Goal: Task Accomplishment & Management: Use online tool/utility

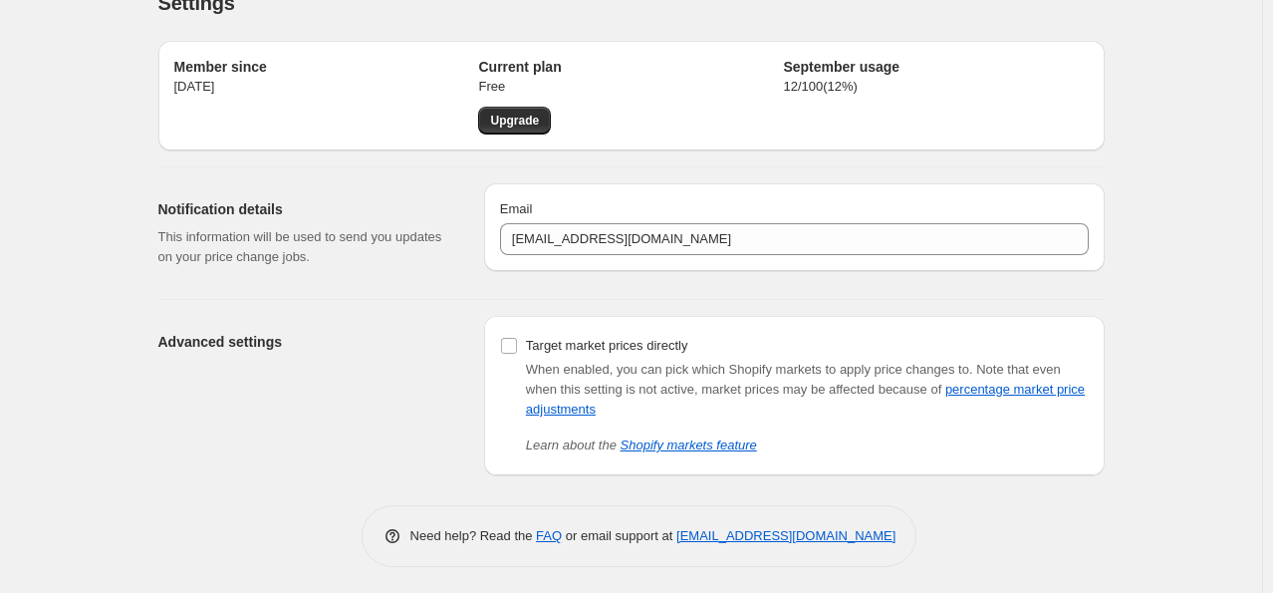
scroll to position [38, 0]
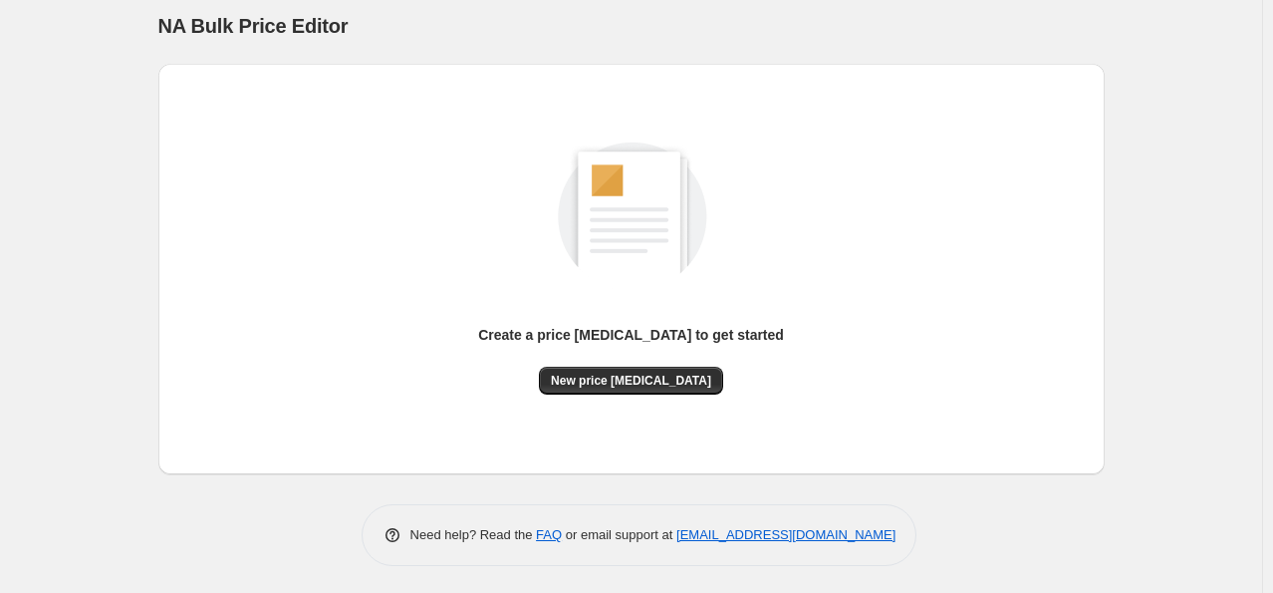
scroll to position [14, 0]
click at [666, 377] on span "New price [MEDICAL_DATA]" at bounding box center [631, 379] width 160 height 16
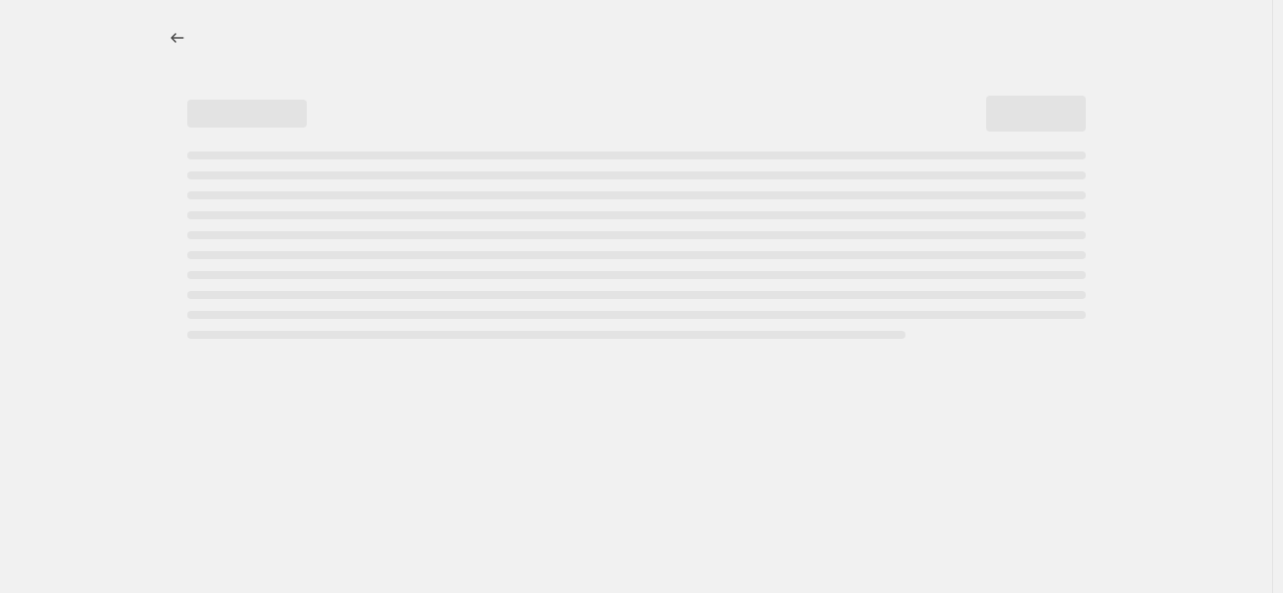
select select "percentage"
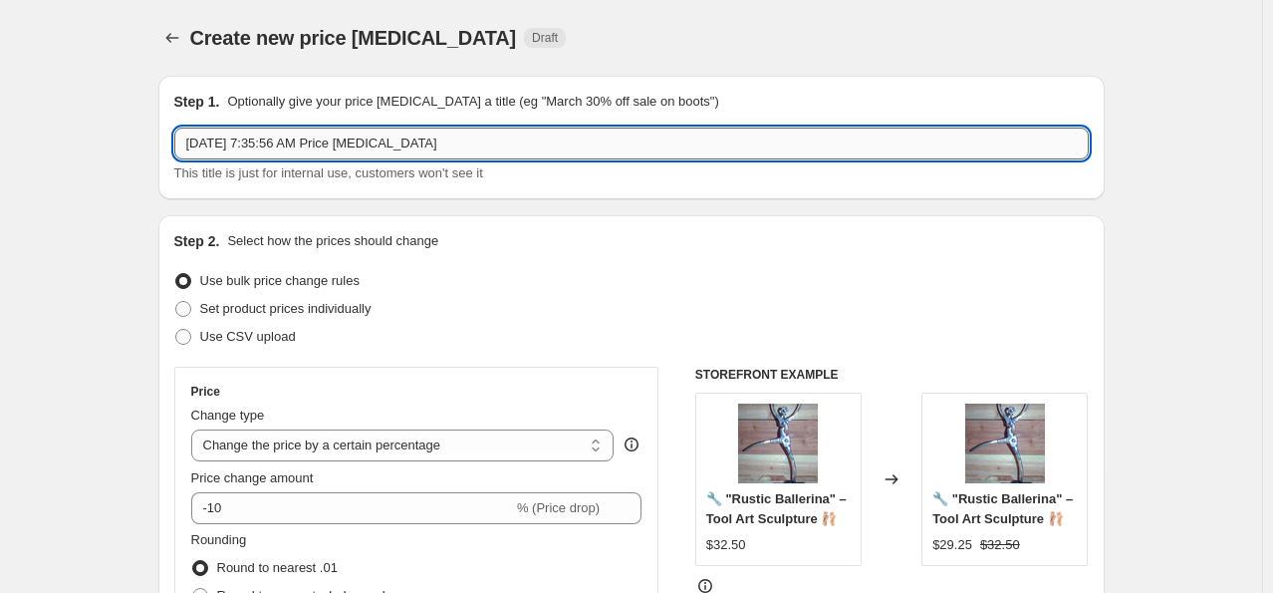
click at [462, 143] on input "Sep 23, 2025, 7:35:56 AM Price change job" at bounding box center [631, 144] width 915 height 32
type input "S"
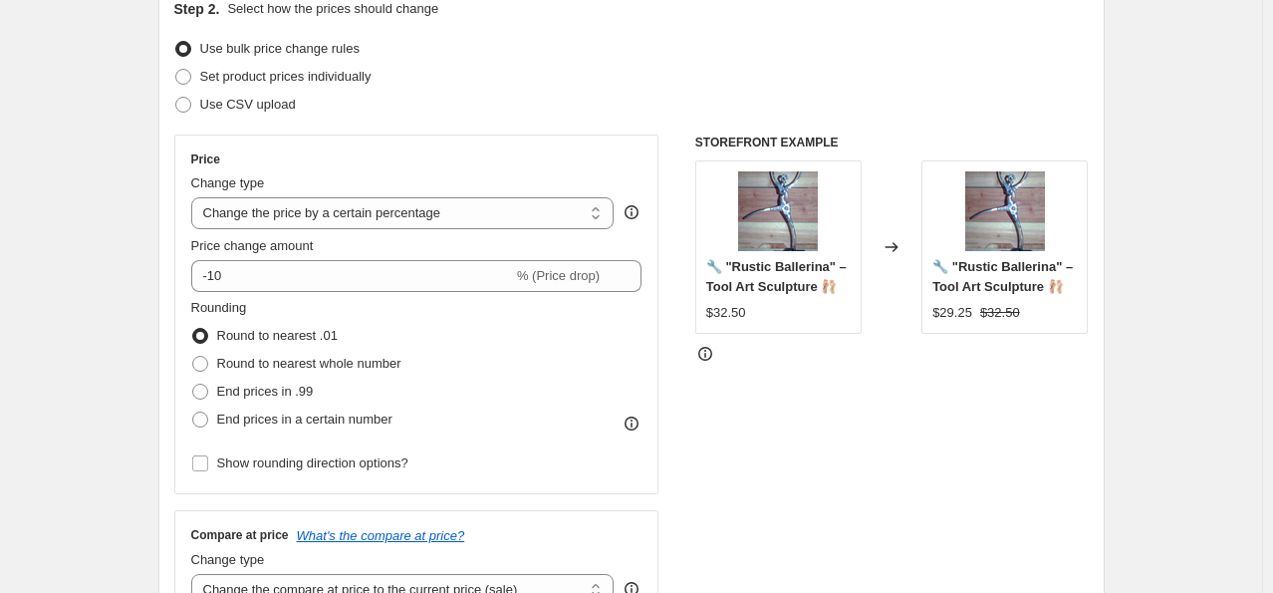
scroll to position [299, 0]
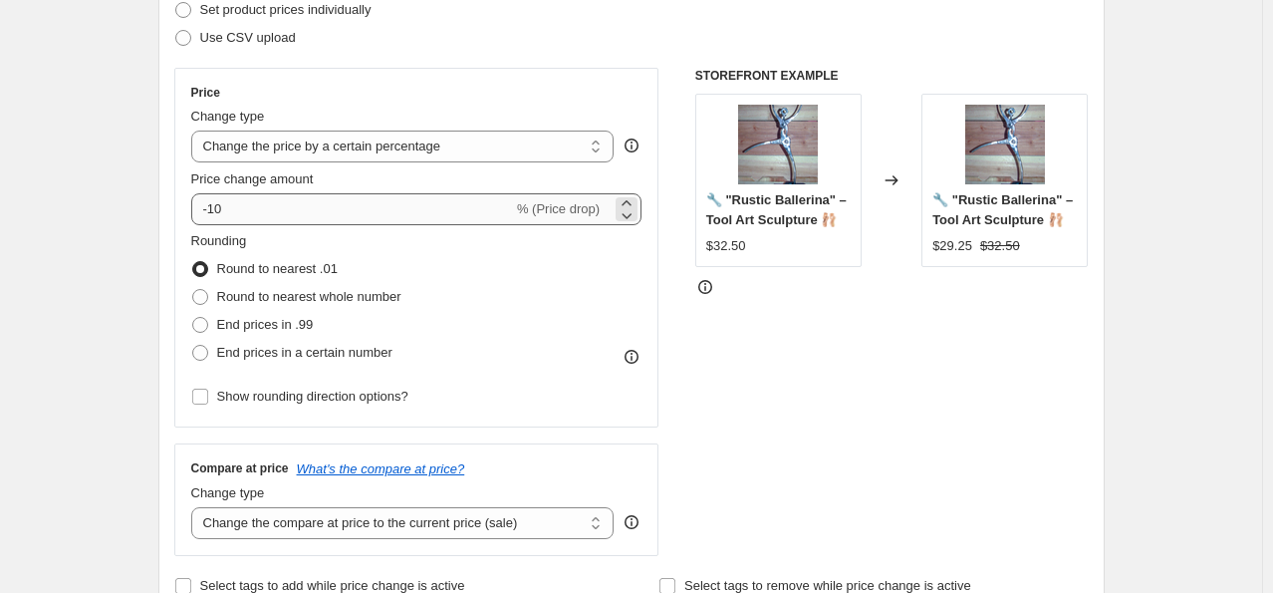
type input "25 OFF VNTG ANGELS"
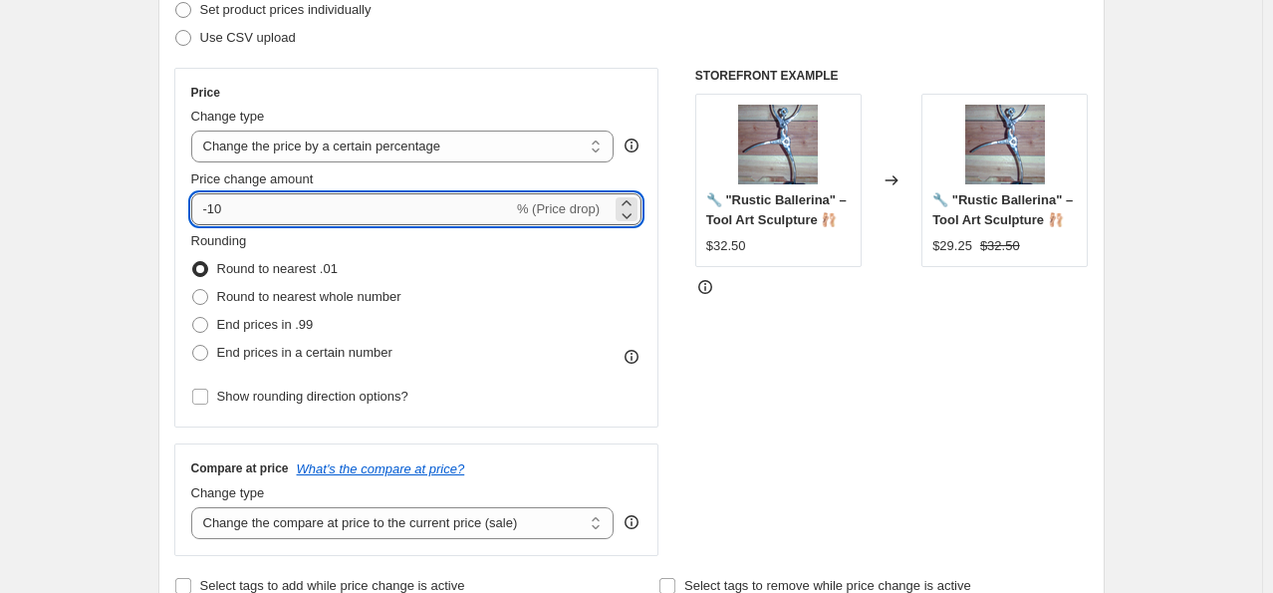
click at [227, 211] on input "-10" at bounding box center [352, 209] width 322 height 32
type input "-1"
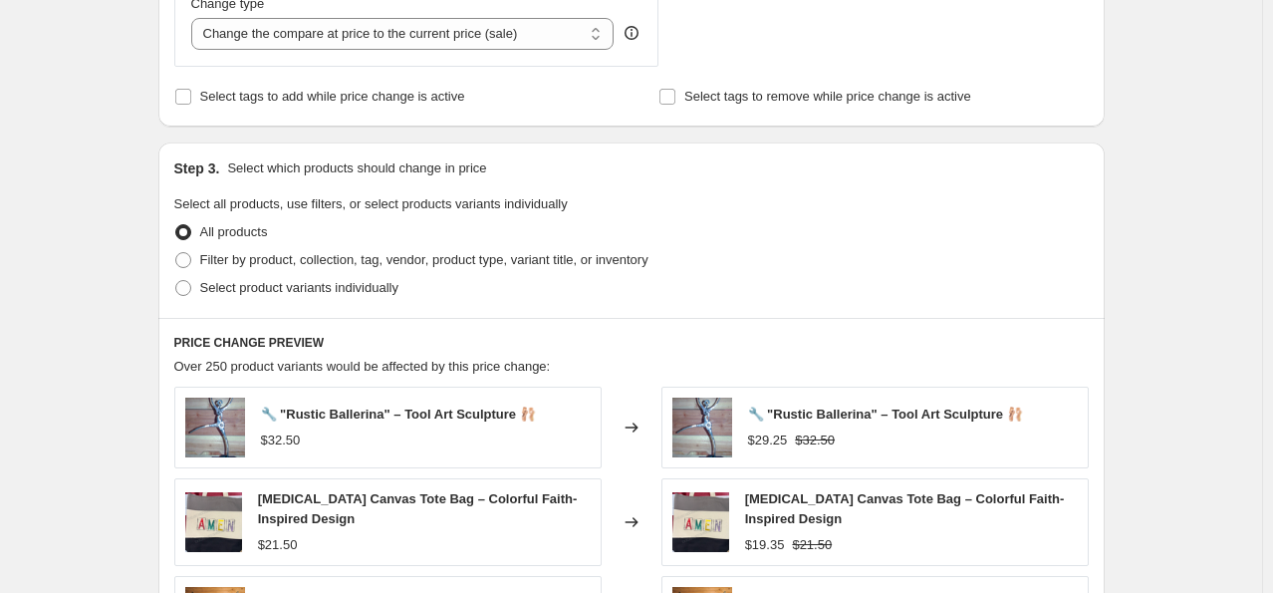
scroll to position [797, 0]
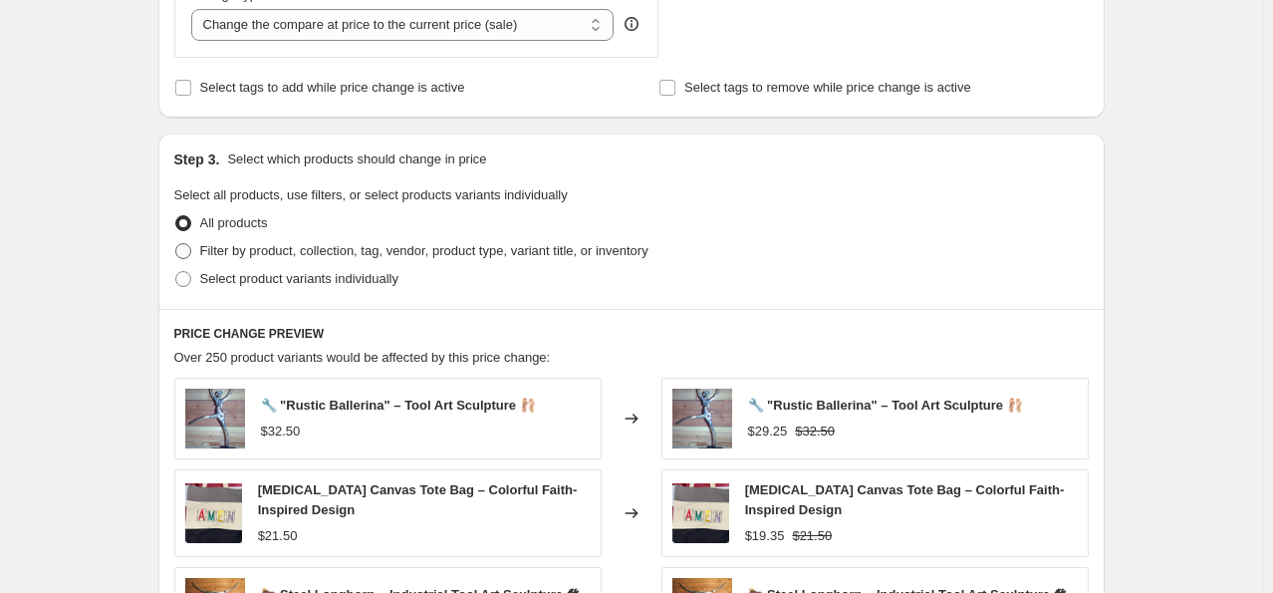
type input "-25"
click at [190, 245] on span at bounding box center [183, 251] width 16 height 16
click at [176, 244] on input "Filter by product, collection, tag, vendor, product type, variant title, or inv…" at bounding box center [175, 243] width 1 height 1
radio input "true"
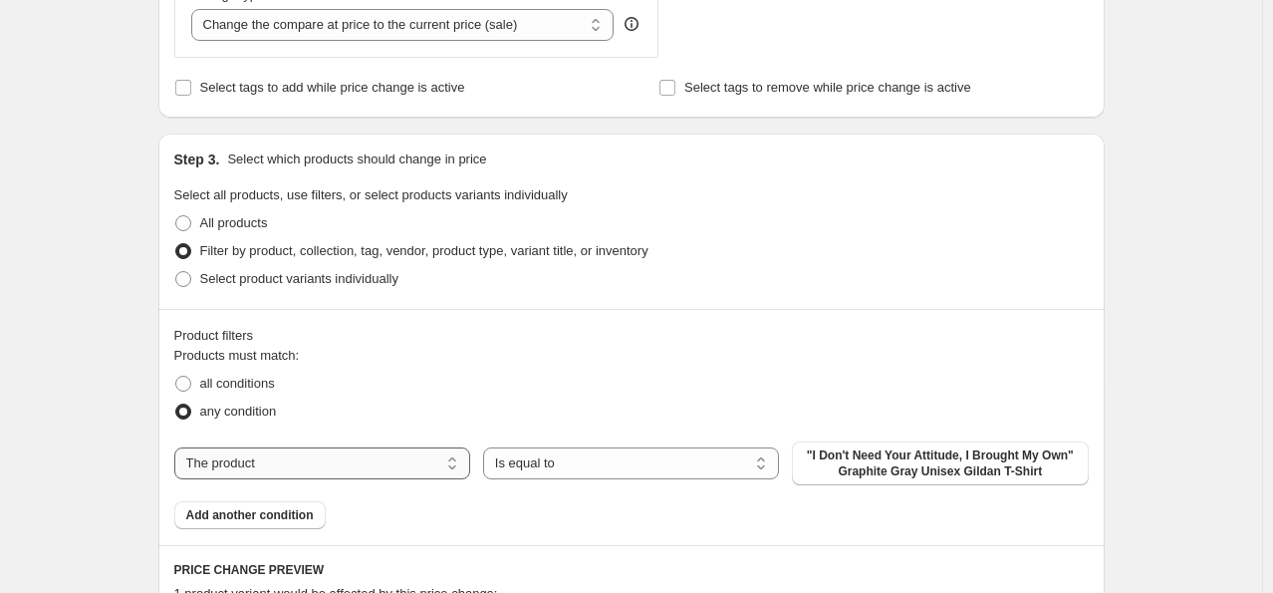
click at [458, 463] on select "The product The product's collection The product's tag The product's vendor The…" at bounding box center [322, 463] width 296 height 32
select select "collection"
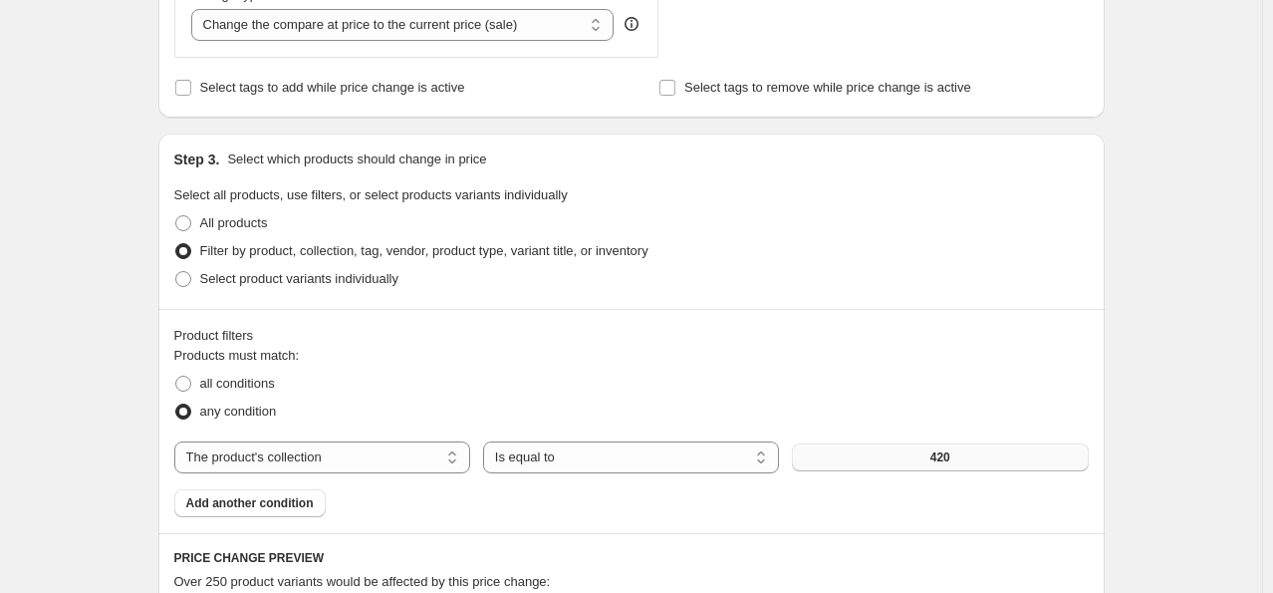
click at [1000, 460] on button "420" at bounding box center [940, 457] width 296 height 28
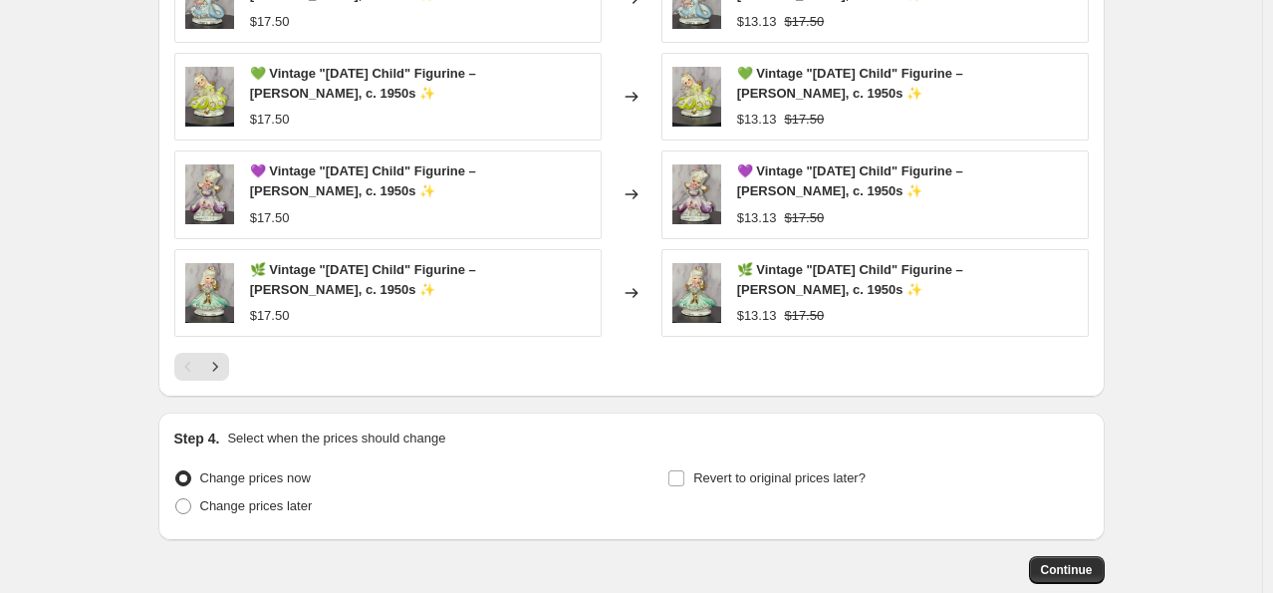
scroll to position [1594, 0]
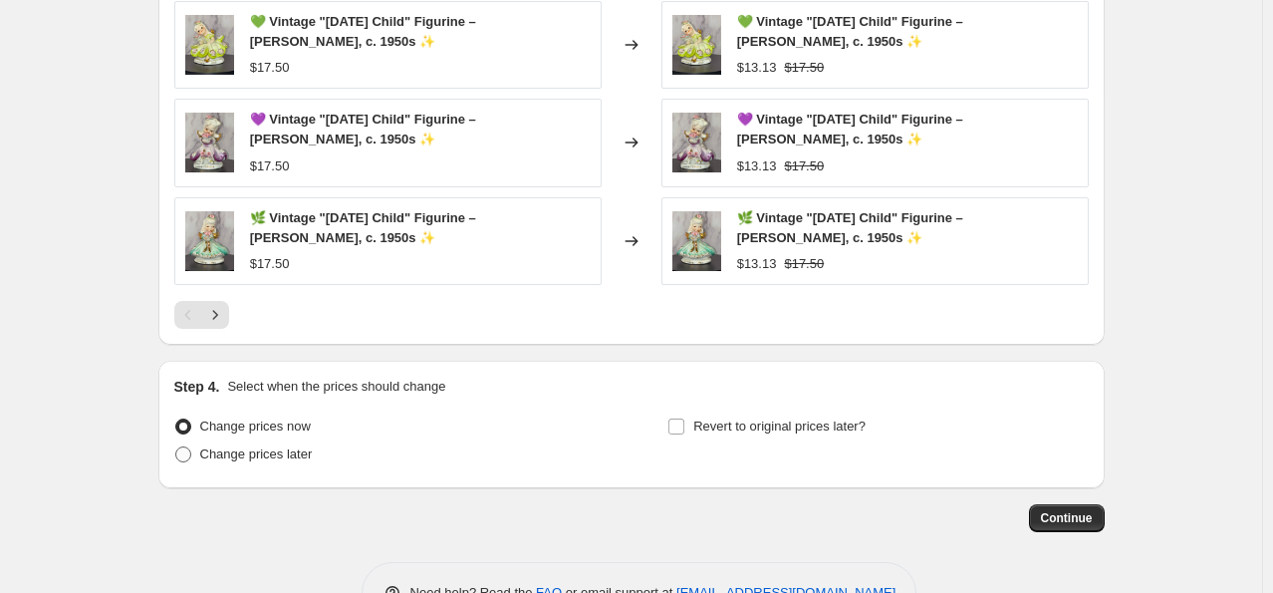
click at [191, 453] on span at bounding box center [183, 454] width 16 height 16
click at [176, 447] on input "Change prices later" at bounding box center [175, 446] width 1 height 1
radio input "true"
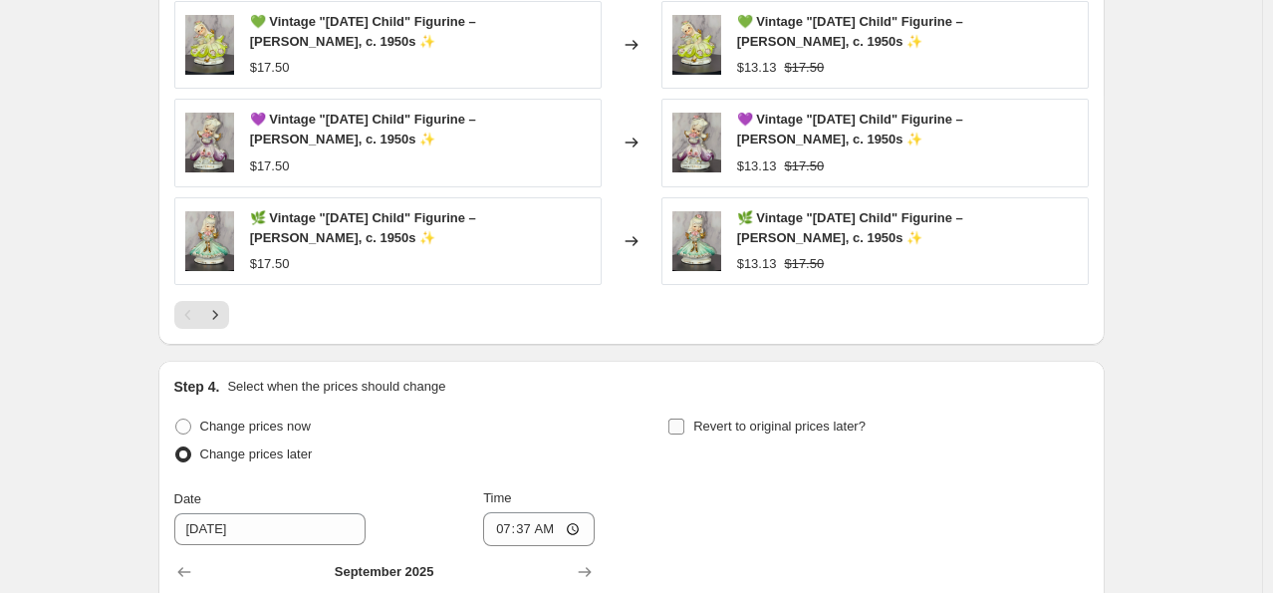
click at [675, 419] on input "Revert to original prices later?" at bounding box center [676, 426] width 16 height 16
checkbox input "true"
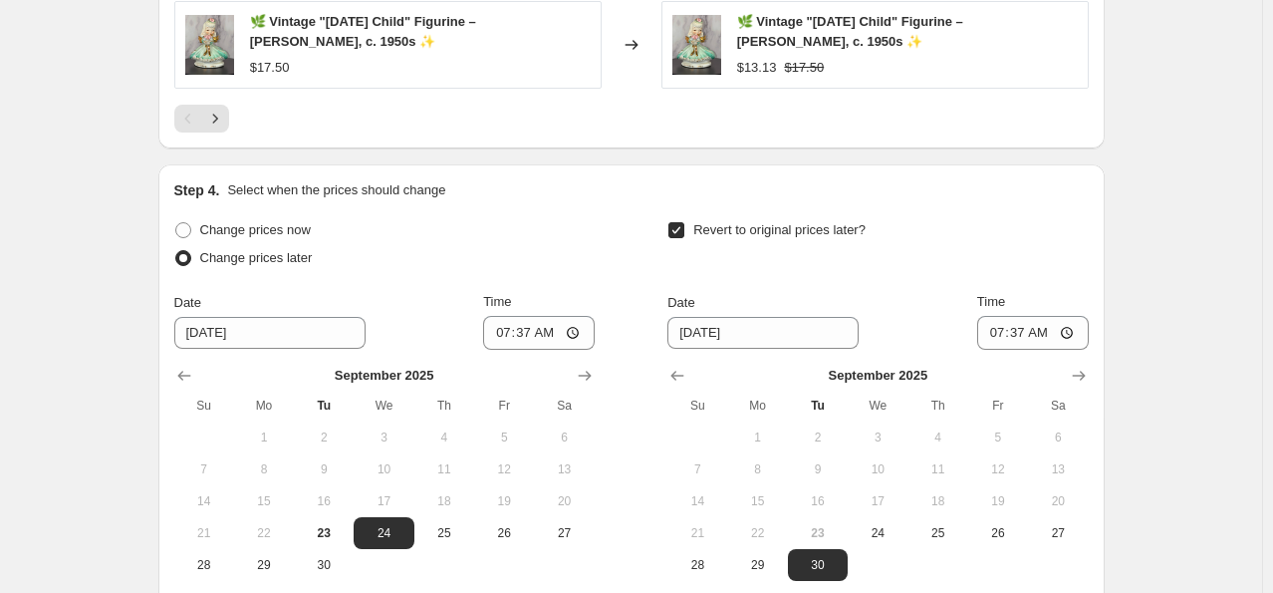
scroll to position [1793, 0]
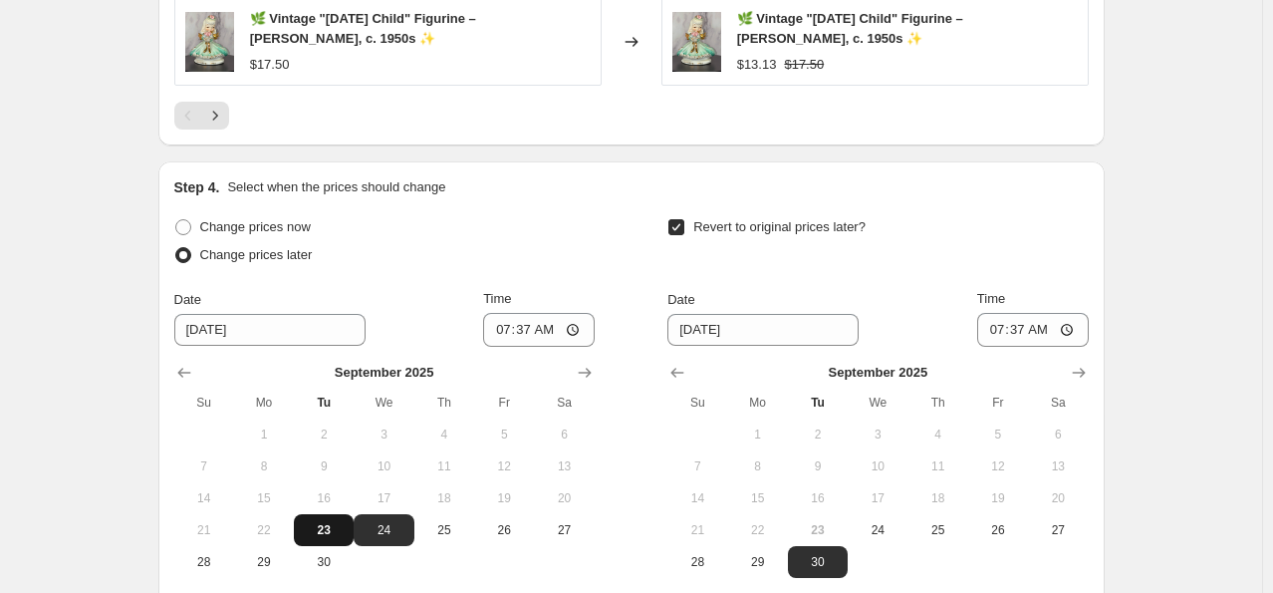
click at [318, 527] on span "23" at bounding box center [324, 530] width 44 height 16
type input "[DATE]"
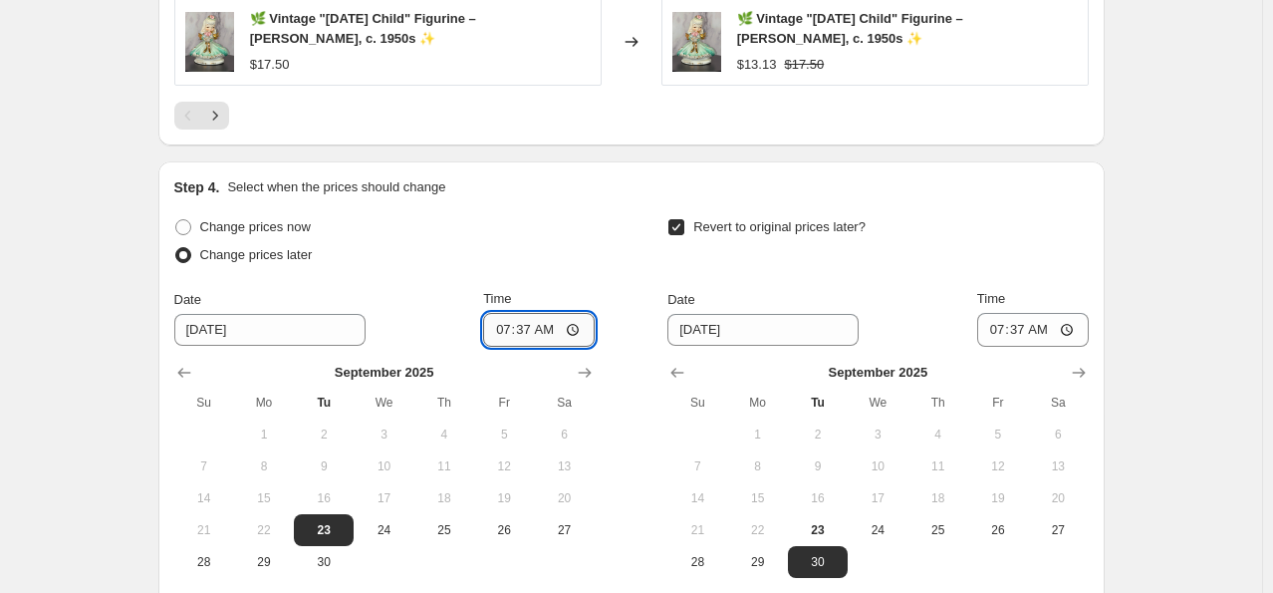
click at [546, 322] on input "07:37" at bounding box center [539, 330] width 112 height 34
click at [517, 327] on input "07:37" at bounding box center [539, 330] width 112 height 34
click at [512, 329] on input "07:37" at bounding box center [539, 330] width 112 height 34
type input "17:00"
click at [1003, 327] on input "07:37" at bounding box center [1033, 330] width 112 height 34
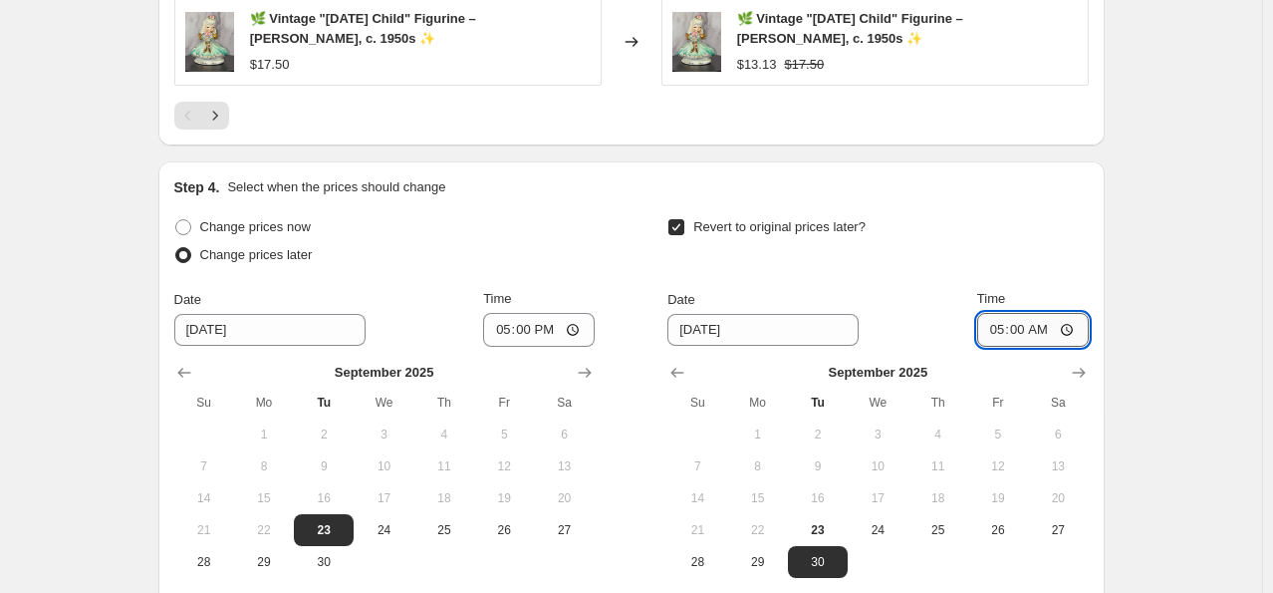
type input "17:00"
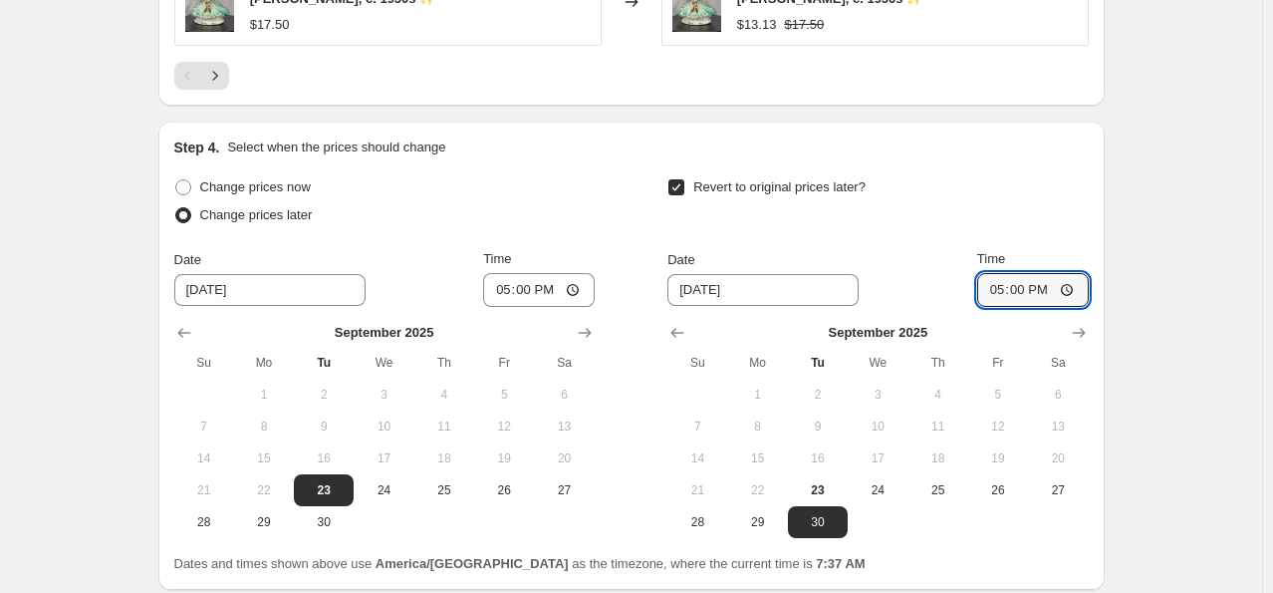
scroll to position [1993, 0]
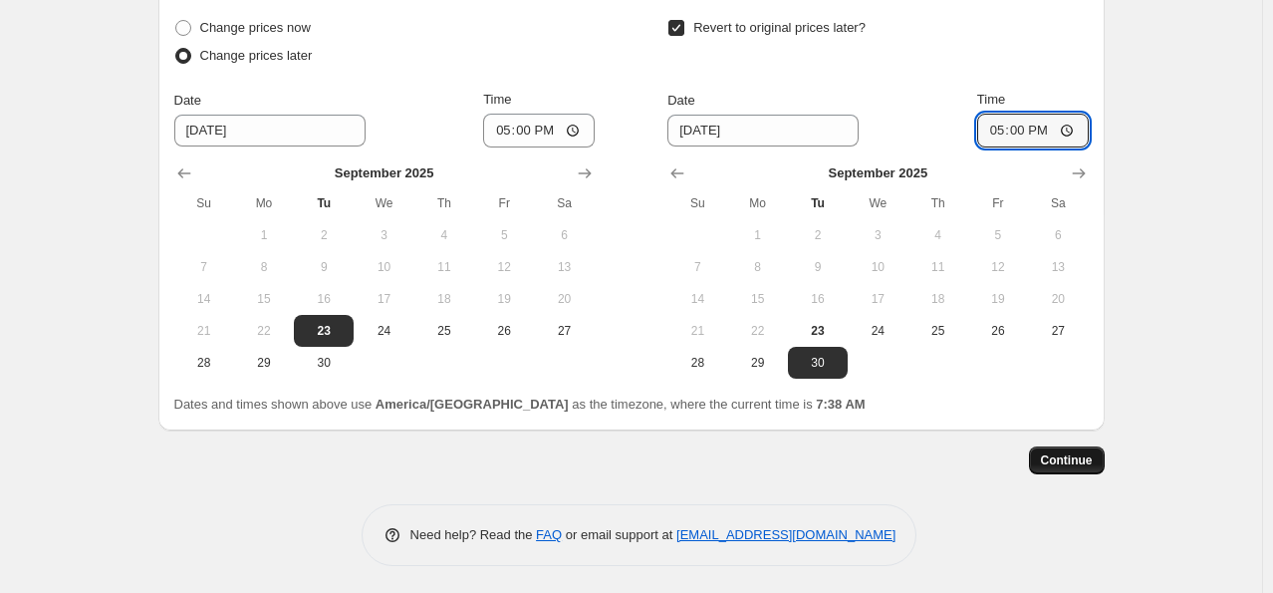
click at [1075, 457] on span "Continue" at bounding box center [1067, 460] width 52 height 16
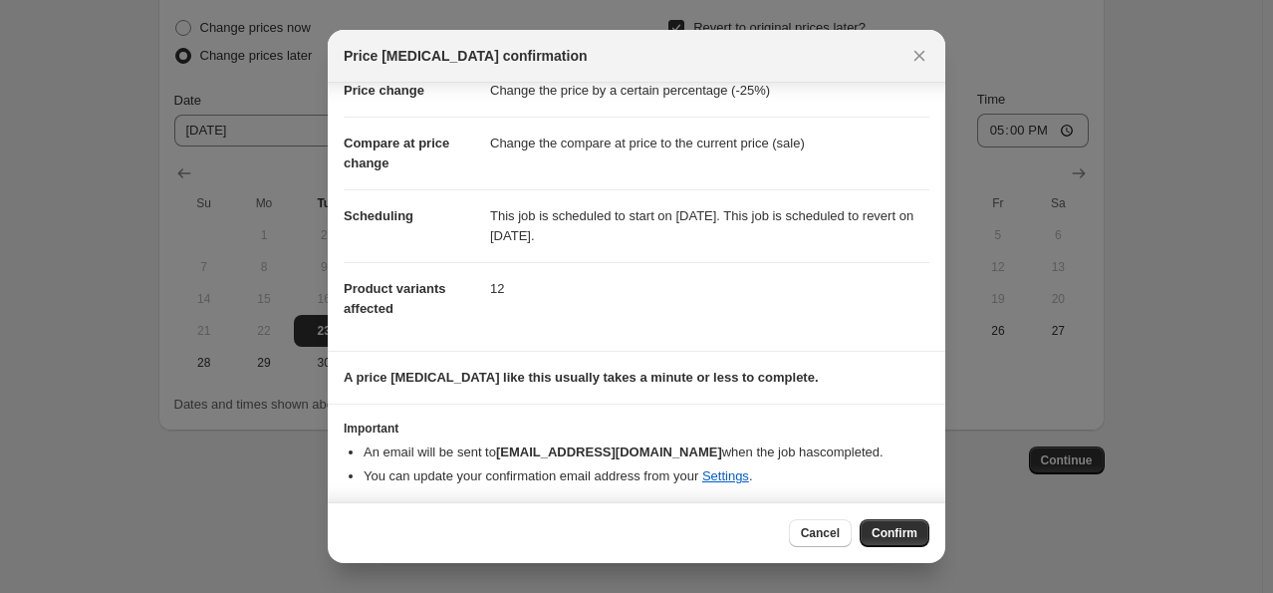
scroll to position [56, 0]
click at [897, 539] on span "Confirm" at bounding box center [895, 533] width 46 height 16
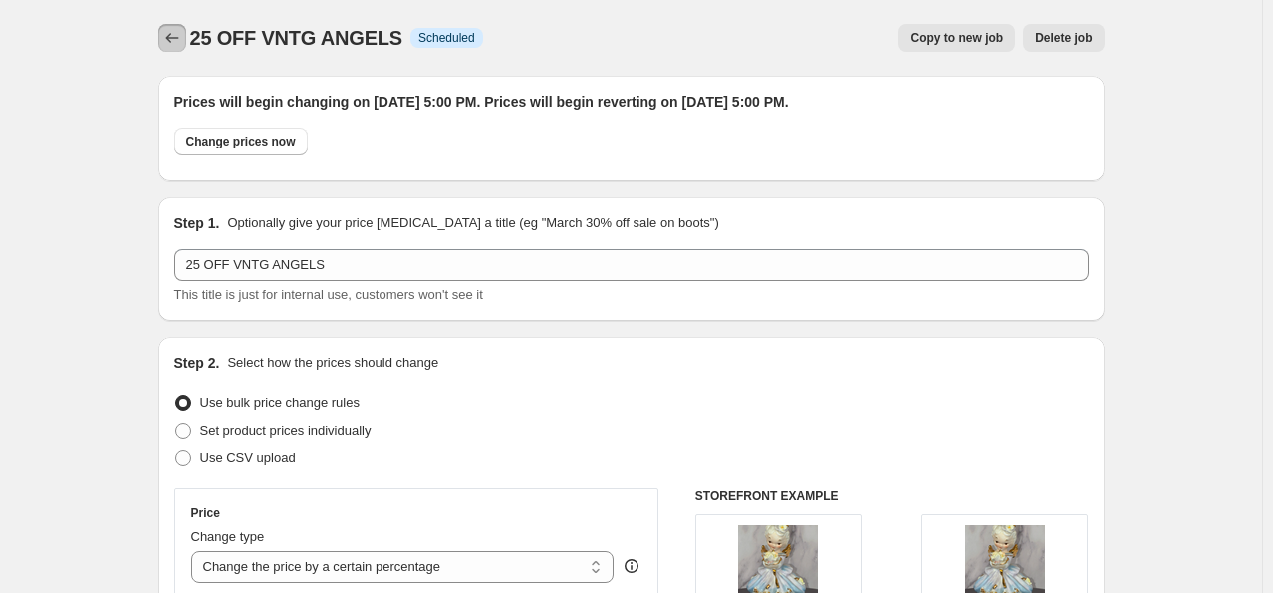
click at [167, 39] on icon "Price change jobs" at bounding box center [172, 38] width 20 height 20
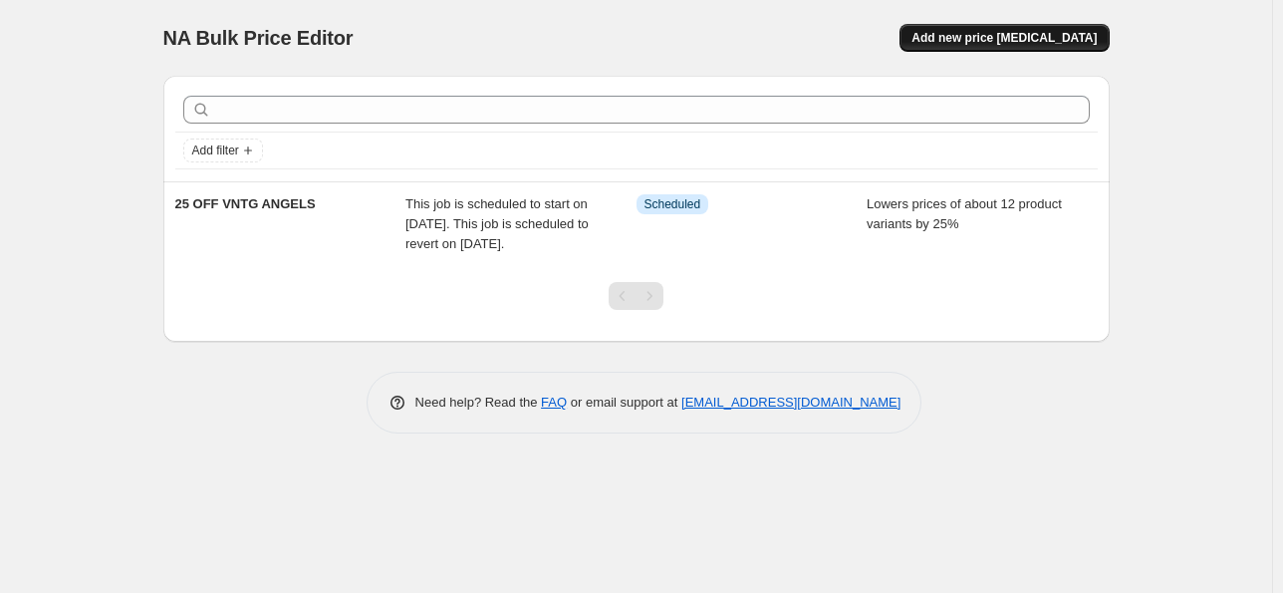
click at [974, 39] on span "Add new price [MEDICAL_DATA]" at bounding box center [1004, 38] width 185 height 16
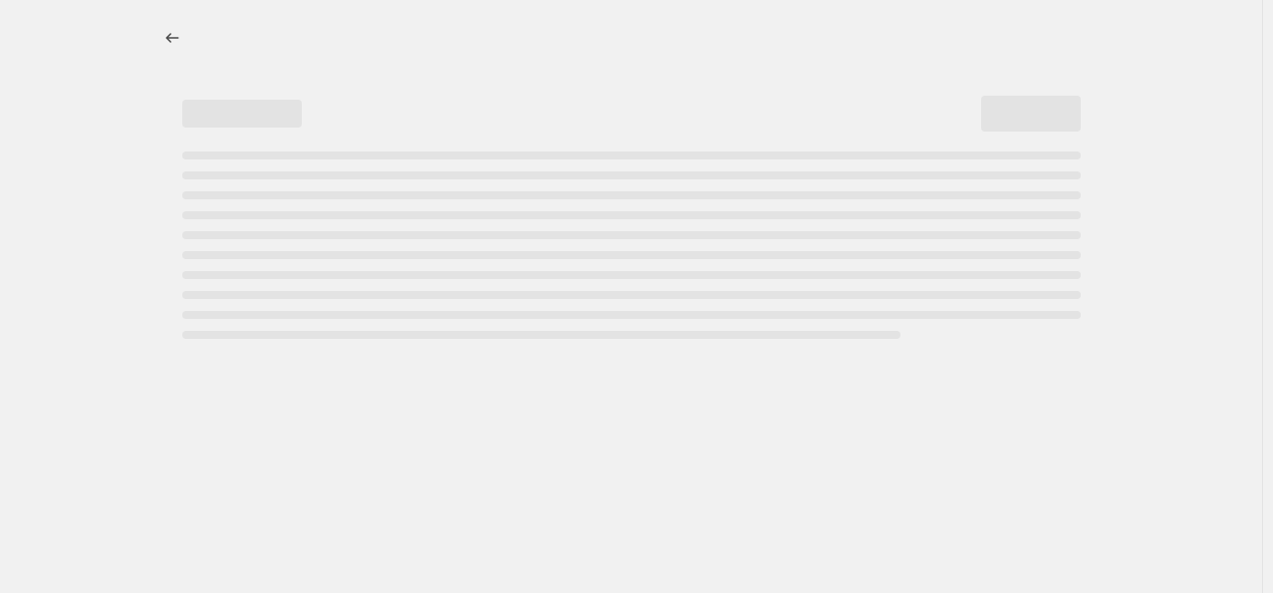
select select "percentage"
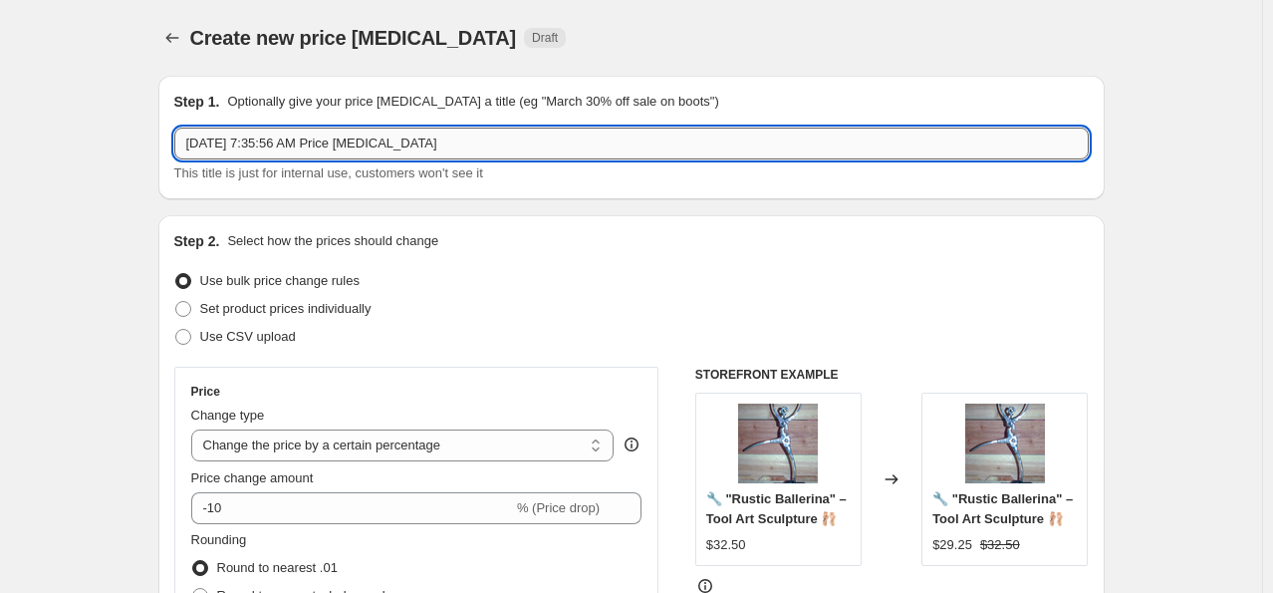
click at [434, 149] on input "Sep 23, 2025, 7:35:56 AM Price change job" at bounding box center [631, 144] width 915 height 32
type input "S"
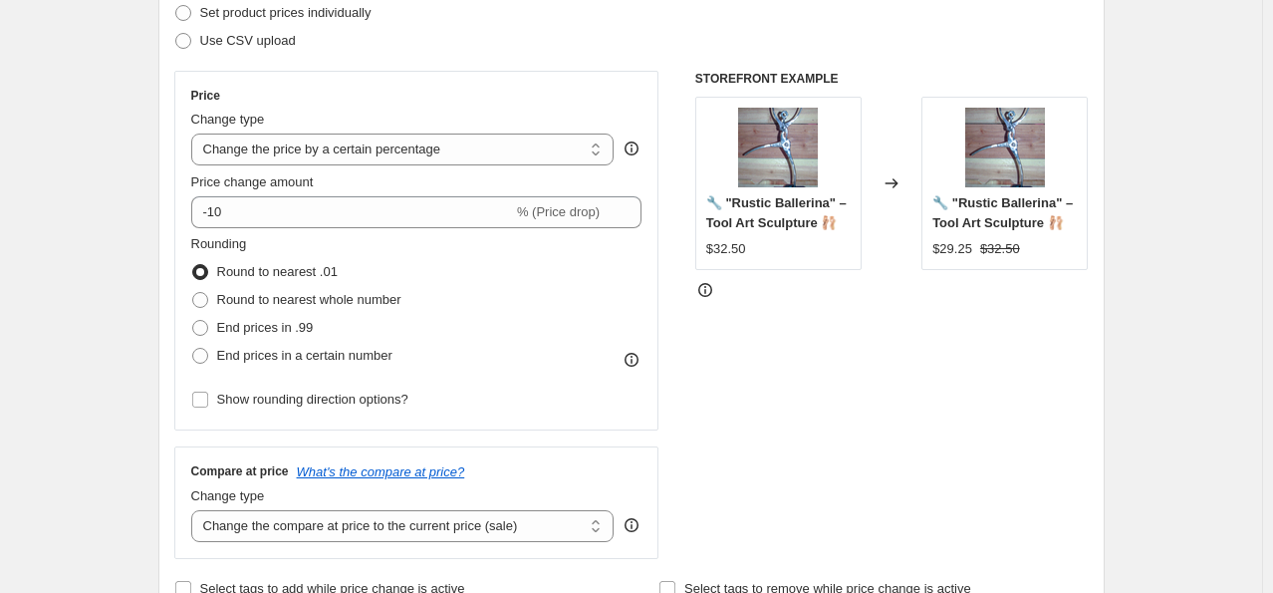
scroll to position [299, 0]
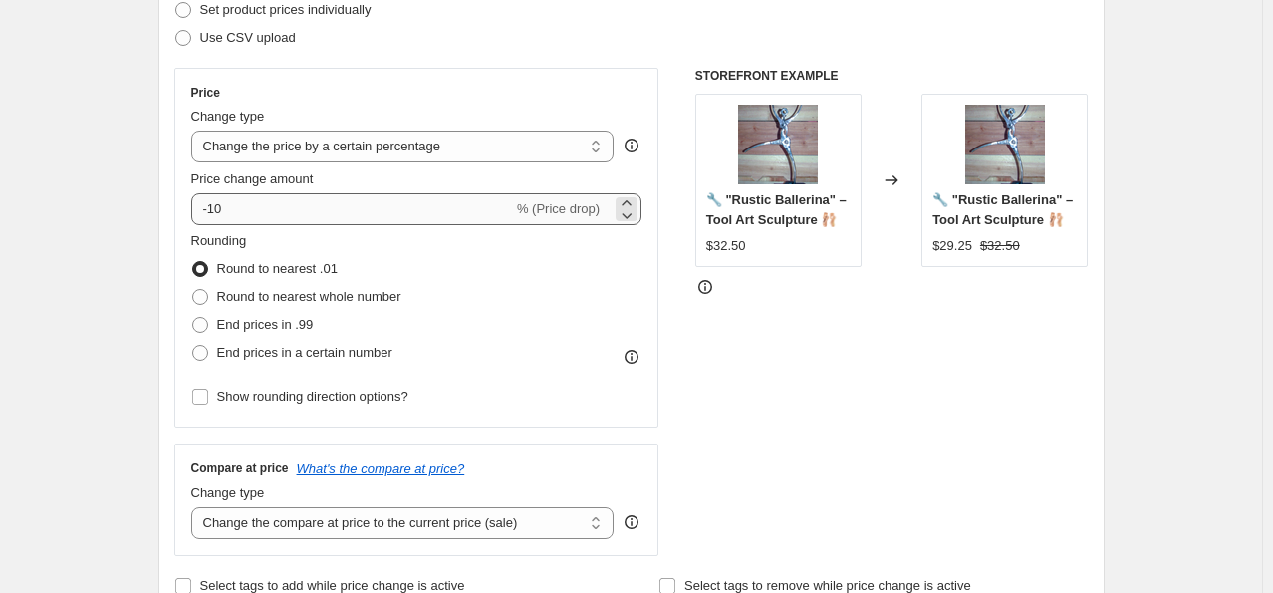
type input "25 OFF VNTG BIRDS"
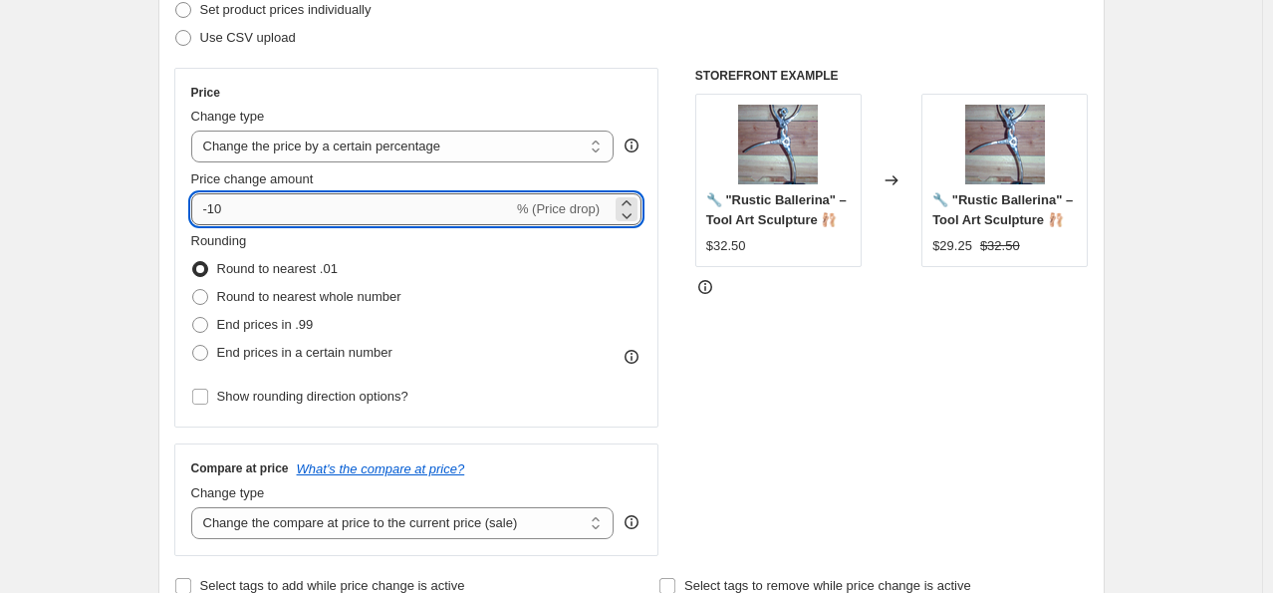
click at [287, 207] on input "-10" at bounding box center [352, 209] width 322 height 32
type input "-1"
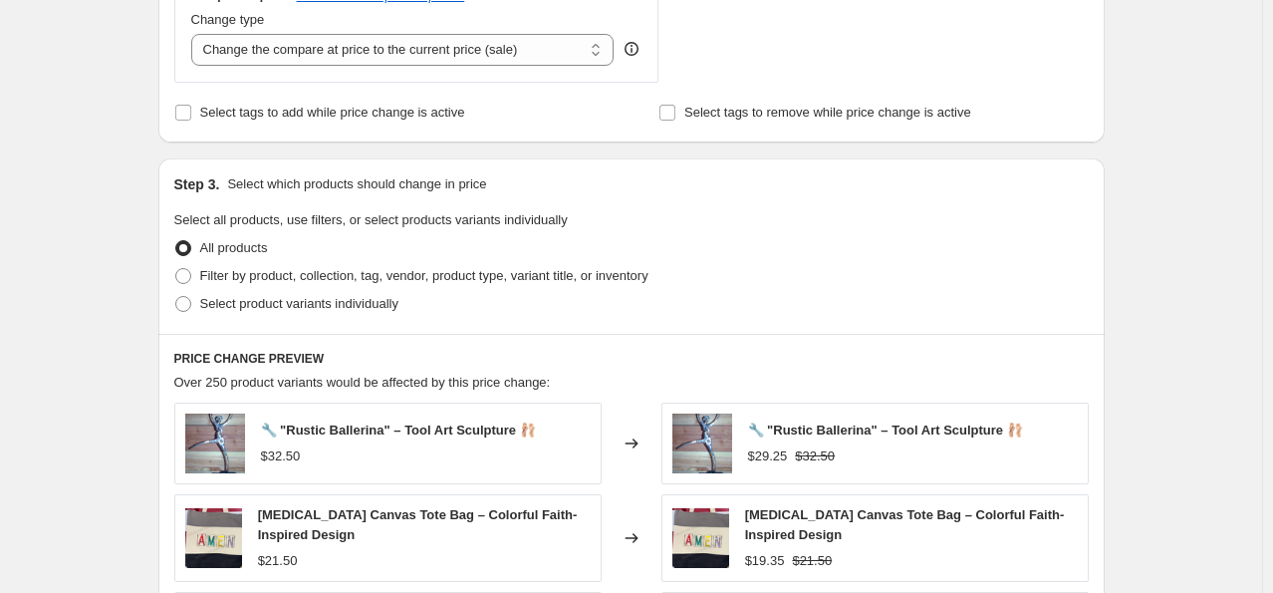
scroll to position [797, 0]
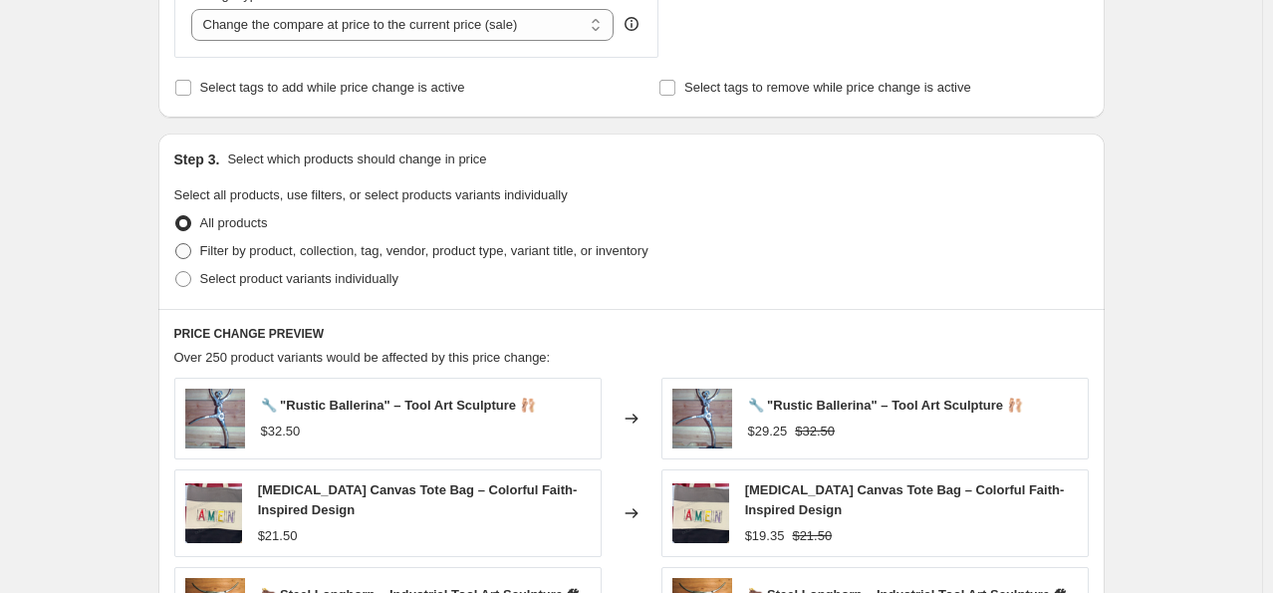
type input "-25"
click at [196, 249] on label "Filter by product, collection, tag, vendor, product type, variant title, or inv…" at bounding box center [411, 251] width 474 height 28
click at [176, 244] on input "Filter by product, collection, tag, vendor, product type, variant title, or inv…" at bounding box center [175, 243] width 1 height 1
radio input "true"
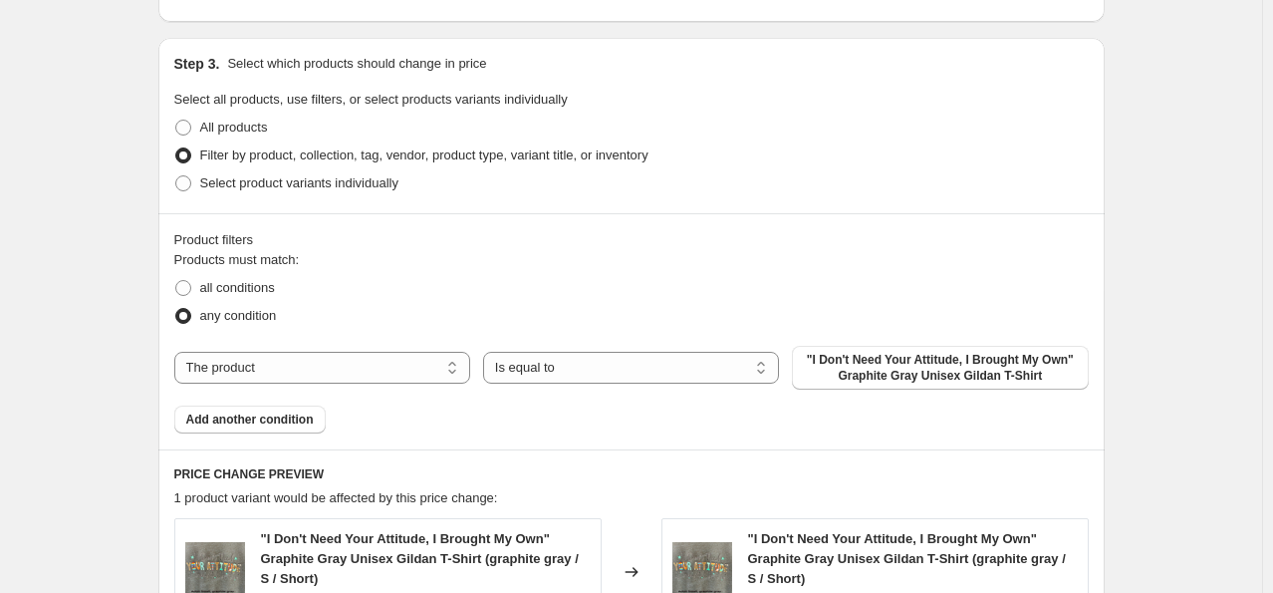
scroll to position [897, 0]
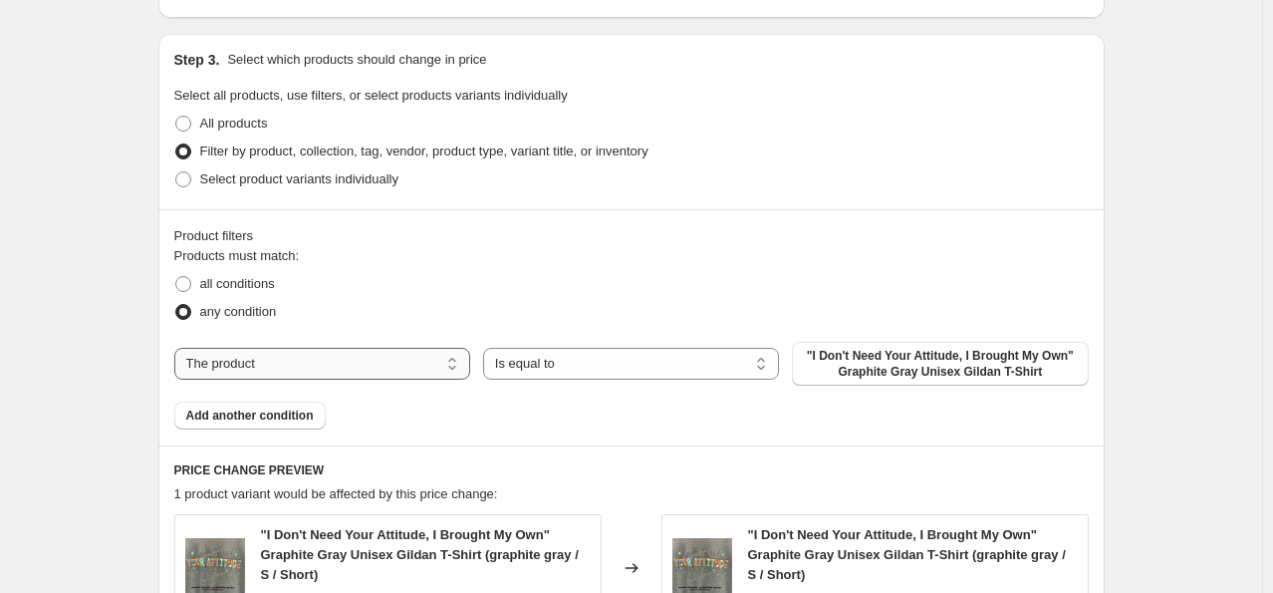
click at [250, 365] on select "The product The product's collection The product's tag The product's vendor The…" at bounding box center [322, 364] width 296 height 32
select select "collection"
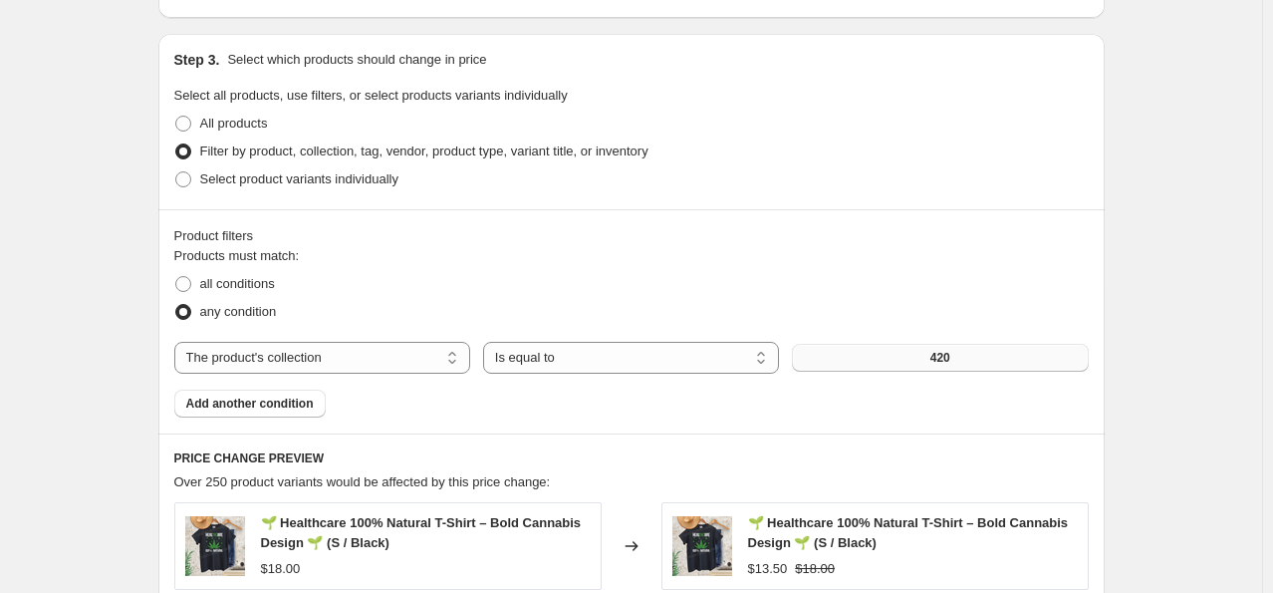
click at [919, 363] on button "420" at bounding box center [940, 358] width 296 height 28
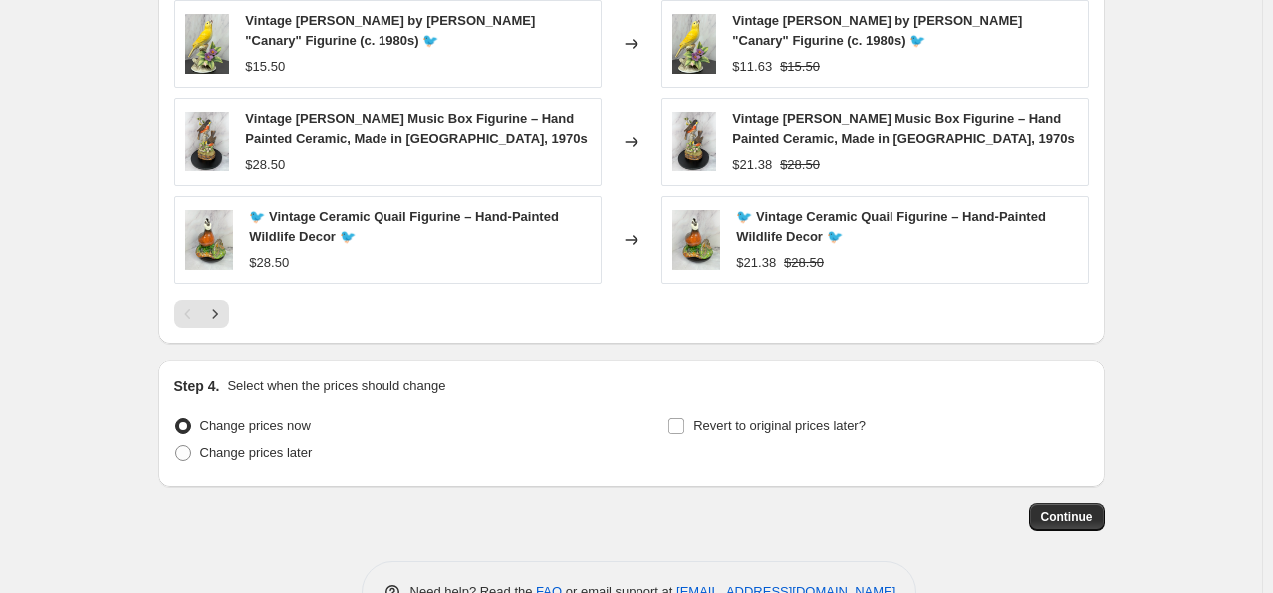
scroll to position [1653, 0]
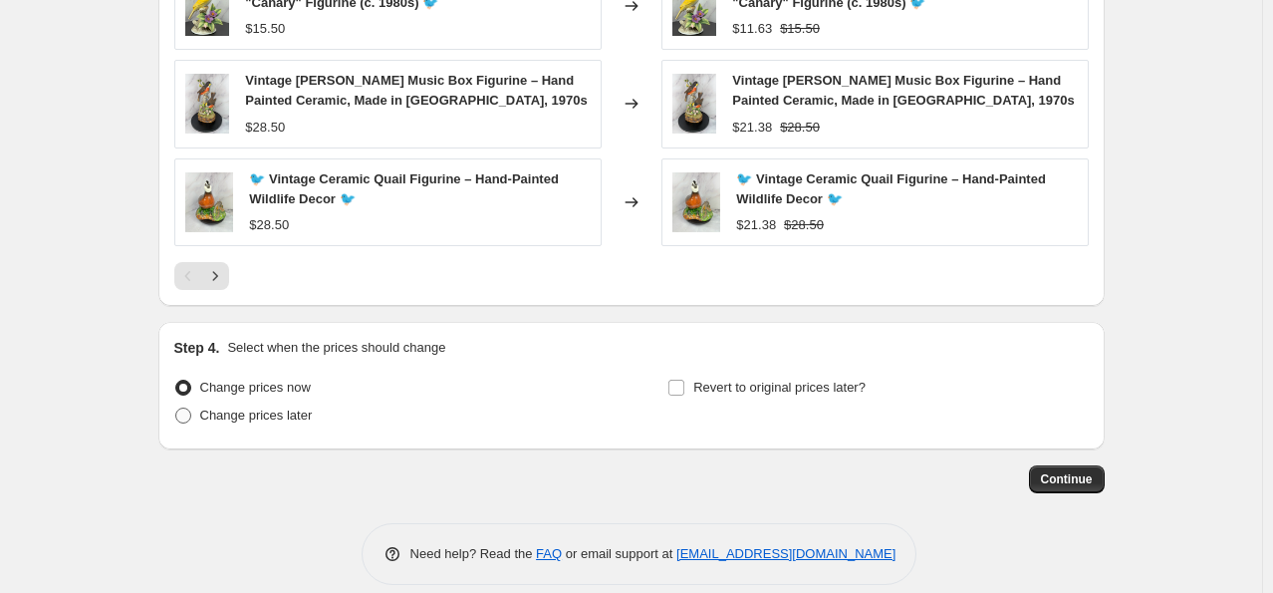
click at [180, 407] on span at bounding box center [183, 415] width 16 height 16
click at [176, 407] on input "Change prices later" at bounding box center [175, 407] width 1 height 1
radio input "true"
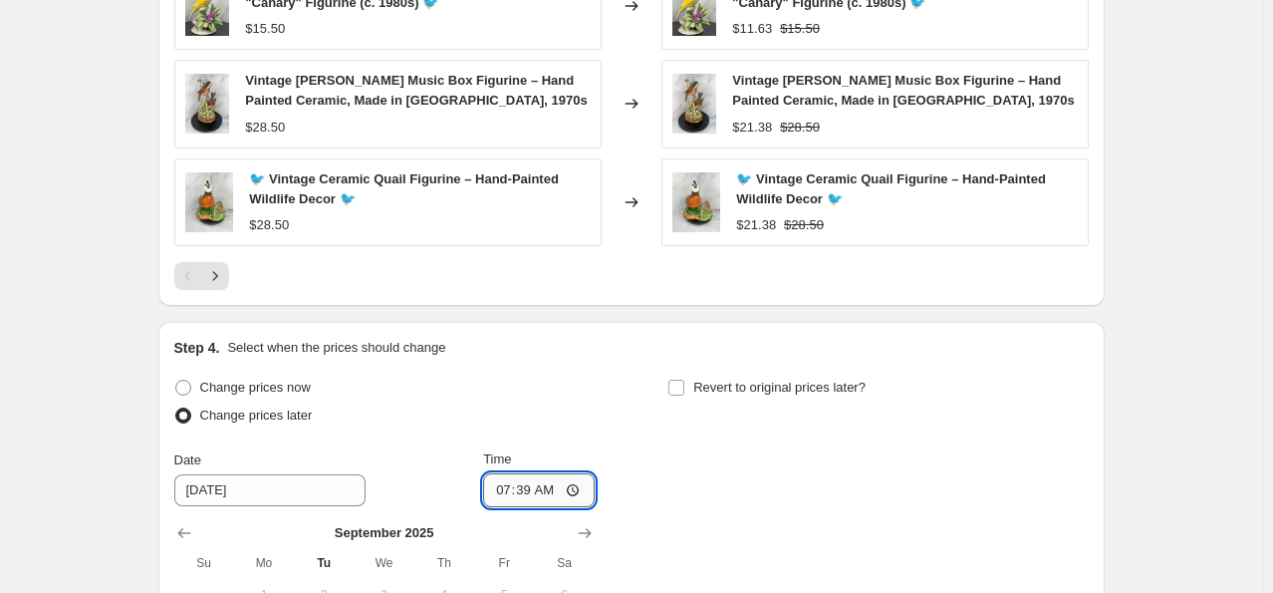
click at [510, 473] on input "07:39" at bounding box center [539, 490] width 112 height 34
type input "17:00"
click at [677, 380] on input "Revert to original prices later?" at bounding box center [676, 388] width 16 height 16
checkbox input "true"
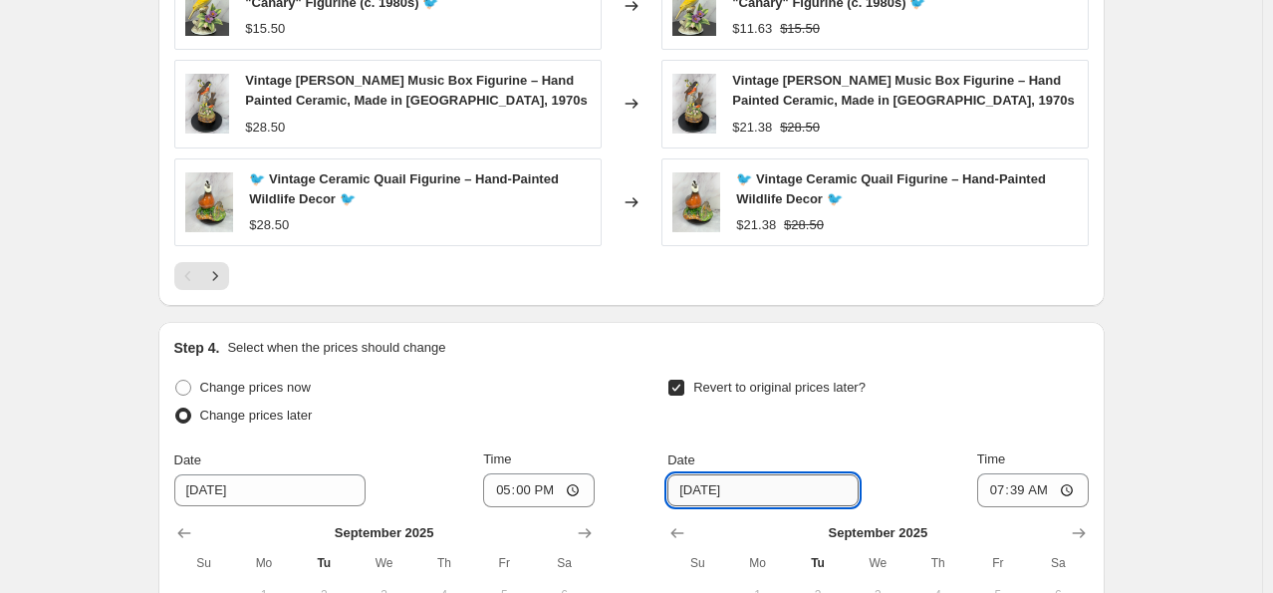
click at [746, 479] on input "[DATE]" at bounding box center [763, 490] width 191 height 32
click at [1006, 473] on input "07:39" at bounding box center [1033, 490] width 112 height 34
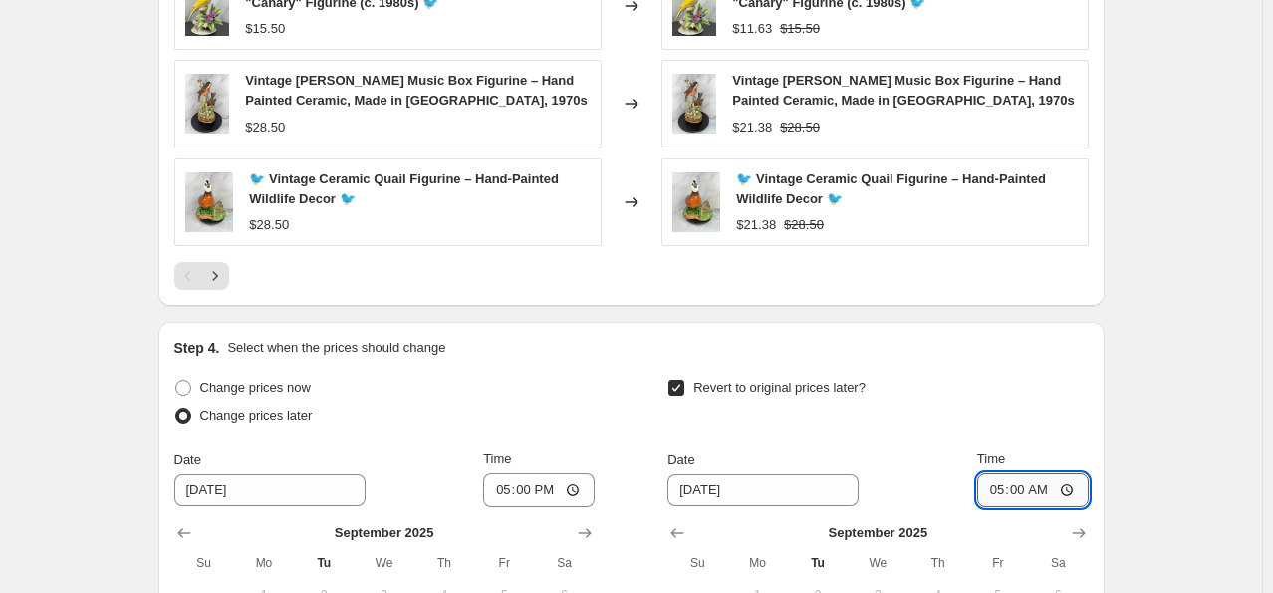
type input "17:00"
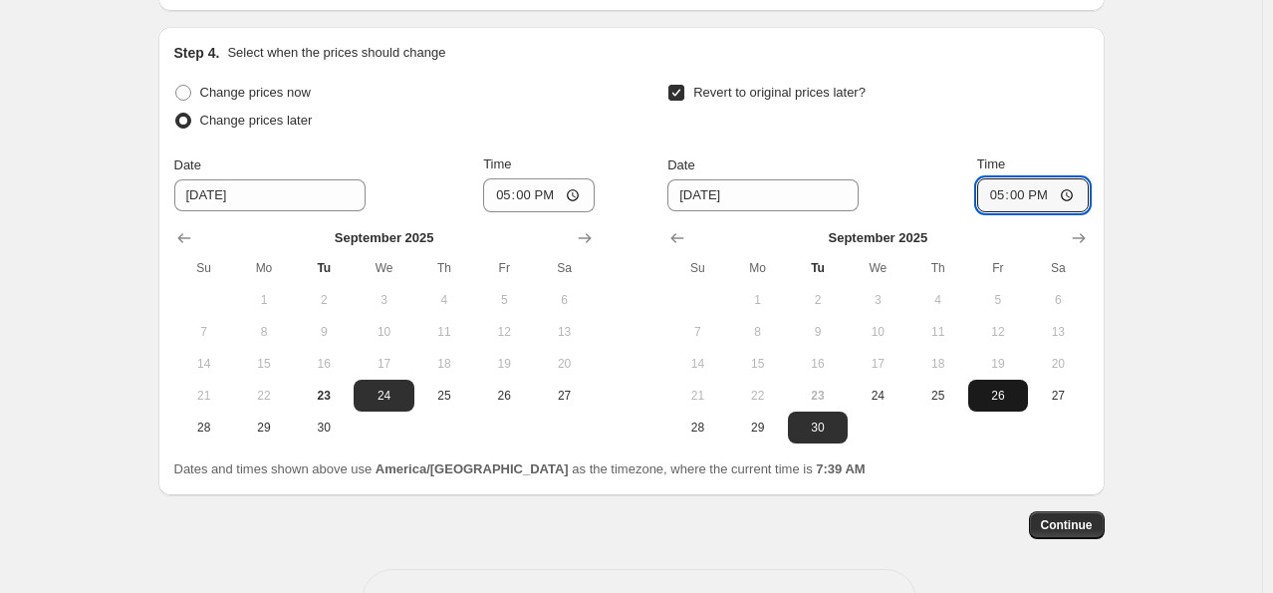
scroll to position [1952, 0]
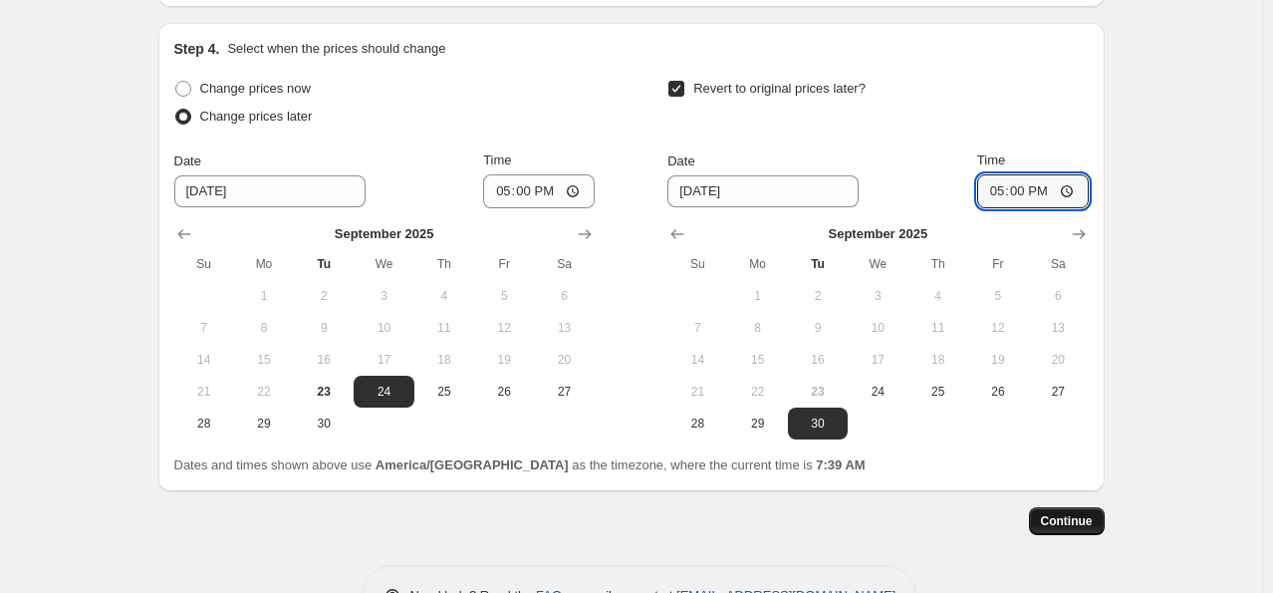
click at [1099, 507] on button "Continue" at bounding box center [1067, 521] width 76 height 28
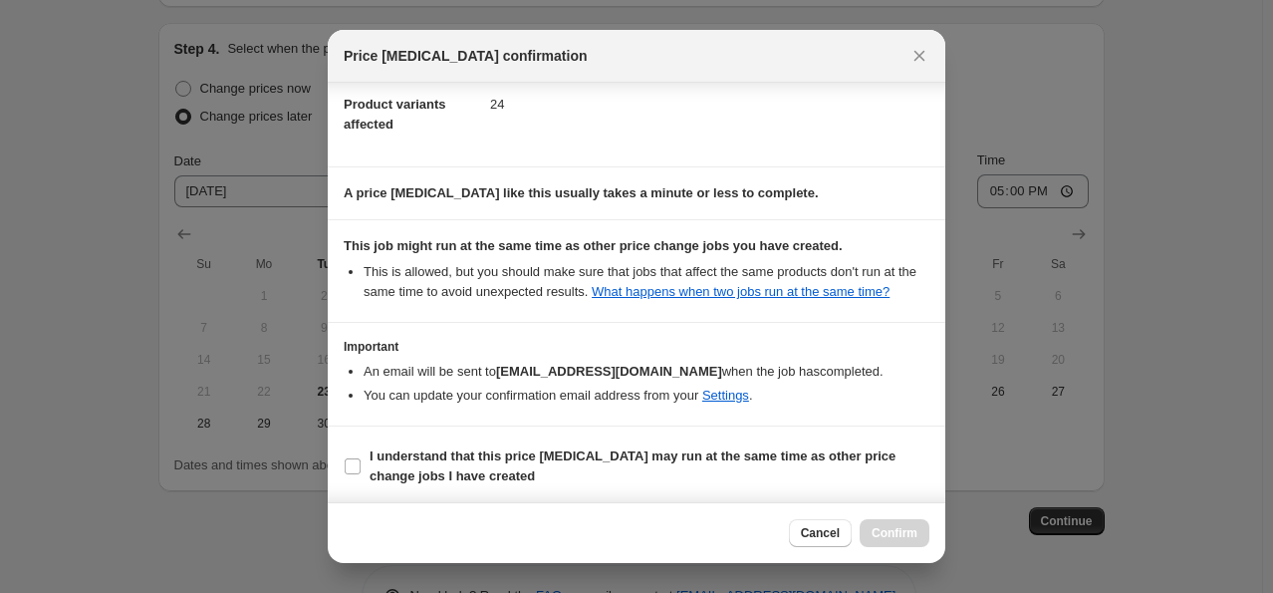
scroll to position [239, 0]
click at [355, 461] on input "I understand that this price [MEDICAL_DATA] may run at the same time as other p…" at bounding box center [353, 465] width 16 height 16
checkbox input "true"
click at [899, 530] on span "Confirm" at bounding box center [895, 533] width 46 height 16
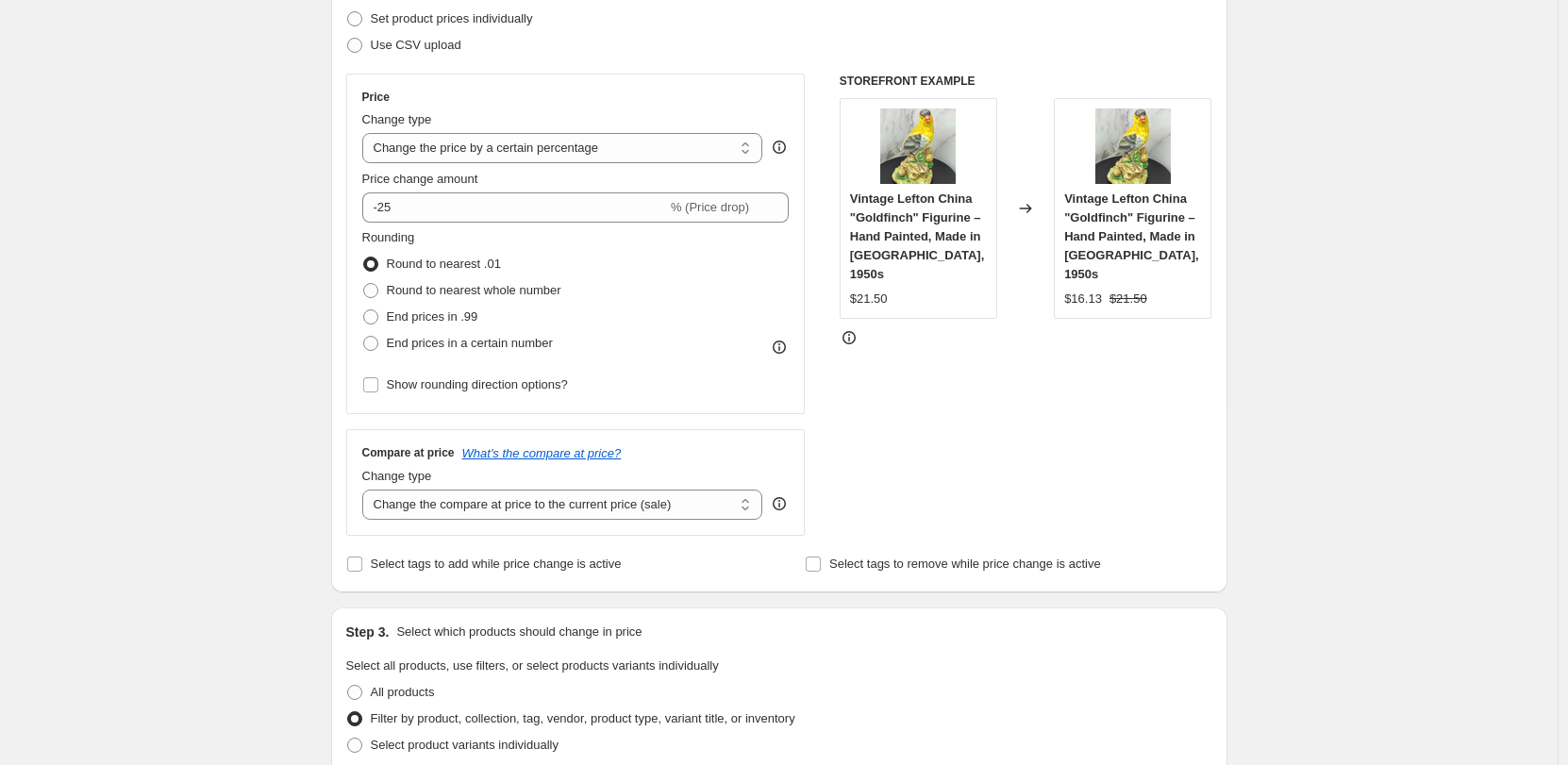
scroll to position [244, 0]
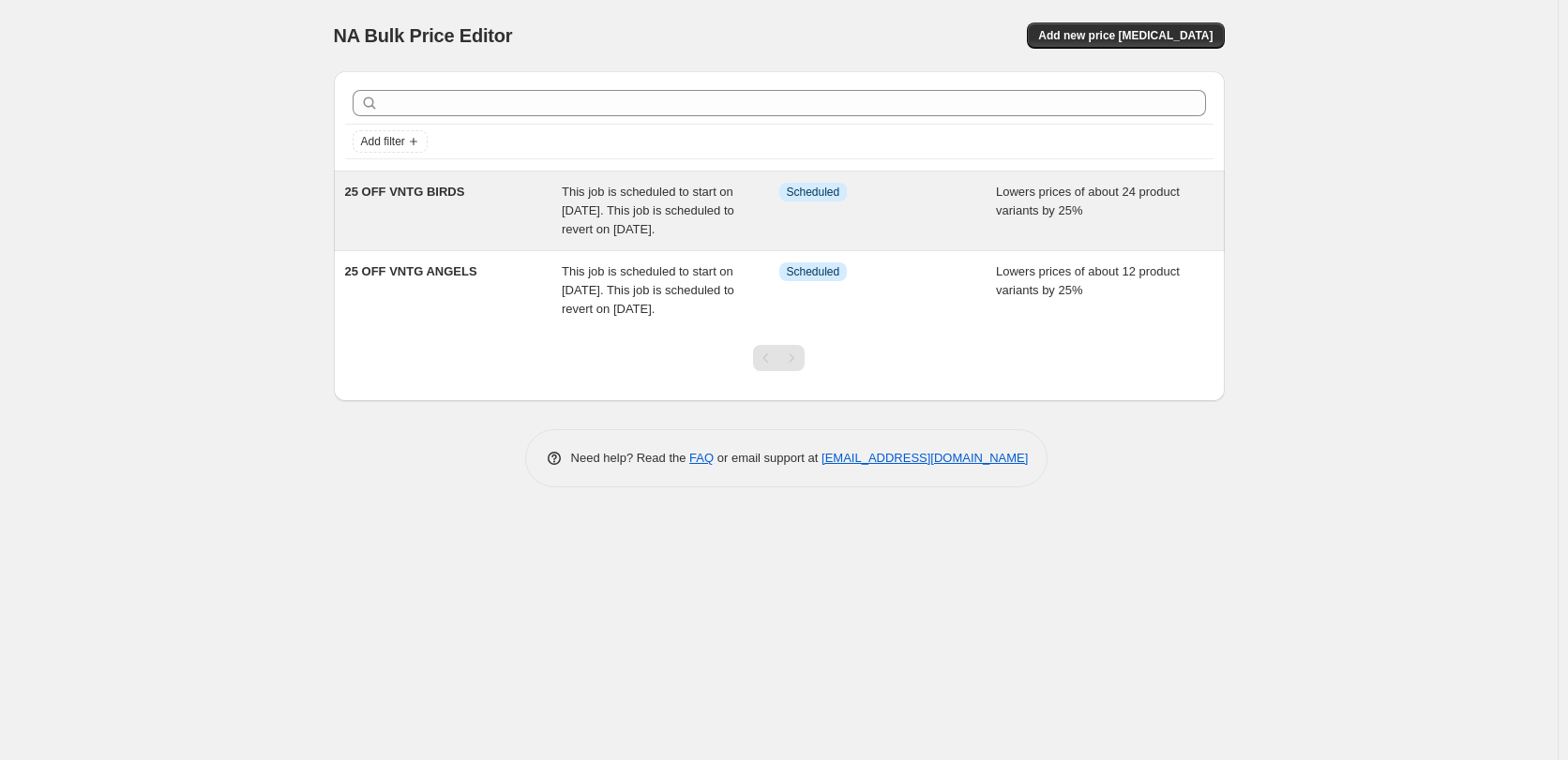
click at [720, 215] on span "This job is scheduled to start on September 24, 2025. This job is scheduled to …" at bounding box center [648, 210] width 172 height 52
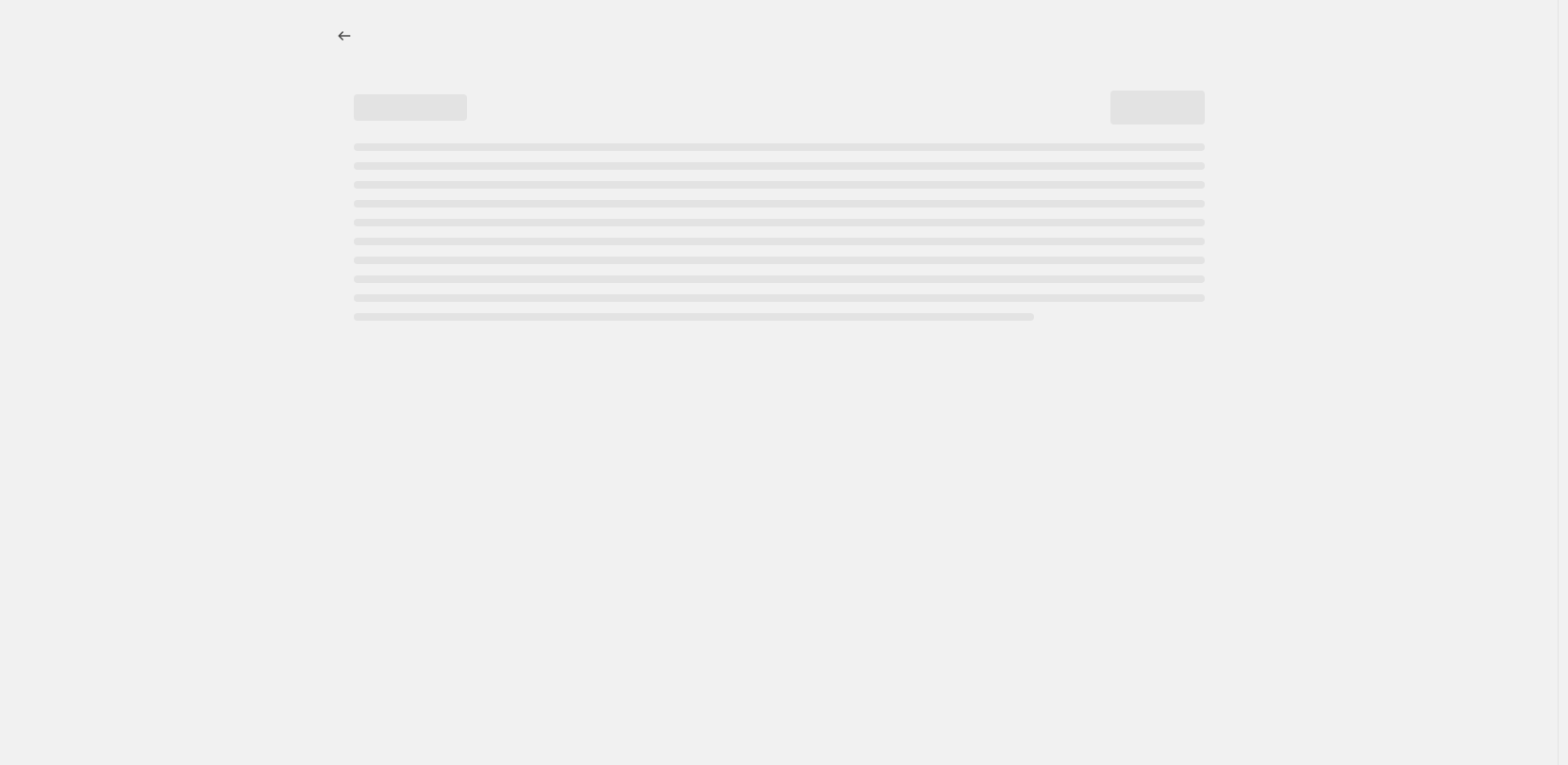
select select "percentage"
select select "collection"
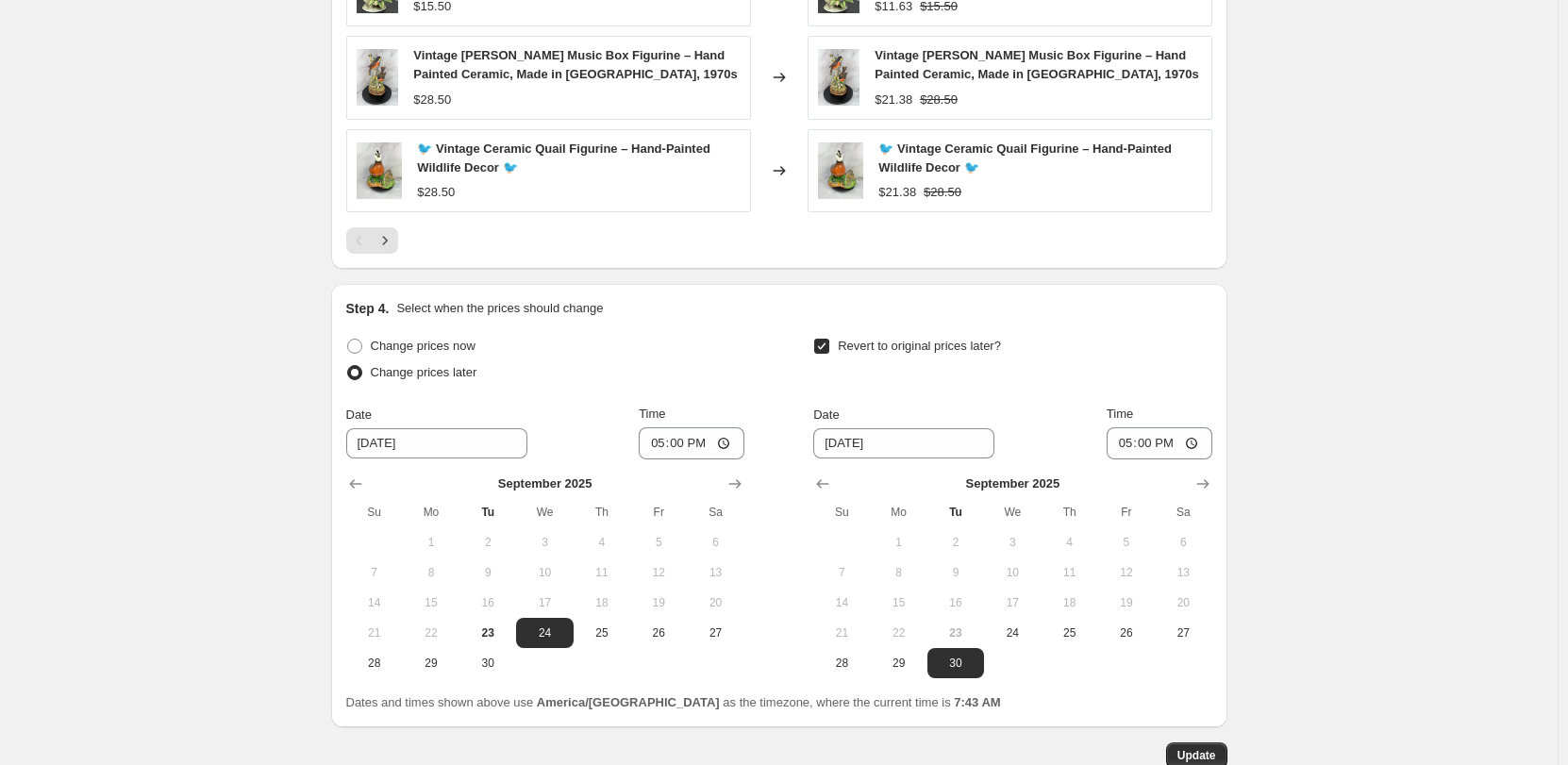
scroll to position [1802, 0]
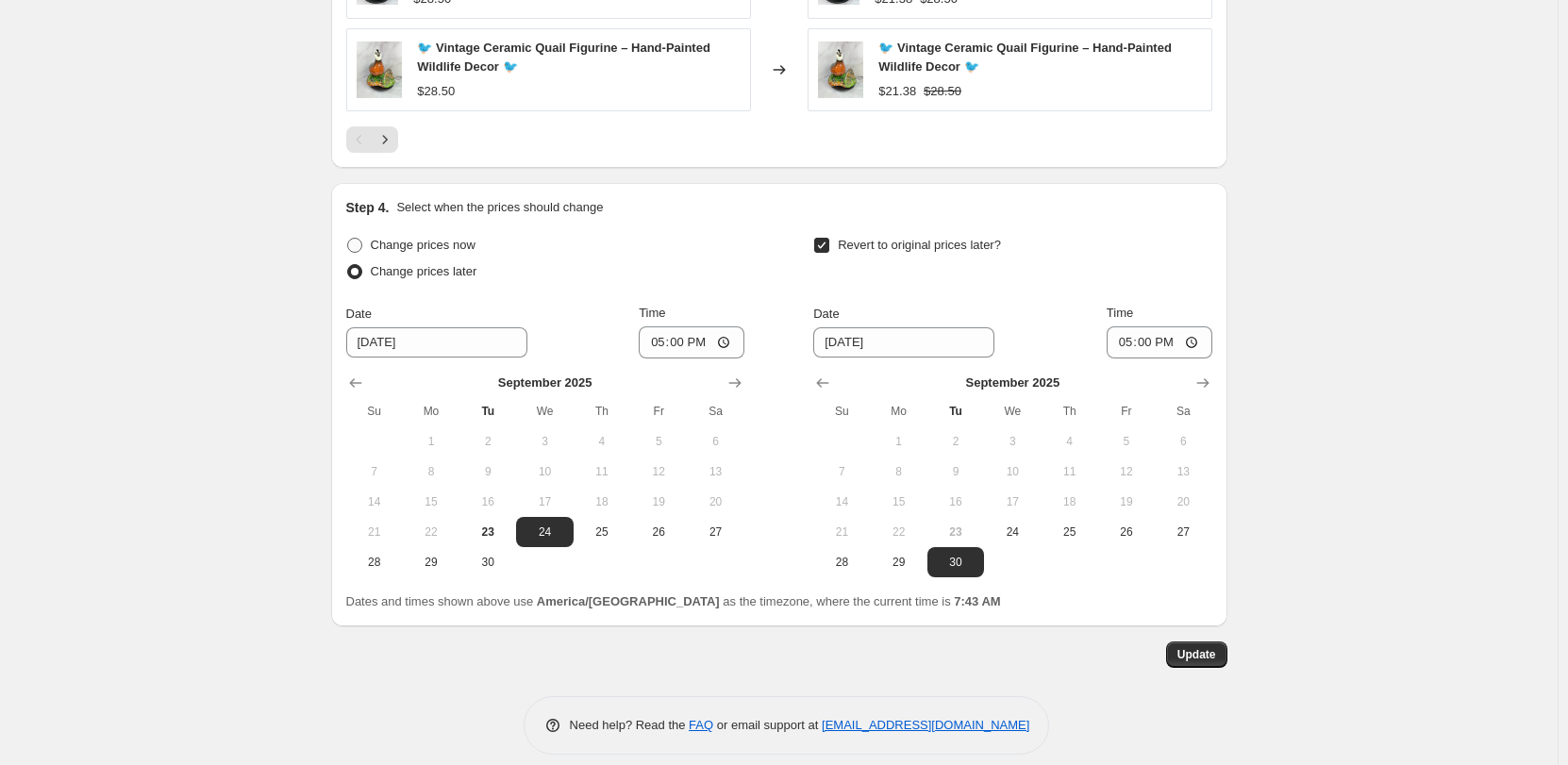
click at [361, 238] on span at bounding box center [355, 245] width 15 height 15
click at [348, 238] on input "Change prices now" at bounding box center [347, 238] width 1 height 1
radio input "true"
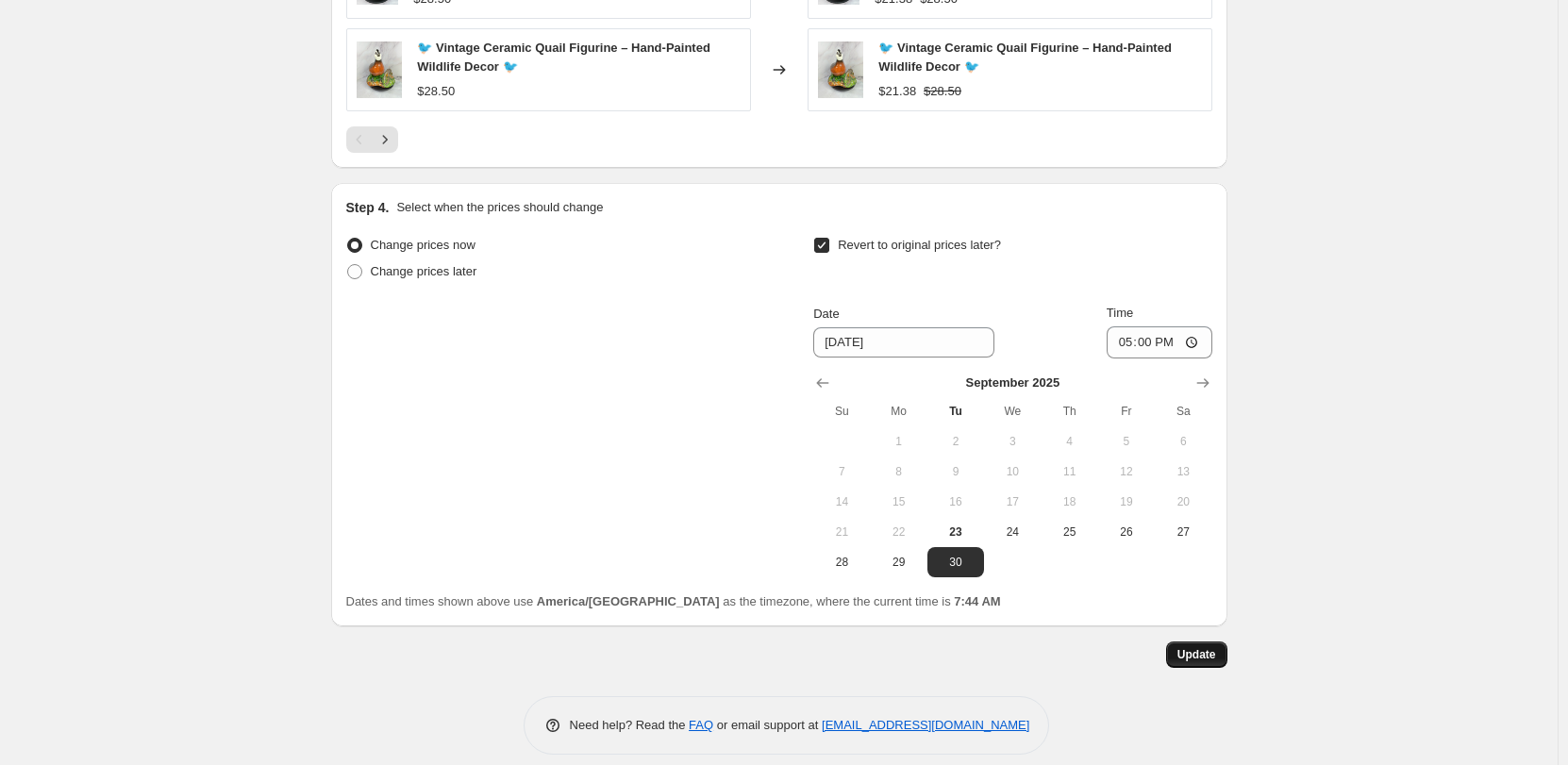
click at [1204, 647] on span "Update" at bounding box center [1196, 654] width 39 height 15
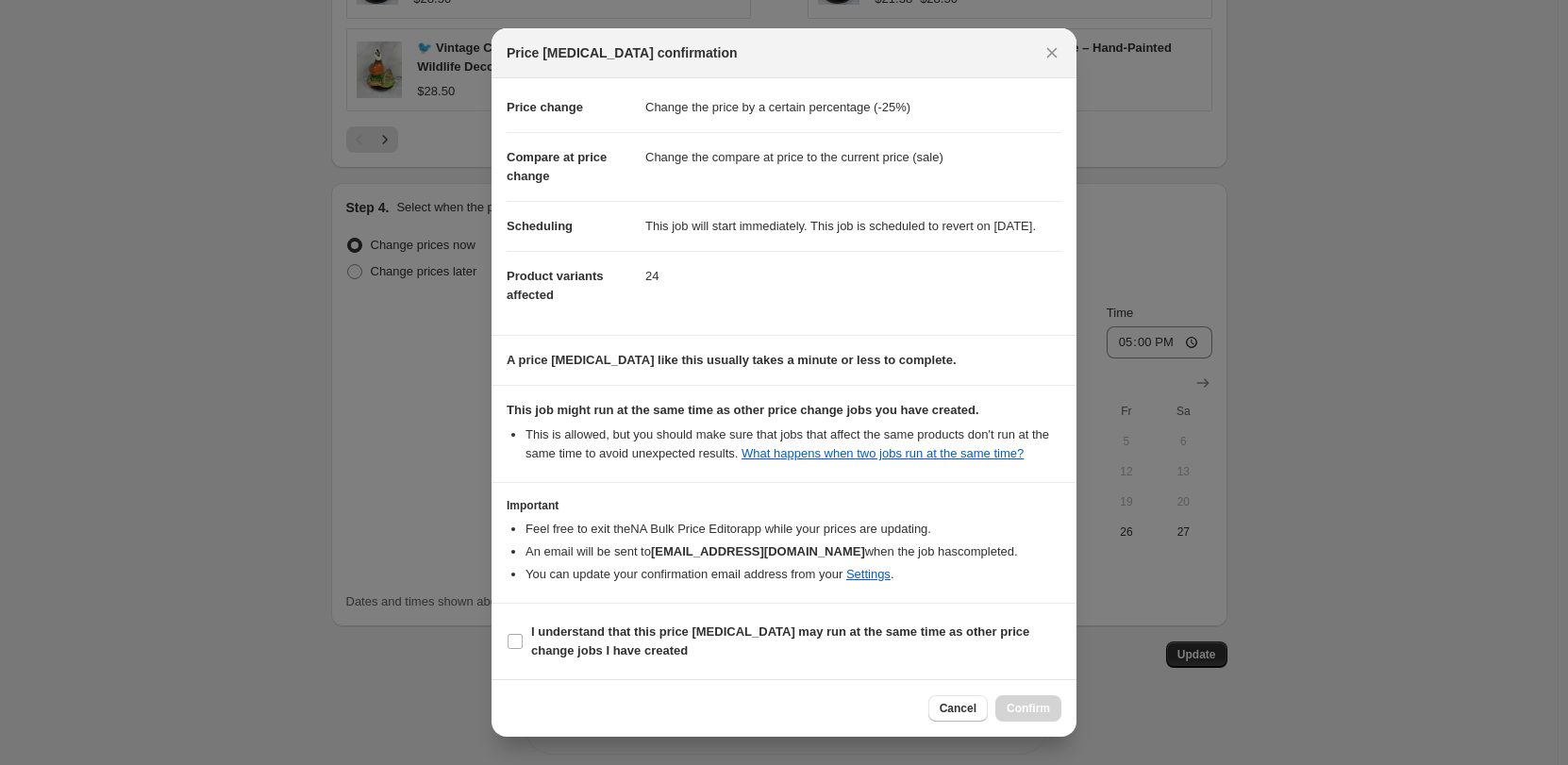
scroll to position [48, 0]
click at [519, 634] on input "I understand that this price [MEDICAL_DATA] may run at the same time as other p…" at bounding box center [515, 641] width 15 height 15
checkbox input "true"
click at [1026, 700] on button "Confirm" at bounding box center [1028, 708] width 66 height 27
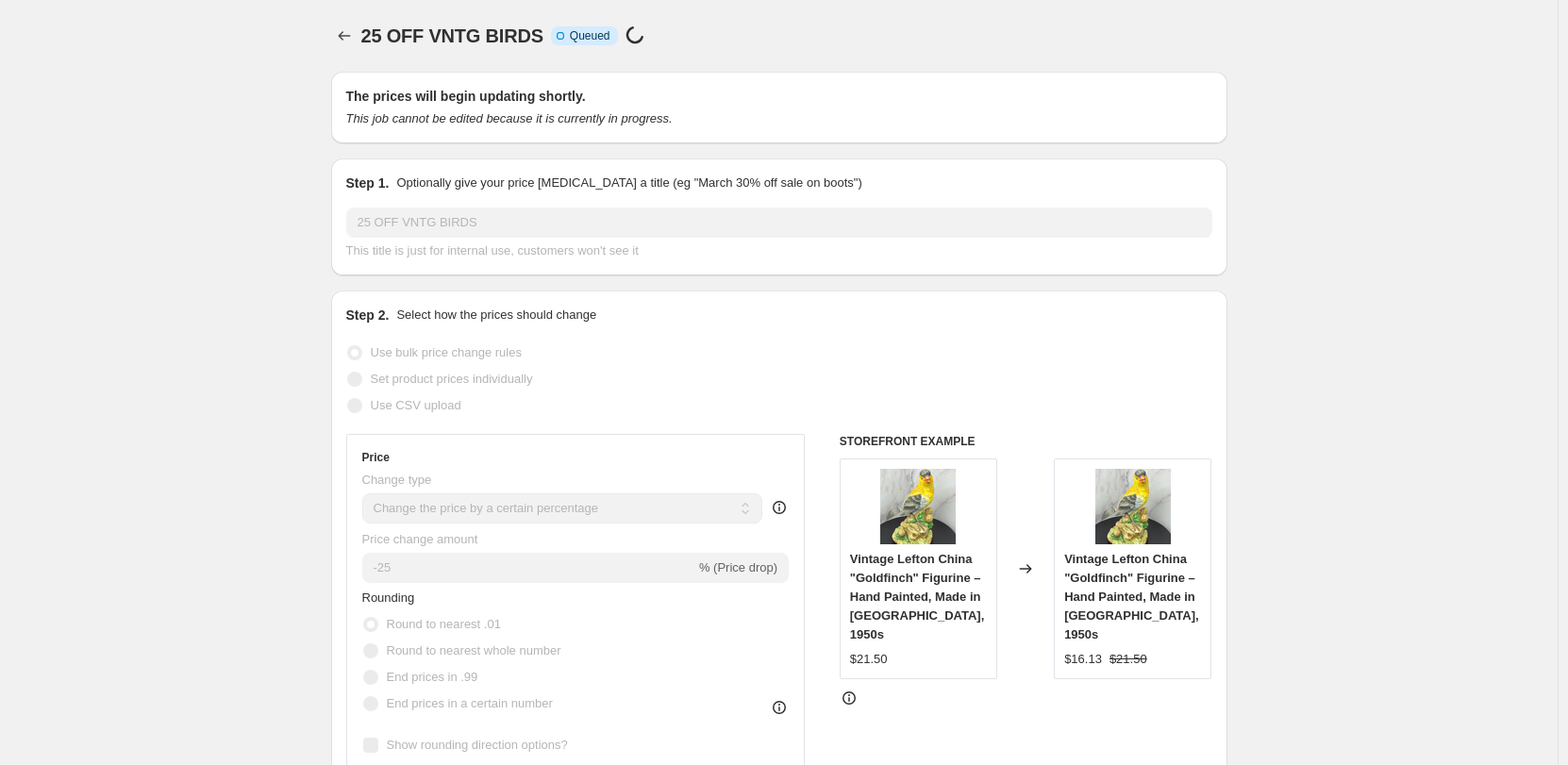
scroll to position [1732, 0]
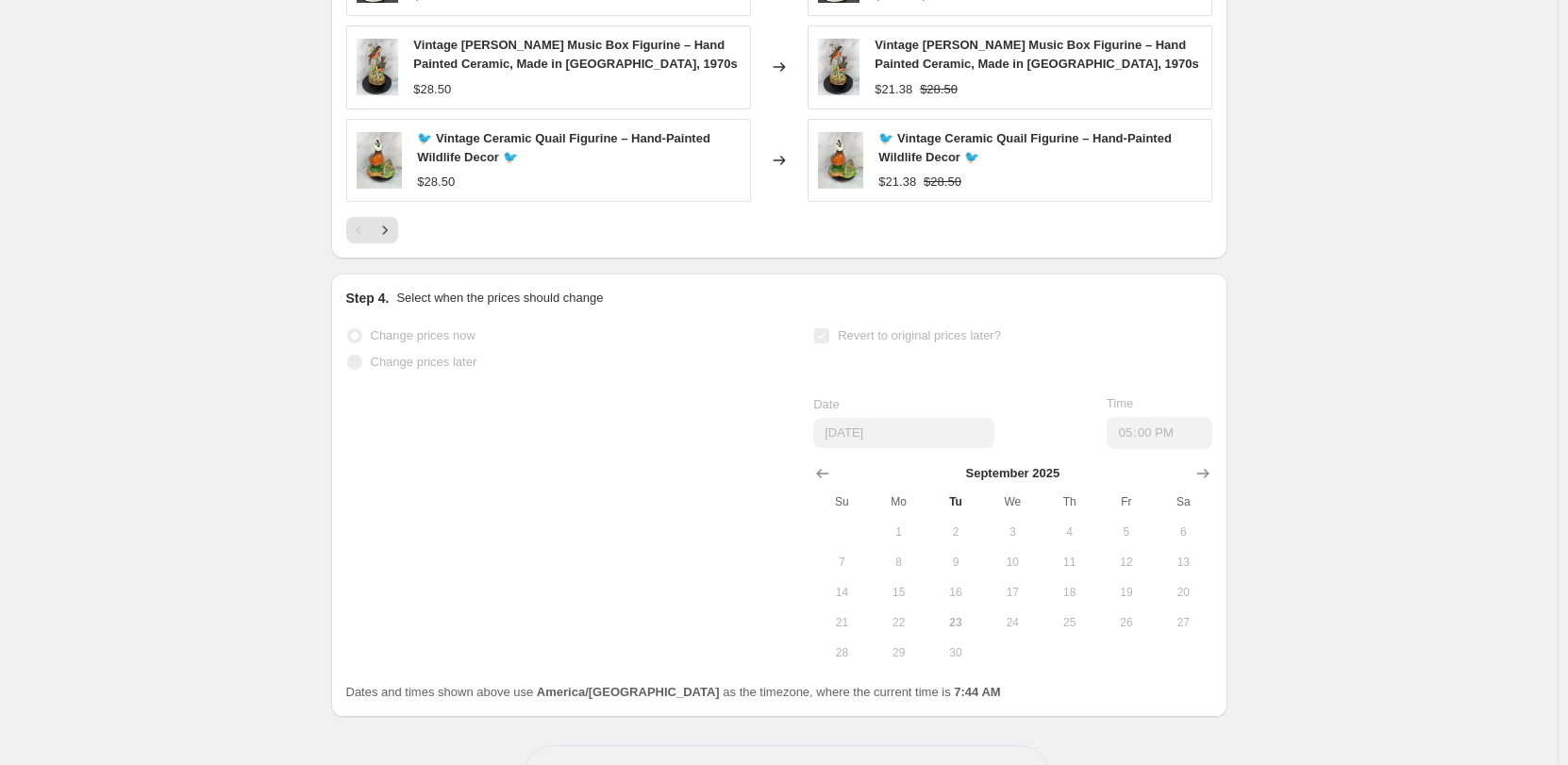
select select "percentage"
select select "collection"
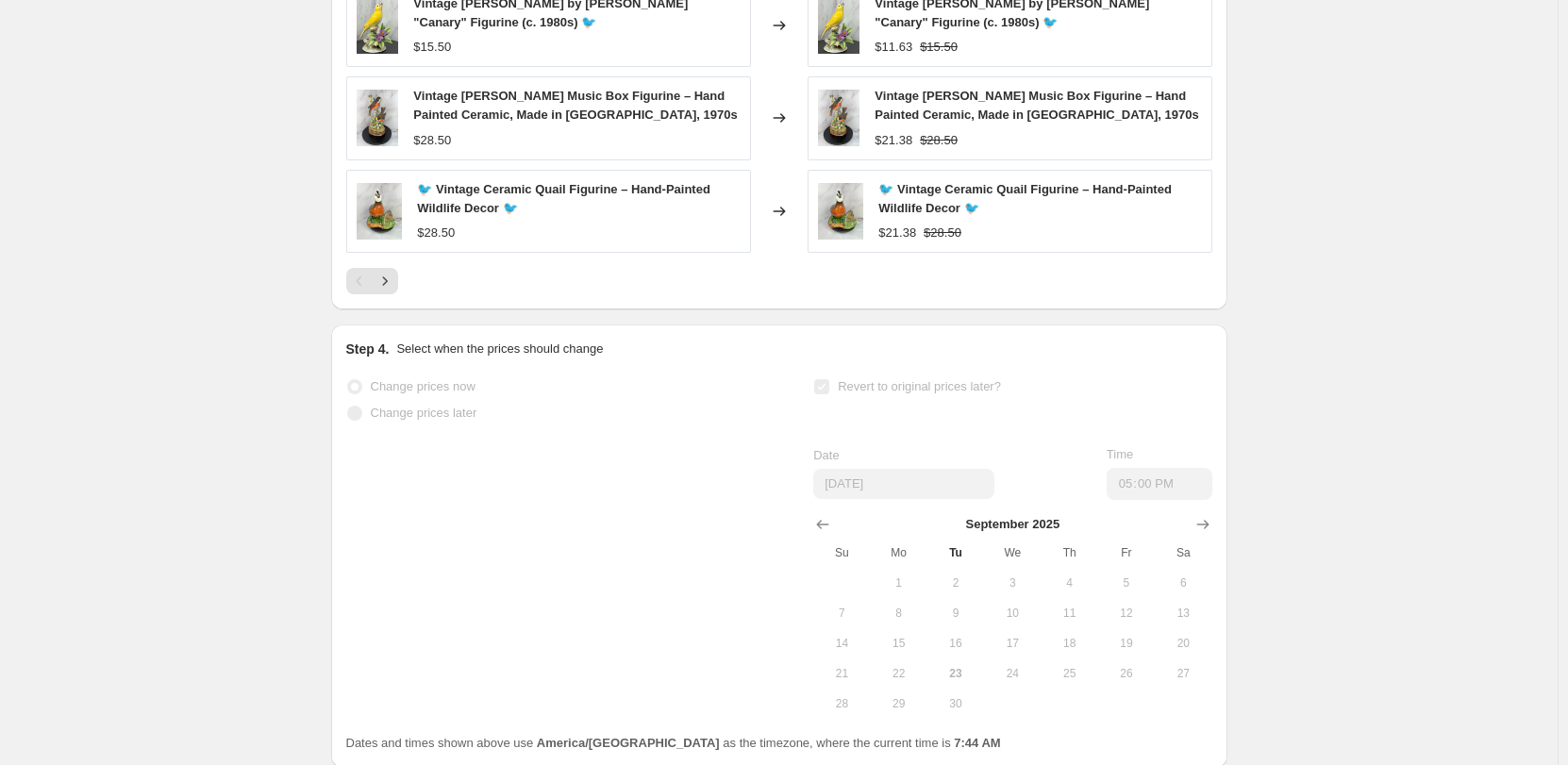
scroll to position [1843, 0]
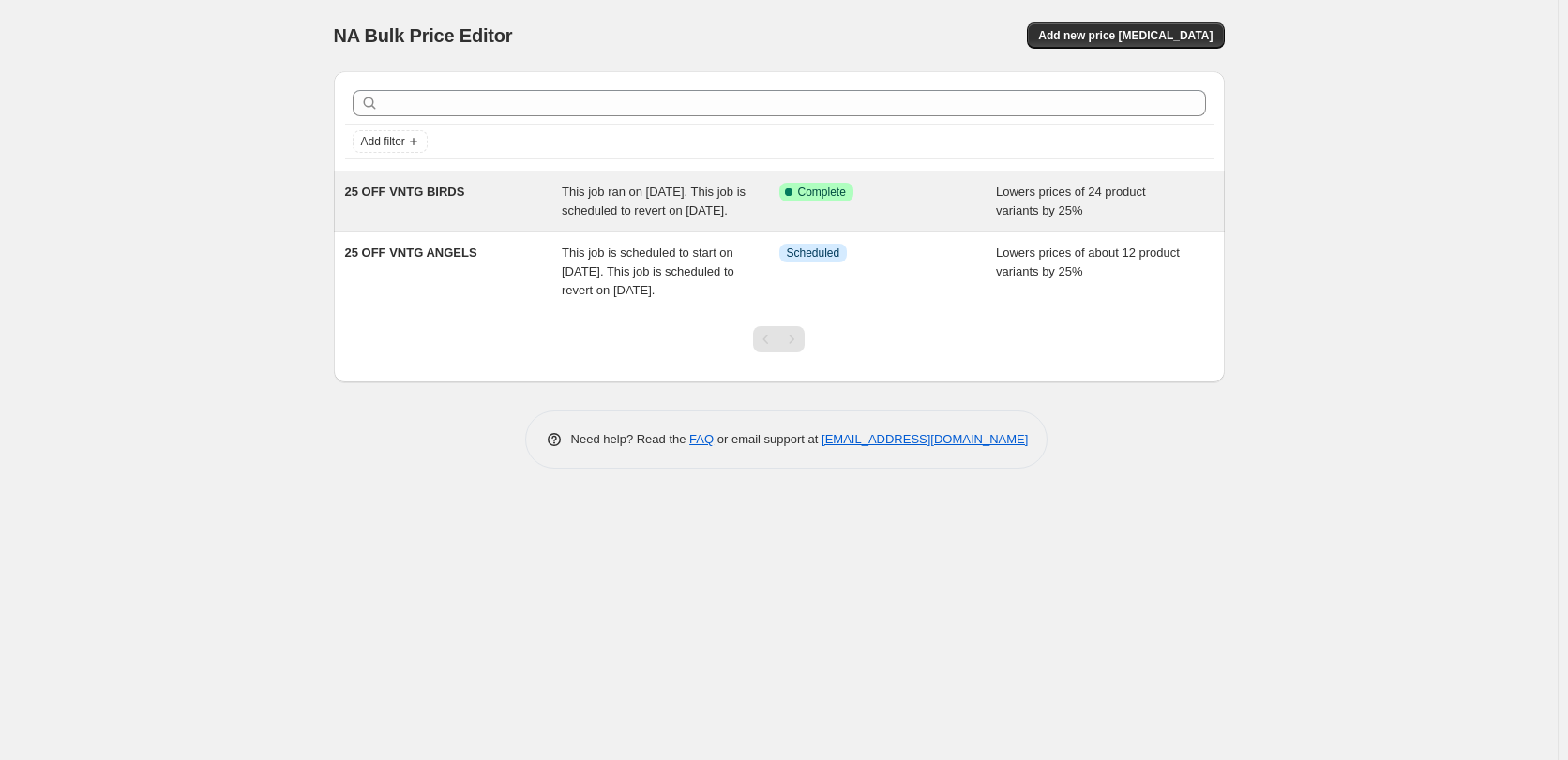
click at [648, 201] on div "This job ran on [DATE]. This job is scheduled to revert on [DATE]." at bounding box center [670, 201] width 217 height 38
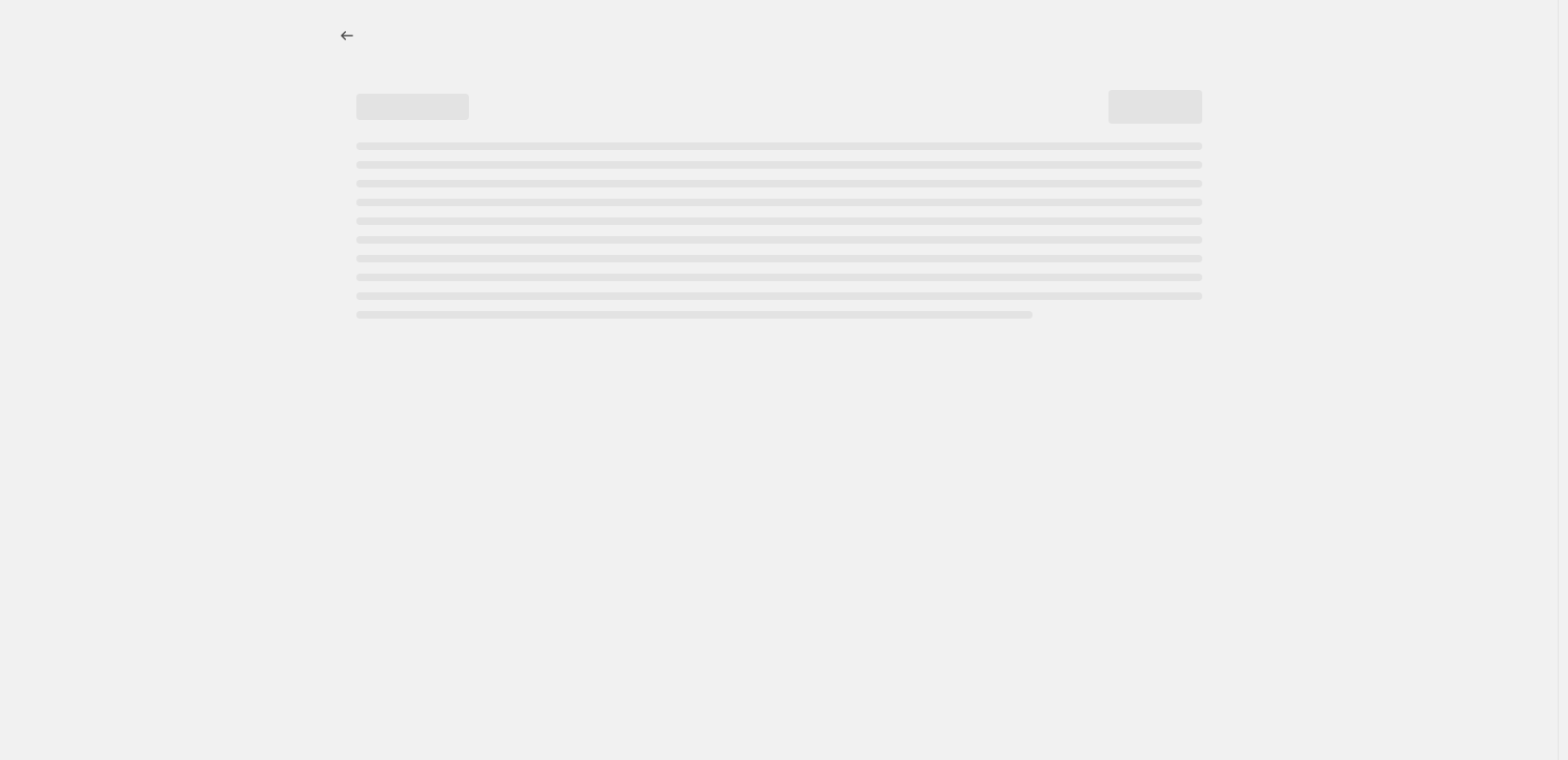
select select "percentage"
select select "collection"
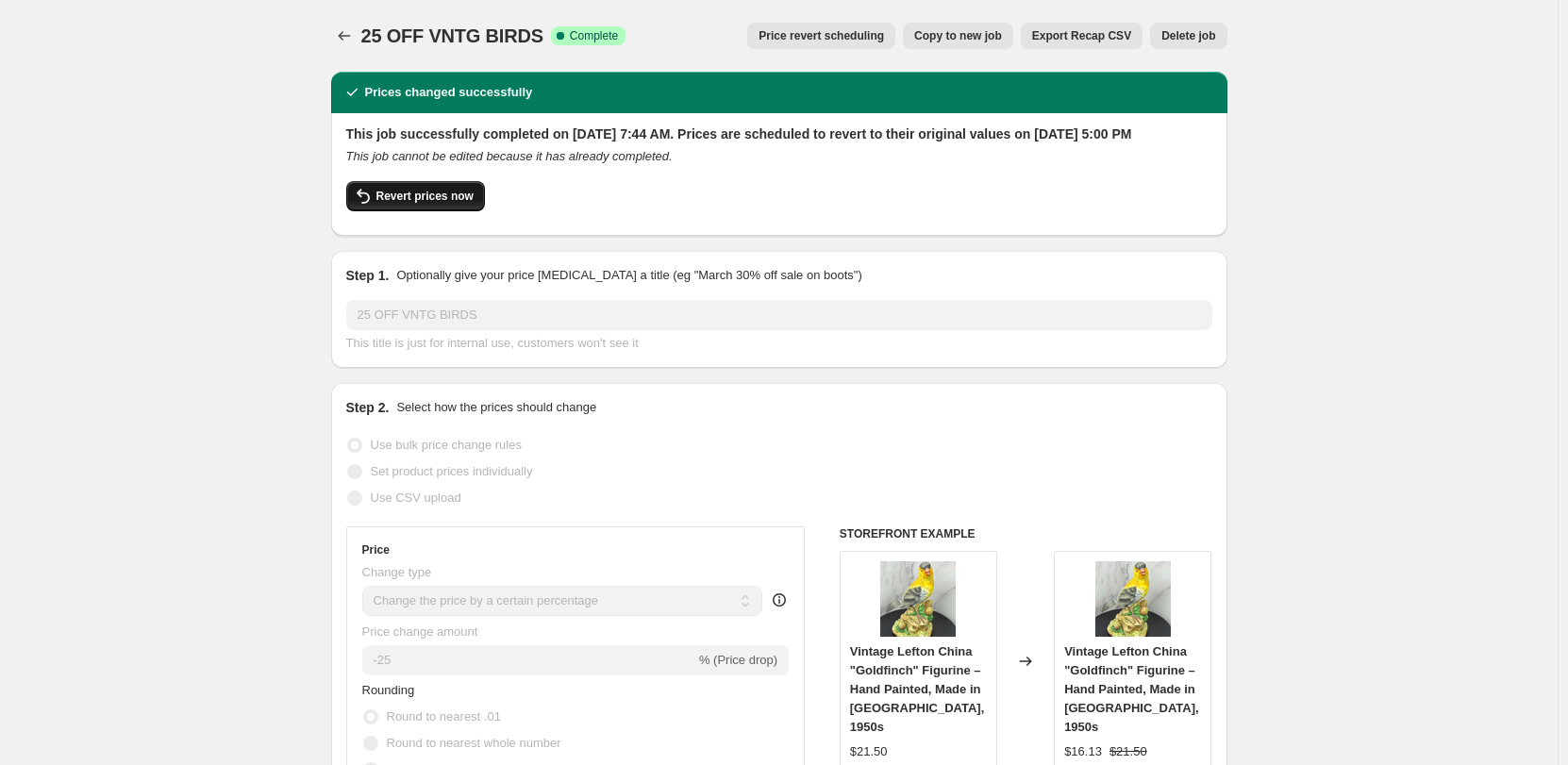
click at [411, 204] on span "Revert prices now" at bounding box center [425, 196] width 98 height 15
checkbox input "false"
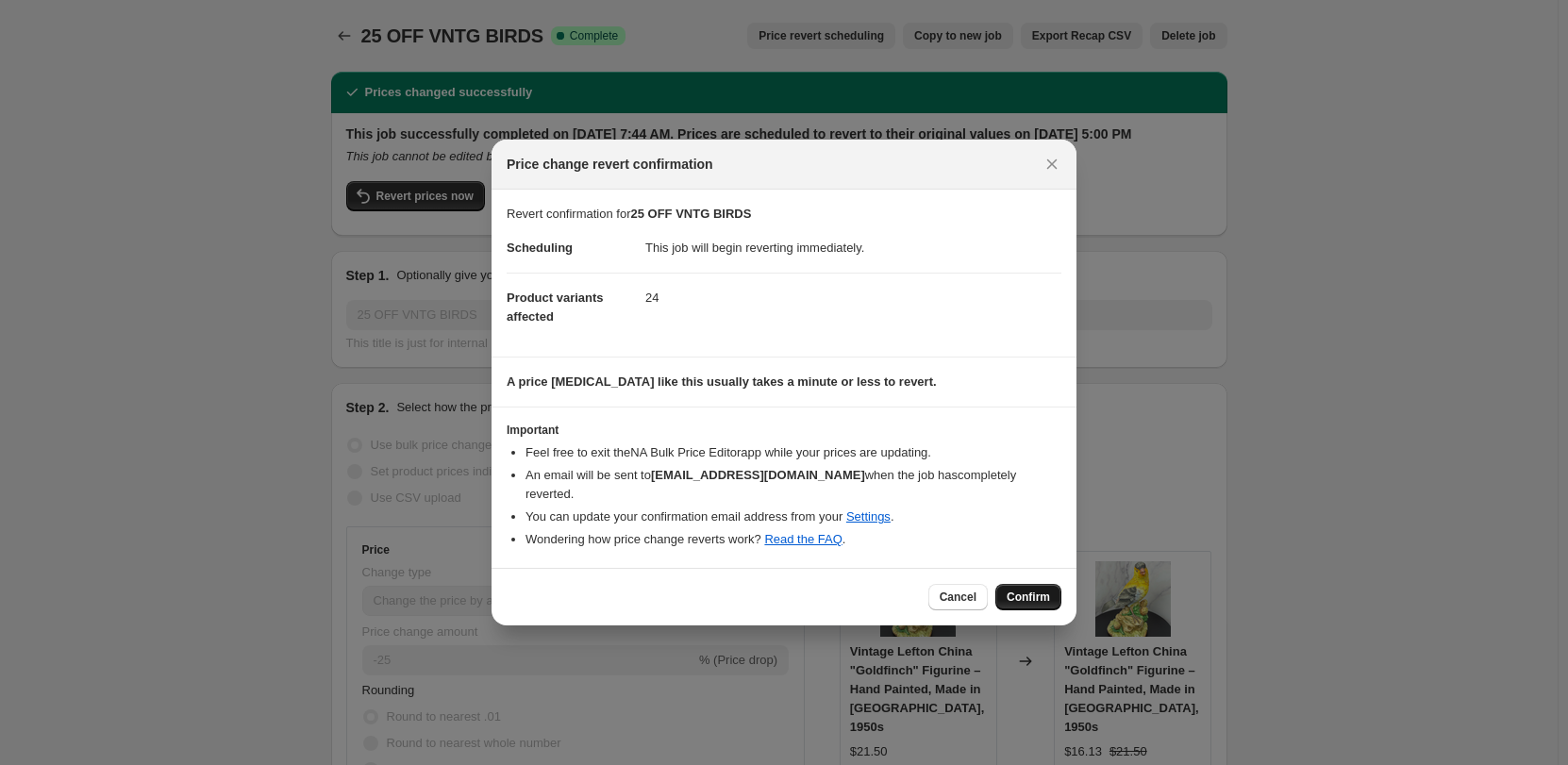
click at [1036, 594] on span "Confirm" at bounding box center [1028, 597] width 44 height 15
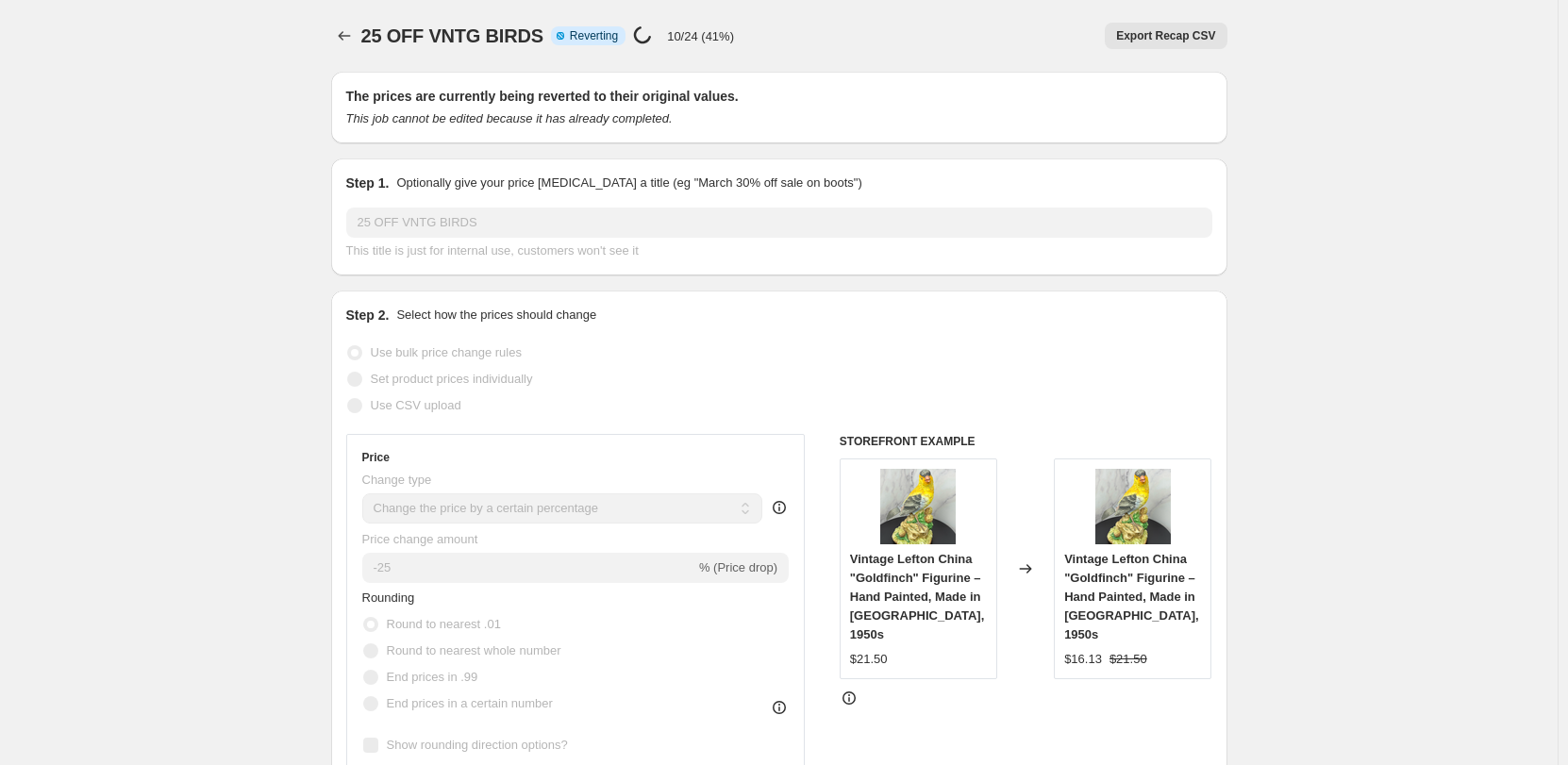
select select "percentage"
select select "collection"
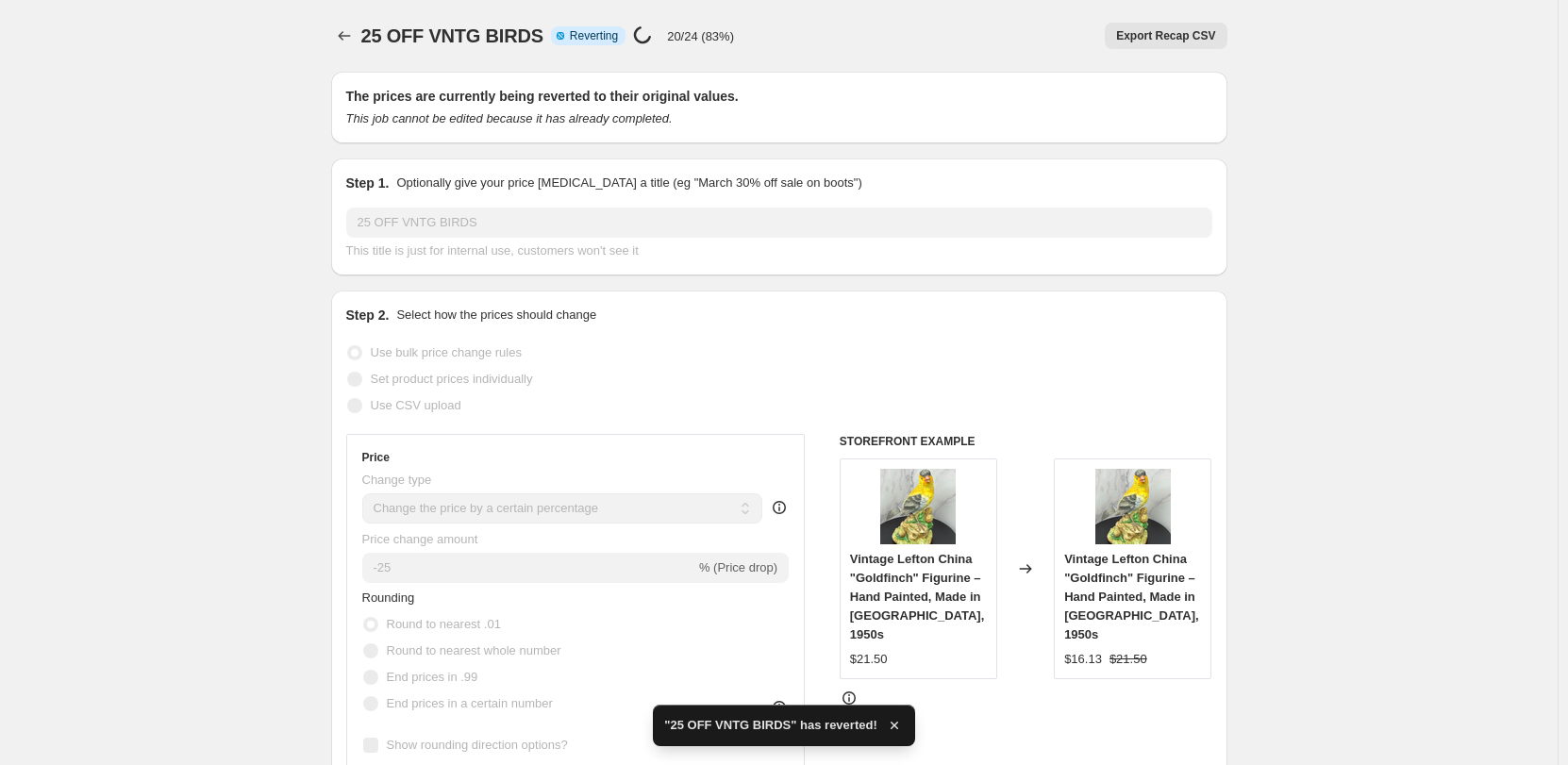
checkbox input "true"
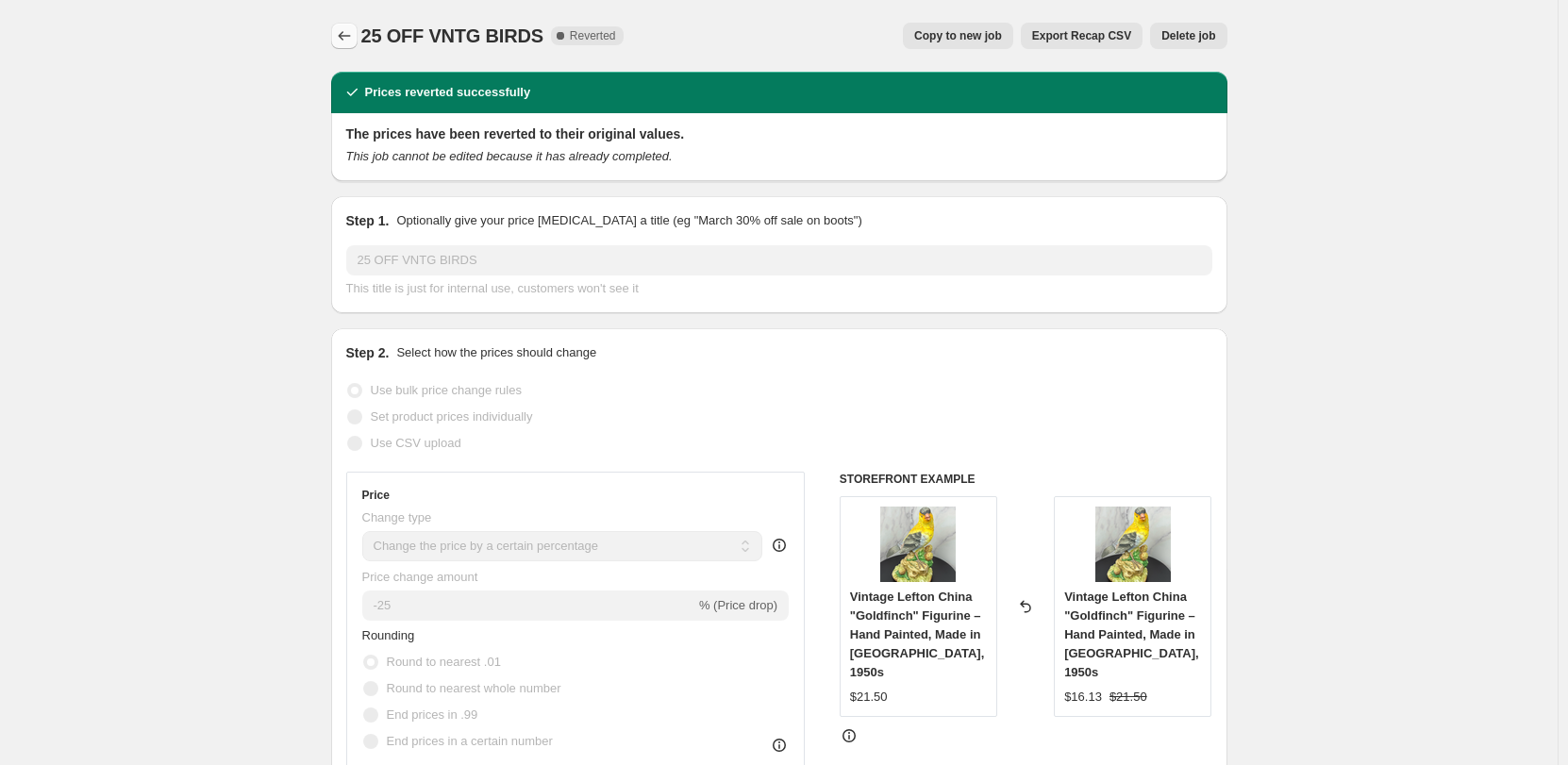
click at [346, 33] on icon "Price change jobs" at bounding box center [345, 36] width 19 height 19
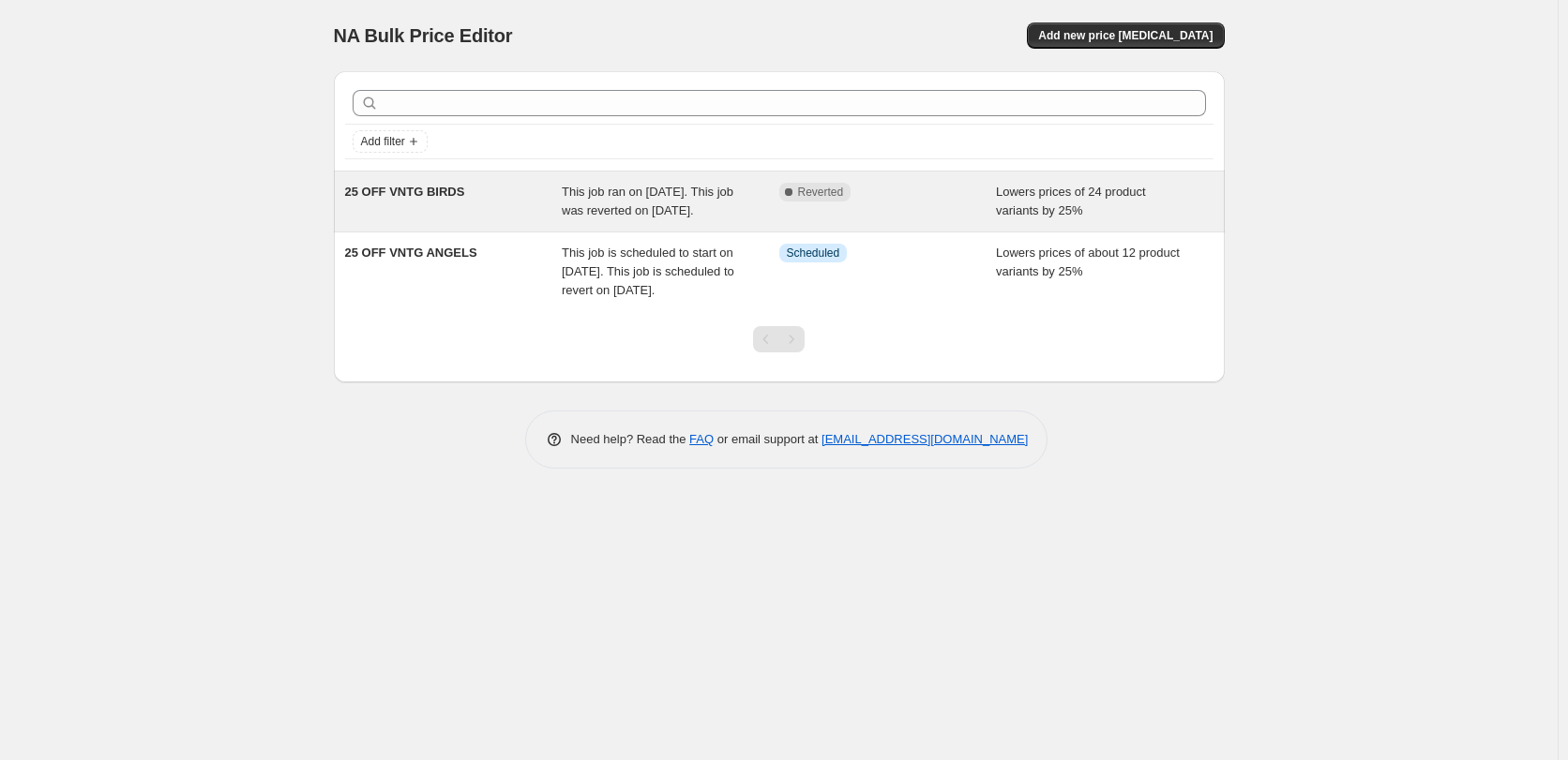
click at [937, 206] on div "Complete Reverted" at bounding box center [888, 201] width 217 height 38
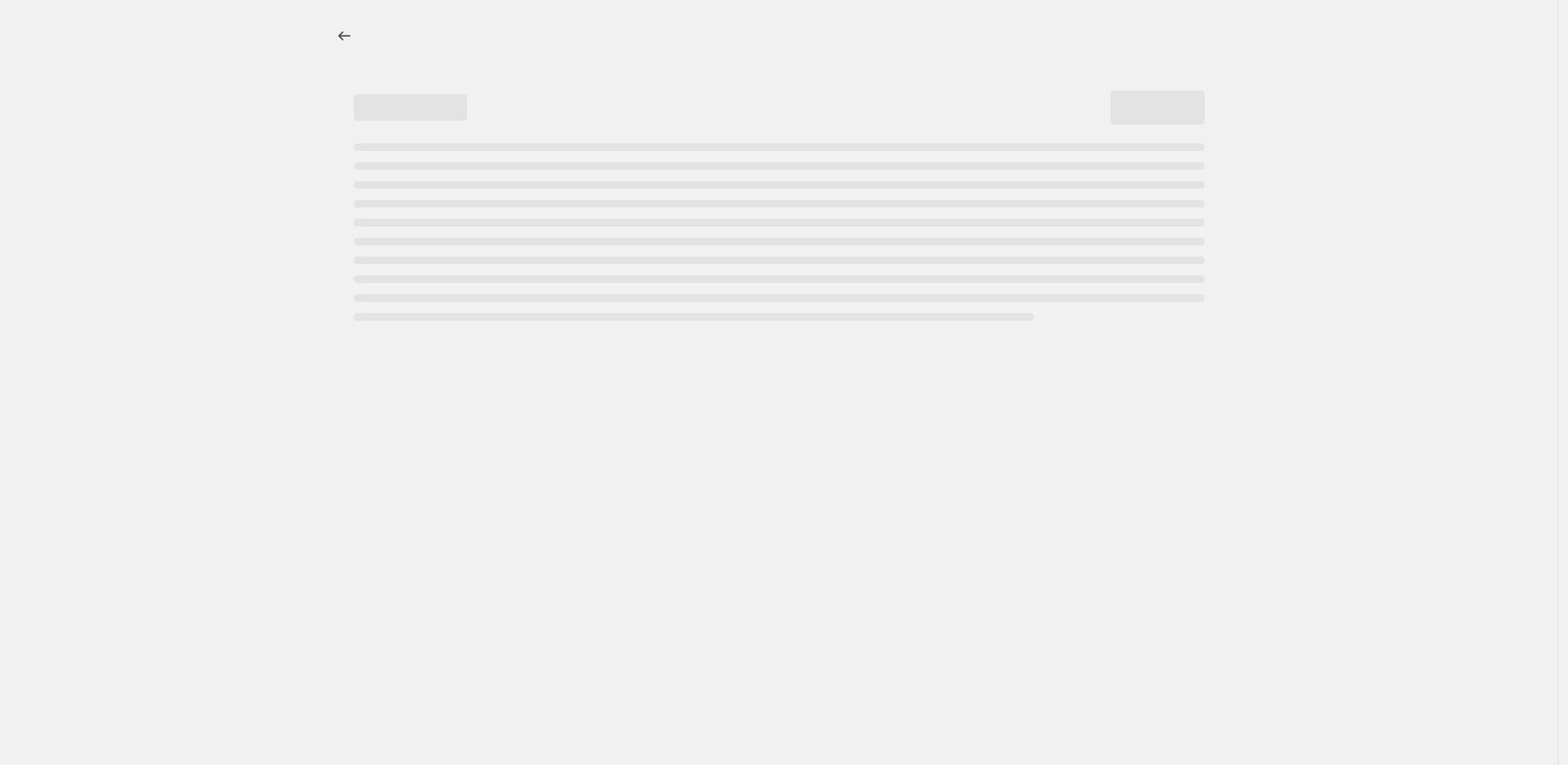
select select "percentage"
select select "collection"
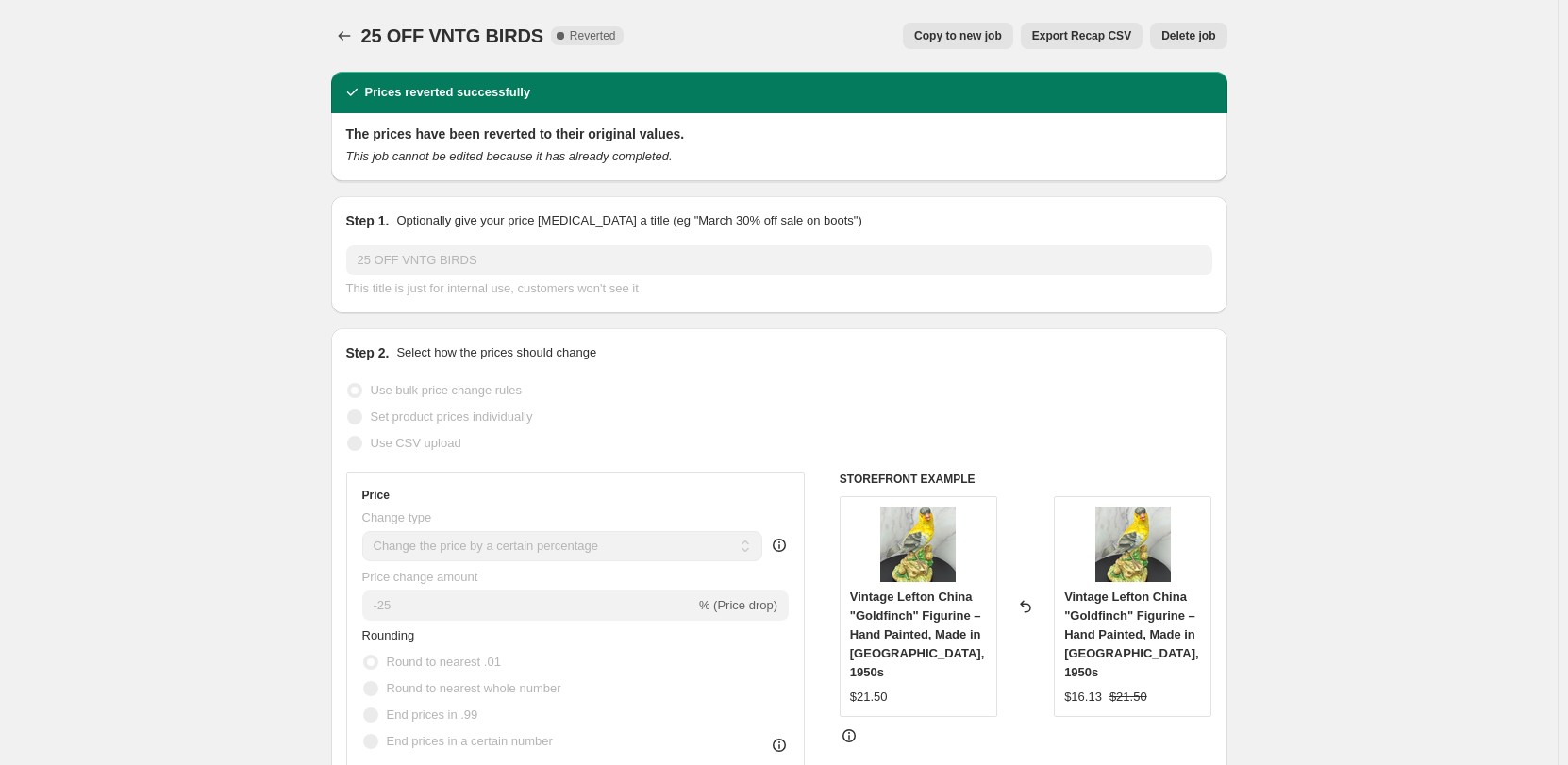
click at [1203, 35] on span "Delete job" at bounding box center [1187, 36] width 54 height 15
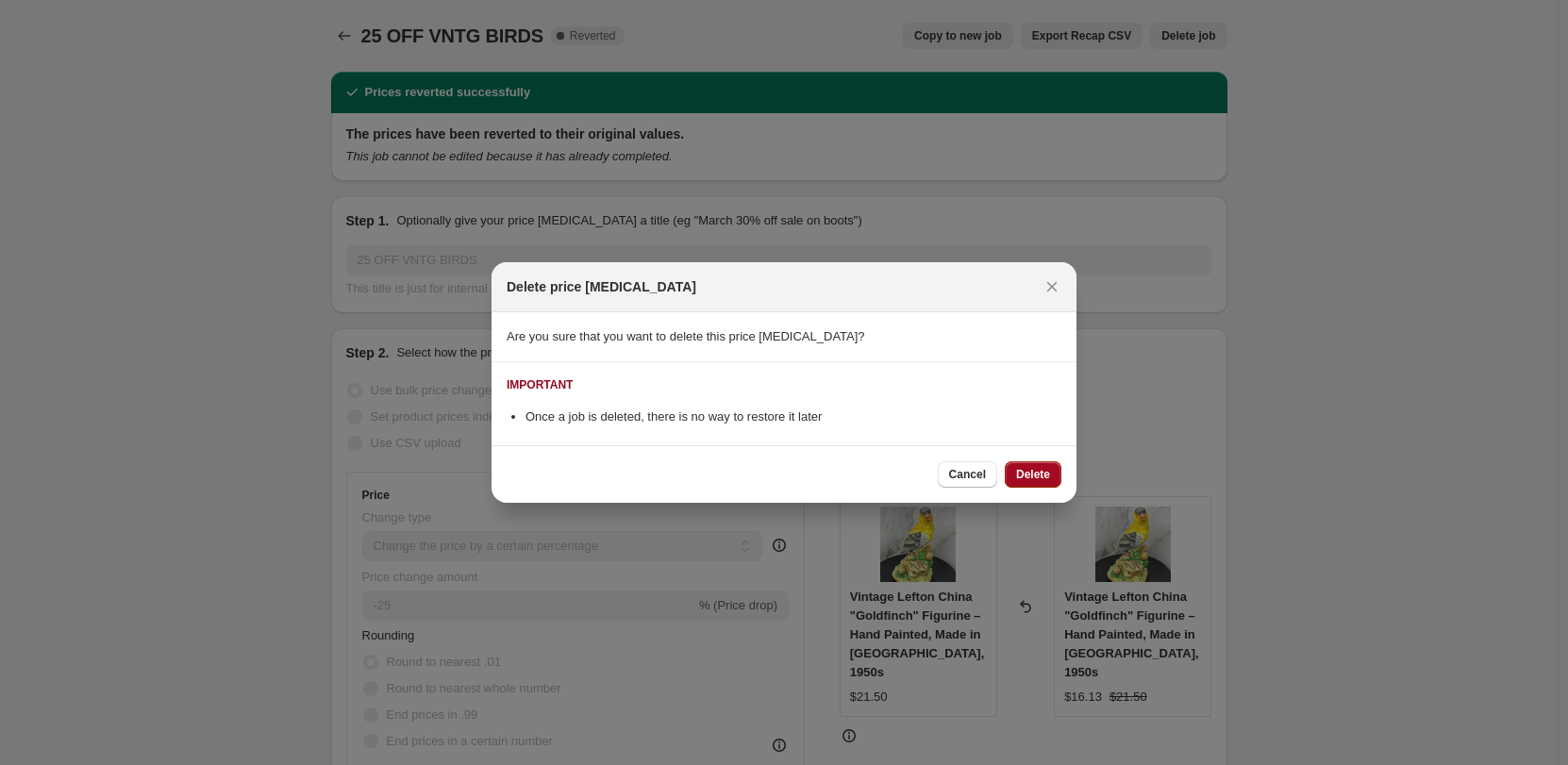
click at [1026, 476] on span "Delete" at bounding box center [1033, 474] width 34 height 15
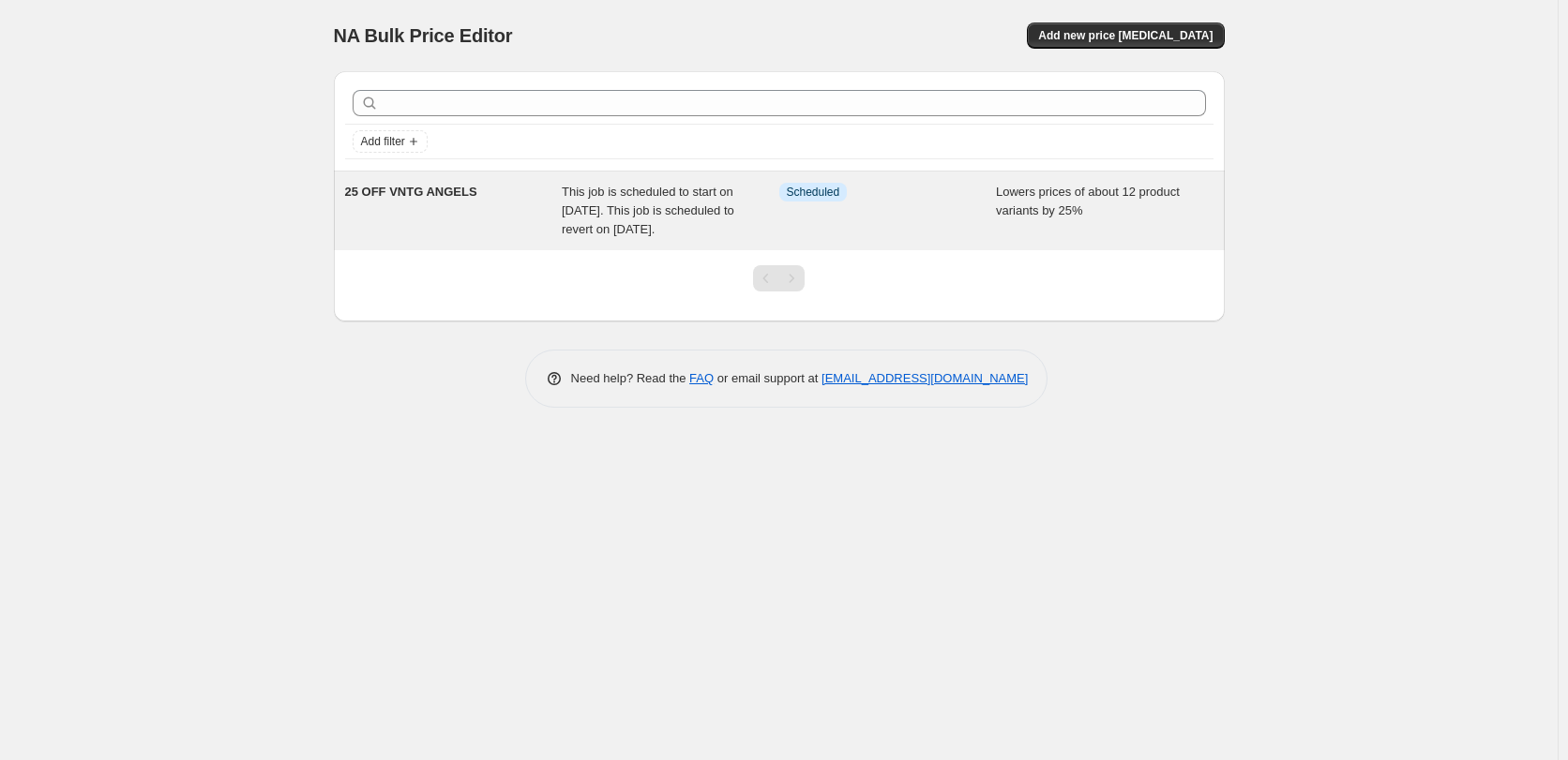
click at [427, 204] on div "25 OFF VNTG ANGELS" at bounding box center [454, 211] width 217 height 56
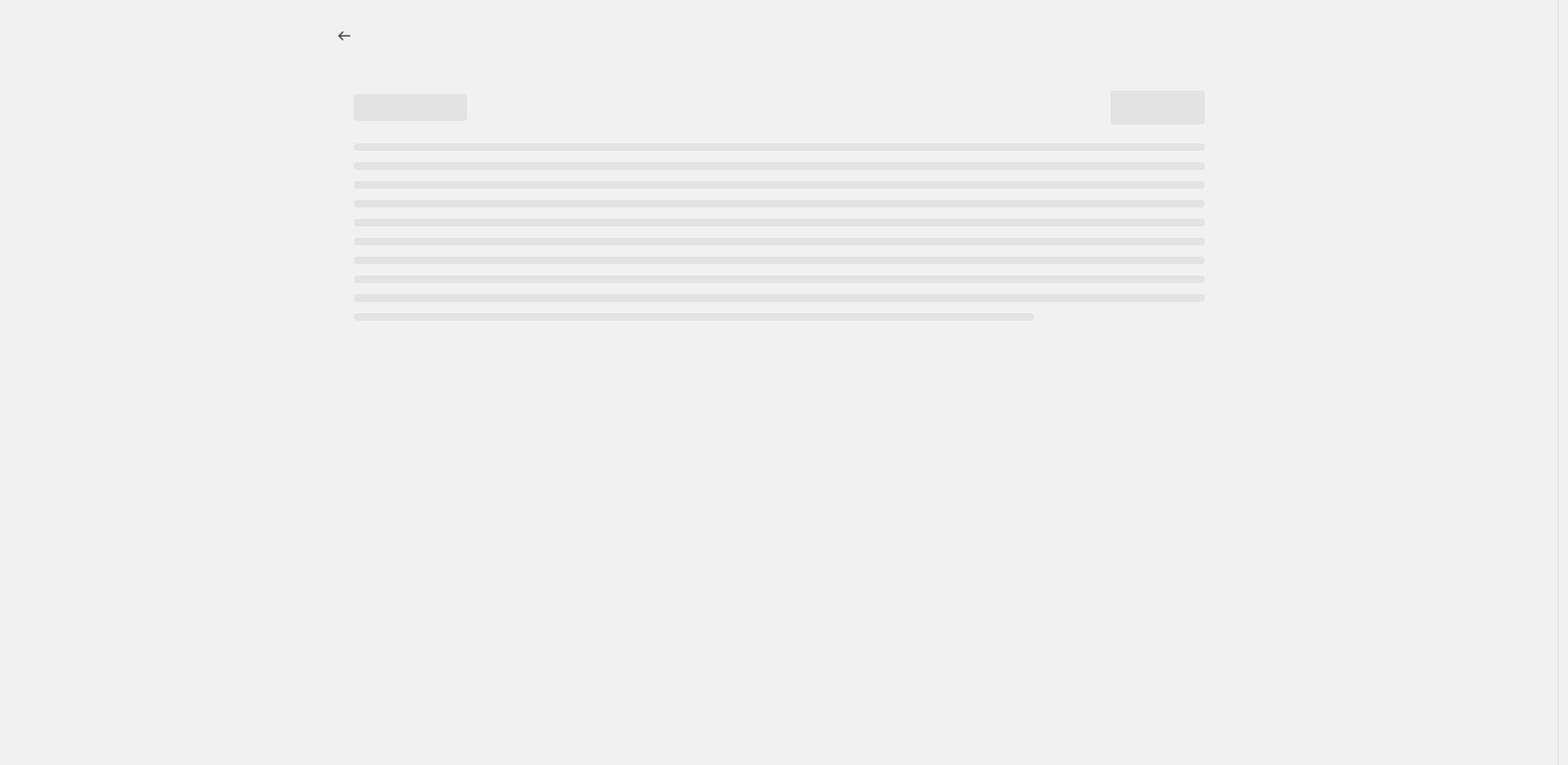
select select "percentage"
select select "collection"
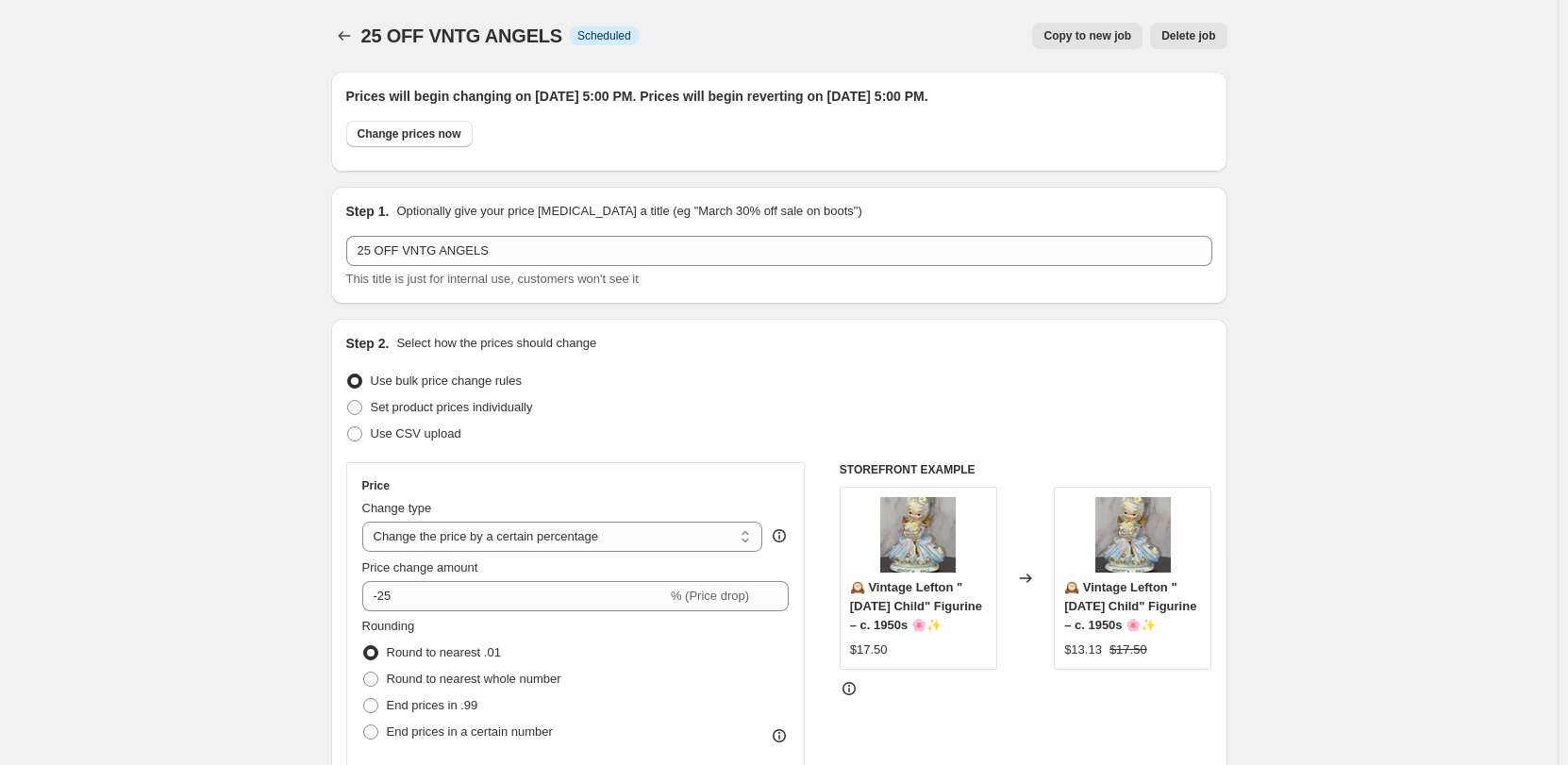
click at [1207, 32] on span "Delete job" at bounding box center [1187, 36] width 54 height 15
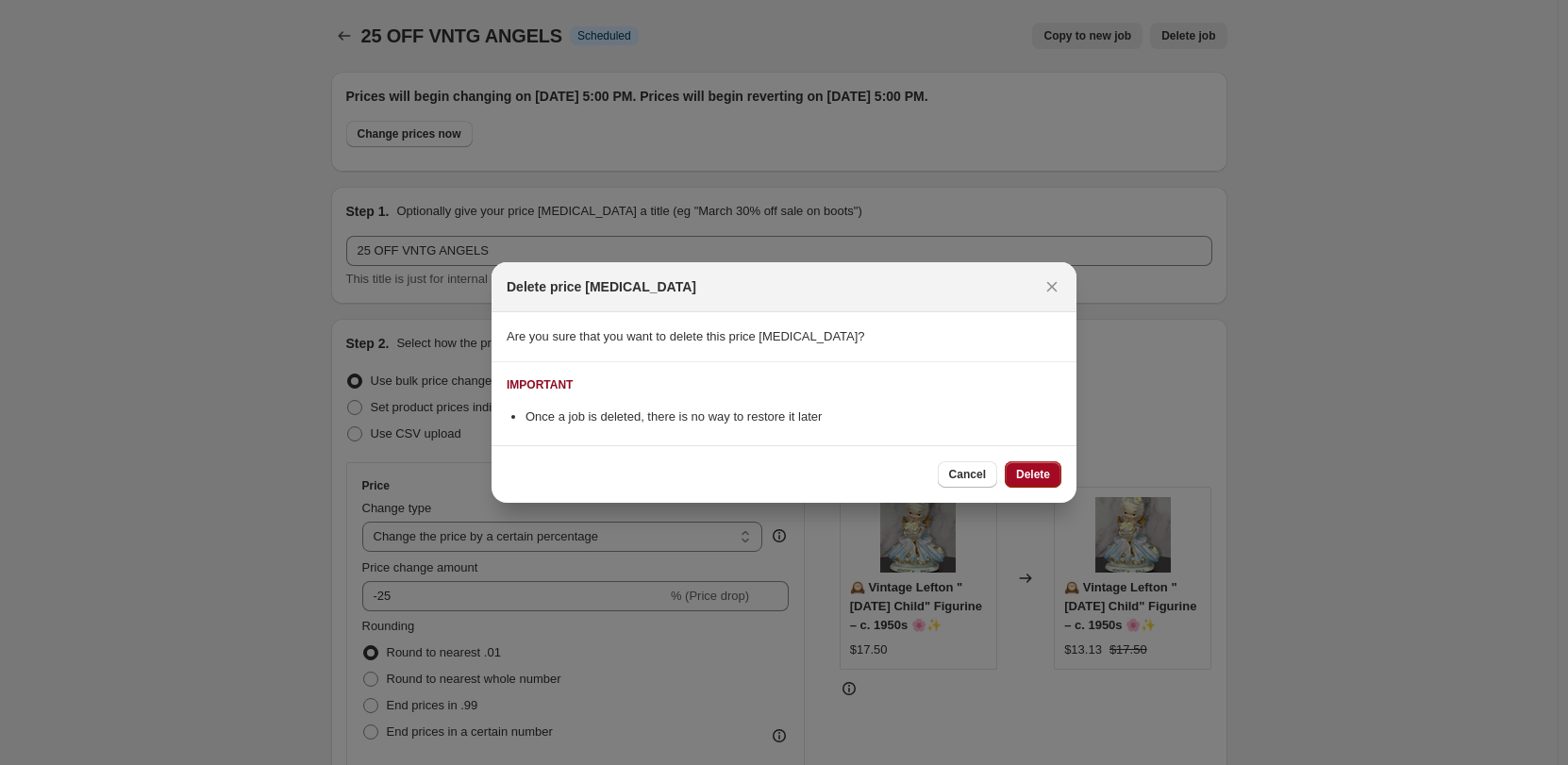
click at [1040, 469] on span "Delete" at bounding box center [1033, 474] width 34 height 15
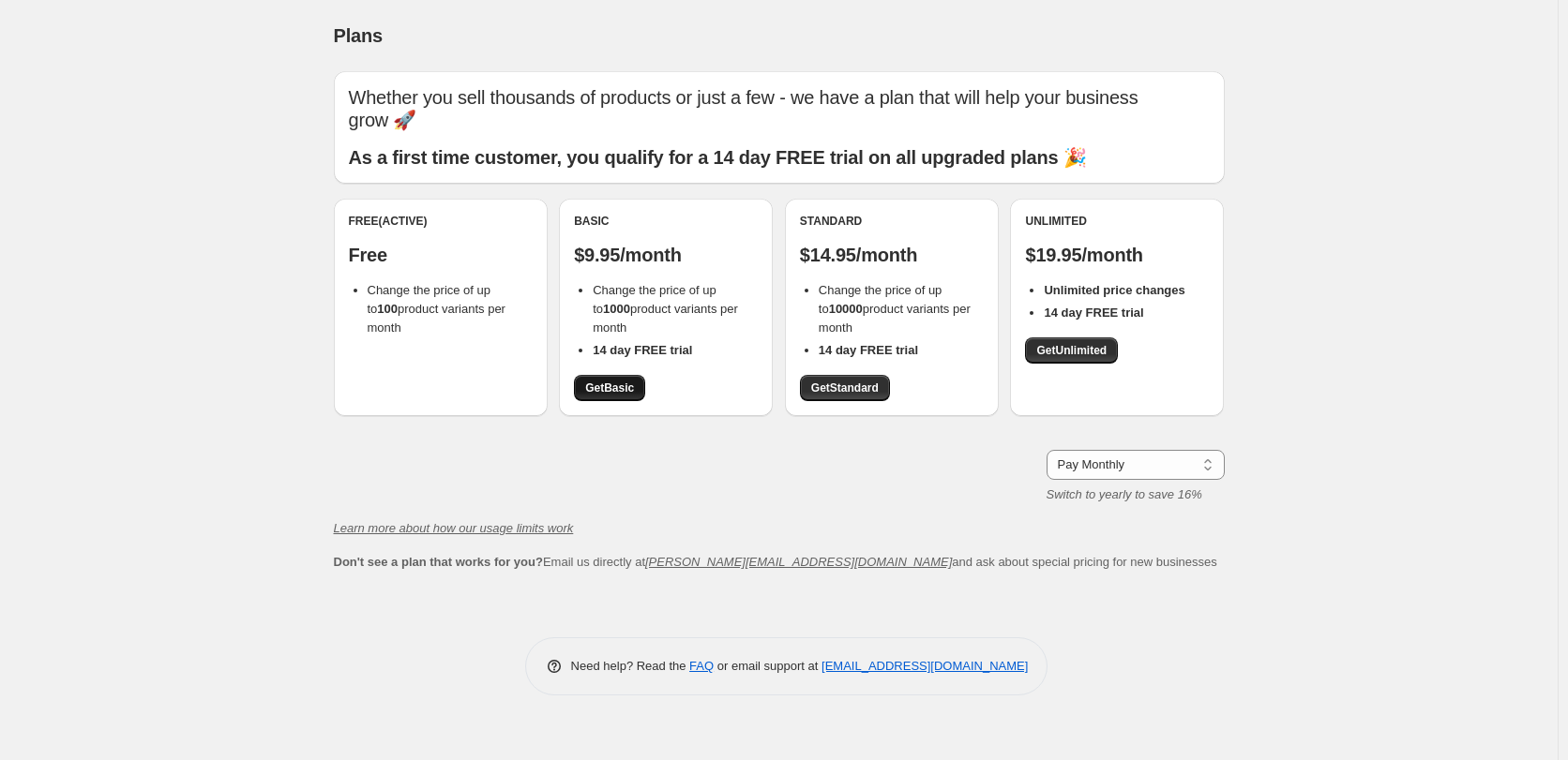
click at [621, 388] on span "Get Basic" at bounding box center [610, 388] width 49 height 15
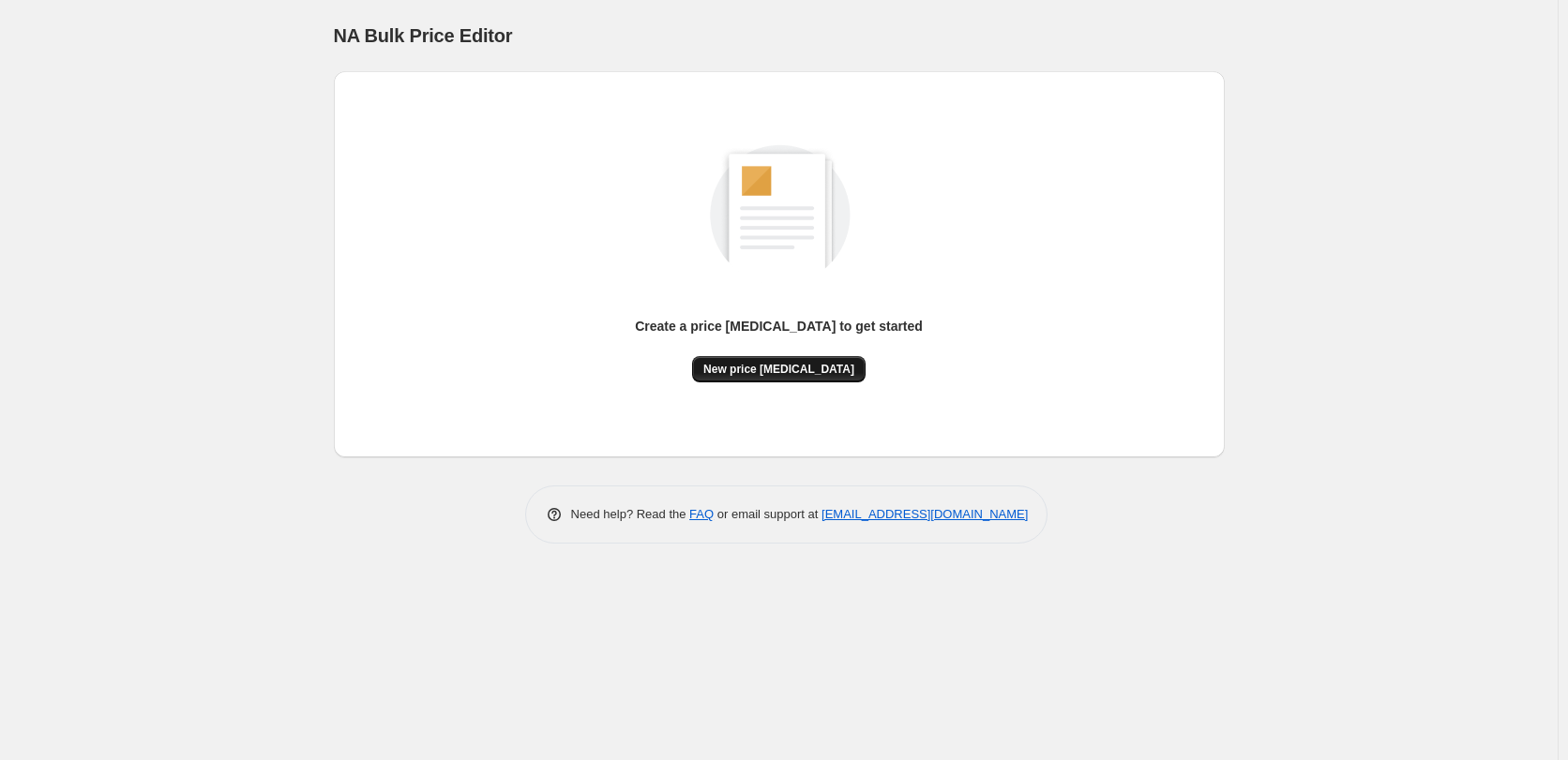
click at [806, 378] on button "New price [MEDICAL_DATA]" at bounding box center [778, 370] width 173 height 26
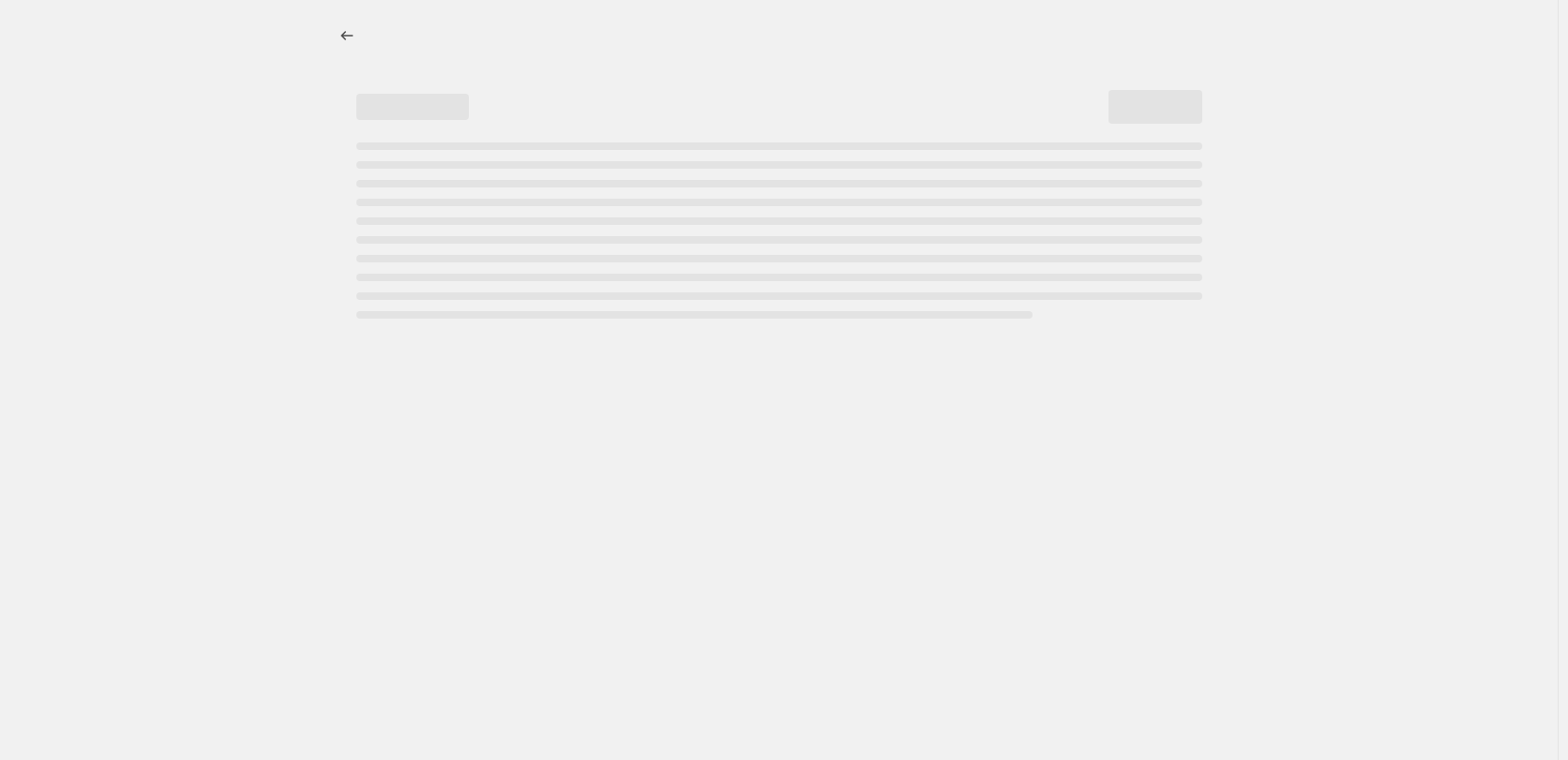
select select "percentage"
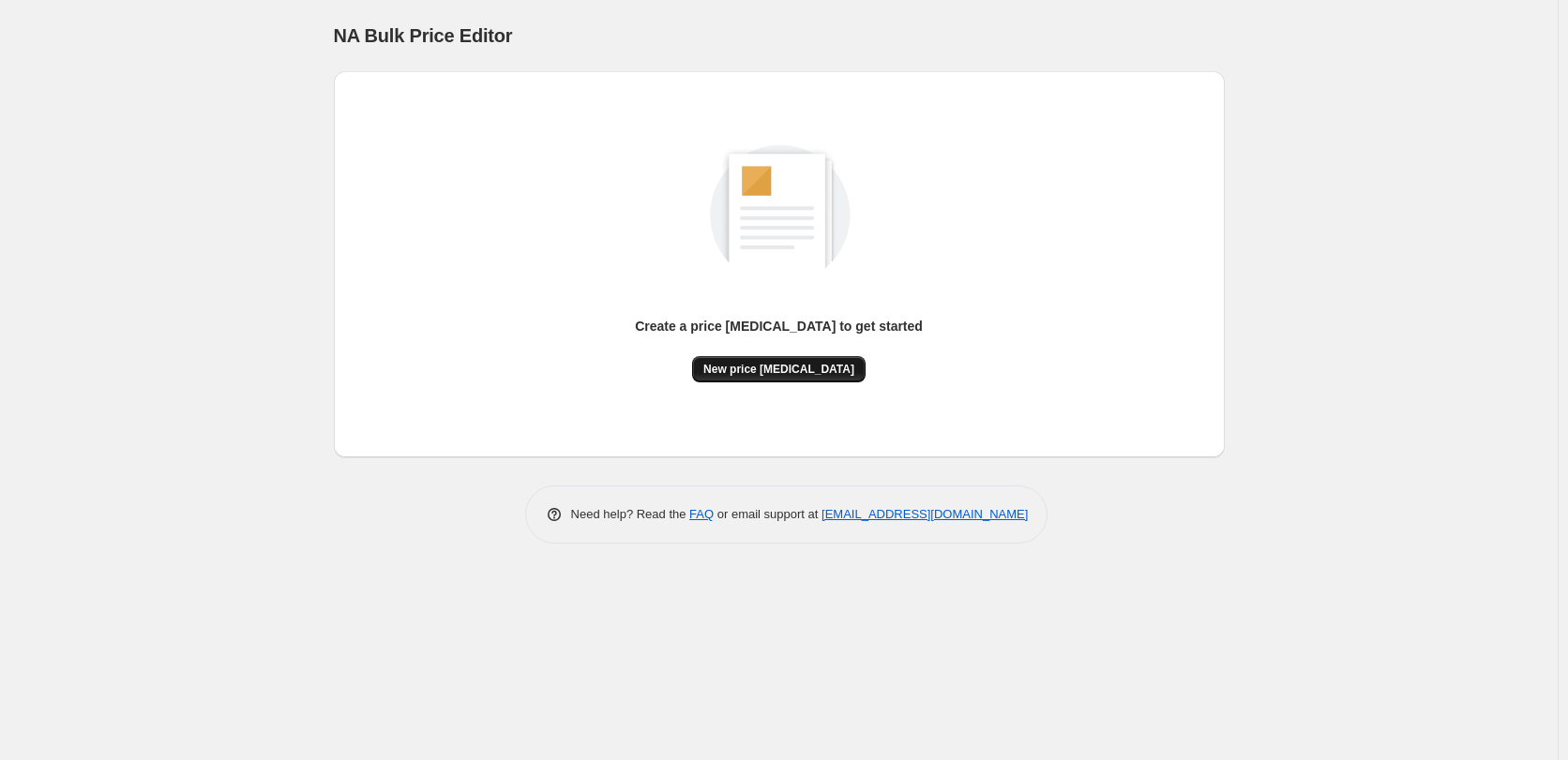
click at [829, 372] on span "New price [MEDICAL_DATA]" at bounding box center [778, 370] width 151 height 15
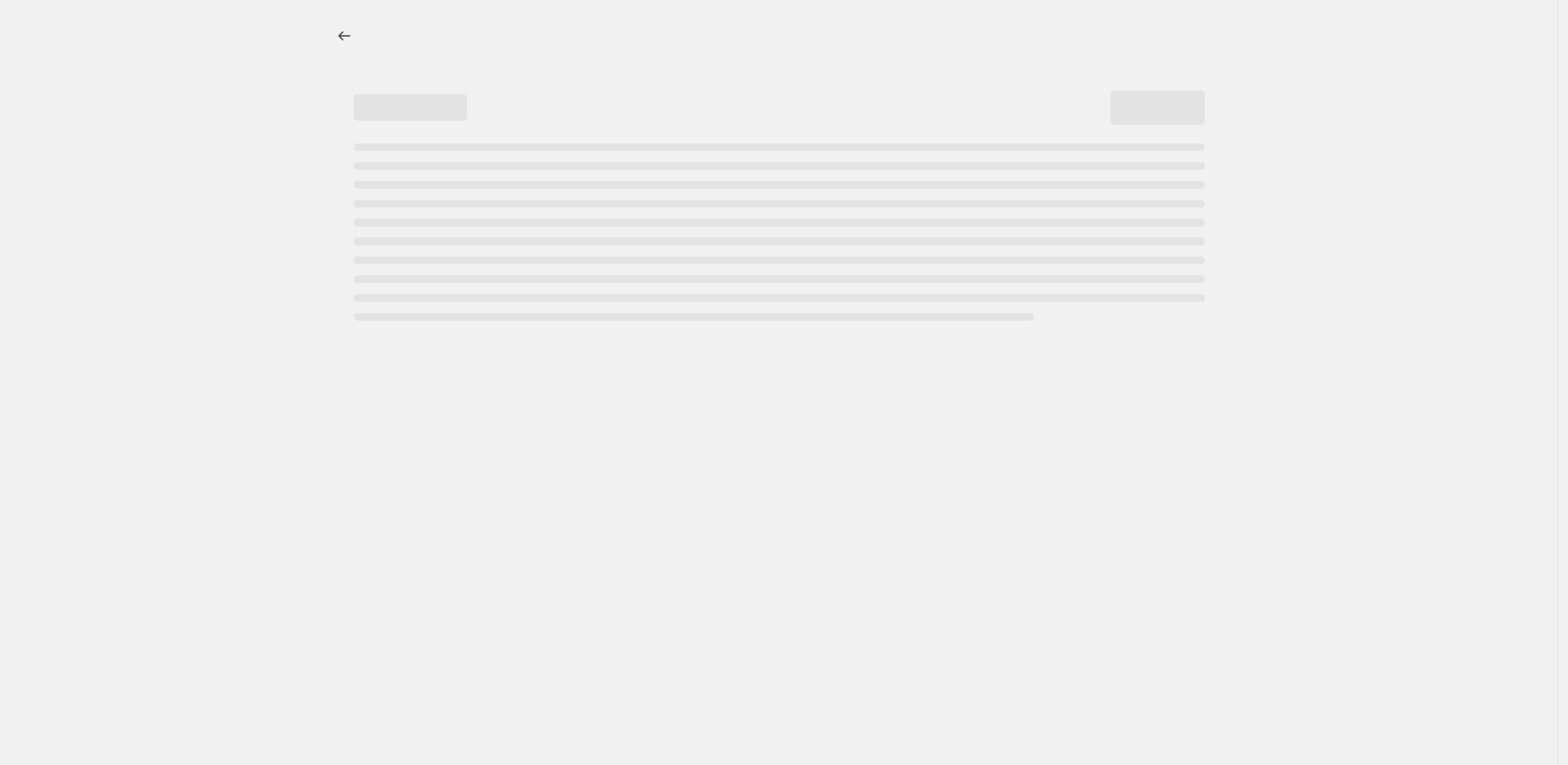
select select "percentage"
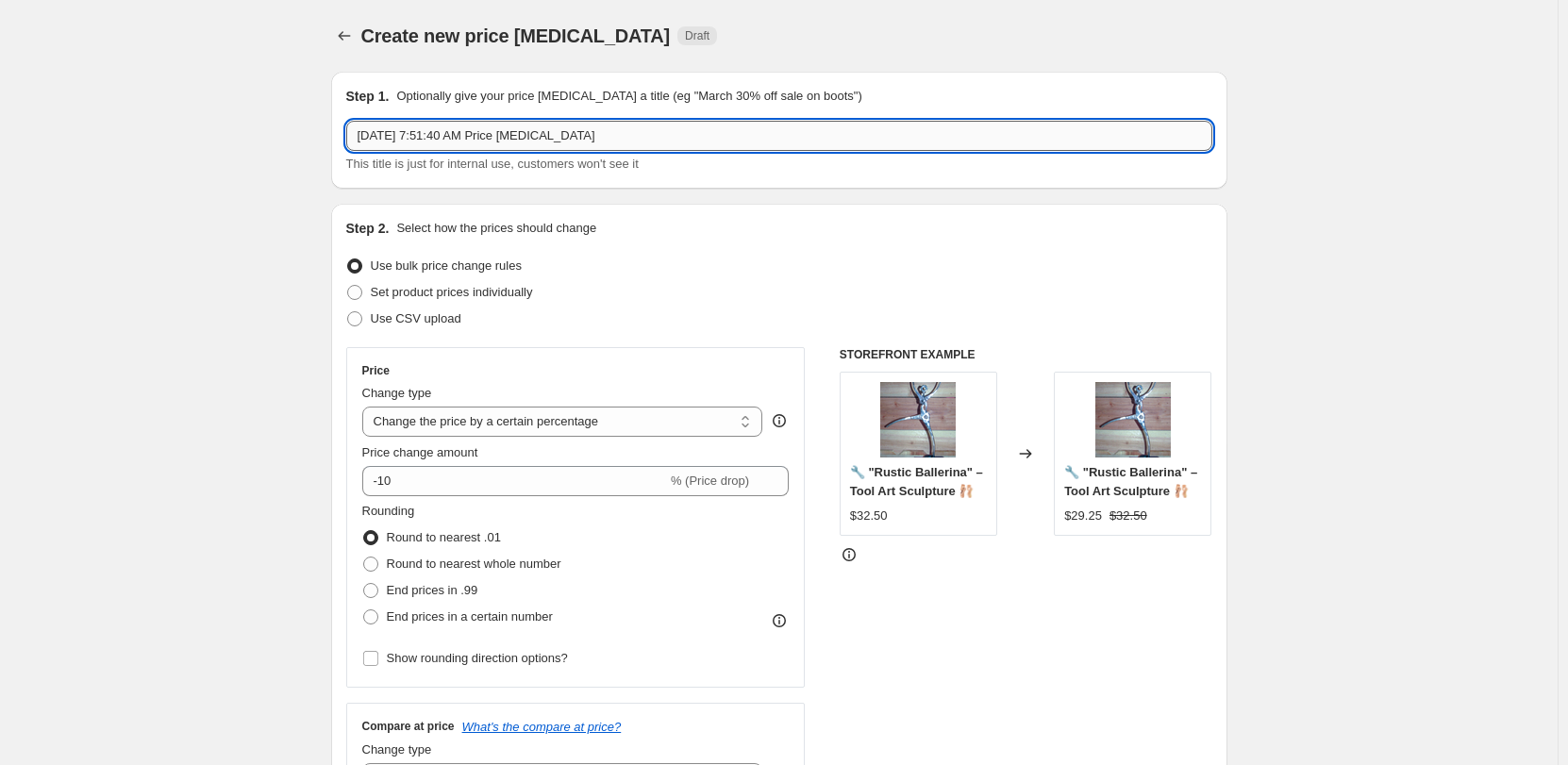
click at [611, 137] on input "[DATE] 7:51:40 AM Price [MEDICAL_DATA]" at bounding box center [779, 136] width 866 height 30
type input "S"
type input "25 OFF VNTG ANGELS"
click at [416, 474] on input "-10" at bounding box center [515, 481] width 305 height 30
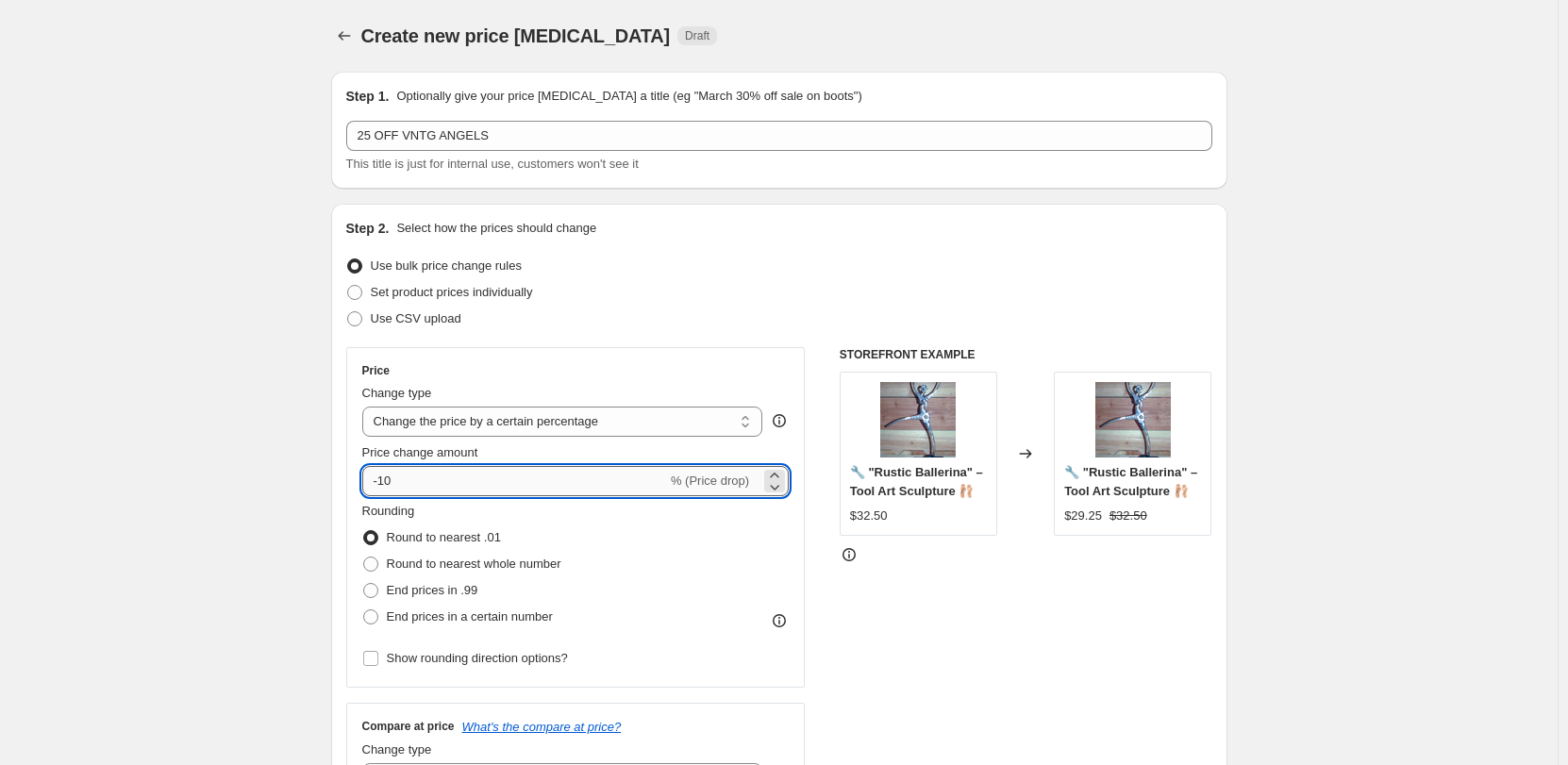
type input "-1"
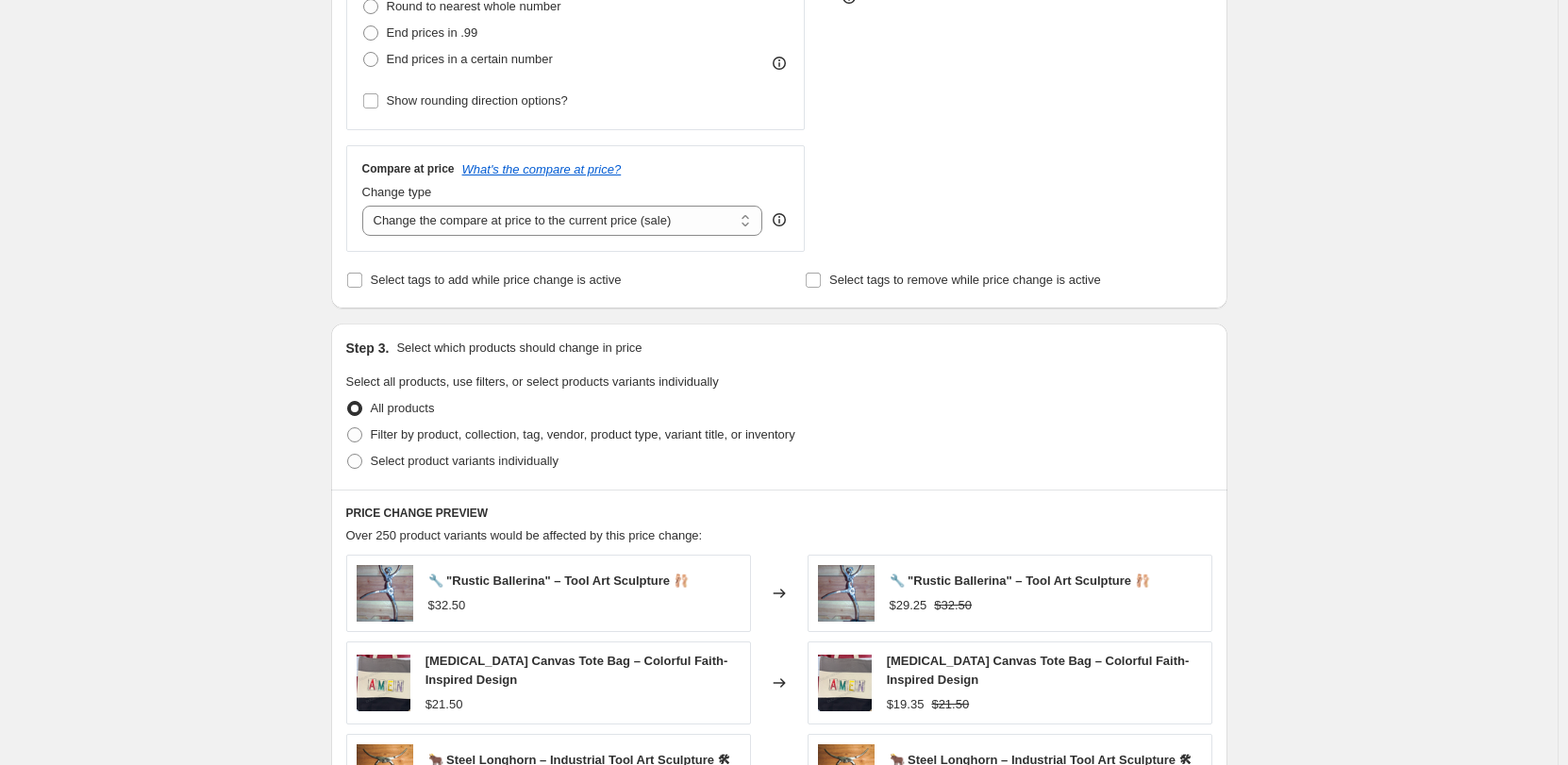
scroll to position [566, 0]
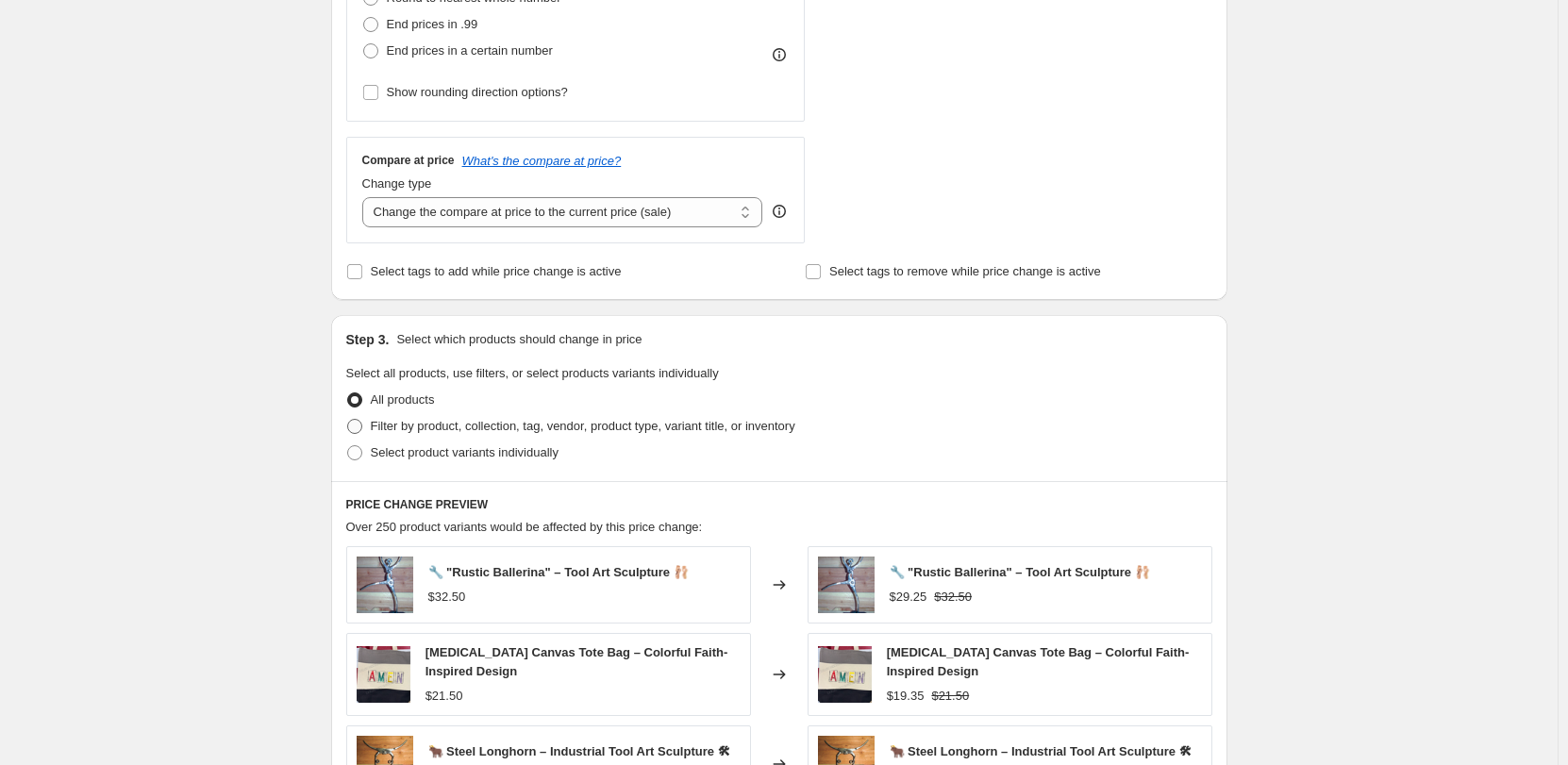
type input "-25"
click at [360, 425] on span at bounding box center [355, 426] width 15 height 15
click at [348, 419] on input "Filter by product, collection, tag, vendor, product type, variant title, or inv…" at bounding box center [347, 418] width 1 height 1
radio input "true"
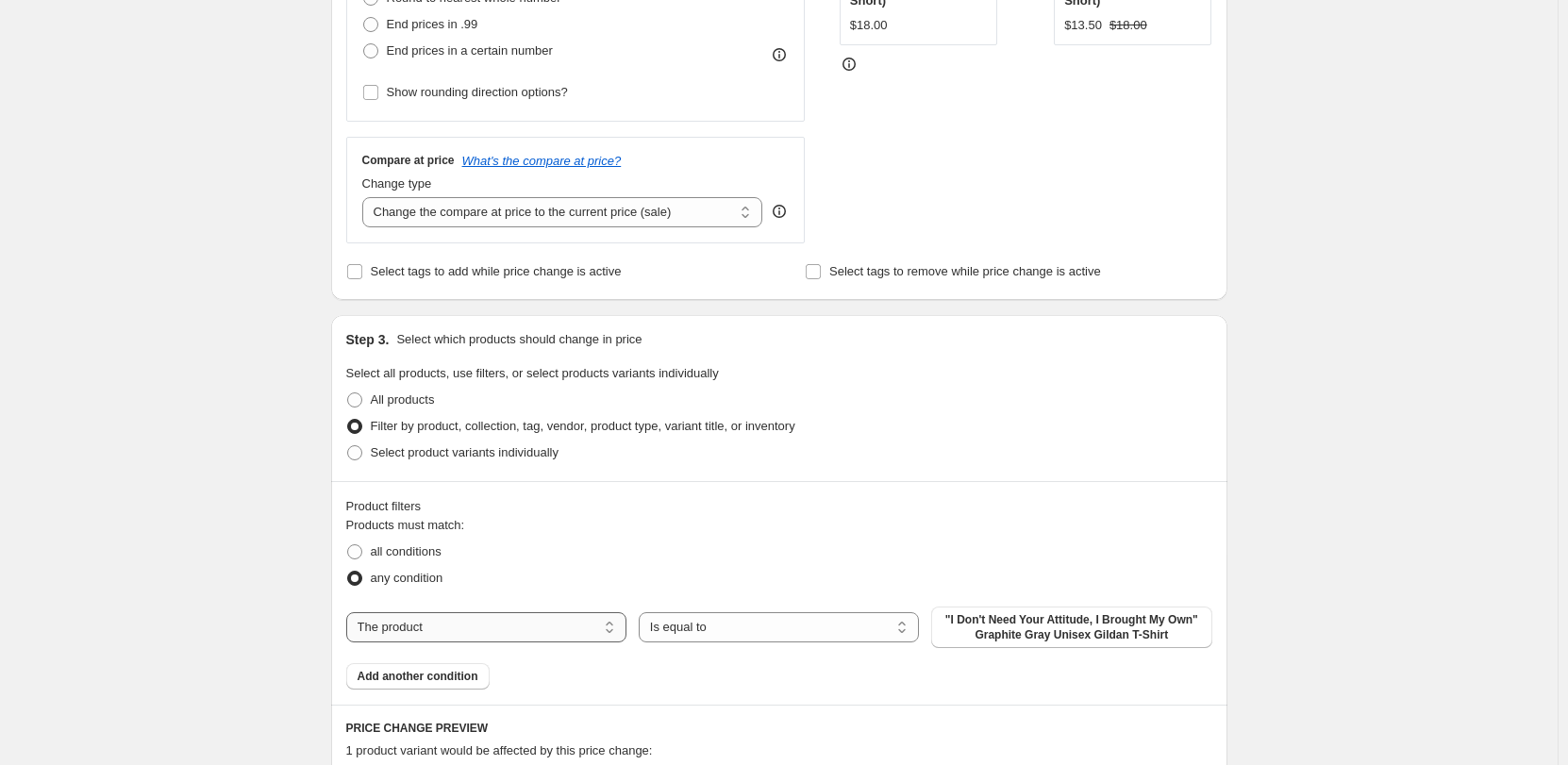
click at [469, 632] on select "The product The product's collection The product's tag The product's vendor The…" at bounding box center [487, 628] width 280 height 30
select select "collection"
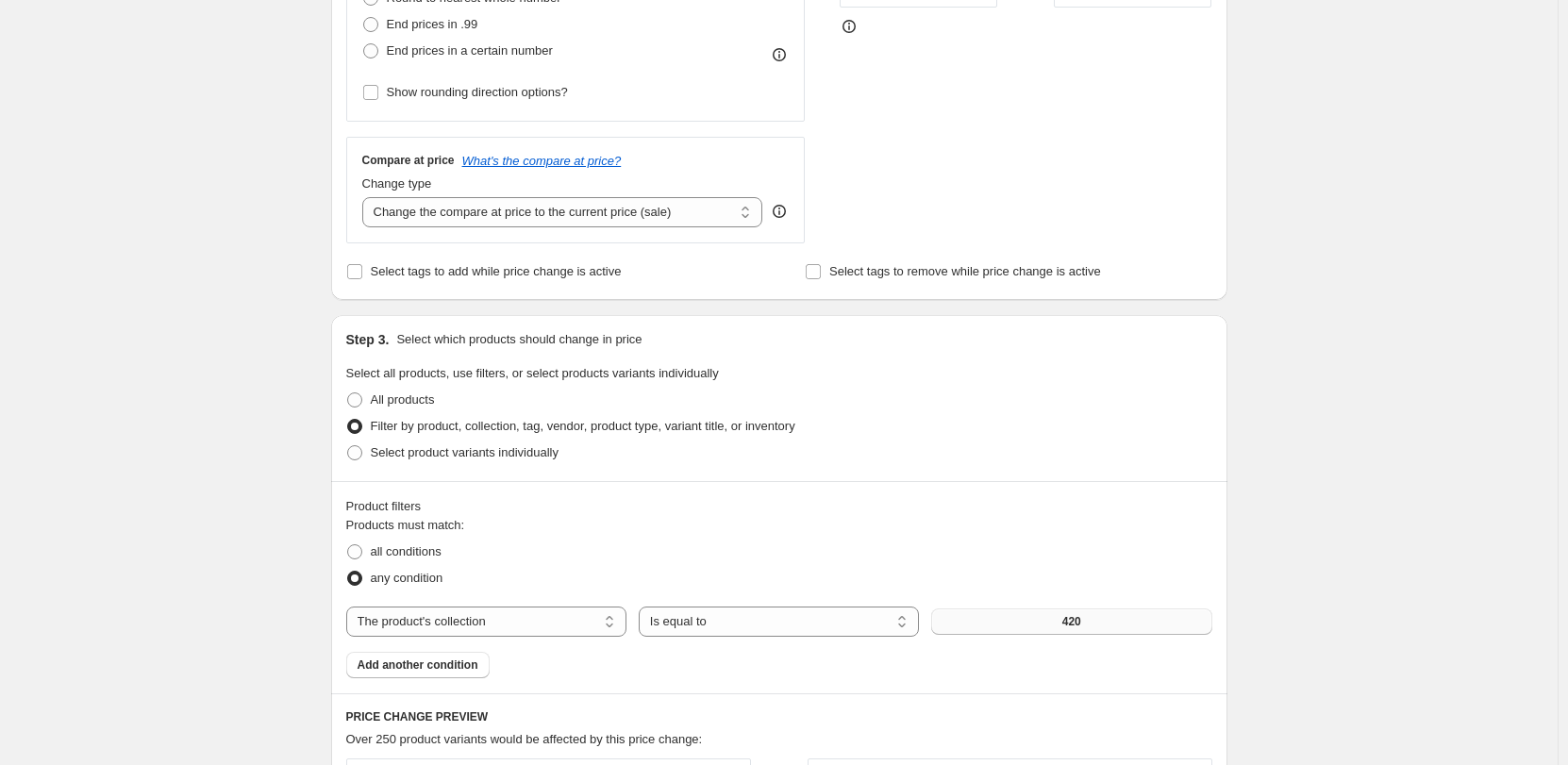
click at [1021, 628] on button "420" at bounding box center [1071, 622] width 280 height 27
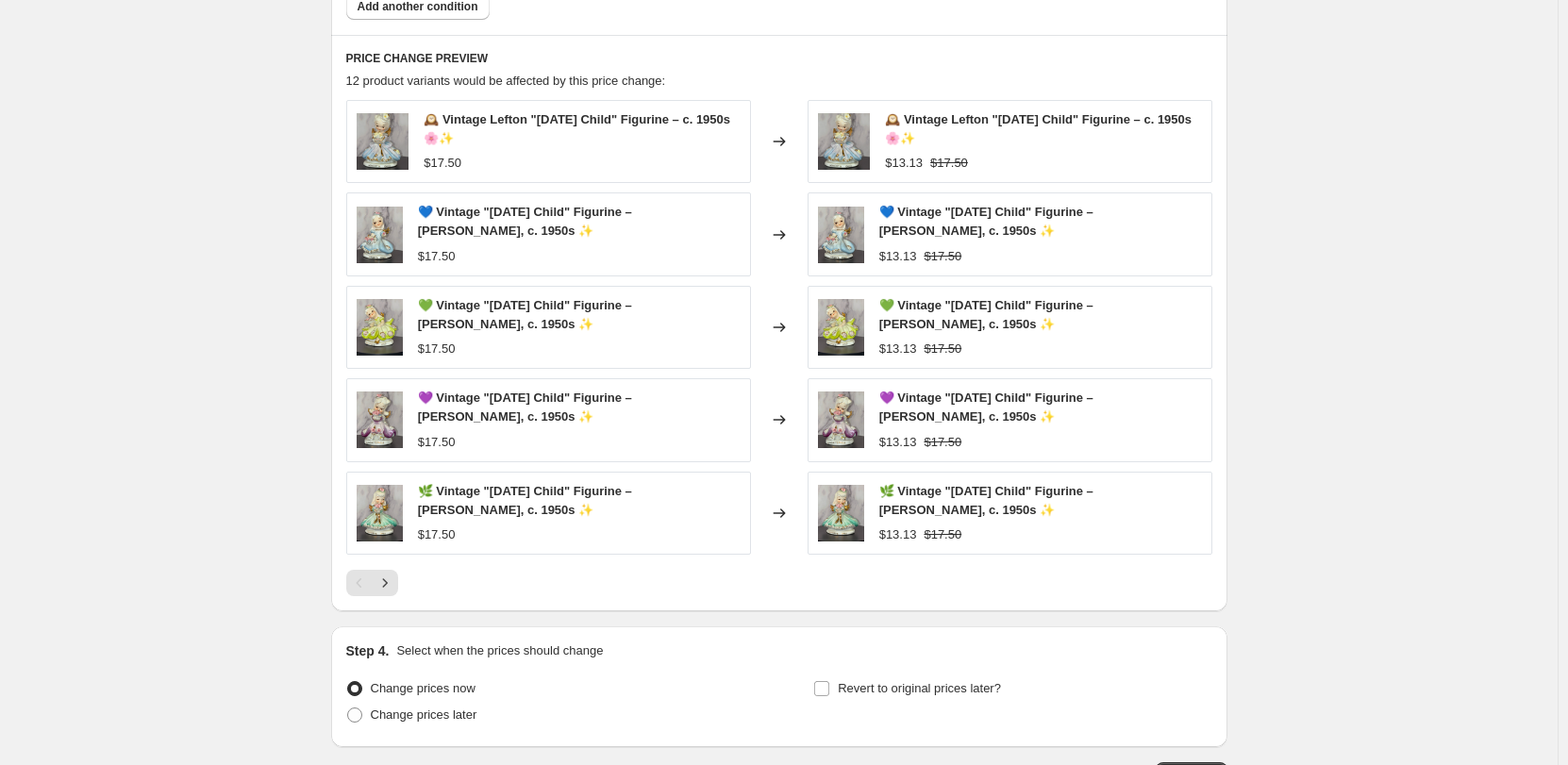
scroll to position [1364, 0]
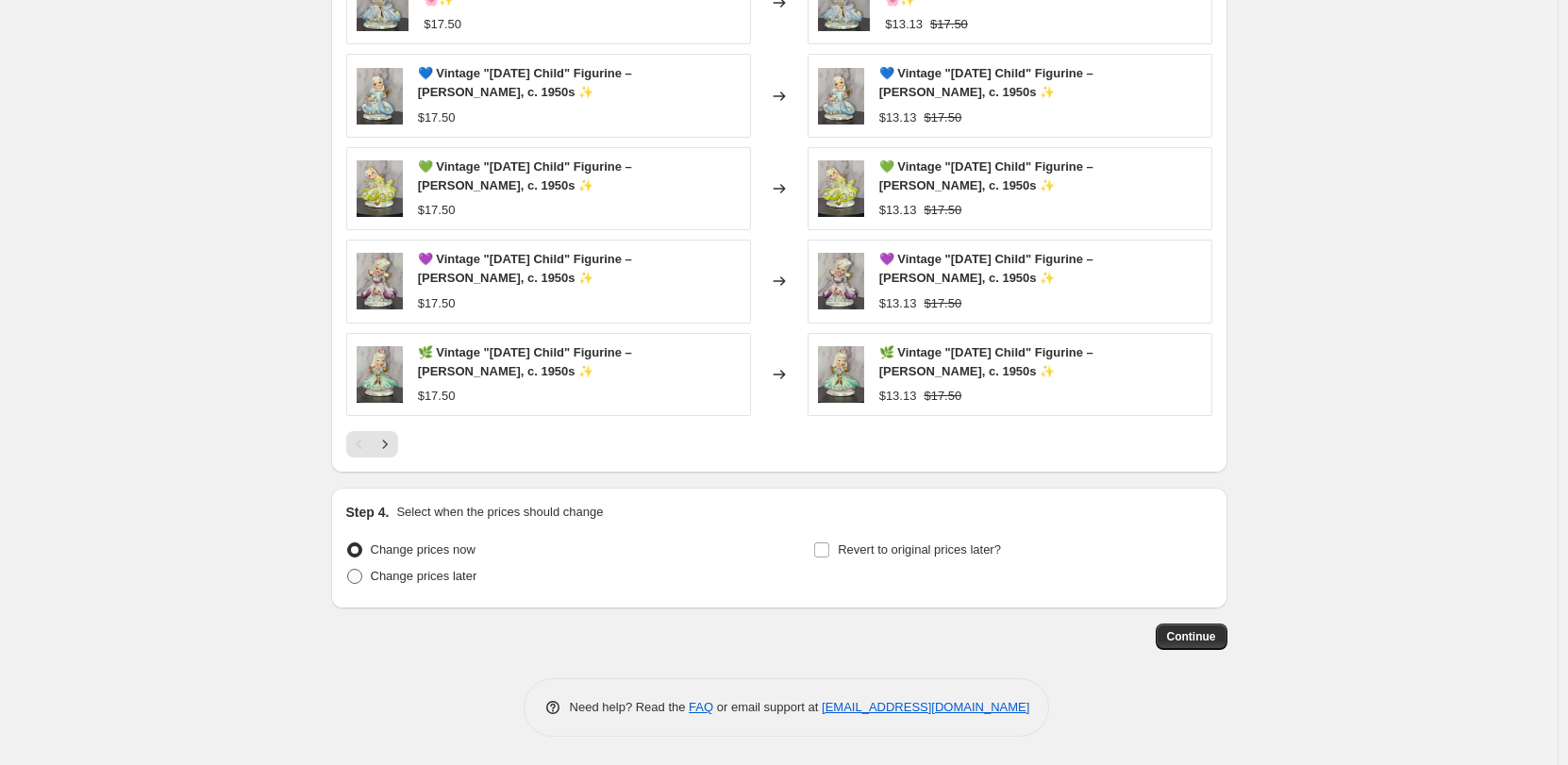
click at [360, 578] on span at bounding box center [355, 577] width 15 height 15
click at [348, 570] on input "Change prices later" at bounding box center [347, 569] width 1 height 1
radio input "true"
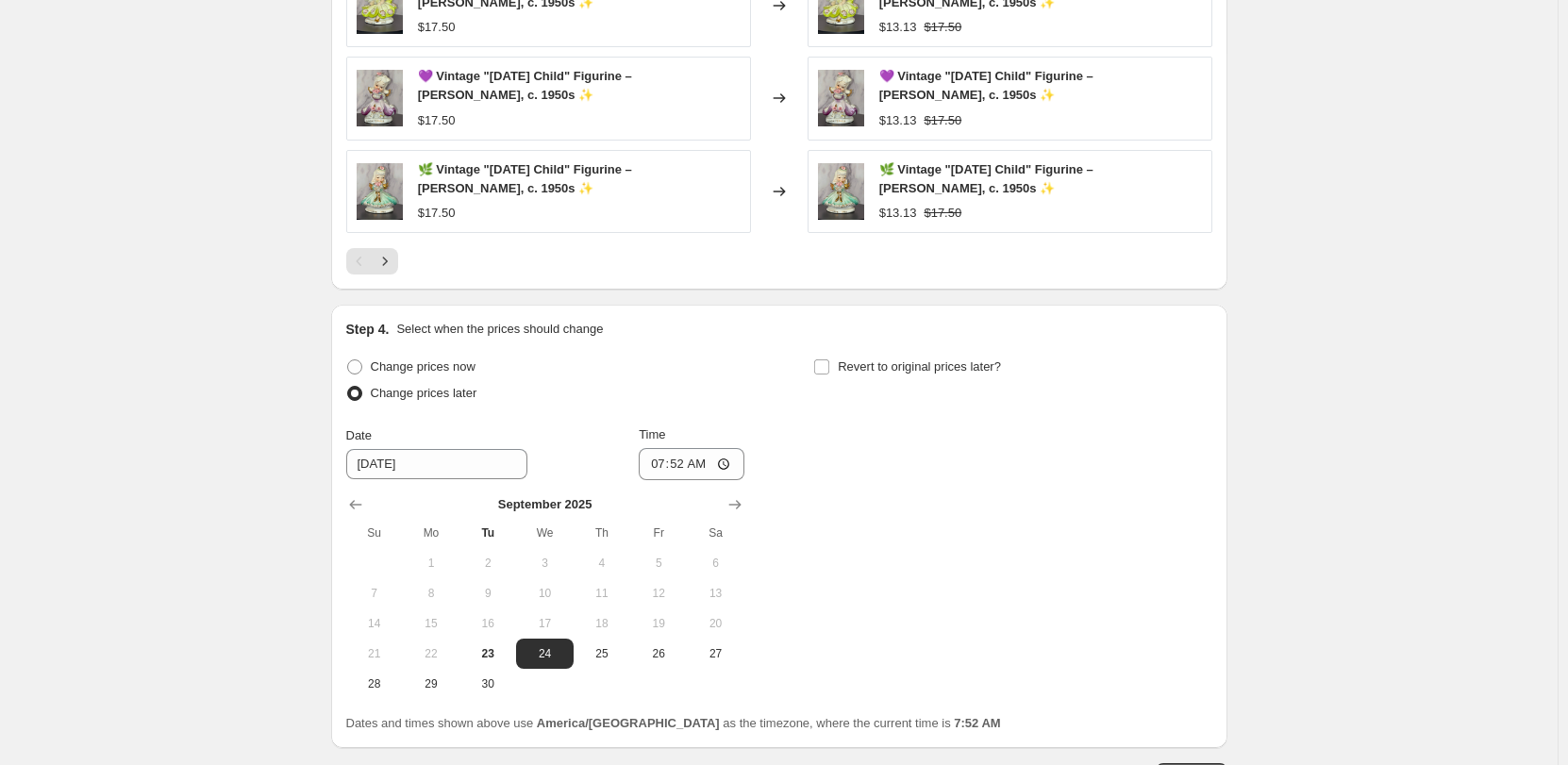
scroll to position [1553, 0]
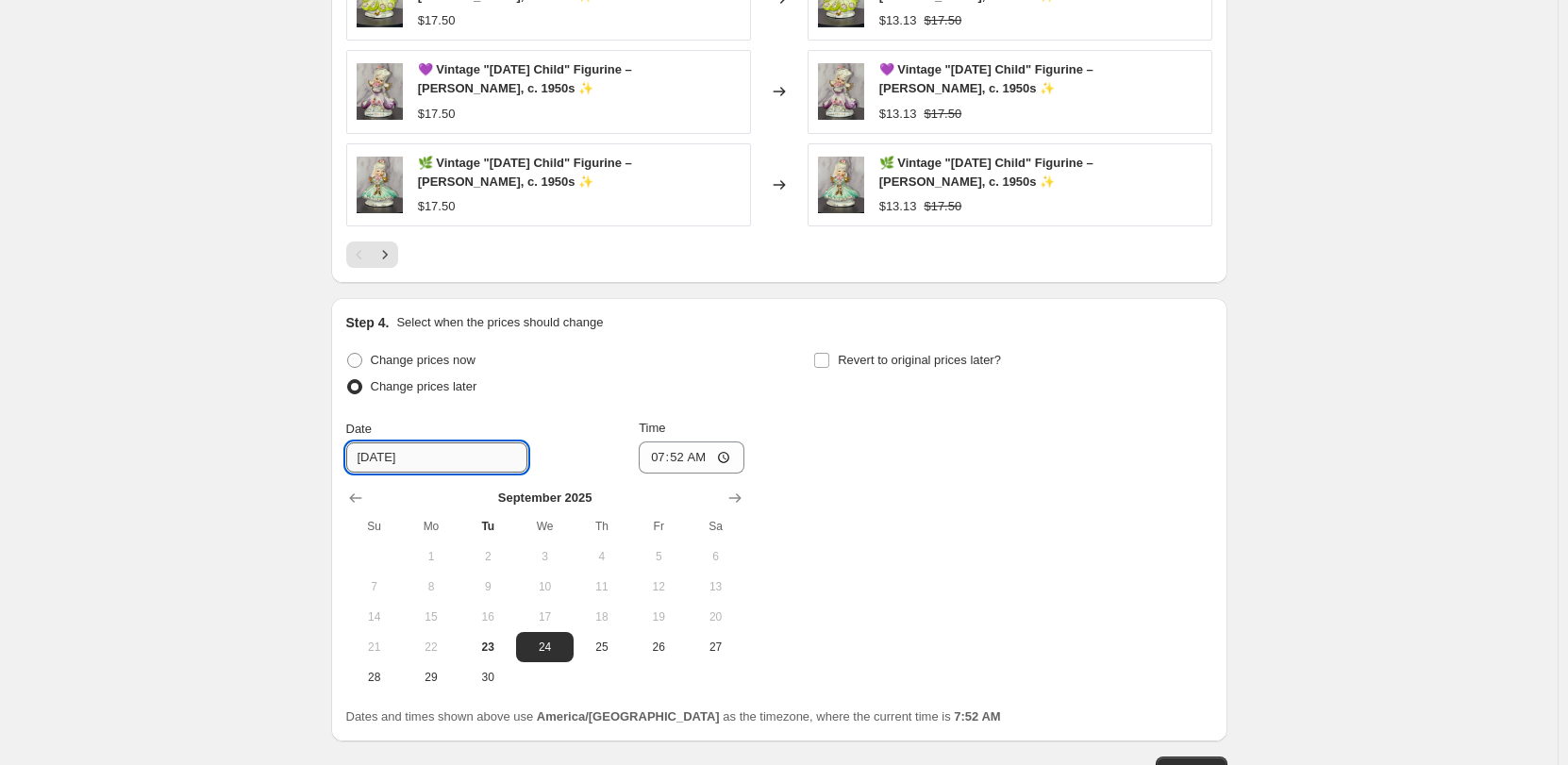
click at [383, 455] on input "[DATE]" at bounding box center [437, 457] width 181 height 30
click at [490, 639] on span "23" at bounding box center [488, 647] width 42 height 15
type input "[DATE]"
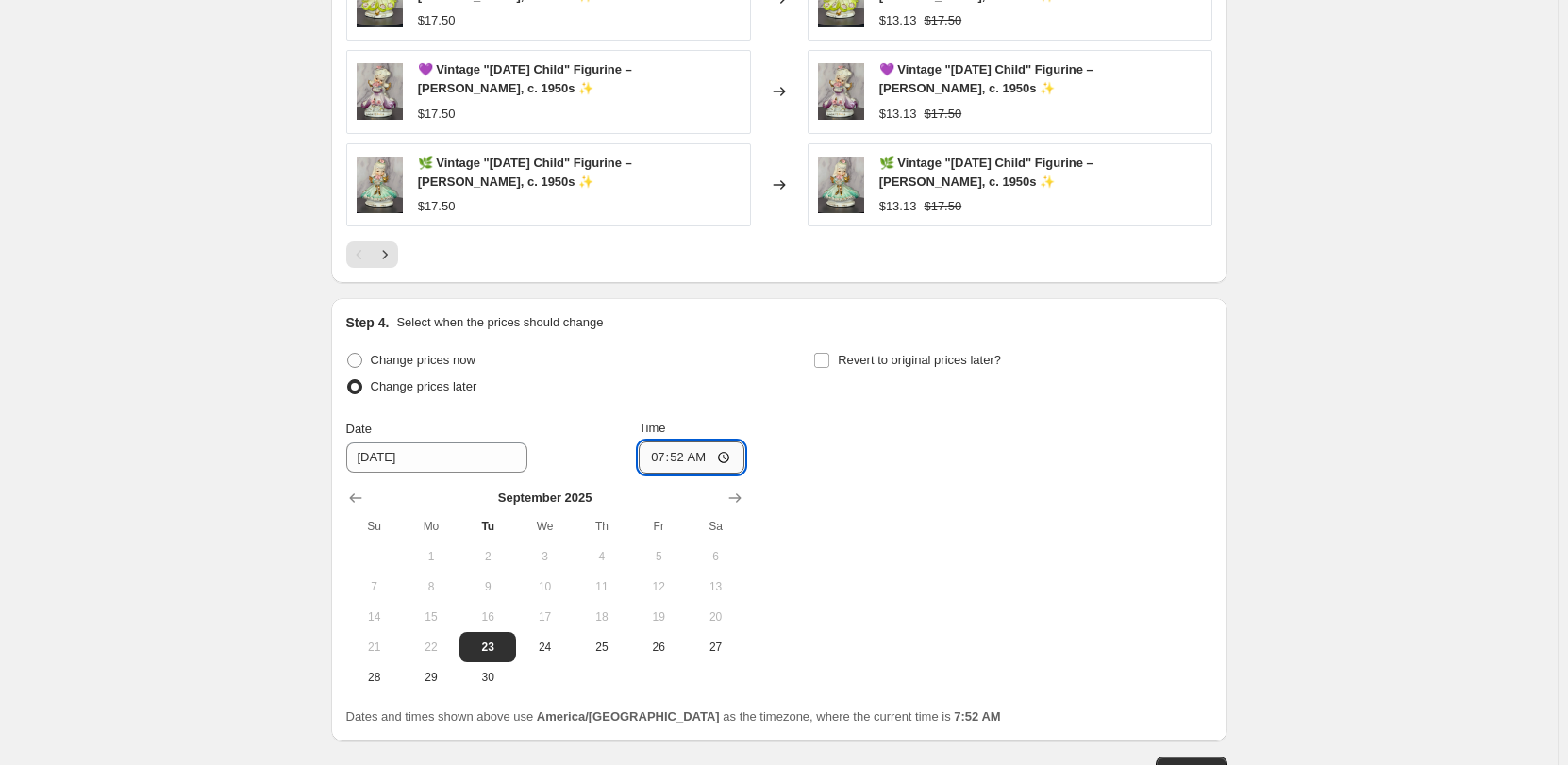
click at [694, 457] on input "07:52" at bounding box center [691, 457] width 106 height 32
click at [664, 460] on input "07:52" at bounding box center [691, 457] width 106 height 32
type input "17:00"
click at [829, 355] on input "Revert to original prices later?" at bounding box center [822, 361] width 15 height 15
checkbox input "true"
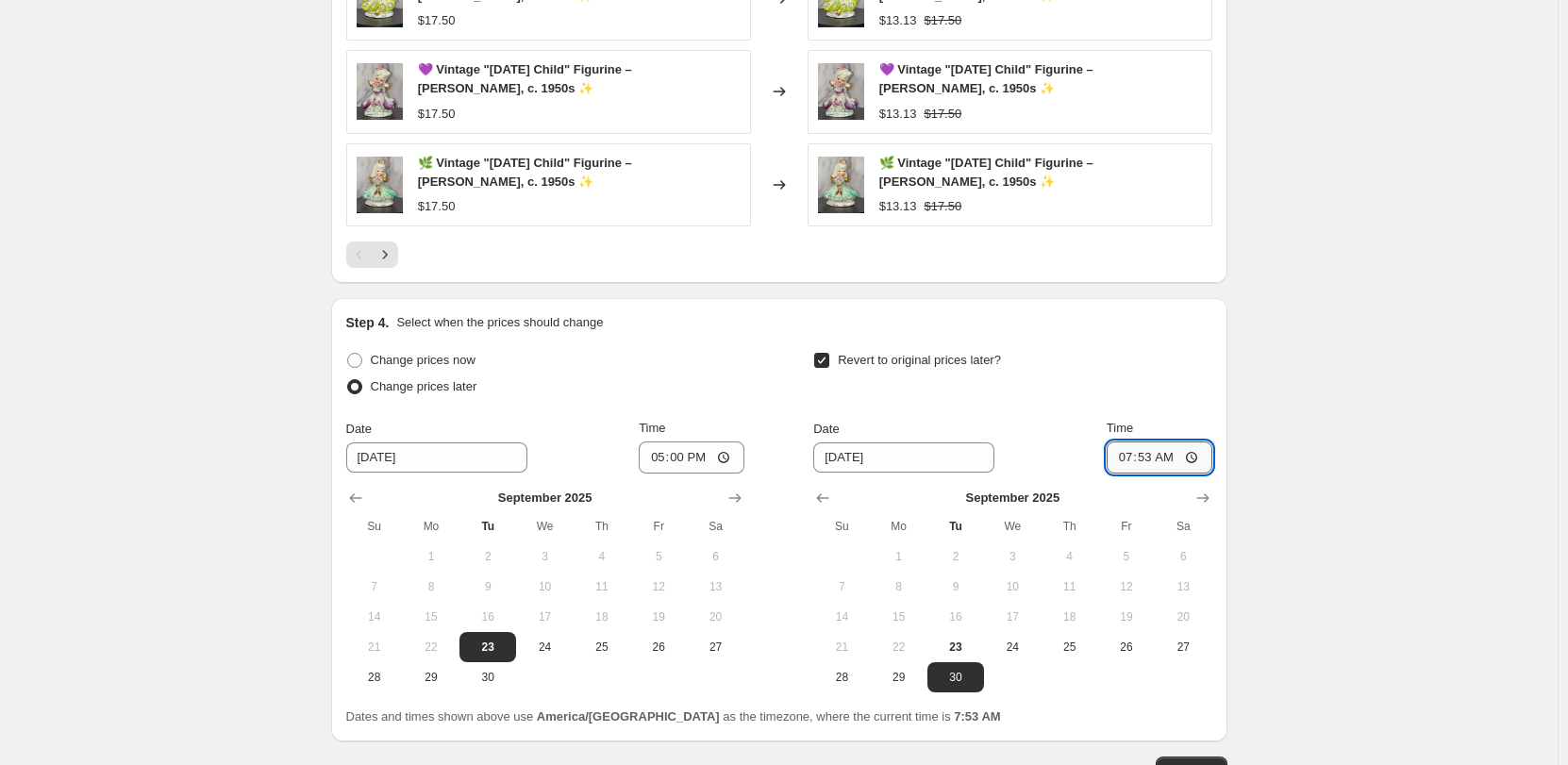
click at [1134, 457] on input "07:53" at bounding box center [1160, 457] width 106 height 32
type input "17:00"
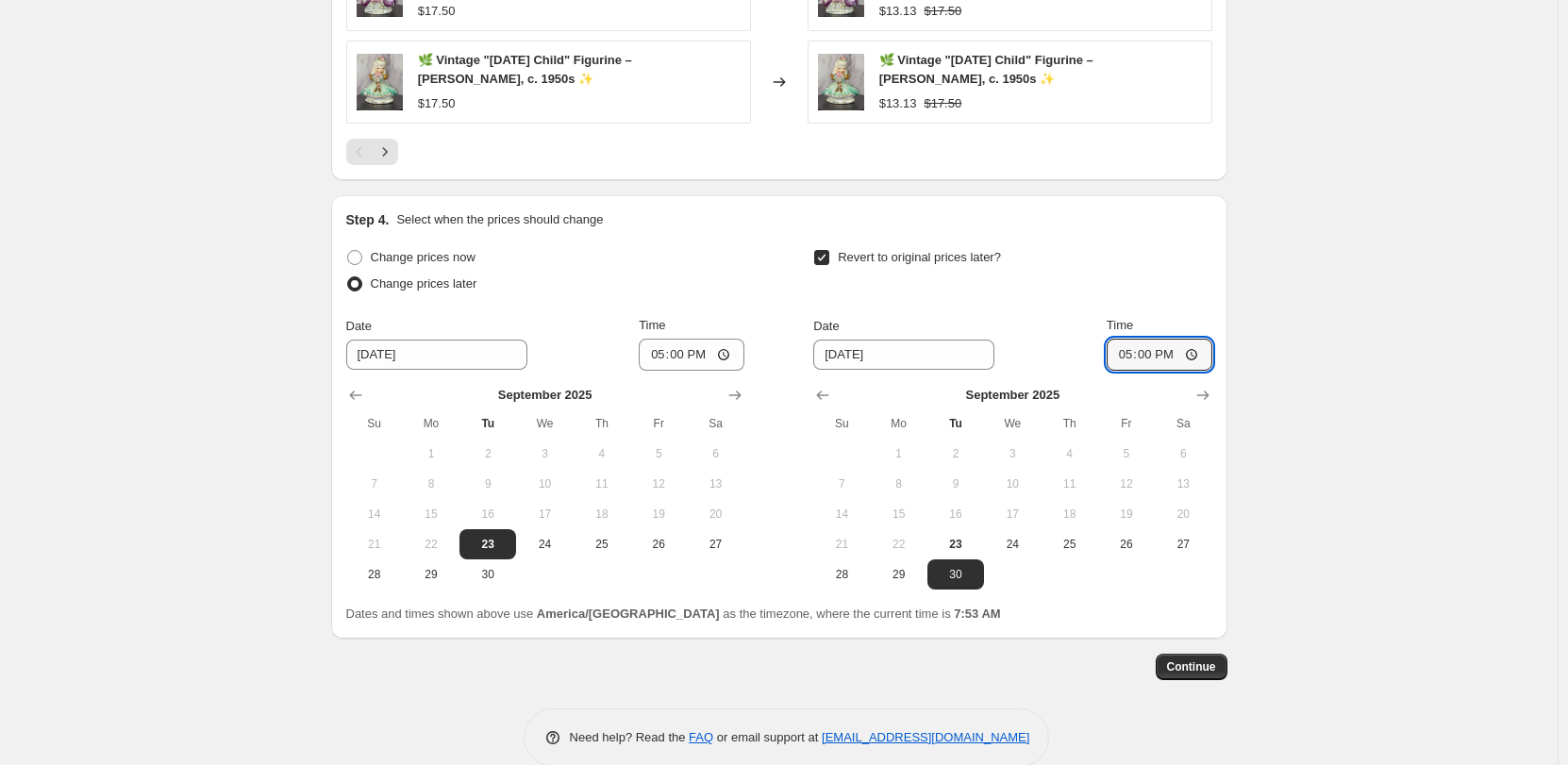
scroll to position [1686, 0]
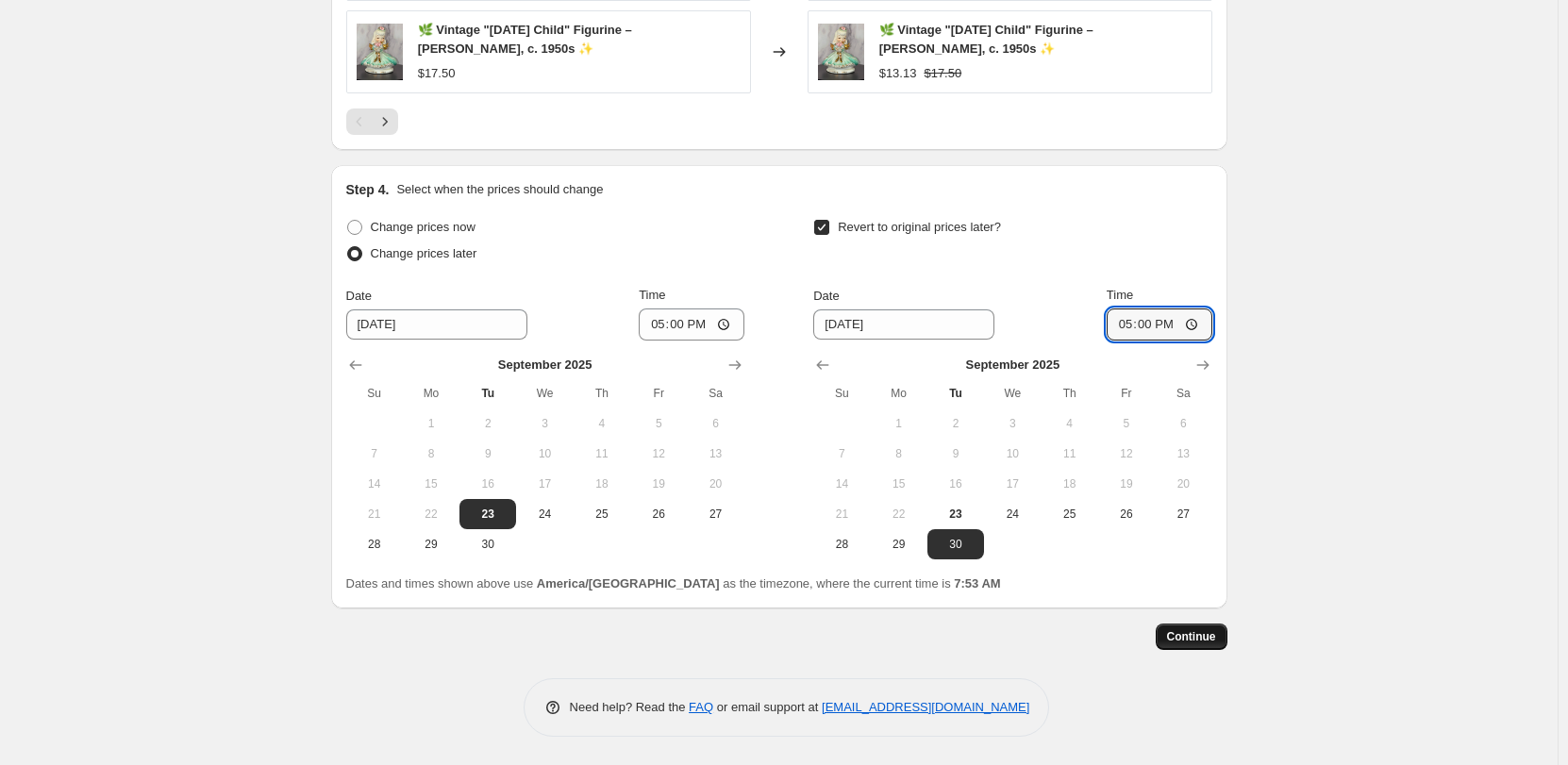
click at [1202, 634] on span "Continue" at bounding box center [1191, 637] width 49 height 15
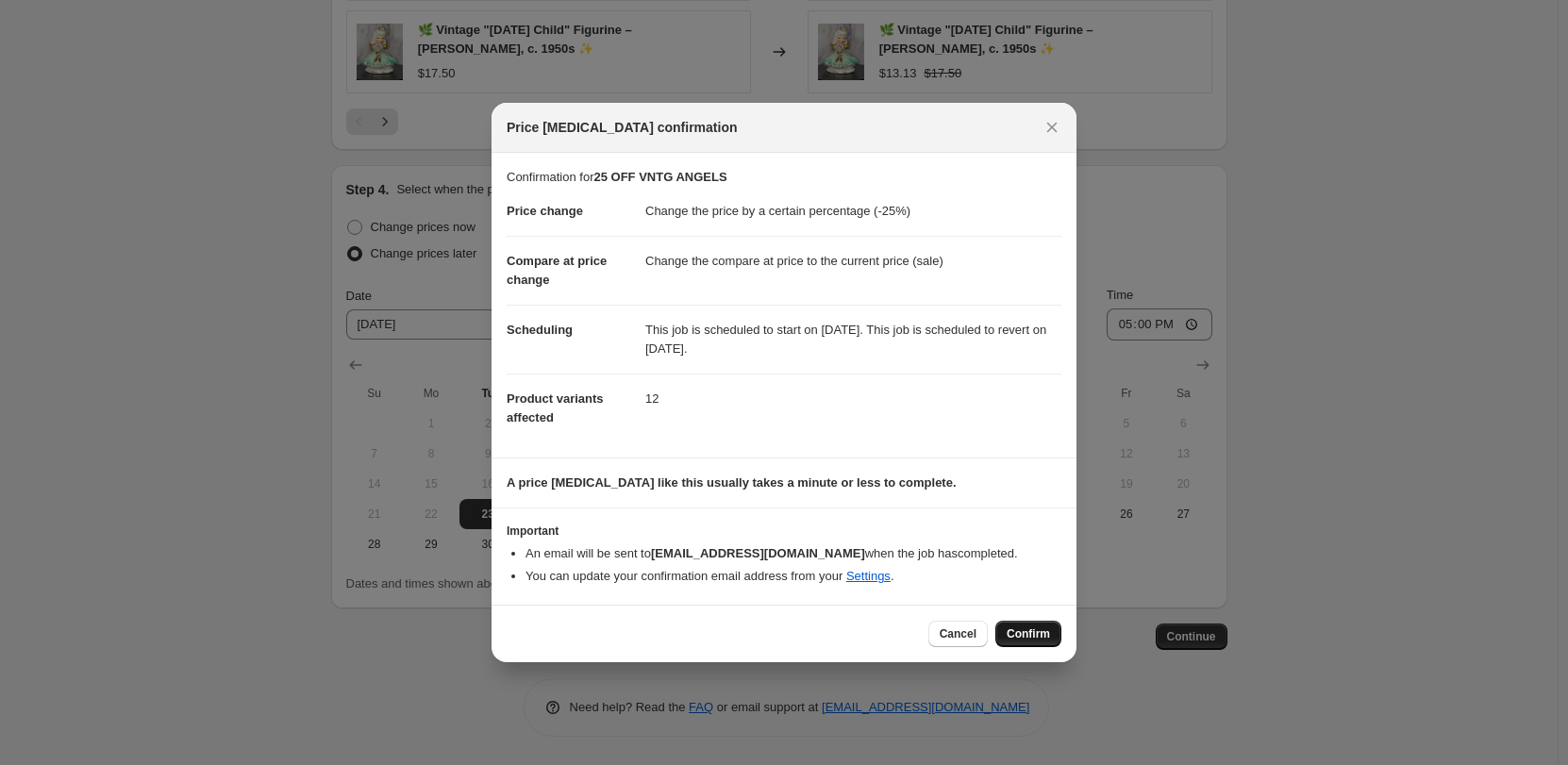
click at [1041, 633] on span "Confirm" at bounding box center [1028, 634] width 44 height 15
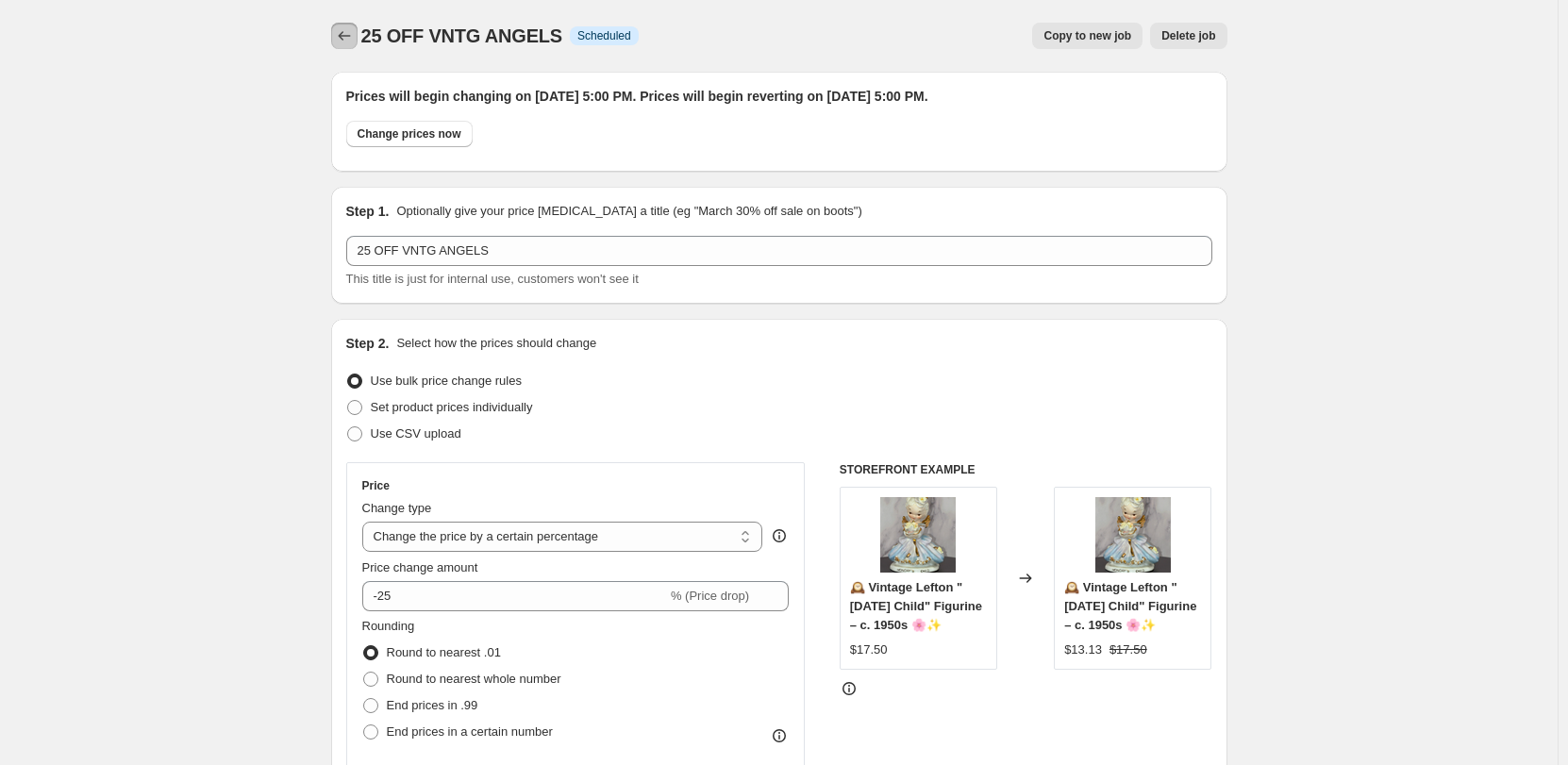
click at [345, 39] on icon "Price change jobs" at bounding box center [345, 36] width 19 height 19
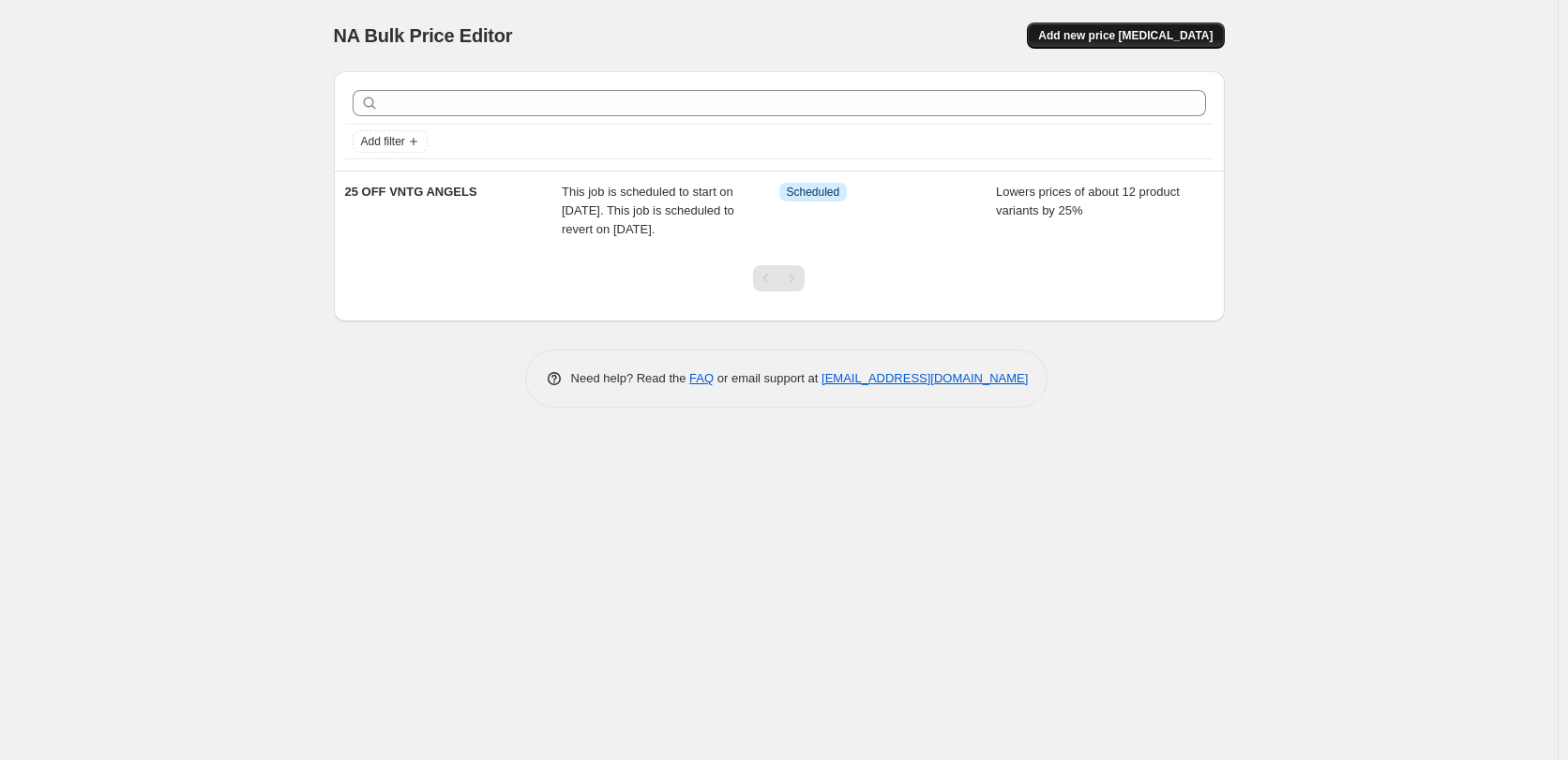
click at [1113, 35] on span "Add new price [MEDICAL_DATA]" at bounding box center [1125, 36] width 174 height 15
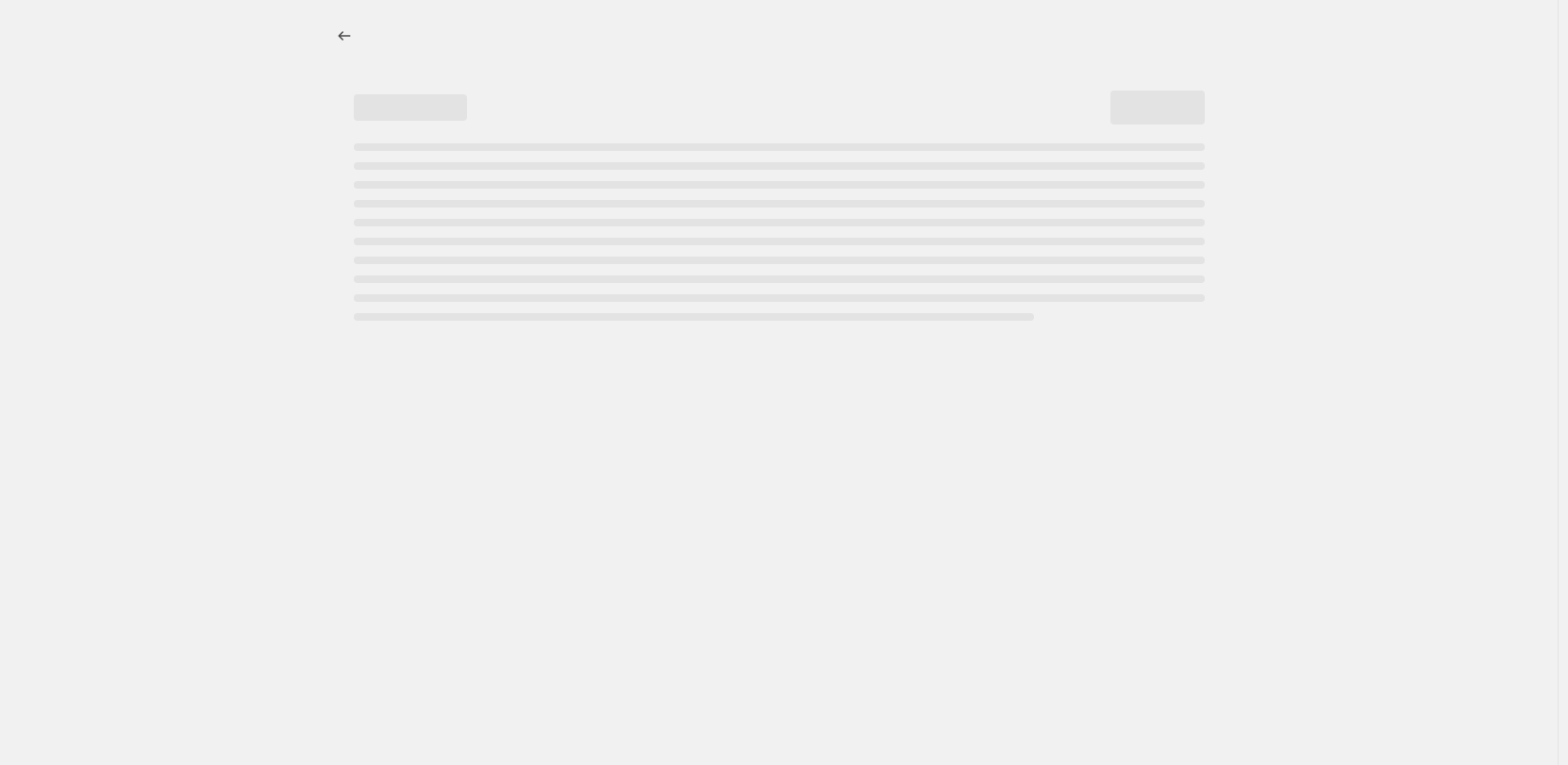
select select "percentage"
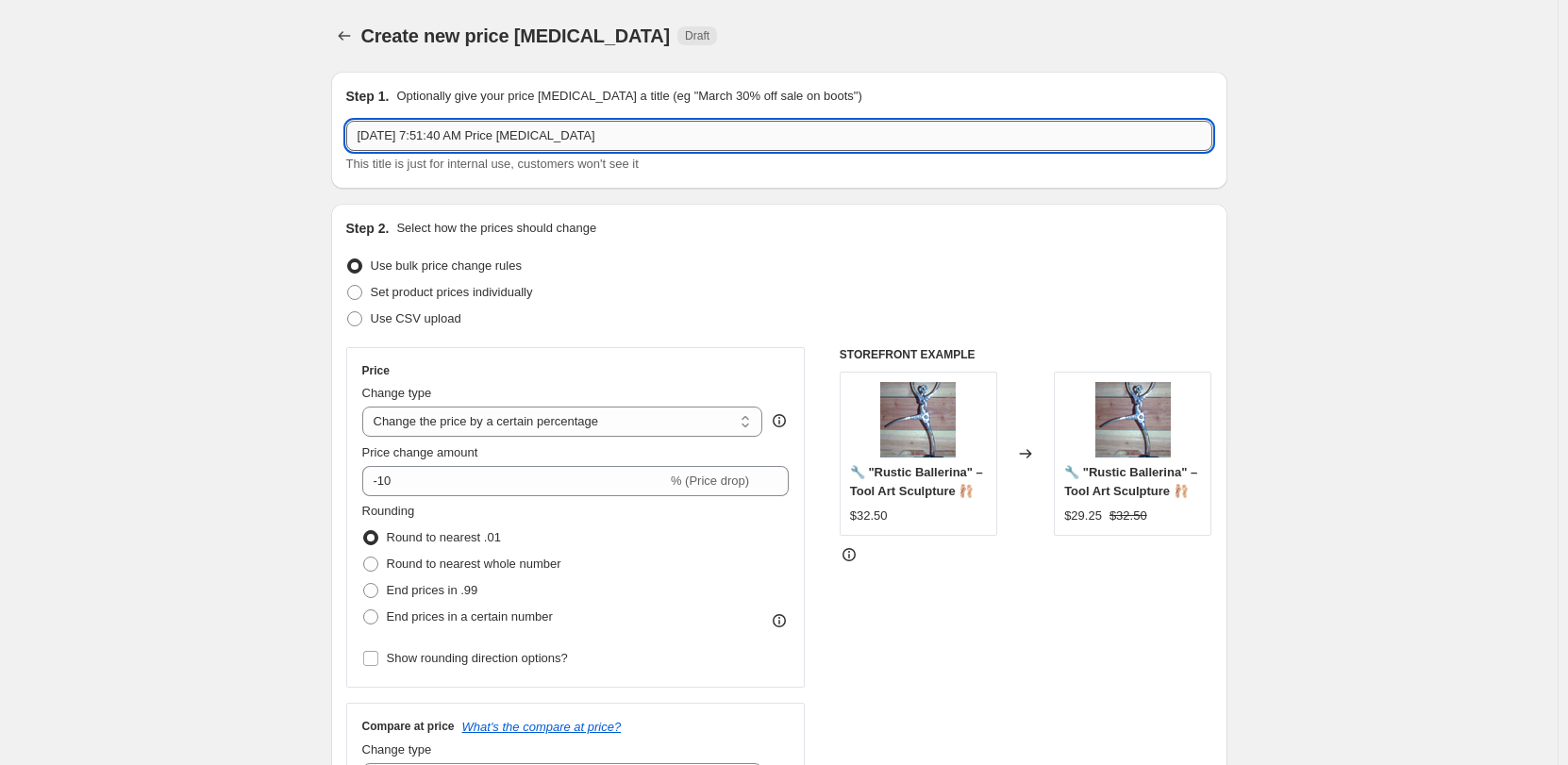
click at [462, 122] on input "[DATE] 7:51:40 AM Price [MEDICAL_DATA]" at bounding box center [779, 136] width 866 height 30
click at [643, 138] on input "[DATE] 7:51:40 AM Price [MEDICAL_DATA]" at bounding box center [779, 136] width 866 height 30
click at [643, 135] on input "[DATE] 7:51:40 AM Price [MEDICAL_DATA]" at bounding box center [779, 136] width 866 height 30
type input "25 OFF VNTG BIRDS"
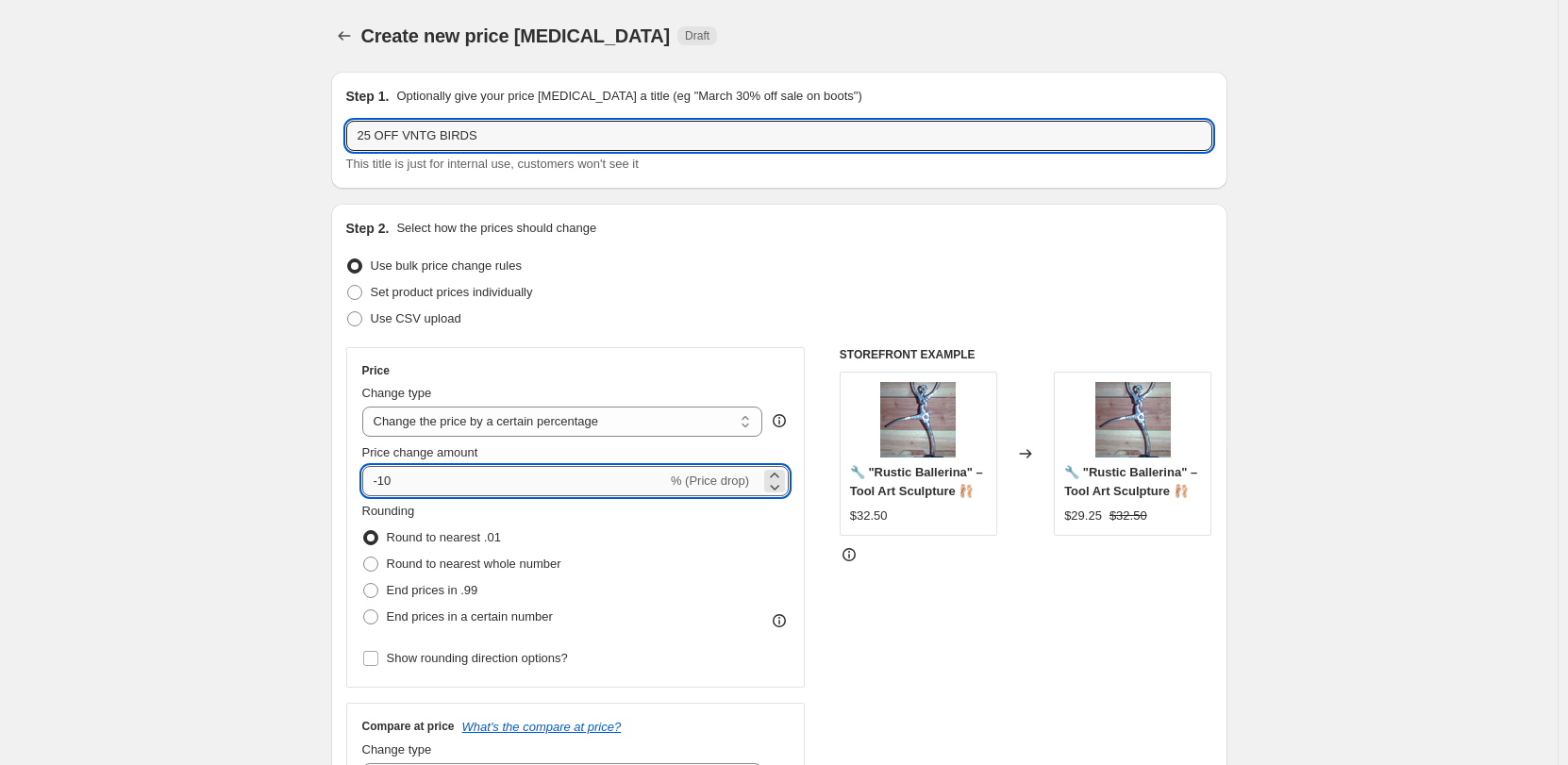
click at [492, 492] on input "-10" at bounding box center [515, 481] width 305 height 30
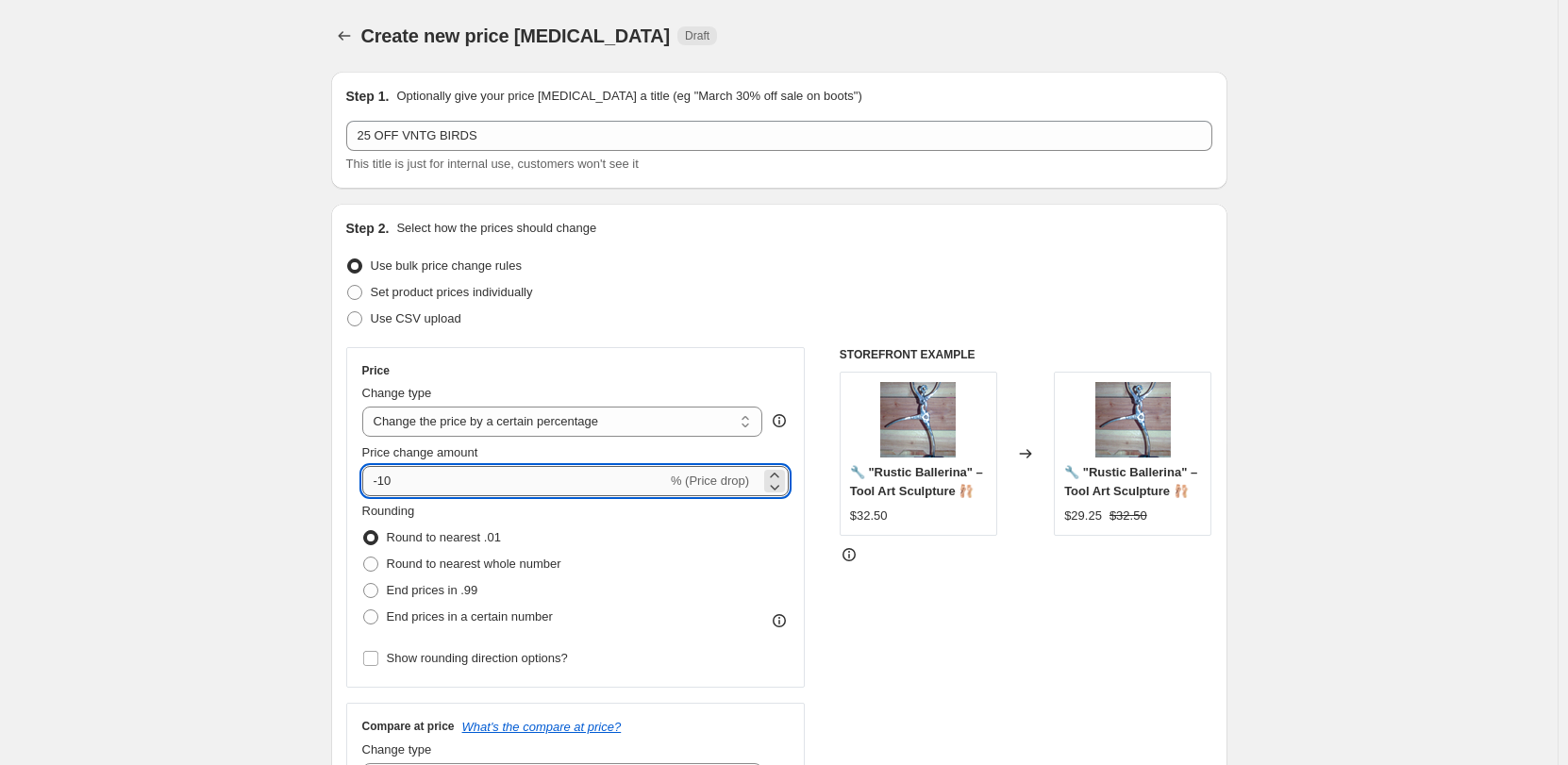
type input "-1"
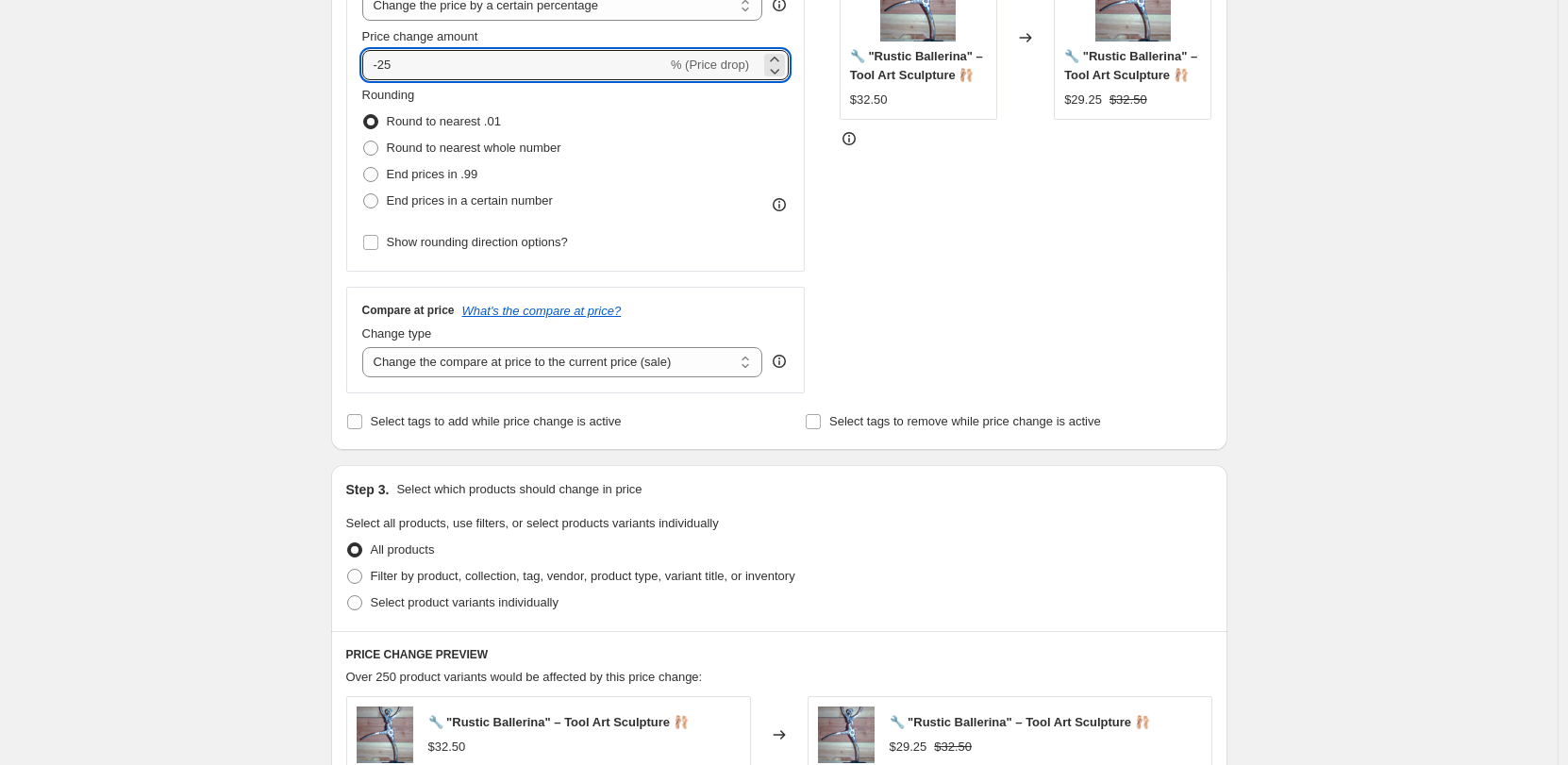
scroll to position [566, 0]
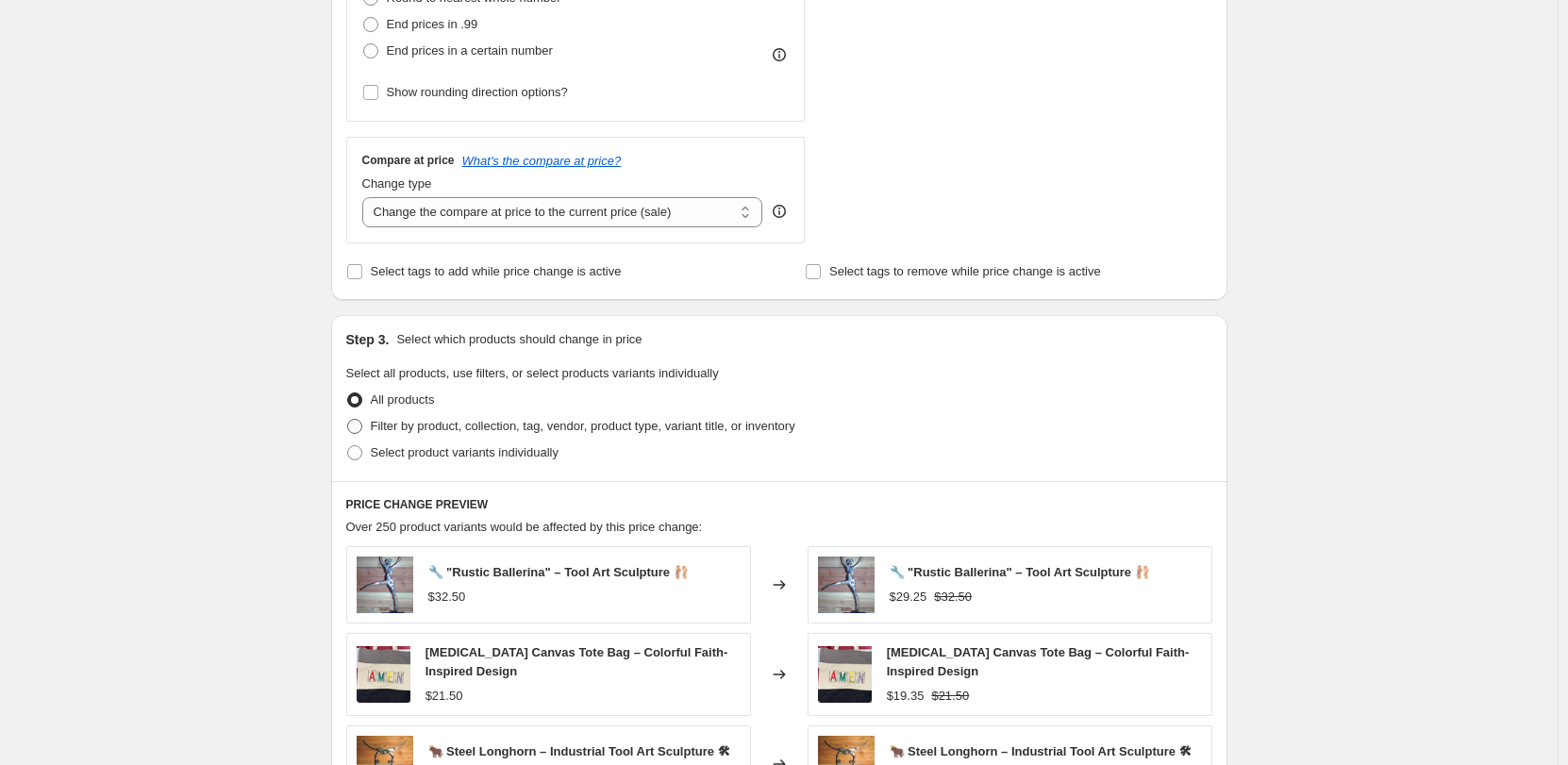
type input "-25"
click at [369, 426] on label "Filter by product, collection, tag, vendor, product type, variant title, or inv…" at bounding box center [571, 426] width 449 height 27
click at [348, 419] on input "Filter by product, collection, tag, vendor, product type, variant title, or inv…" at bounding box center [347, 418] width 1 height 1
radio input "true"
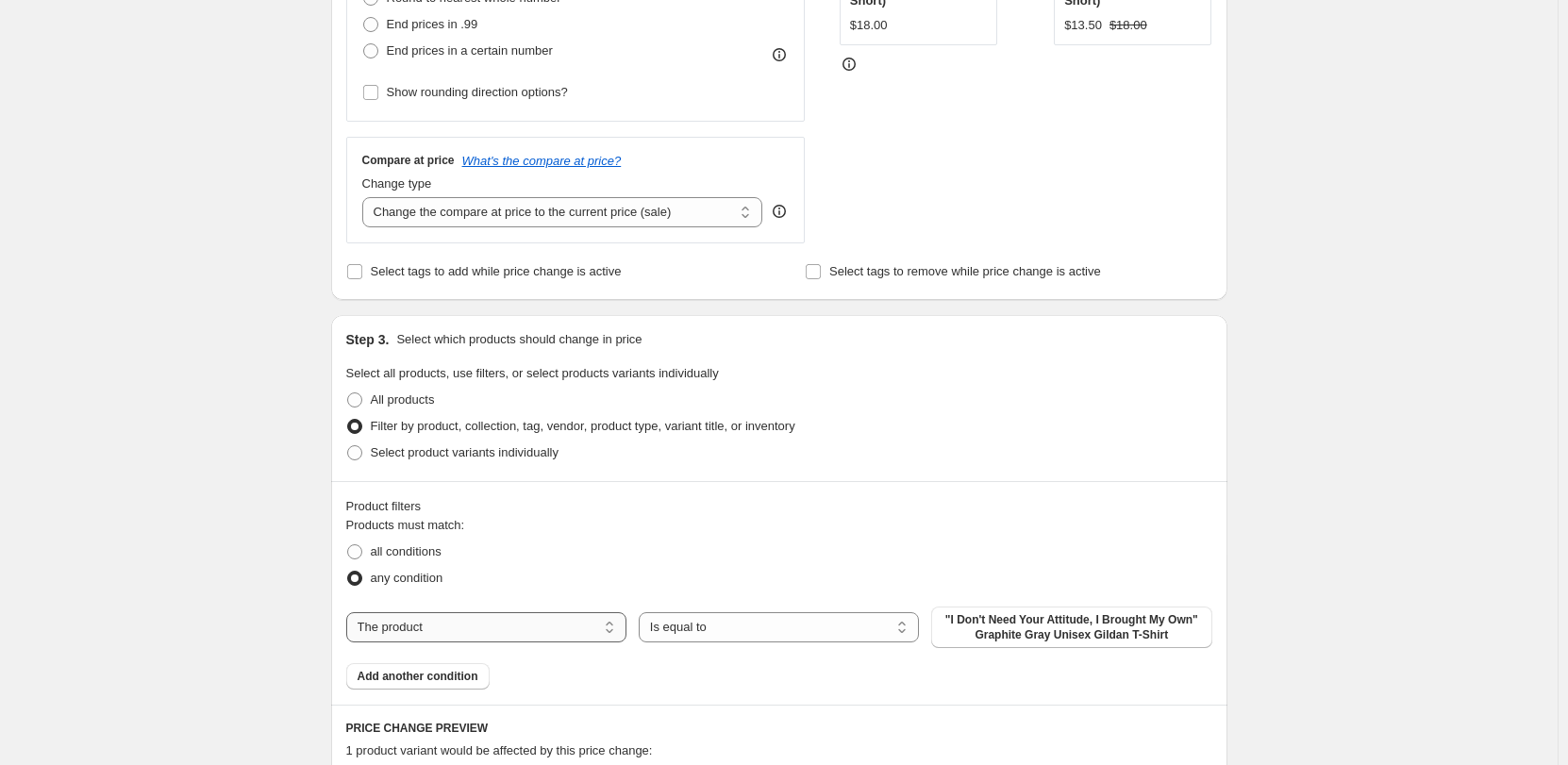
click at [495, 624] on select "The product The product's collection The product's tag The product's vendor The…" at bounding box center [487, 628] width 280 height 30
select select "collection"
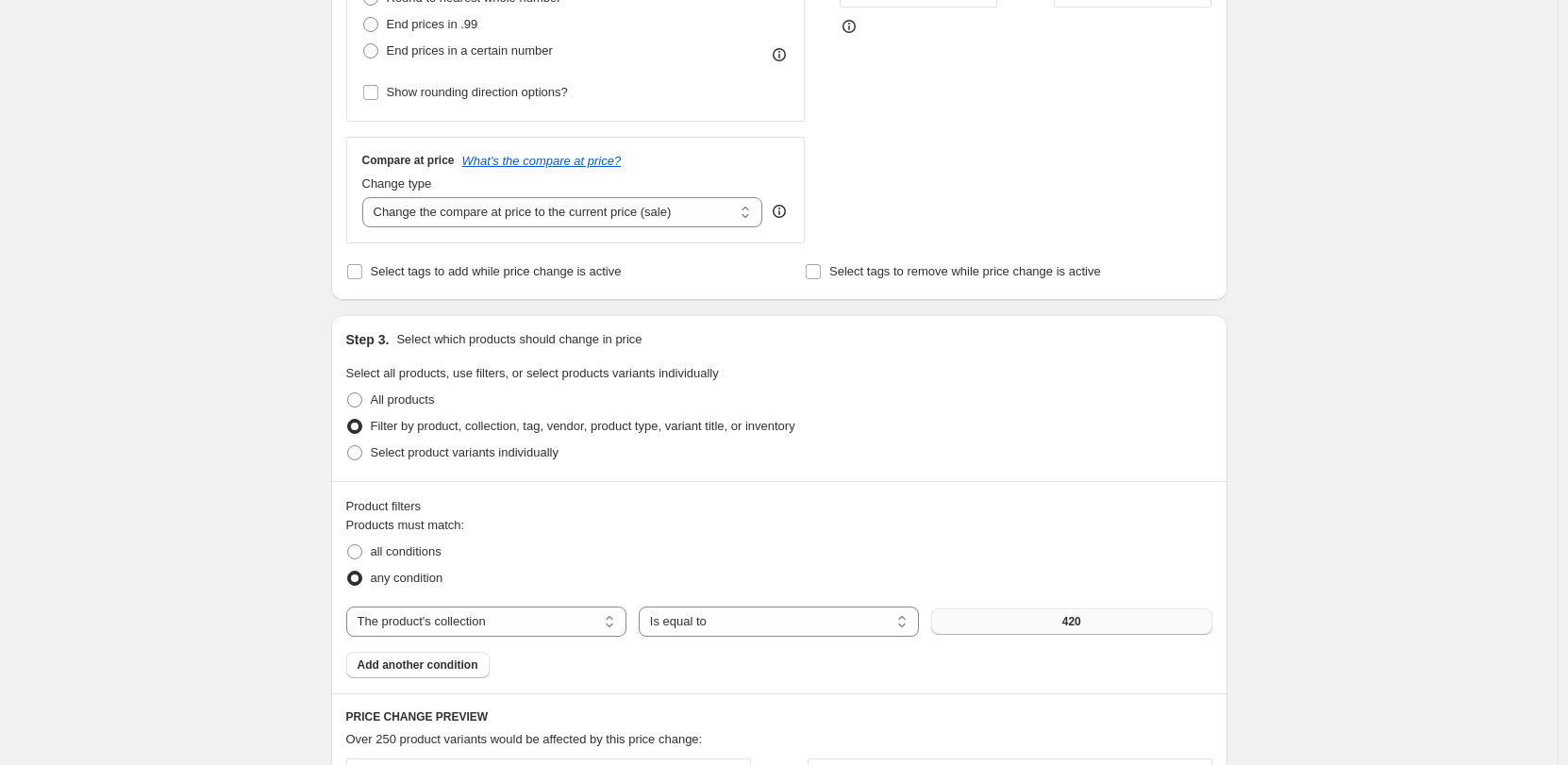
click at [1012, 624] on button "420" at bounding box center [1071, 622] width 280 height 27
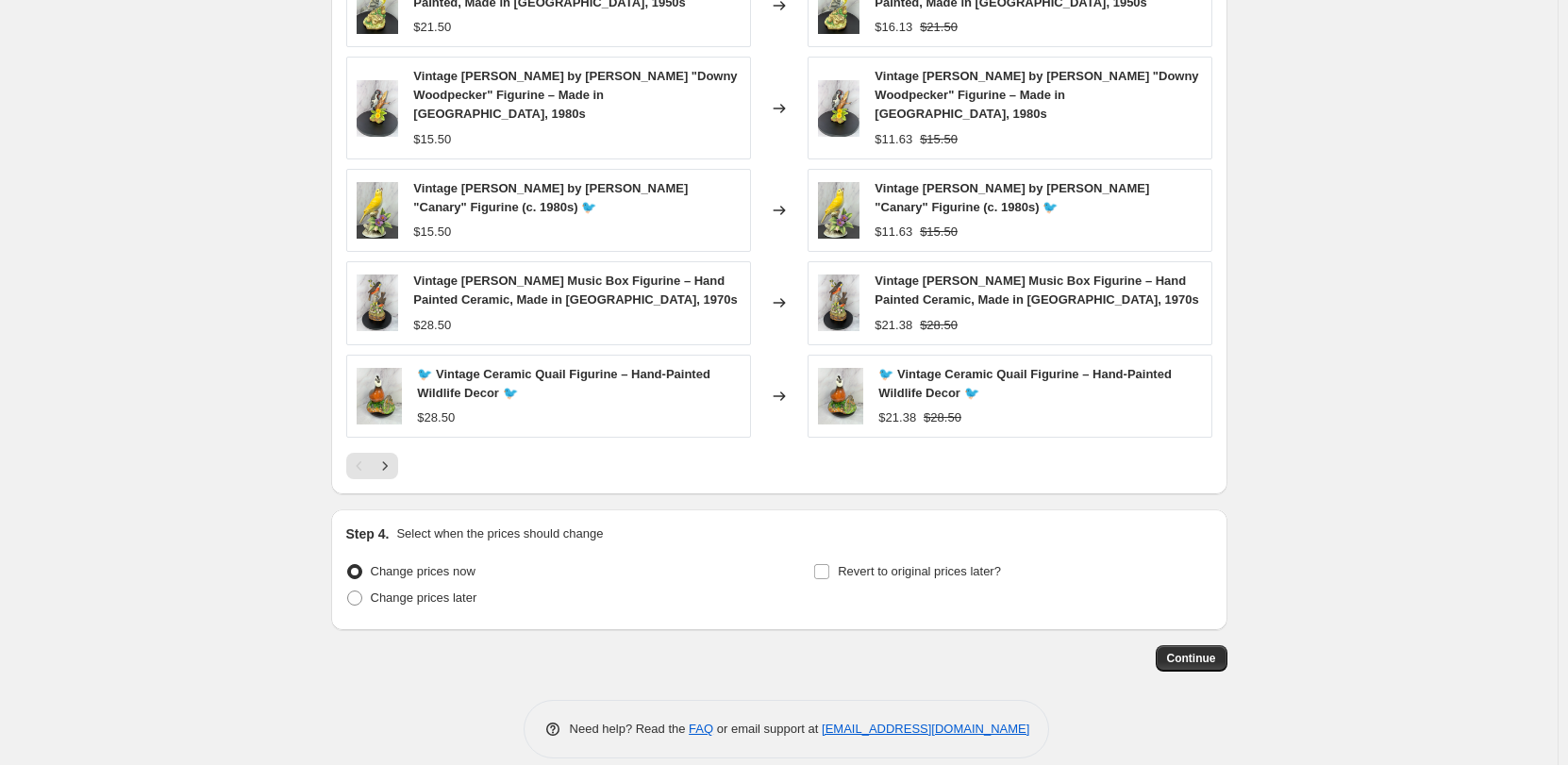
scroll to position [1364, 0]
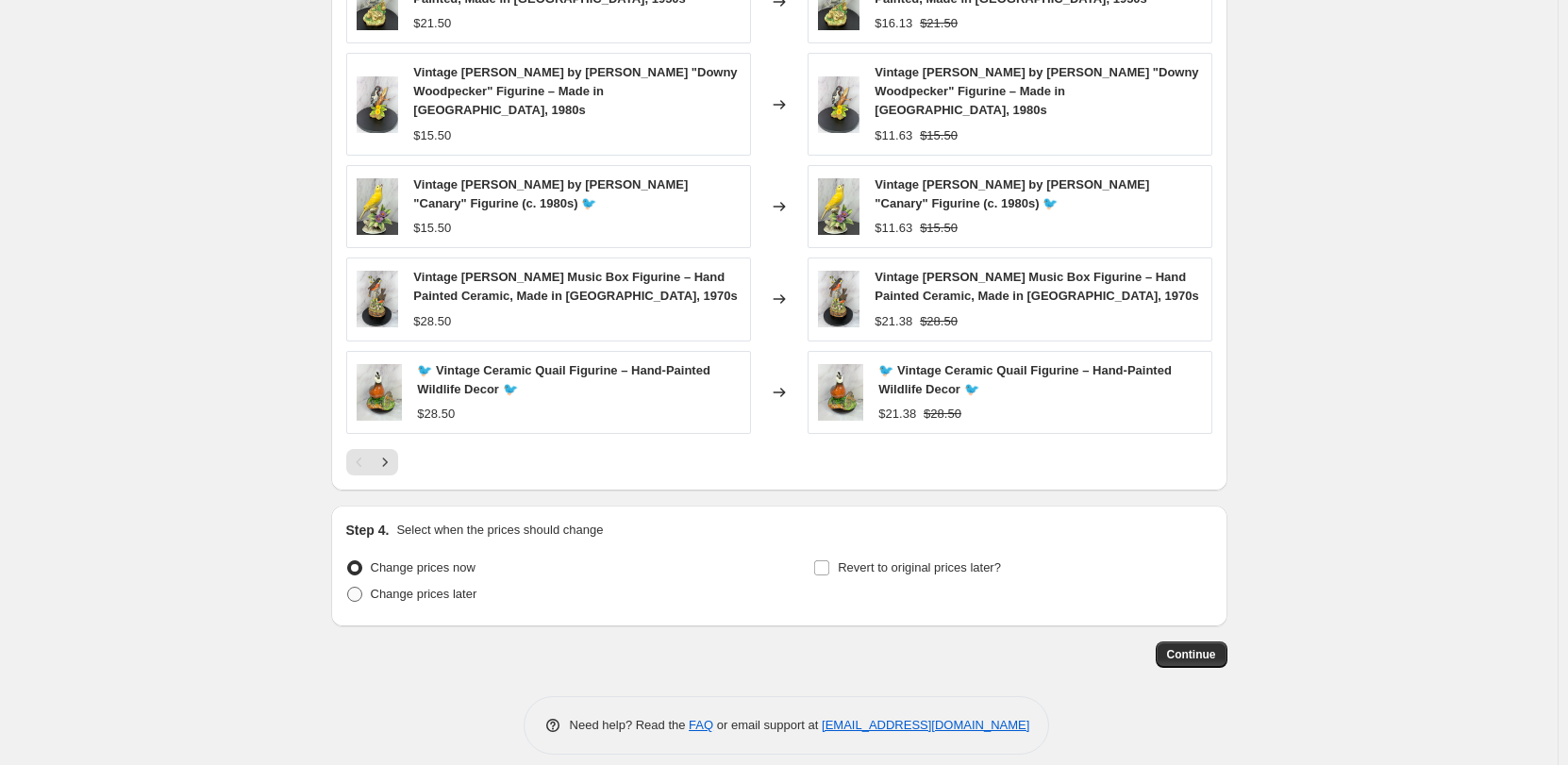
click at [362, 587] on span at bounding box center [355, 595] width 15 height 15
click at [348, 587] on input "Change prices later" at bounding box center [347, 587] width 1 height 1
radio input "true"
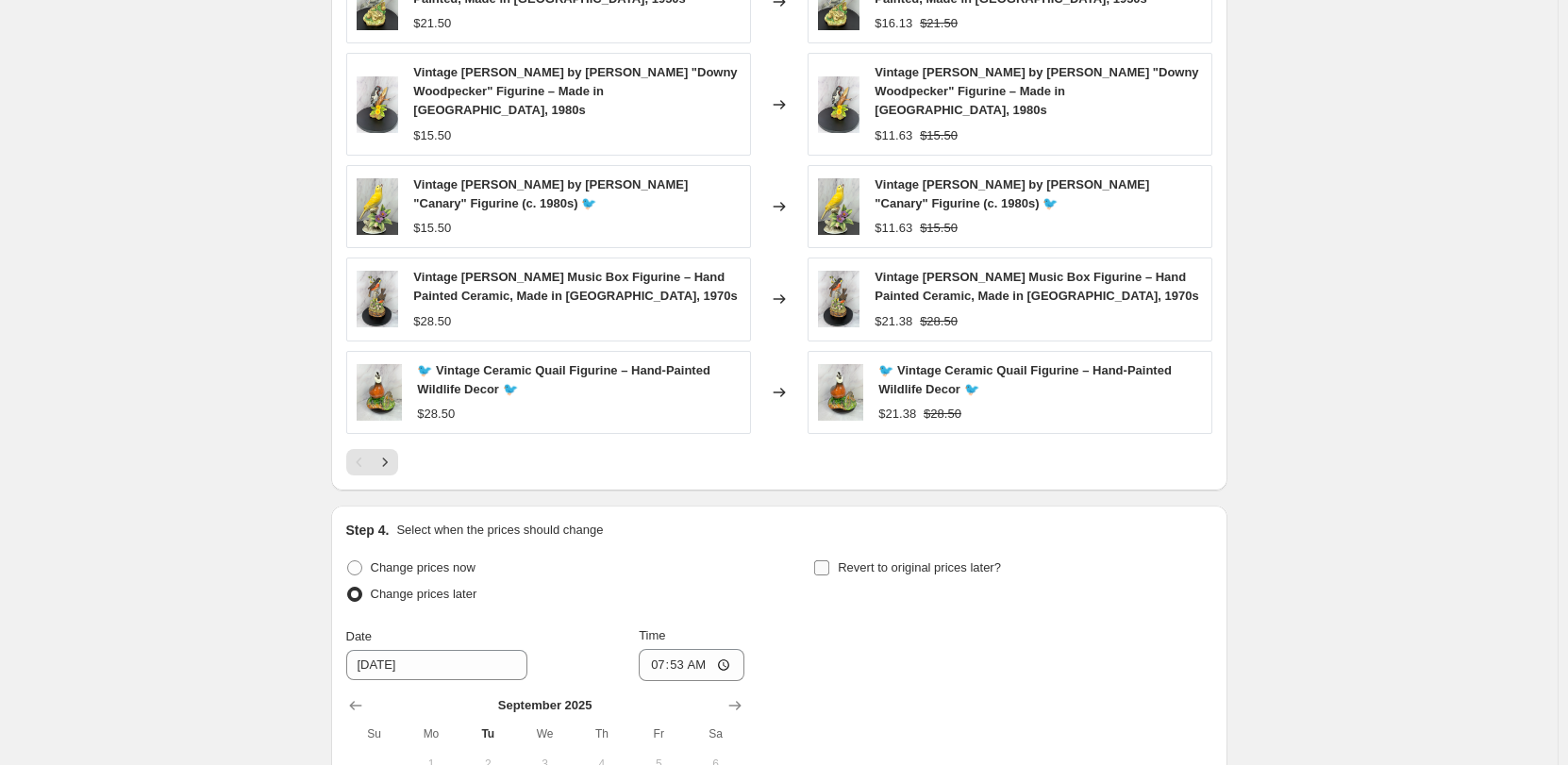
click at [837, 555] on label "Revert to original prices later?" at bounding box center [907, 568] width 187 height 27
click at [824, 560] on input "Revert to original prices later?" at bounding box center [822, 568] width 15 height 15
checkbox input "true"
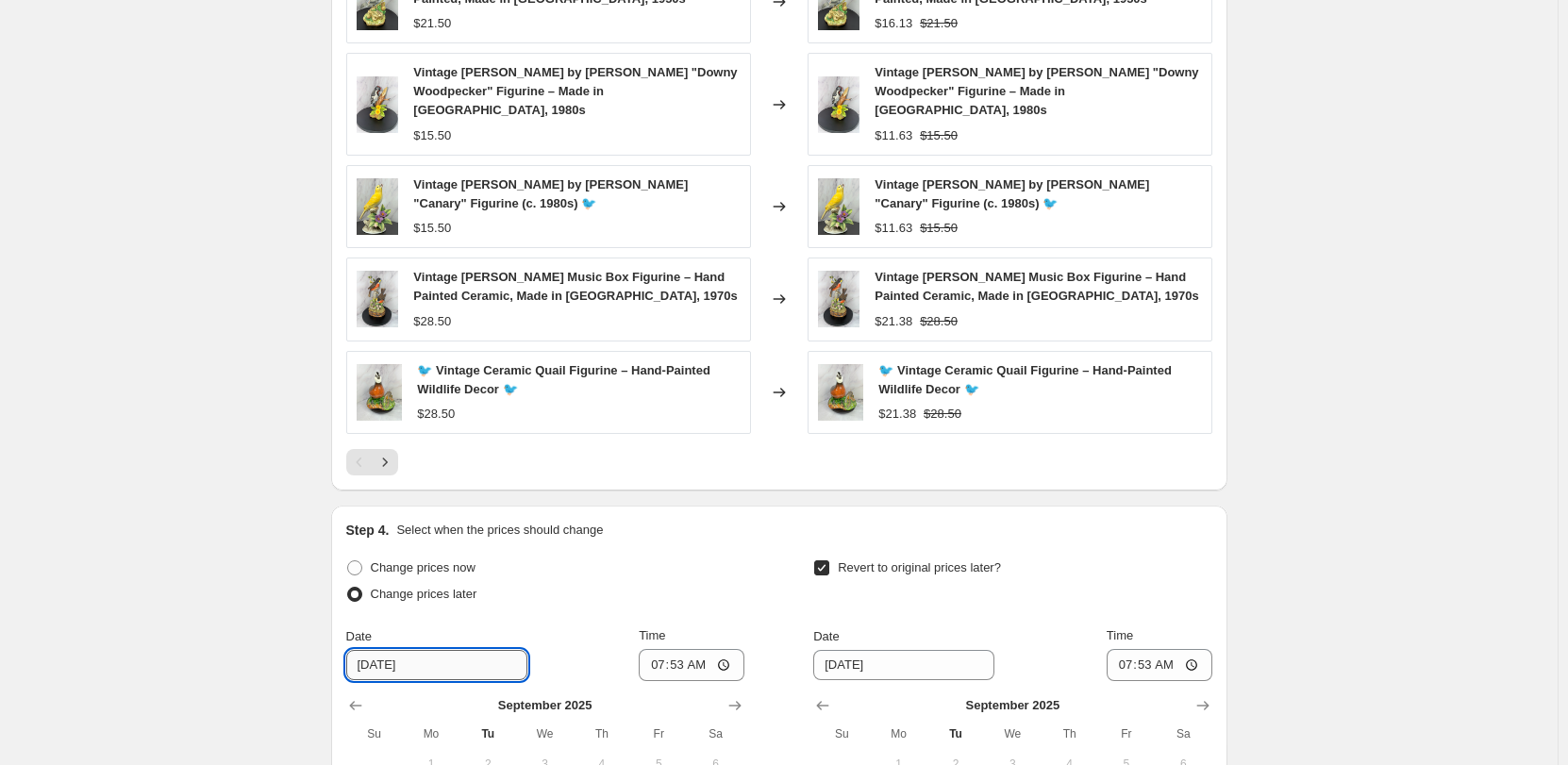
click at [398, 654] on input "[DATE]" at bounding box center [437, 665] width 181 height 30
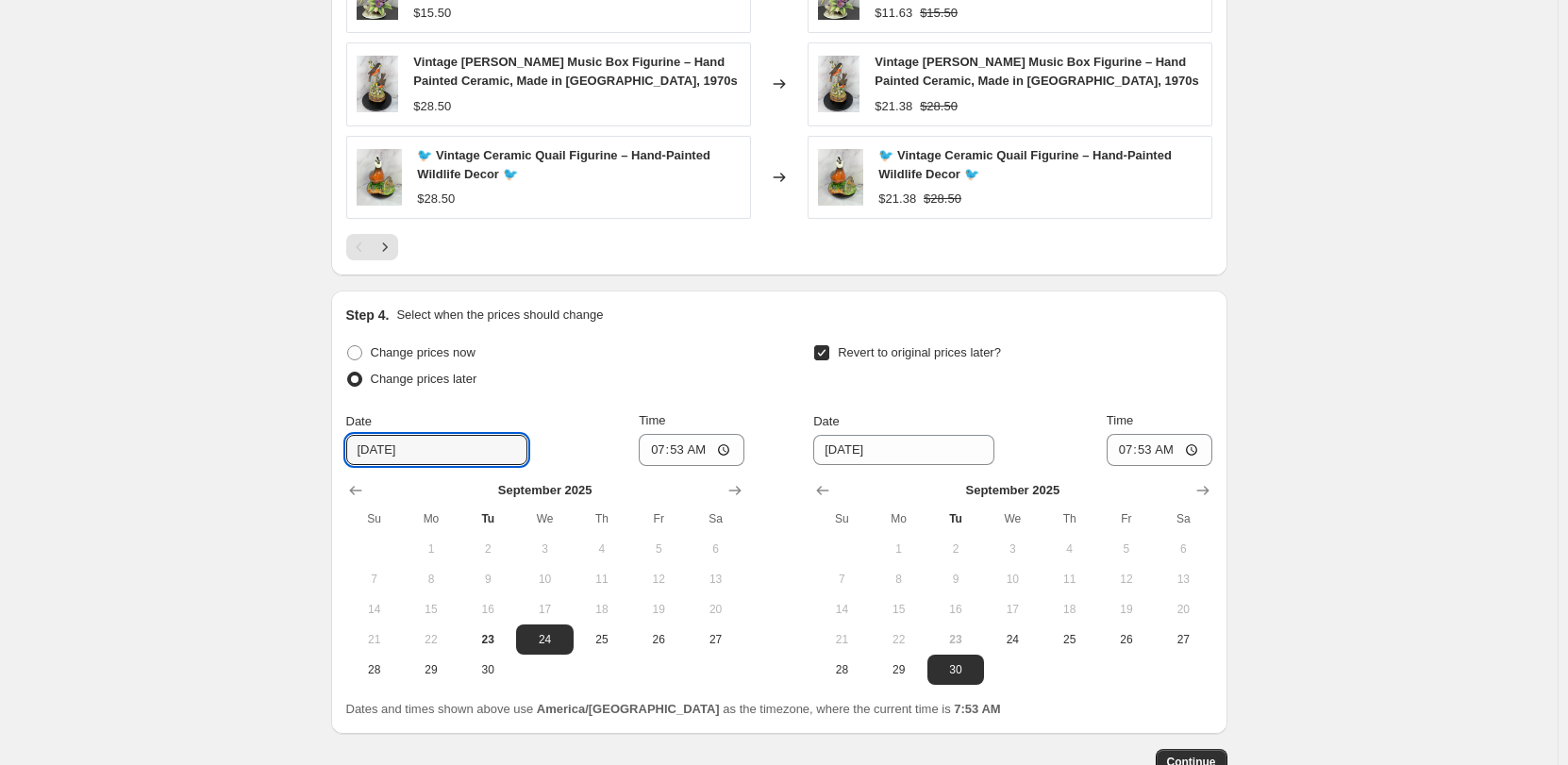
scroll to position [1646, 0]
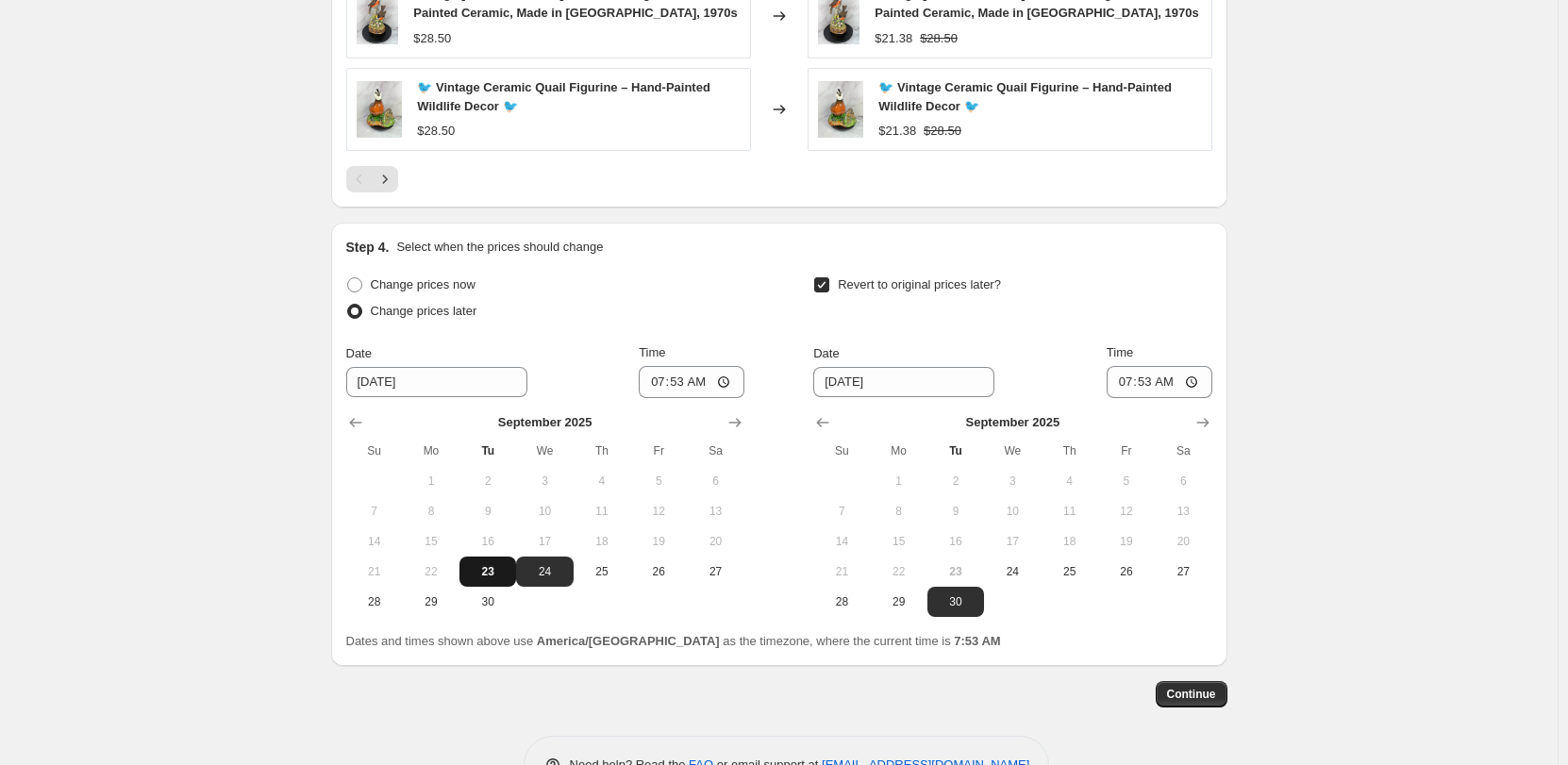
click at [493, 564] on span "23" at bounding box center [488, 572] width 42 height 15
type input "[DATE]"
click at [660, 366] on input "07:53" at bounding box center [691, 382] width 106 height 32
type input "17:00"
click at [1127, 370] on input "07:53" at bounding box center [1160, 382] width 106 height 32
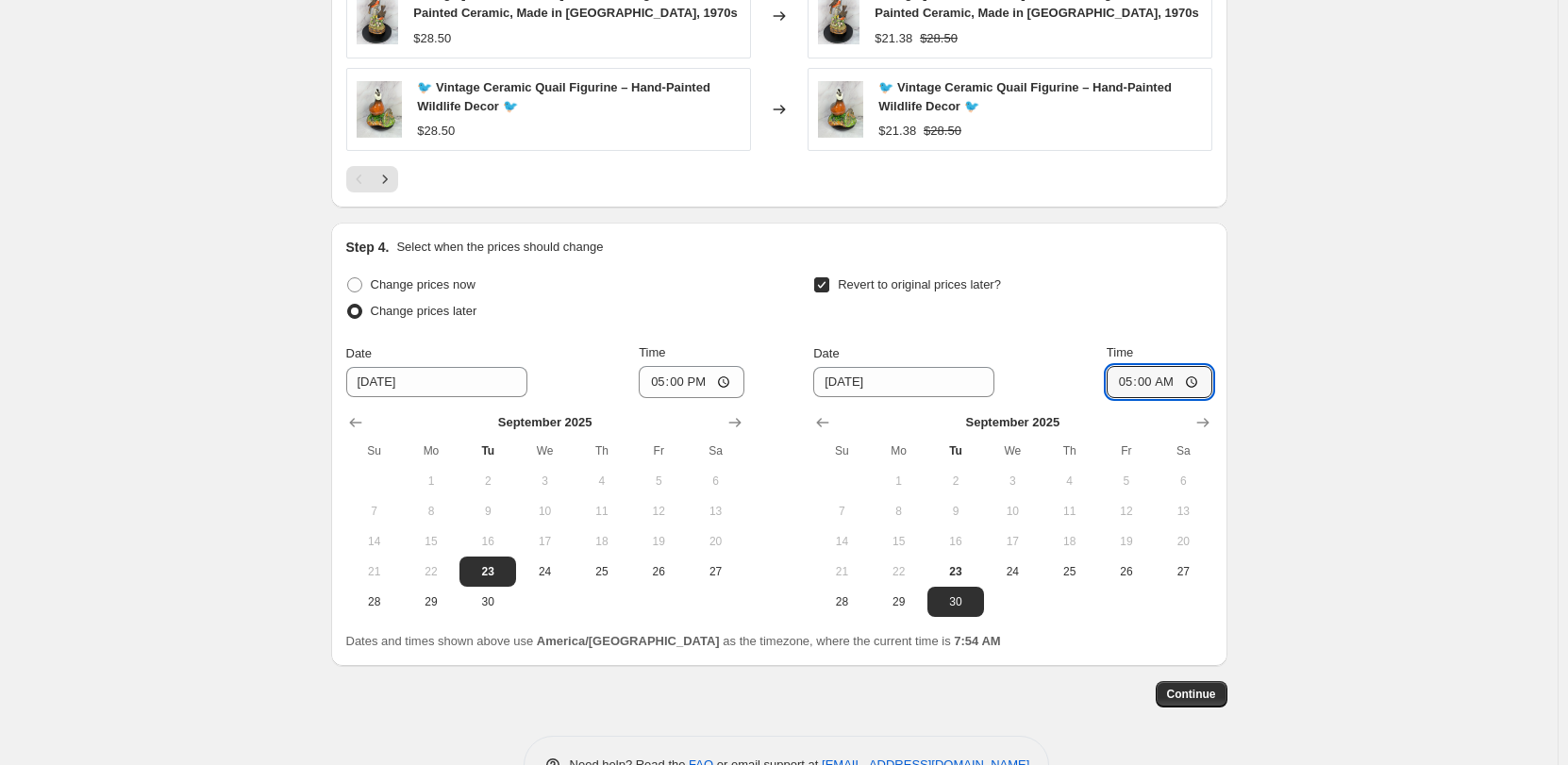
type input "17:00"
click at [1204, 686] on span "Continue" at bounding box center [1191, 694] width 49 height 15
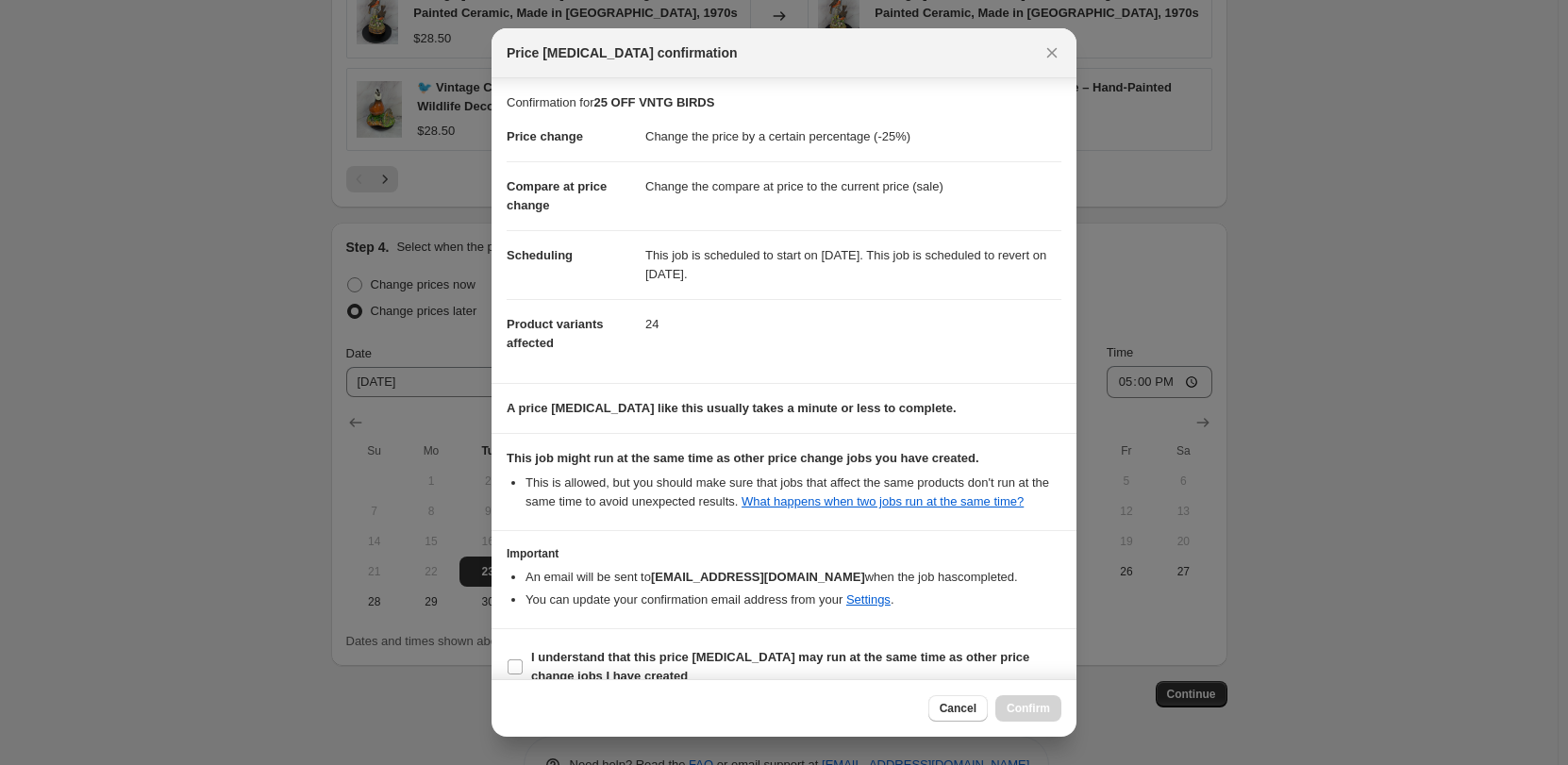
scroll to position [26, 0]
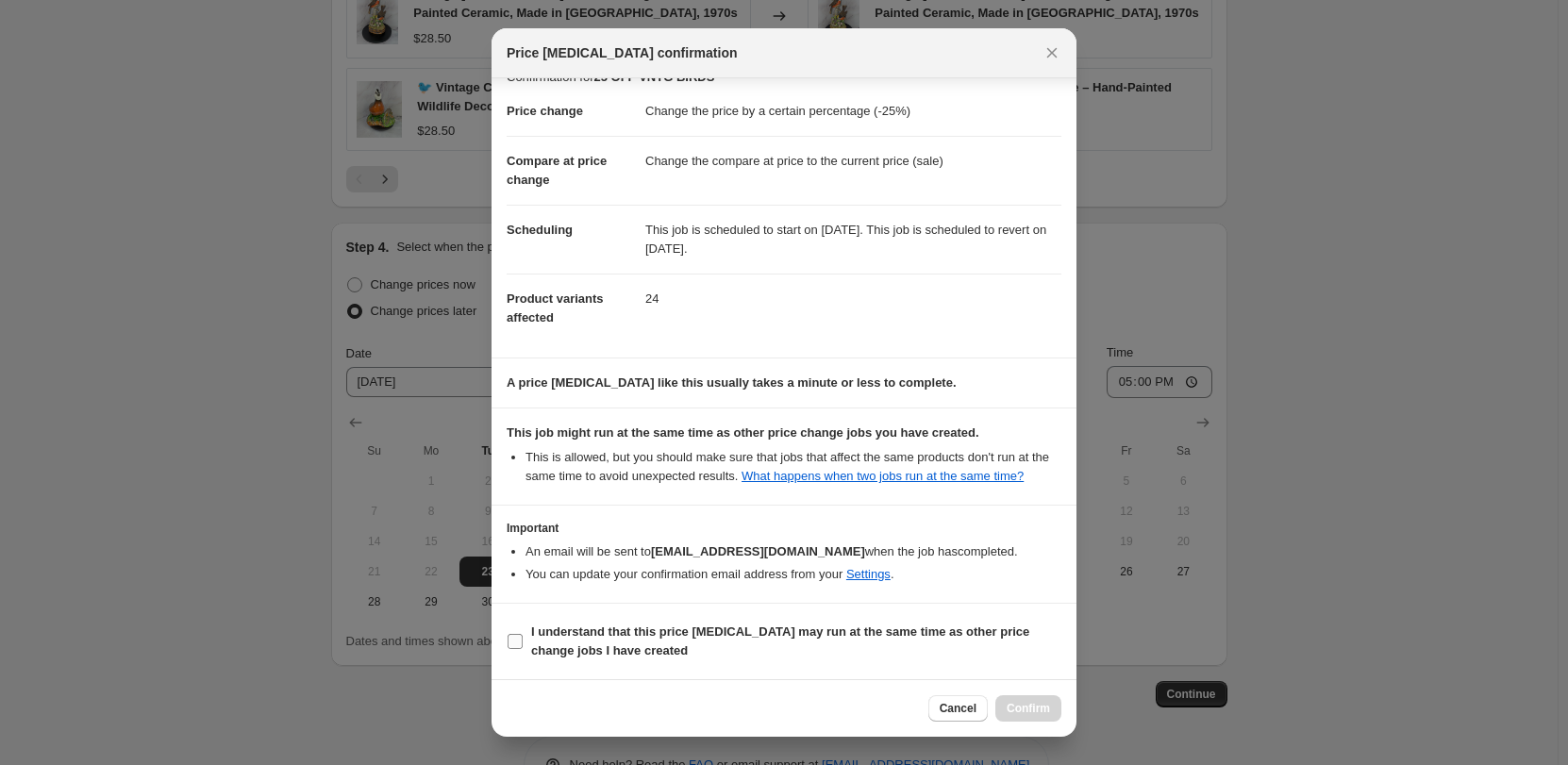
click at [517, 642] on input "I understand that this price [MEDICAL_DATA] may run at the same time as other p…" at bounding box center [515, 641] width 15 height 15
checkbox input "true"
click at [1032, 707] on span "Confirm" at bounding box center [1028, 708] width 44 height 15
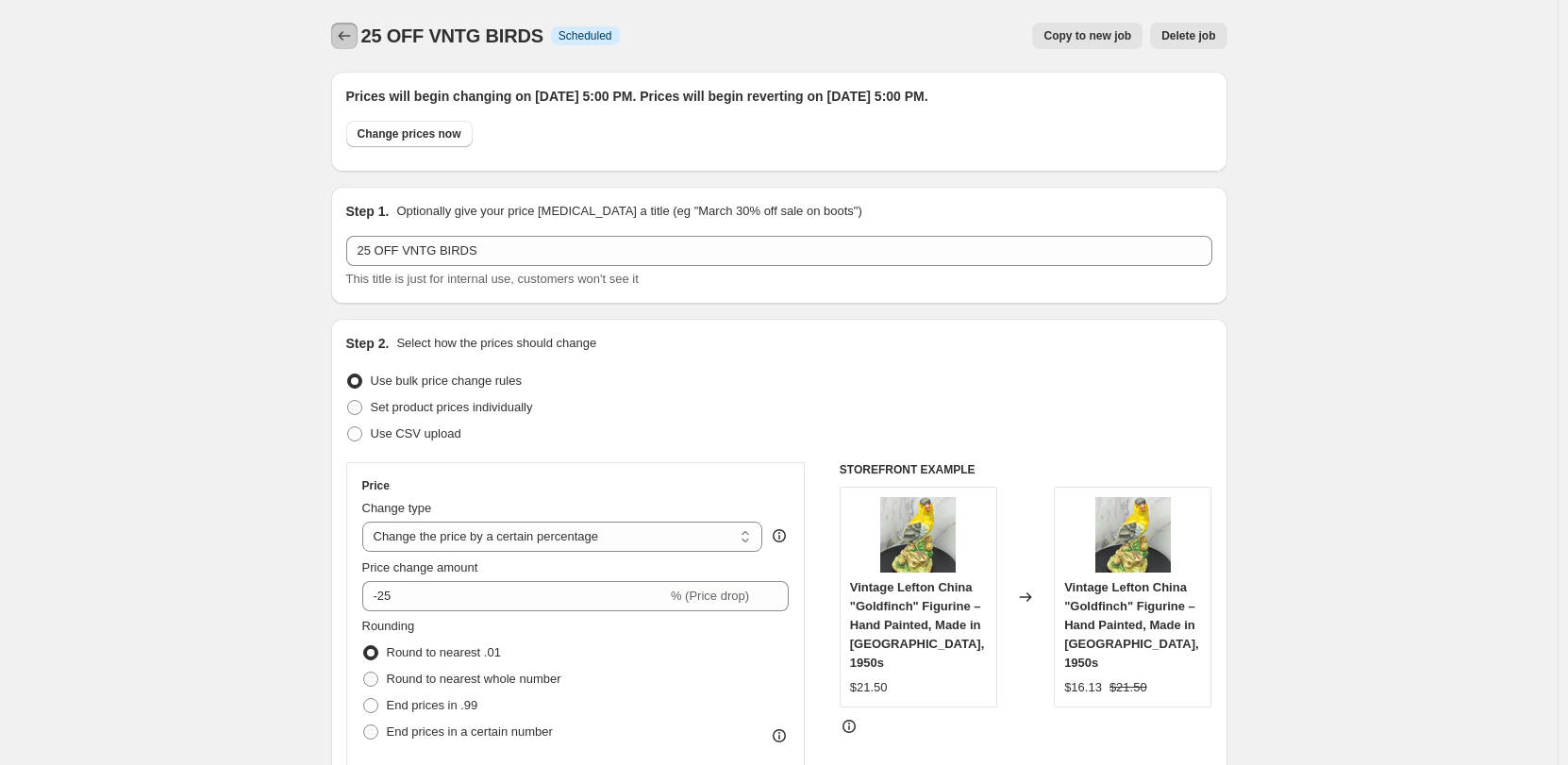
click at [348, 31] on icon "Price change jobs" at bounding box center [345, 36] width 19 height 19
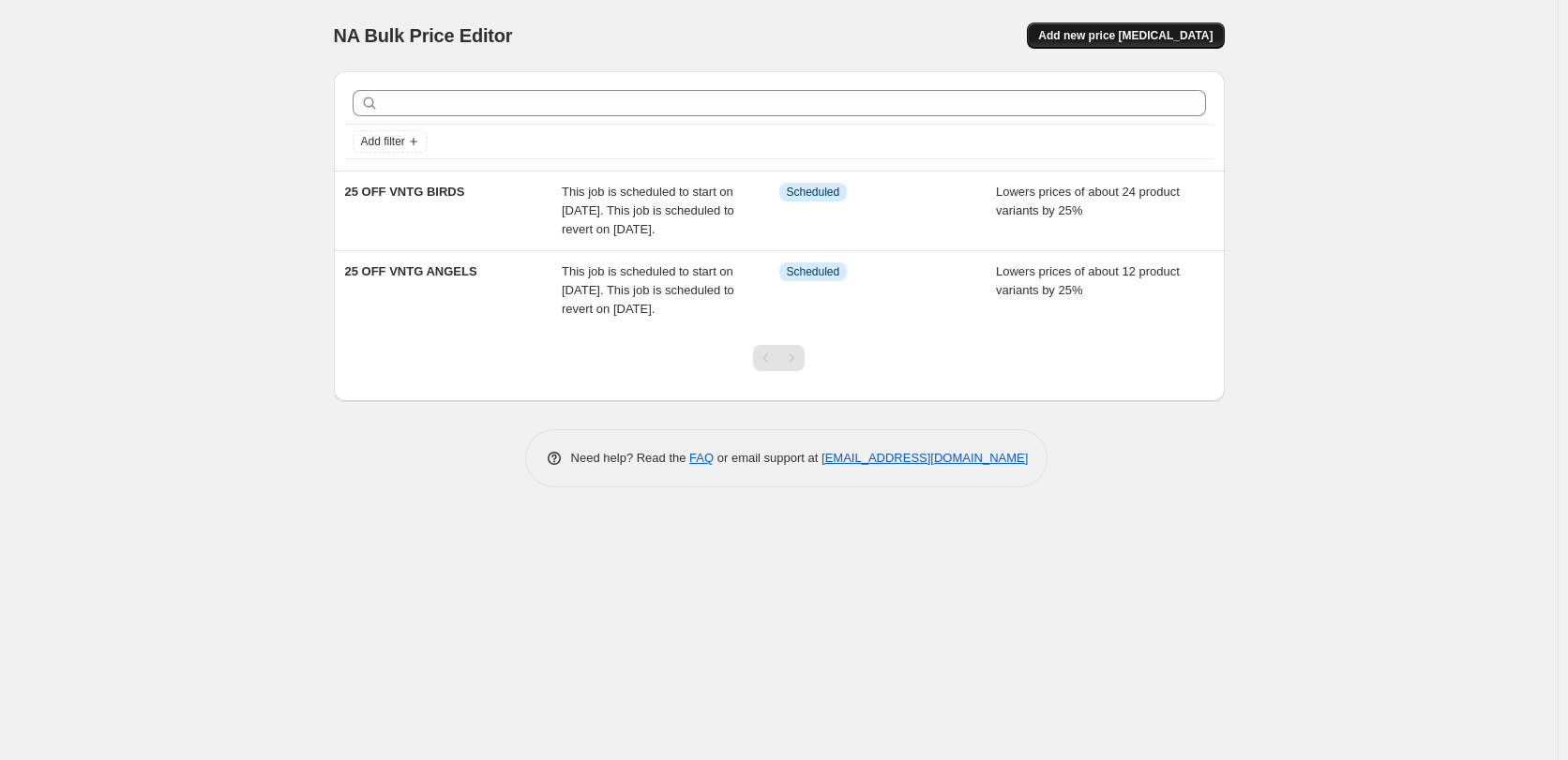
click at [1086, 32] on span "Add new price [MEDICAL_DATA]" at bounding box center [1125, 36] width 174 height 15
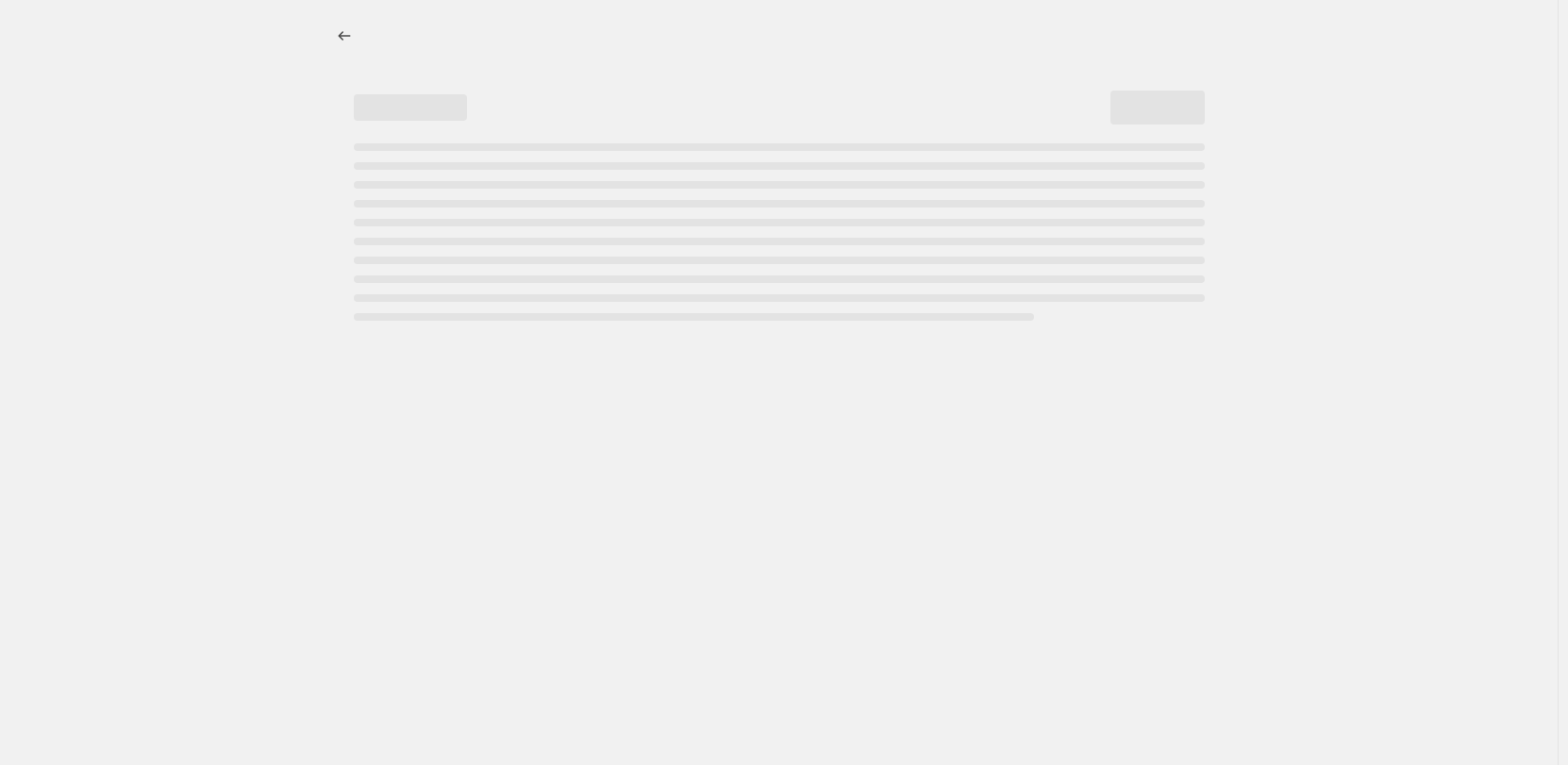
select select "percentage"
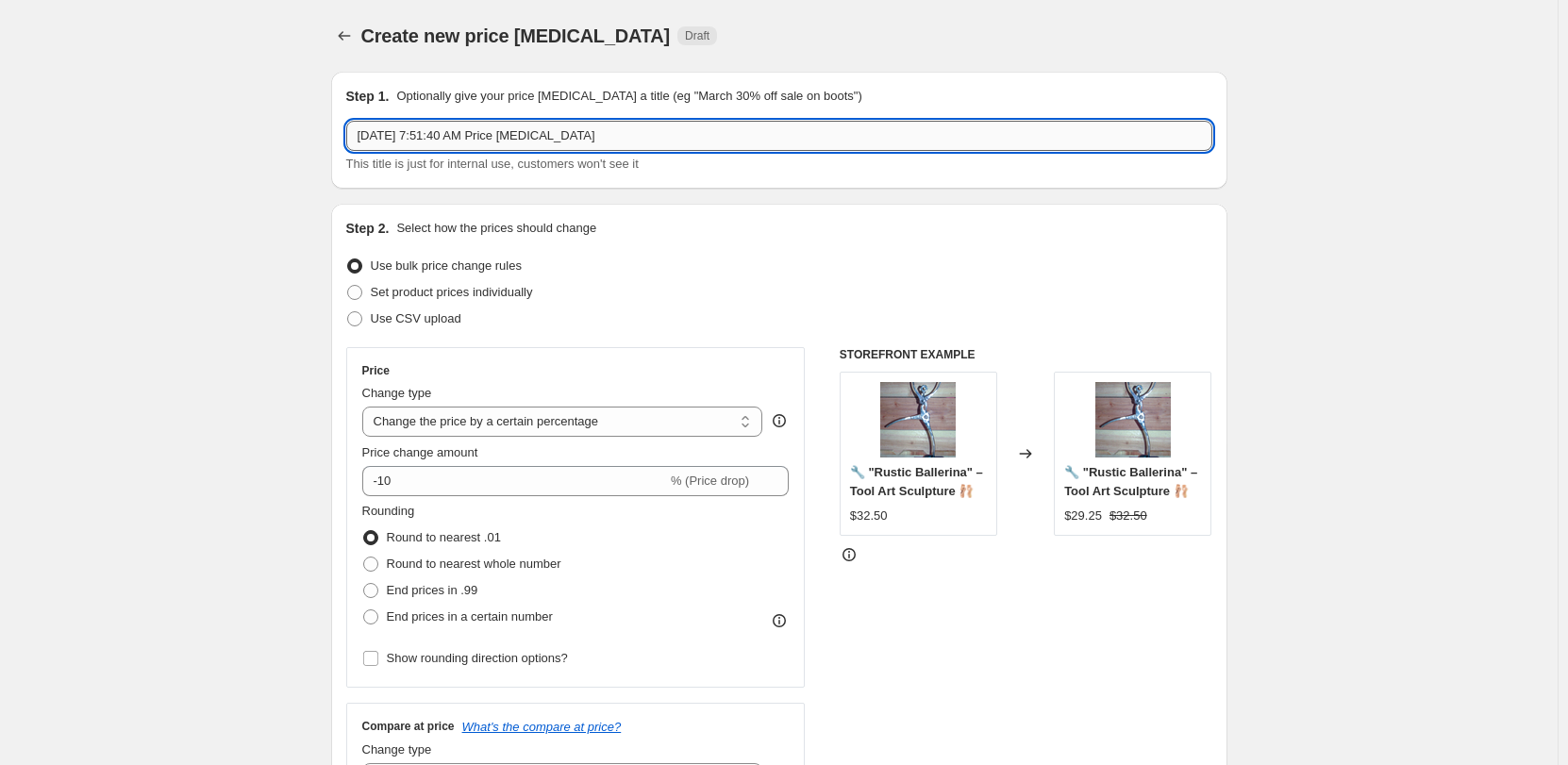
click at [616, 140] on input "[DATE] 7:51:40 AM Price [MEDICAL_DATA]" at bounding box center [779, 136] width 866 height 30
type input "25 OFF VNTG CLOWNS"
click at [444, 482] on input "-10" at bounding box center [515, 481] width 305 height 30
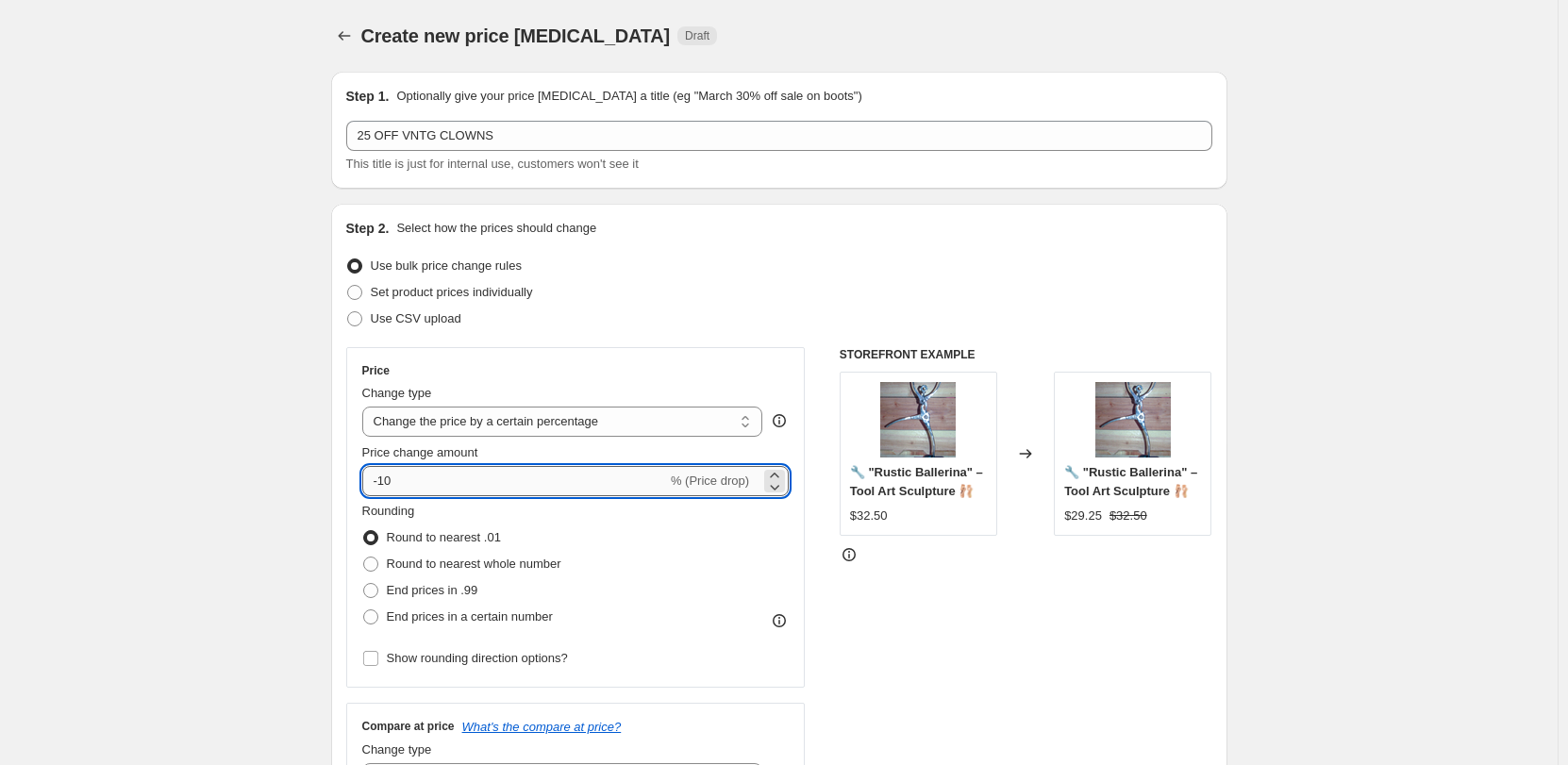
click at [444, 482] on input "-10" at bounding box center [515, 481] width 305 height 30
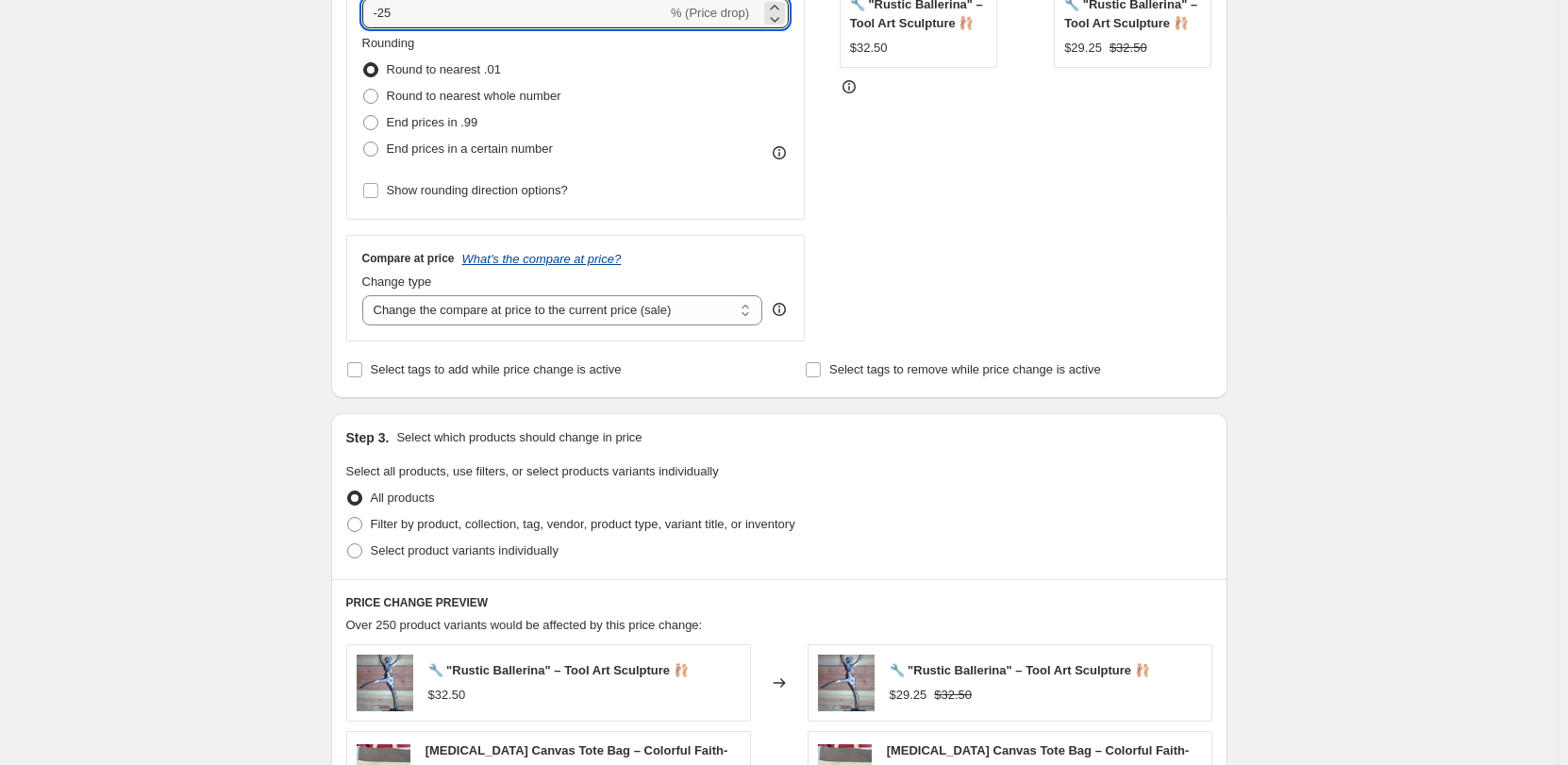
scroll to position [471, 0]
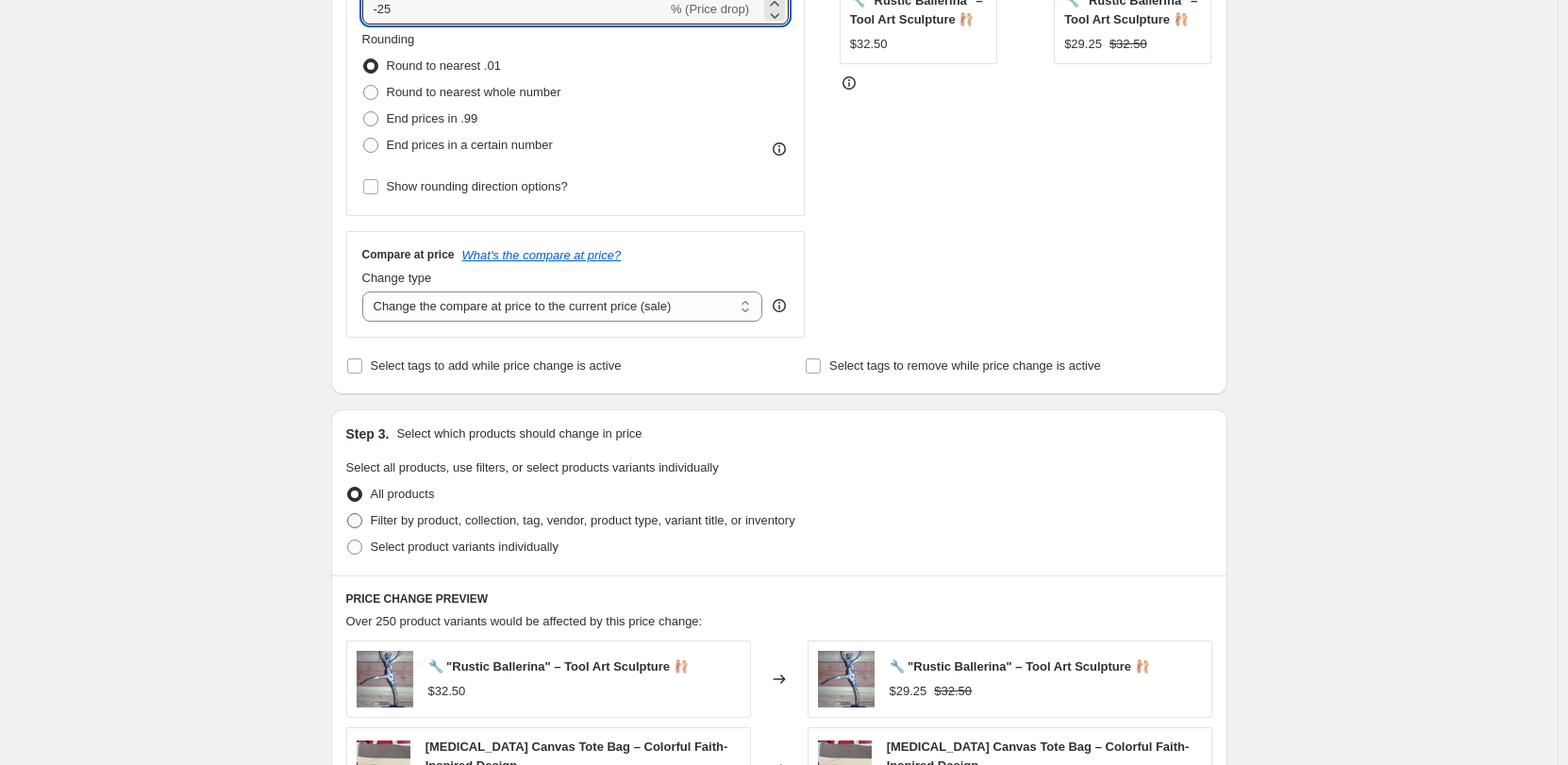
type input "-25"
click at [363, 520] on span at bounding box center [355, 521] width 15 height 15
click at [348, 514] on input "Filter by product, collection, tag, vendor, product type, variant title, or inv…" at bounding box center [347, 513] width 1 height 1
radio input "true"
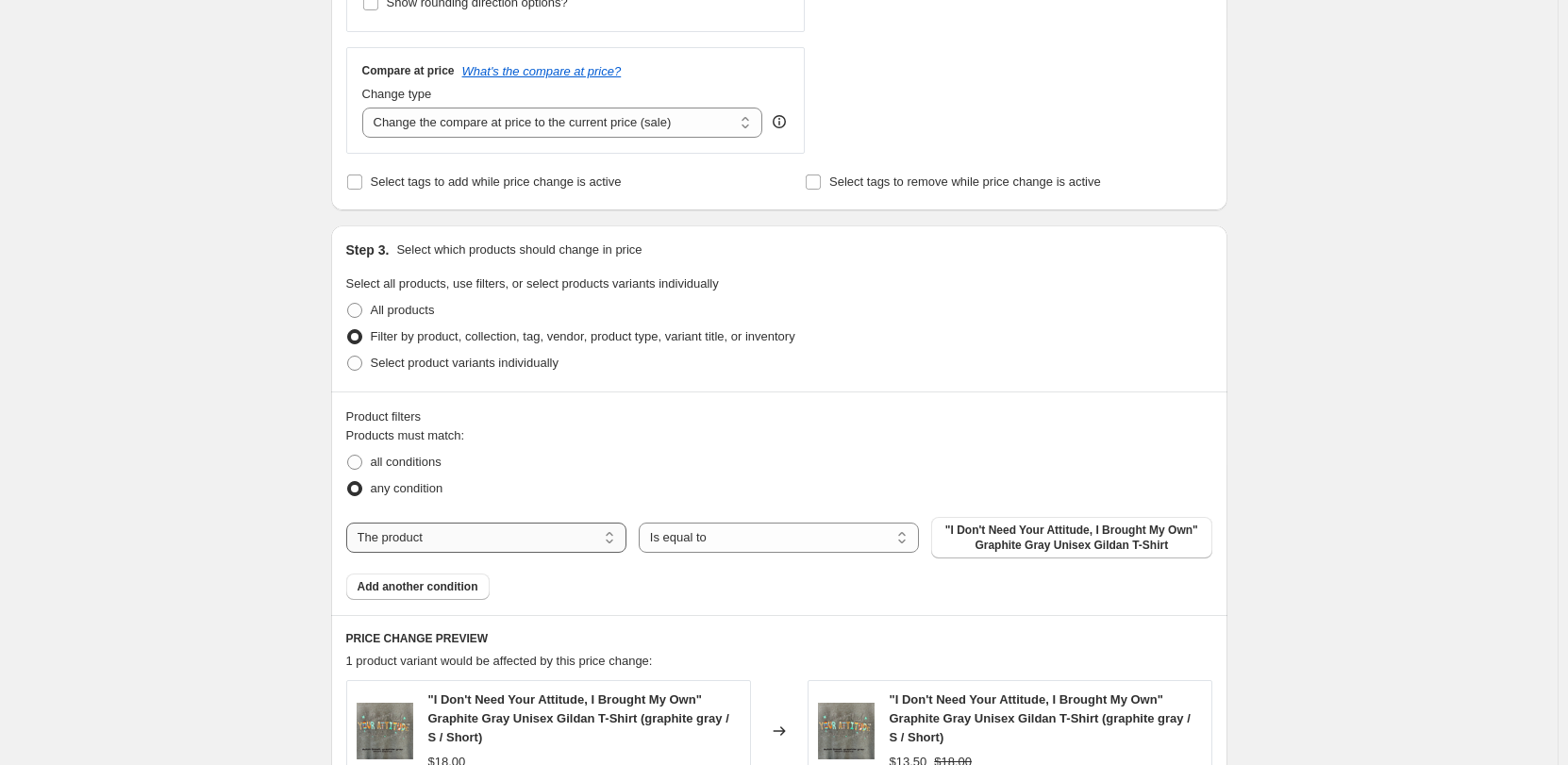
scroll to position [660, 0]
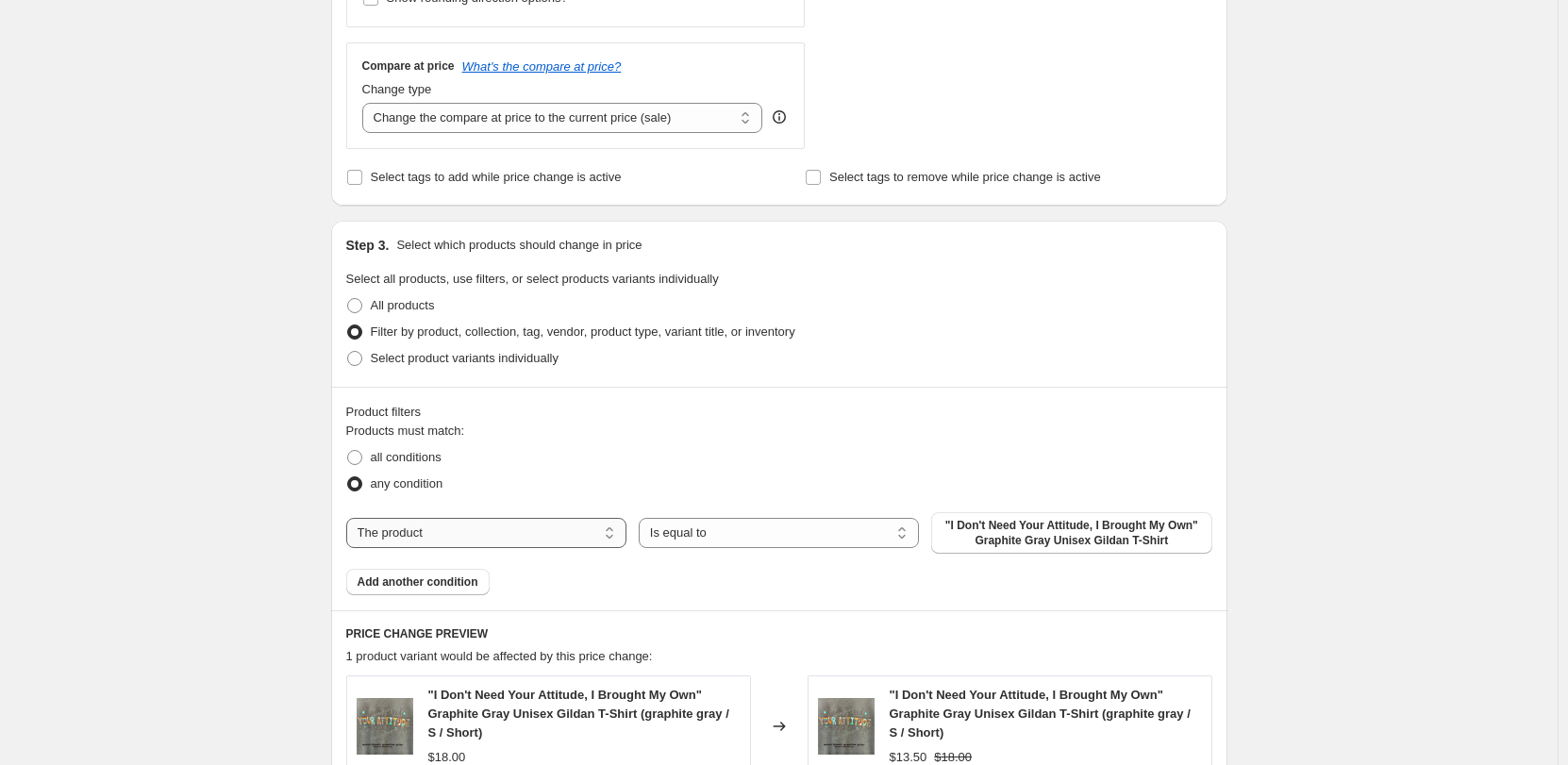
click at [515, 531] on select "The product The product's collection The product's tag The product's vendor The…" at bounding box center [487, 533] width 280 height 30
select select "collection"
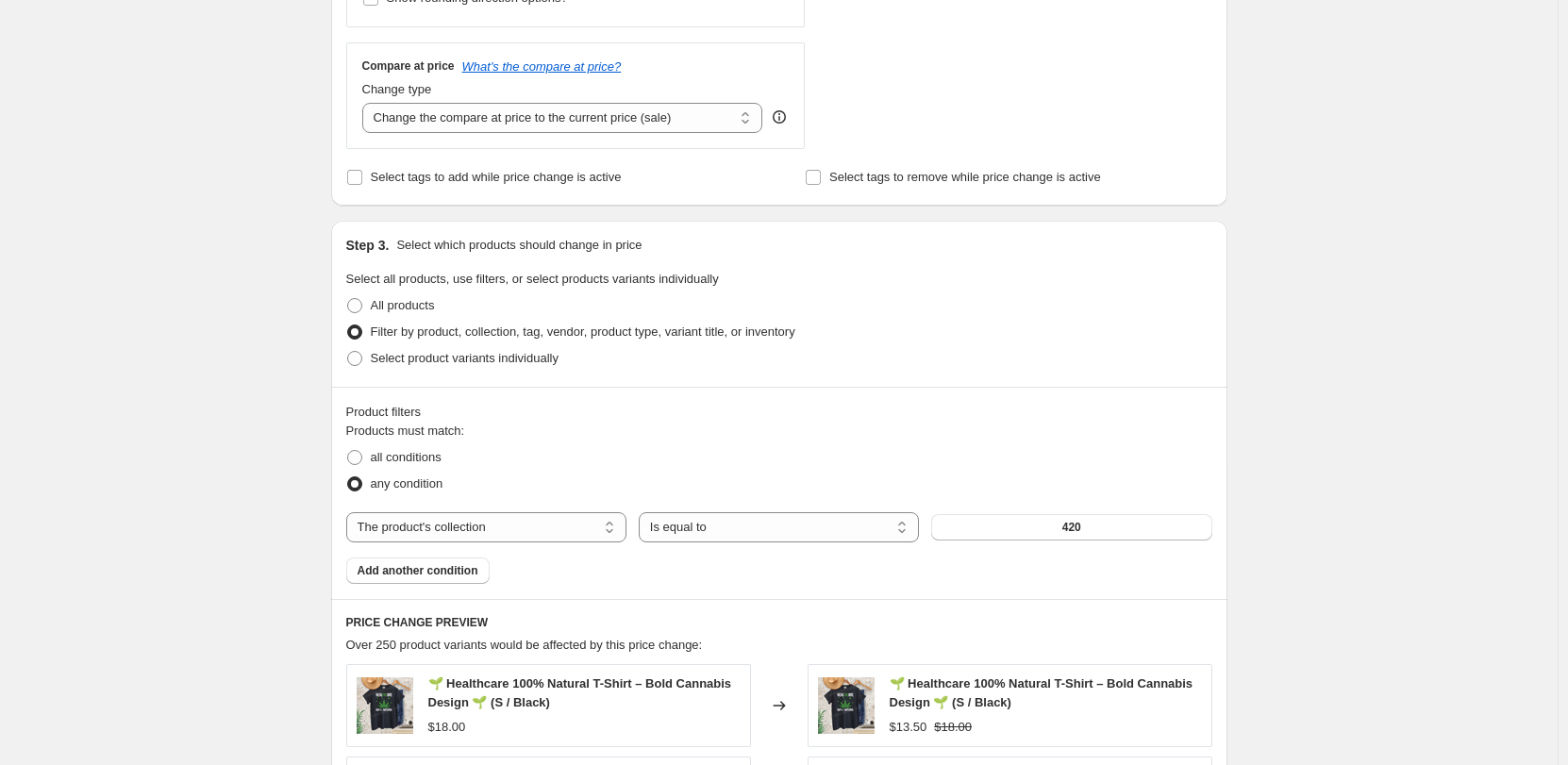
click at [997, 513] on div "The product The product's collection The product's tag The product's vendor The…" at bounding box center [779, 527] width 866 height 30
click at [995, 522] on button "420" at bounding box center [1071, 527] width 280 height 27
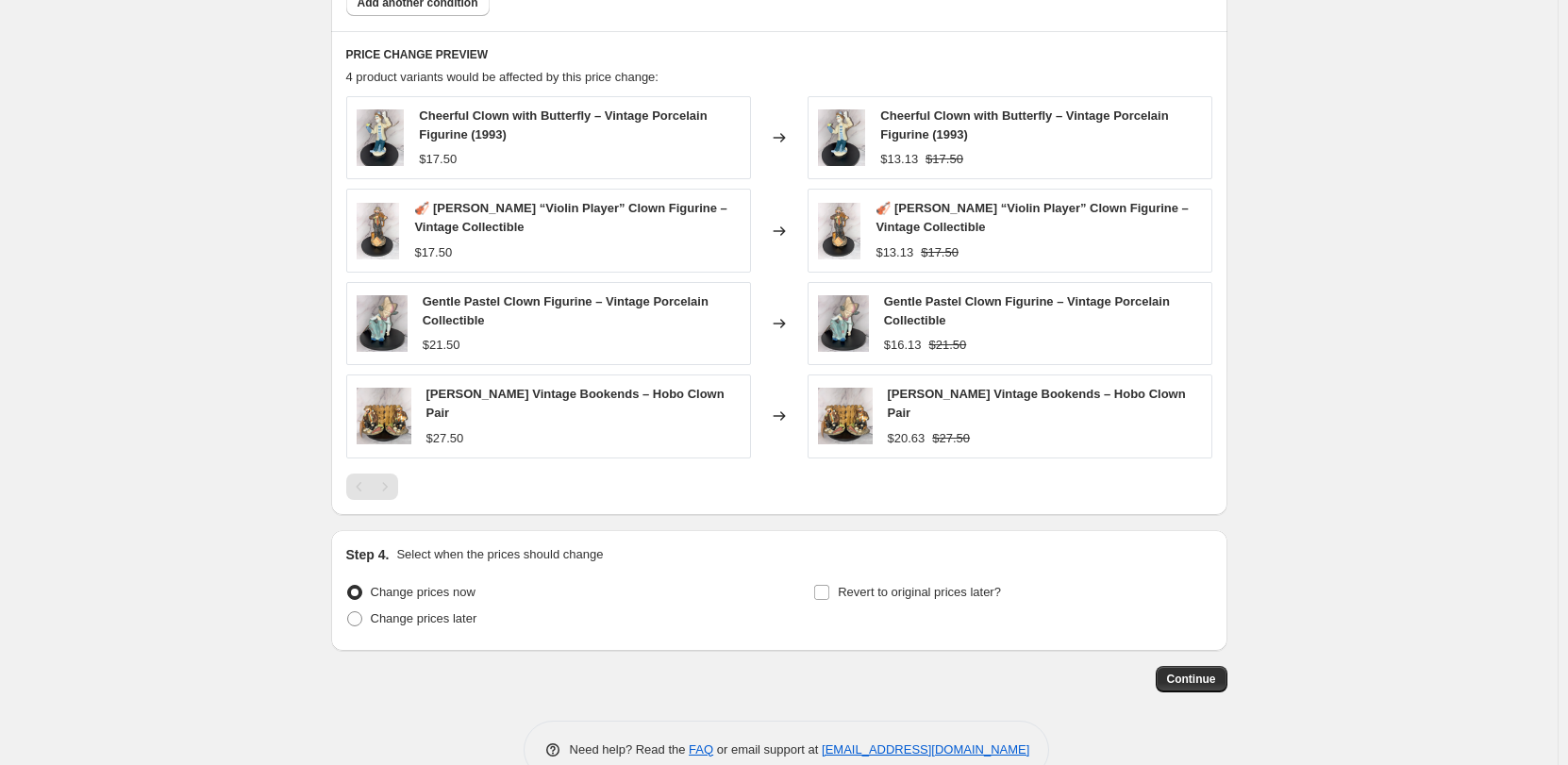
scroll to position [1265, 0]
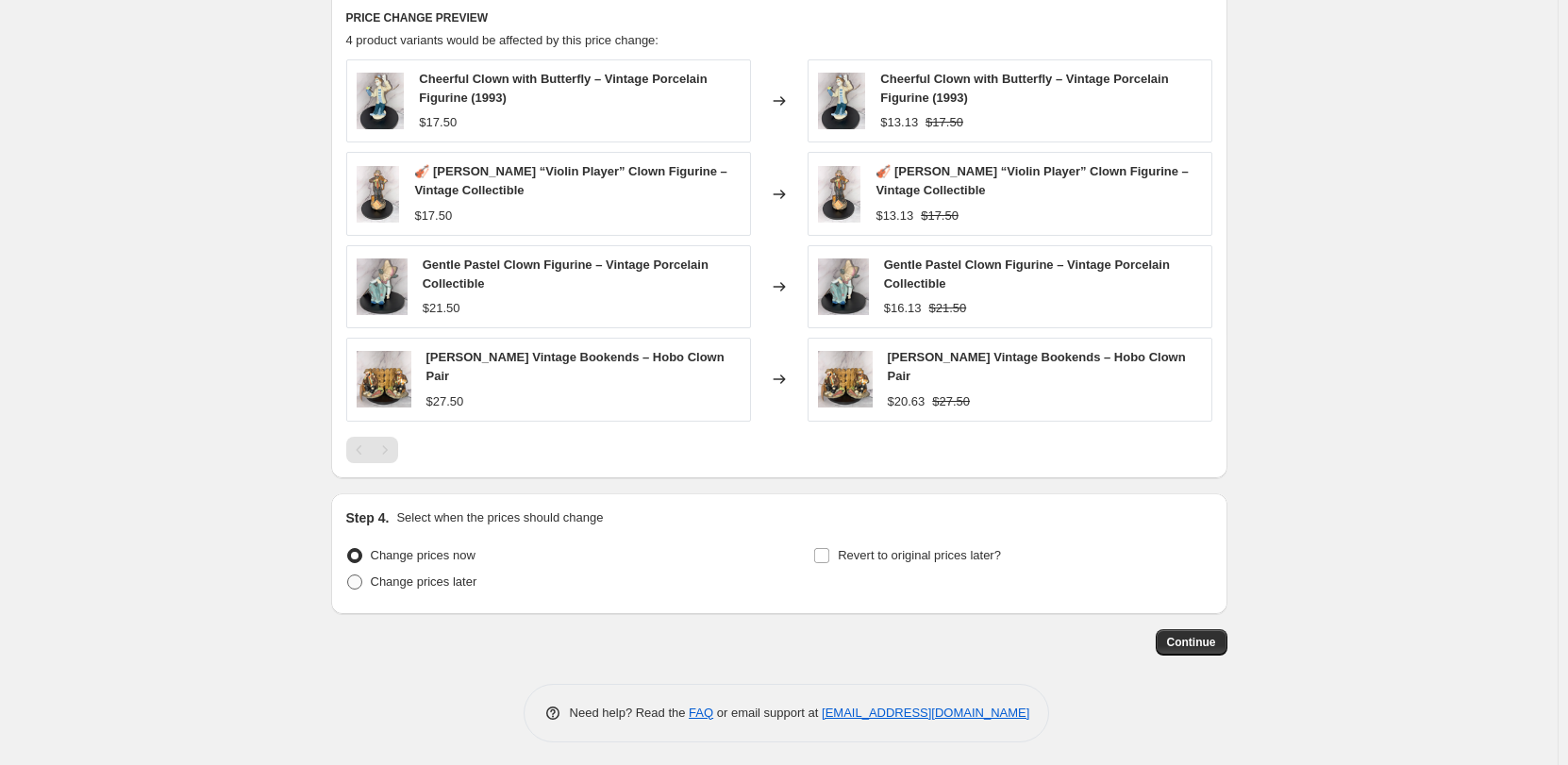
click at [383, 579] on span "Change prices later" at bounding box center [424, 581] width 107 height 14
click at [348, 576] on input "Change prices later" at bounding box center [347, 575] width 1 height 1
radio input "true"
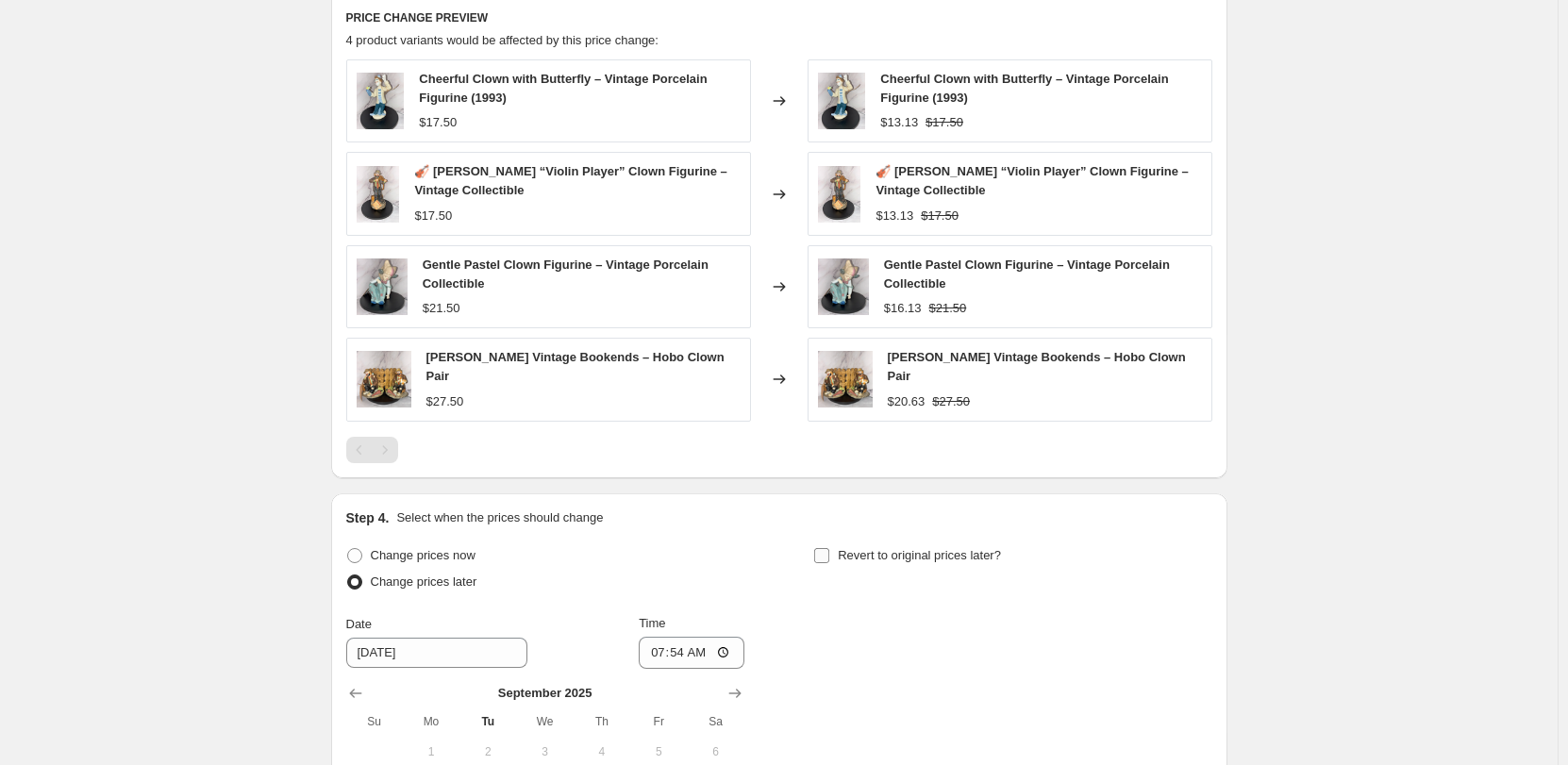
click at [857, 548] on span "Revert to original prices later?" at bounding box center [919, 555] width 163 height 14
click at [829, 548] on input "Revert to original prices later?" at bounding box center [822, 556] width 15 height 15
checkbox input "true"
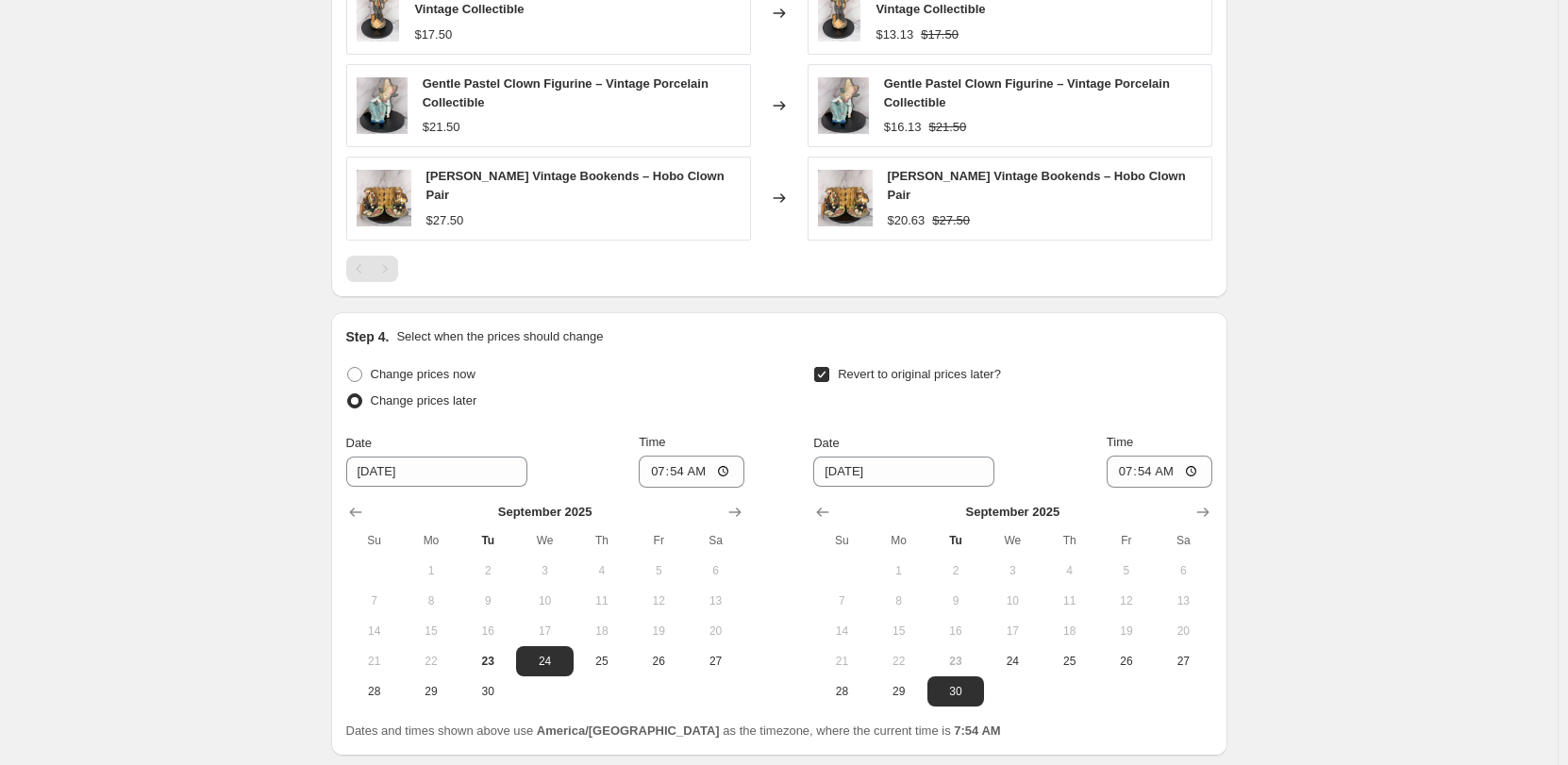
scroll to position [1453, 0]
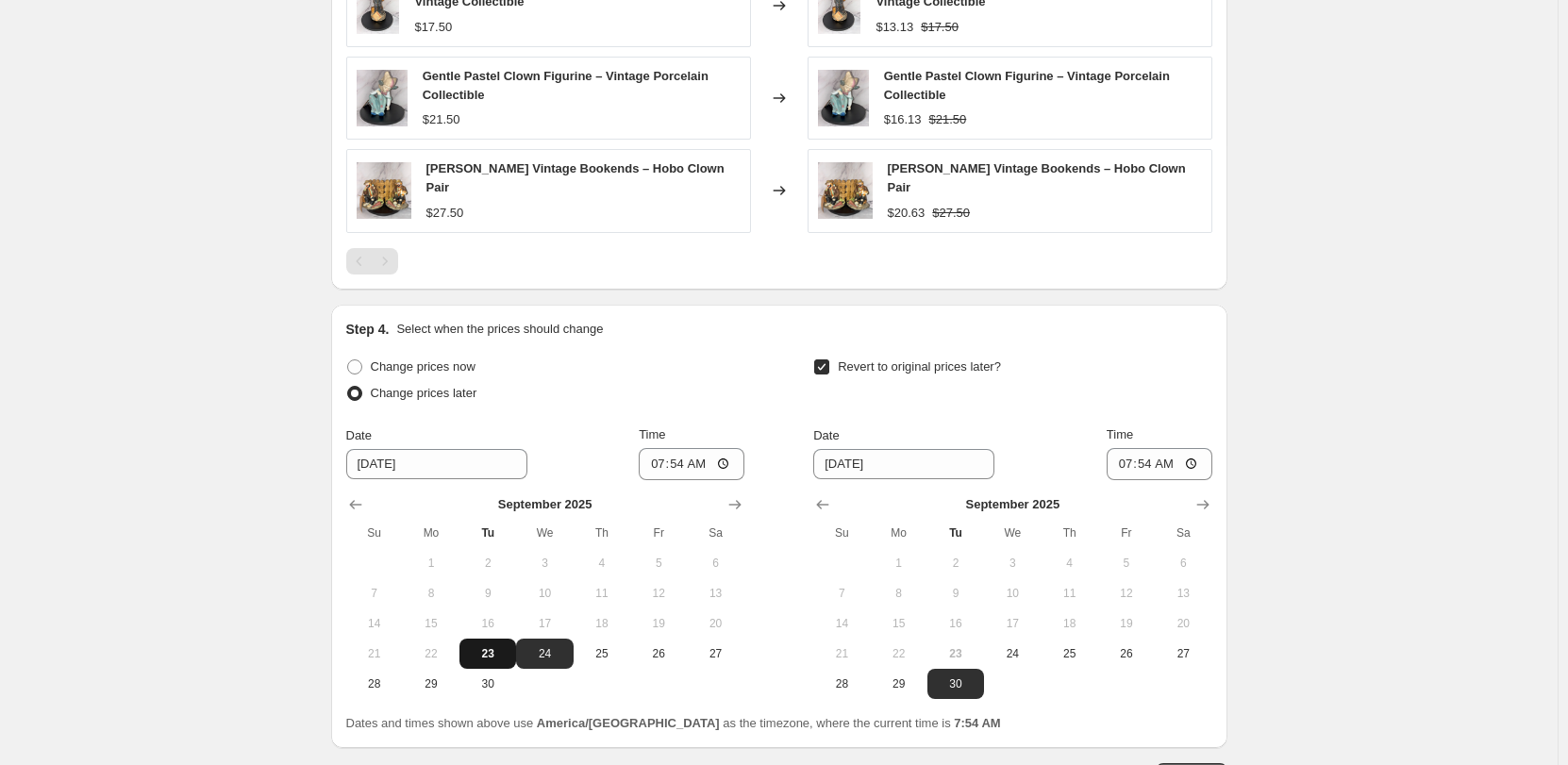
click at [493, 647] on span "23" at bounding box center [488, 653] width 42 height 15
type input "[DATE]"
click at [662, 457] on input "07:54" at bounding box center [691, 464] width 106 height 32
type input "17:00"
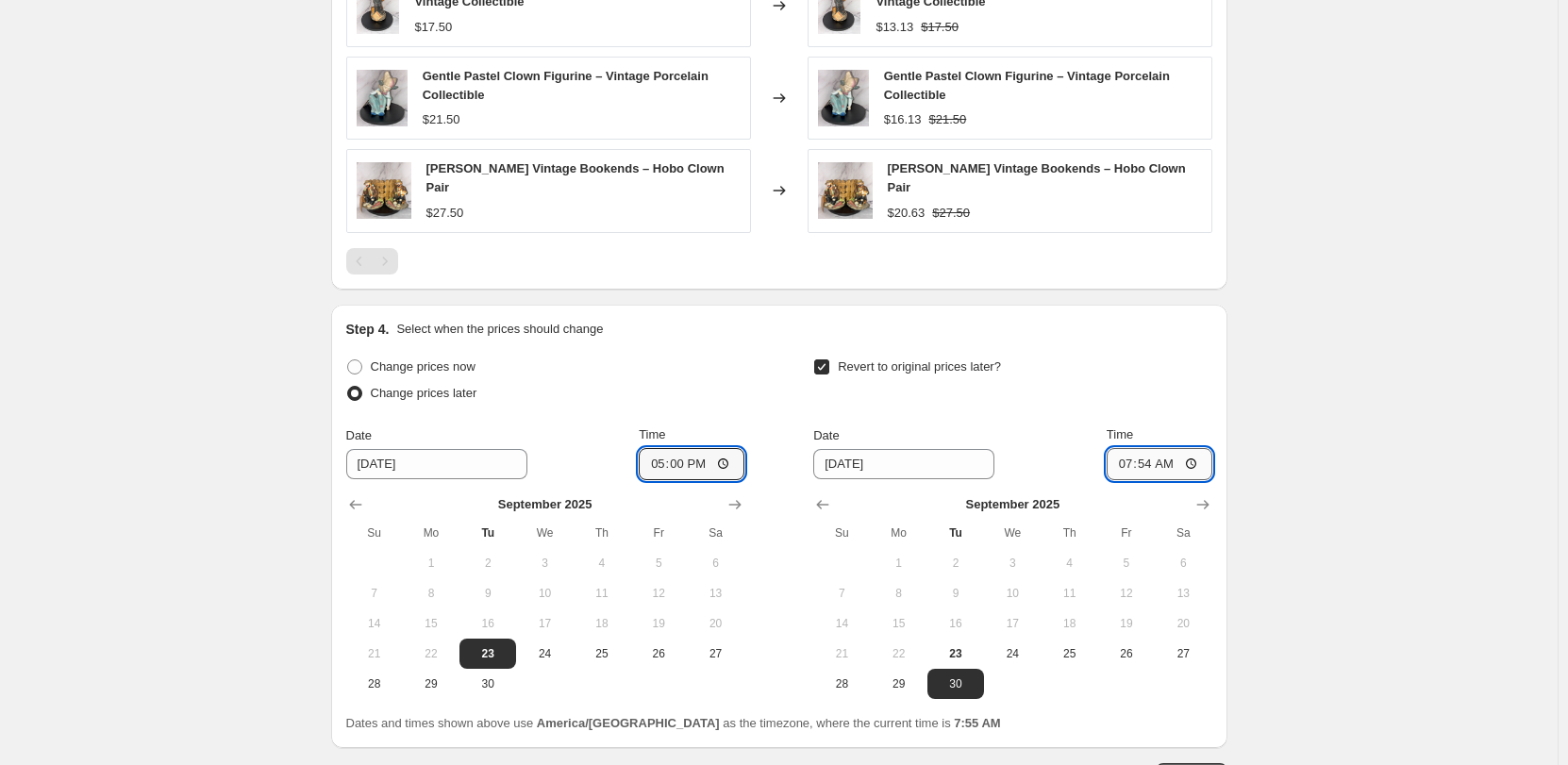
click at [1129, 463] on input "07:54" at bounding box center [1160, 464] width 106 height 32
type input "17:00"
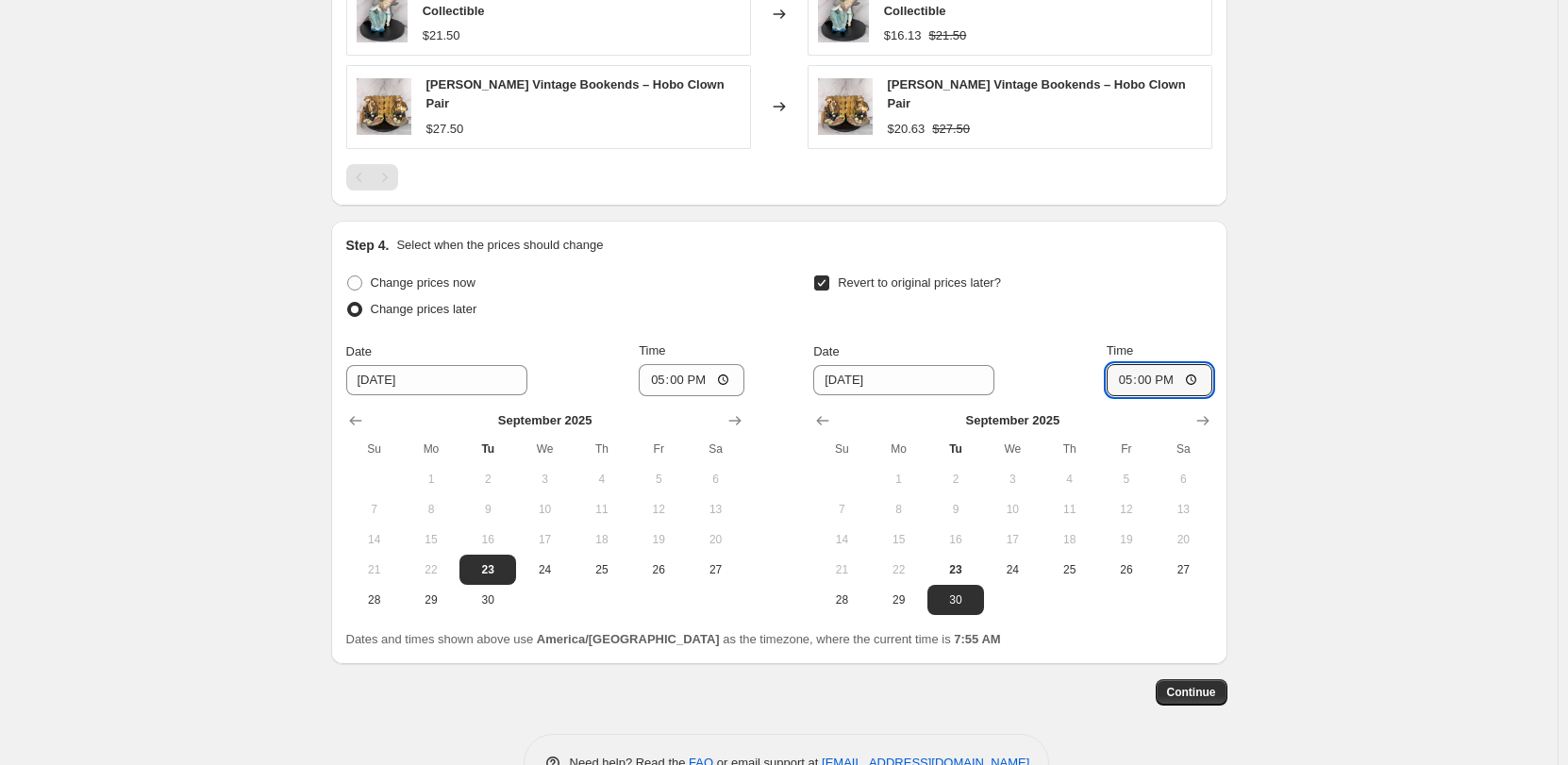
scroll to position [1548, 0]
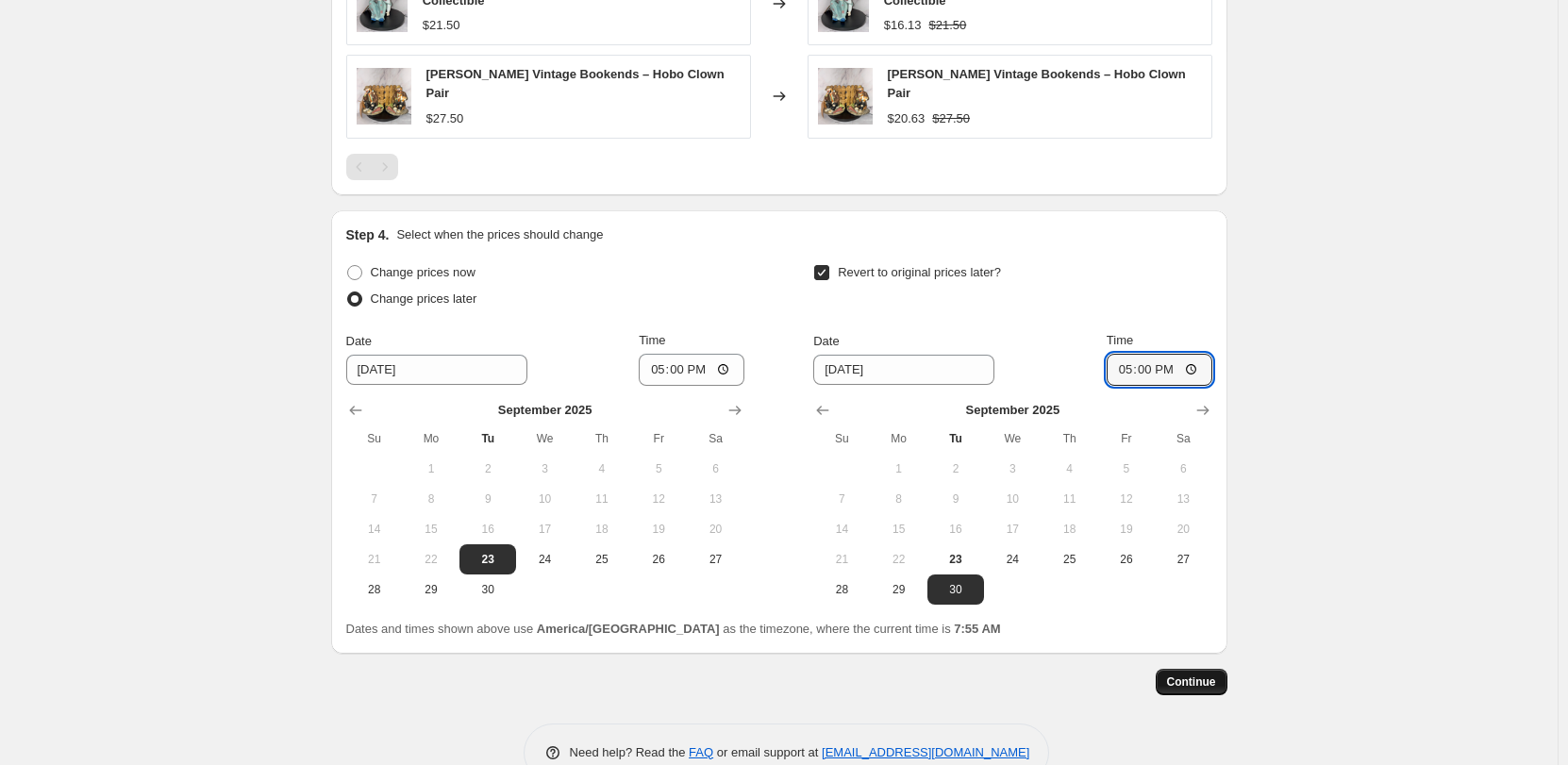
click at [1216, 674] on span "Continue" at bounding box center [1191, 682] width 49 height 15
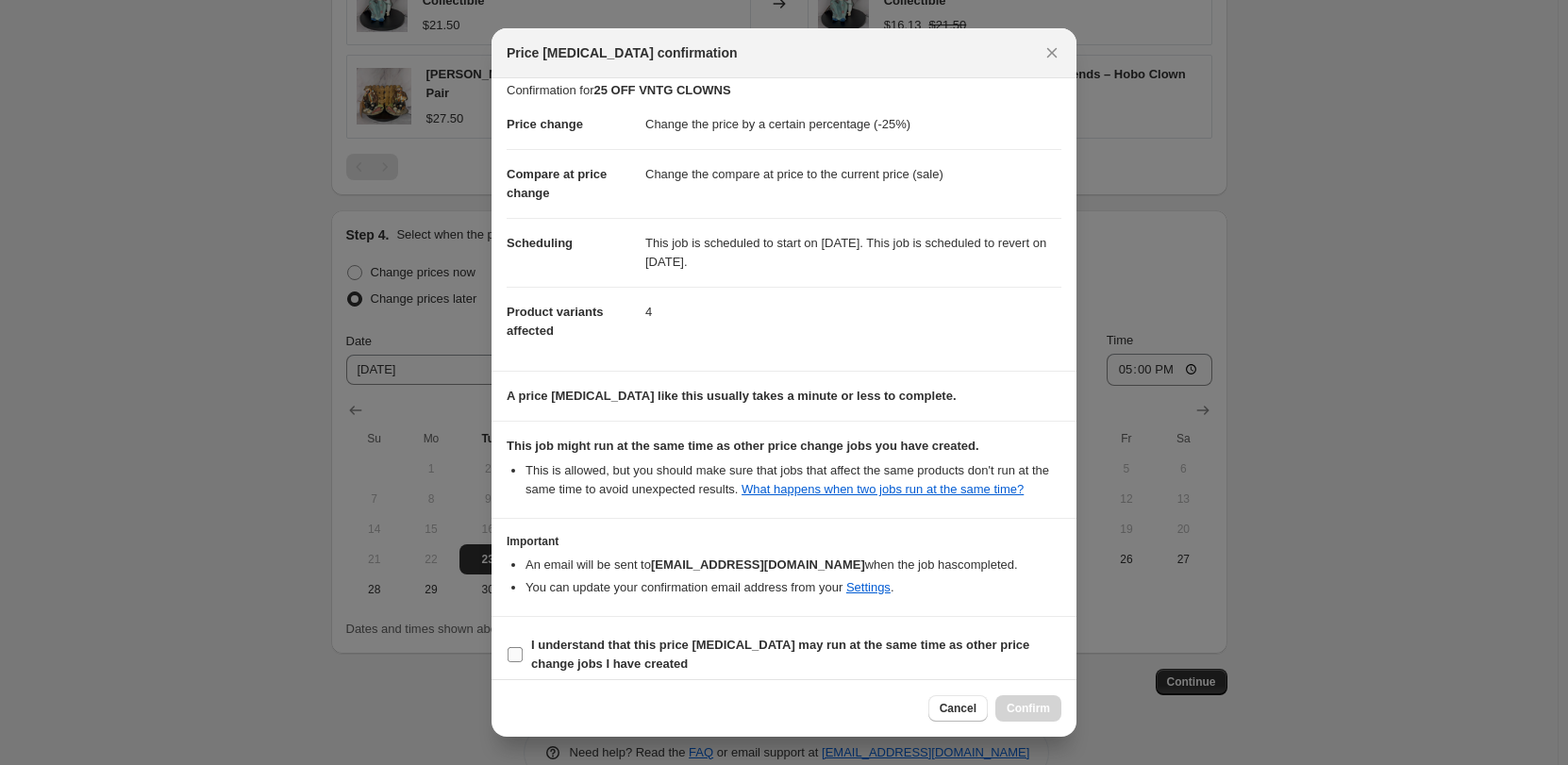
scroll to position [26, 0]
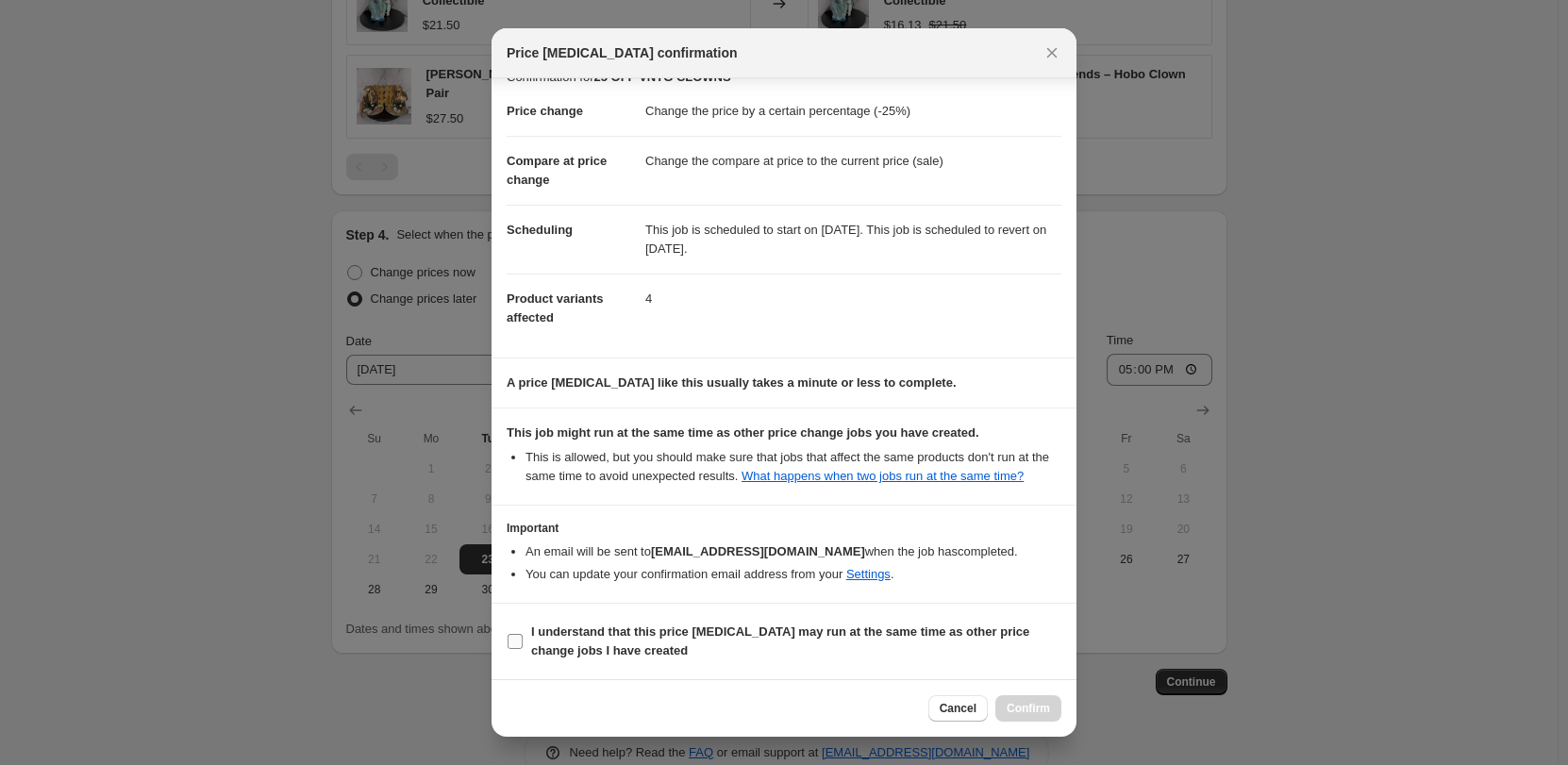
click at [521, 634] on input "I understand that this price [MEDICAL_DATA] may run at the same time as other p…" at bounding box center [515, 641] width 15 height 15
checkbox input "true"
click at [1035, 709] on span "Confirm" at bounding box center [1028, 708] width 44 height 15
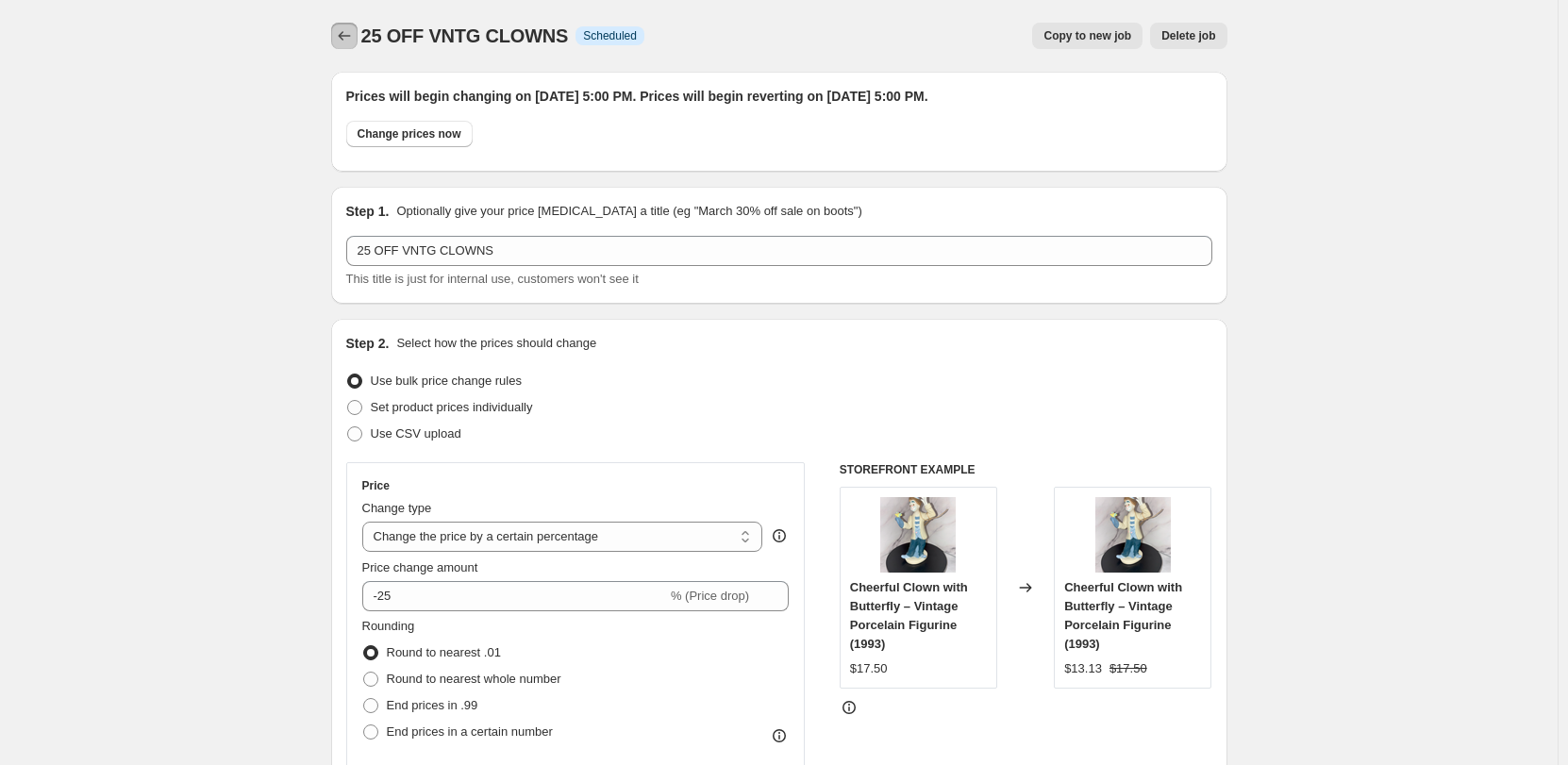
click at [353, 27] on icon "Price change jobs" at bounding box center [345, 36] width 19 height 19
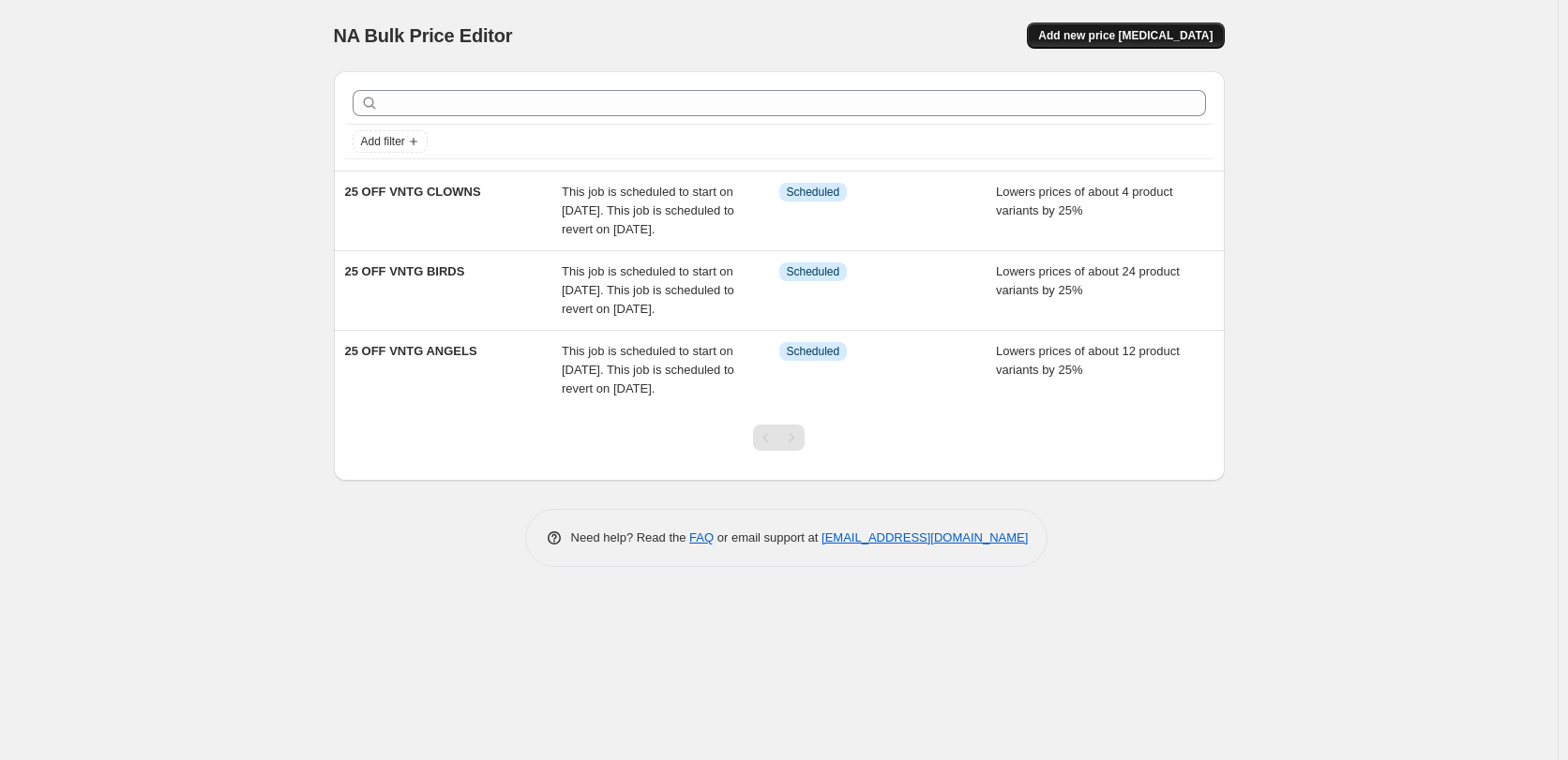
click at [1120, 26] on button "Add new price [MEDICAL_DATA]" at bounding box center [1125, 36] width 197 height 26
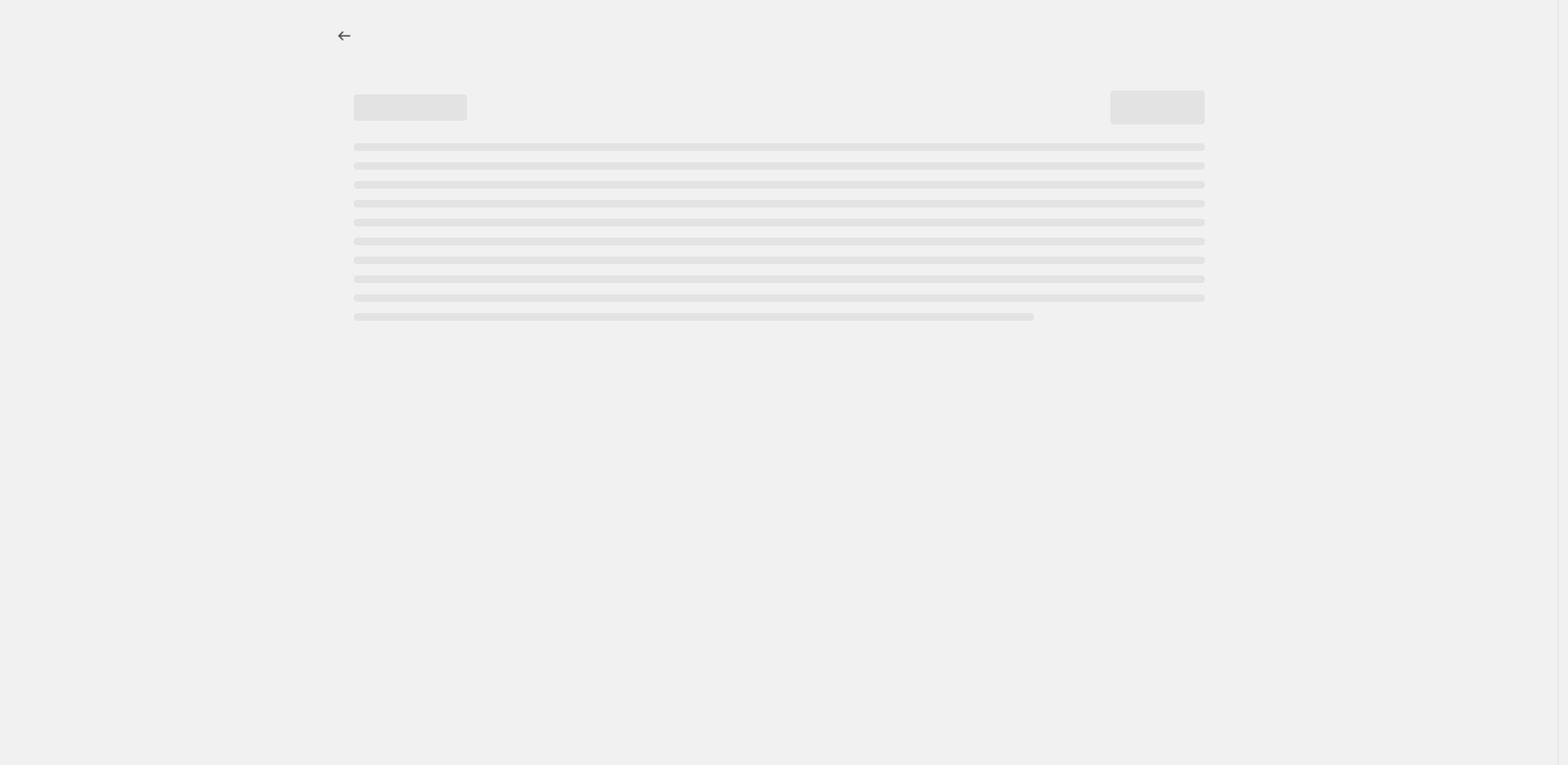
select select "percentage"
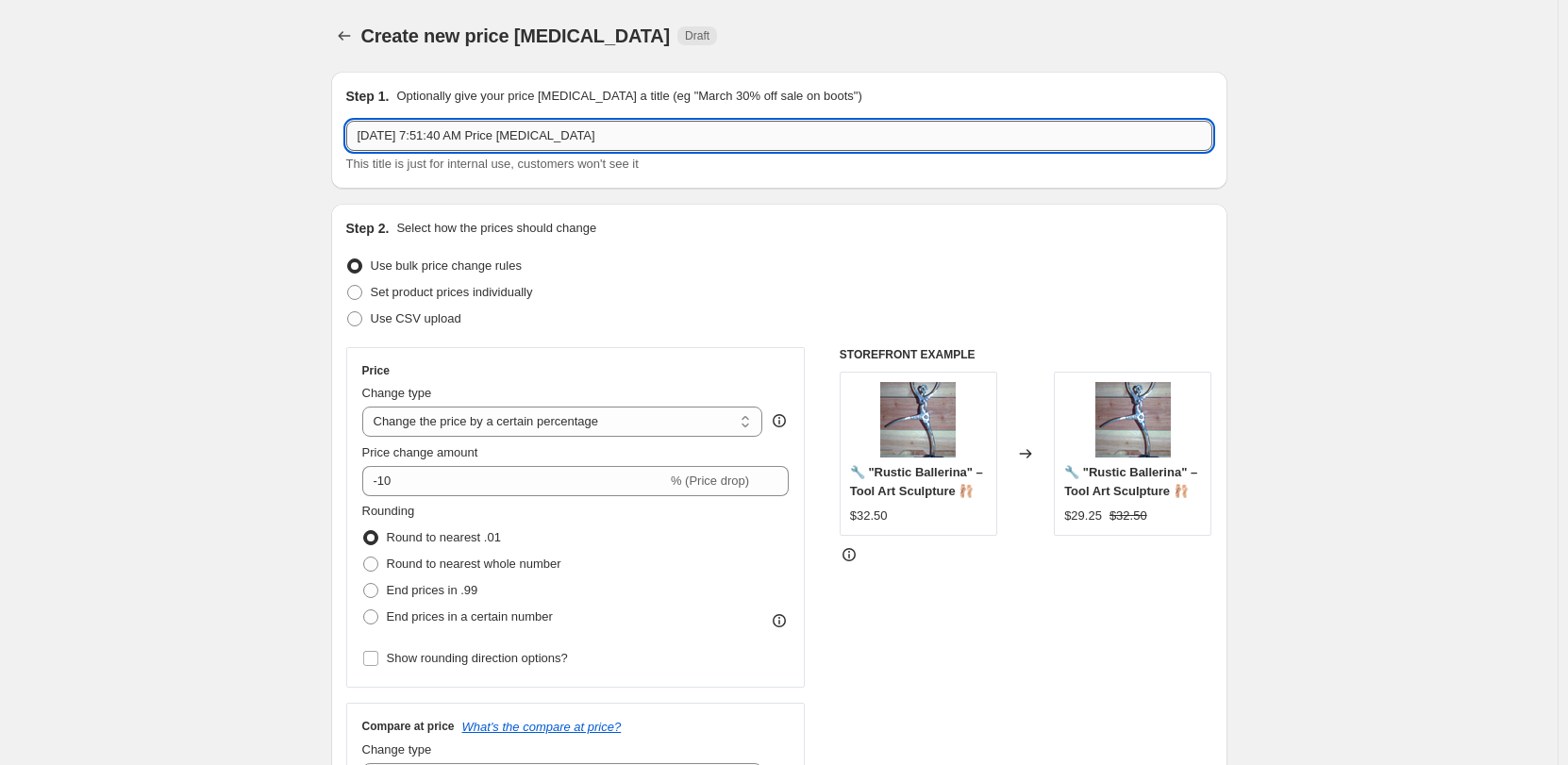
click at [627, 132] on input "[DATE] 7:51:40 AM Price [MEDICAL_DATA]" at bounding box center [779, 136] width 866 height 30
type input "25 OFF VNTG DECANTERS"
click at [454, 473] on input "-10" at bounding box center [515, 481] width 305 height 30
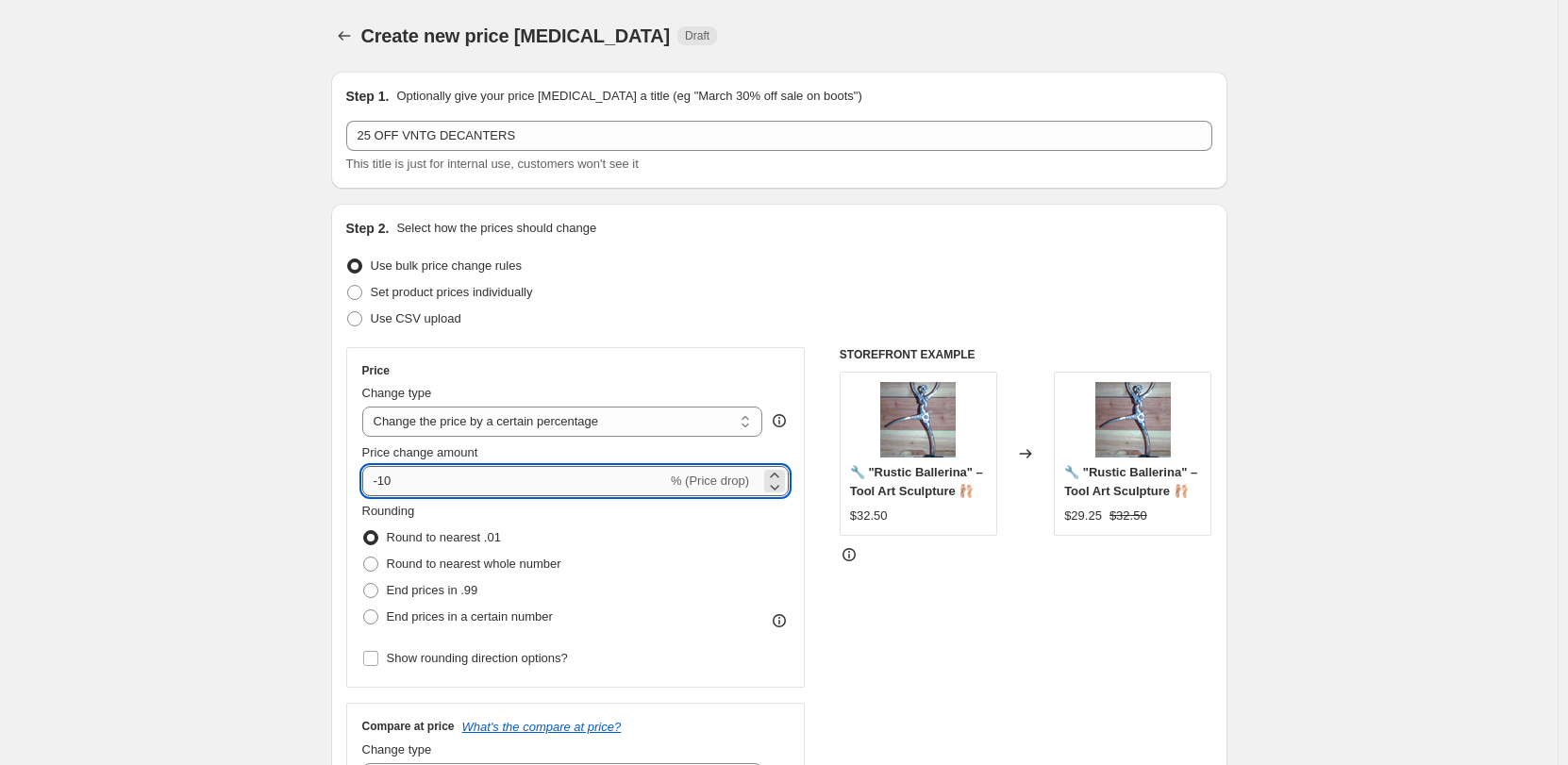
click at [454, 473] on input "-10" at bounding box center [515, 481] width 305 height 30
click at [453, 473] on input "-10" at bounding box center [515, 481] width 305 height 30
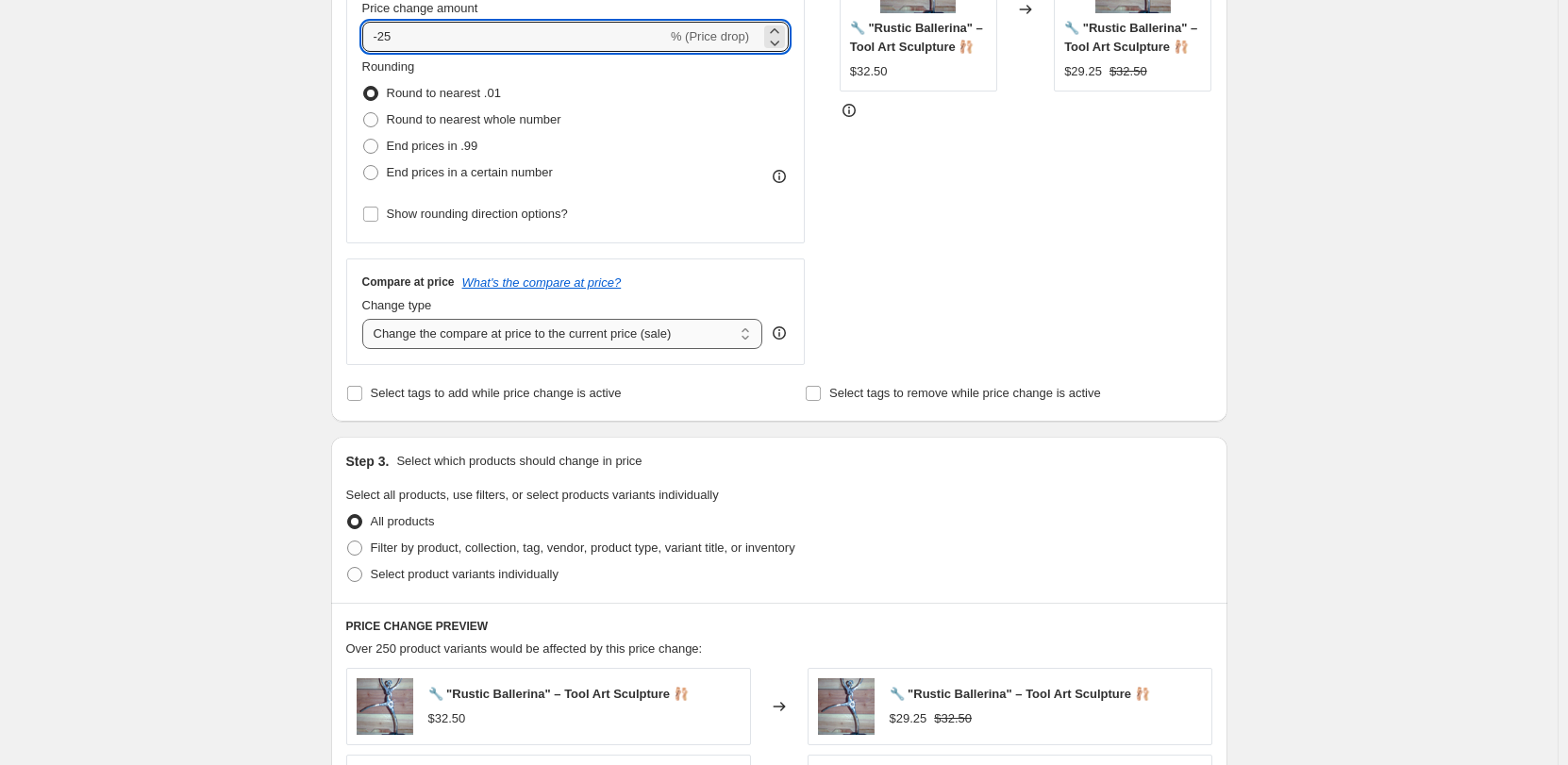
scroll to position [566, 0]
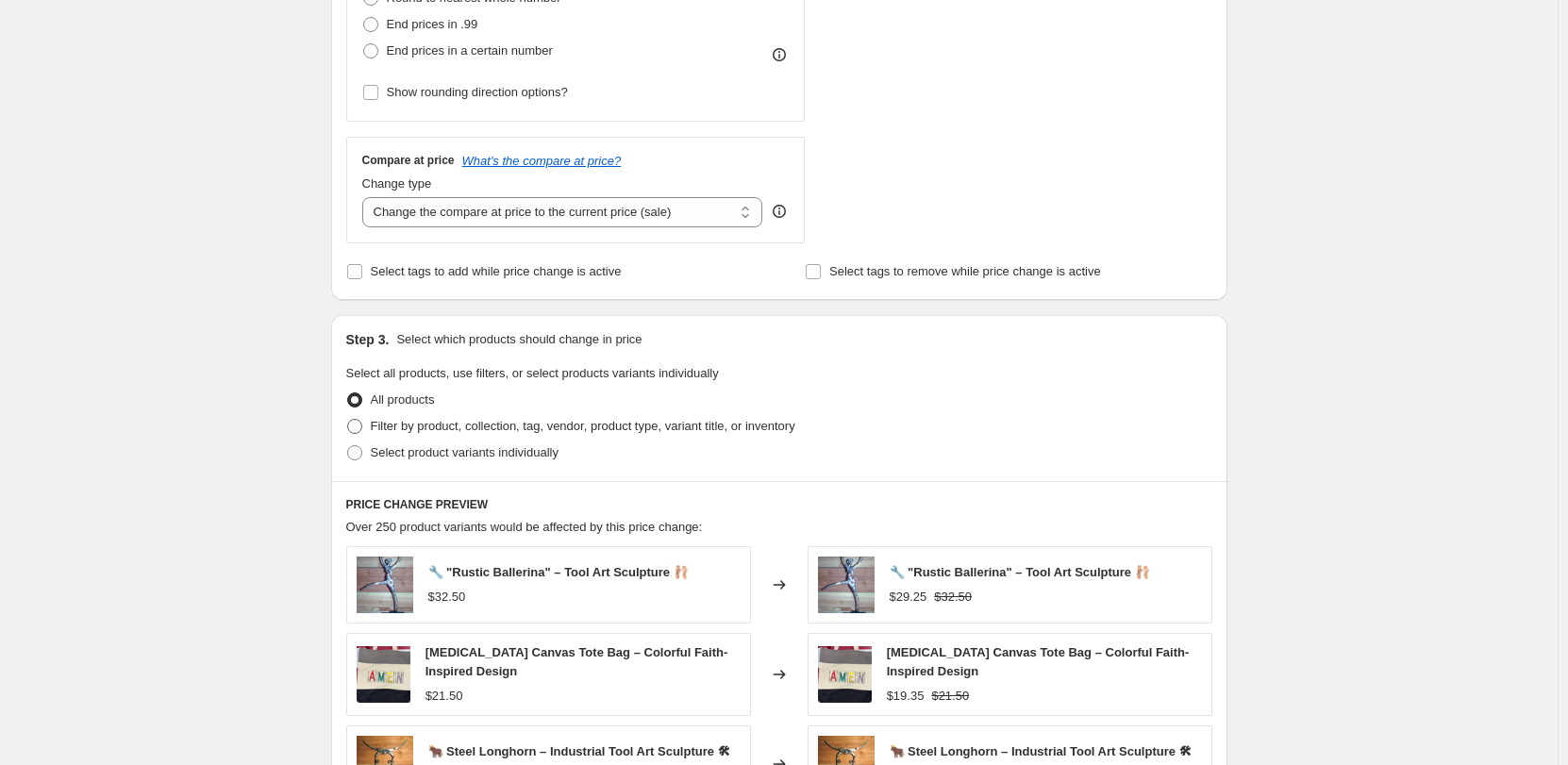
type input "-25"
click at [376, 424] on span "Filter by product, collection, tag, vendor, product type, variant title, or inv…" at bounding box center [583, 425] width 424 height 14
click at [348, 419] on input "Filter by product, collection, tag, vendor, product type, variant title, or inv…" at bounding box center [347, 418] width 1 height 1
radio input "true"
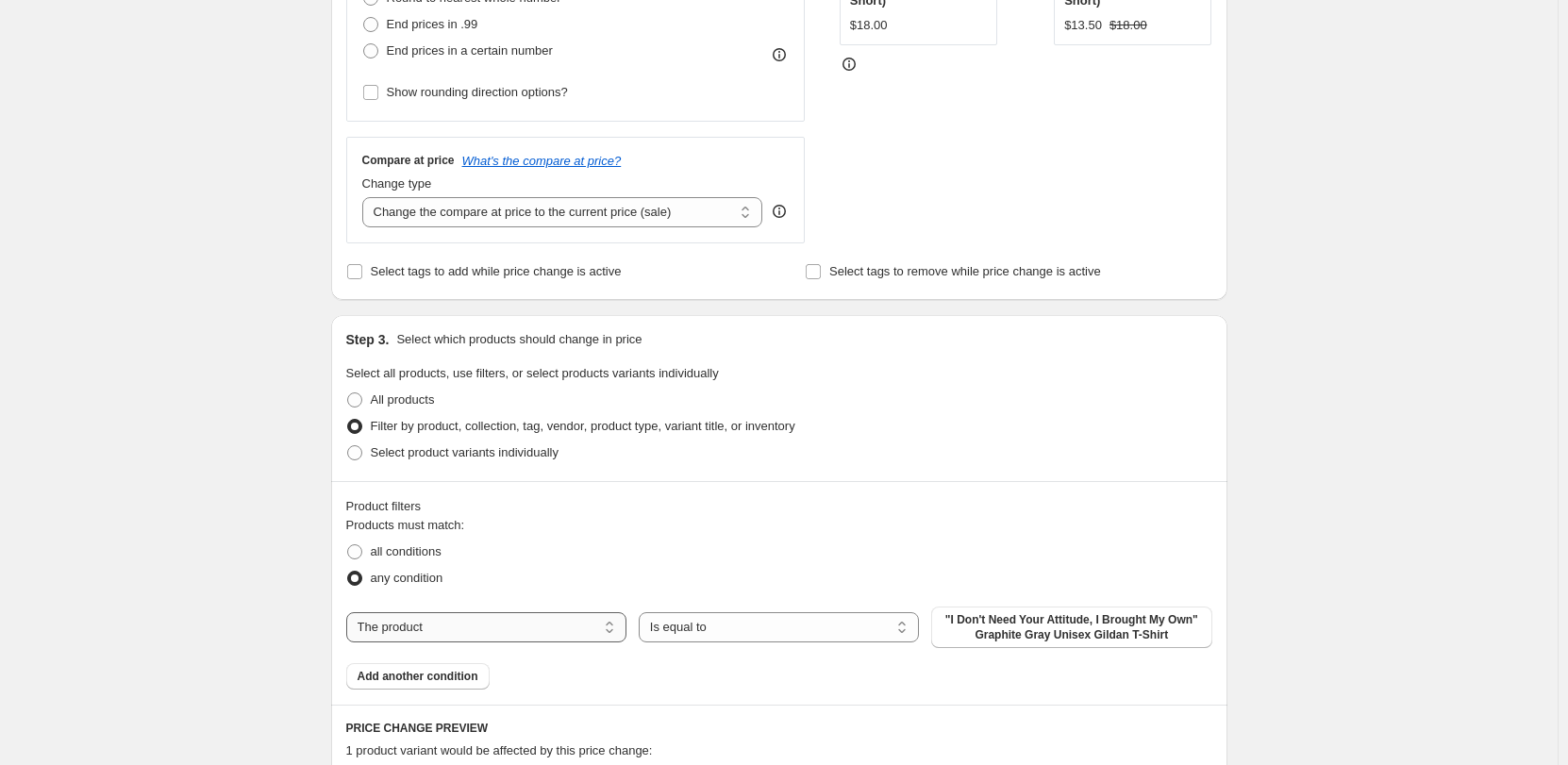
click at [509, 626] on select "The product The product's collection The product's tag The product's vendor The…" at bounding box center [487, 628] width 280 height 30
select select "collection"
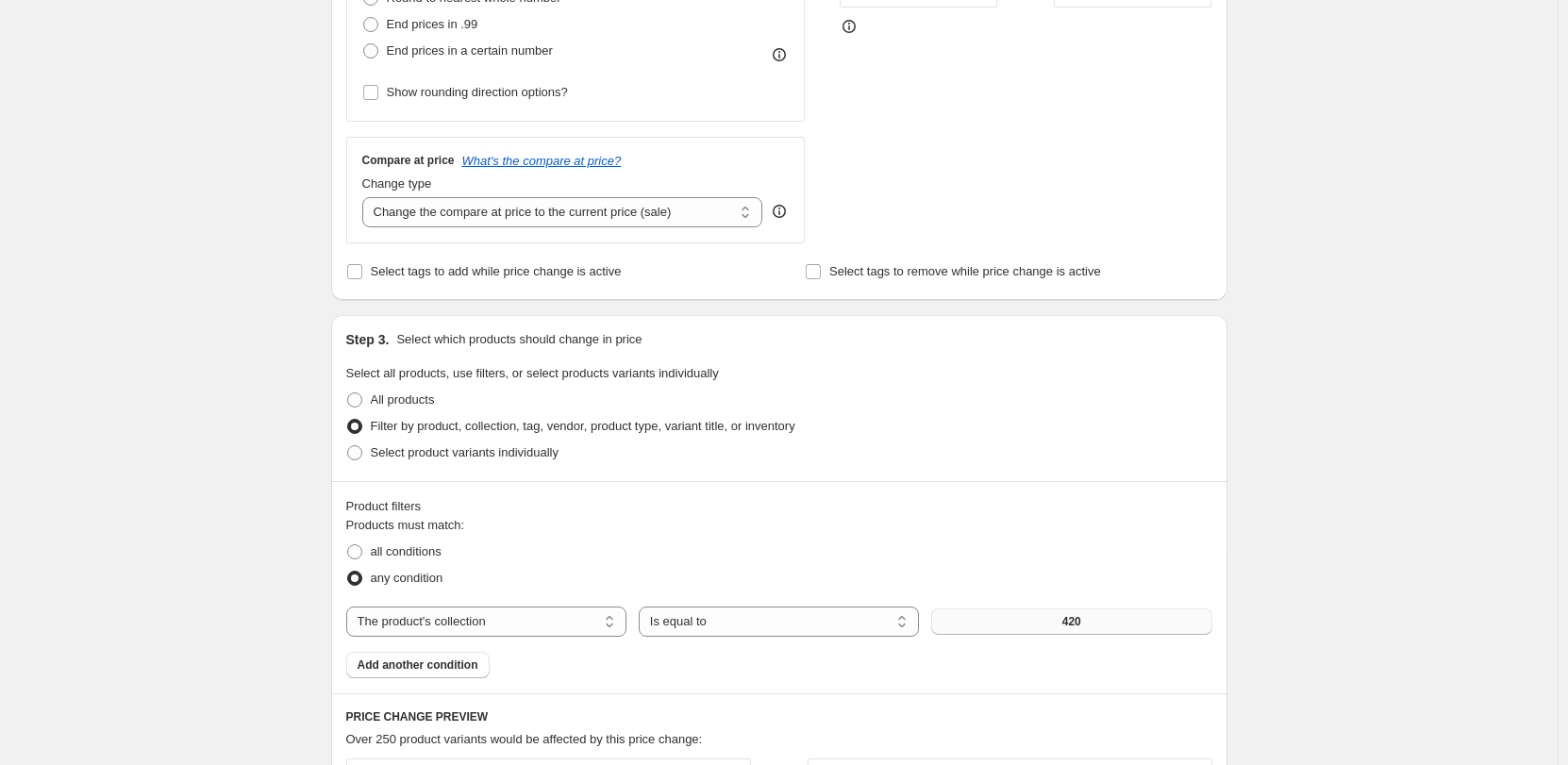
click at [1038, 628] on button "420" at bounding box center [1071, 622] width 280 height 27
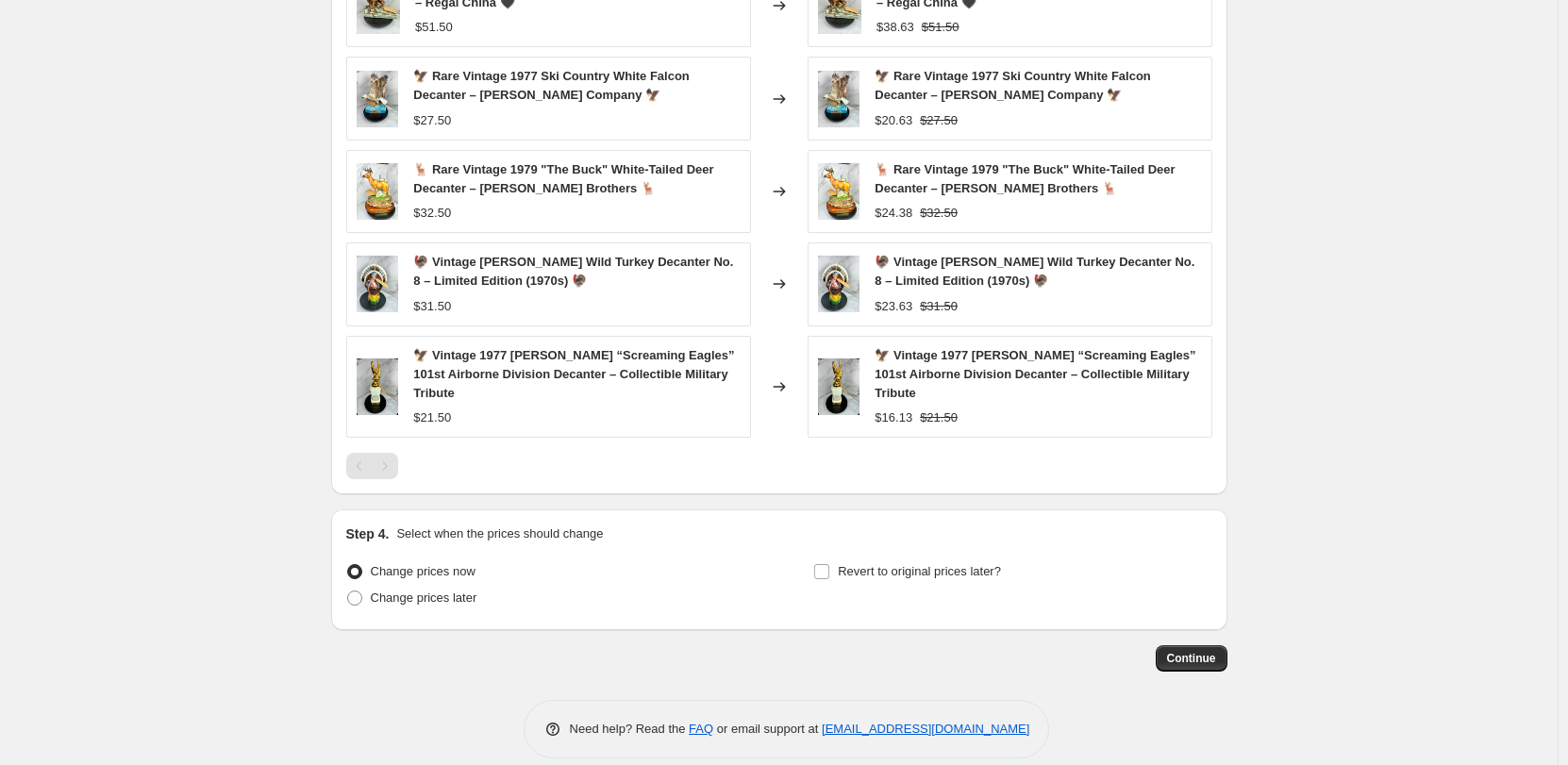
scroll to position [1364, 0]
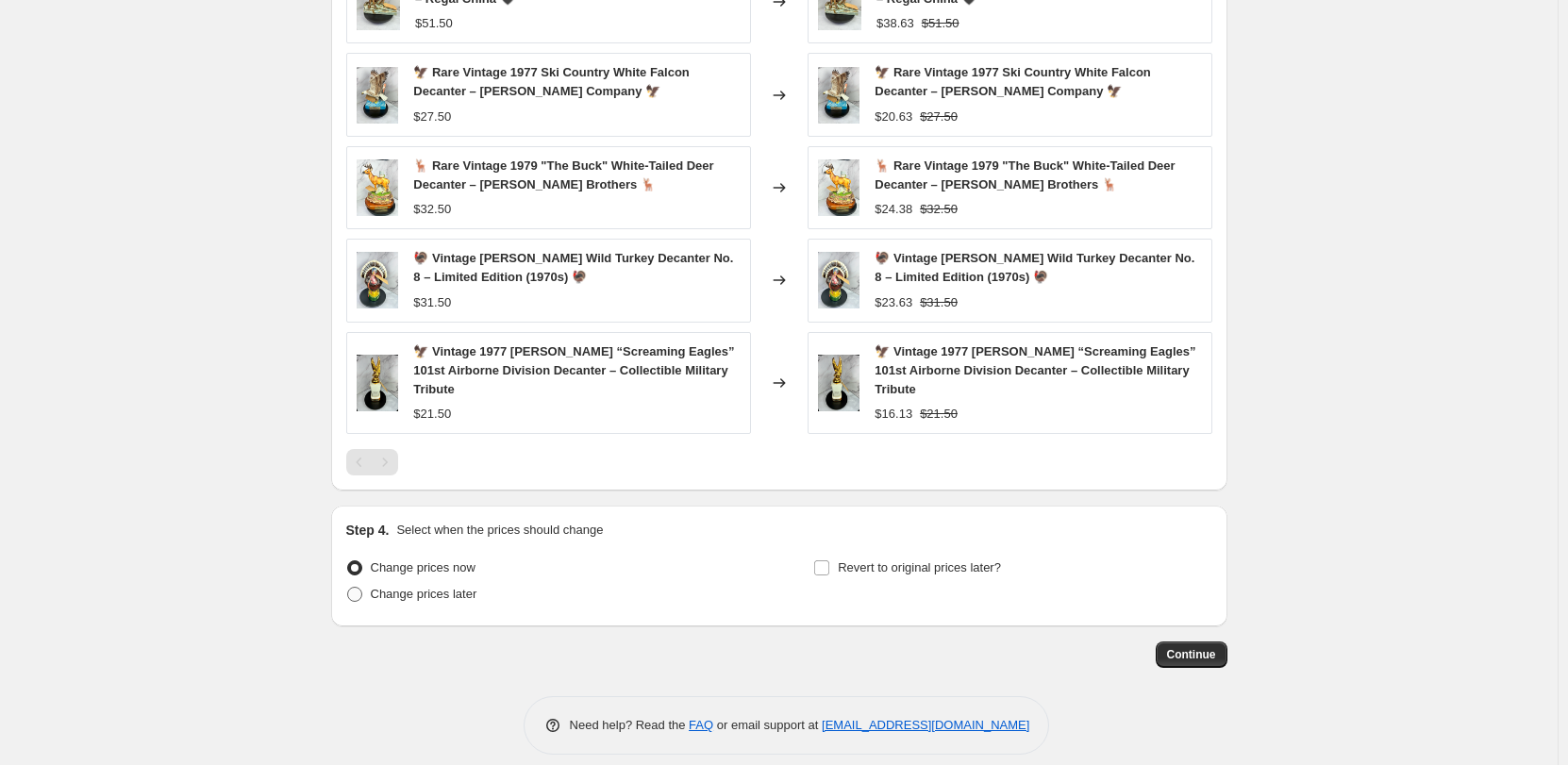
click at [358, 587] on span at bounding box center [355, 595] width 15 height 15
click at [348, 587] on input "Change prices later" at bounding box center [347, 587] width 1 height 1
radio input "true"
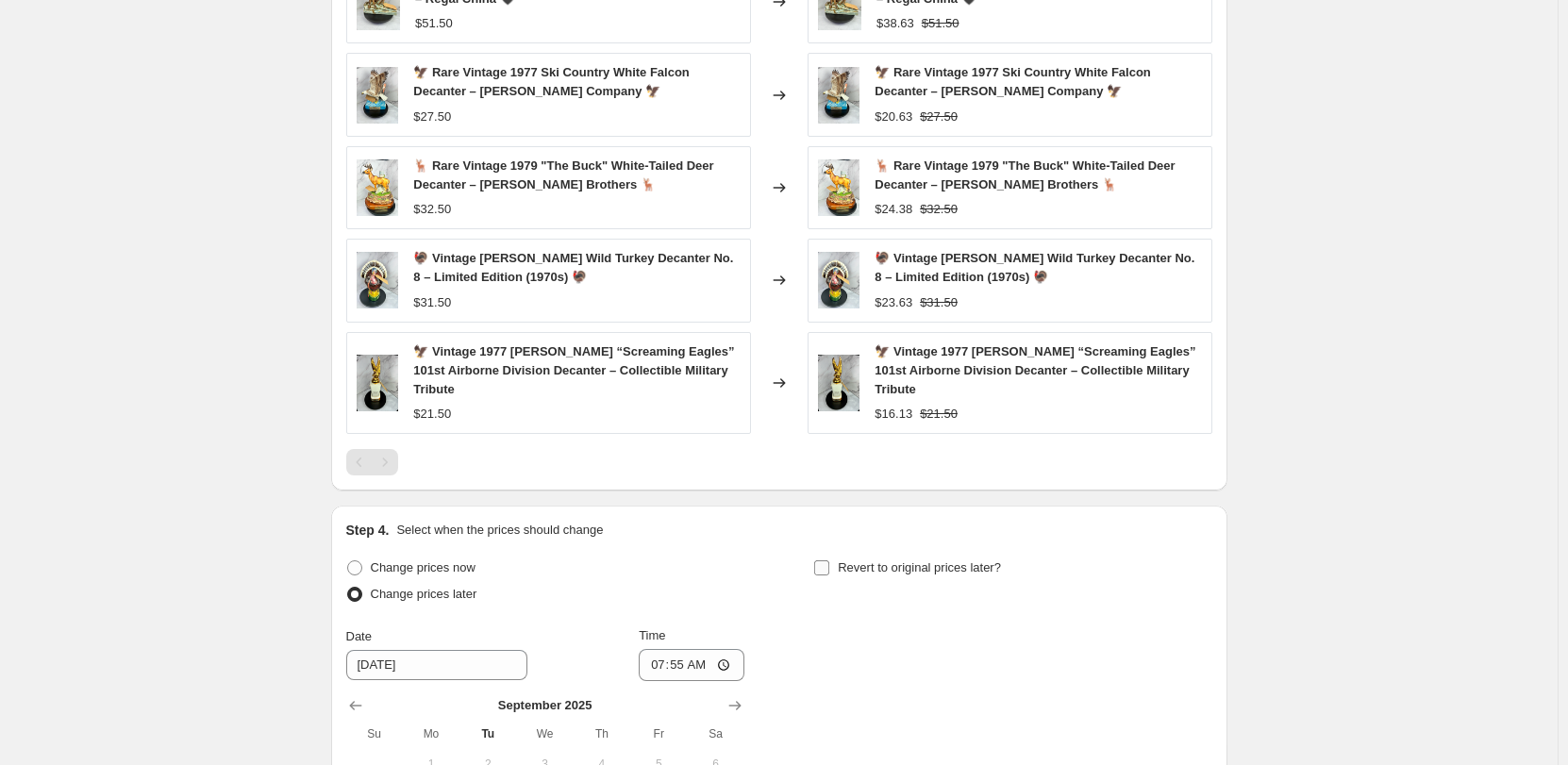
click at [829, 560] on input "Revert to original prices later?" at bounding box center [822, 568] width 15 height 15
checkbox input "true"
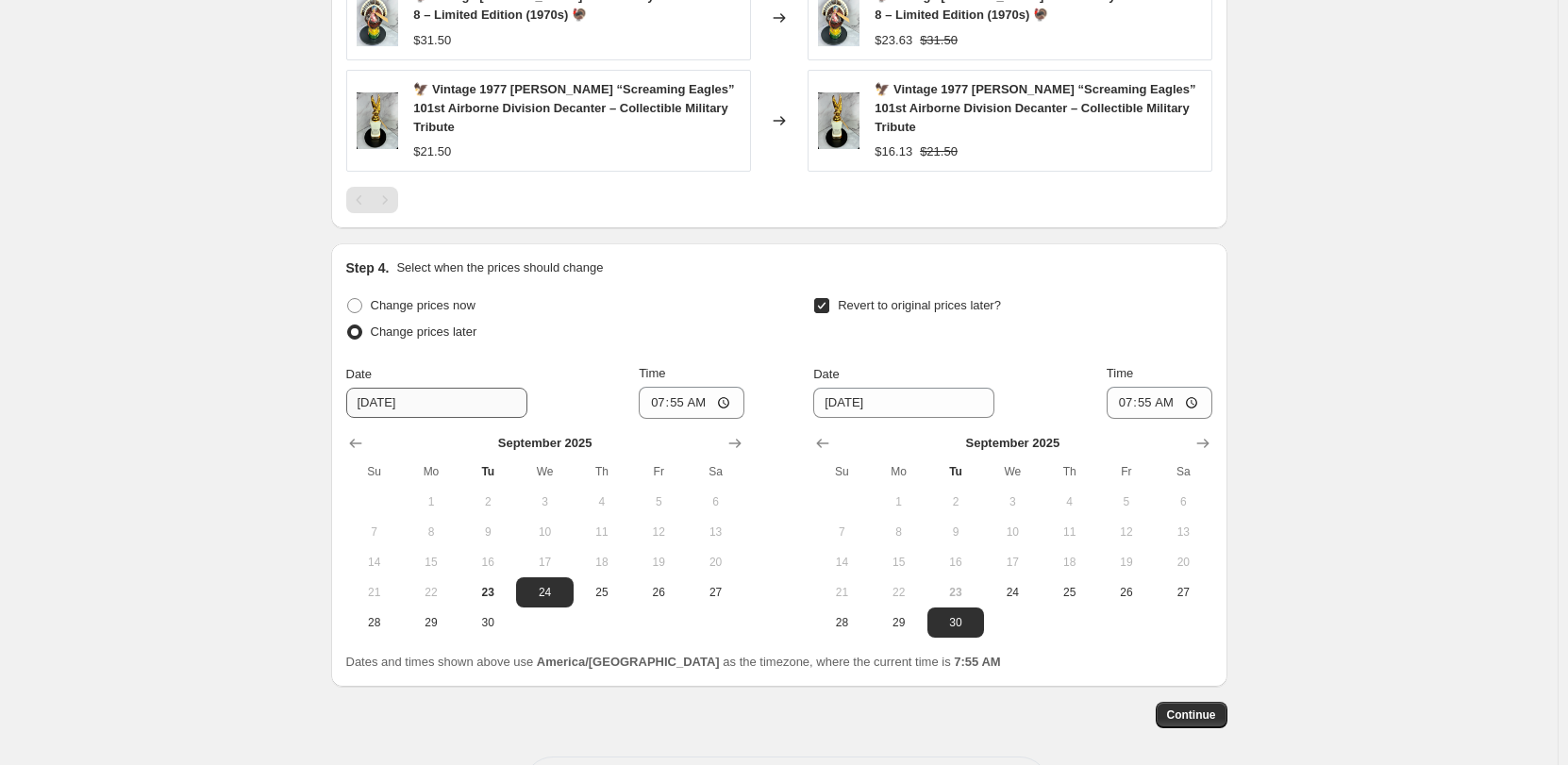
scroll to position [1646, 0]
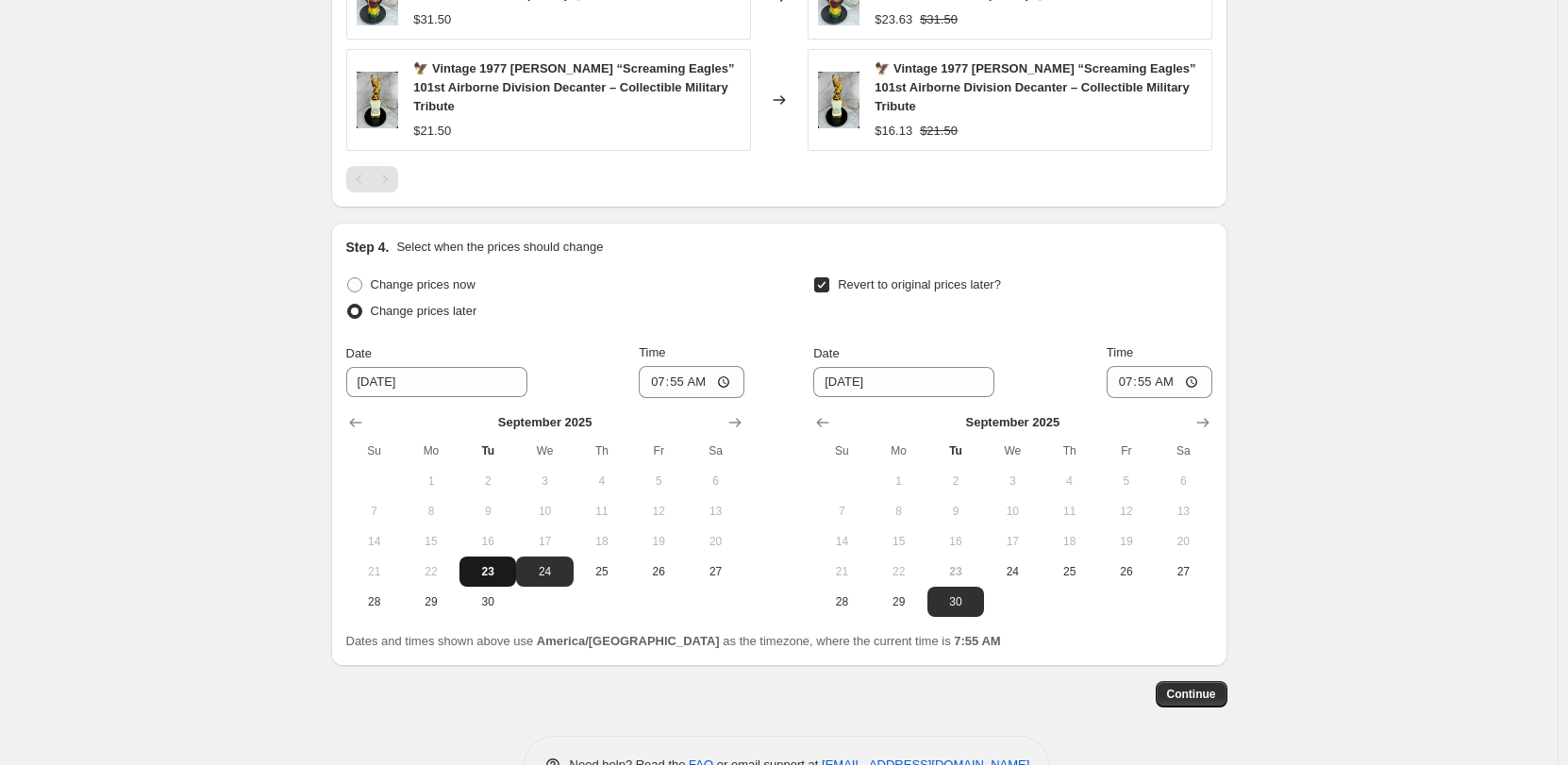
click at [484, 564] on span "23" at bounding box center [488, 572] width 42 height 15
type input "[DATE]"
click at [649, 366] on input "07:55" at bounding box center [691, 382] width 106 height 32
type input "17:00"
click at [1131, 366] on input "07:55" at bounding box center [1160, 382] width 106 height 32
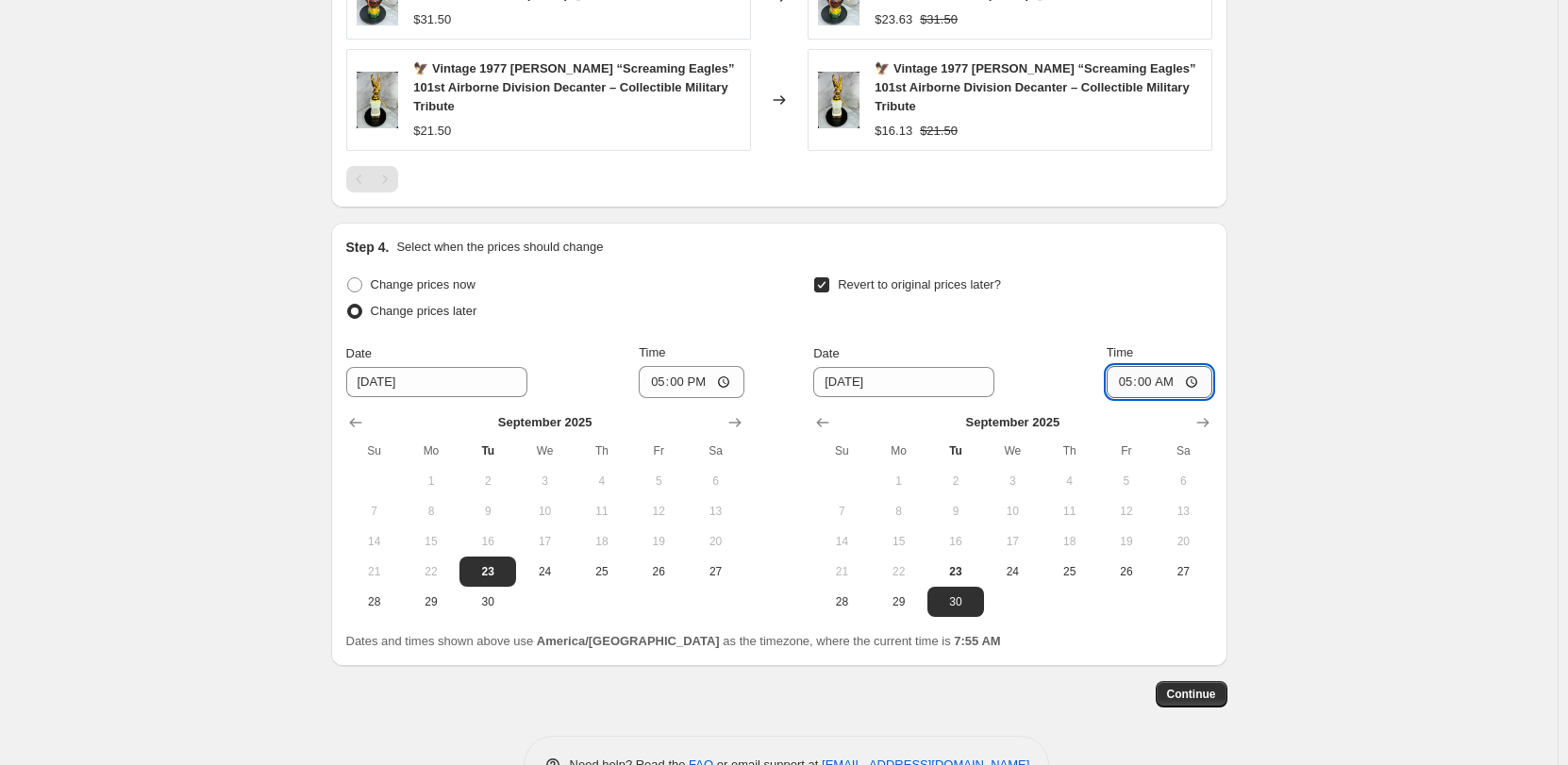
type input "17:00"
click at [1207, 686] on span "Continue" at bounding box center [1191, 694] width 49 height 15
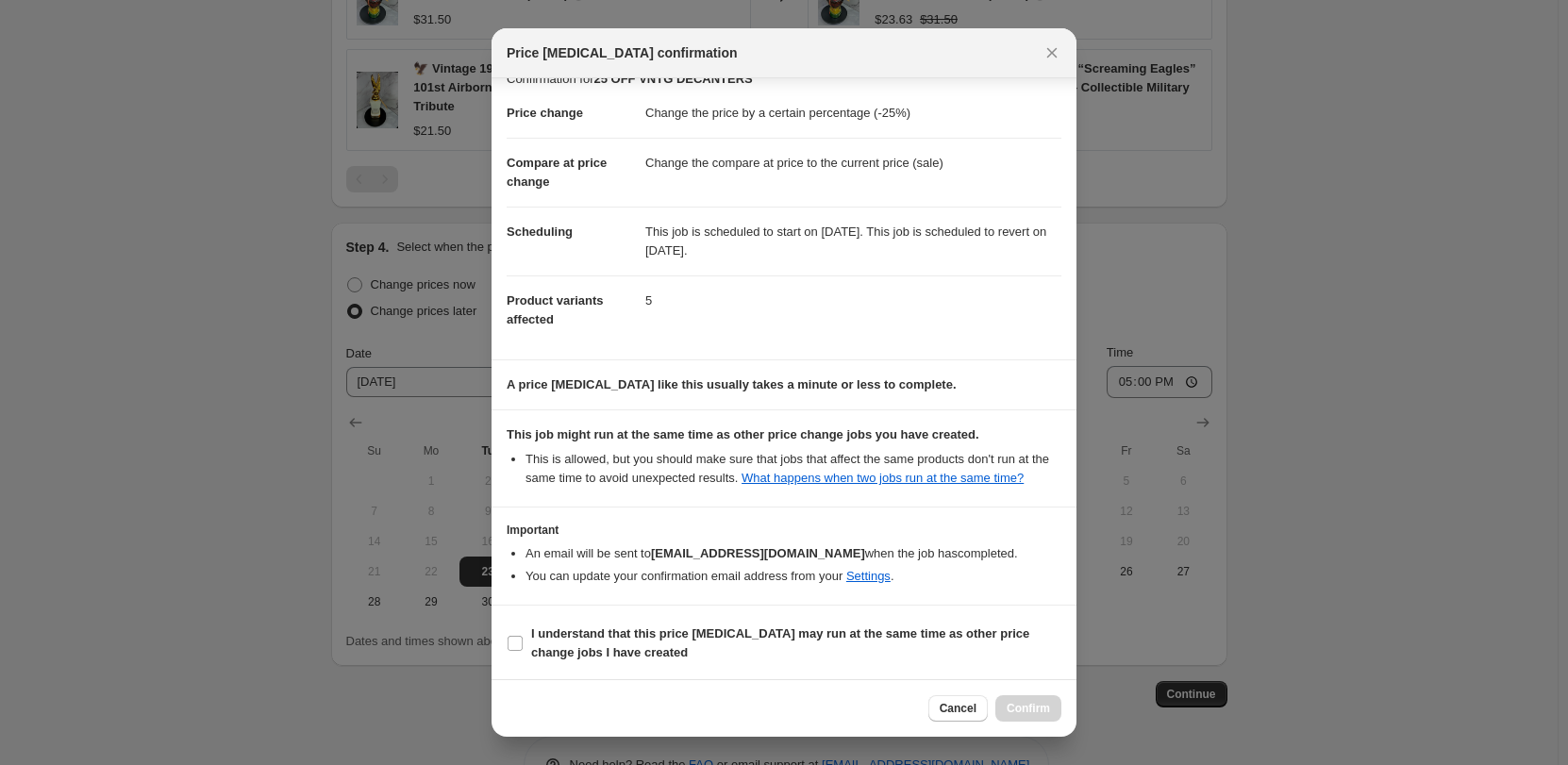
scroll to position [26, 0]
click at [513, 642] on input "I understand that this price [MEDICAL_DATA] may run at the same time as other p…" at bounding box center [515, 641] width 15 height 15
checkbox input "true"
click at [1040, 706] on span "Confirm" at bounding box center [1028, 708] width 44 height 15
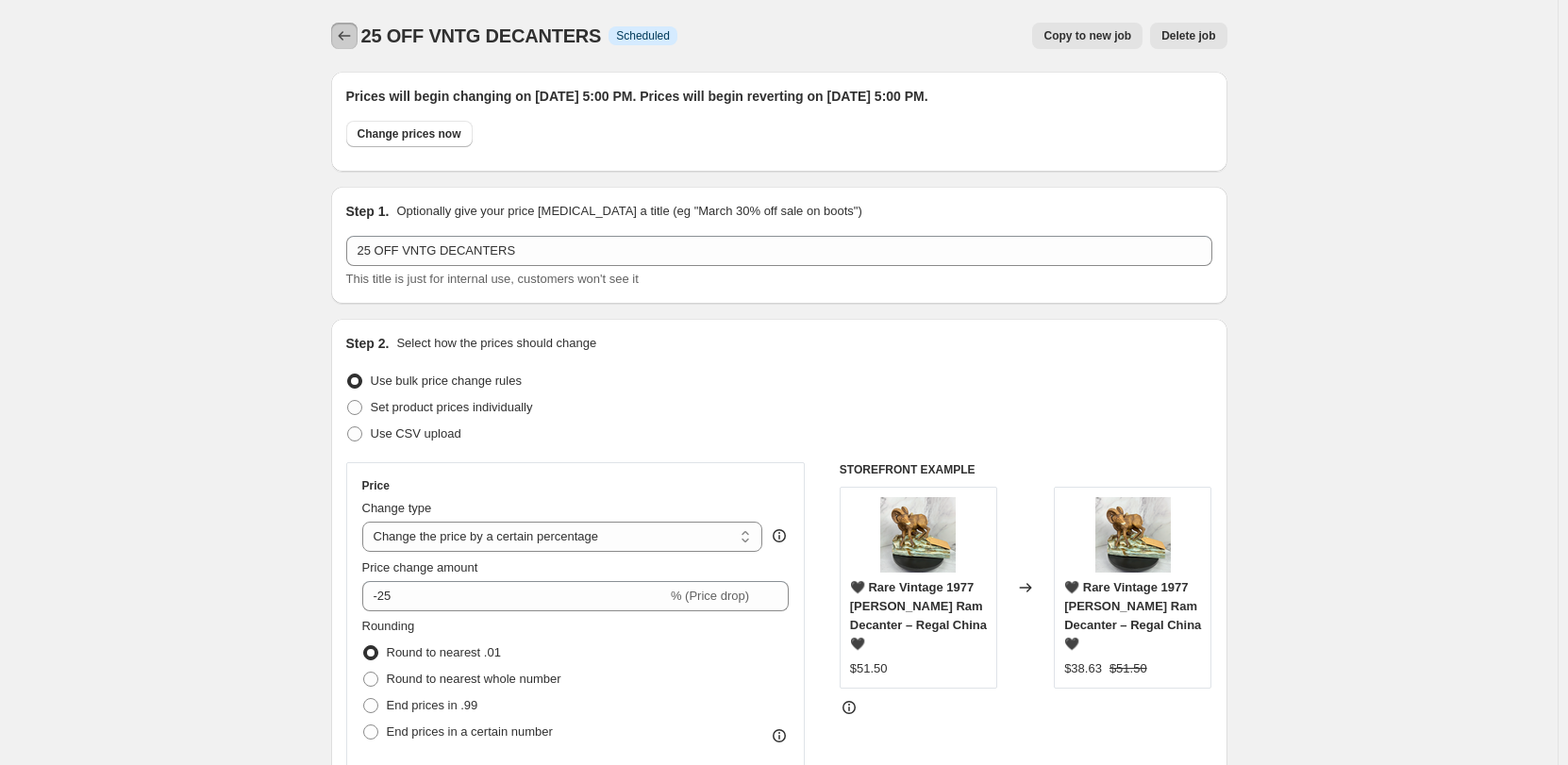
click at [347, 27] on icon "Price change jobs" at bounding box center [345, 36] width 19 height 19
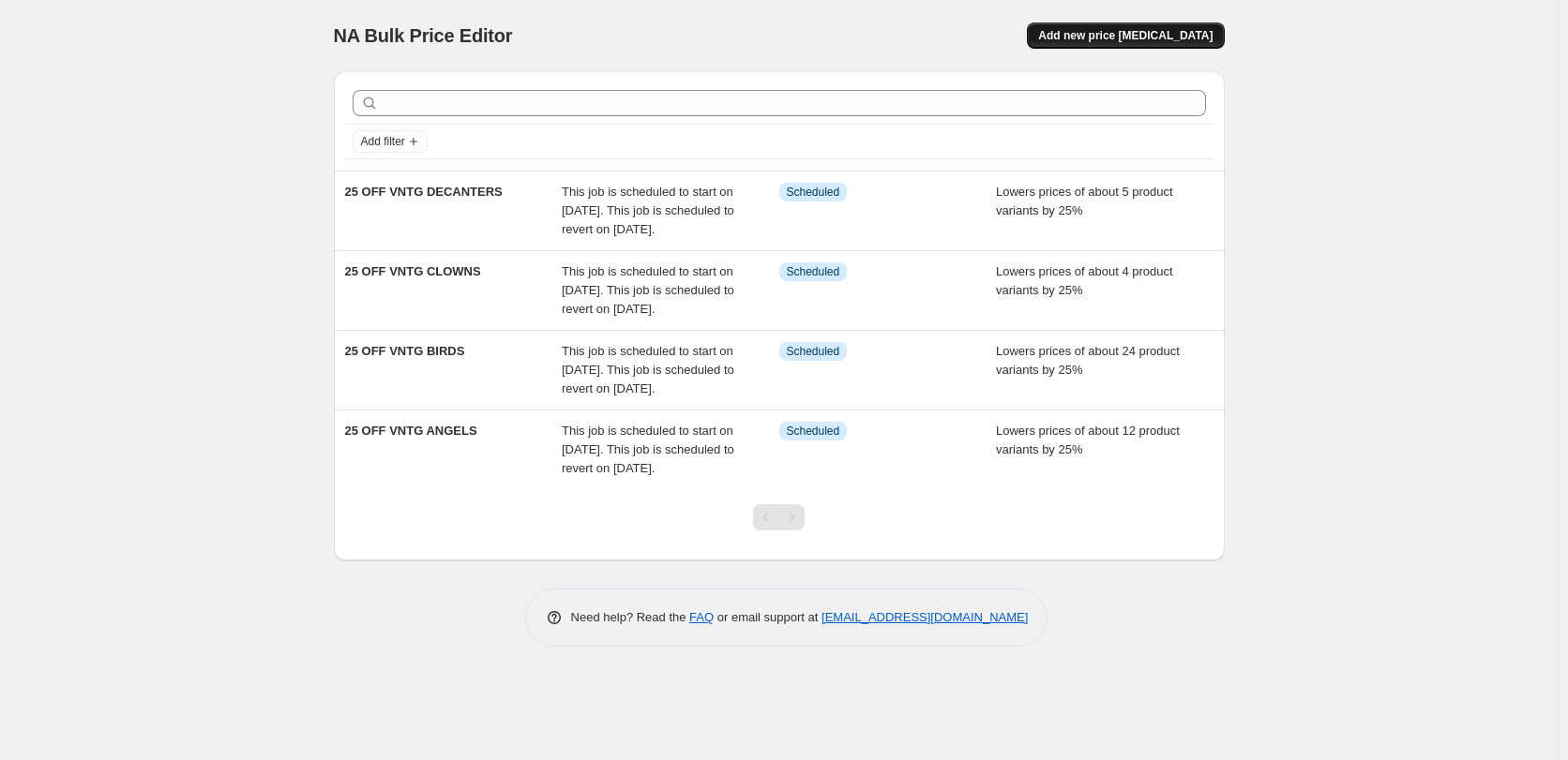
click at [1167, 28] on button "Add new price [MEDICAL_DATA]" at bounding box center [1125, 36] width 197 height 26
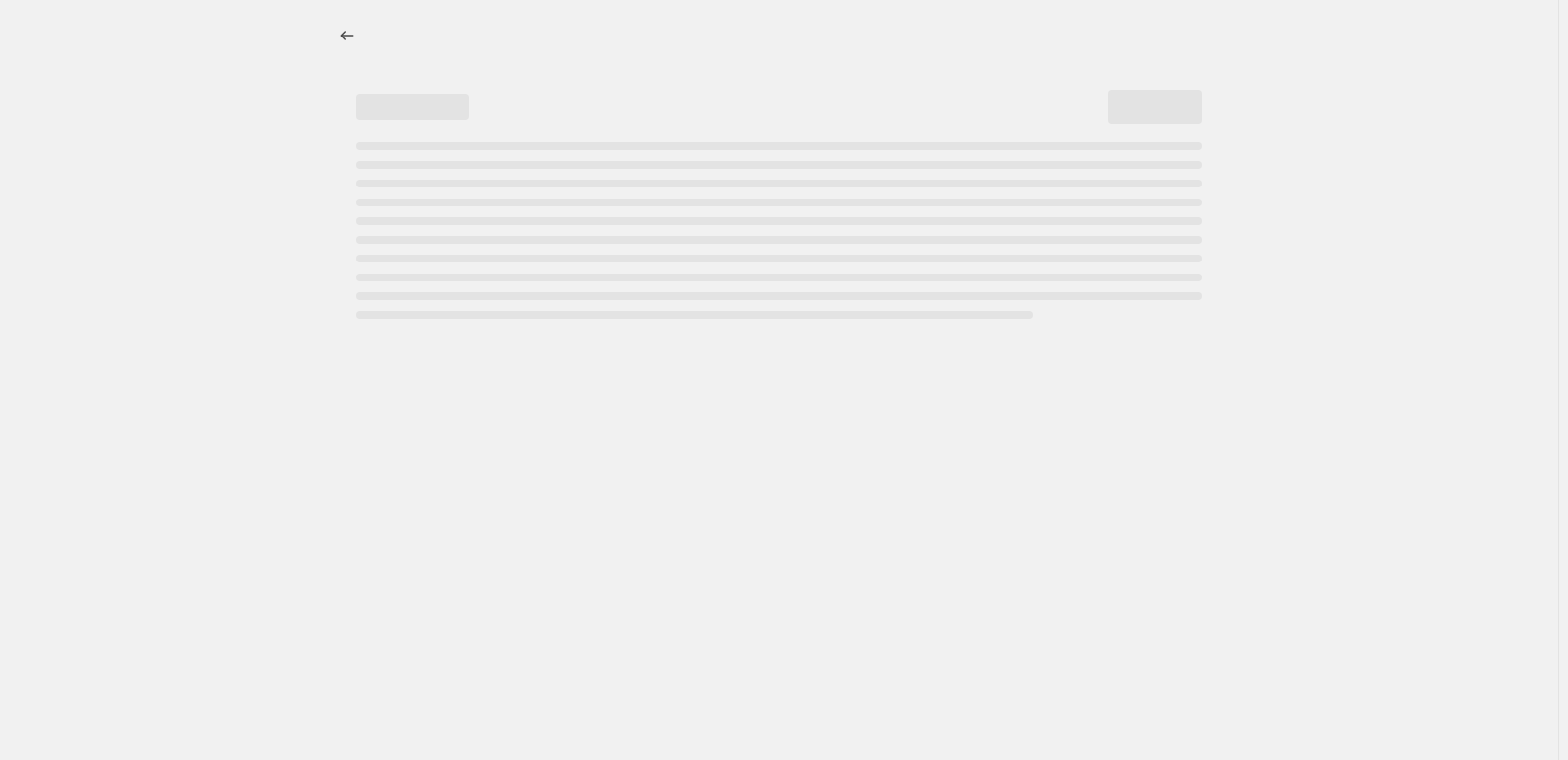
select select "percentage"
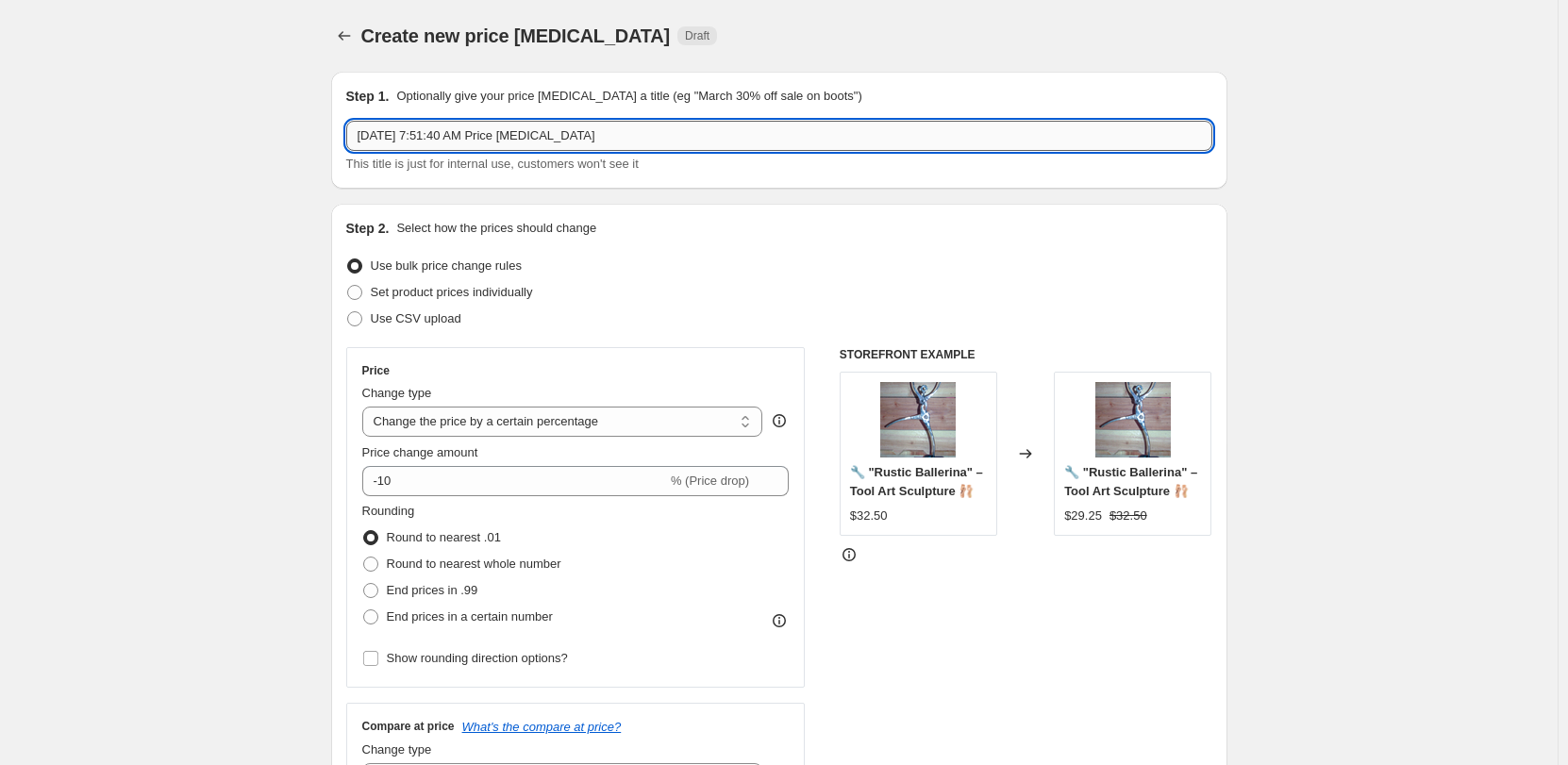
click at [412, 133] on input "[DATE] 7:51:40 AM Price [MEDICAL_DATA]" at bounding box center [779, 136] width 866 height 30
click at [599, 144] on input "[DATE] 7:51:40 AM Price [MEDICAL_DATA]" at bounding box center [779, 136] width 866 height 30
type input "25 OFF VNTG [GEOGRAPHIC_DATA]"
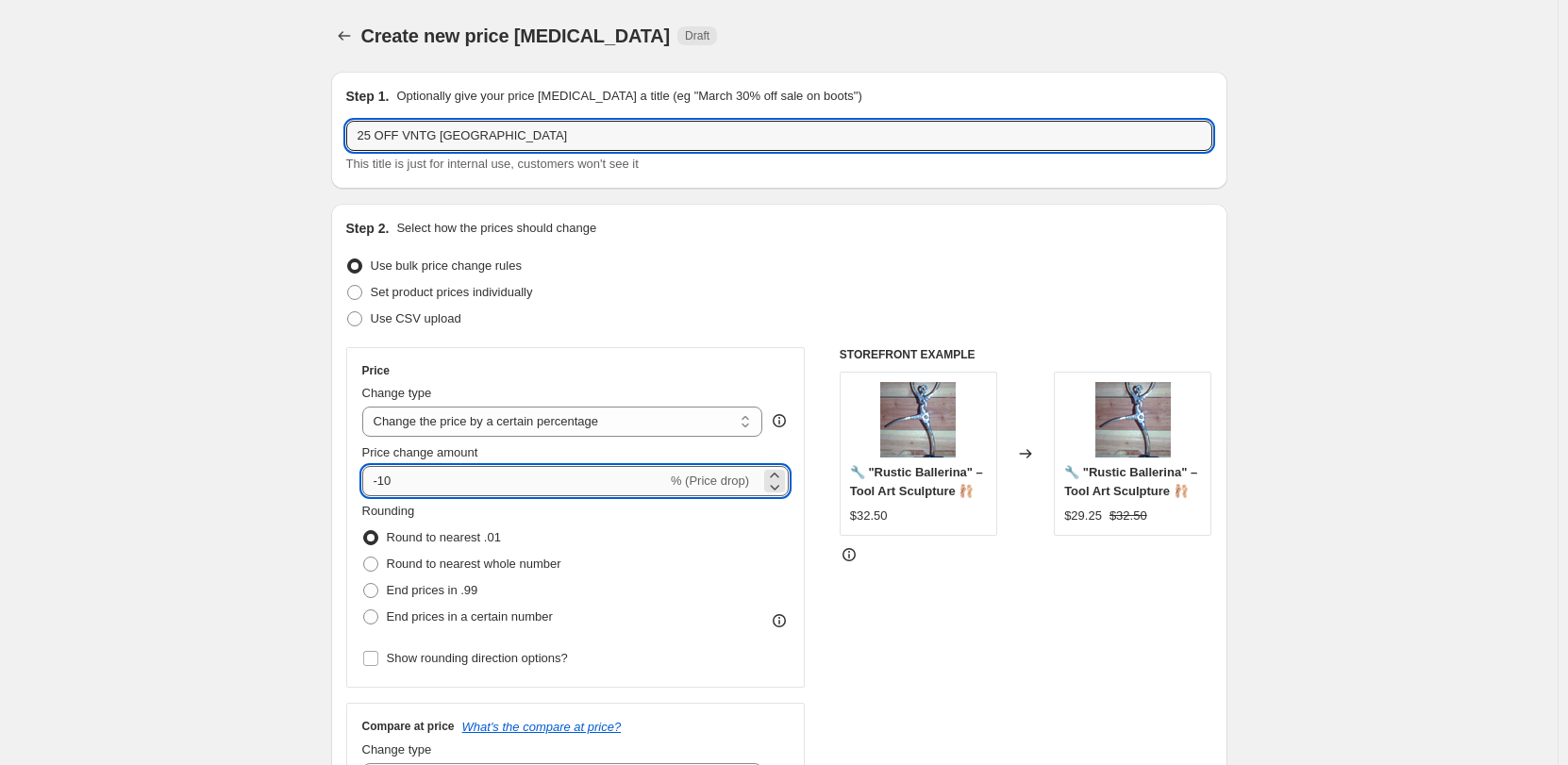
click at [462, 487] on input "-10" at bounding box center [515, 481] width 305 height 30
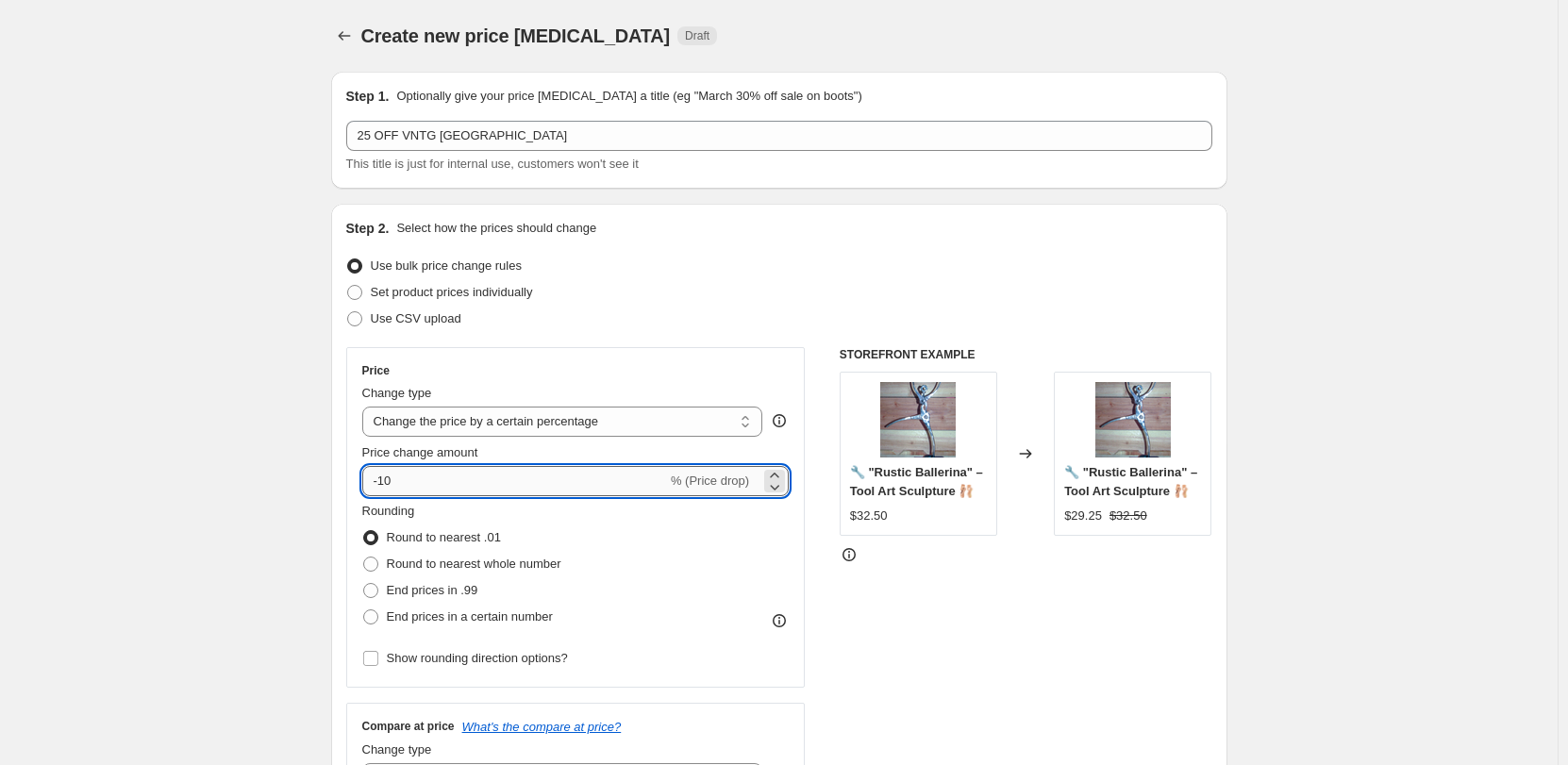
click at [461, 487] on input "-10" at bounding box center [515, 481] width 305 height 30
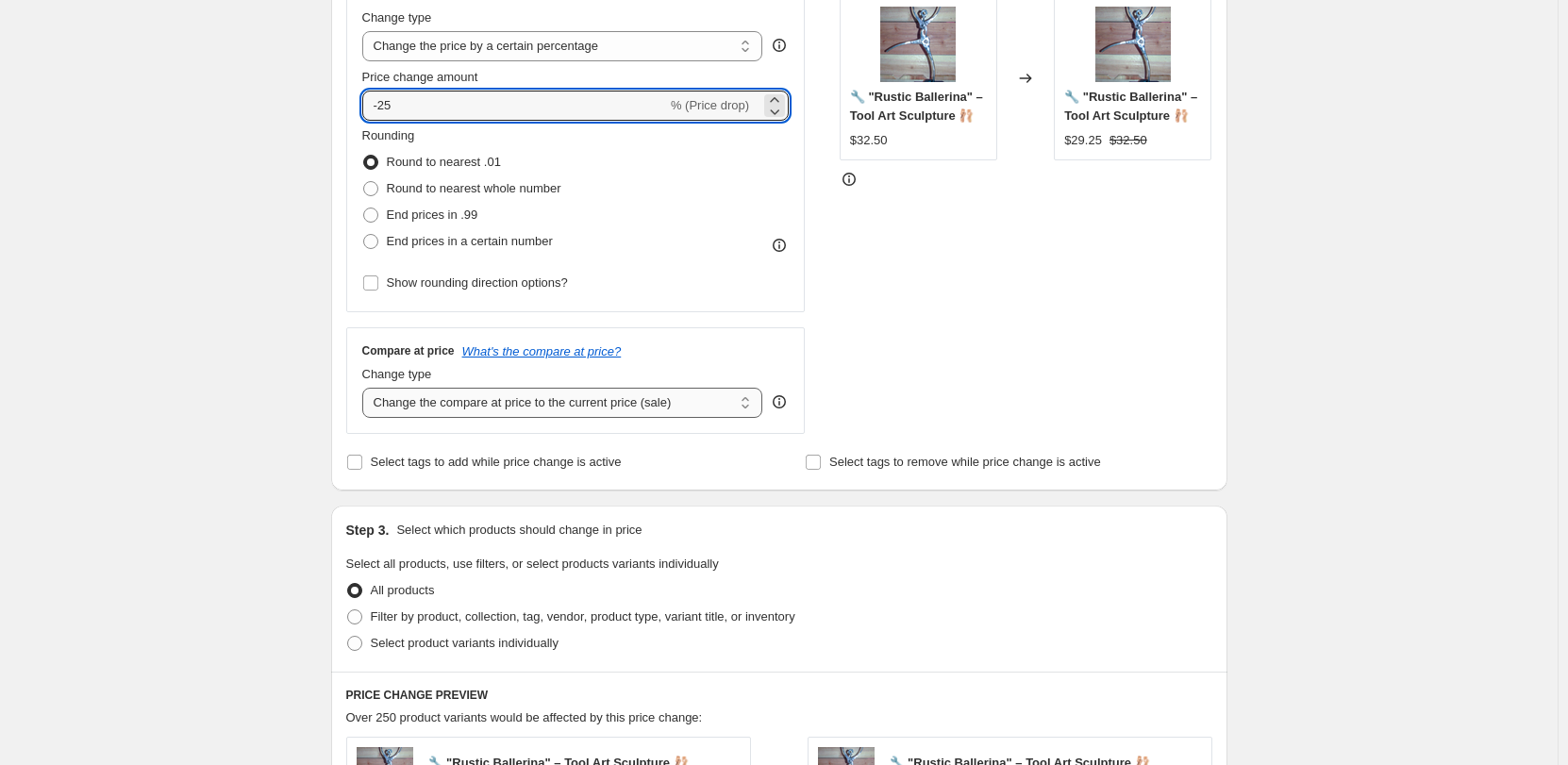
scroll to position [378, 0]
type input "-25"
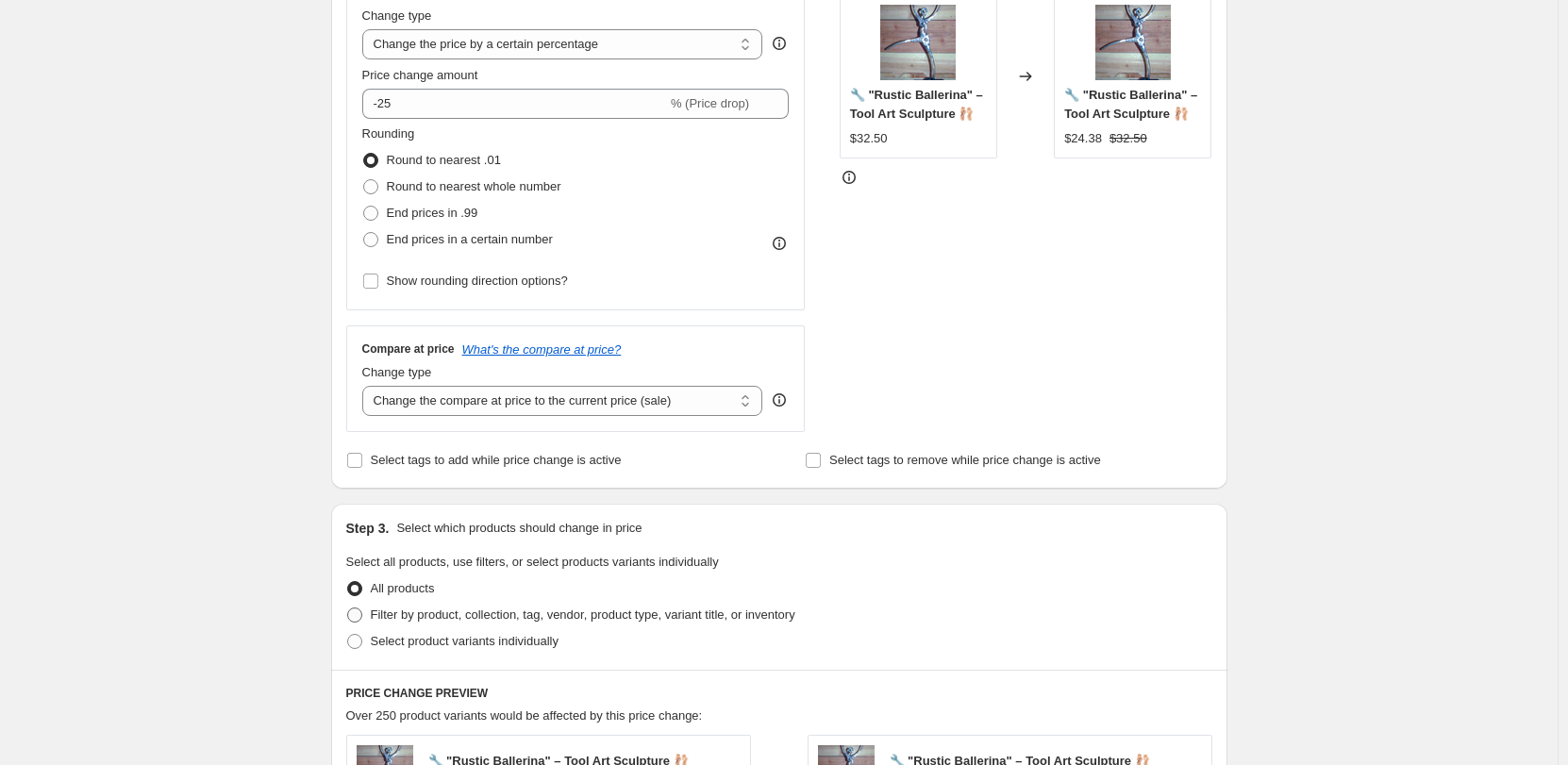
click at [361, 615] on span at bounding box center [355, 615] width 15 height 15
click at [348, 609] on input "Filter by product, collection, tag, vendor, product type, variant title, or inv…" at bounding box center [347, 608] width 1 height 1
radio input "true"
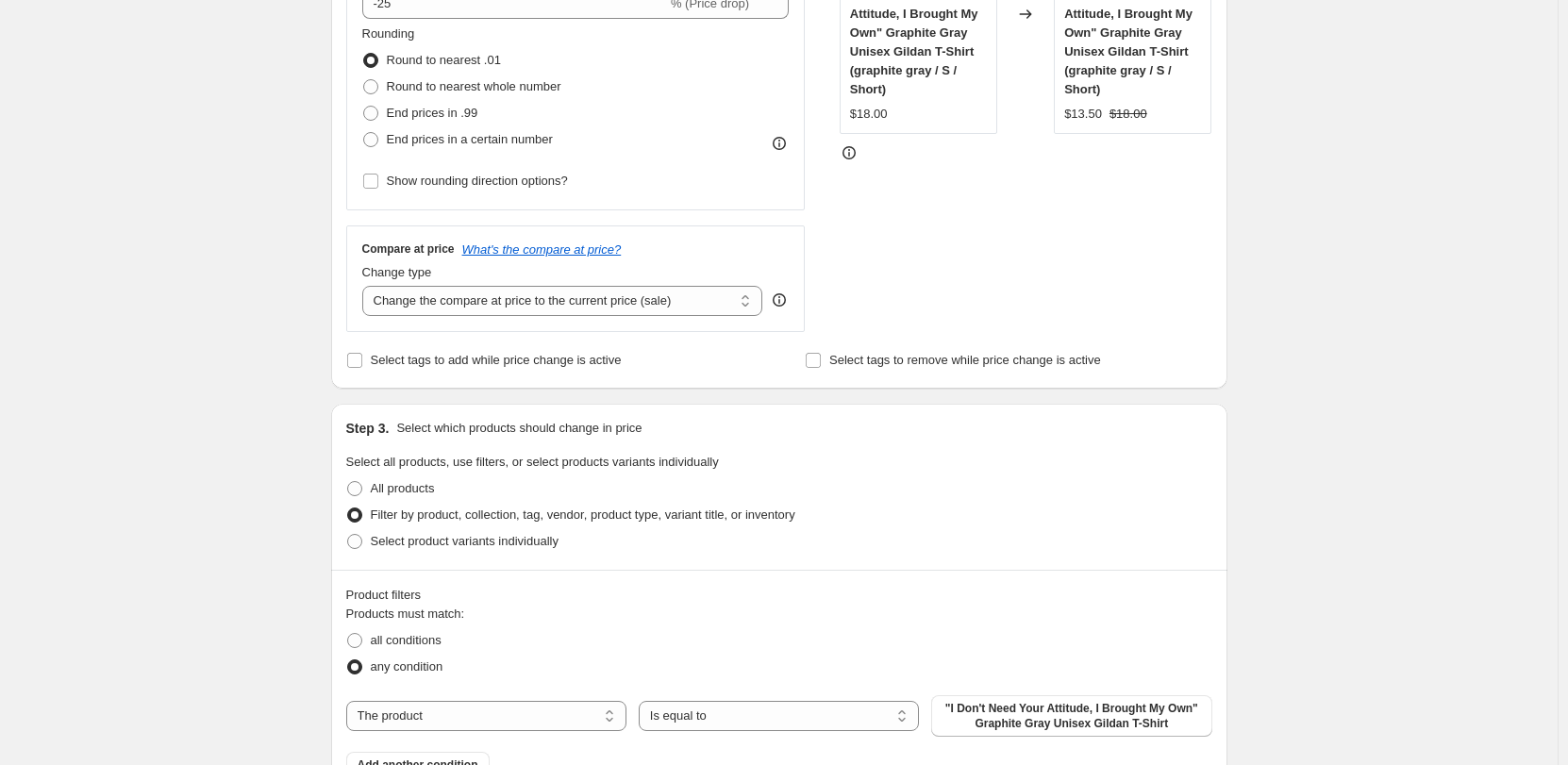
scroll to position [660, 0]
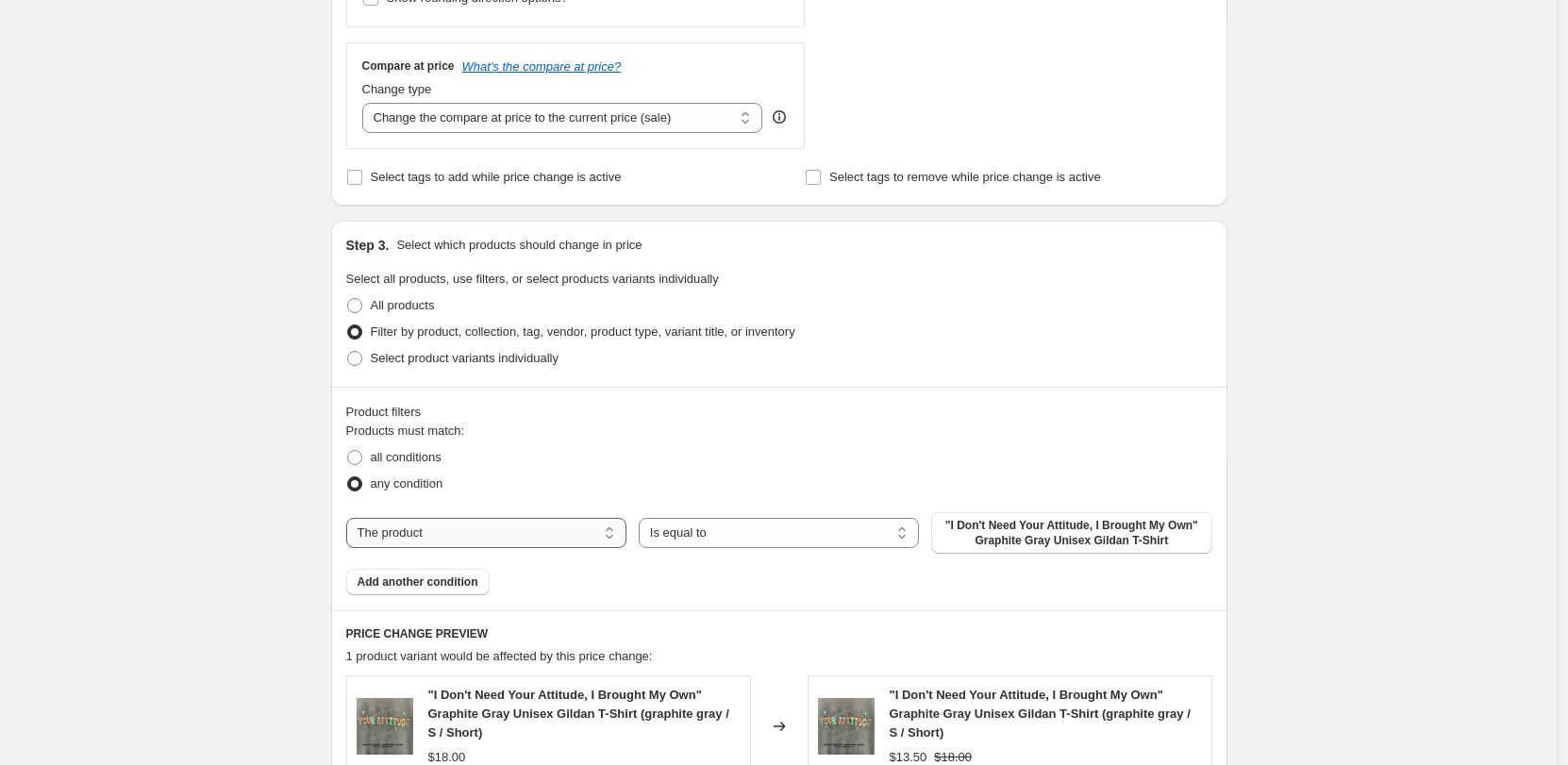
click at [454, 538] on select "The product The product's collection The product's tag The product's vendor The…" at bounding box center [487, 533] width 280 height 30
select select "collection"
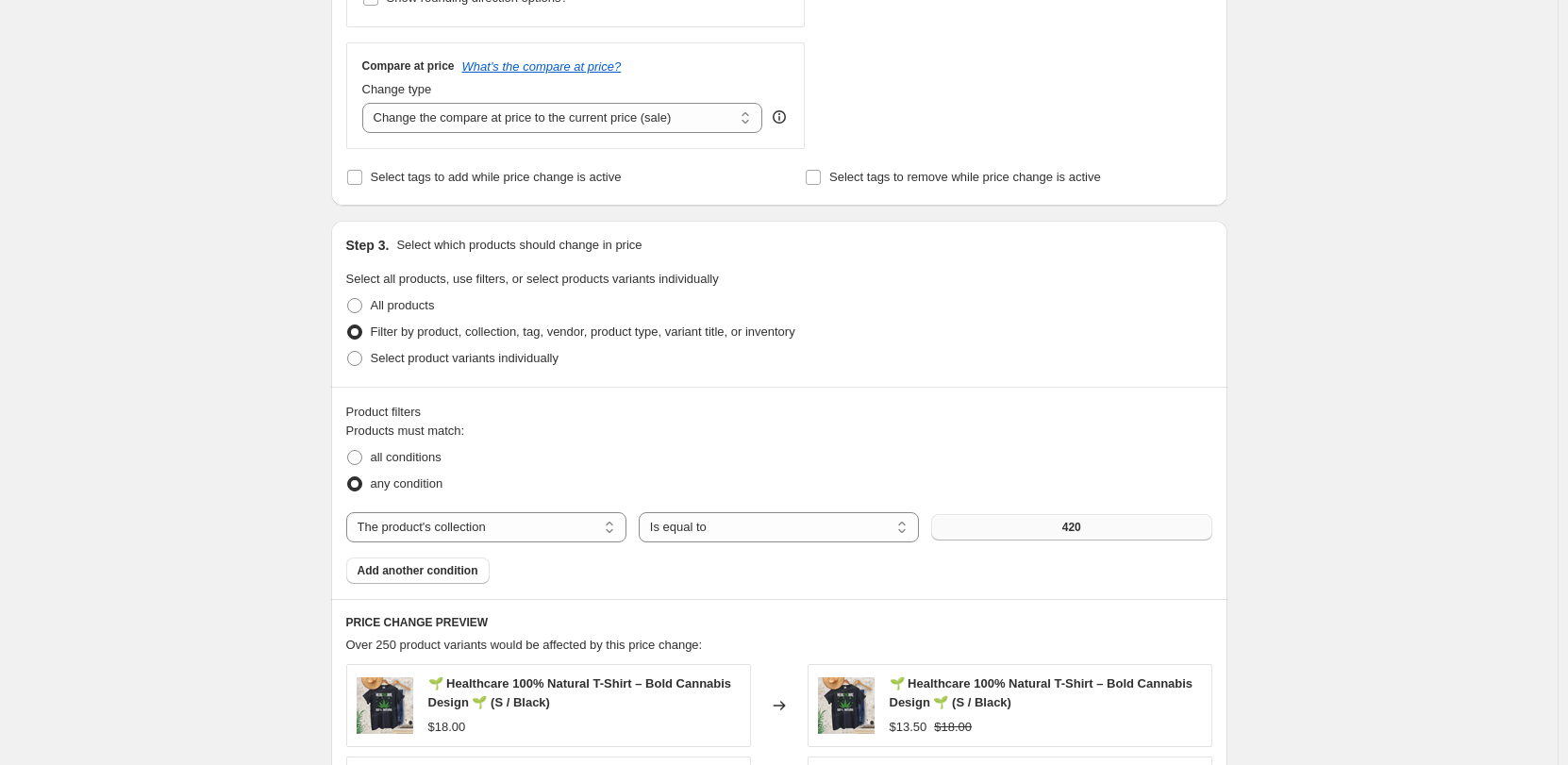
click at [984, 528] on button "420" at bounding box center [1071, 527] width 280 height 27
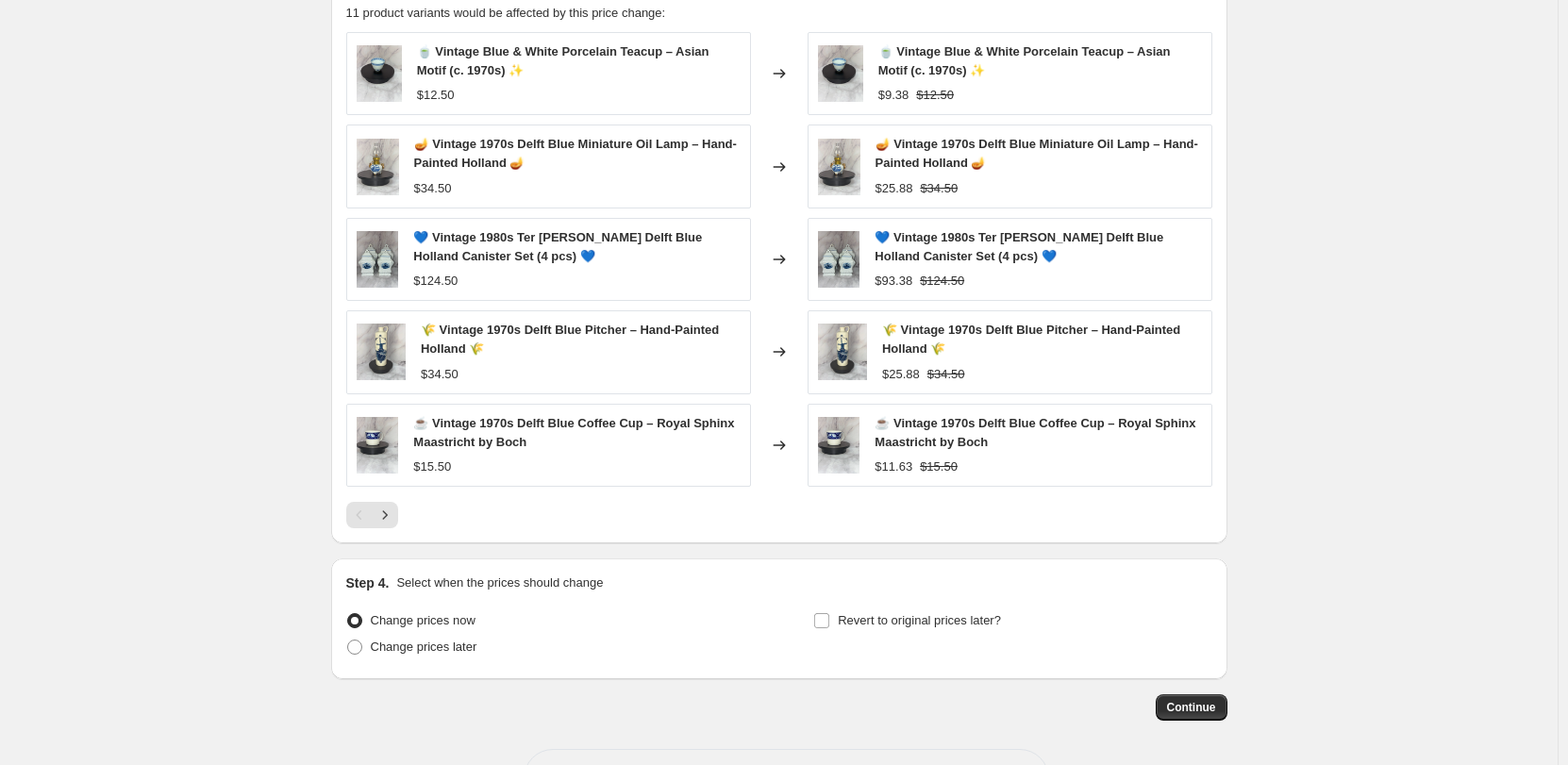
scroll to position [1364, 0]
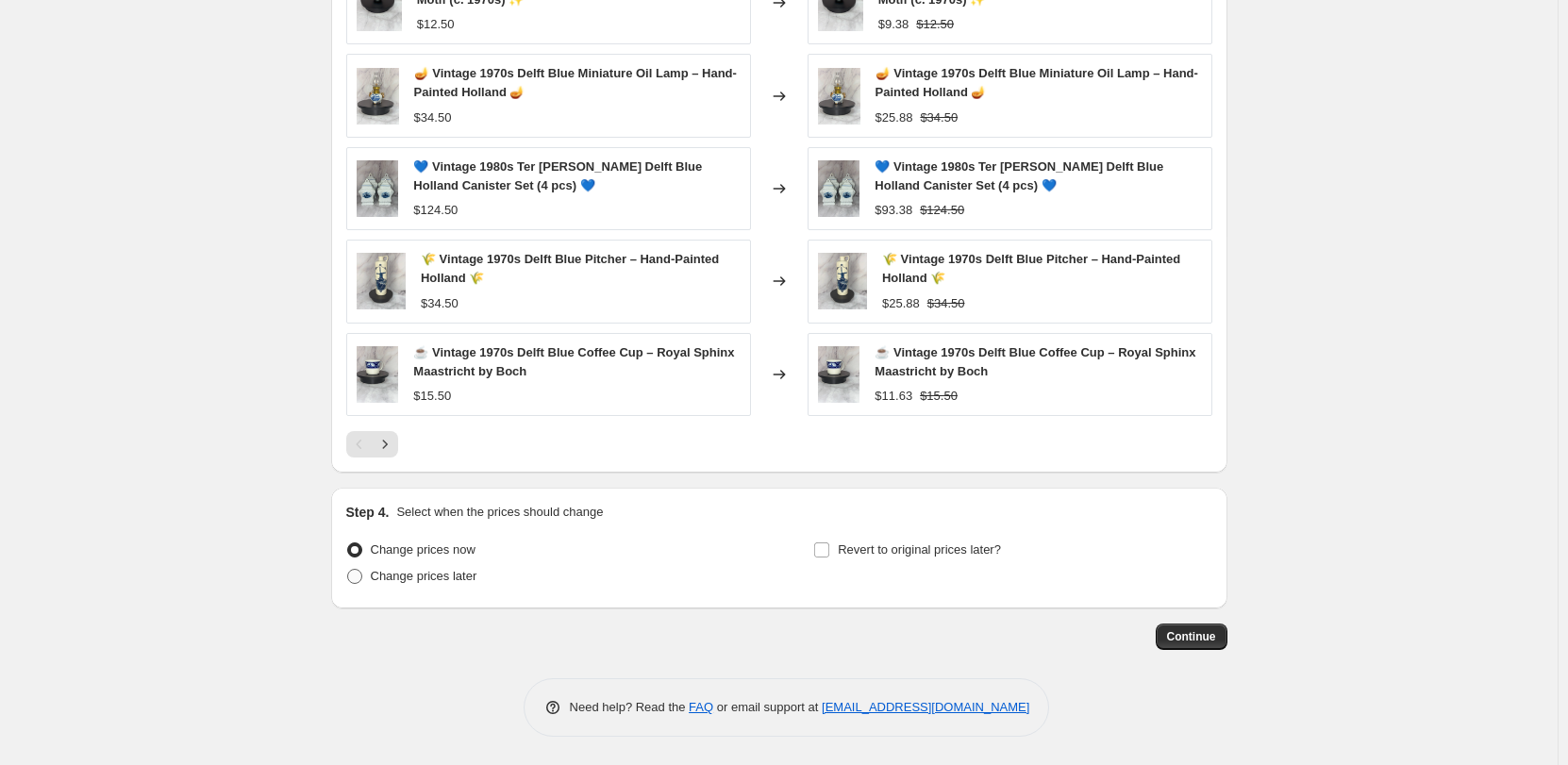
click at [357, 578] on span at bounding box center [355, 577] width 15 height 15
click at [348, 570] on input "Change prices later" at bounding box center [347, 569] width 1 height 1
radio input "true"
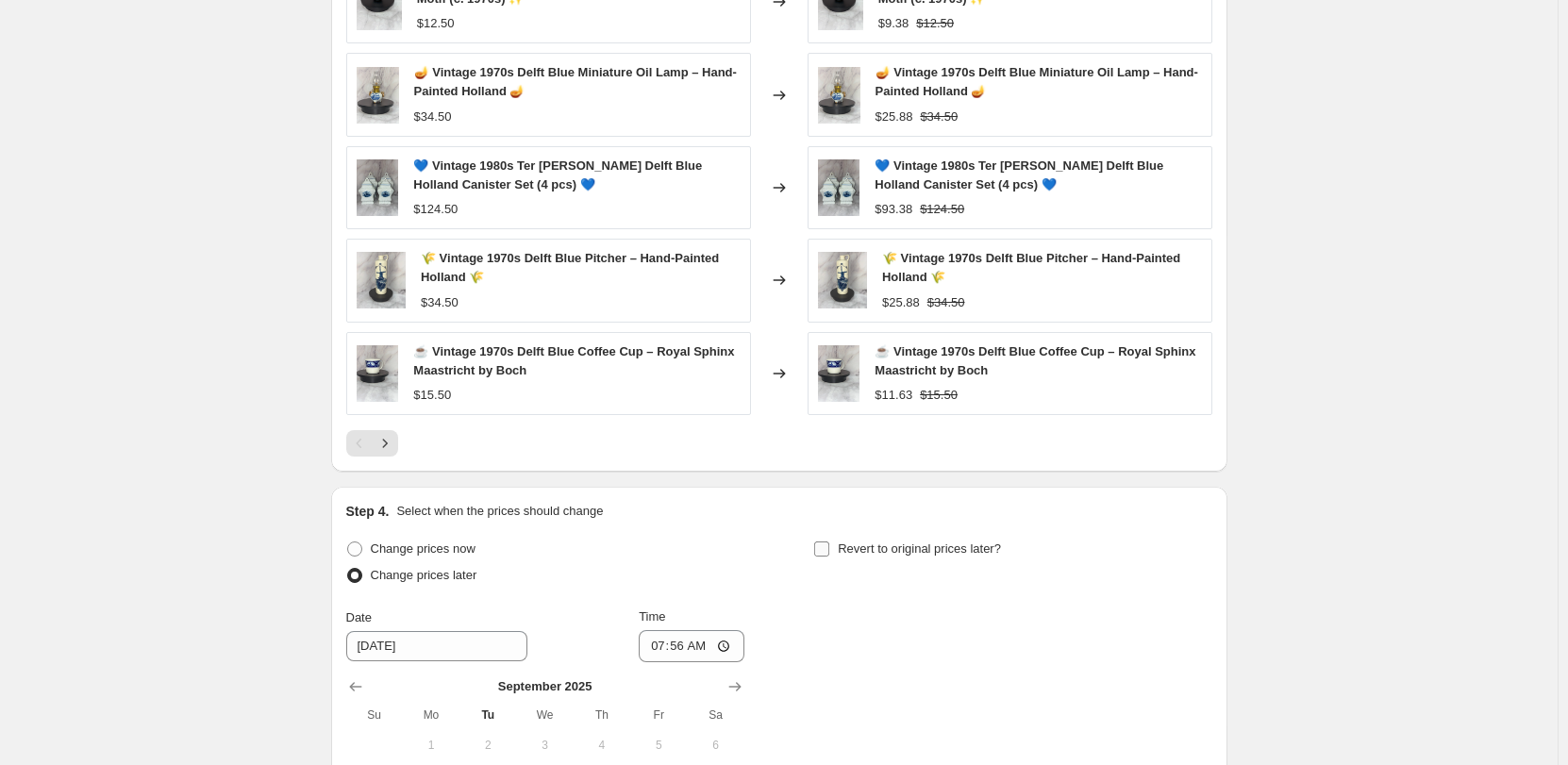
click at [833, 543] on label "Revert to original prices later?" at bounding box center [907, 549] width 187 height 27
click at [829, 549] on input "Revert to original prices later?" at bounding box center [822, 549] width 15 height 15
checkbox input "true"
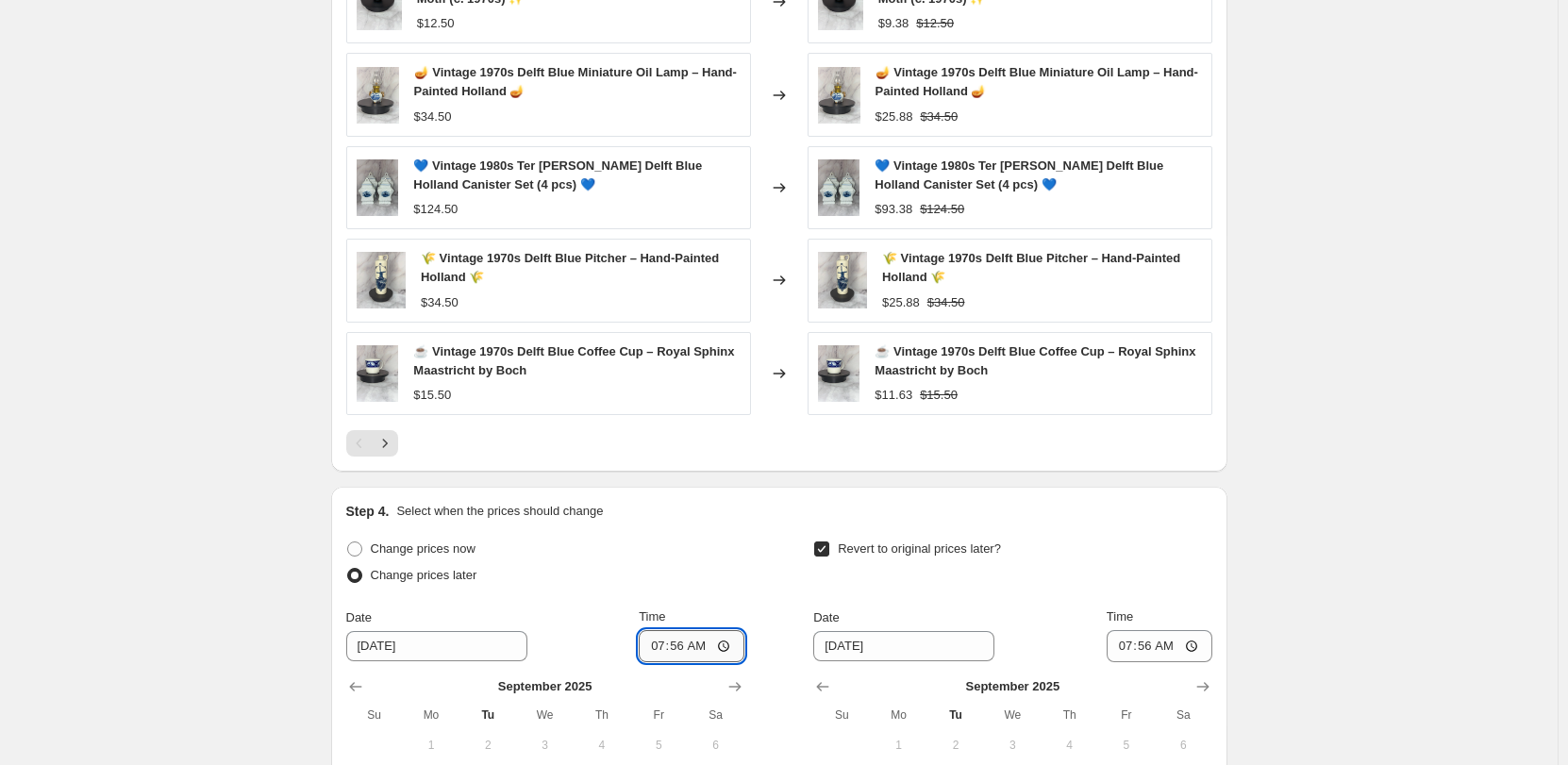
click at [656, 650] on input "07:56" at bounding box center [691, 647] width 106 height 32
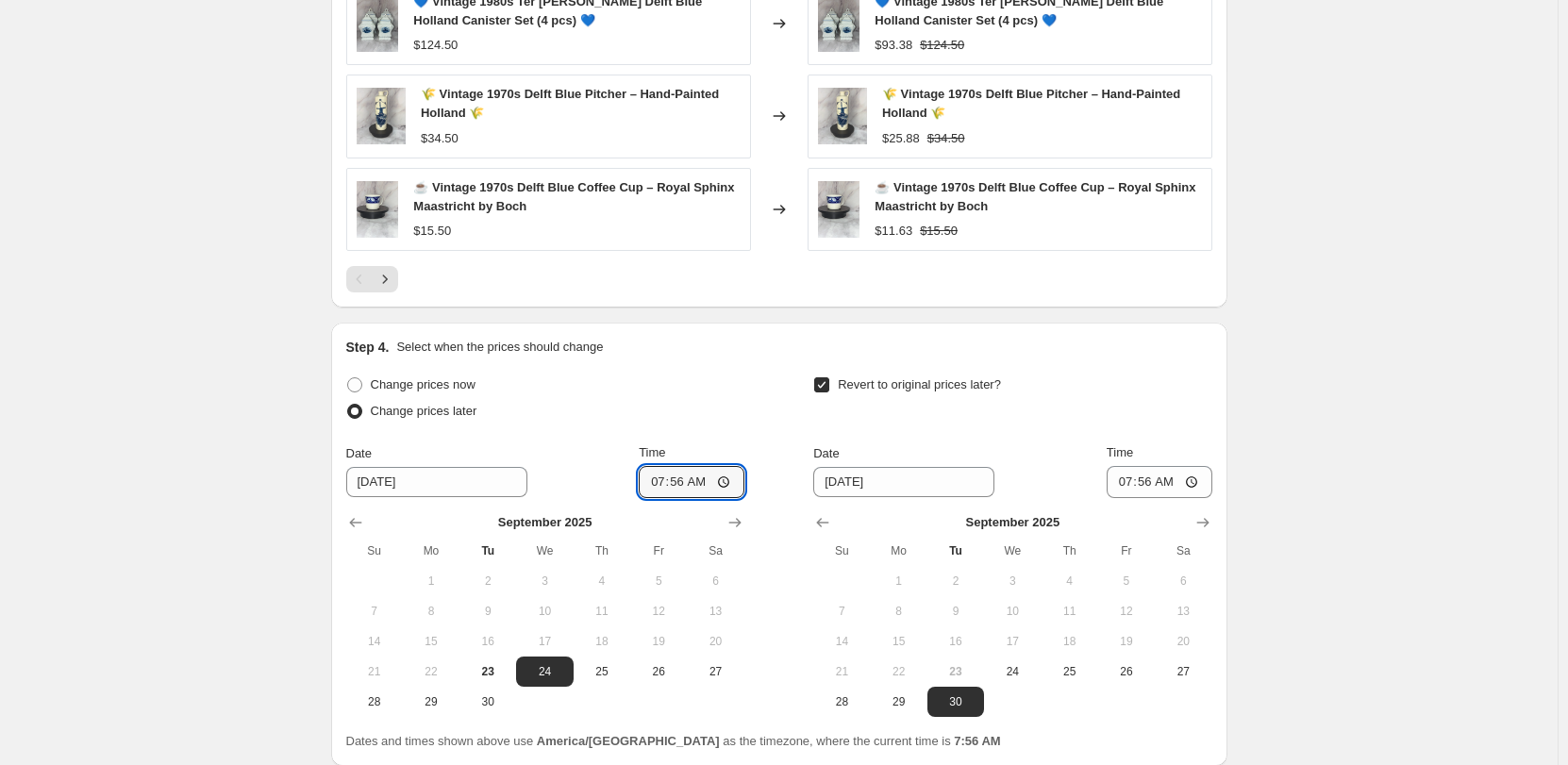
scroll to position [1646, 0]
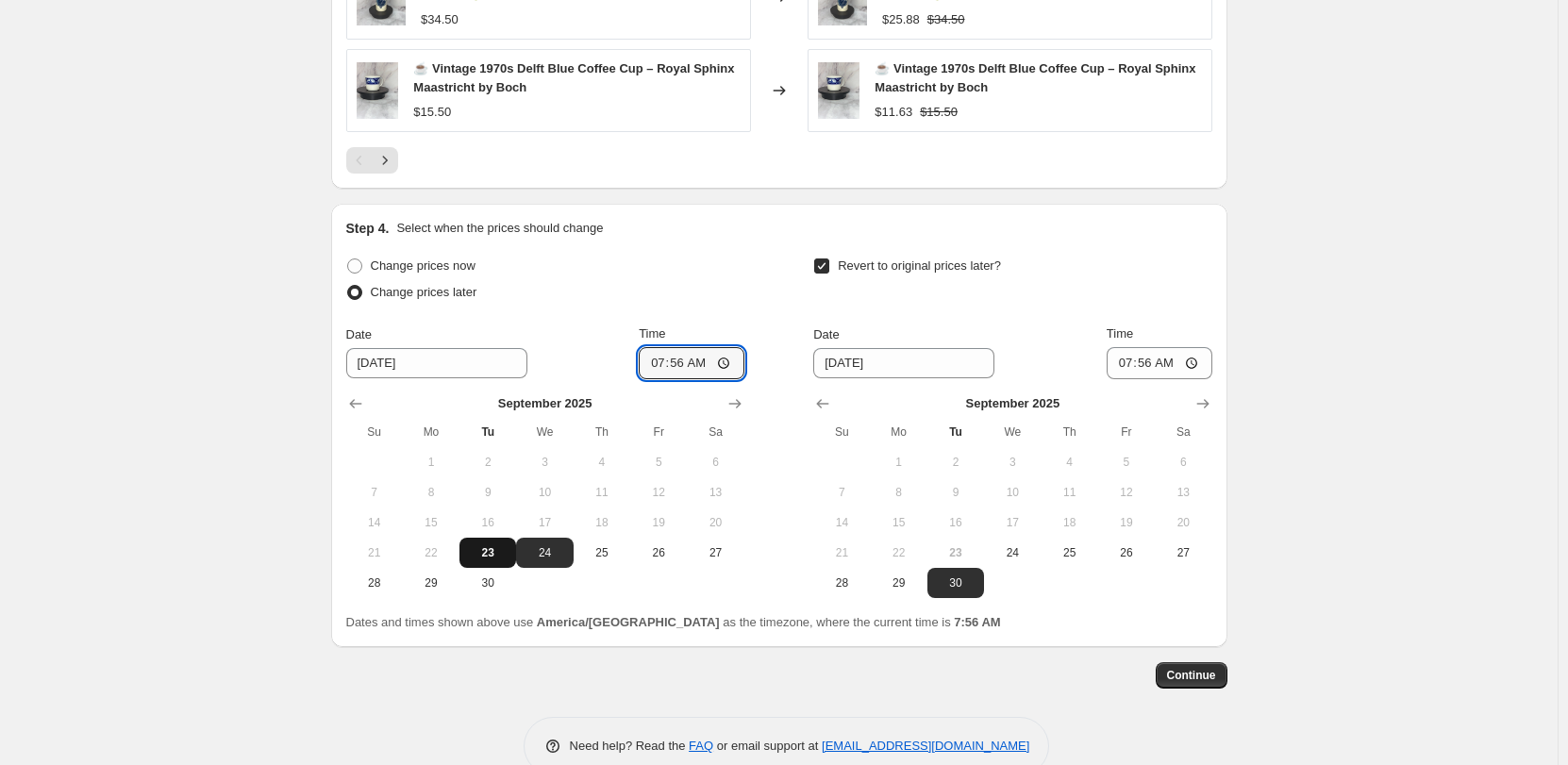
click at [488, 559] on span "23" at bounding box center [488, 553] width 42 height 15
type input "[DATE]"
click at [664, 359] on input "07:56" at bounding box center [691, 364] width 106 height 32
click at [668, 359] on input "05:00" at bounding box center [691, 364] width 106 height 32
drag, startPoint x: 682, startPoint y: 345, endPoint x: 683, endPoint y: 358, distance: 13.0
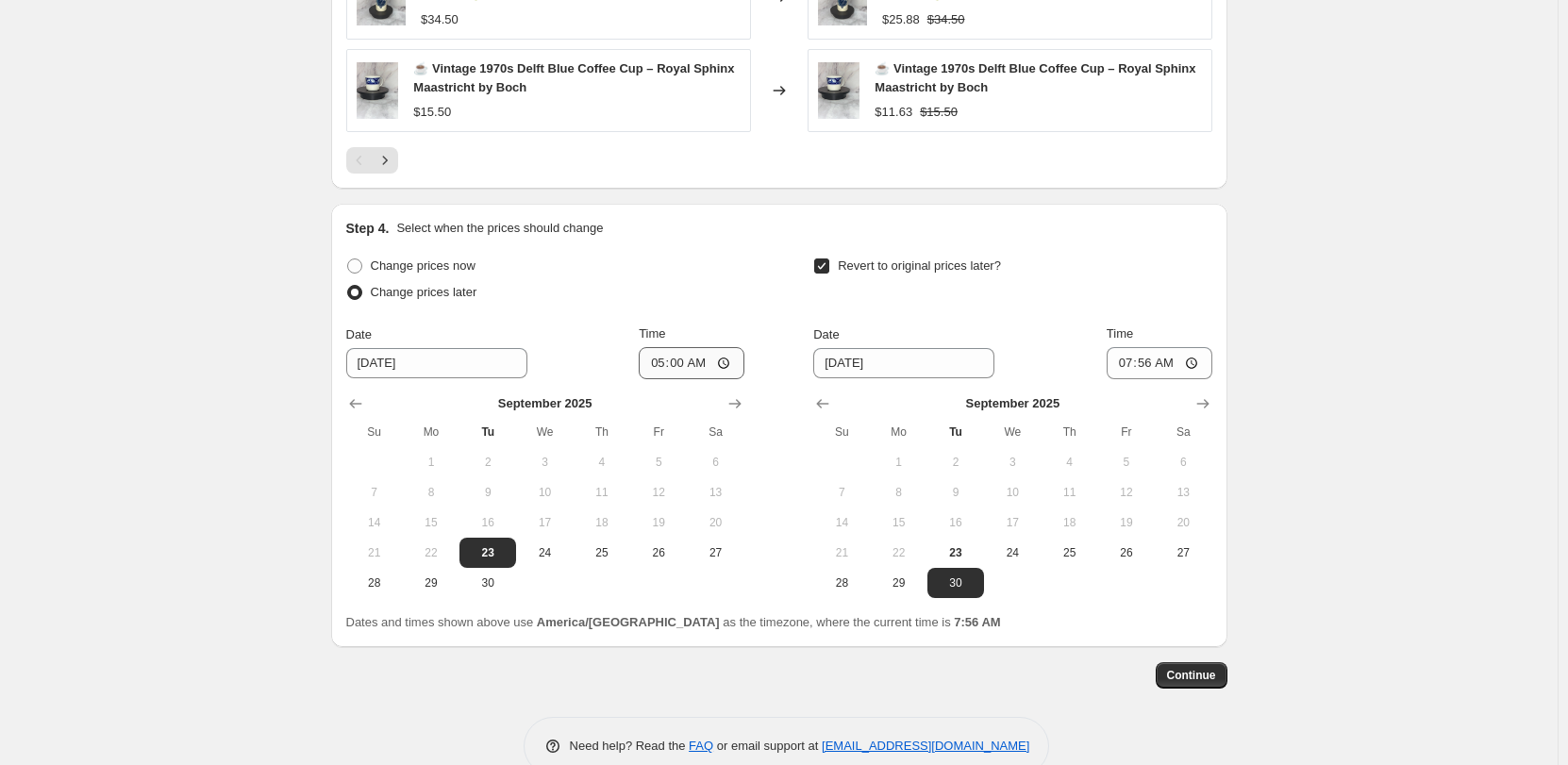
click at [676, 345] on div "Time 05:00" at bounding box center [691, 352] width 106 height 55
click at [701, 371] on input "05:00" at bounding box center [691, 364] width 106 height 32
type input "17:00"
click at [1135, 366] on input "07:56" at bounding box center [1160, 364] width 106 height 32
type input "17:00"
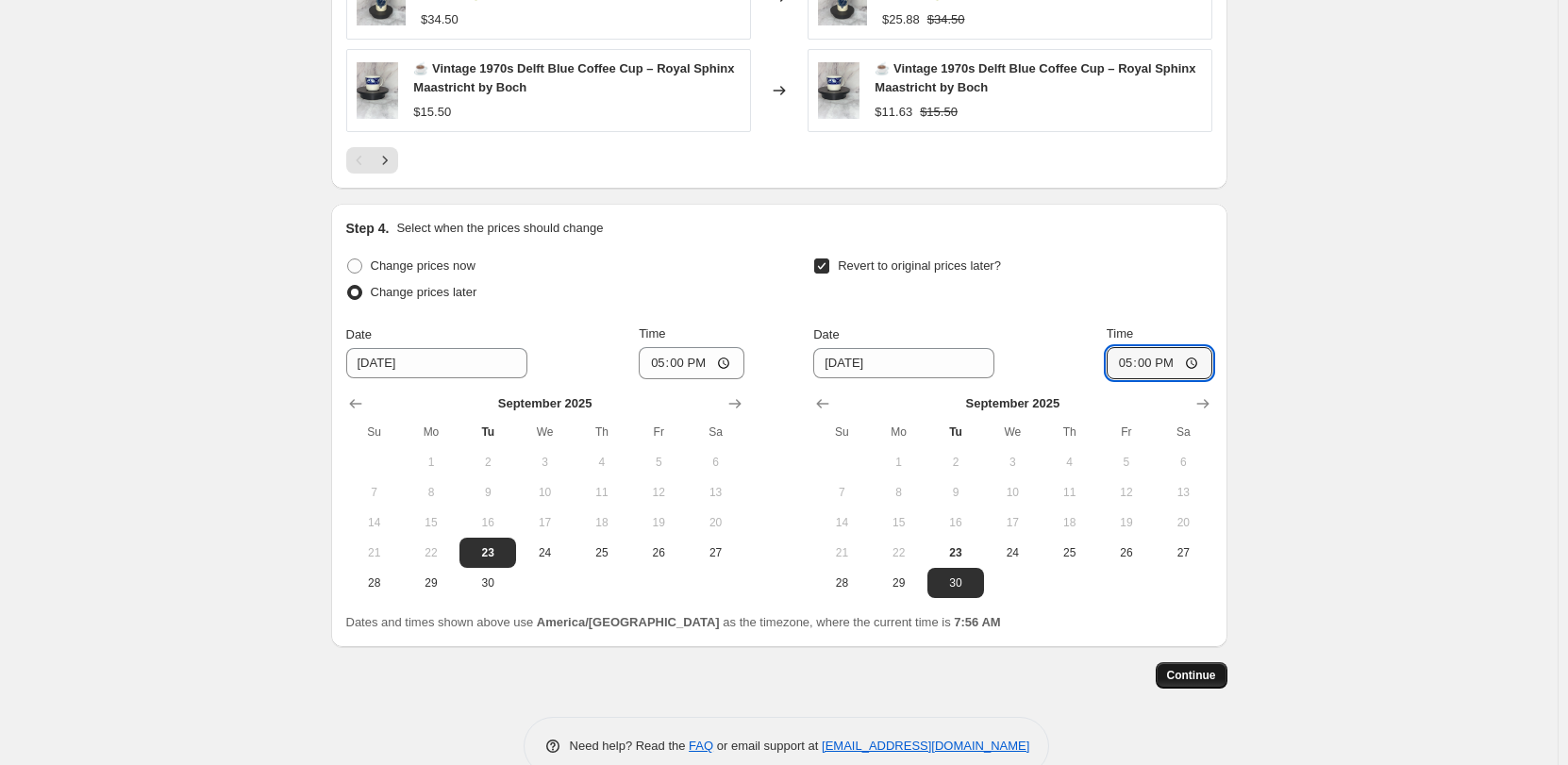
click at [1199, 675] on span "Continue" at bounding box center [1191, 675] width 49 height 15
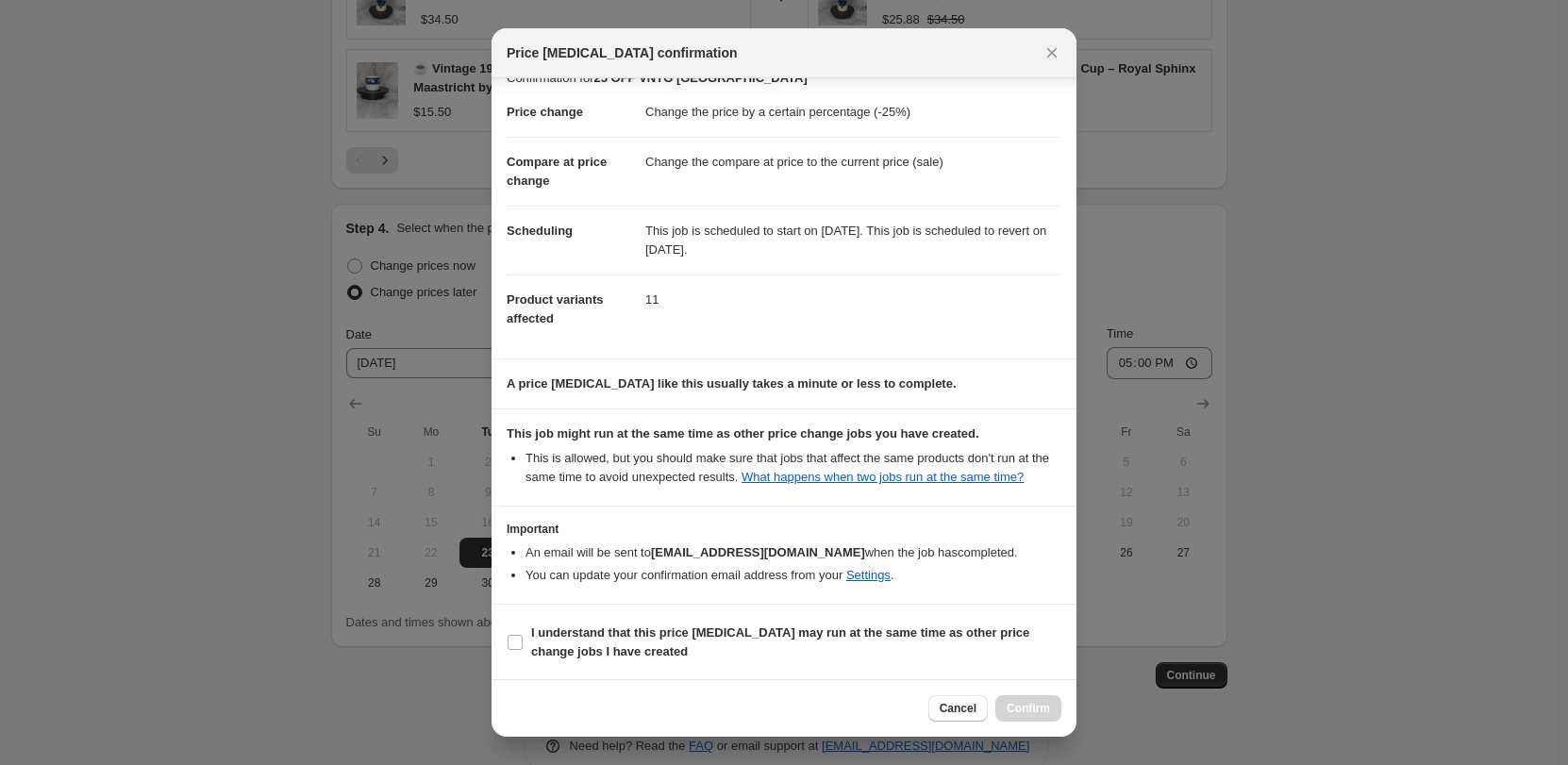
scroll to position [26, 0]
click at [507, 639] on span ":rg4:" at bounding box center [515, 641] width 17 height 17
click at [508, 639] on input "I understand that this price [MEDICAL_DATA] may run at the same time as other p…" at bounding box center [515, 641] width 15 height 15
checkbox input "true"
click at [1027, 706] on span "Confirm" at bounding box center [1028, 708] width 44 height 15
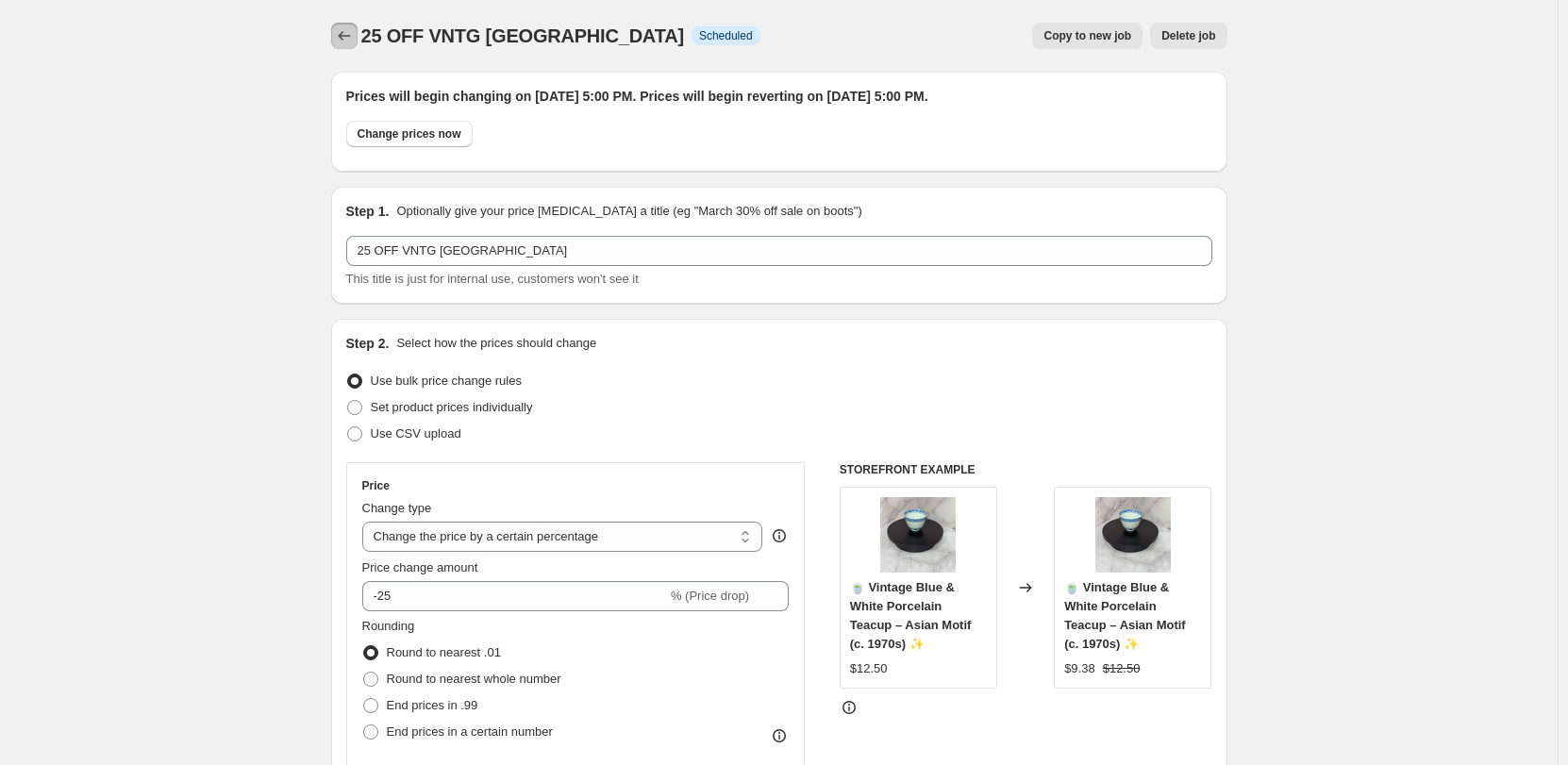
click at [347, 34] on icon "Price change jobs" at bounding box center [345, 36] width 19 height 19
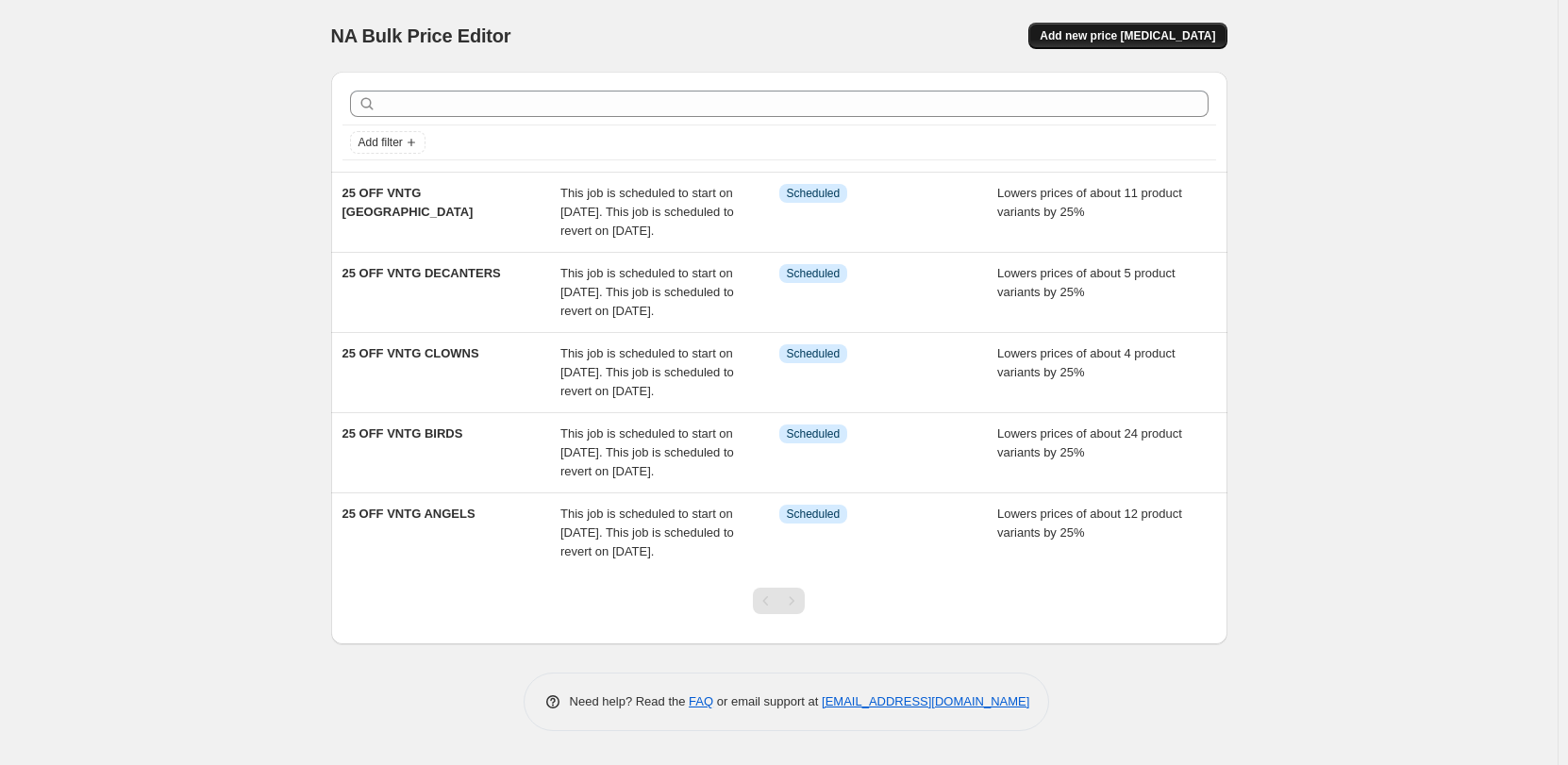
click at [1131, 28] on button "Add new price [MEDICAL_DATA]" at bounding box center [1127, 36] width 198 height 27
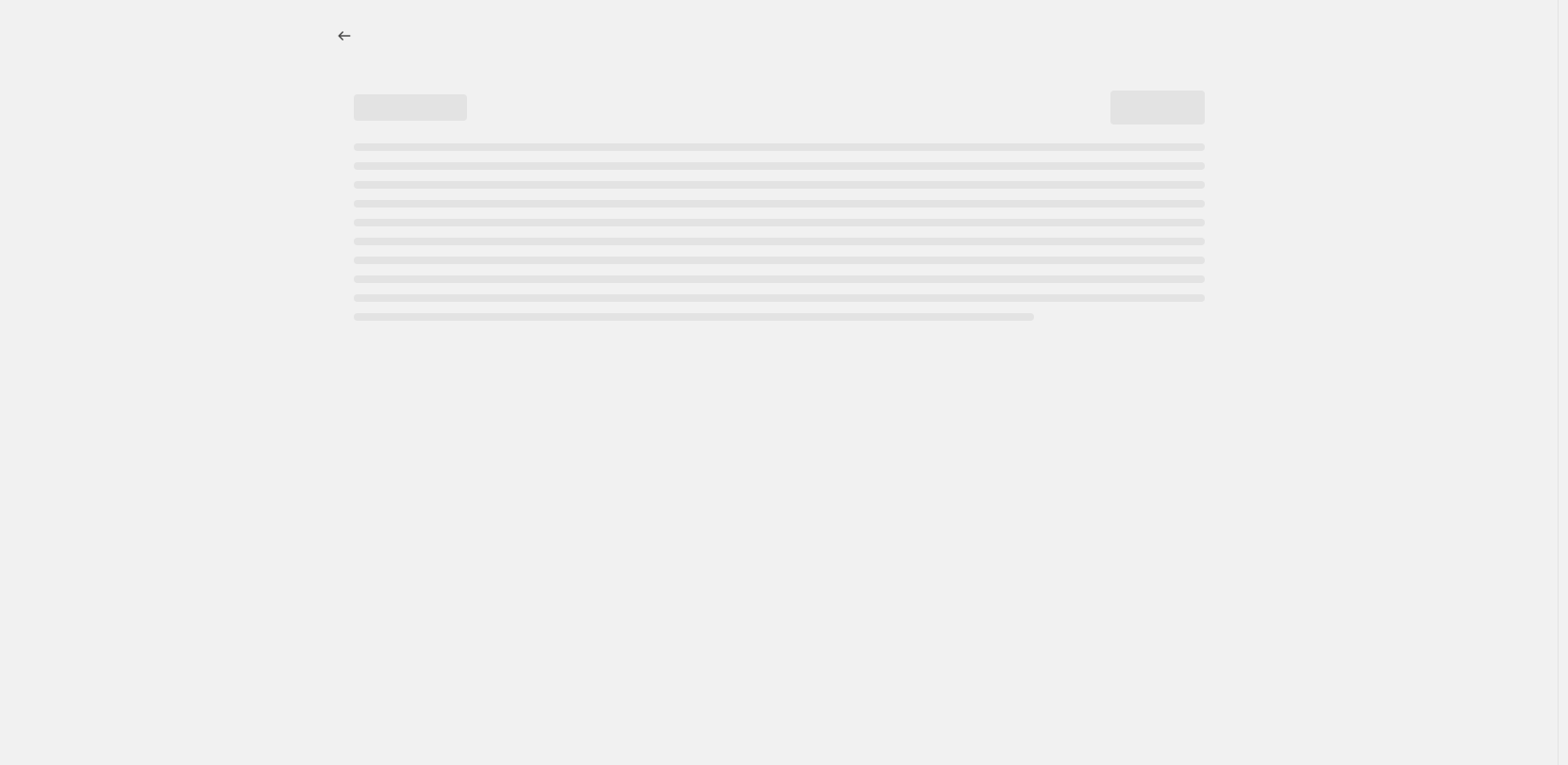
select select "percentage"
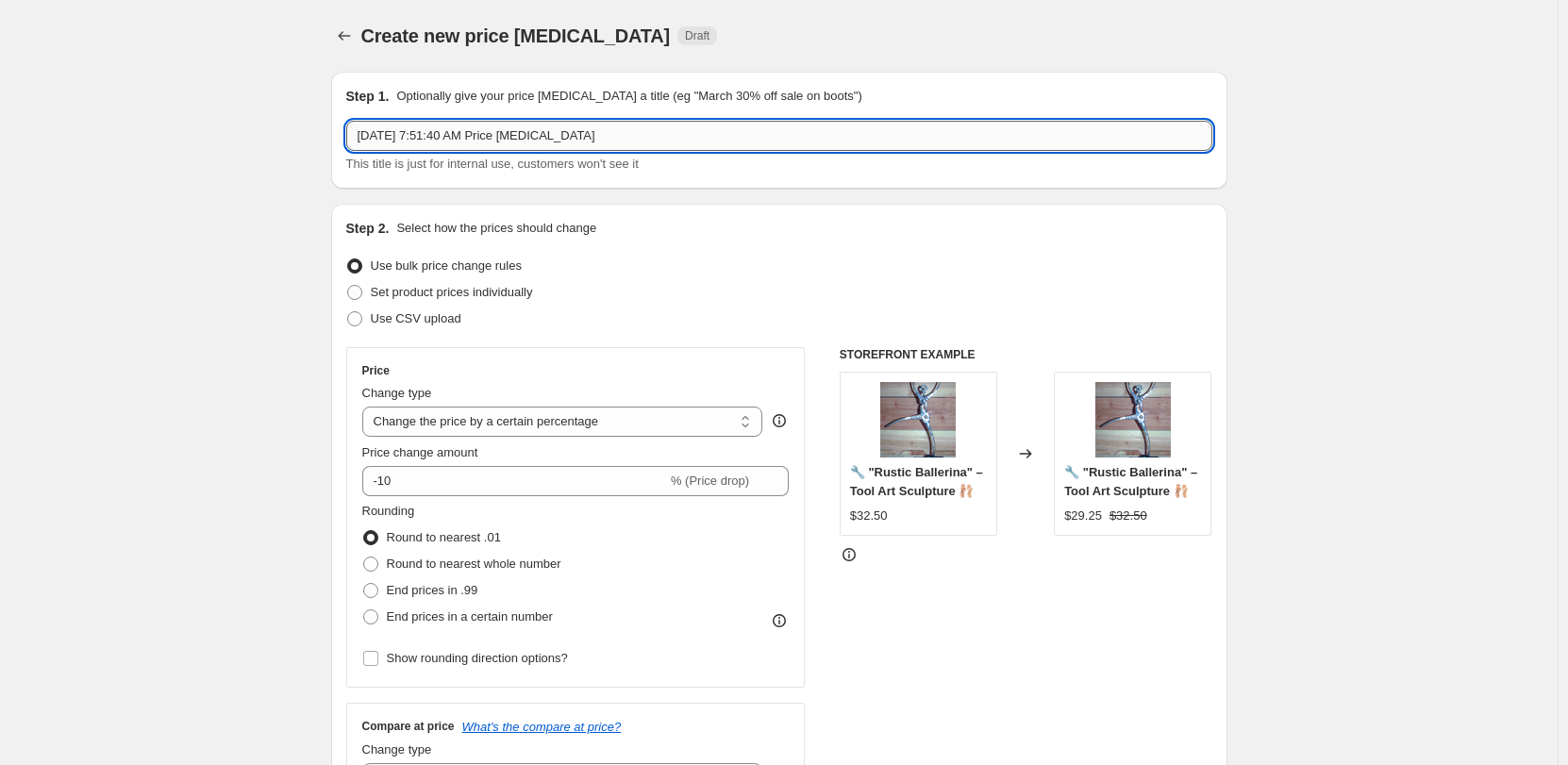
click at [620, 130] on input "[DATE] 7:51:40 AM Price [MEDICAL_DATA]" at bounding box center [779, 136] width 866 height 30
click at [618, 130] on input "[DATE] 7:51:40 AM Price [MEDICAL_DATA]" at bounding box center [779, 136] width 866 height 30
type input "25 OFF VNTG HOME DECOR"
click at [476, 479] on input "-10" at bounding box center [515, 481] width 305 height 30
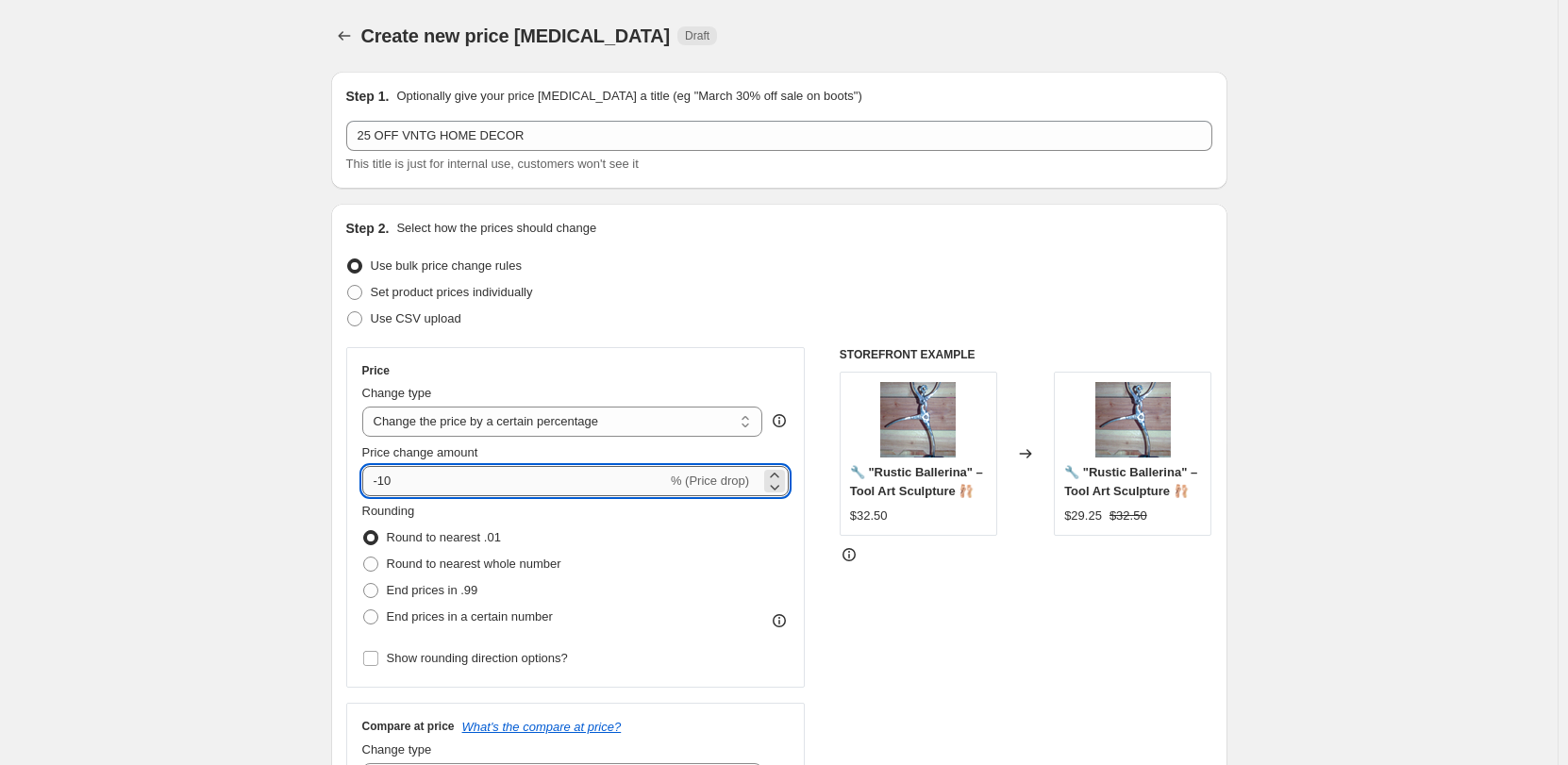
type input "-1"
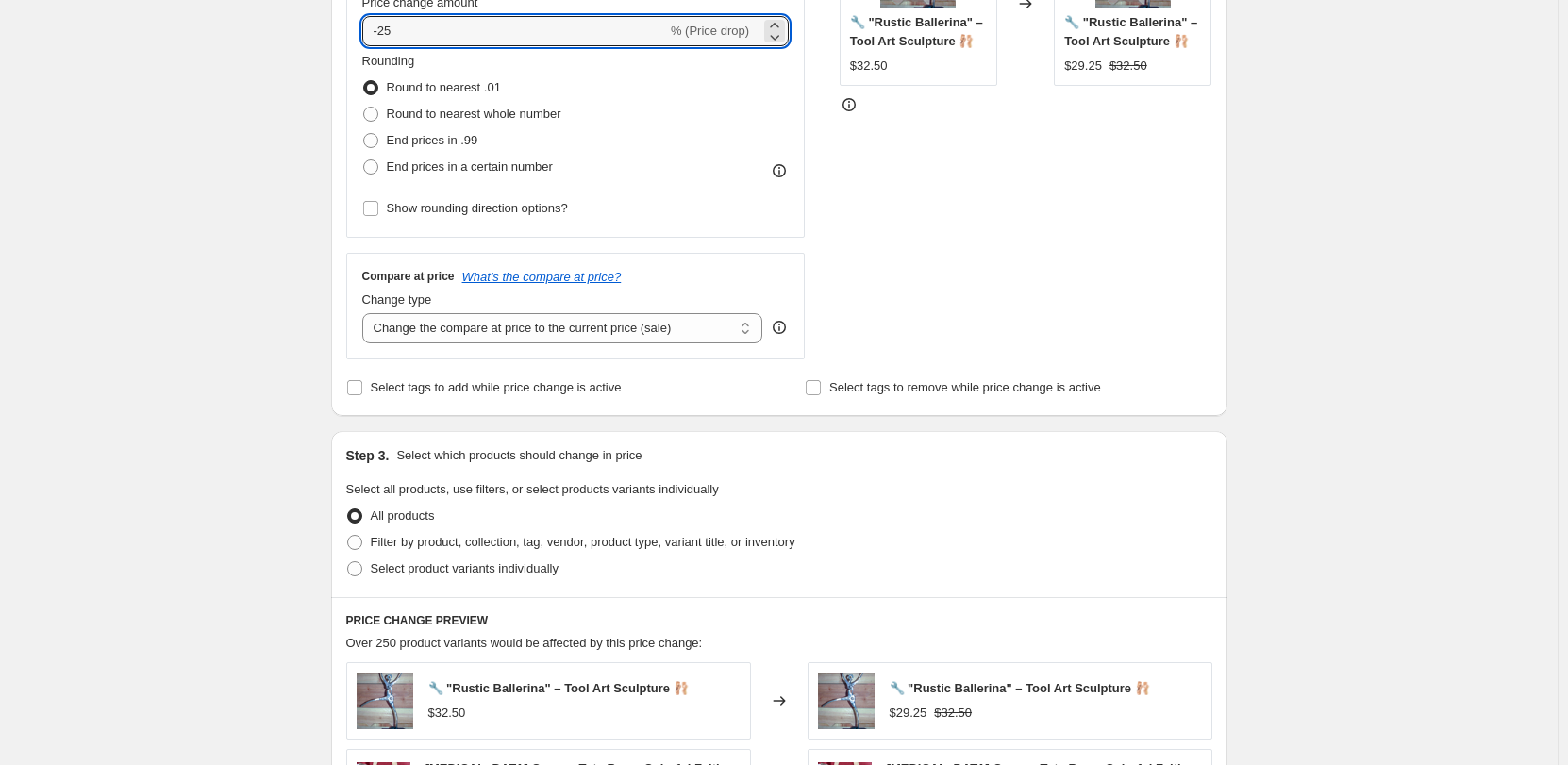
scroll to position [566, 0]
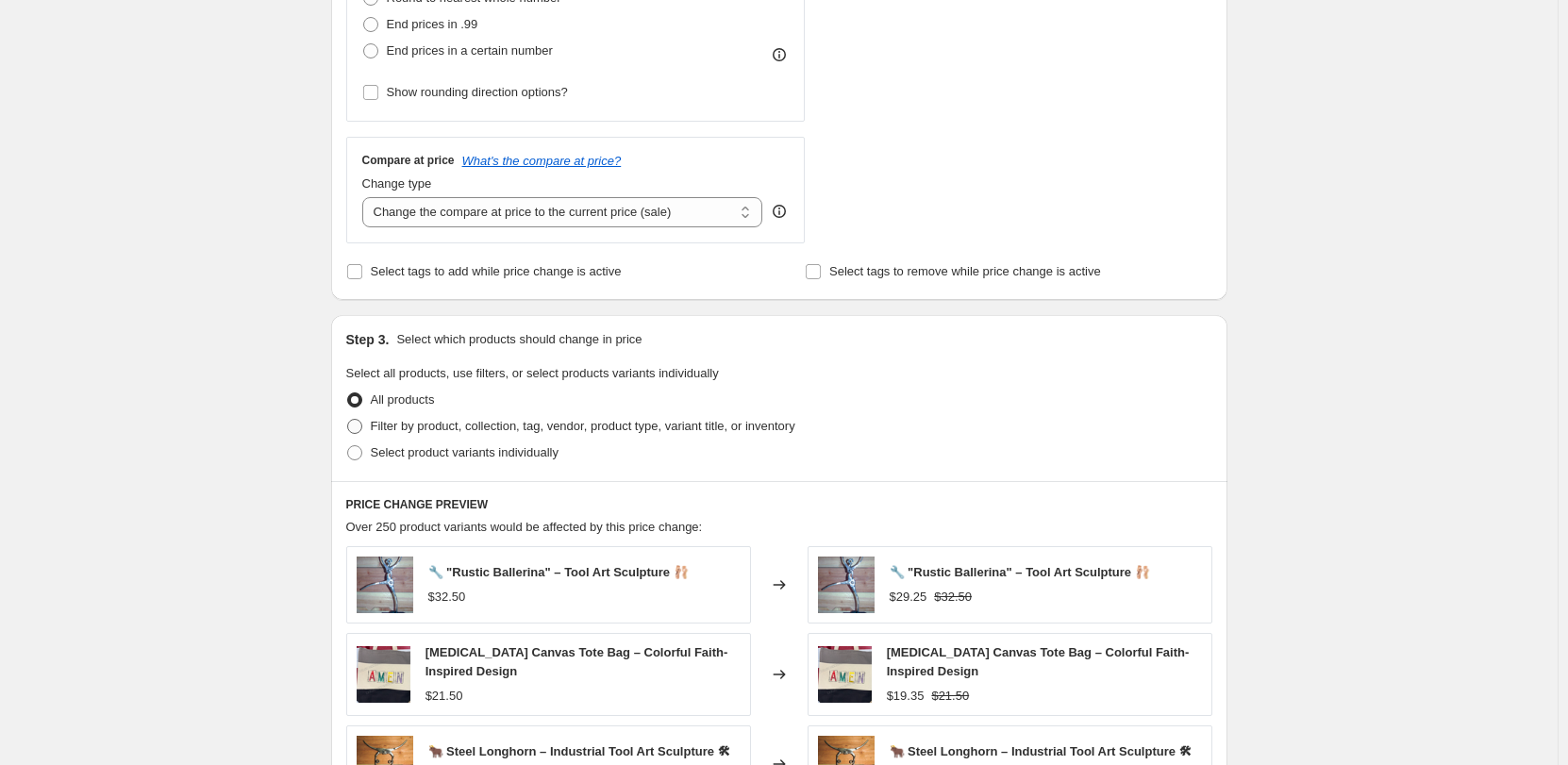
type input "-25"
click at [395, 430] on span "Filter by product, collection, tag, vendor, product type, variant title, or inv…" at bounding box center [583, 425] width 424 height 14
click at [348, 419] on input "Filter by product, collection, tag, vendor, product type, variant title, or inv…" at bounding box center [347, 418] width 1 height 1
radio input "true"
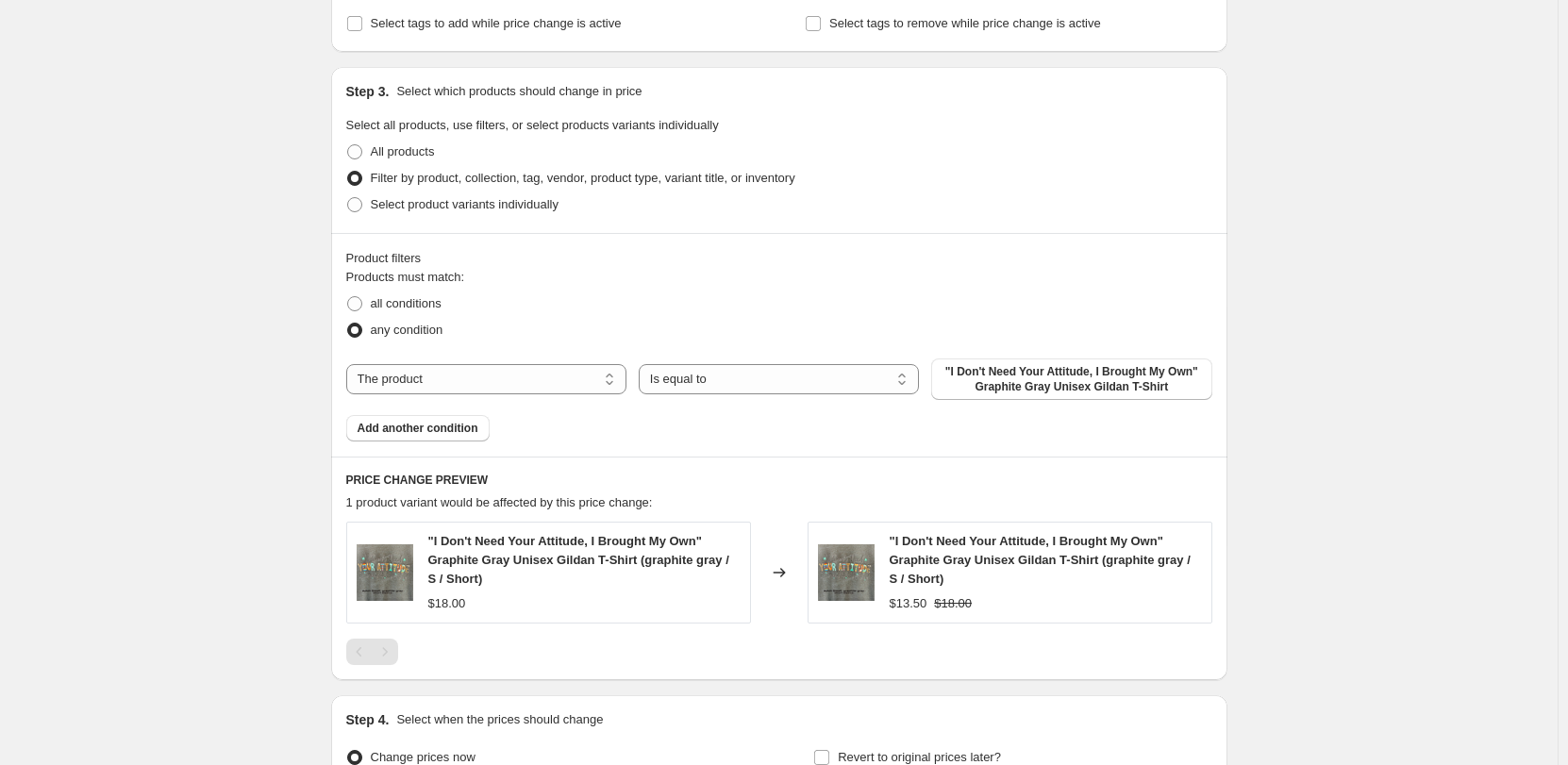
scroll to position [849, 0]
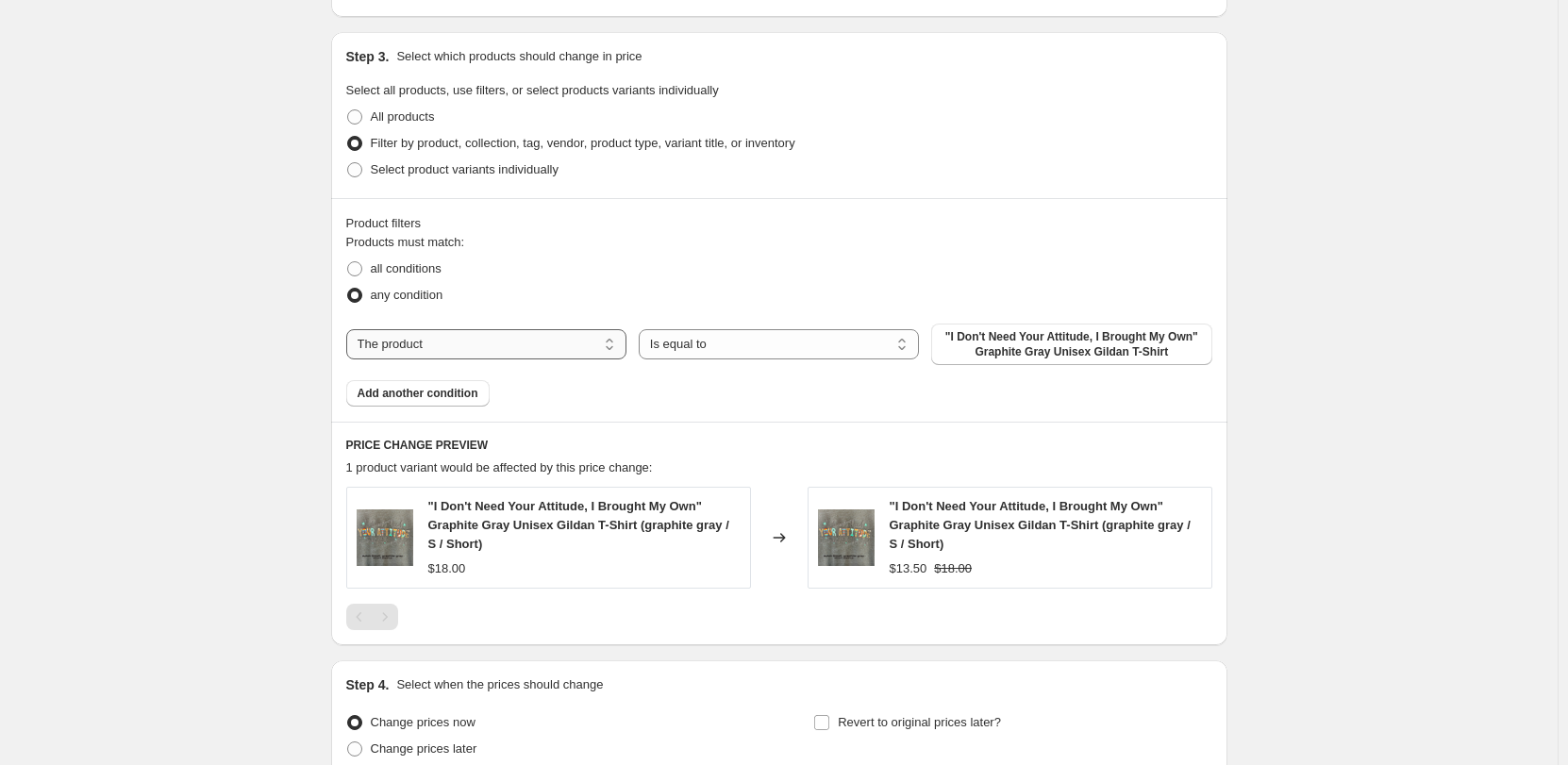
click at [577, 337] on select "The product The product's collection The product's tag The product's vendor The…" at bounding box center [487, 345] width 280 height 30
select select "collection"
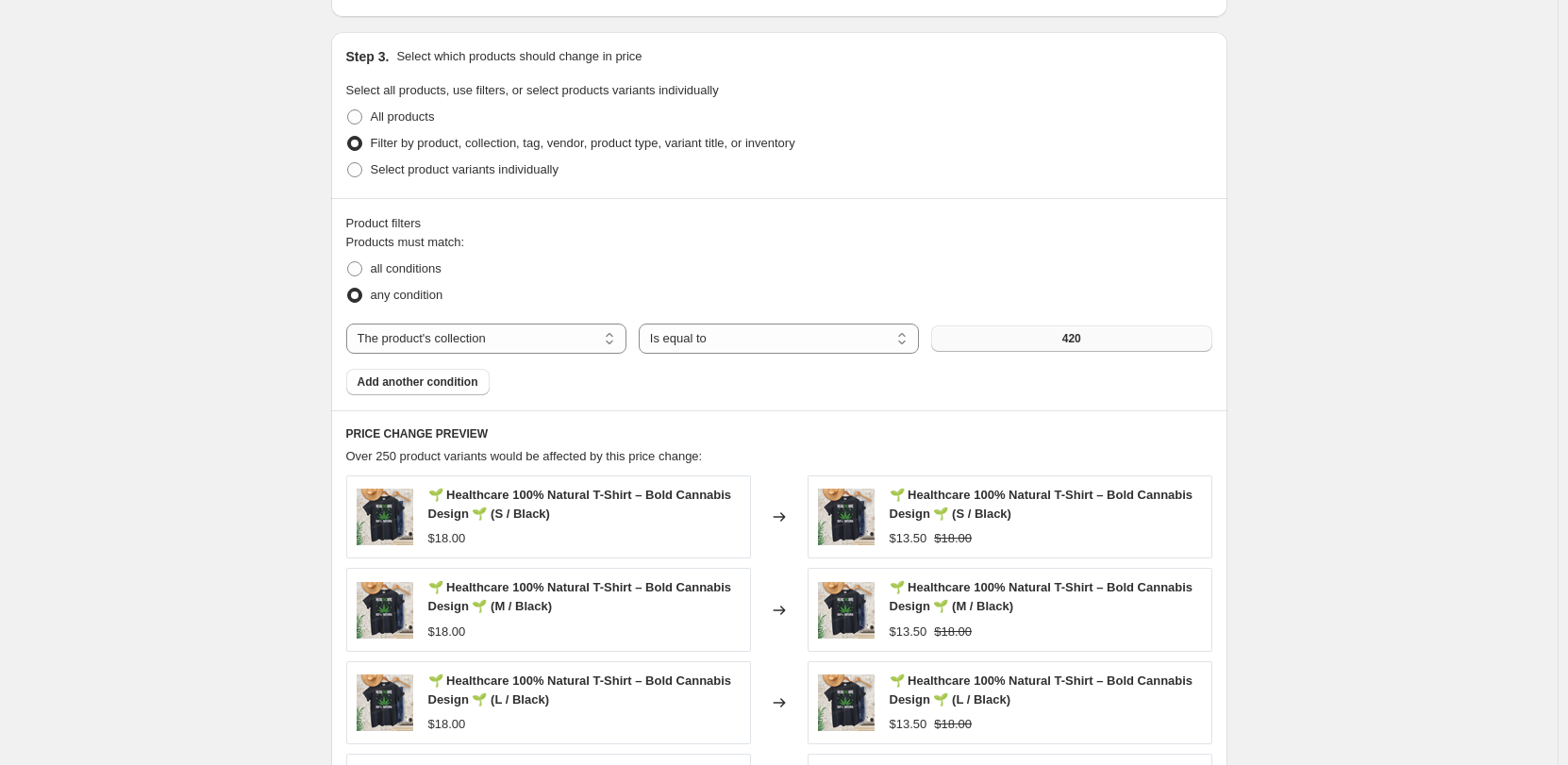
click at [1004, 337] on button "420" at bounding box center [1071, 339] width 280 height 27
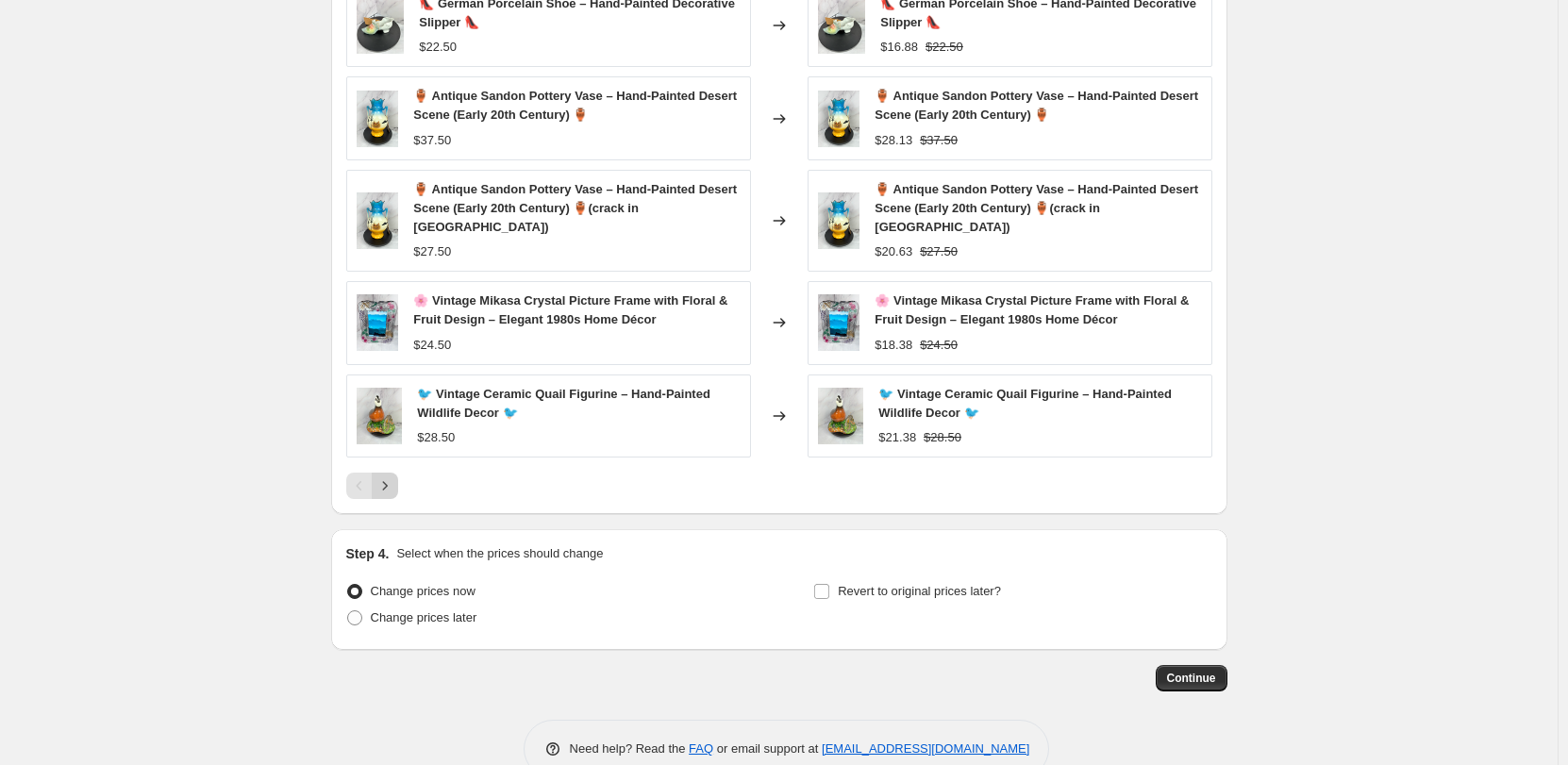
scroll to position [1364, 0]
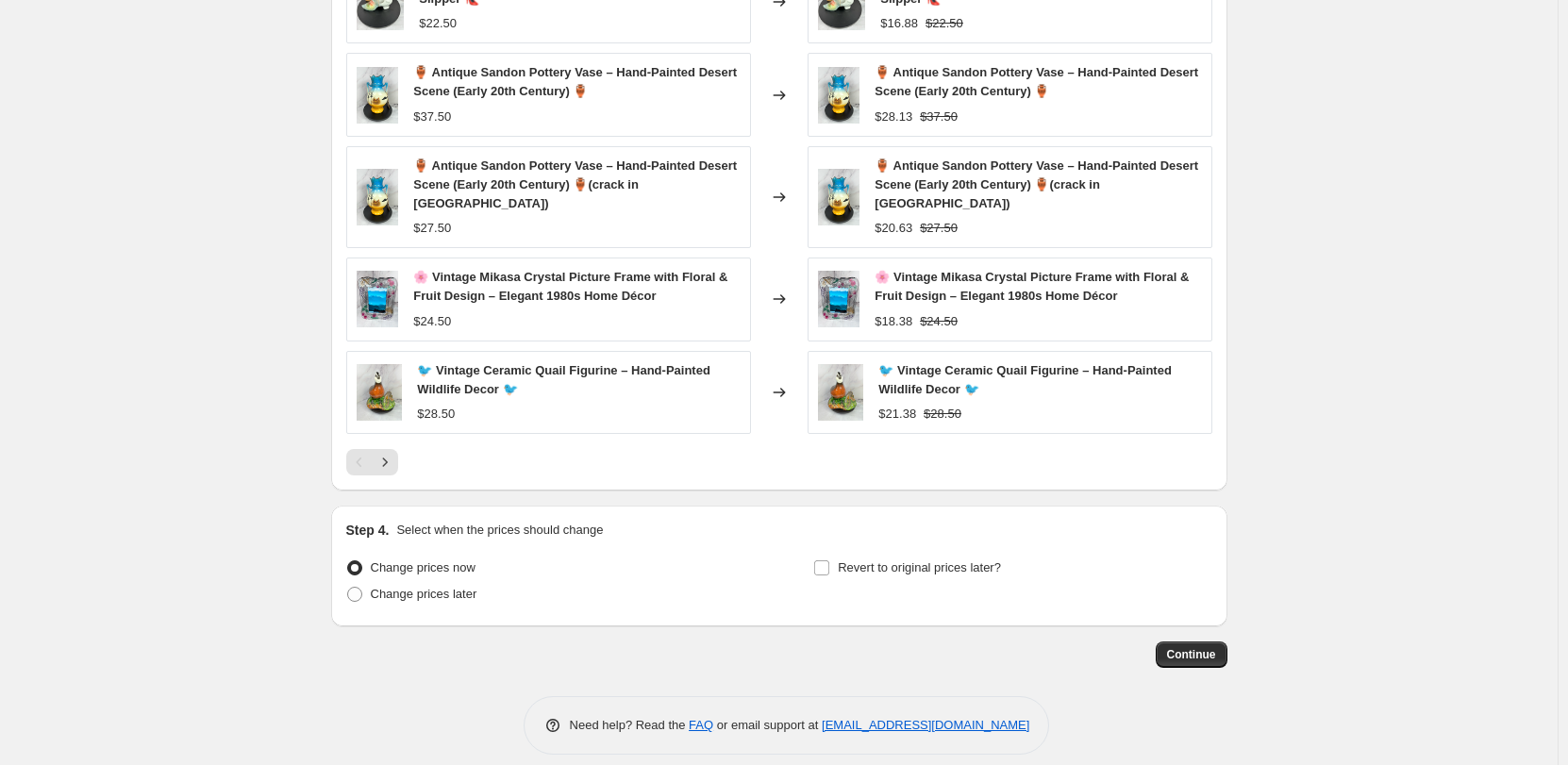
drag, startPoint x: 365, startPoint y: 576, endPoint x: 551, endPoint y: 572, distance: 186.0
click at [363, 587] on span at bounding box center [355, 595] width 15 height 15
click at [348, 587] on input "Change prices later" at bounding box center [347, 587] width 1 height 1
radio input "true"
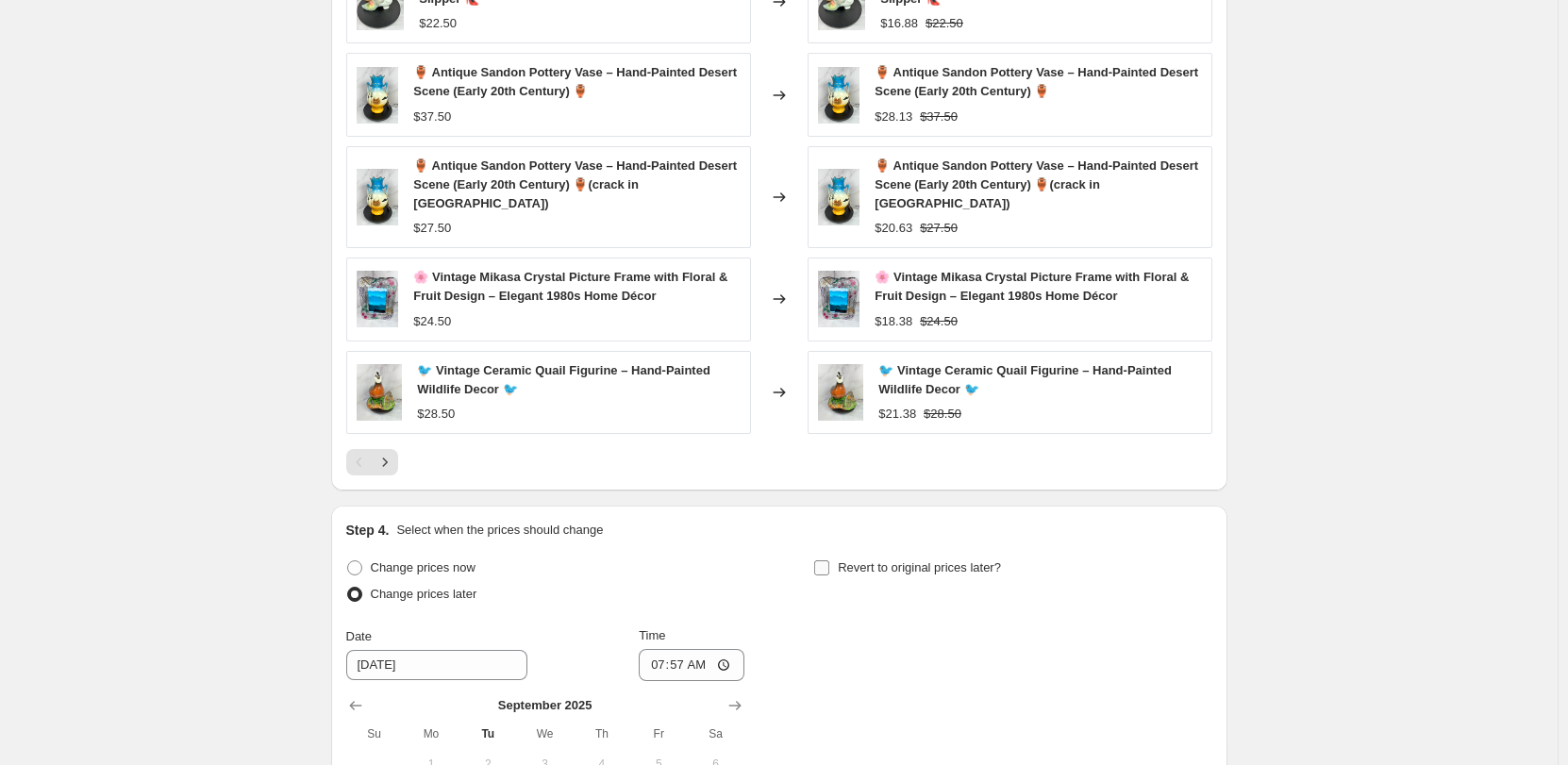
click at [827, 560] on input "Revert to original prices later?" at bounding box center [822, 568] width 15 height 15
checkbox input "true"
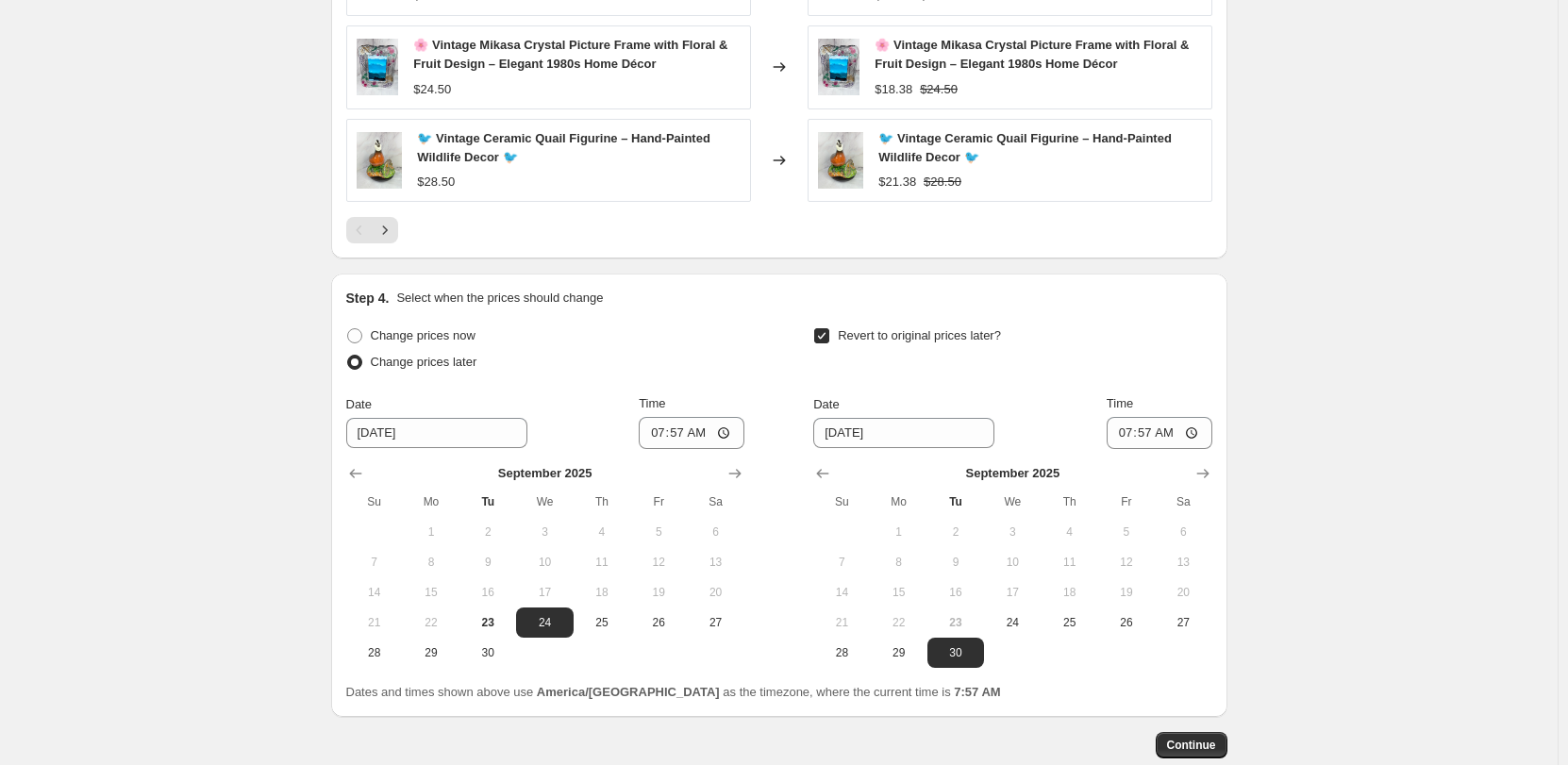
scroll to position [1646, 0]
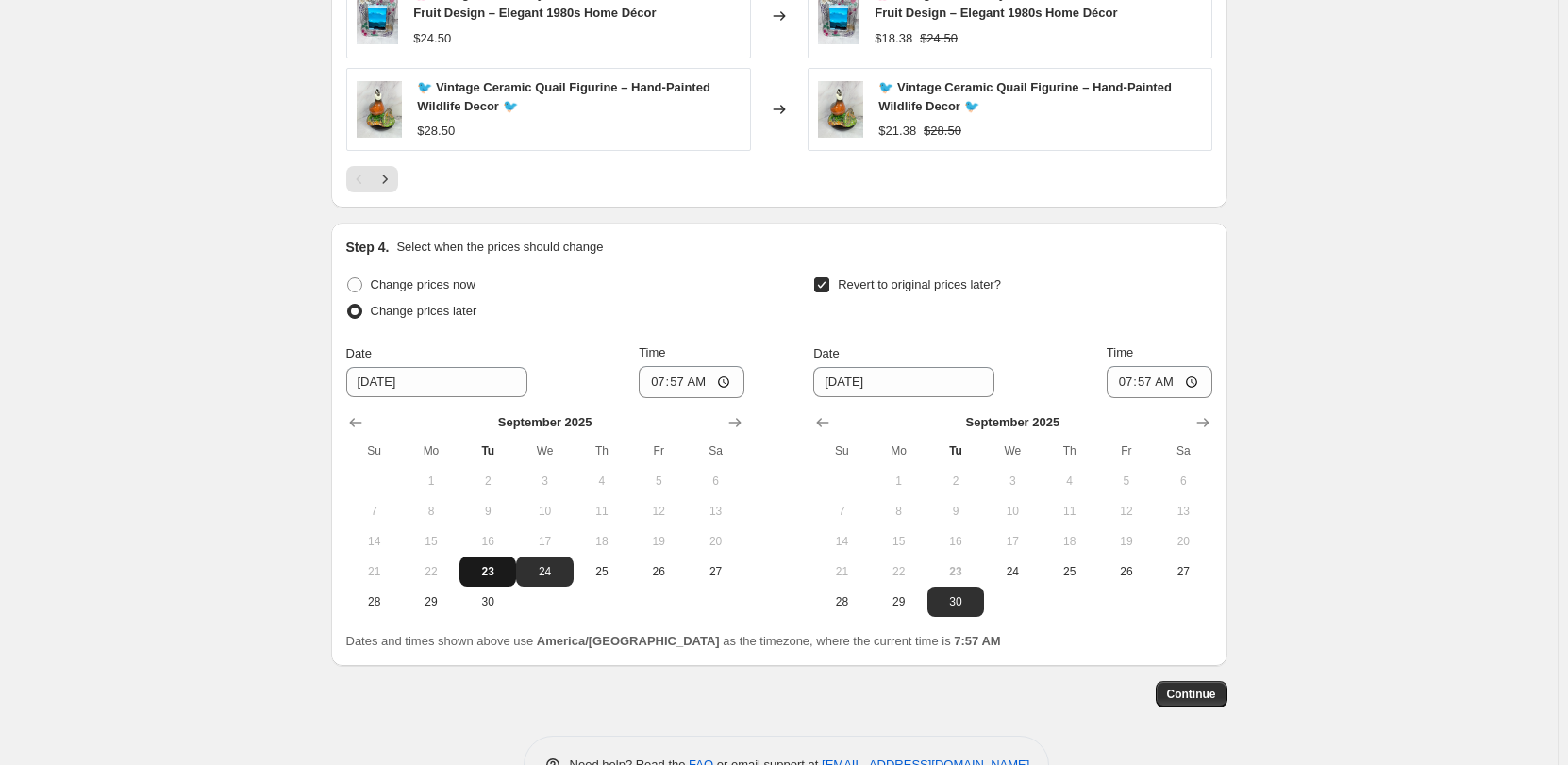
click at [496, 564] on span "23" at bounding box center [488, 572] width 42 height 15
type input "[DATE]"
click at [662, 366] on input "07:57" at bounding box center [691, 382] width 106 height 32
type input "17:00"
click at [1129, 369] on input "07:57" at bounding box center [1160, 382] width 106 height 32
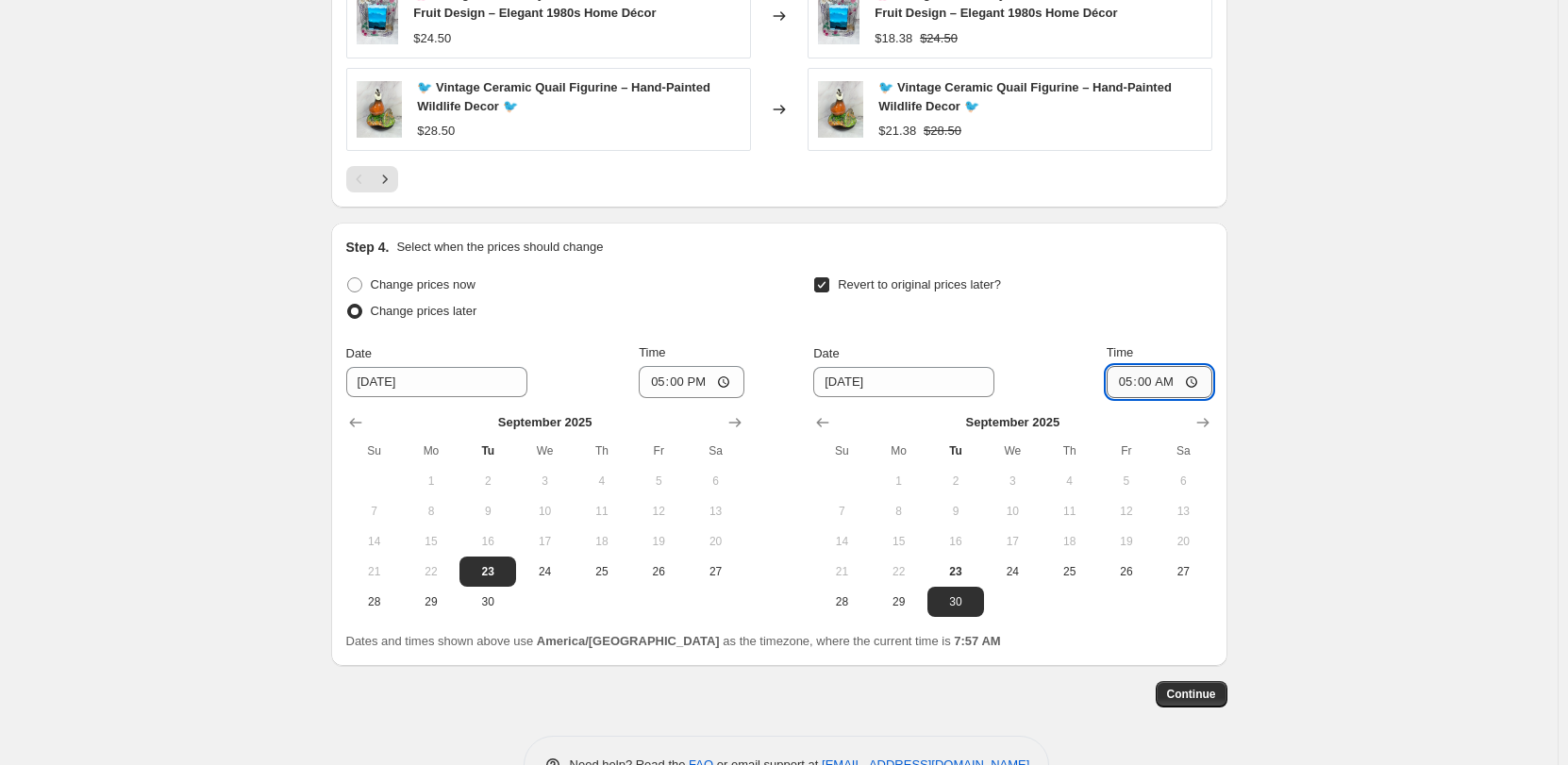
type input "17:00"
click at [1198, 686] on span "Continue" at bounding box center [1191, 694] width 49 height 15
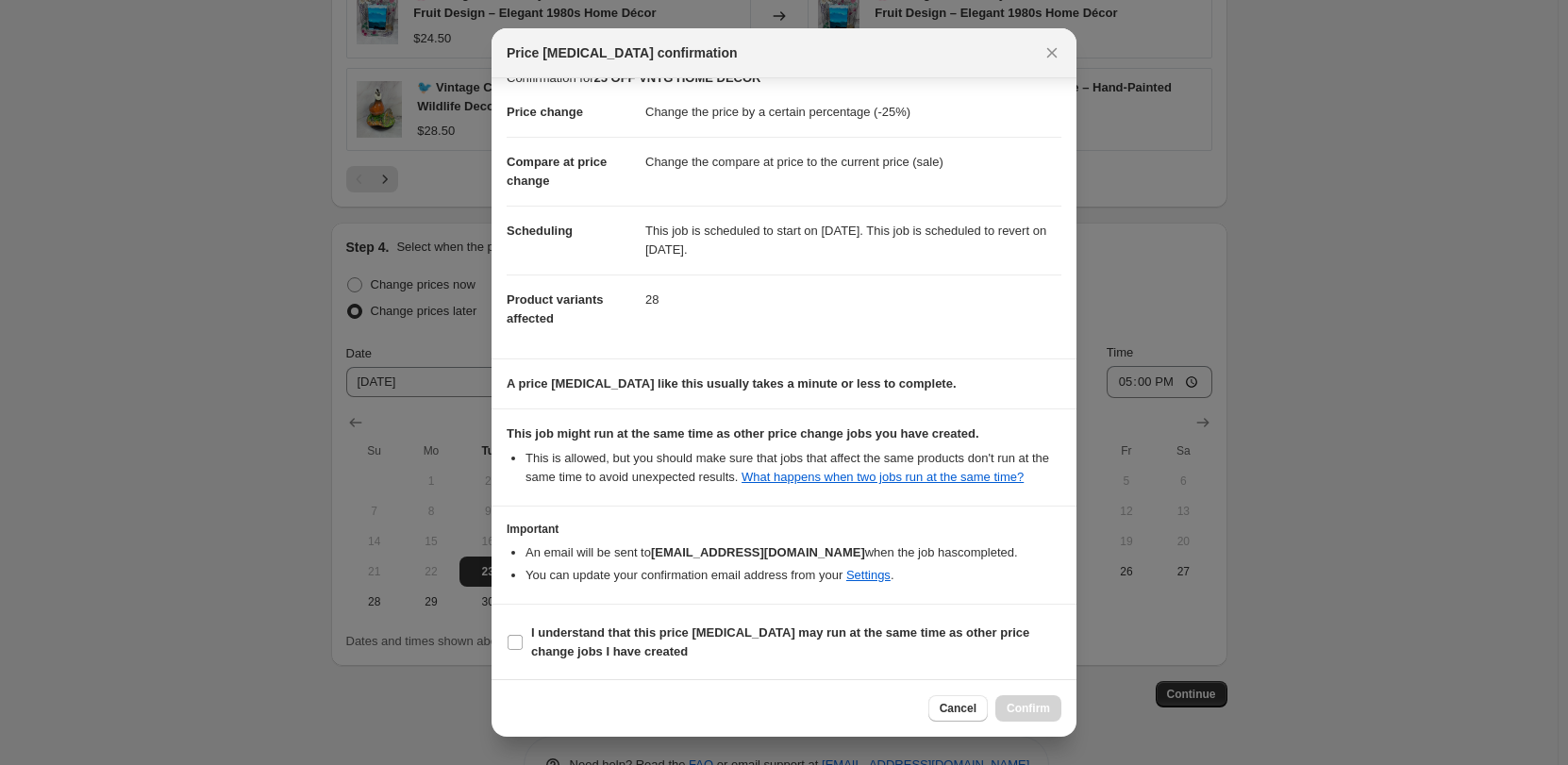
scroll to position [26, 0]
click at [511, 638] on input "I understand that this price [MEDICAL_DATA] may run at the same time as other p…" at bounding box center [515, 641] width 15 height 15
checkbox input "true"
click at [1017, 711] on span "Confirm" at bounding box center [1028, 708] width 44 height 15
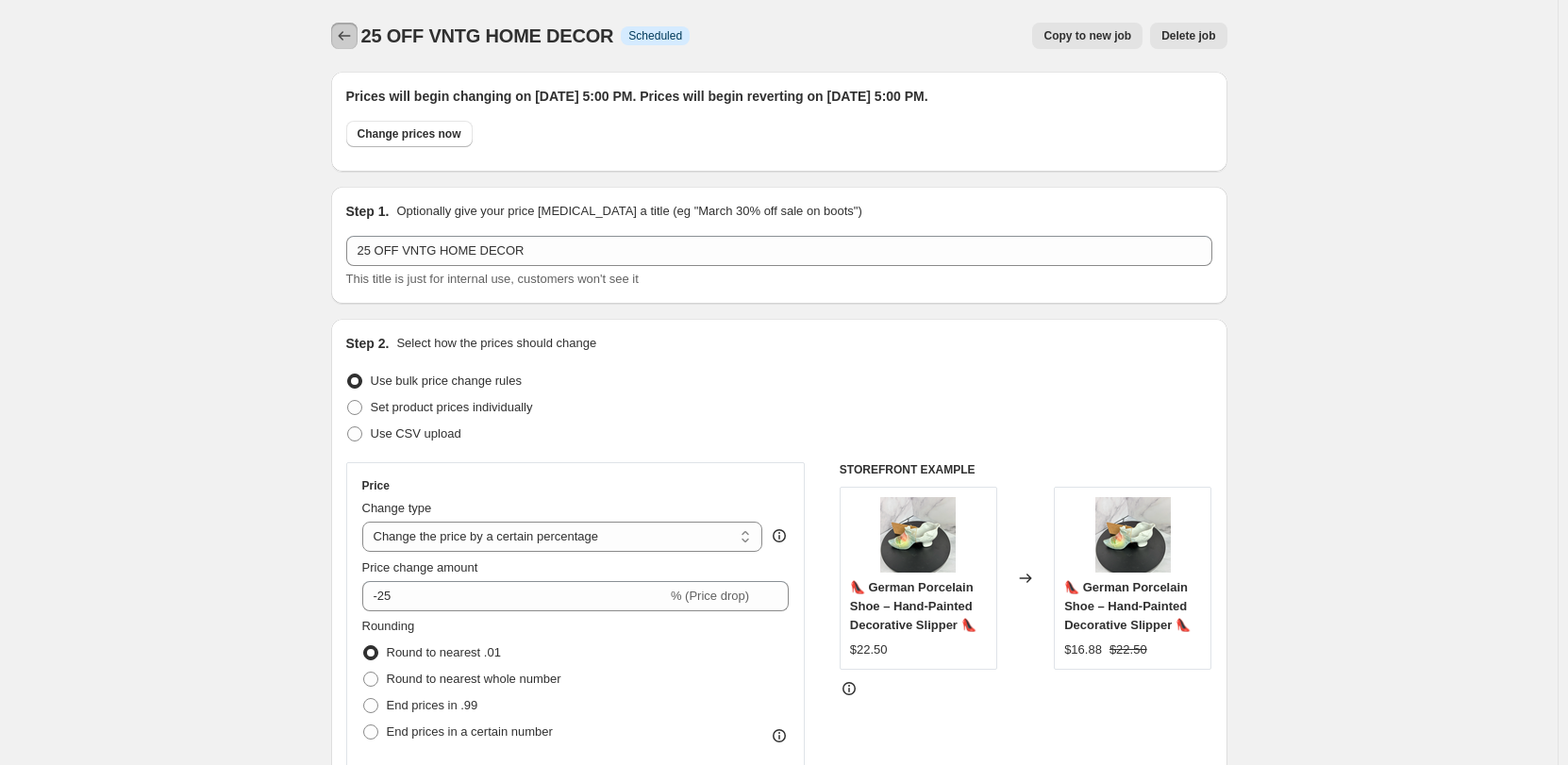
click at [354, 25] on button "Price change jobs" at bounding box center [345, 36] width 27 height 27
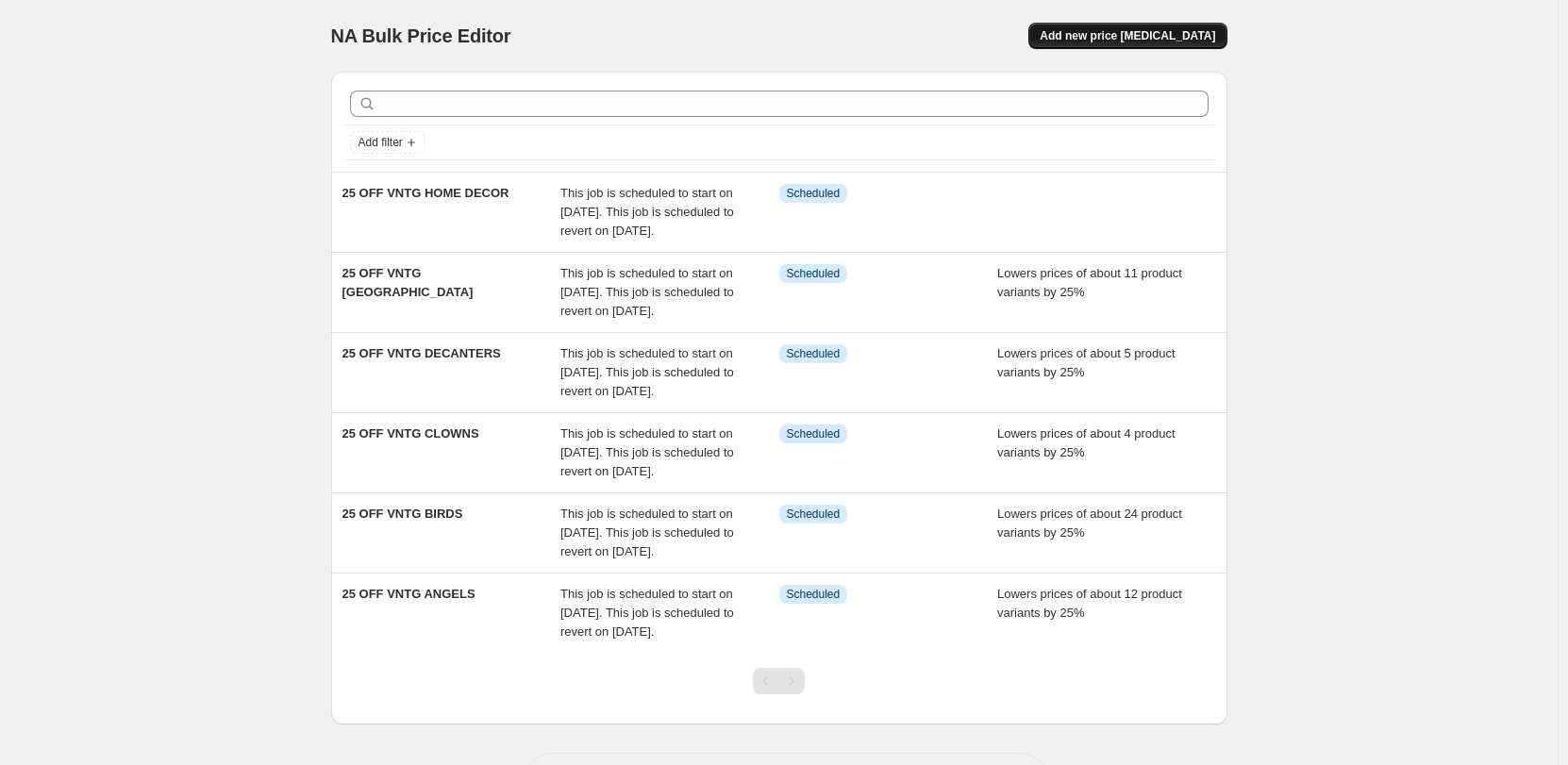
click at [1143, 29] on span "Add new price [MEDICAL_DATA]" at bounding box center [1127, 36] width 175 height 15
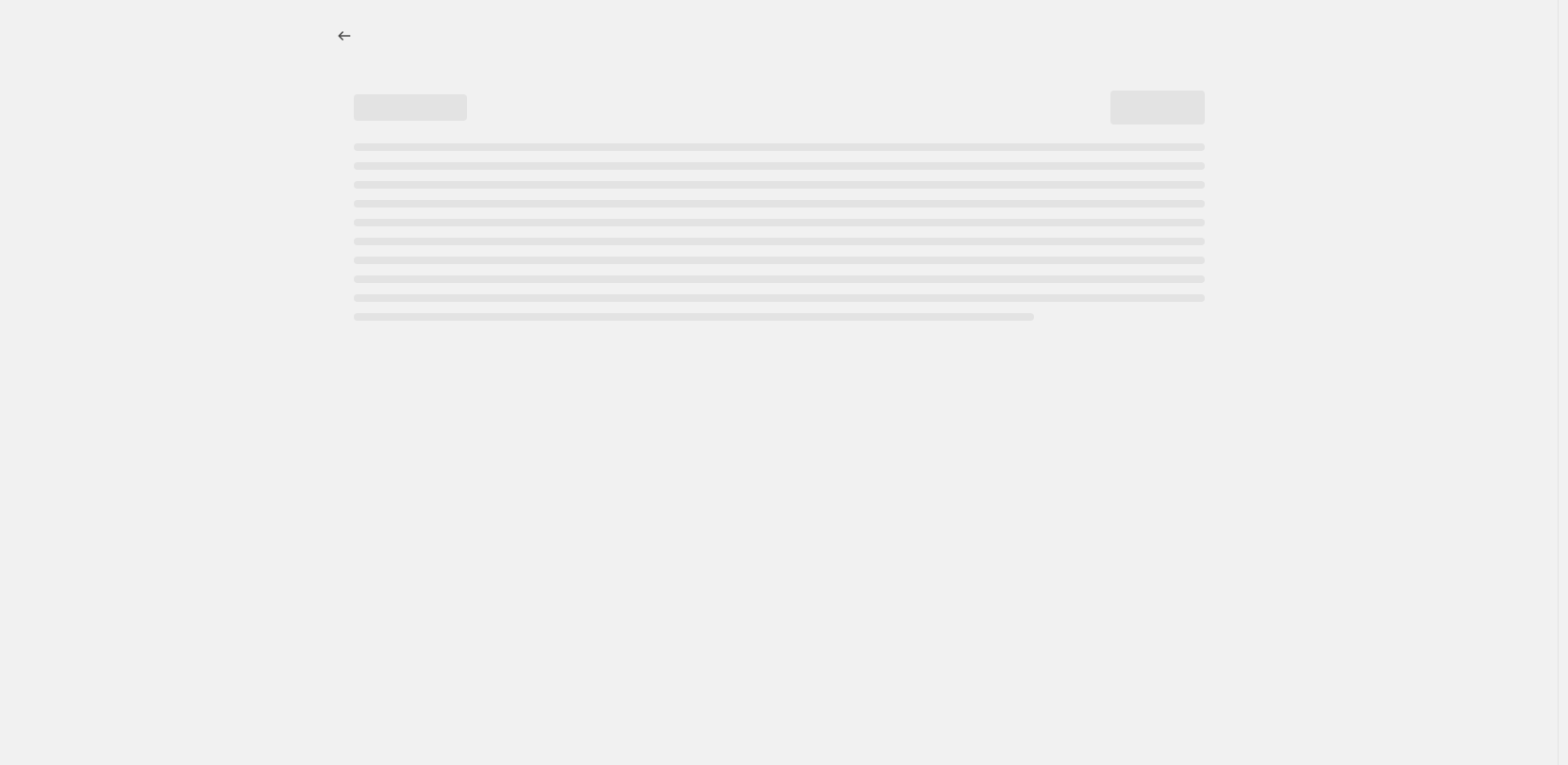
select select "percentage"
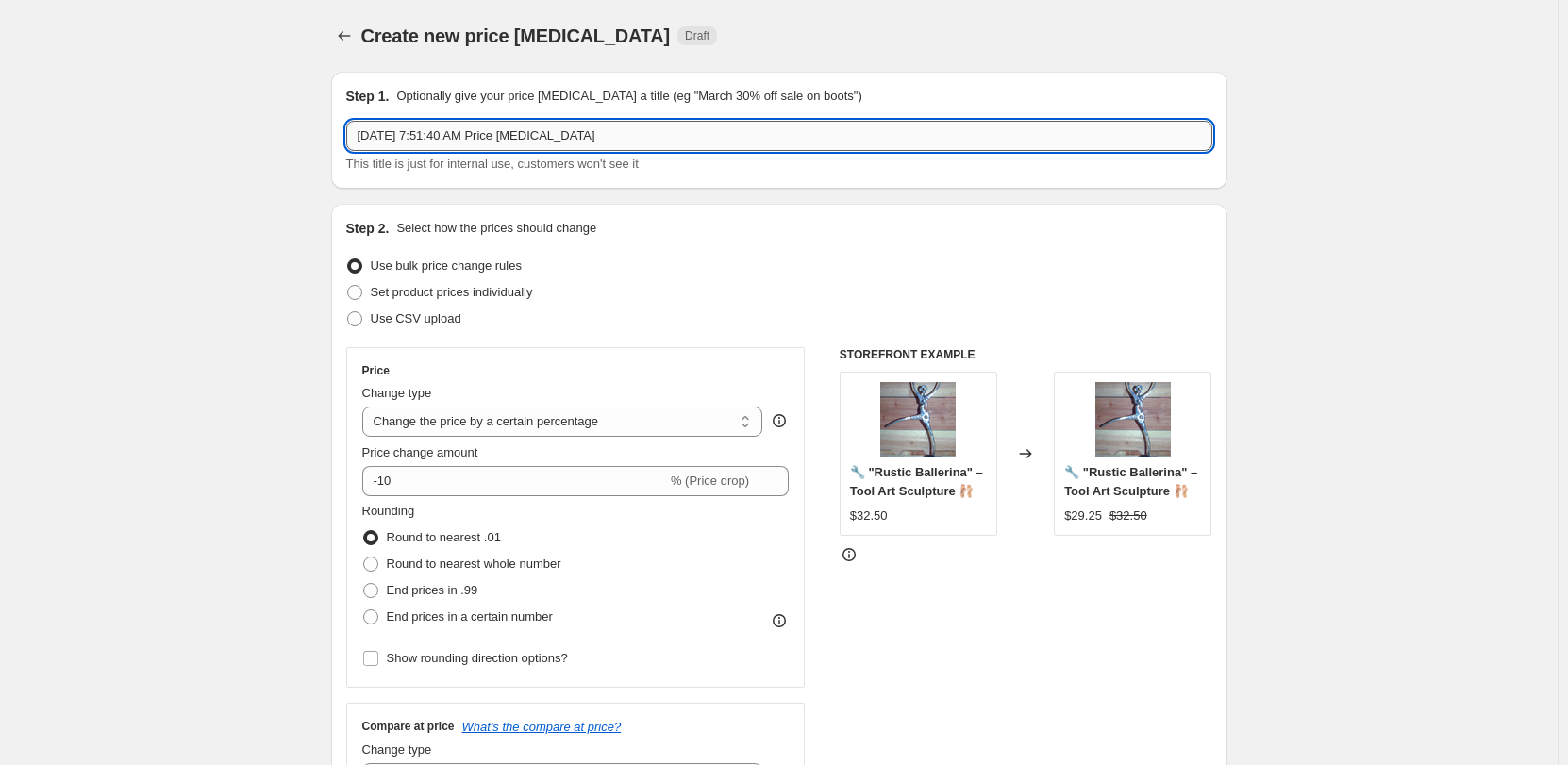
click at [621, 127] on input "[DATE] 7:51:40 AM Price [MEDICAL_DATA]" at bounding box center [779, 136] width 866 height 30
type input "25 OFF VNTG KITCHEN"
click at [506, 476] on input "-10" at bounding box center [515, 481] width 305 height 30
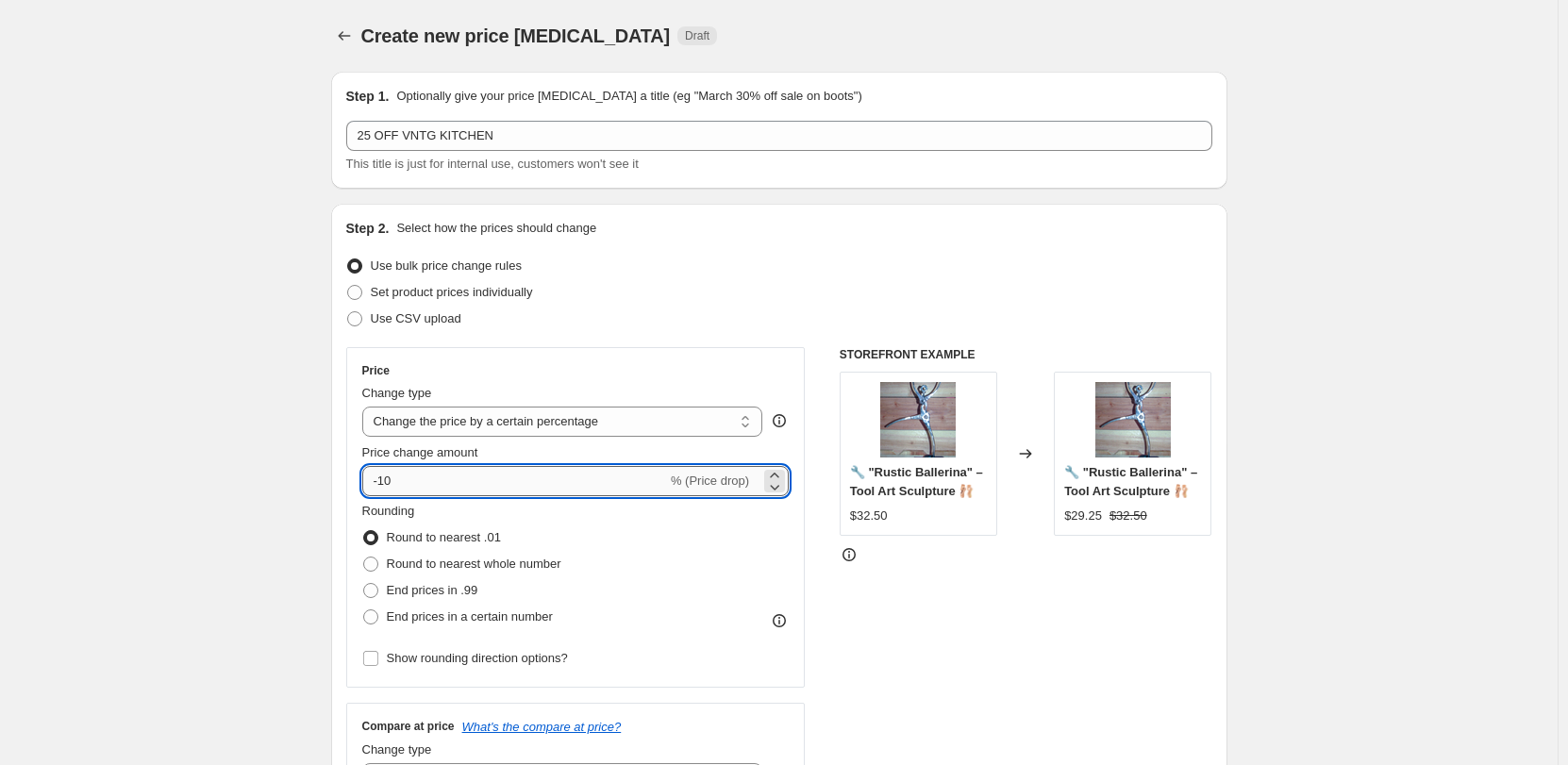
type input "-1"
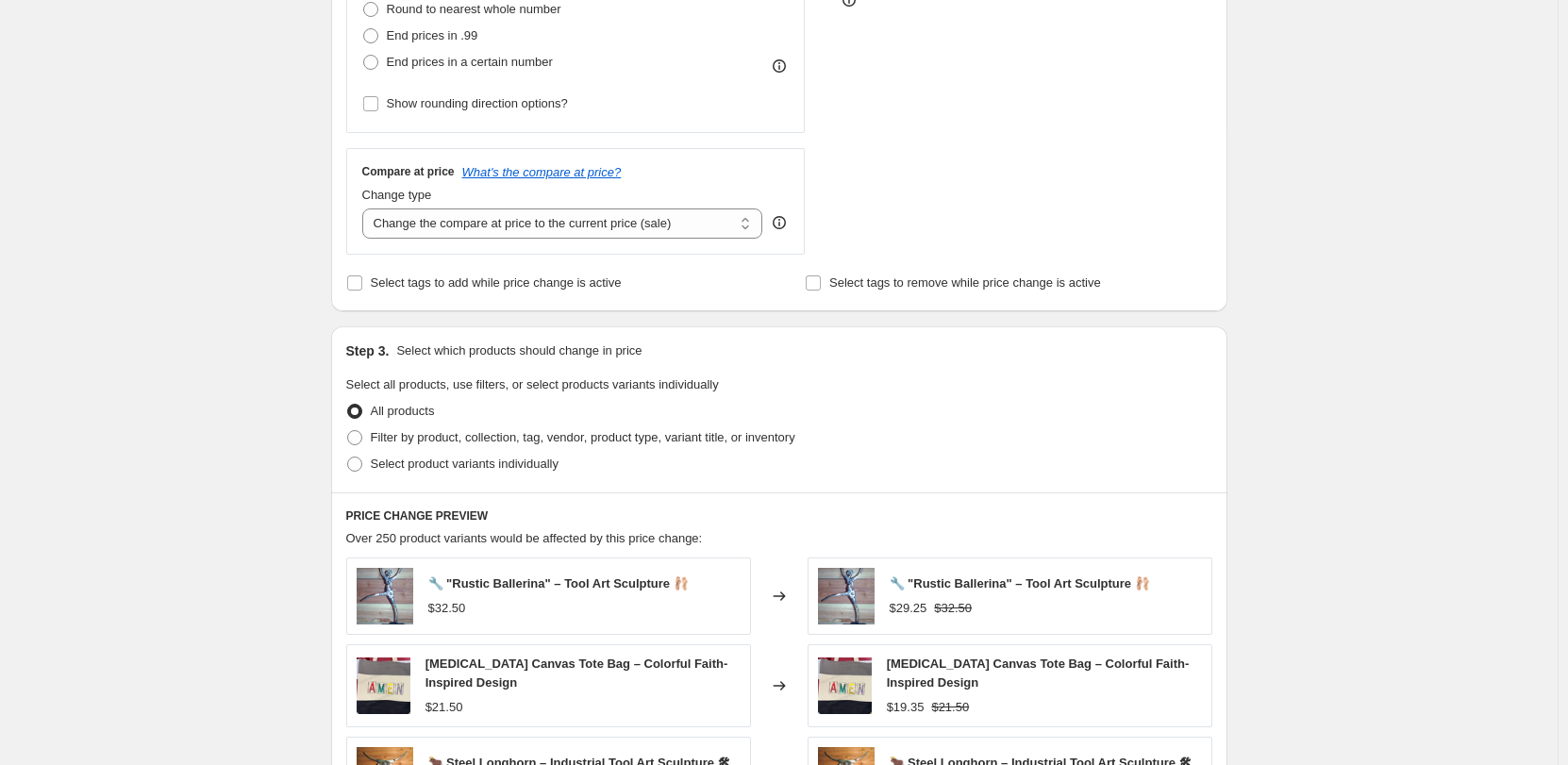
scroll to position [566, 0]
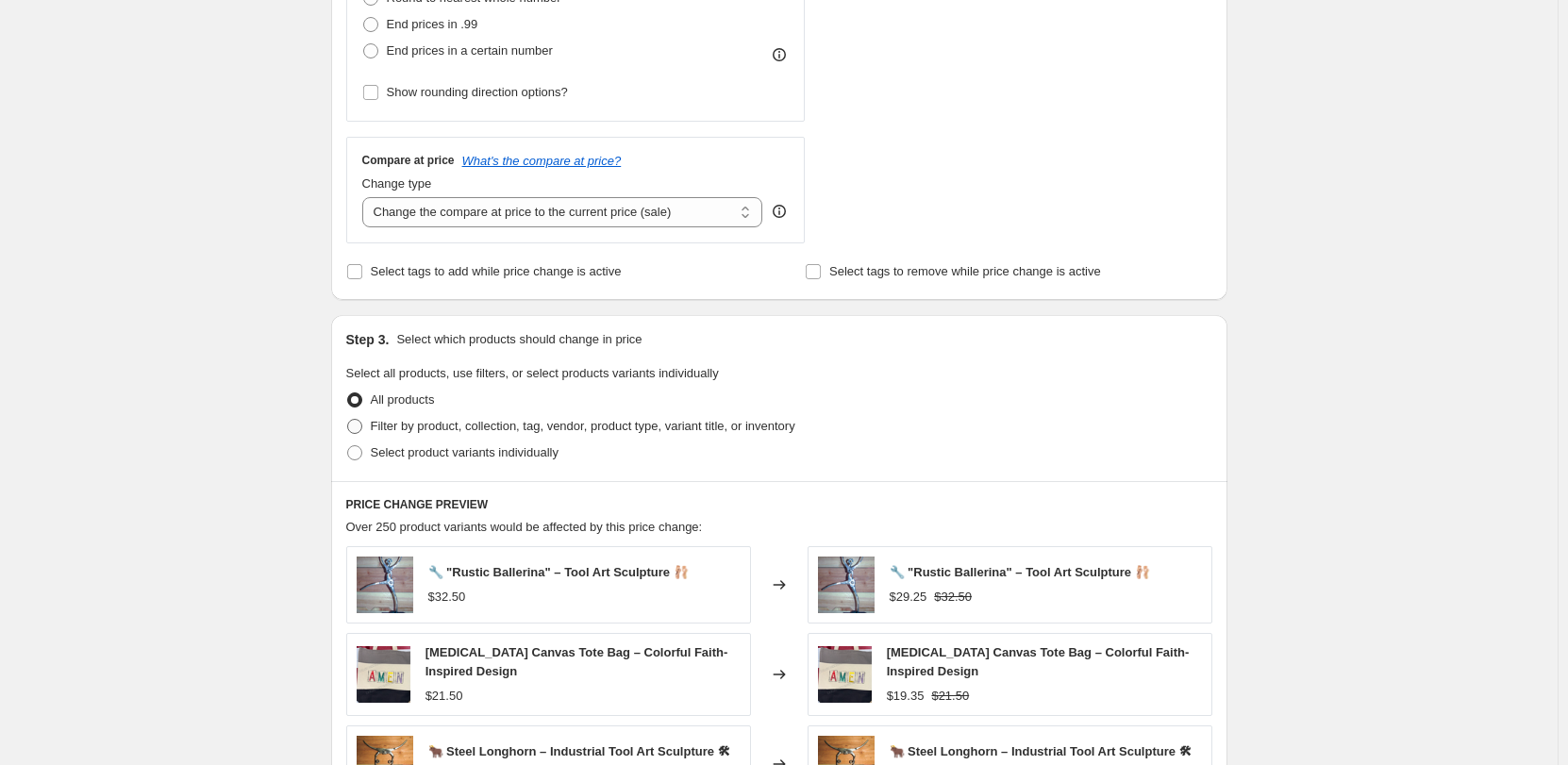
type input "-25"
click at [377, 425] on span "Filter by product, collection, tag, vendor, product type, variant title, or inv…" at bounding box center [583, 425] width 424 height 14
click at [348, 419] on input "Filter by product, collection, tag, vendor, product type, variant title, or inv…" at bounding box center [347, 418] width 1 height 1
radio input "true"
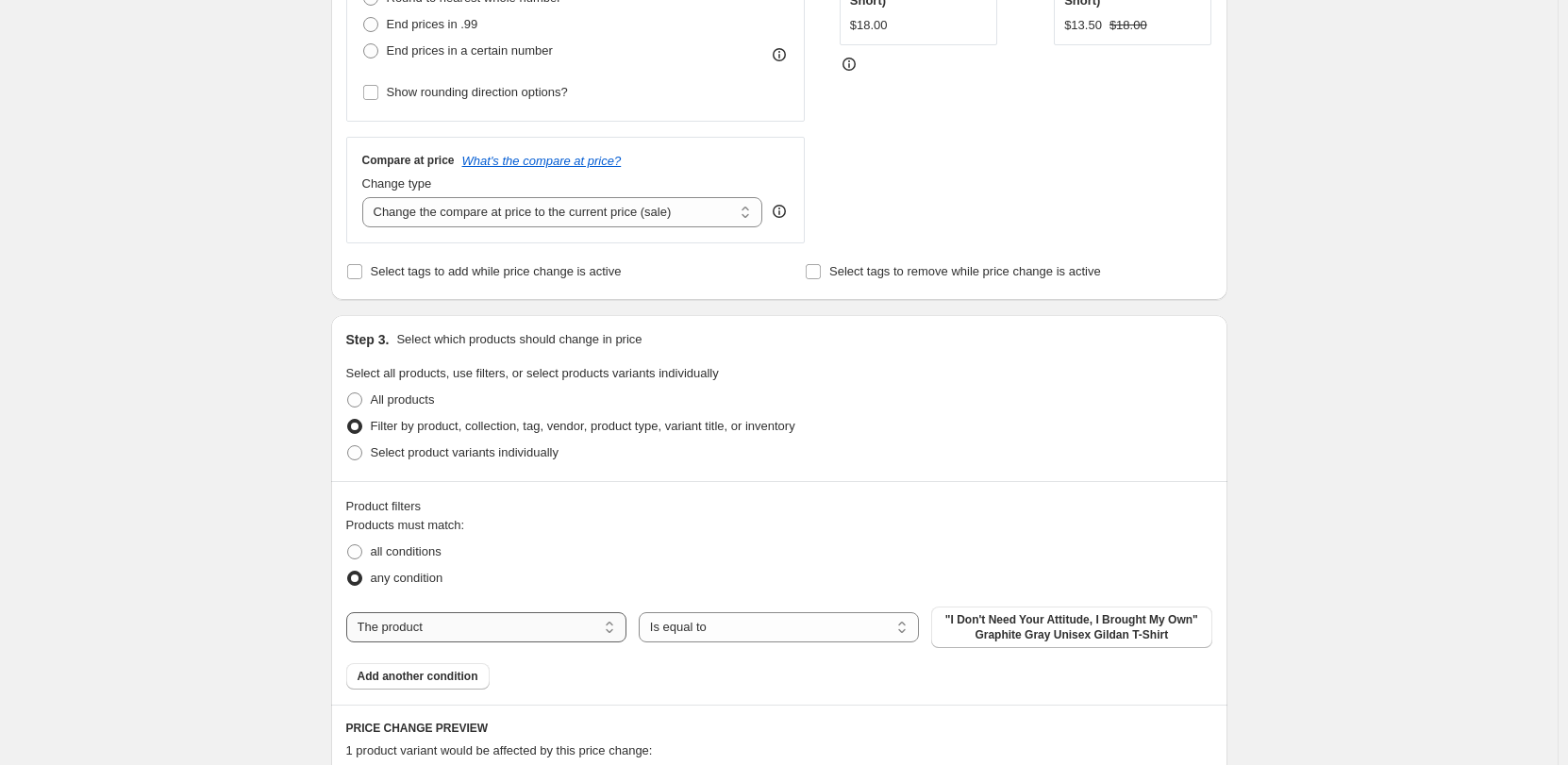
click at [490, 624] on select "The product The product's collection The product's tag The product's vendor The…" at bounding box center [487, 628] width 280 height 30
select select "collection"
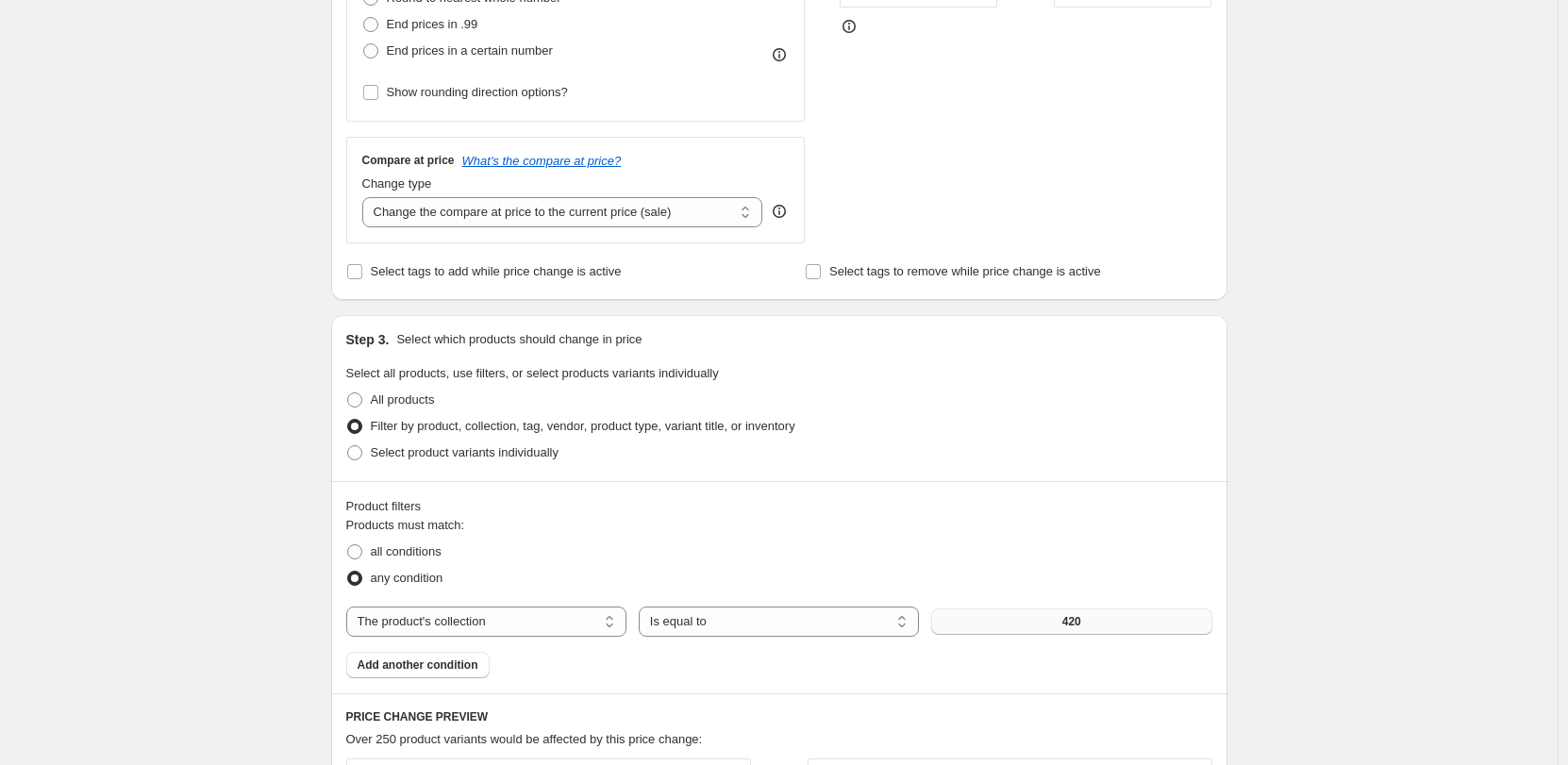
click at [1035, 616] on button "420" at bounding box center [1071, 622] width 280 height 27
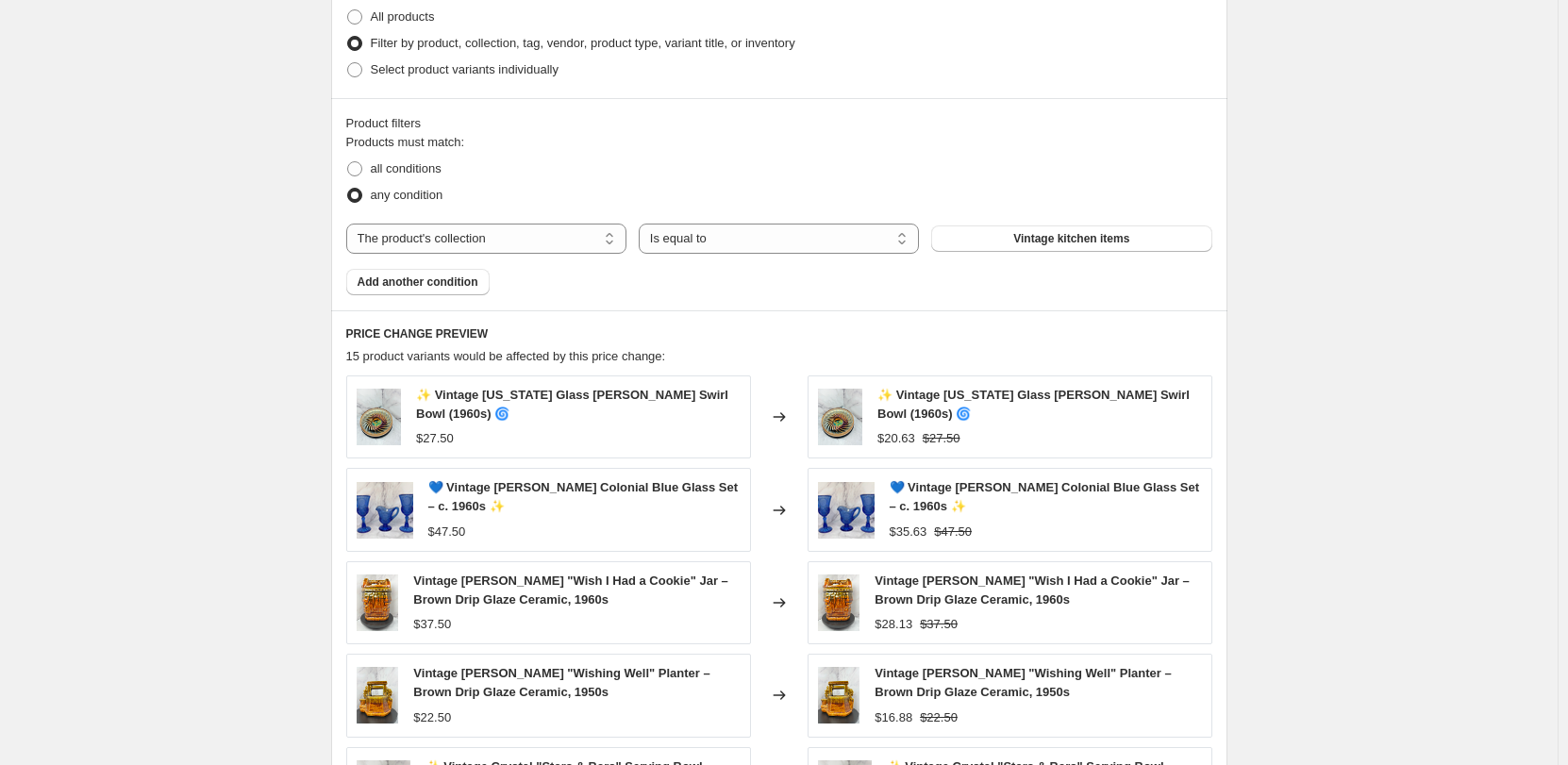
scroll to position [1359, 0]
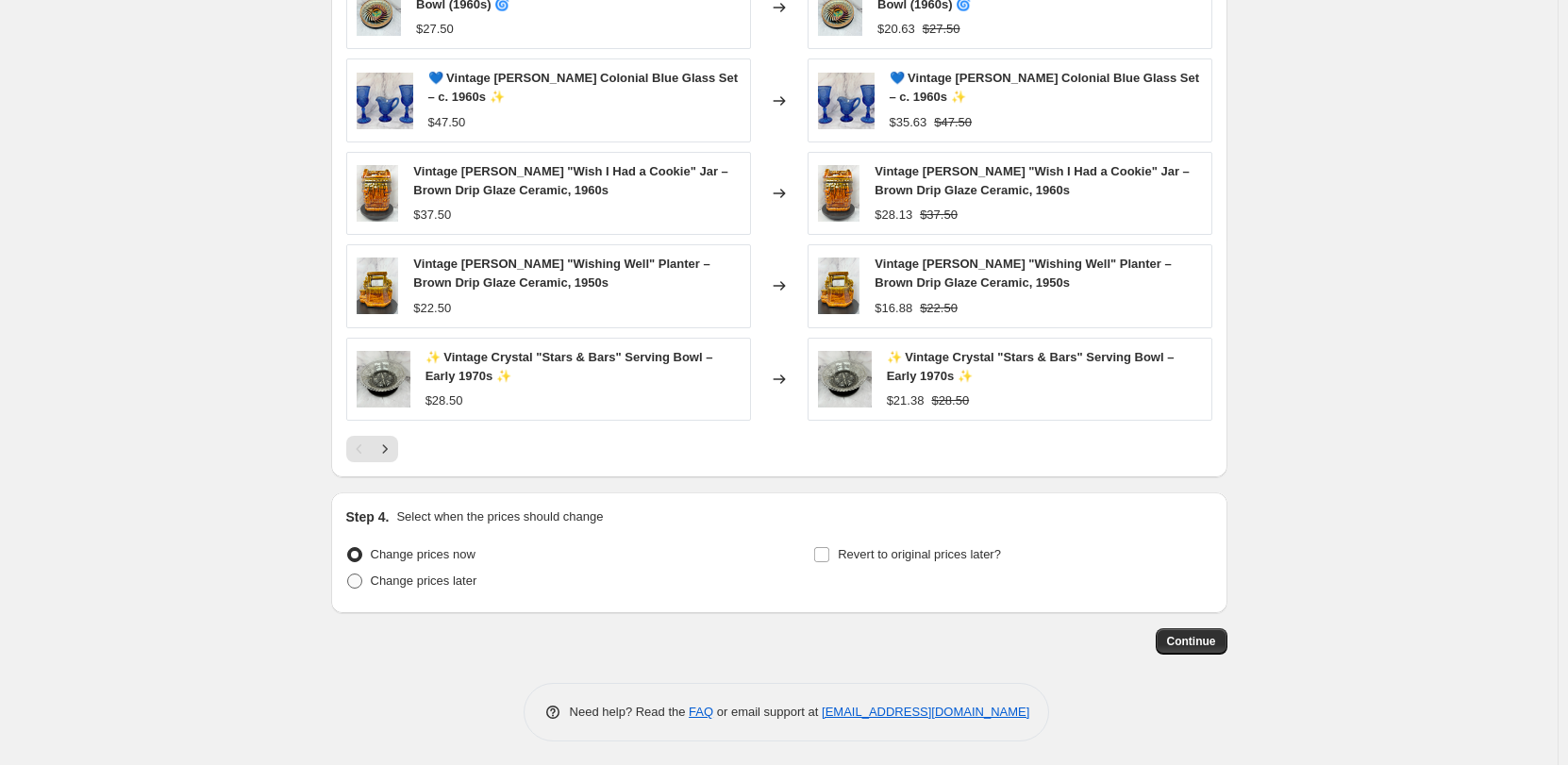
click at [361, 578] on span at bounding box center [355, 581] width 15 height 15
click at [348, 575] on input "Change prices later" at bounding box center [347, 574] width 1 height 1
radio input "true"
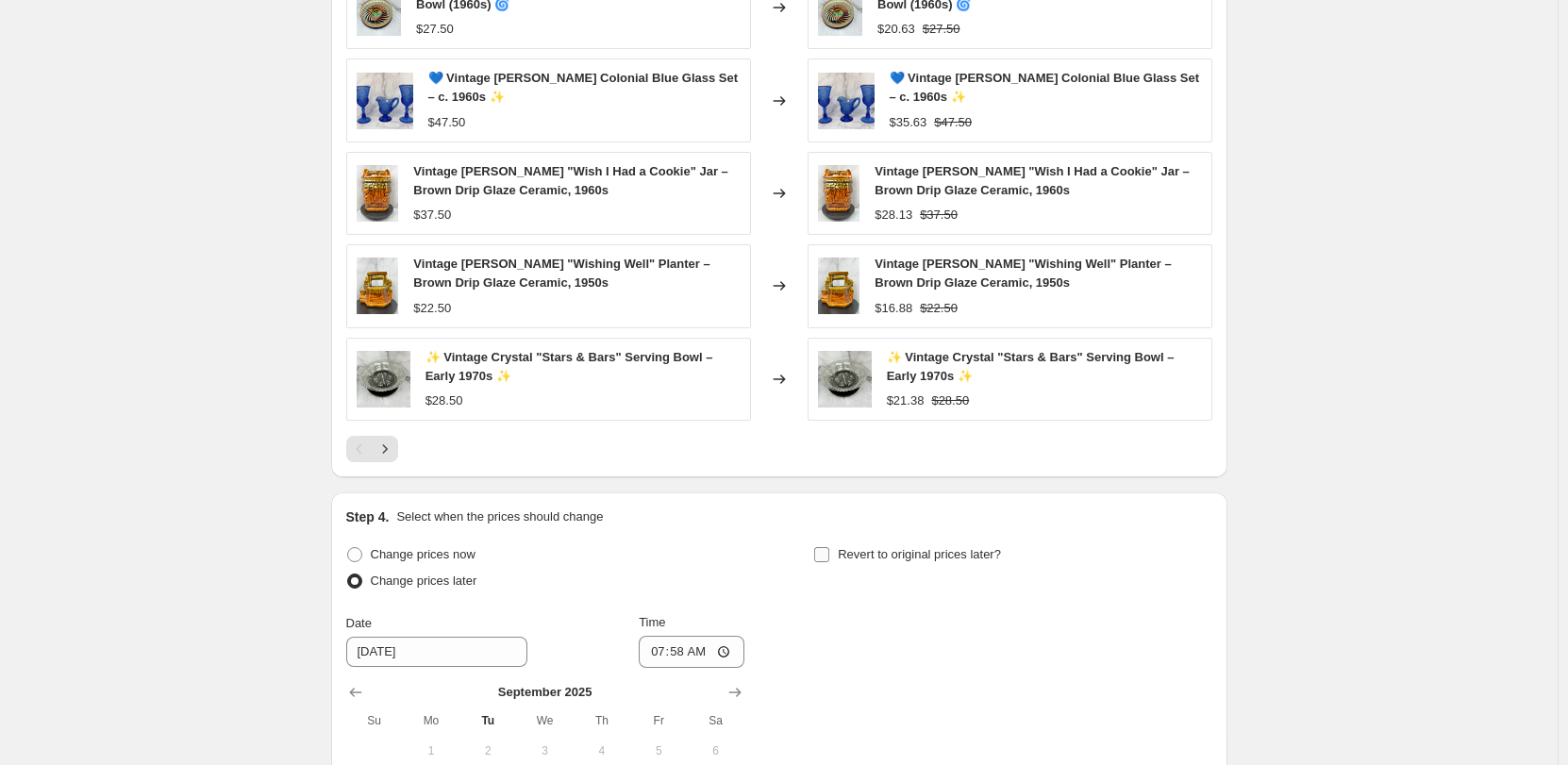
click at [839, 548] on label "Revert to original prices later?" at bounding box center [907, 555] width 187 height 27
click at [829, 548] on input "Revert to original prices later?" at bounding box center [822, 555] width 15 height 15
checkbox input "true"
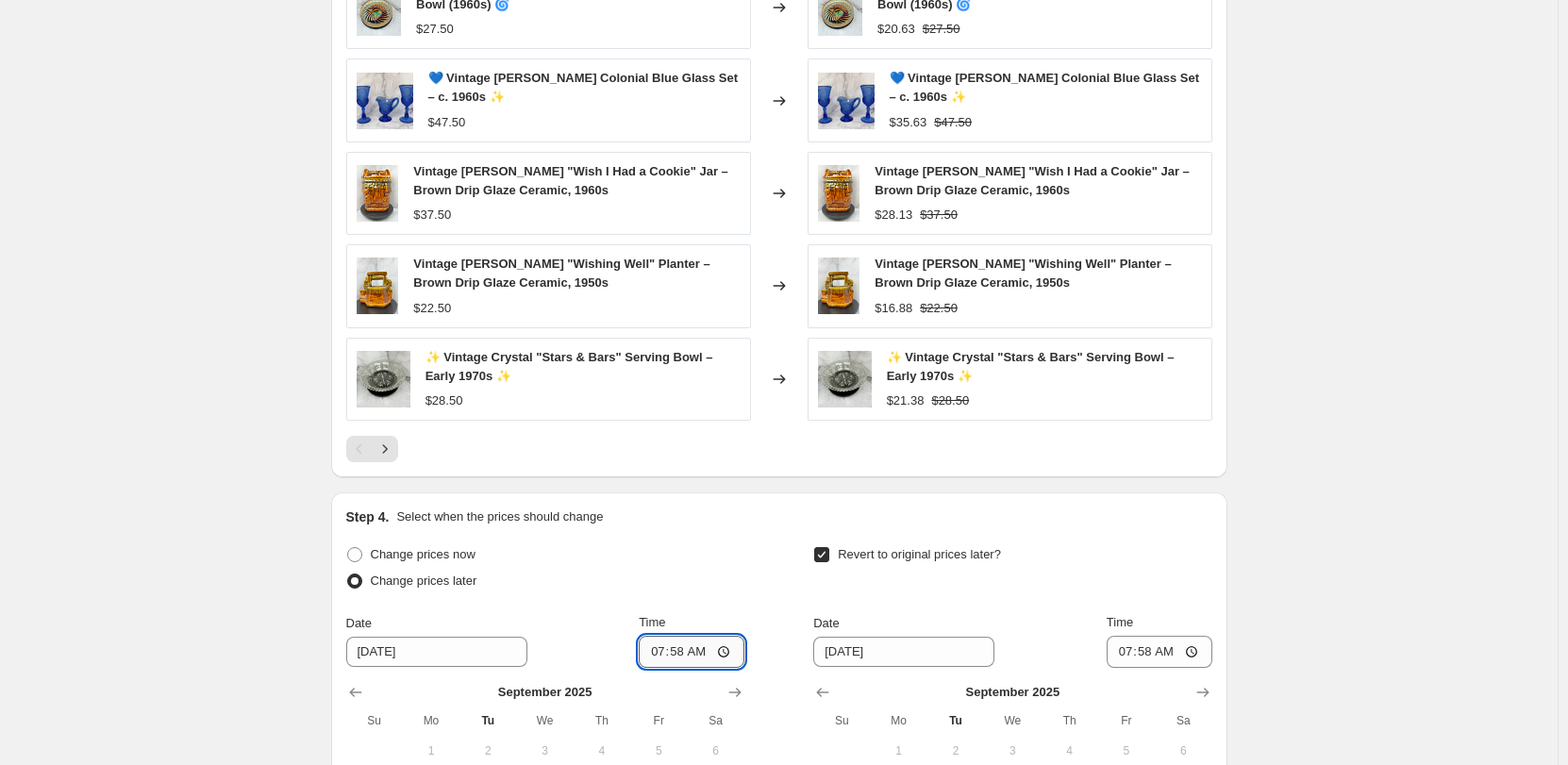
click at [656, 645] on input "07:58" at bounding box center [691, 651] width 106 height 32
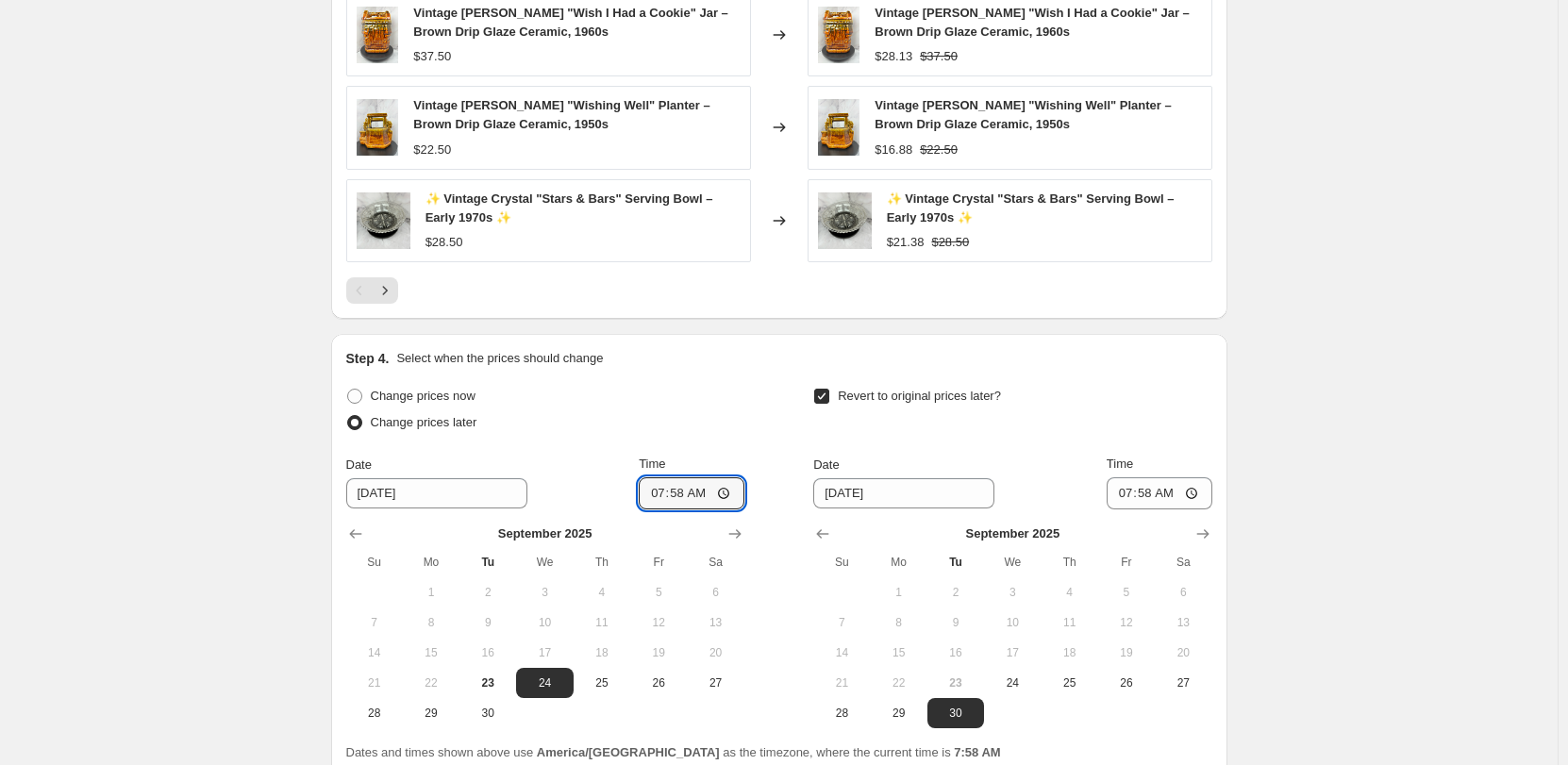
scroll to position [1642, 0]
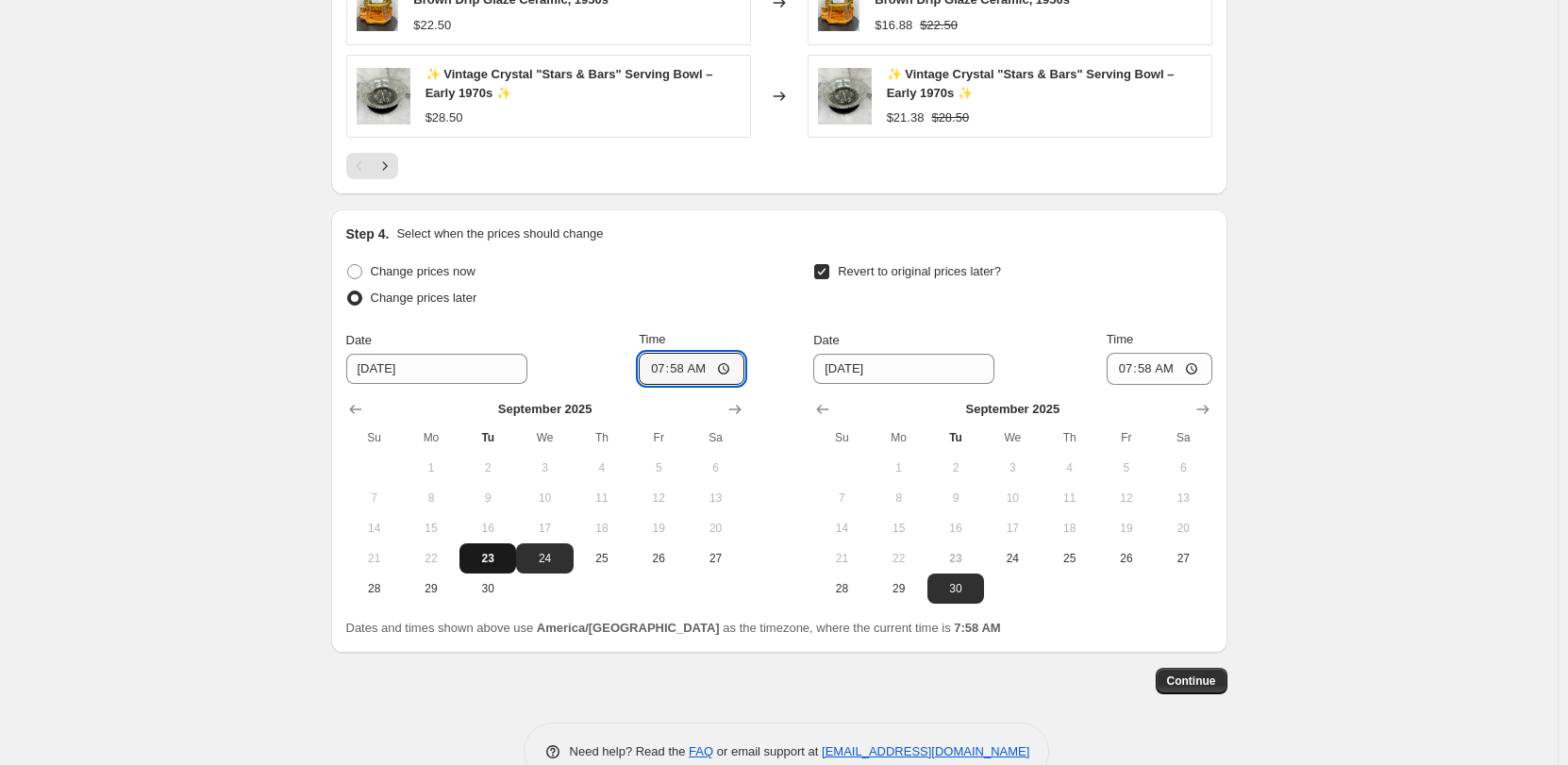
click at [499, 554] on span "23" at bounding box center [488, 559] width 42 height 15
type input "[DATE]"
click at [660, 361] on input "07:58" at bounding box center [691, 369] width 106 height 32
type input "17:00"
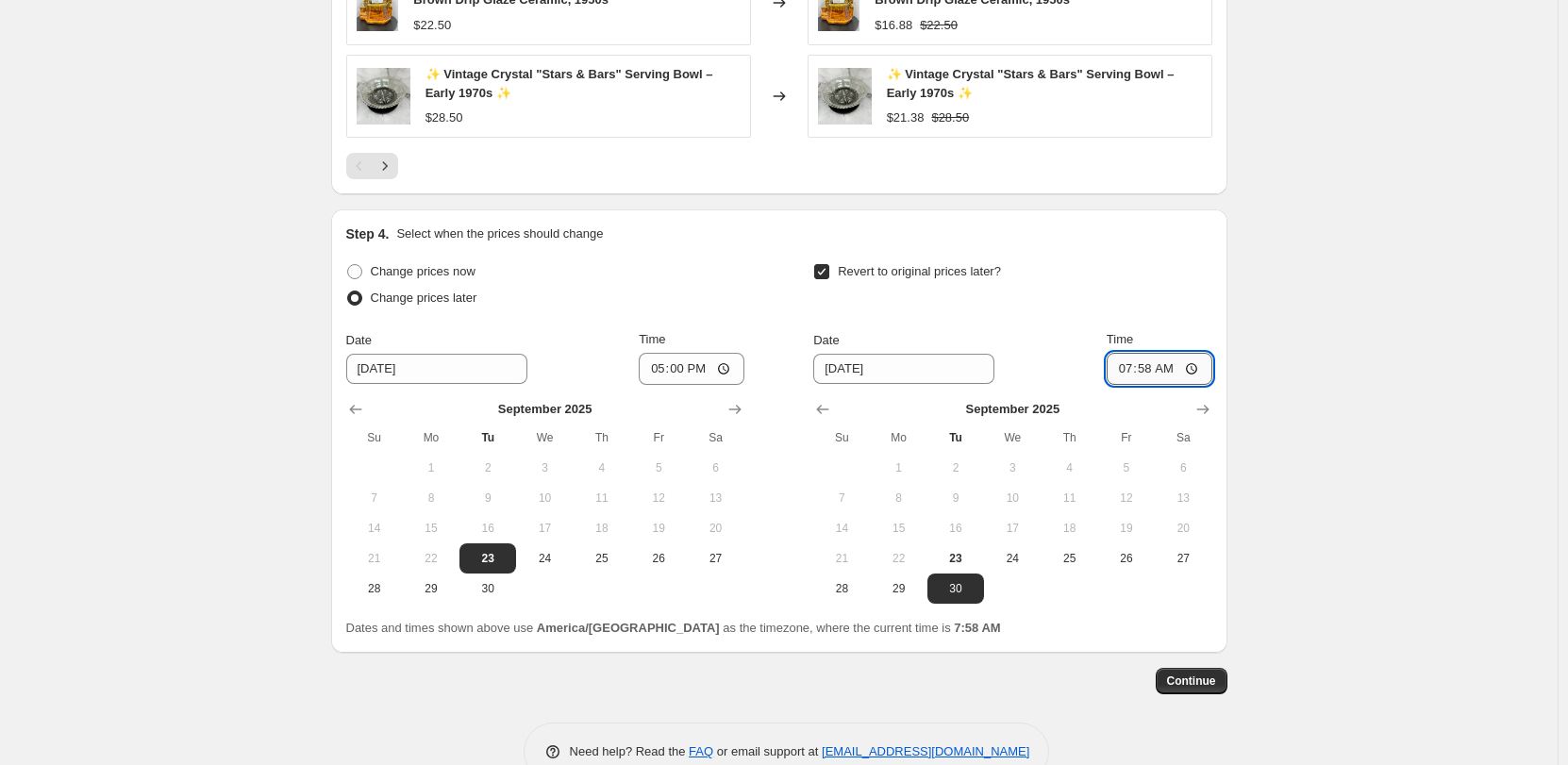
click at [1130, 364] on input "07:58" at bounding box center [1160, 369] width 106 height 32
type input "17:00"
click at [1223, 675] on button "Continue" at bounding box center [1191, 681] width 72 height 27
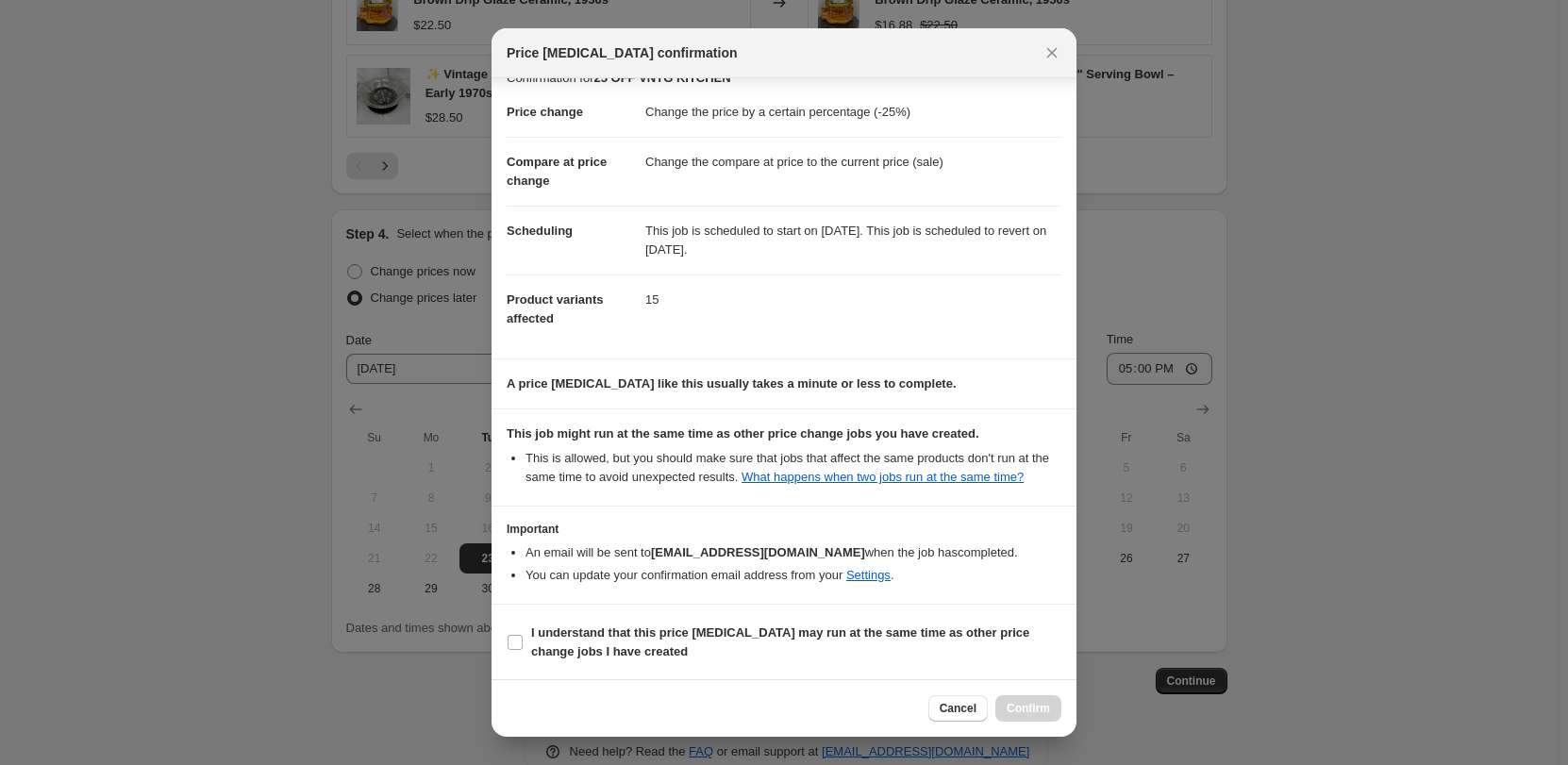
scroll to position [26, 0]
click at [522, 644] on input "I understand that this price [MEDICAL_DATA] may run at the same time as other p…" at bounding box center [515, 641] width 15 height 15
checkbox input "true"
click at [1037, 707] on span "Confirm" at bounding box center [1028, 708] width 44 height 15
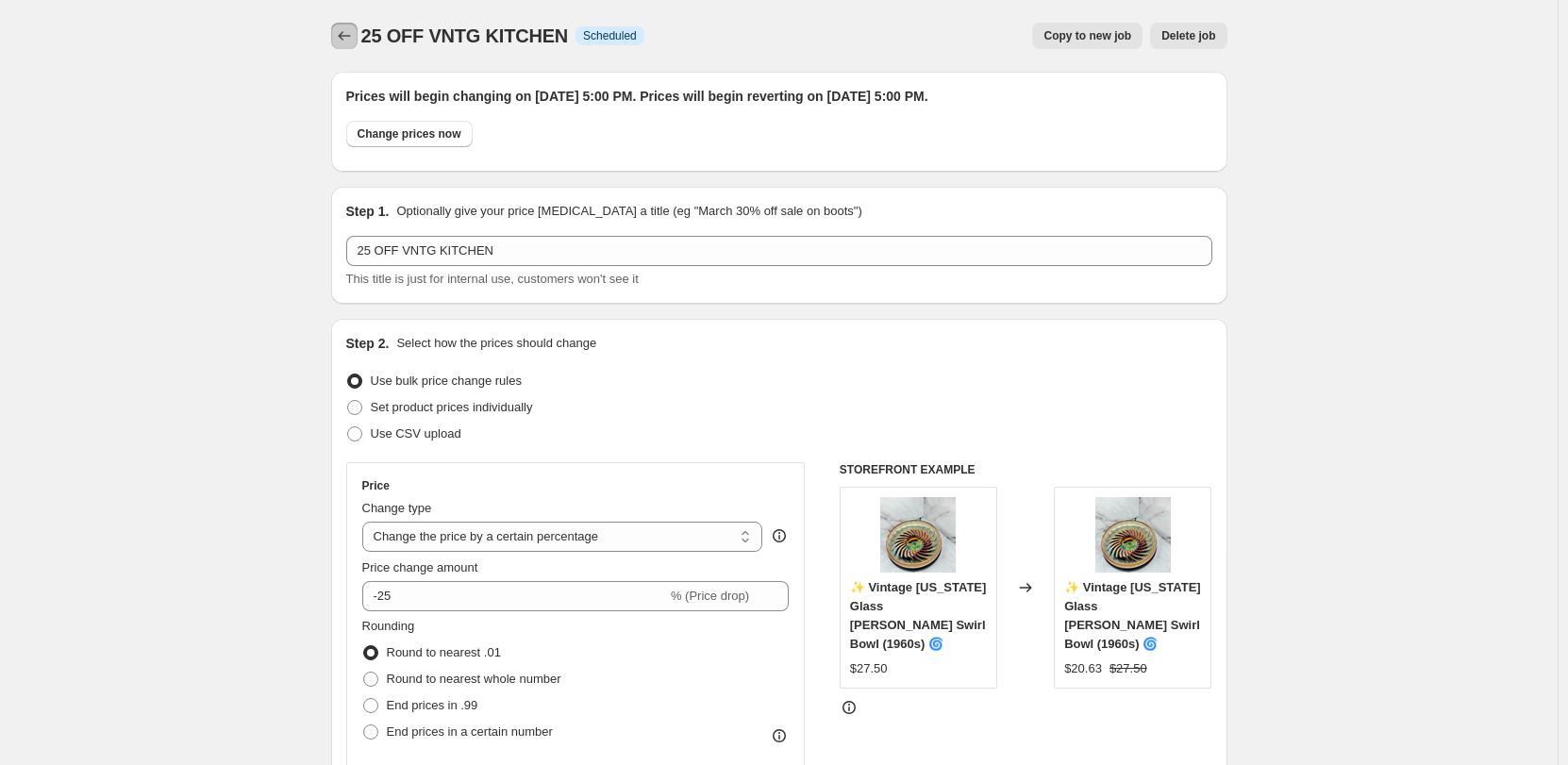
click at [345, 31] on icon "Price change jobs" at bounding box center [345, 36] width 19 height 19
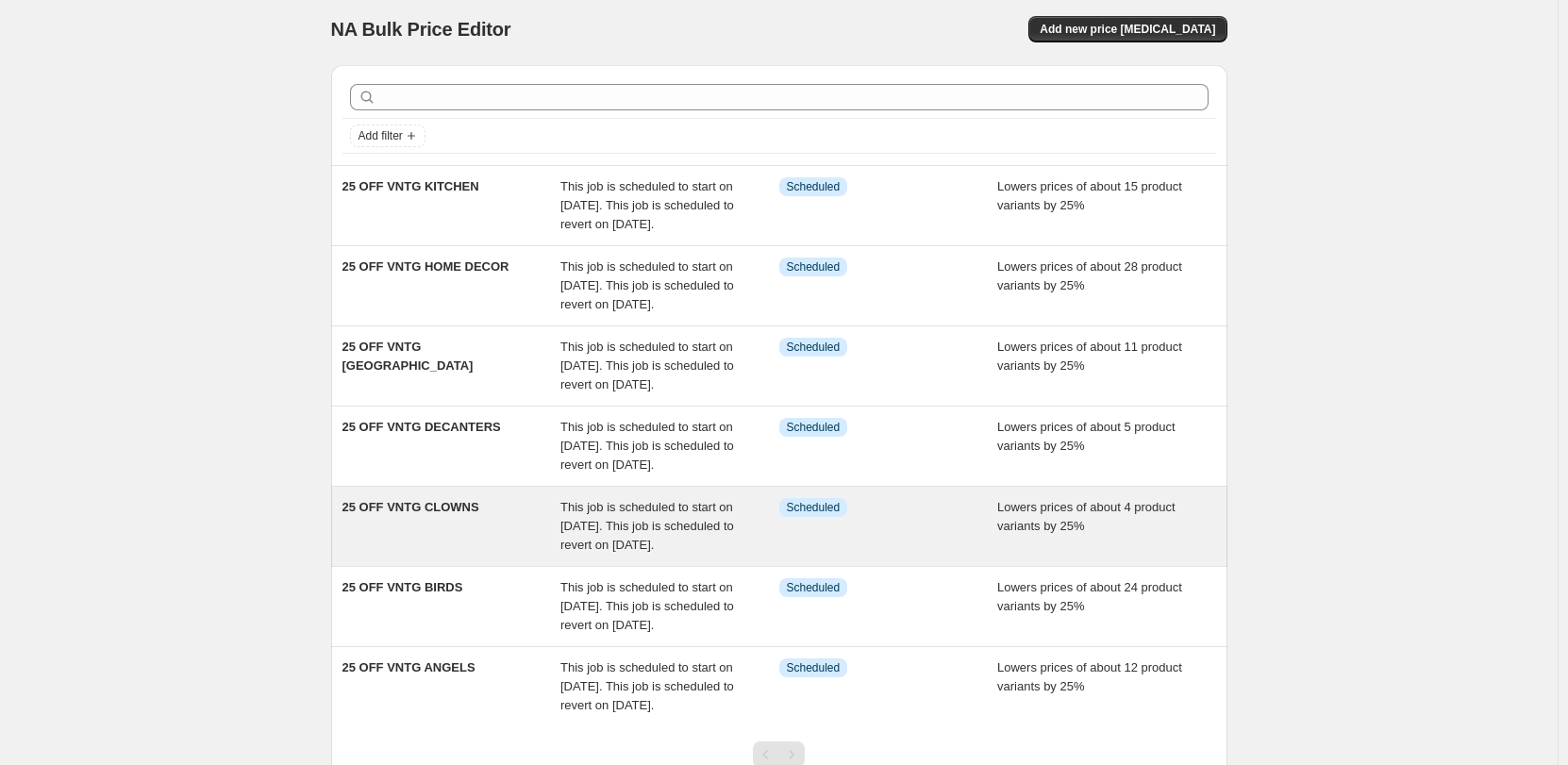
scroll to position [4, 0]
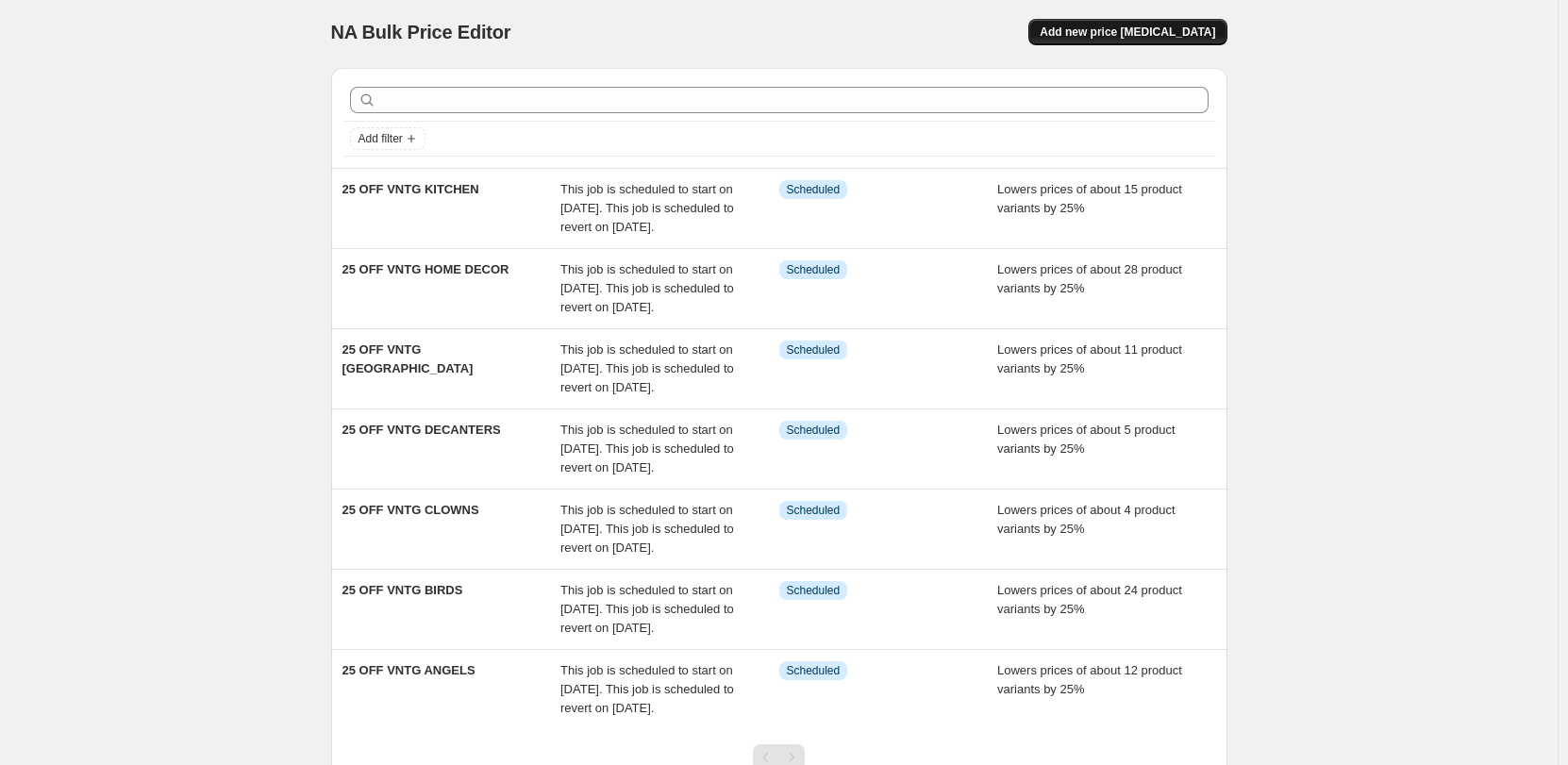
click at [1110, 20] on button "Add new price [MEDICAL_DATA]" at bounding box center [1127, 32] width 198 height 27
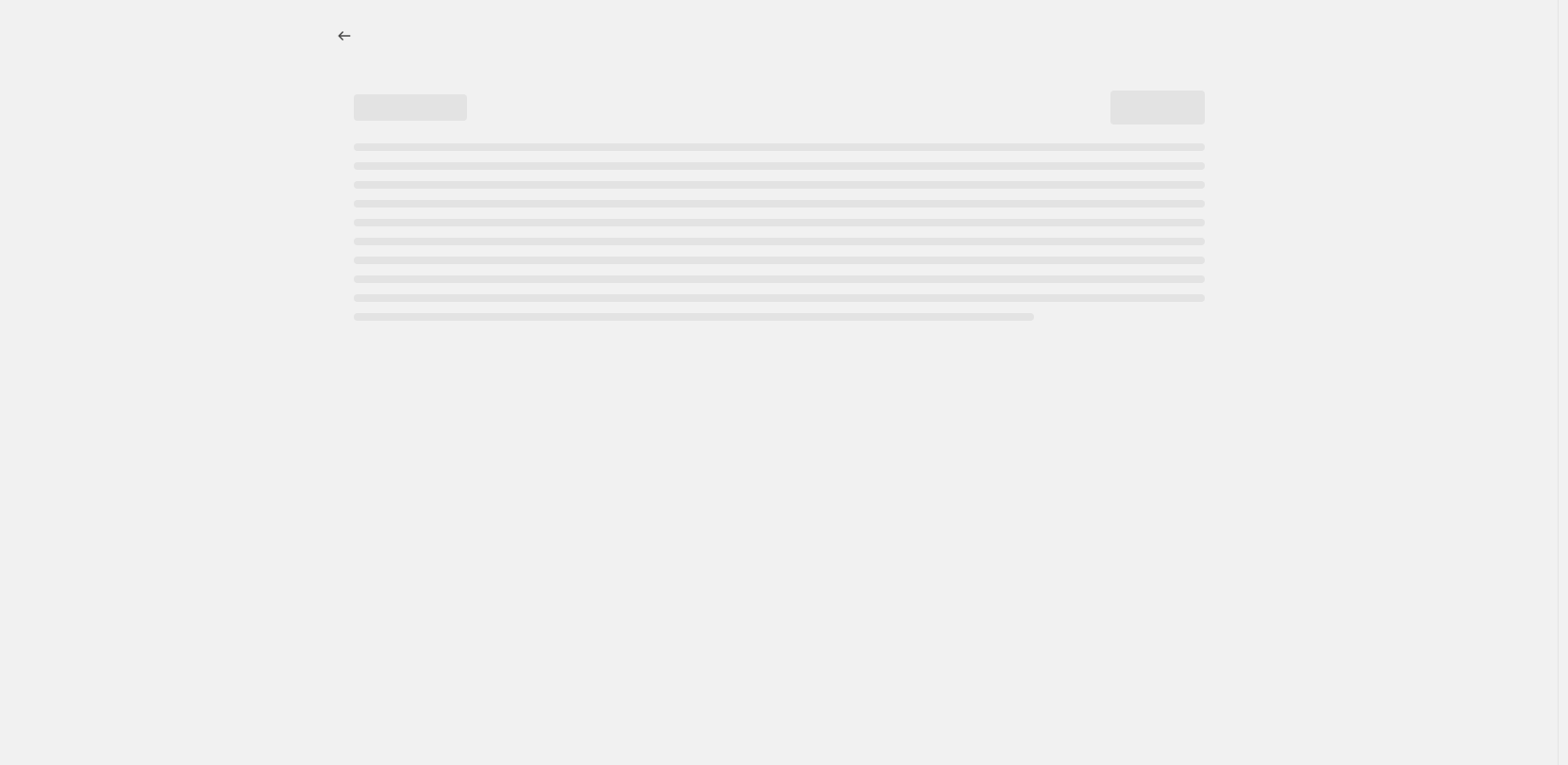
select select "percentage"
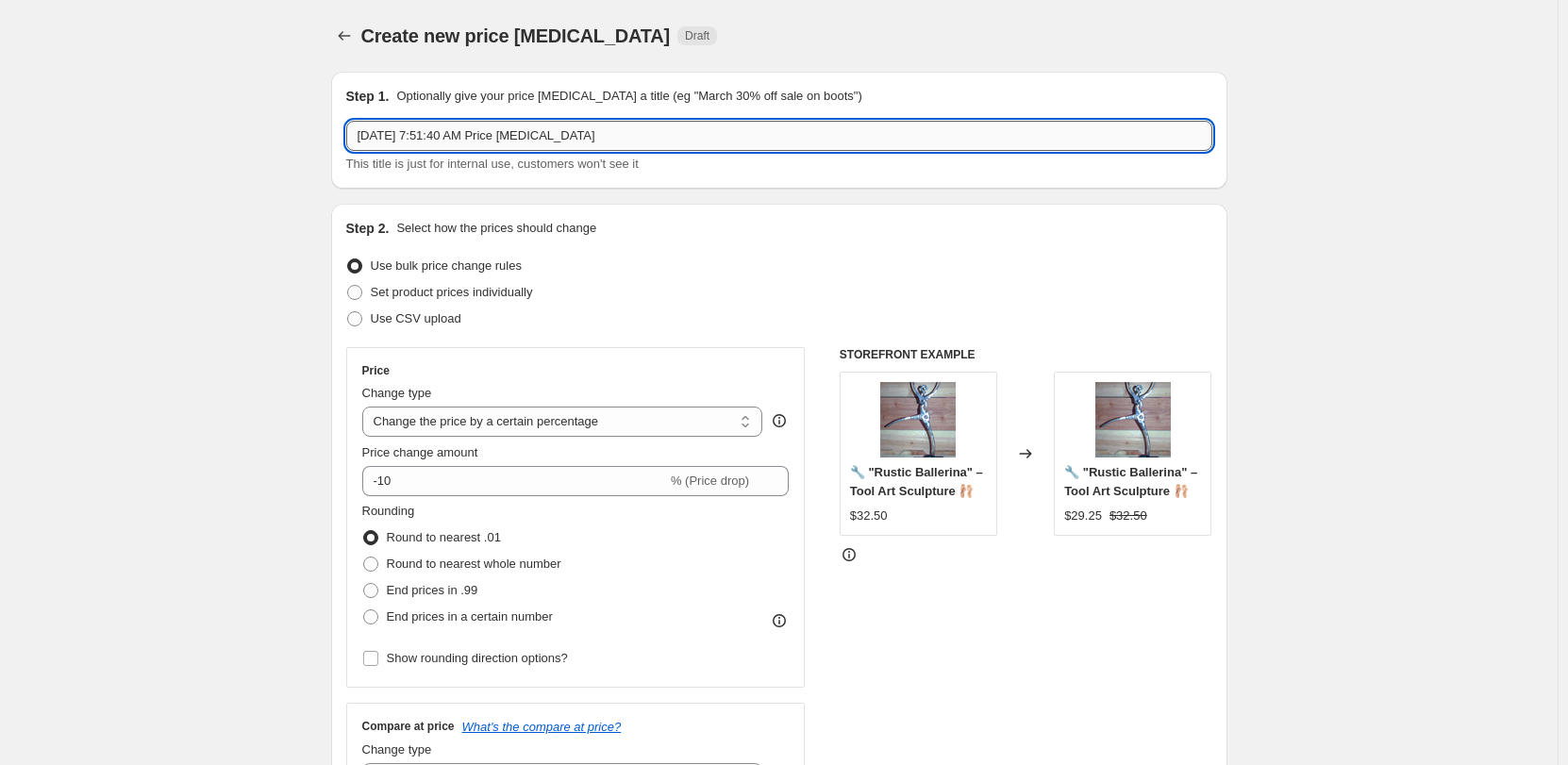
click at [646, 145] on input "[DATE] 7:51:40 AM Price [MEDICAL_DATA]" at bounding box center [779, 136] width 866 height 30
click at [646, 144] on input "[DATE] 7:51:40 AM Price [MEDICAL_DATA]" at bounding box center [779, 136] width 866 height 30
type input "25 OFF VNTG [DEMOGRAPHIC_DATA]"
drag, startPoint x: 509, startPoint y: 457, endPoint x: 500, endPoint y: 468, distance: 14.2
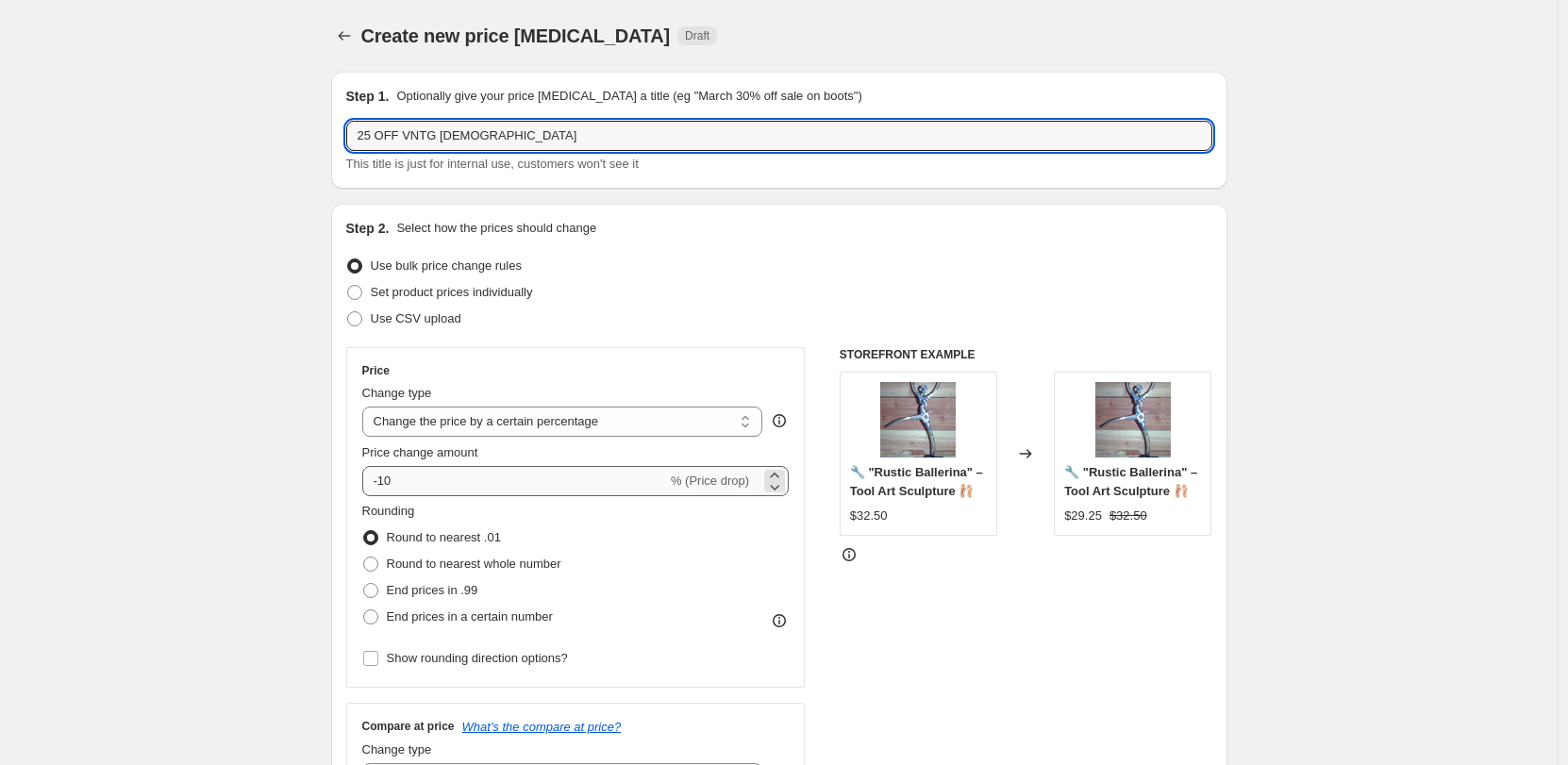
click at [507, 460] on div "Price change amount" at bounding box center [576, 453] width 427 height 19
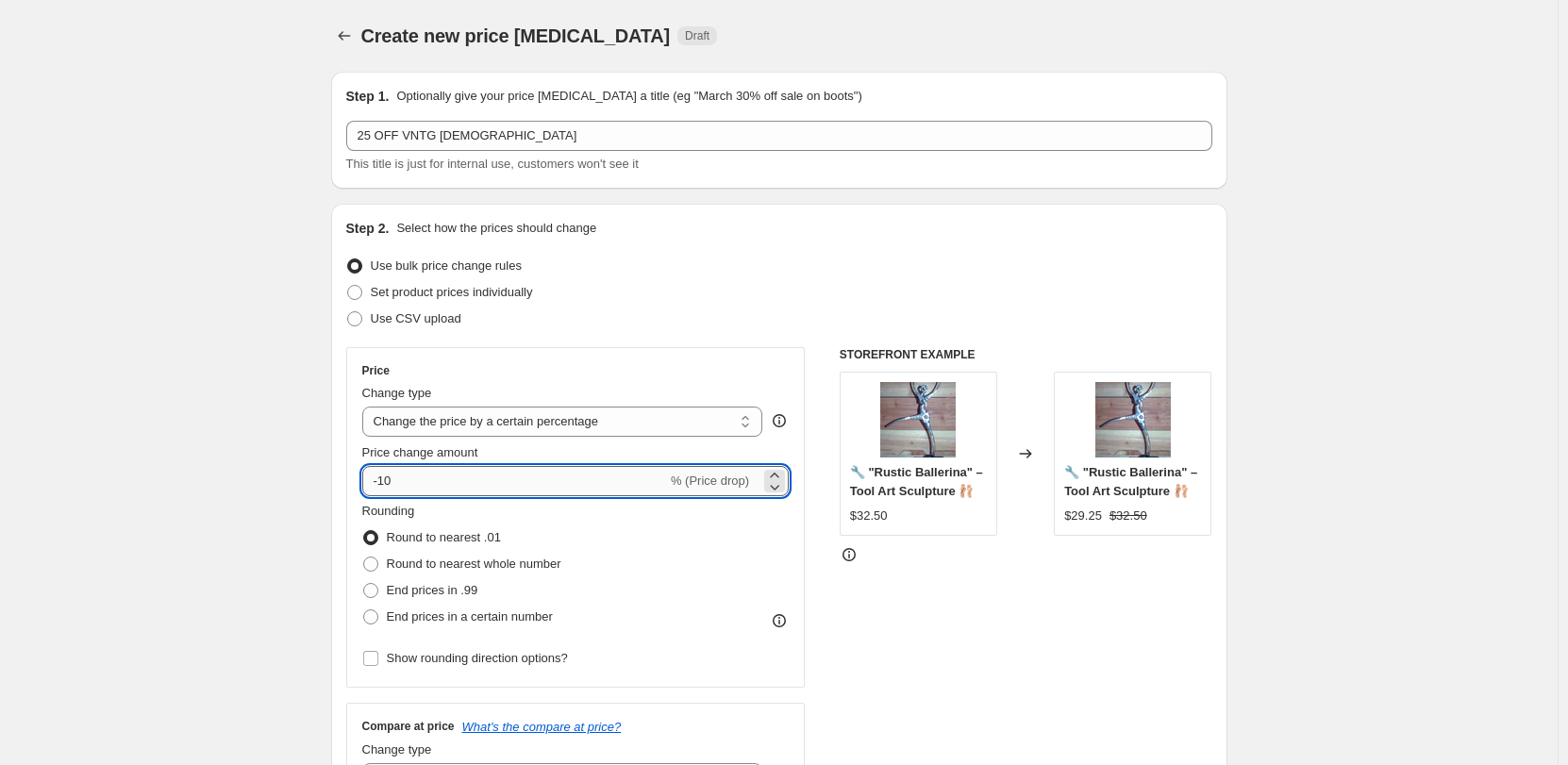
click at [491, 483] on input "-10" at bounding box center [515, 481] width 305 height 30
type input "-1"
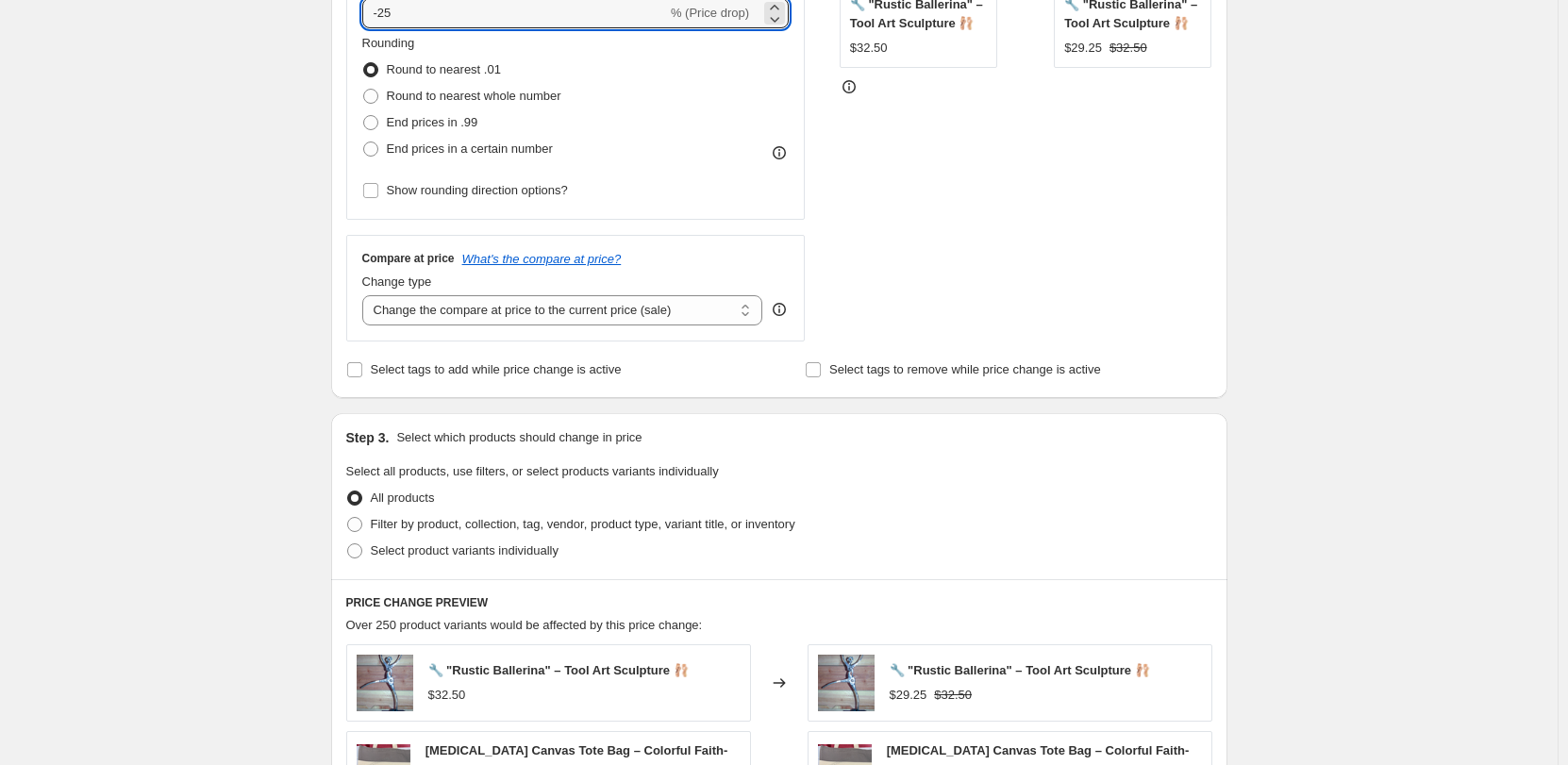
scroll to position [471, 0]
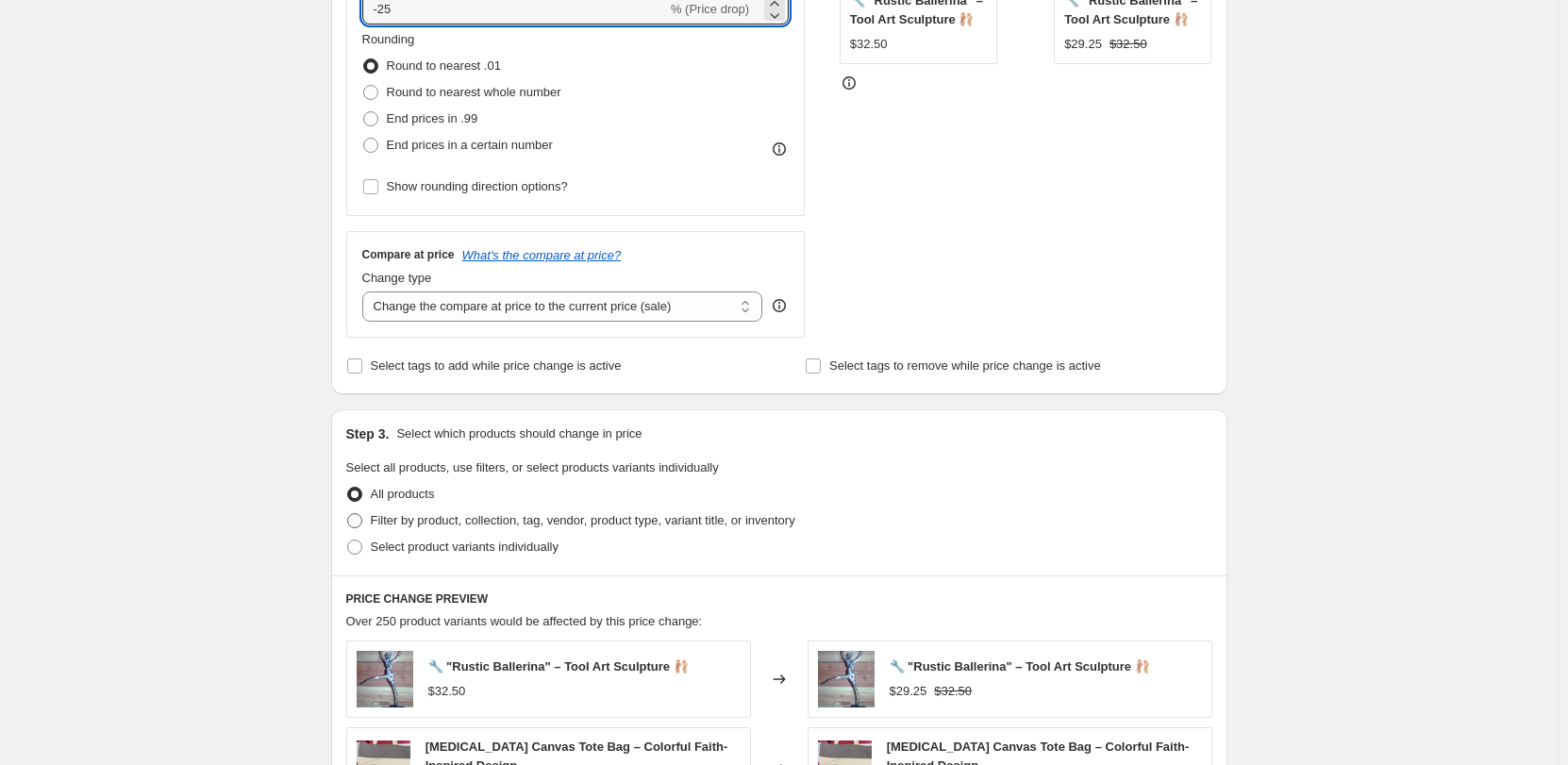
type input "-25"
click at [375, 525] on span "Filter by product, collection, tag, vendor, product type, variant title, or inv…" at bounding box center [583, 520] width 424 height 14
click at [348, 514] on input "Filter by product, collection, tag, vendor, product type, variant title, or inv…" at bounding box center [347, 513] width 1 height 1
radio input "true"
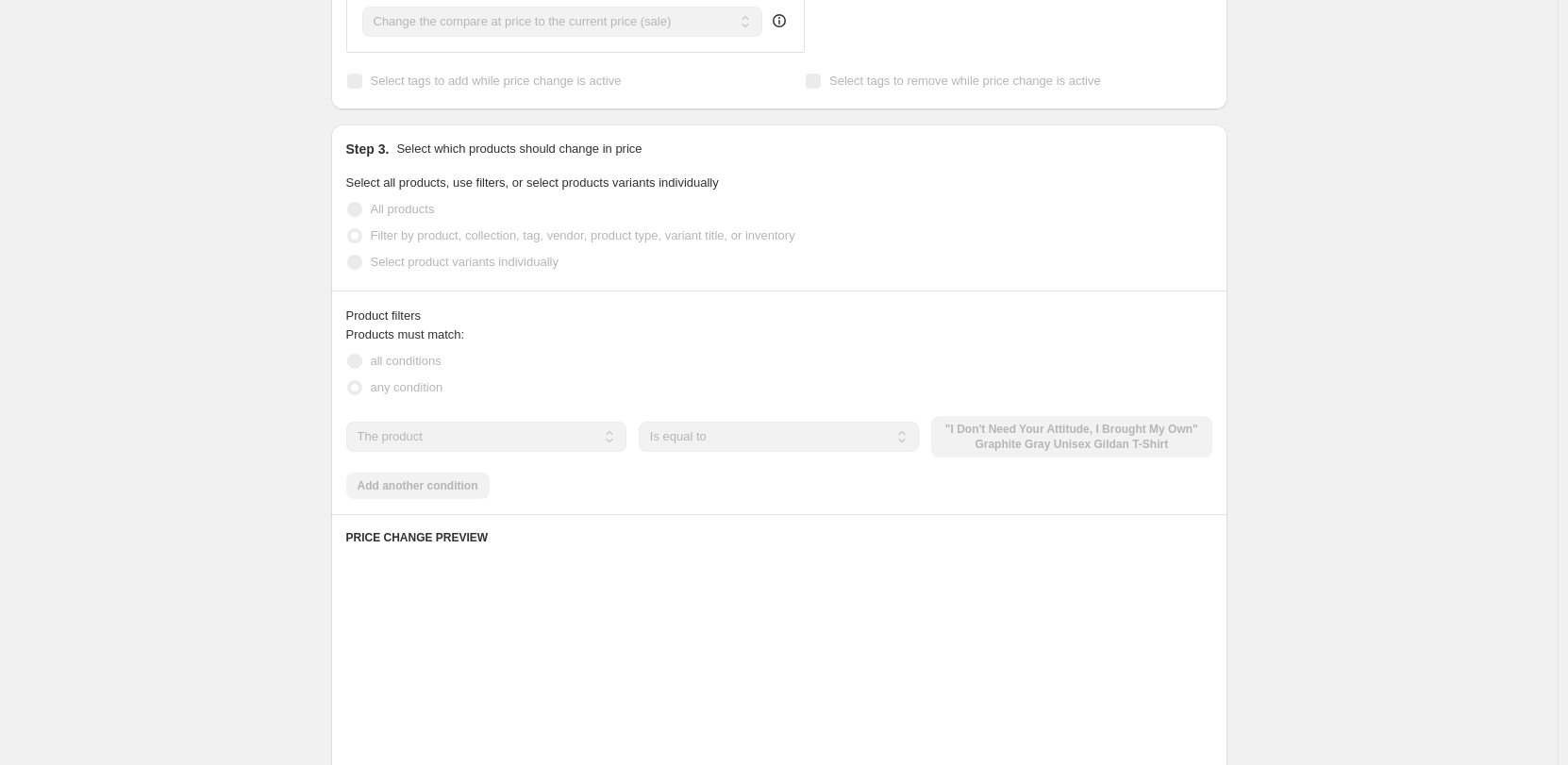
scroll to position [849, 0]
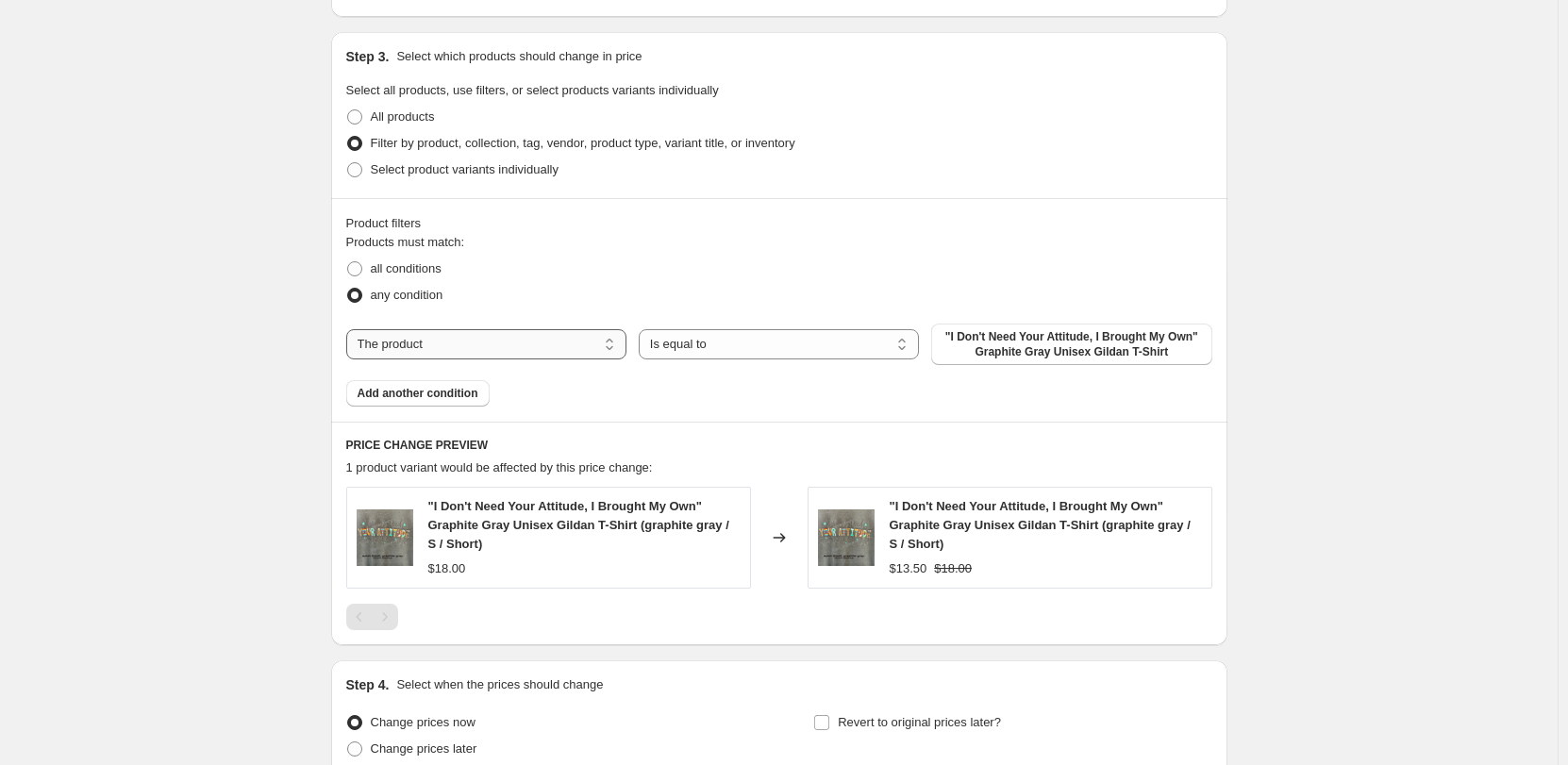
click at [566, 360] on select "The product The product's collection The product's tag The product's vendor The…" at bounding box center [487, 345] width 280 height 30
select select "collection"
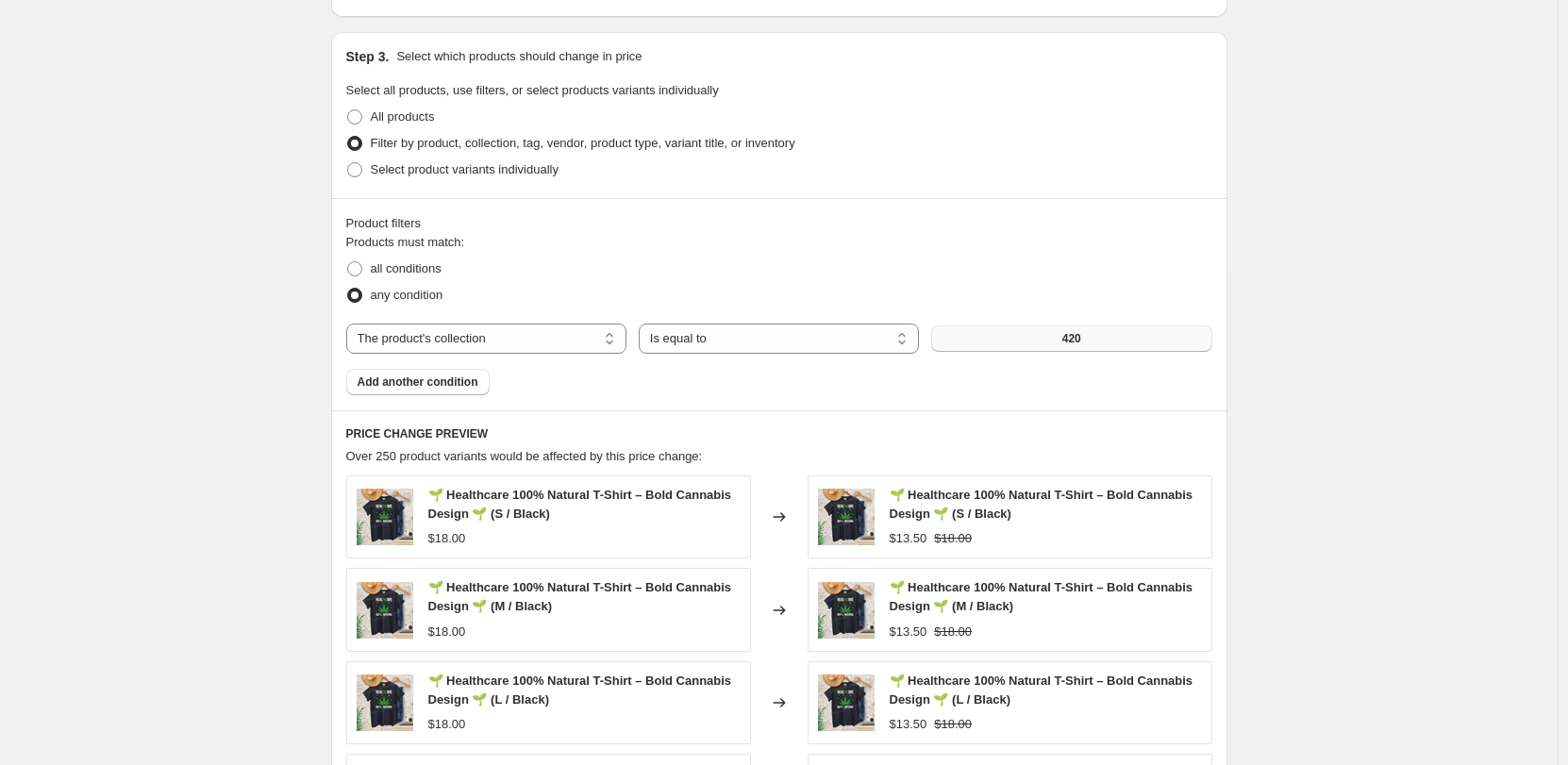
click at [1056, 344] on button "420" at bounding box center [1071, 339] width 280 height 27
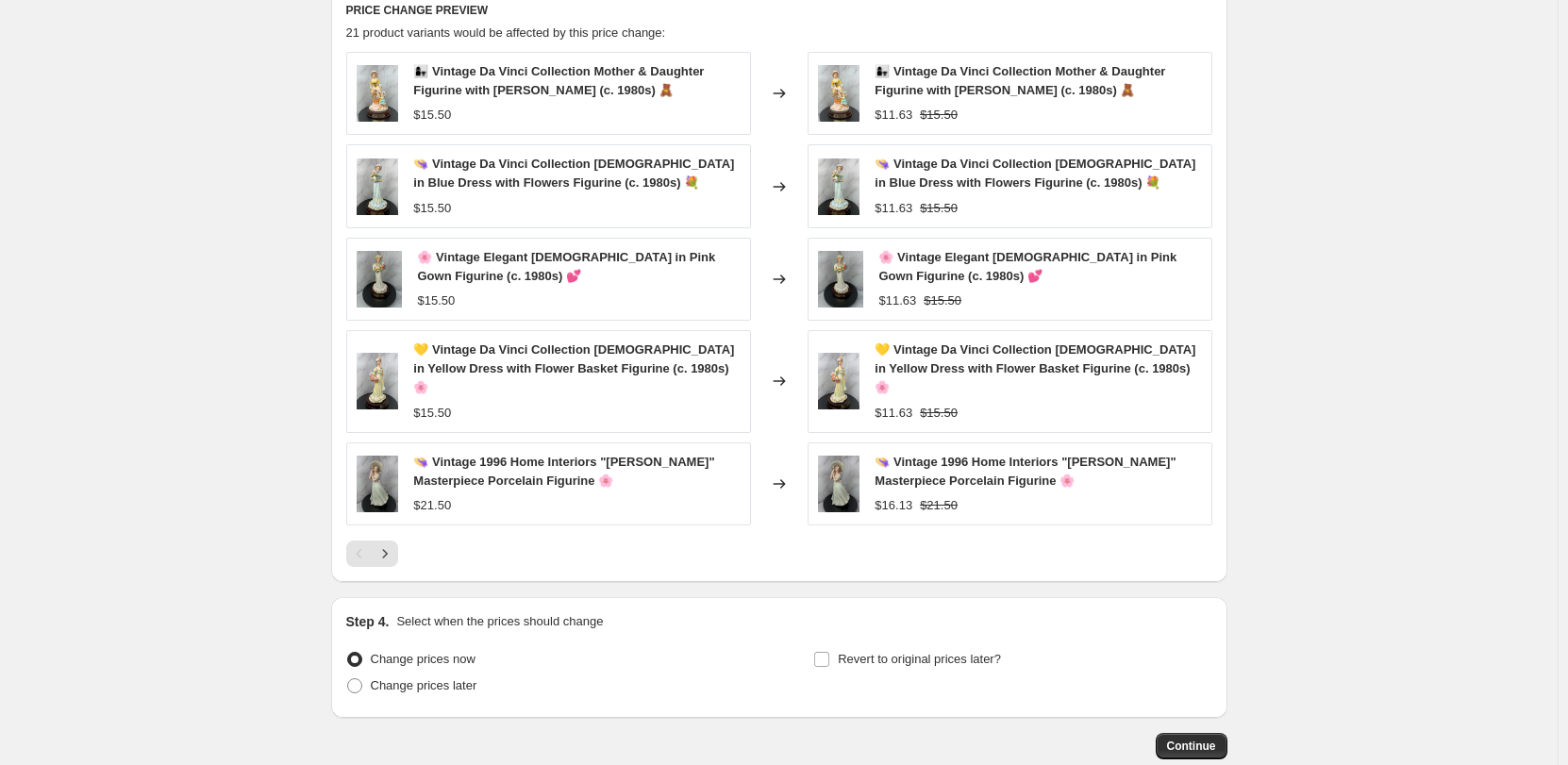
scroll to position [1321, 0]
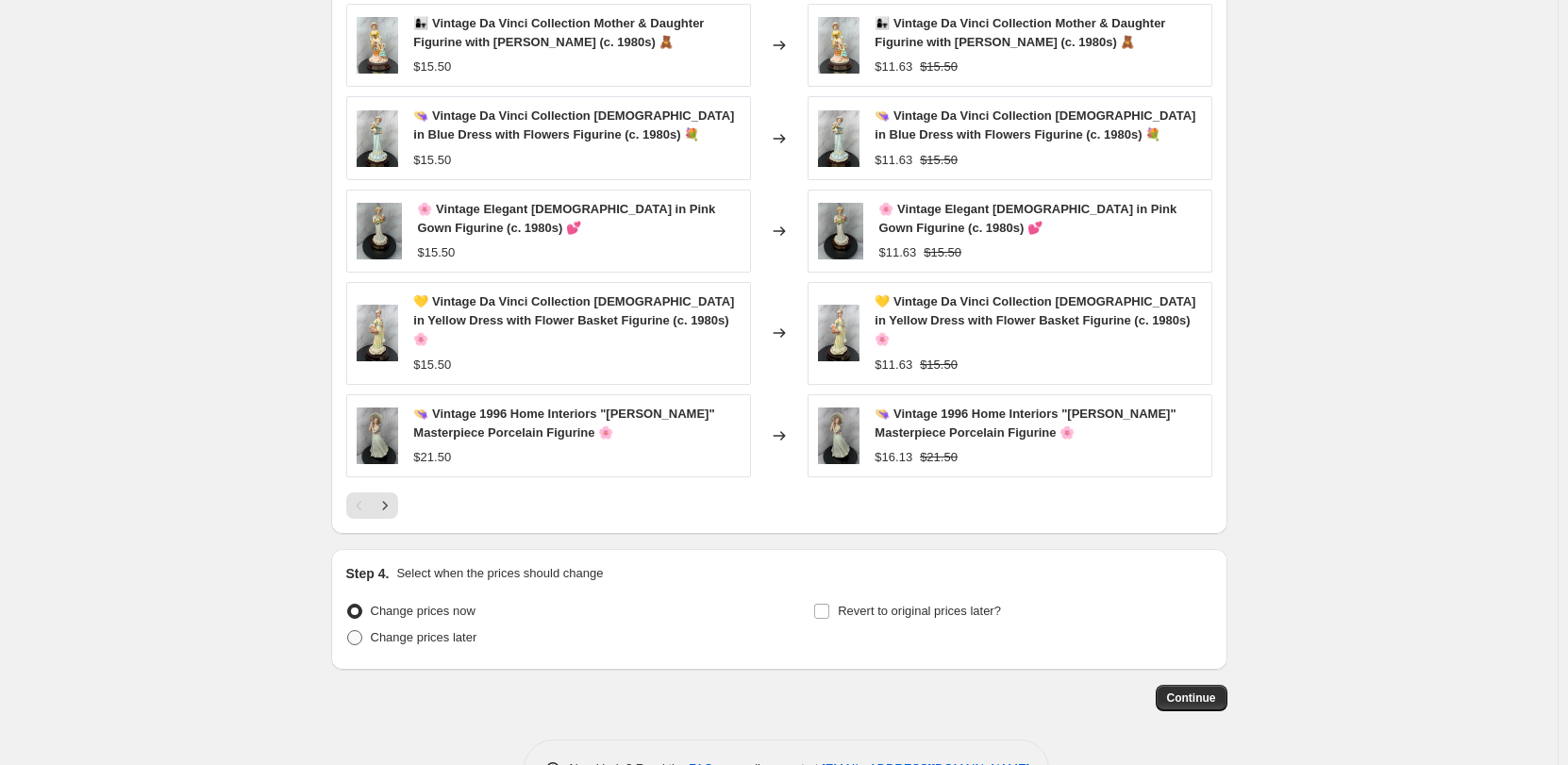
drag, startPoint x: 389, startPoint y: 619, endPoint x: 516, endPoint y: 601, distance: 128.3
click at [389, 631] on span "Change prices later" at bounding box center [424, 637] width 107 height 14
click at [348, 631] on input "Change prices later" at bounding box center [347, 631] width 1 height 1
radio input "true"
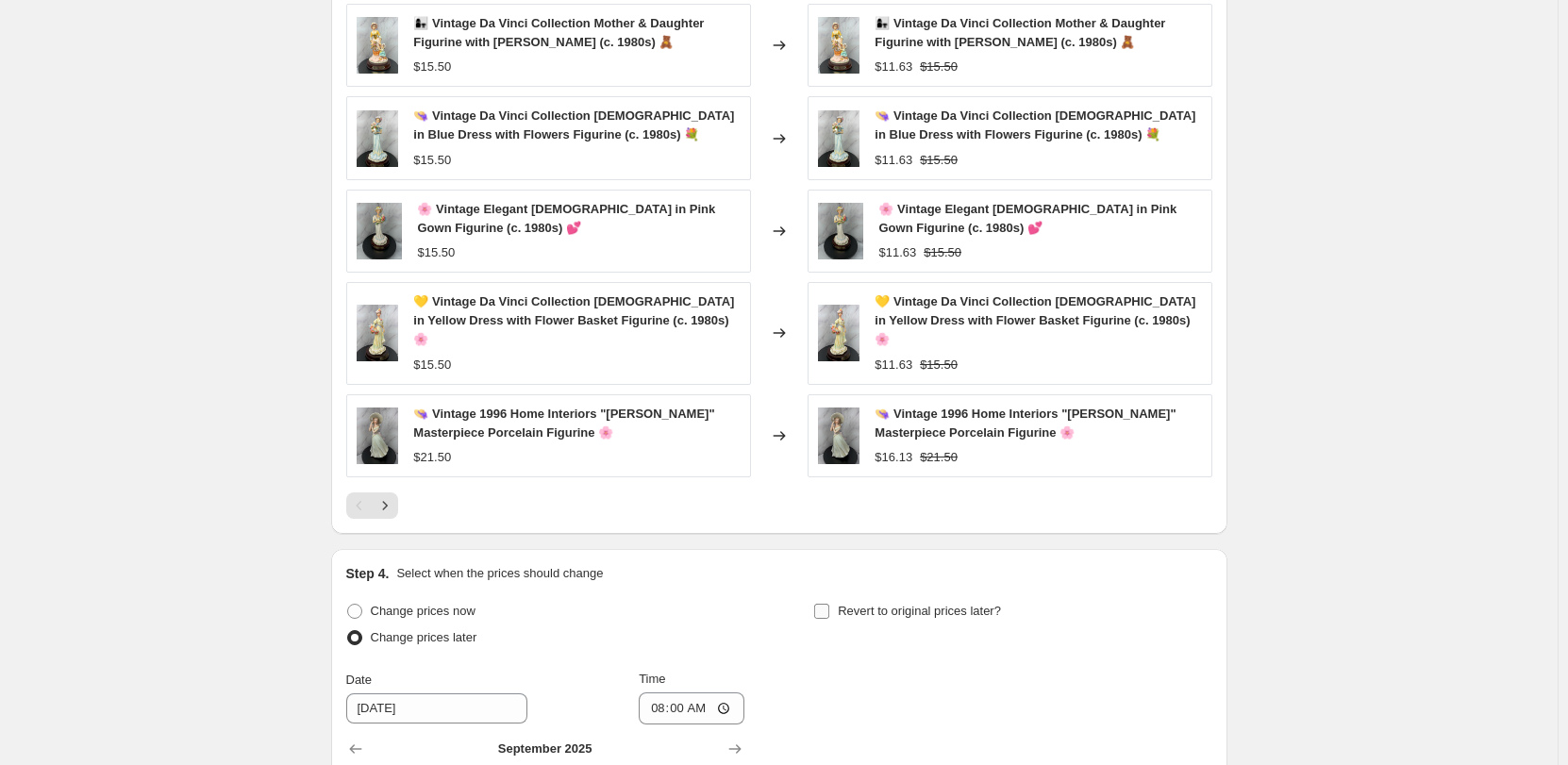
click at [850, 604] on span "Revert to original prices later?" at bounding box center [919, 611] width 163 height 14
click at [829, 604] on input "Revert to original prices later?" at bounding box center [822, 612] width 15 height 15
checkbox input "true"
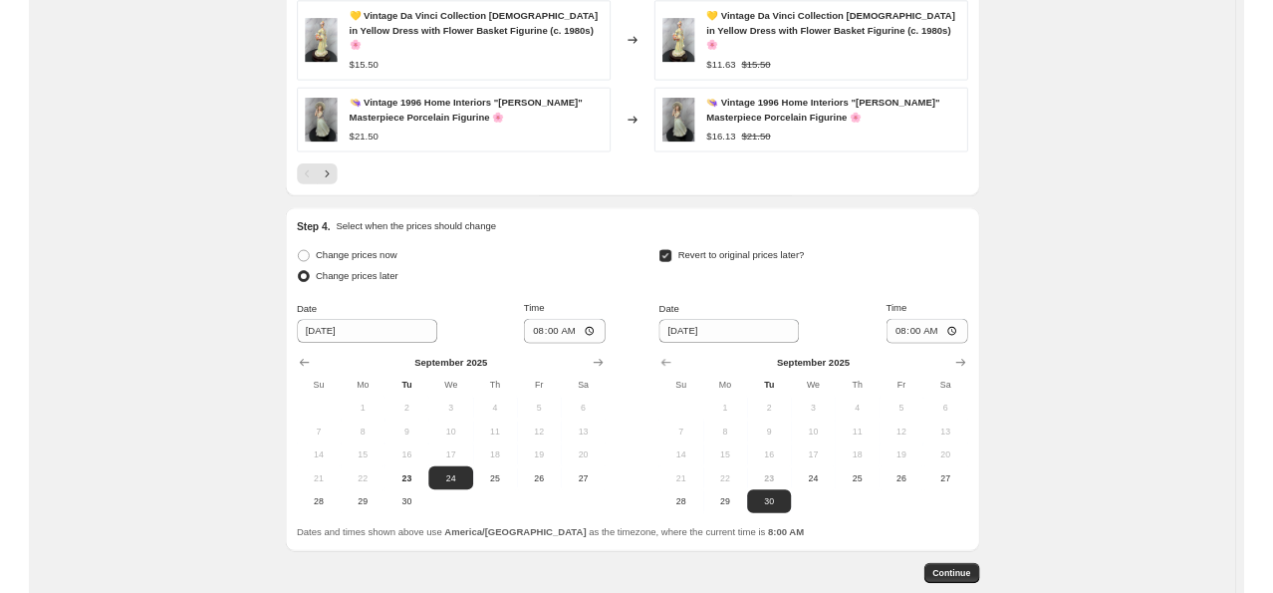
scroll to position [1694, 0]
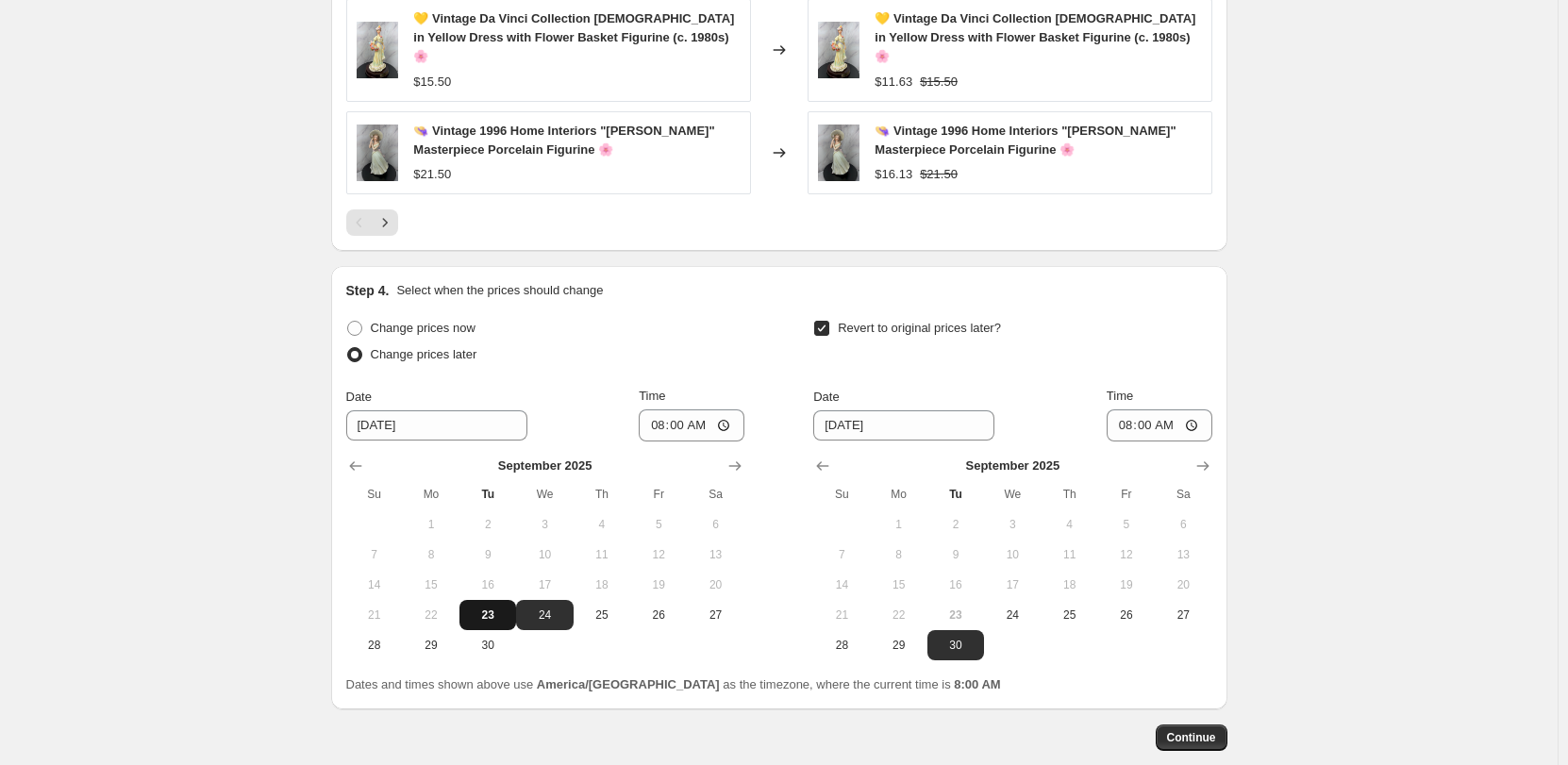
click at [494, 608] on span "23" at bounding box center [488, 615] width 42 height 15
type input "[DATE]"
click at [655, 409] on input "08:00" at bounding box center [691, 425] width 106 height 32
type input "17:00"
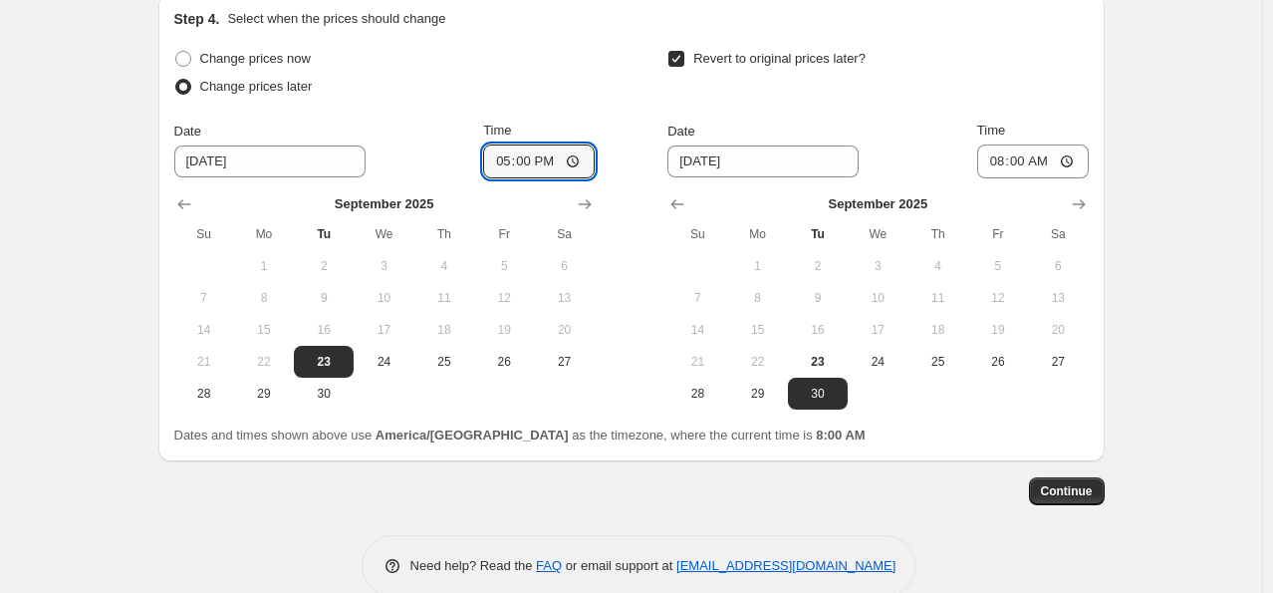
scroll to position [1993, 0]
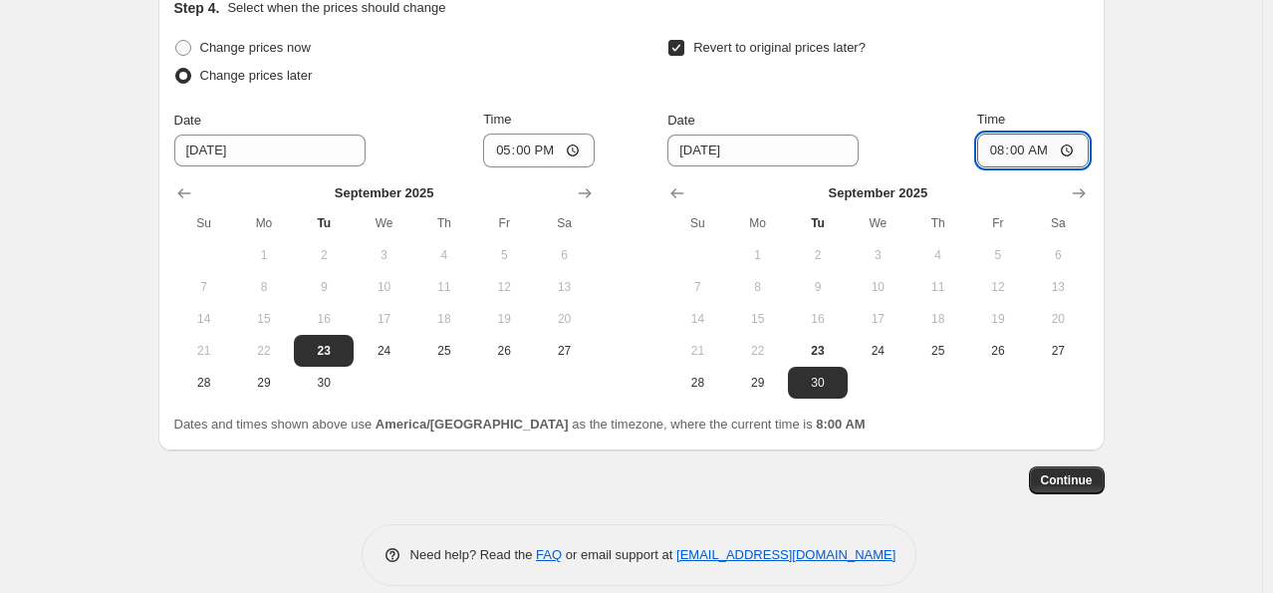
click at [1001, 134] on input "08:00" at bounding box center [1033, 151] width 112 height 34
type input "17:00"
click at [1085, 472] on span "Continue" at bounding box center [1067, 480] width 52 height 16
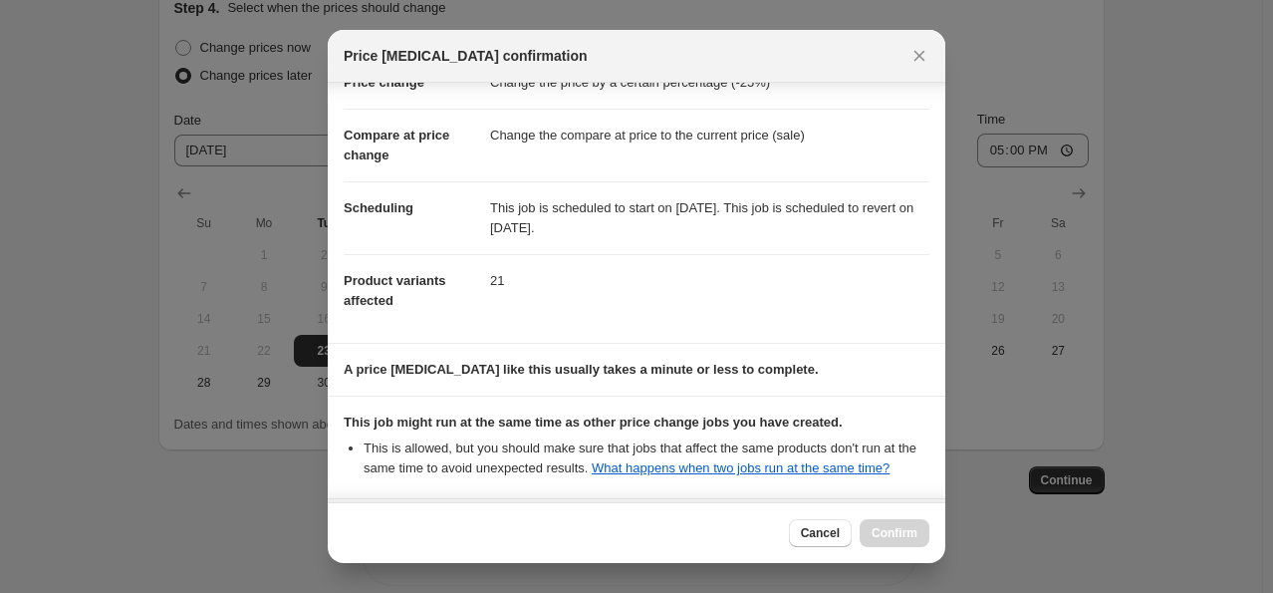
scroll to position [239, 0]
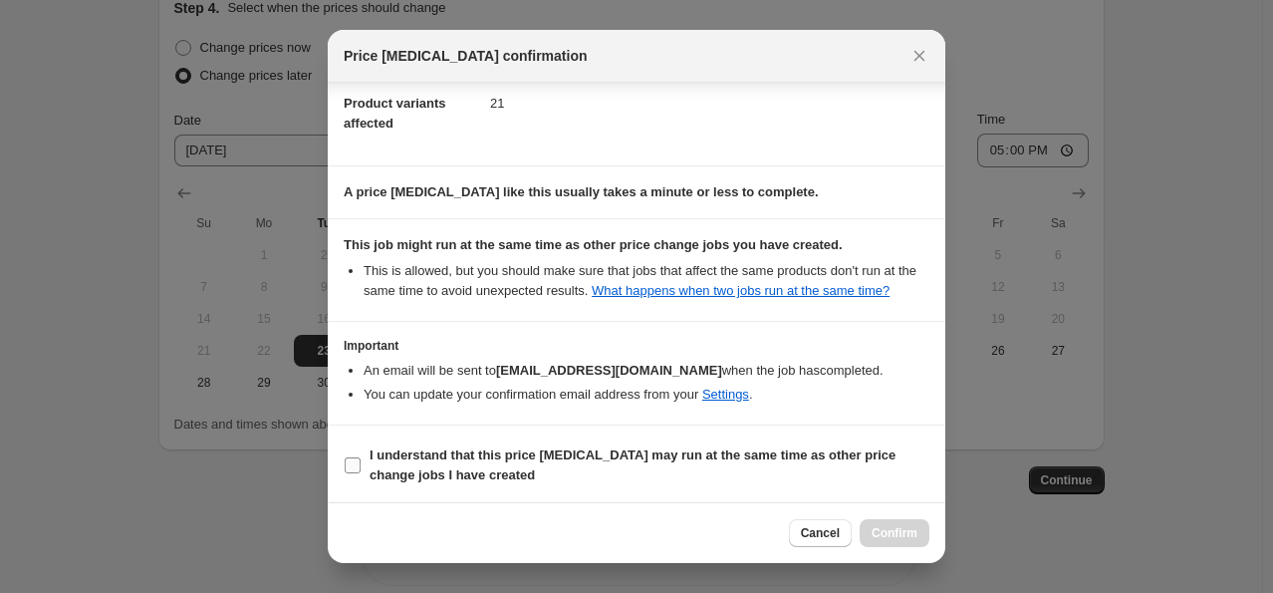
click at [351, 459] on input "I understand that this price [MEDICAL_DATA] may run at the same time as other p…" at bounding box center [353, 465] width 16 height 16
checkbox input "true"
click at [877, 528] on span "Confirm" at bounding box center [895, 533] width 46 height 16
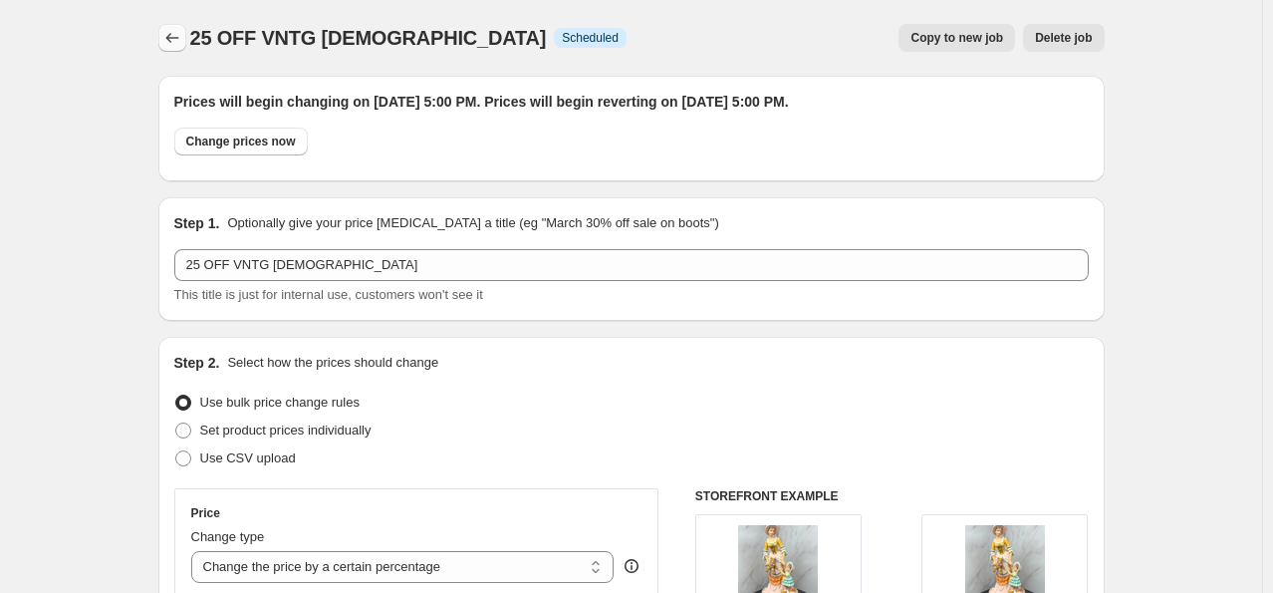
click at [174, 37] on icon "Price change jobs" at bounding box center [172, 38] width 20 height 20
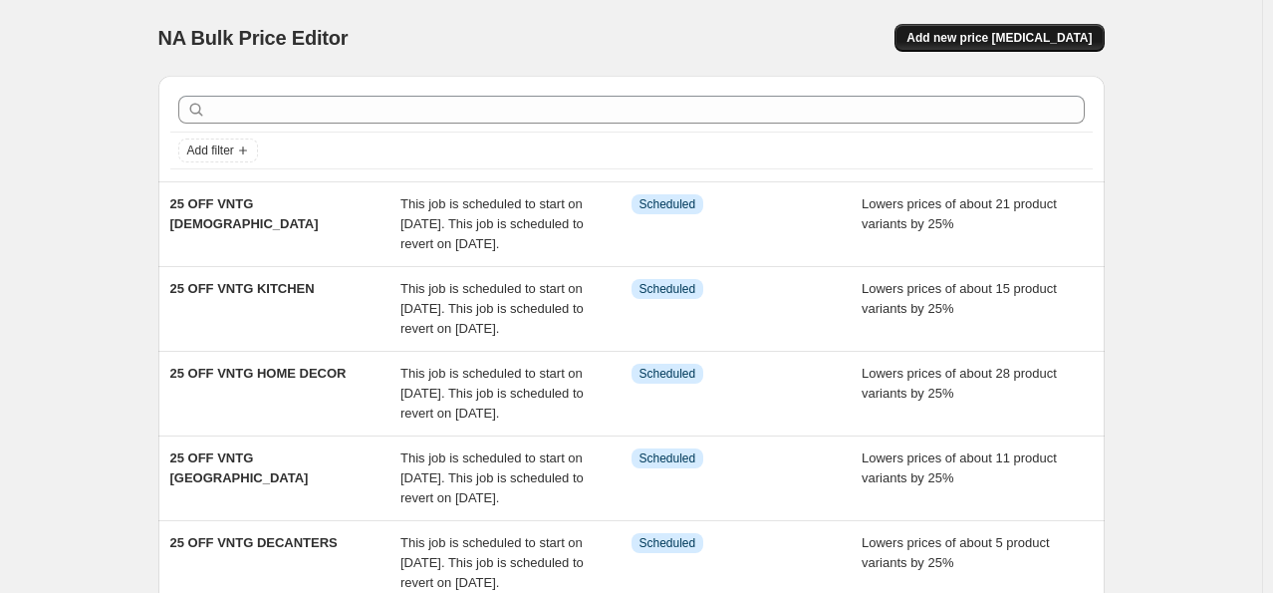
click at [961, 40] on span "Add new price [MEDICAL_DATA]" at bounding box center [999, 38] width 185 height 16
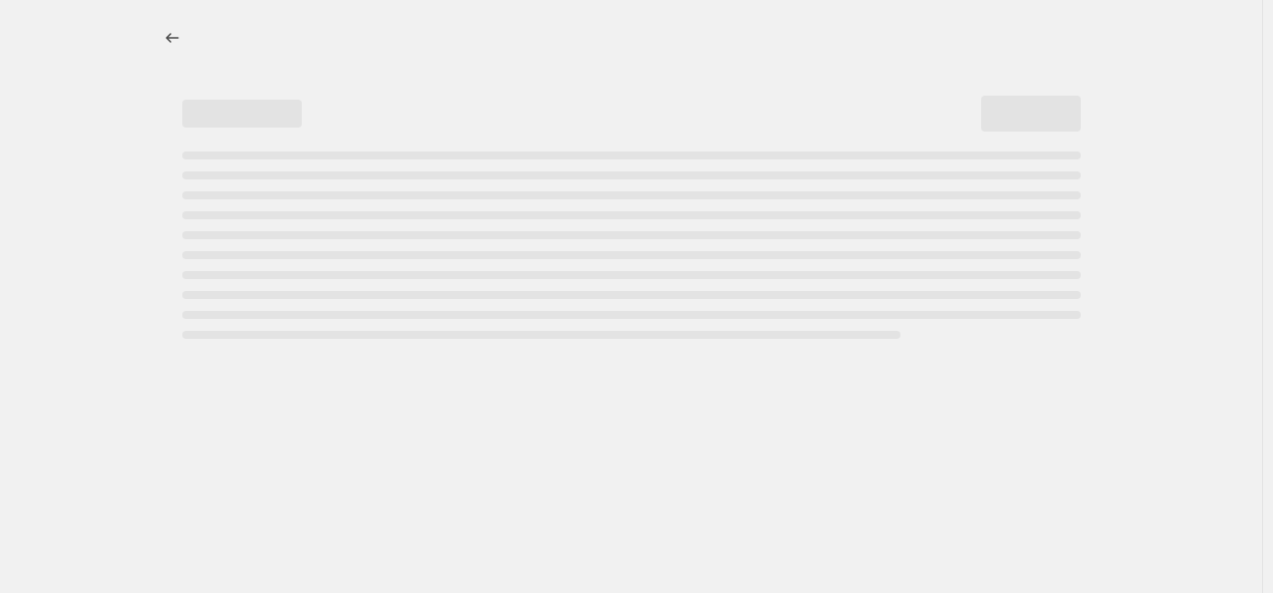
select select "percentage"
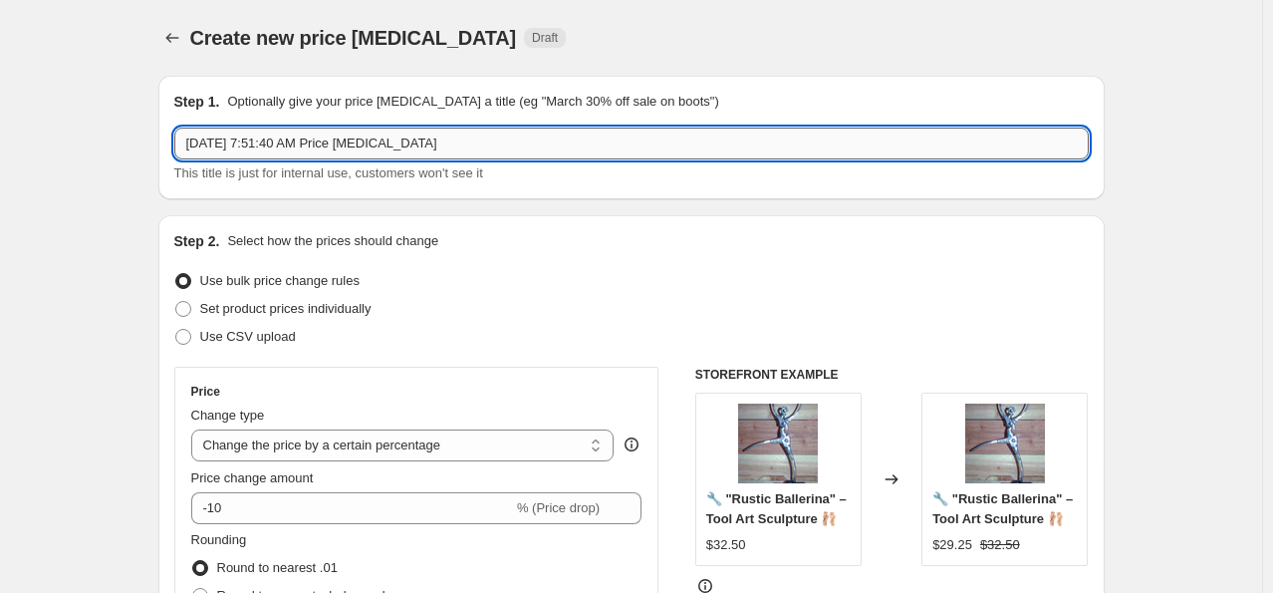
click at [444, 137] on input "[DATE] 7:51:40 AM Price [MEDICAL_DATA]" at bounding box center [631, 144] width 915 height 32
click at [444, 136] on input "[DATE] 7:51:40 AM Price [MEDICAL_DATA]" at bounding box center [631, 144] width 915 height 32
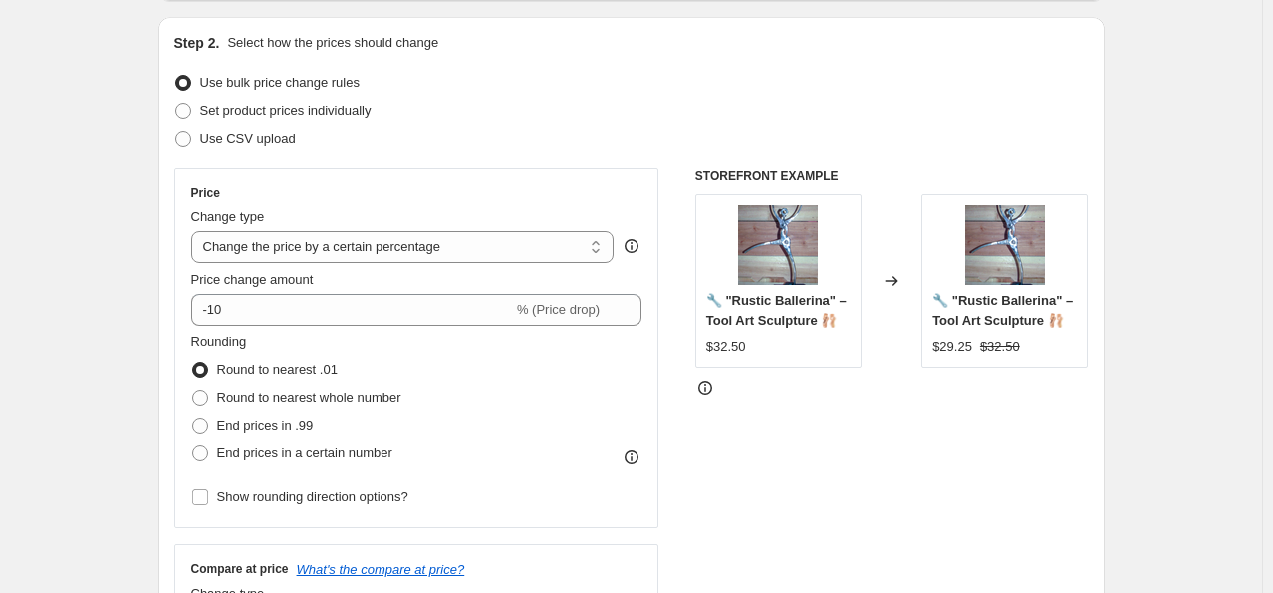
scroll to position [199, 0]
type input "25 OFF VNTG PLATES"
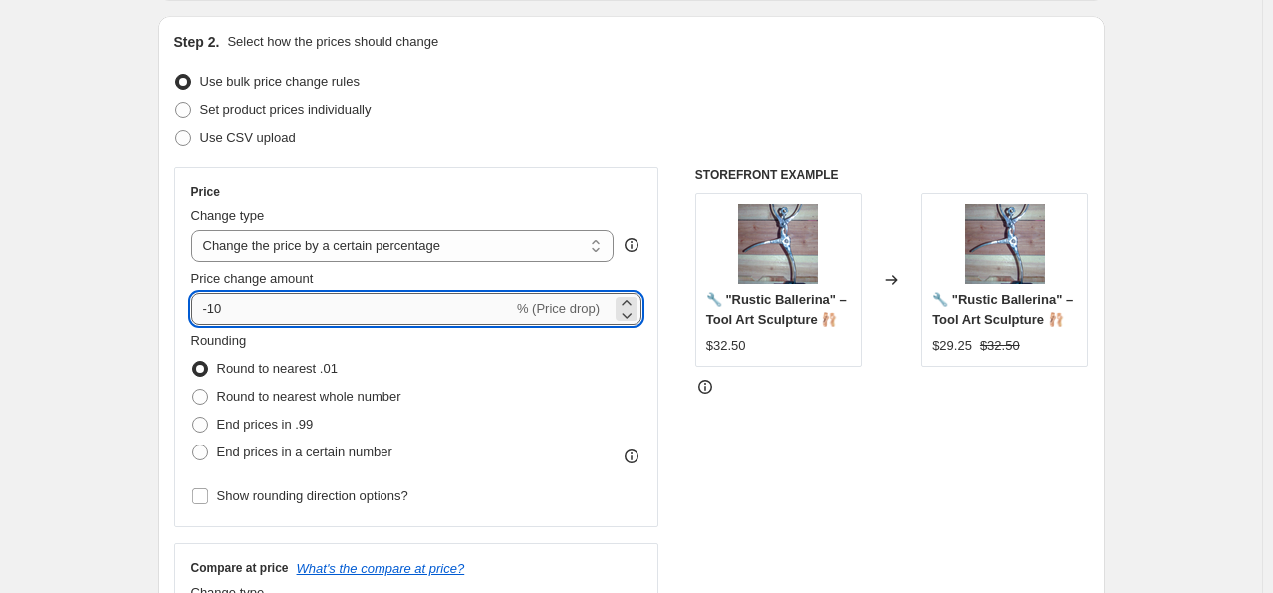
click at [305, 313] on input "-10" at bounding box center [352, 309] width 322 height 32
type input "-1"
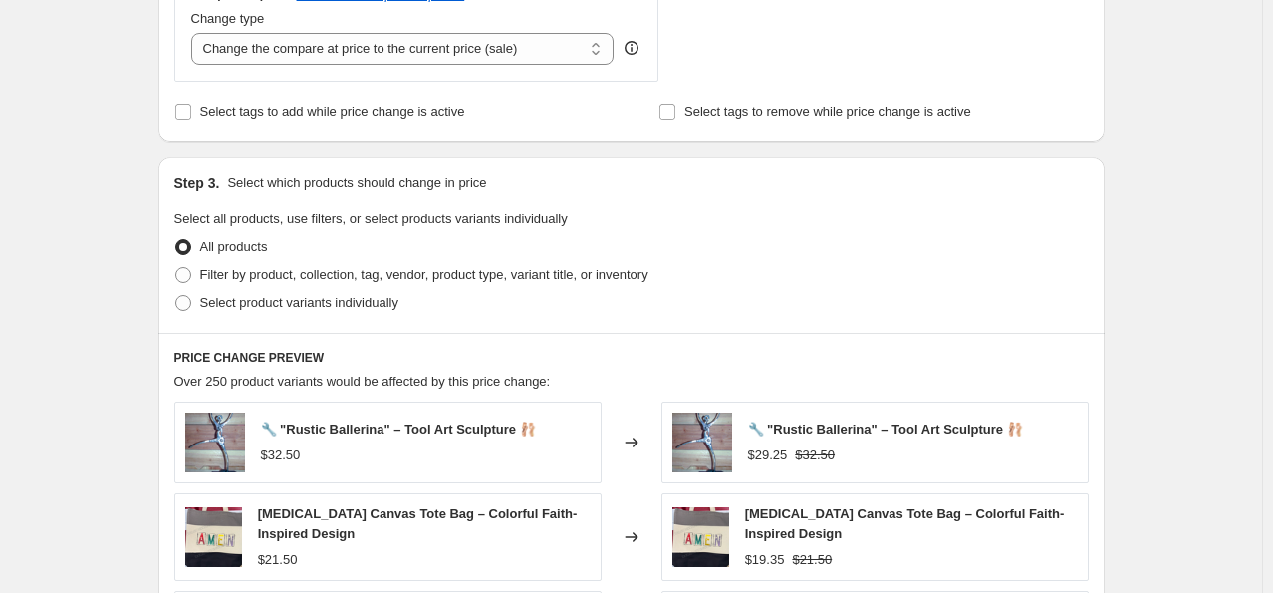
scroll to position [797, 0]
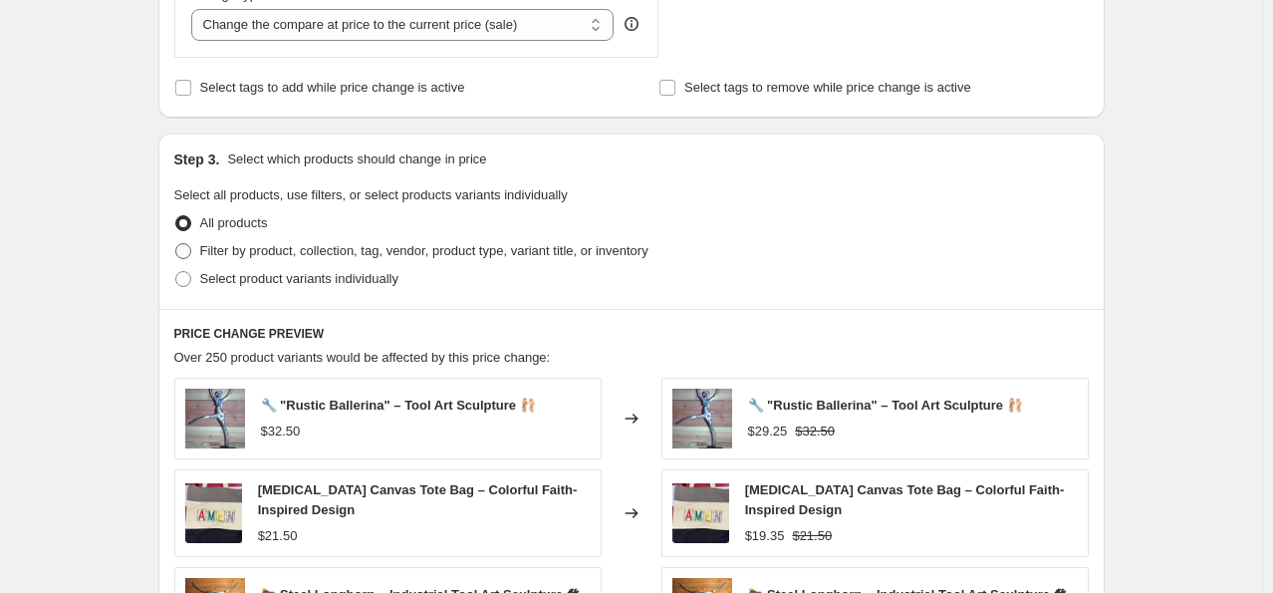
type input "-25"
click at [221, 251] on span "Filter by product, collection, tag, vendor, product type, variant title, or inv…" at bounding box center [424, 250] width 448 height 15
click at [176, 244] on input "Filter by product, collection, tag, vendor, product type, variant title, or inv…" at bounding box center [175, 243] width 1 height 1
radio input "true"
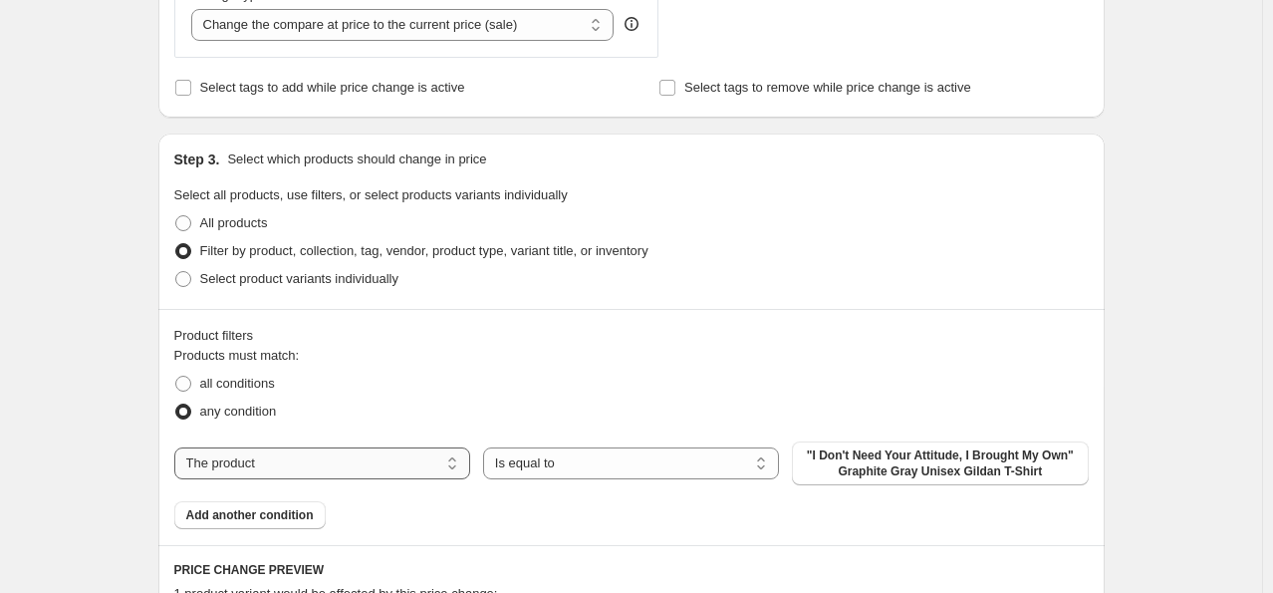
click at [328, 462] on select "The product The product's collection The product's tag The product's vendor The…" at bounding box center [322, 463] width 296 height 32
select select "collection"
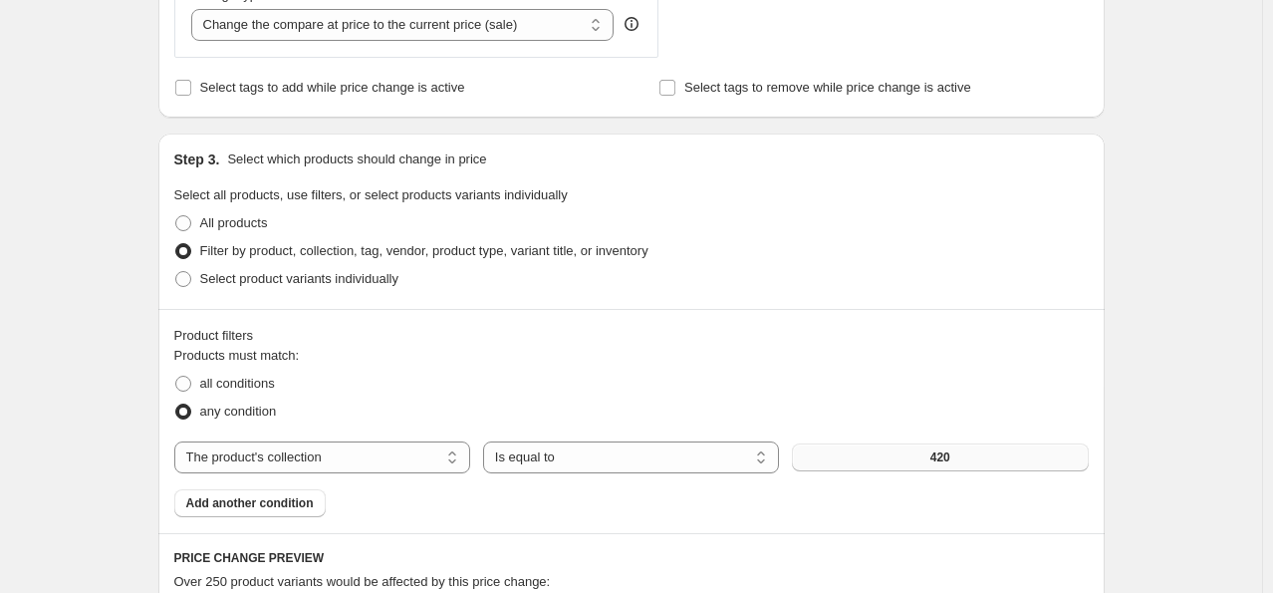
click at [836, 455] on button "420" at bounding box center [940, 457] width 296 height 28
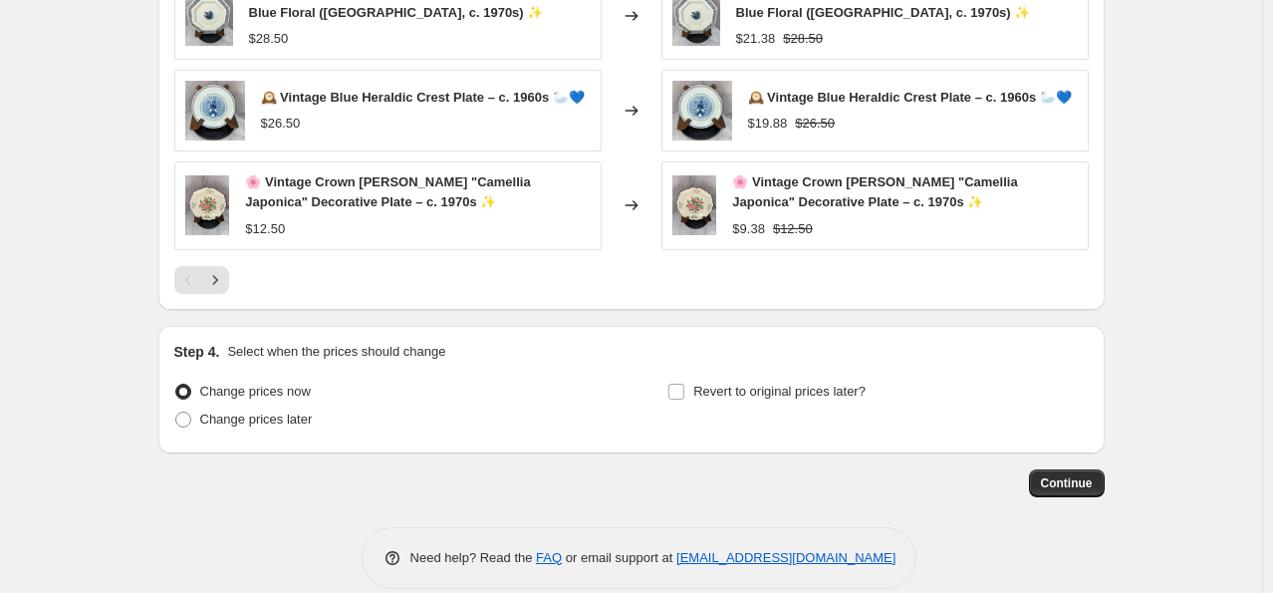
scroll to position [1646, 0]
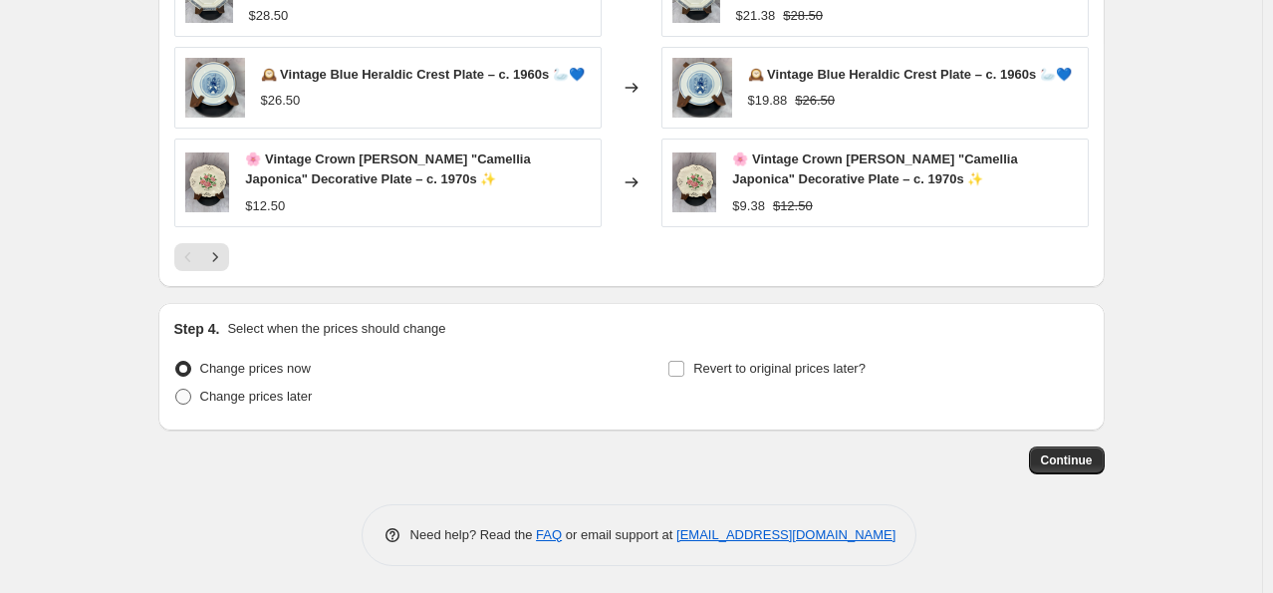
drag, startPoint x: 265, startPoint y: 391, endPoint x: 290, endPoint y: 398, distance: 25.9
click at [264, 391] on span "Change prices later" at bounding box center [256, 396] width 113 height 15
click at [176, 390] on input "Change prices later" at bounding box center [175, 389] width 1 height 1
radio input "true"
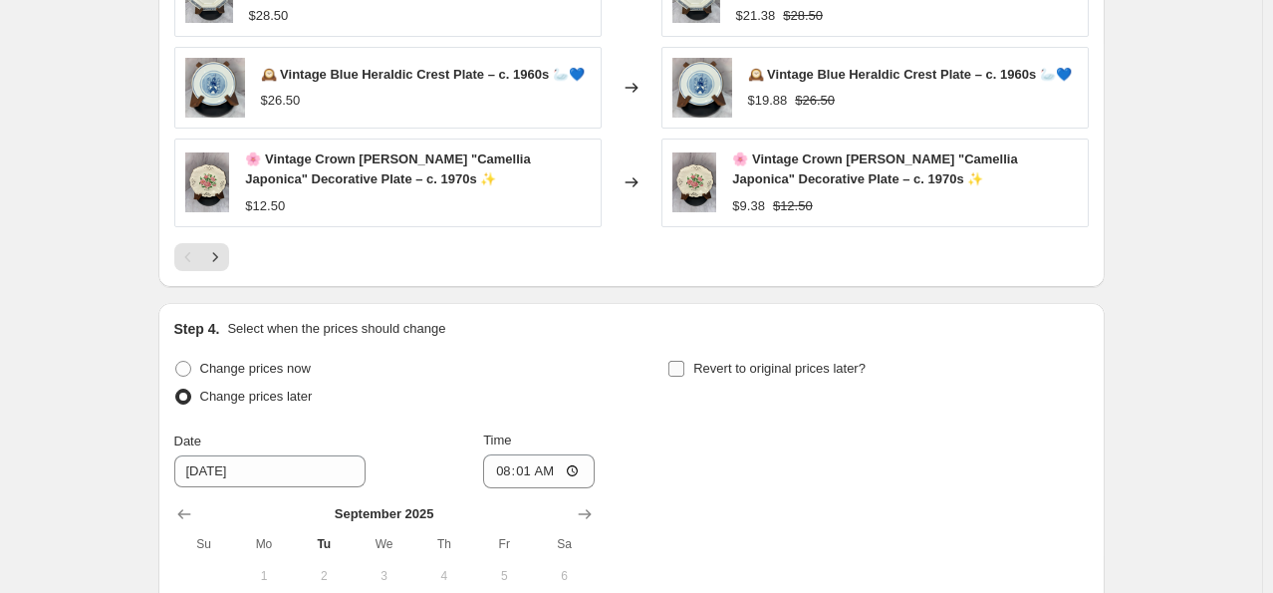
click at [684, 371] on input "Revert to original prices later?" at bounding box center [676, 369] width 16 height 16
checkbox input "true"
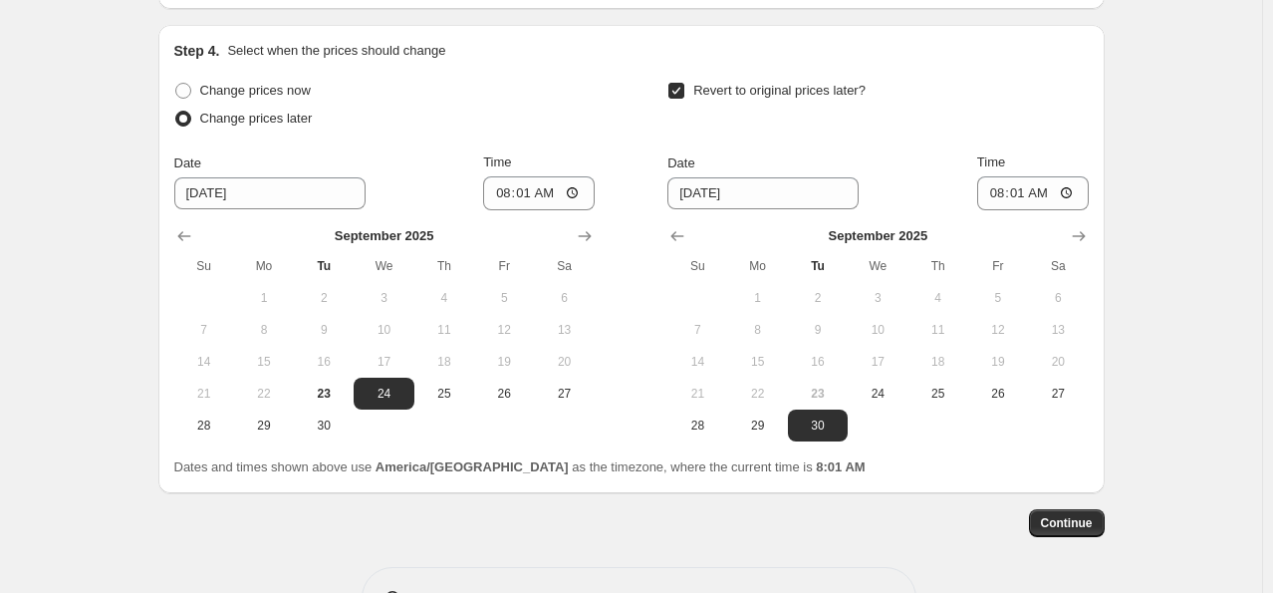
scroll to position [1987, 0]
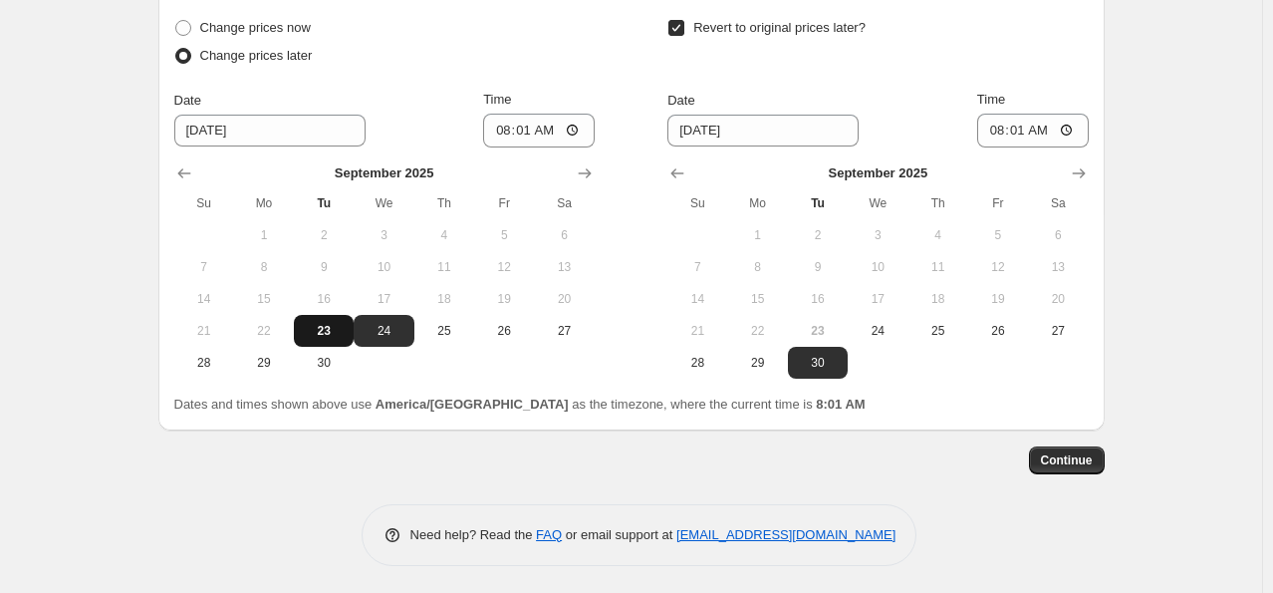
click at [327, 339] on button "23" at bounding box center [324, 331] width 60 height 32
type input "[DATE]"
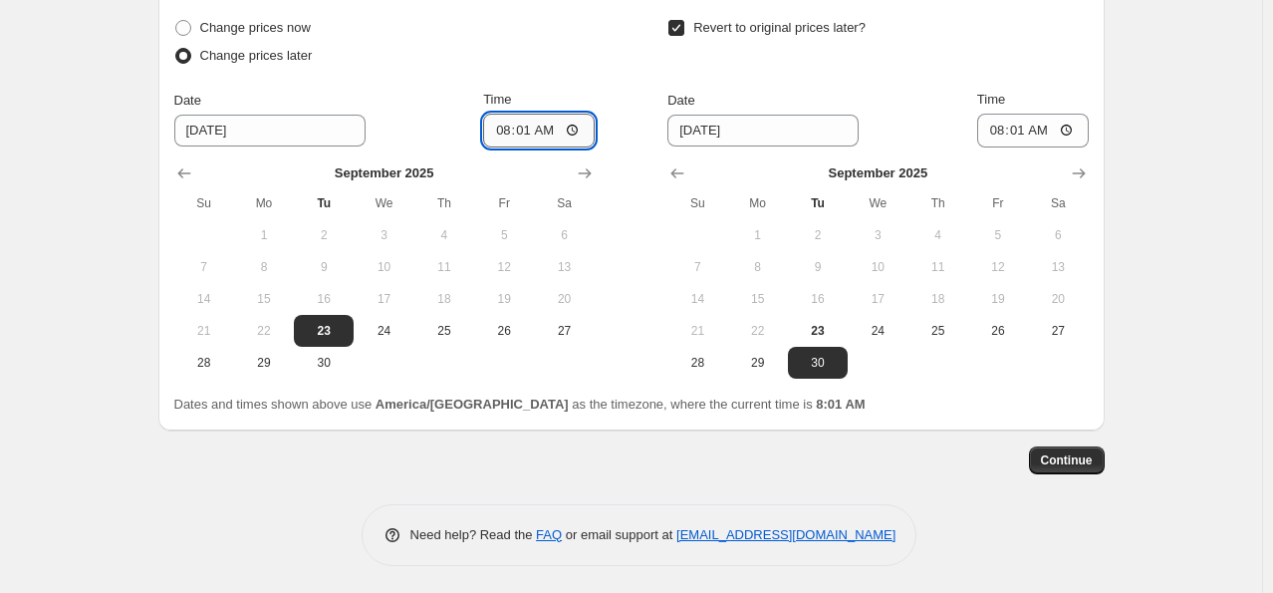
click at [499, 131] on input "08:01" at bounding box center [539, 131] width 112 height 34
type input "17:00"
click at [1007, 127] on input "08:01" at bounding box center [1033, 131] width 112 height 34
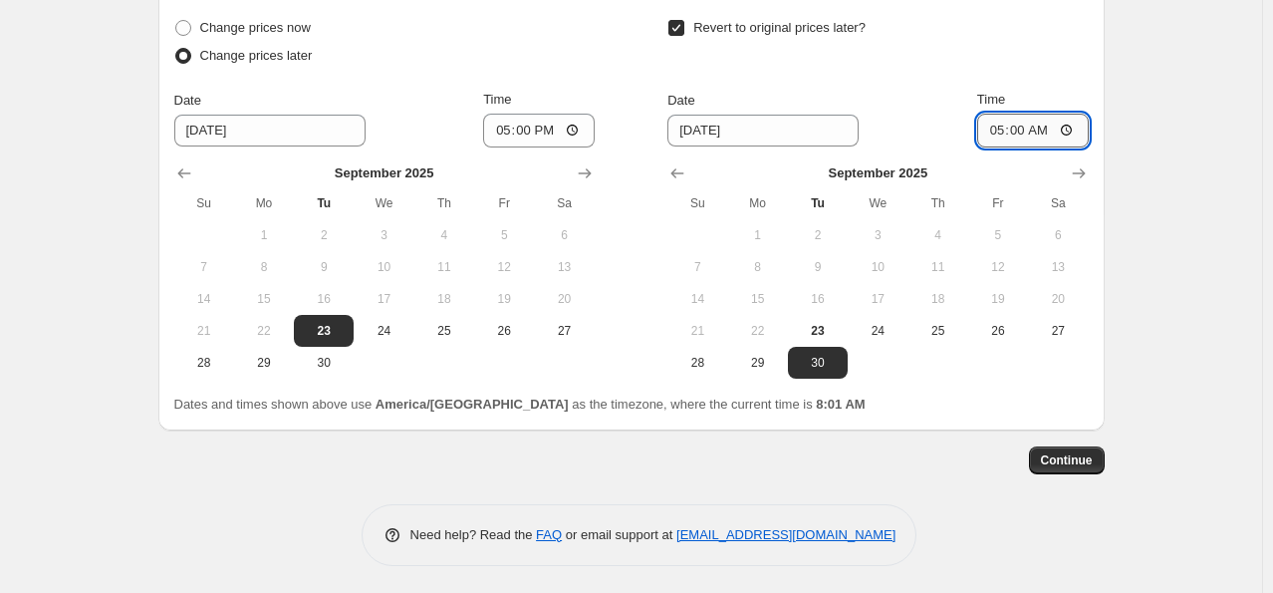
type input "17:00"
click at [1070, 449] on button "Continue" at bounding box center [1067, 460] width 76 height 28
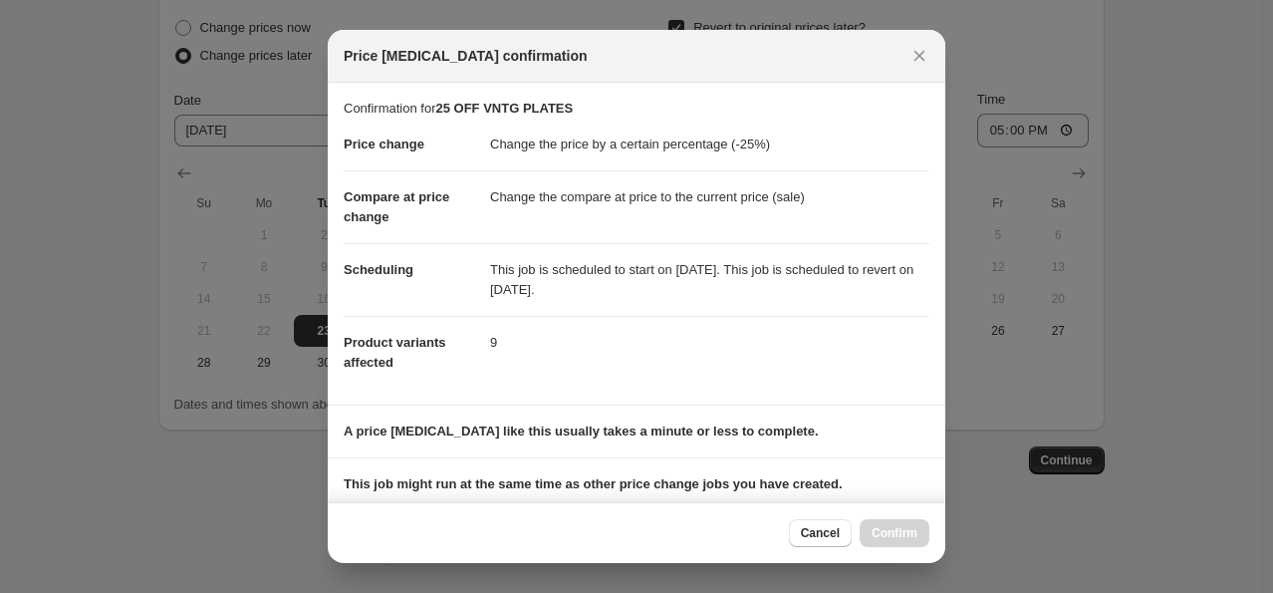
scroll to position [239, 0]
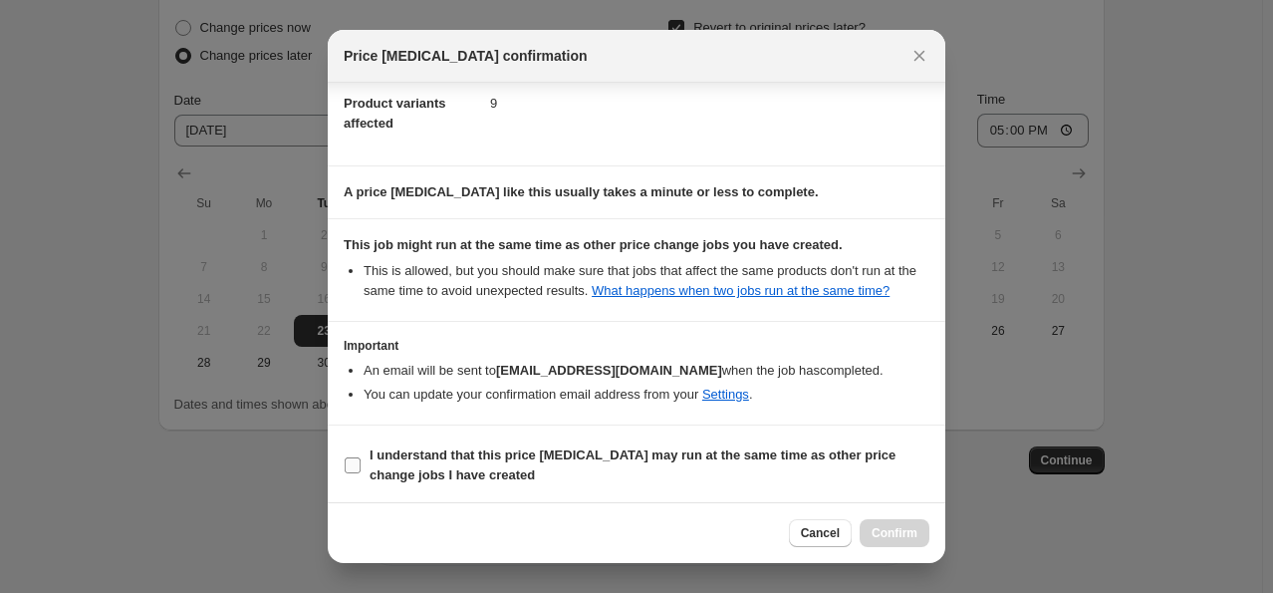
click at [345, 459] on input "I understand that this price [MEDICAL_DATA] may run at the same time as other p…" at bounding box center [353, 465] width 16 height 16
checkbox input "true"
click at [885, 526] on span "Confirm" at bounding box center [895, 533] width 46 height 16
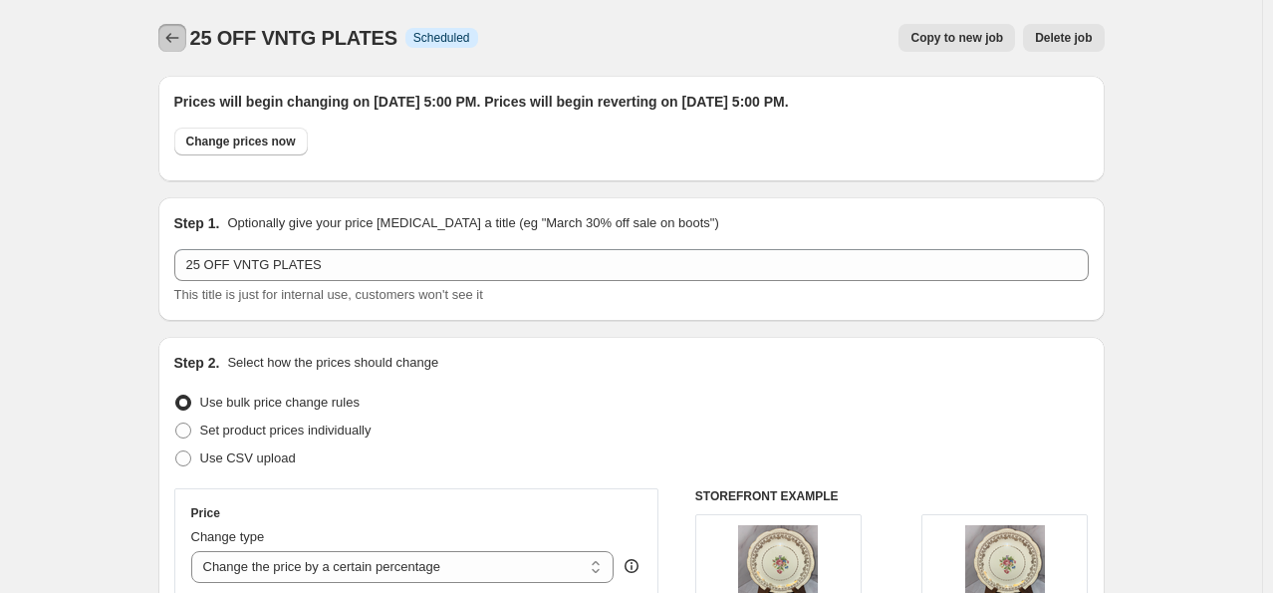
click at [175, 45] on icon "Price change jobs" at bounding box center [172, 38] width 20 height 20
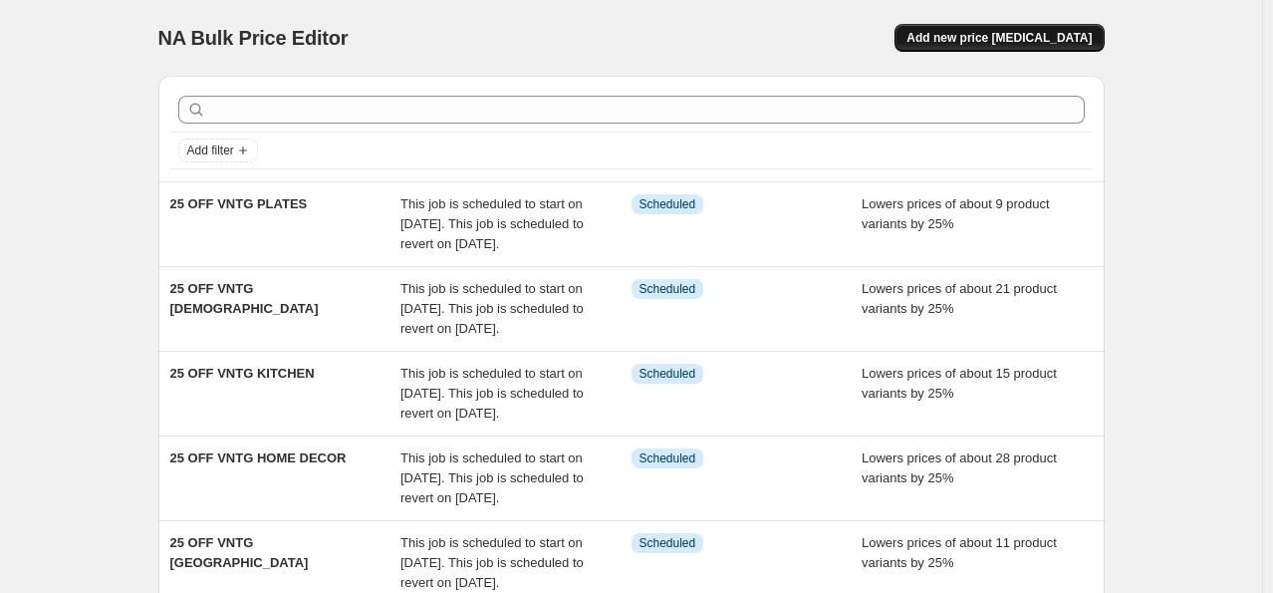
click at [1012, 39] on span "Add new price [MEDICAL_DATA]" at bounding box center [999, 38] width 185 height 16
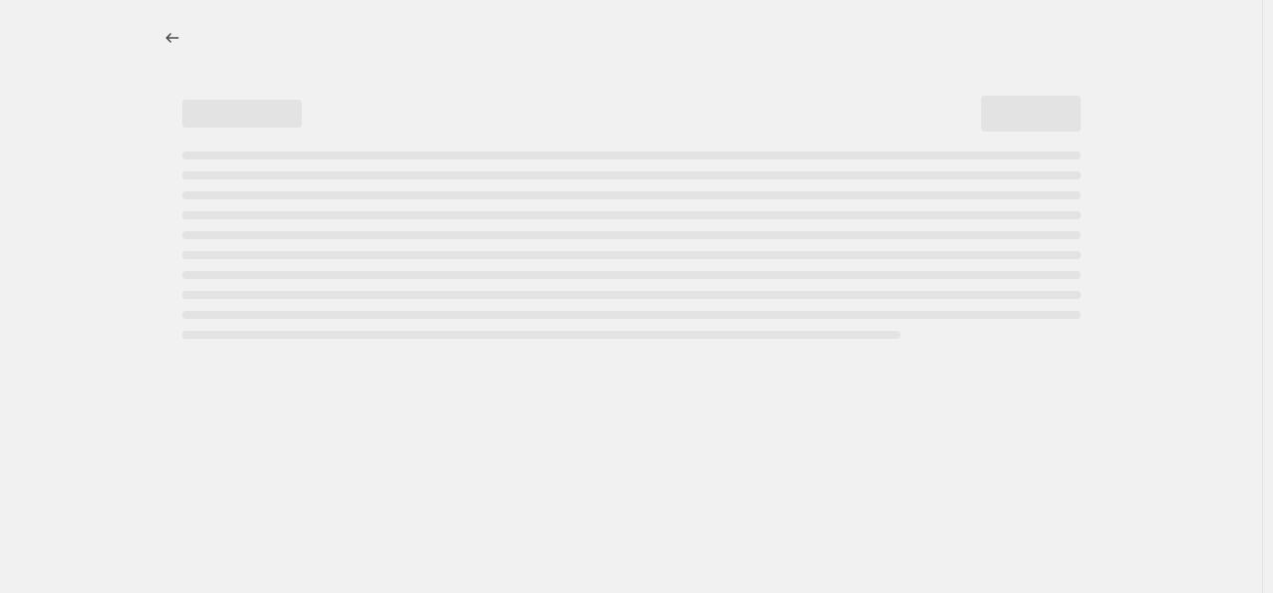
select select "percentage"
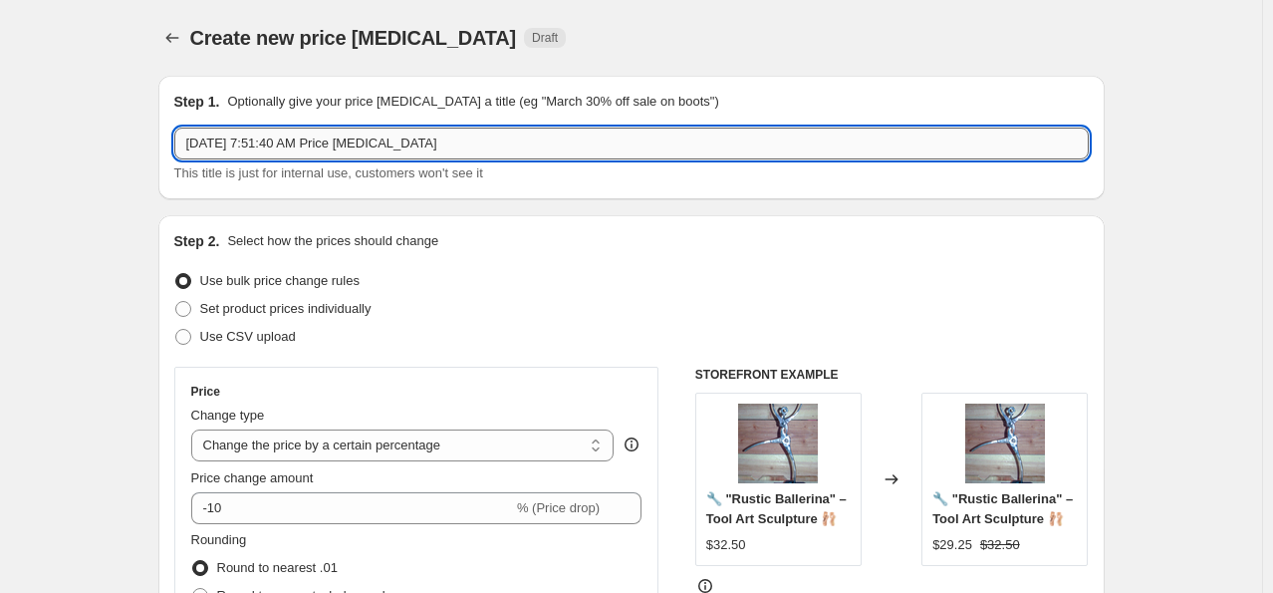
click at [577, 135] on input "[DATE] 7:51:40 AM Price [MEDICAL_DATA]" at bounding box center [631, 144] width 915 height 32
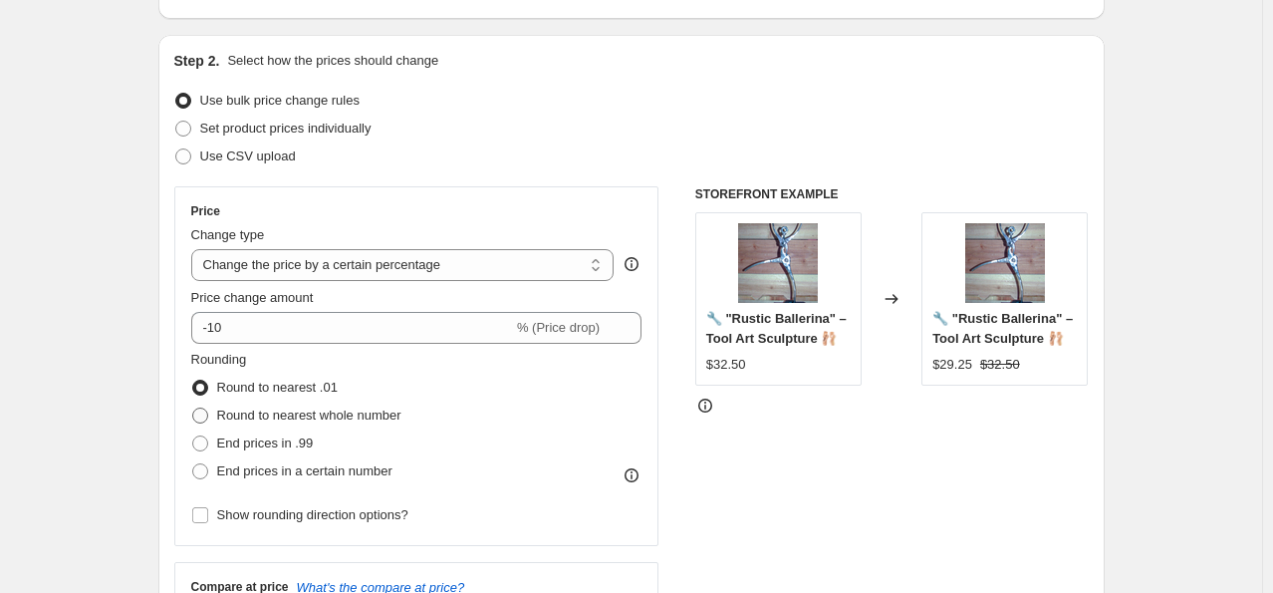
scroll to position [199, 0]
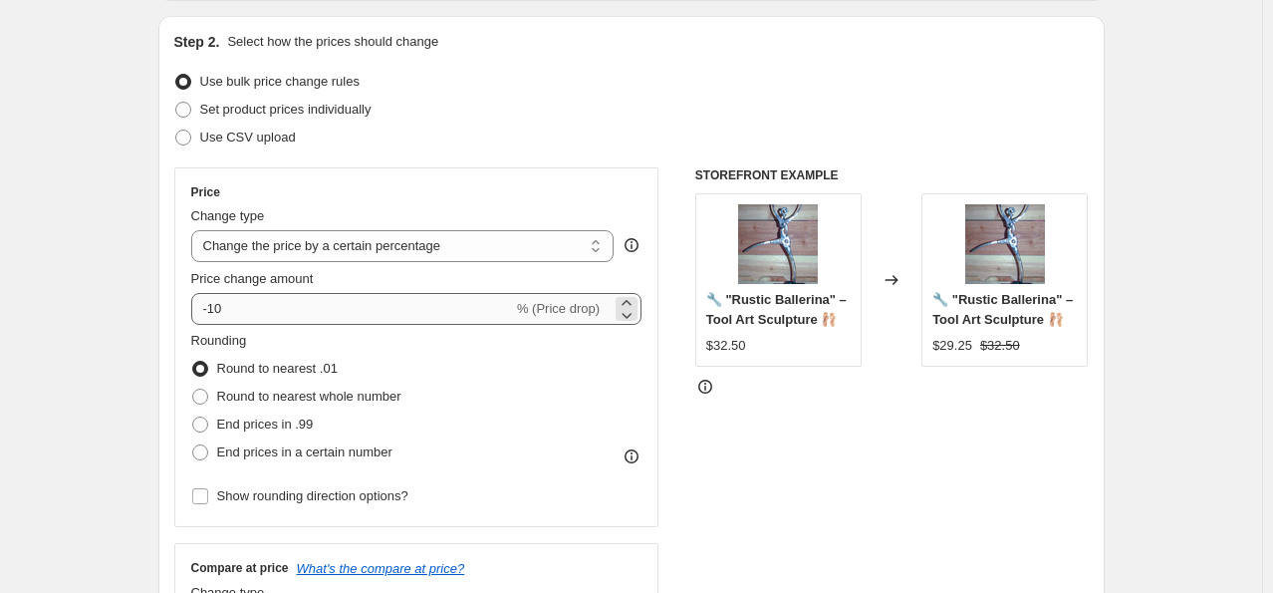
type input "25 OFF VNTG RACOON & SQUIRRELS"
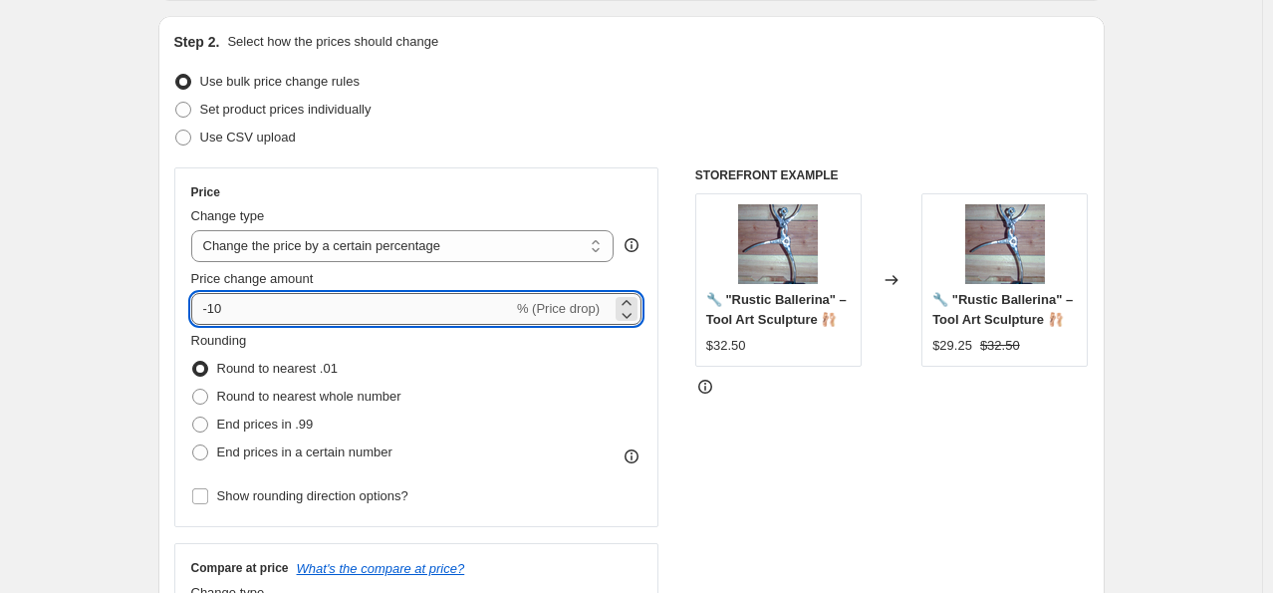
click at [332, 312] on input "-10" at bounding box center [352, 309] width 322 height 32
type input "-1"
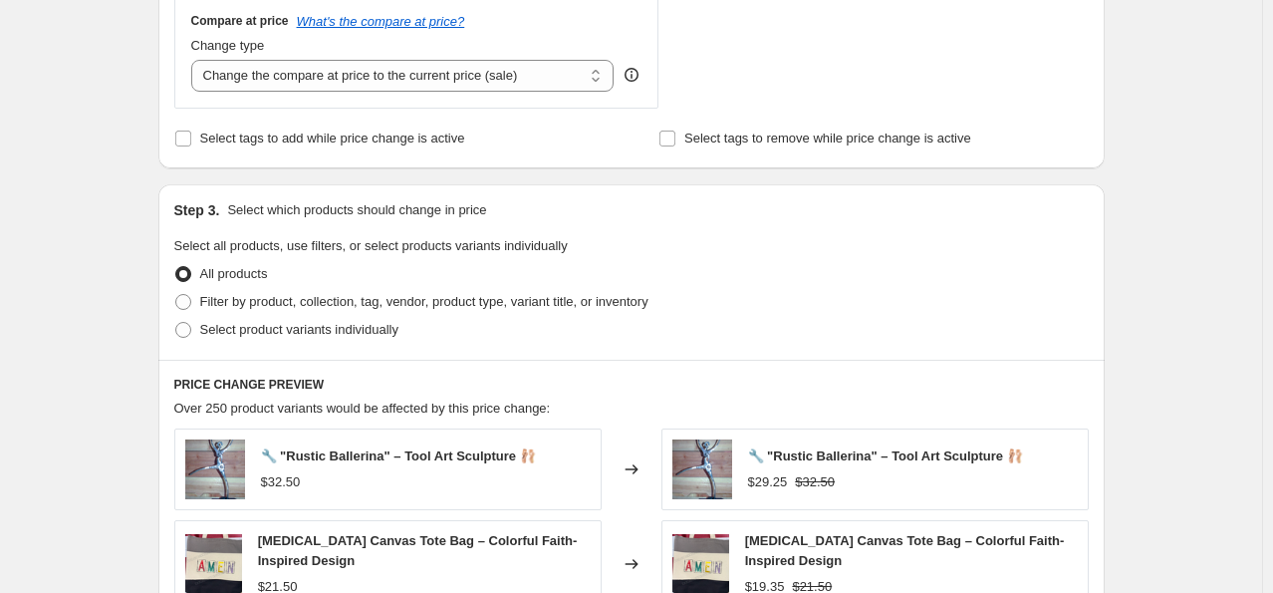
scroll to position [797, 0]
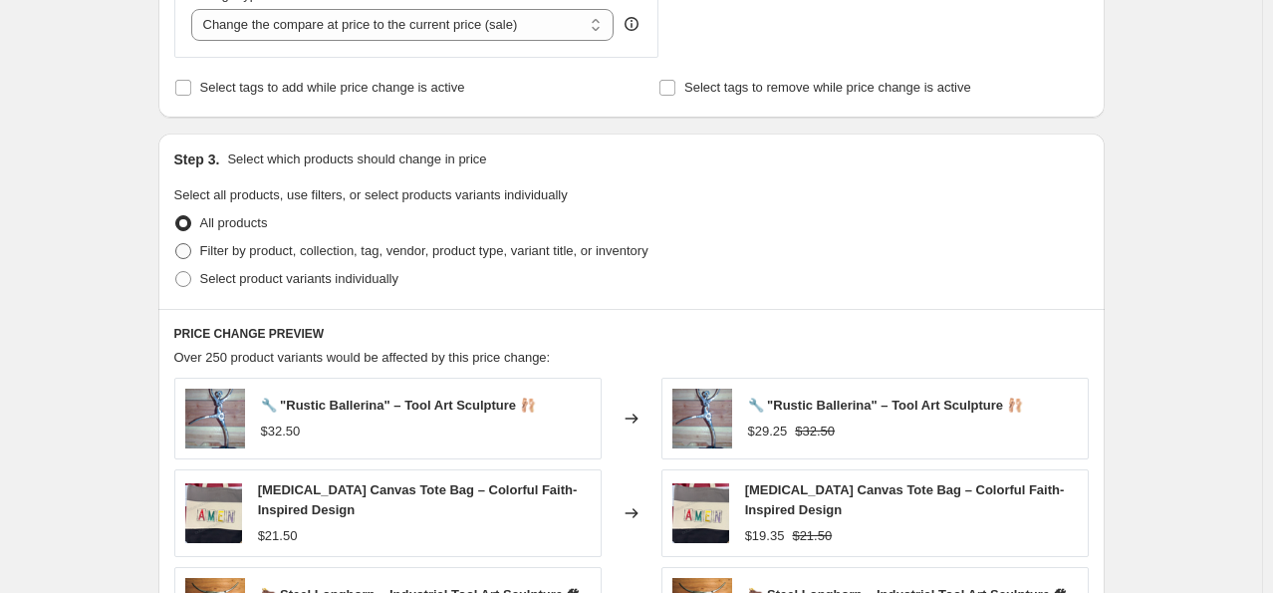
type input "-25"
click at [197, 252] on label "Filter by product, collection, tag, vendor, product type, variant title, or inv…" at bounding box center [411, 251] width 474 height 28
click at [176, 244] on input "Filter by product, collection, tag, vendor, product type, variant title, or inv…" at bounding box center [175, 243] width 1 height 1
radio input "true"
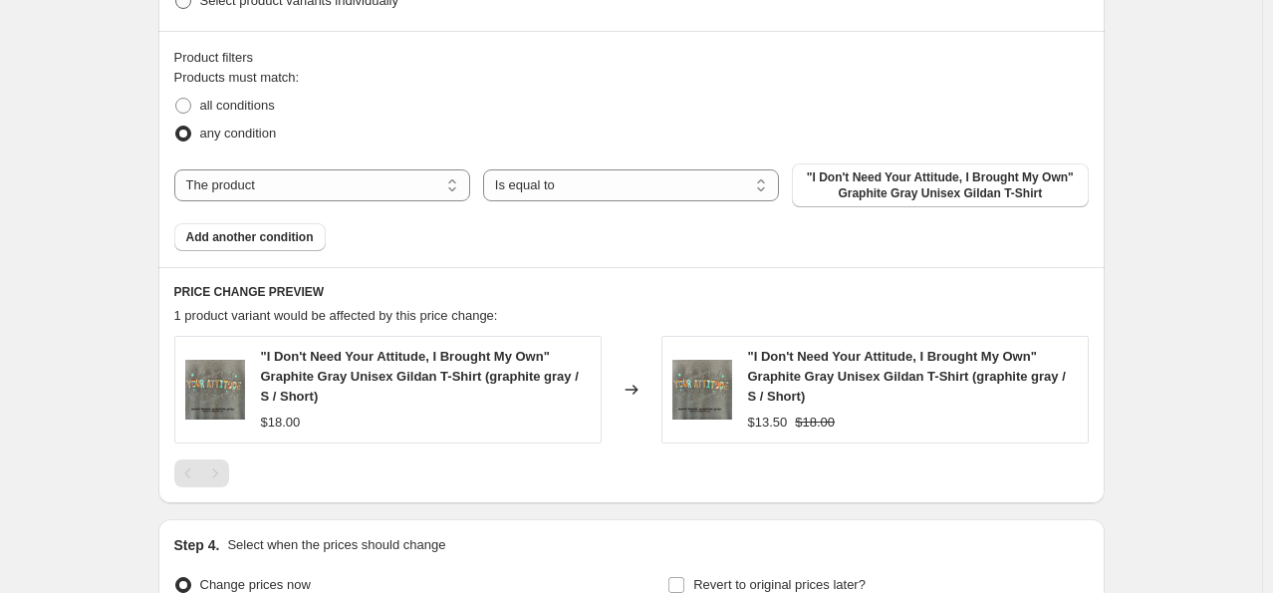
scroll to position [1096, 0]
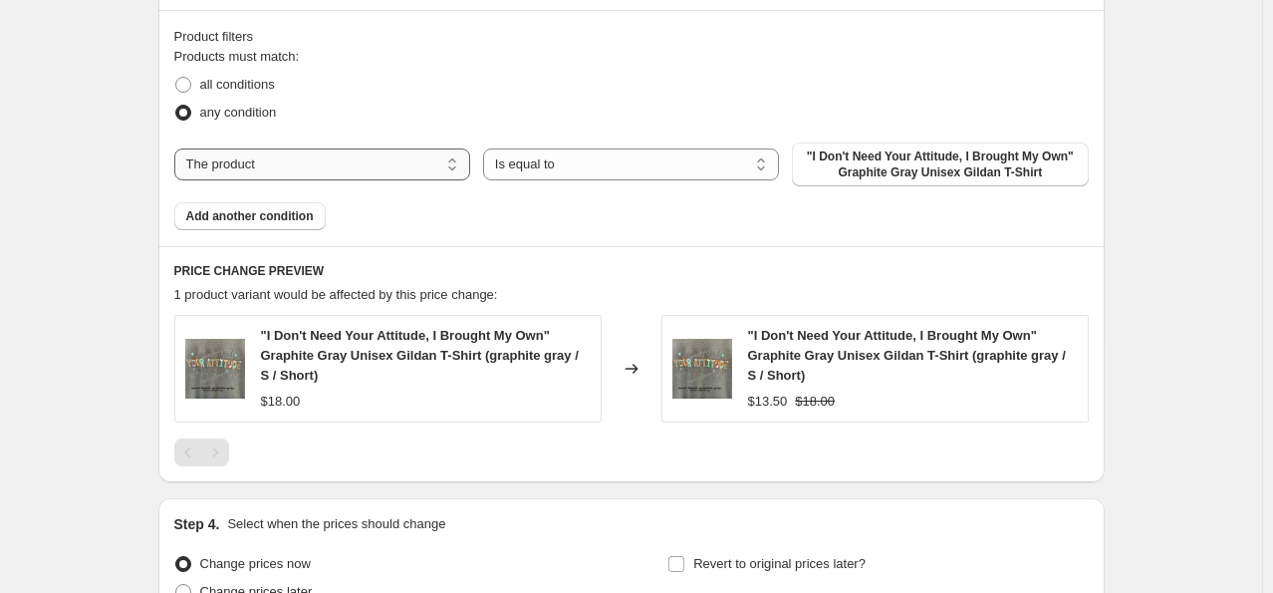
click at [330, 167] on select "The product The product's collection The product's tag The product's vendor The…" at bounding box center [322, 164] width 296 height 32
select select "collection"
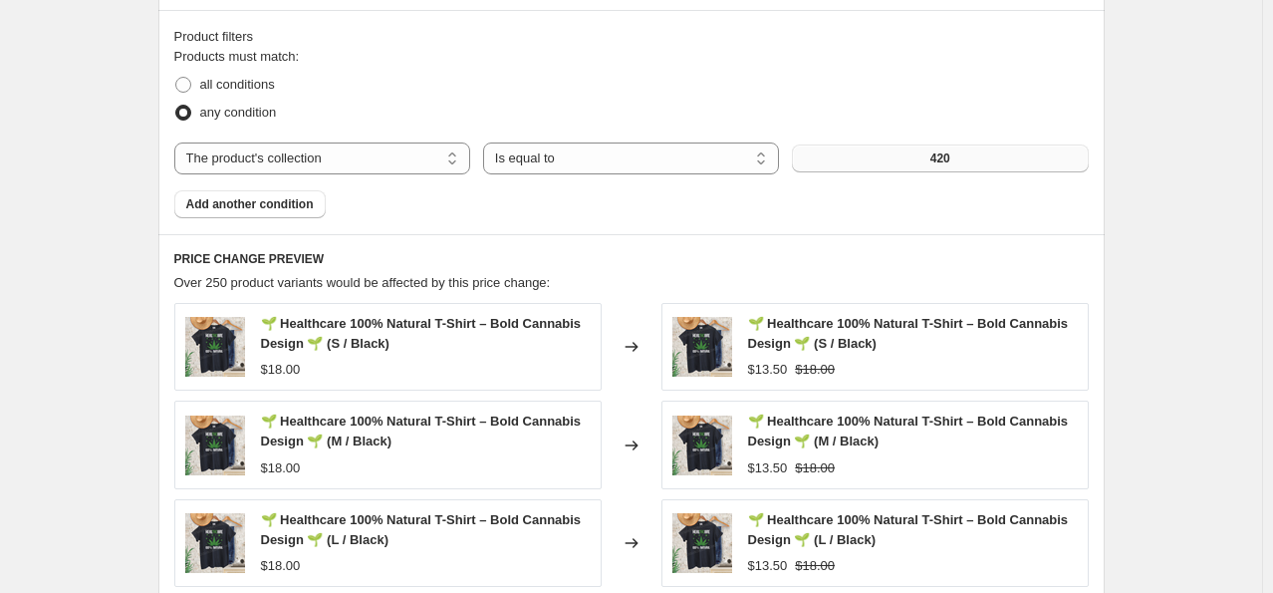
click at [897, 151] on button "420" at bounding box center [940, 158] width 296 height 28
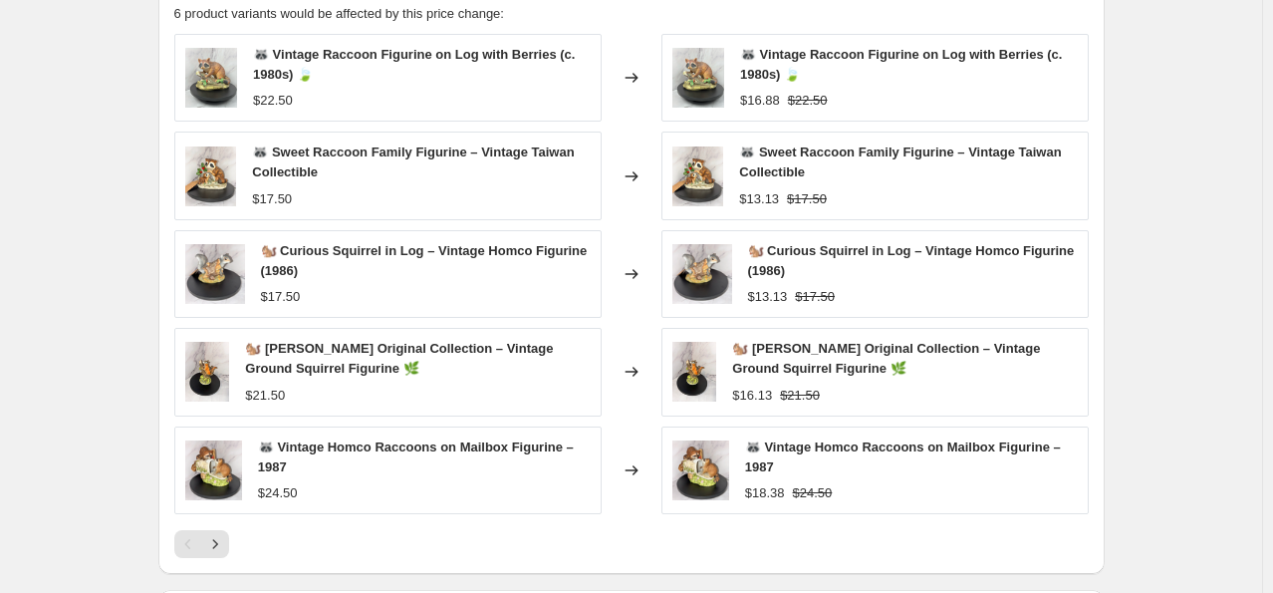
scroll to position [1594, 0]
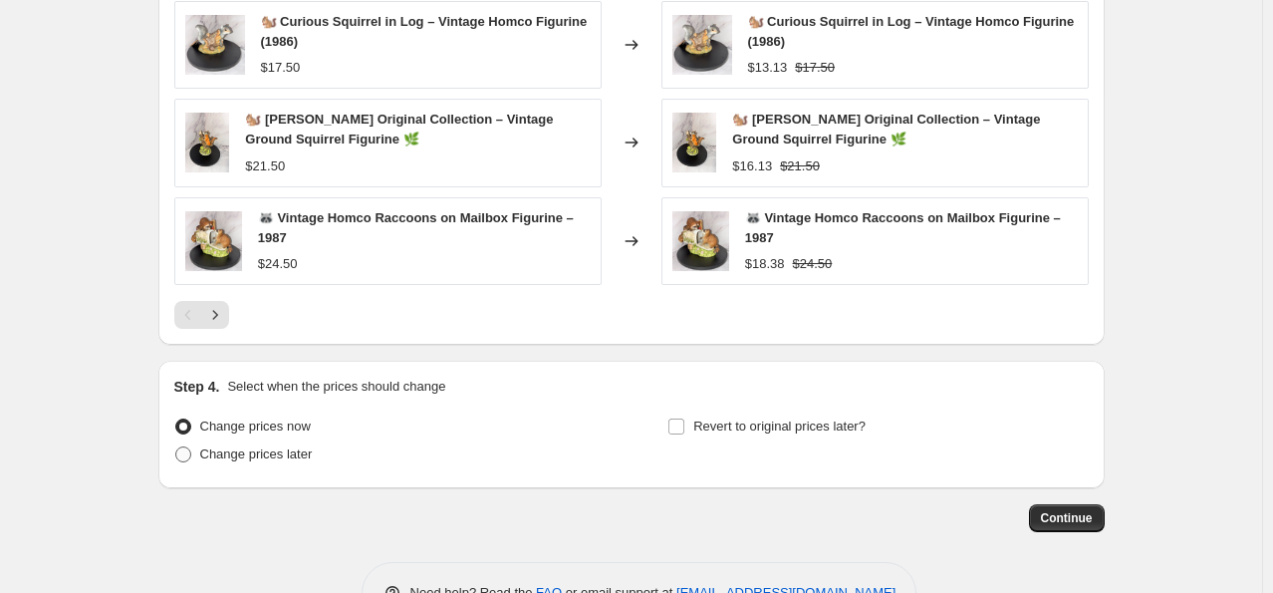
click at [276, 454] on span "Change prices later" at bounding box center [256, 453] width 113 height 15
click at [176, 447] on input "Change prices later" at bounding box center [175, 446] width 1 height 1
radio input "true"
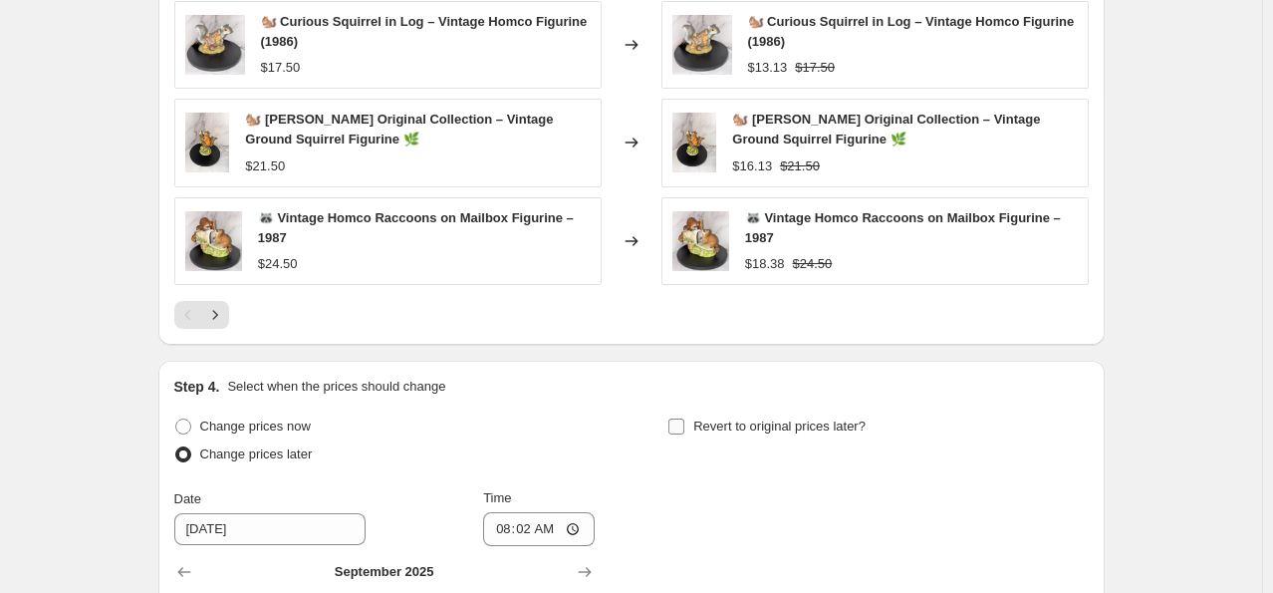
click at [681, 421] on input "Revert to original prices later?" at bounding box center [676, 426] width 16 height 16
checkbox input "true"
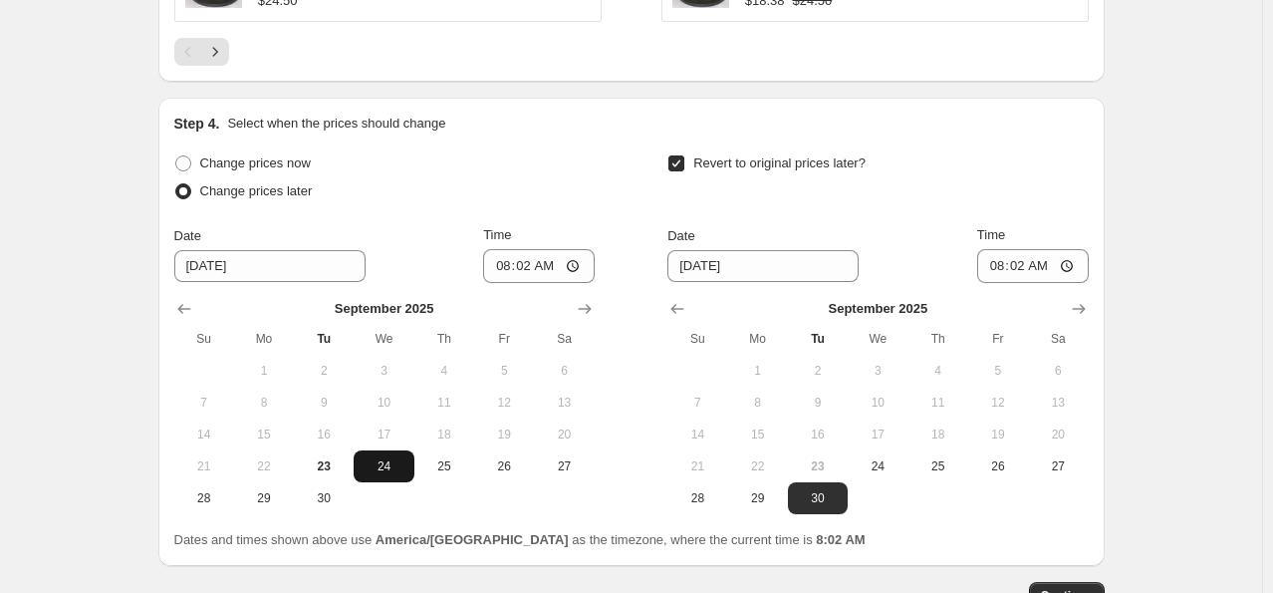
scroll to position [1893, 0]
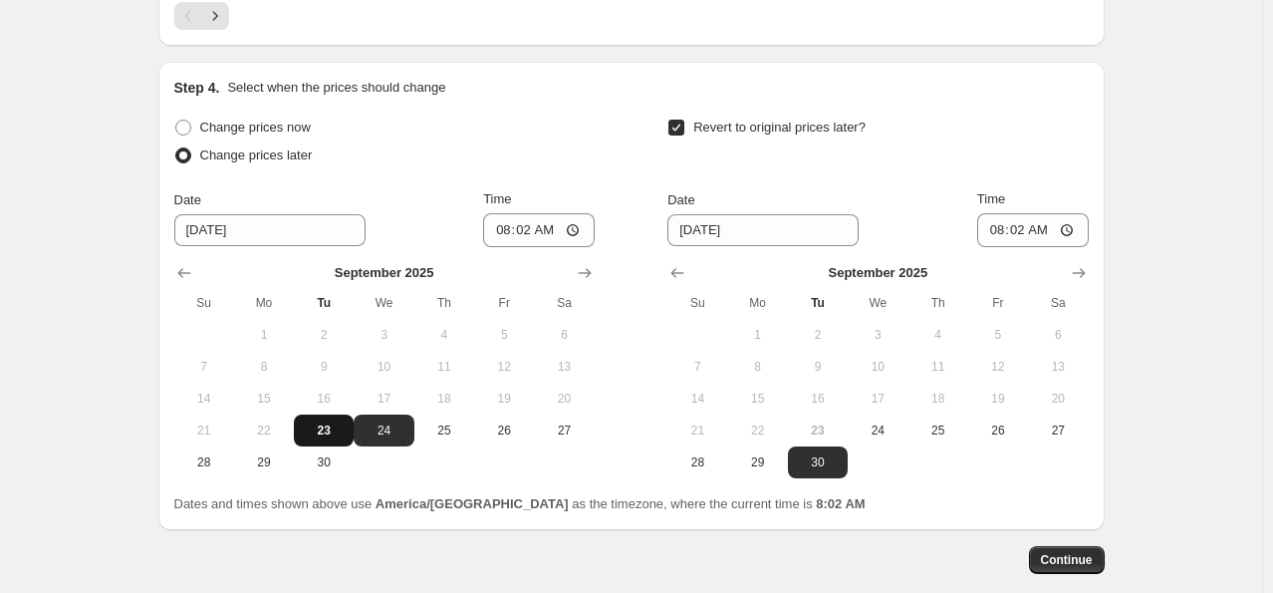
click at [342, 430] on span "23" at bounding box center [324, 430] width 44 height 16
type input "[DATE]"
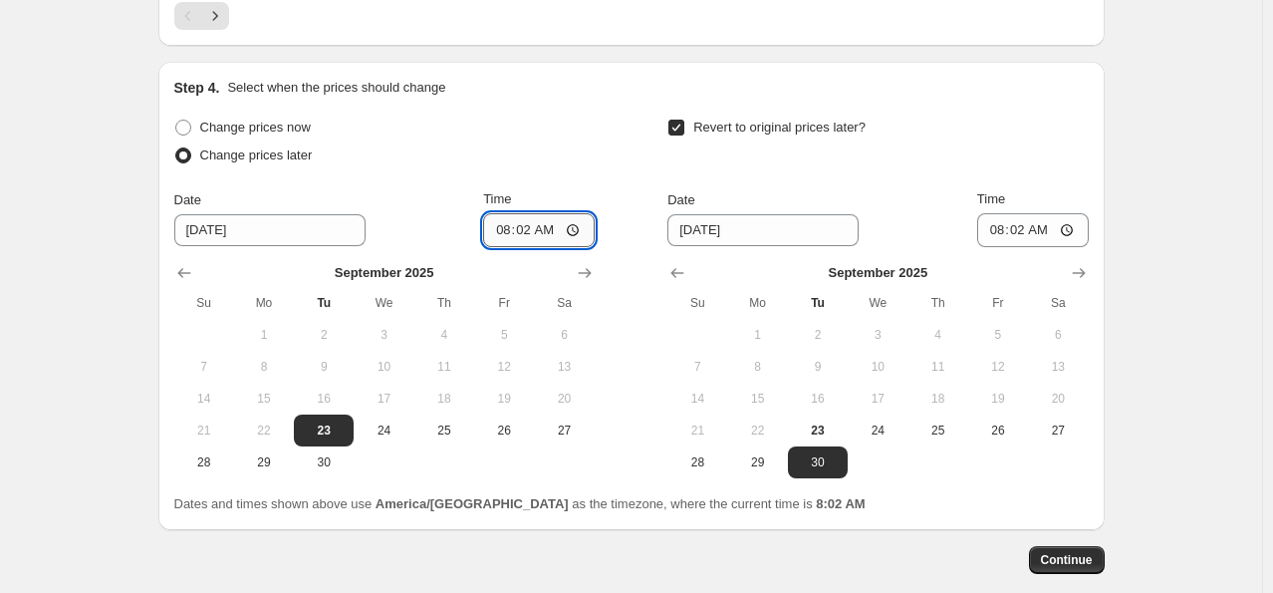
click at [505, 226] on input "08:02" at bounding box center [539, 230] width 112 height 34
type input "17:00"
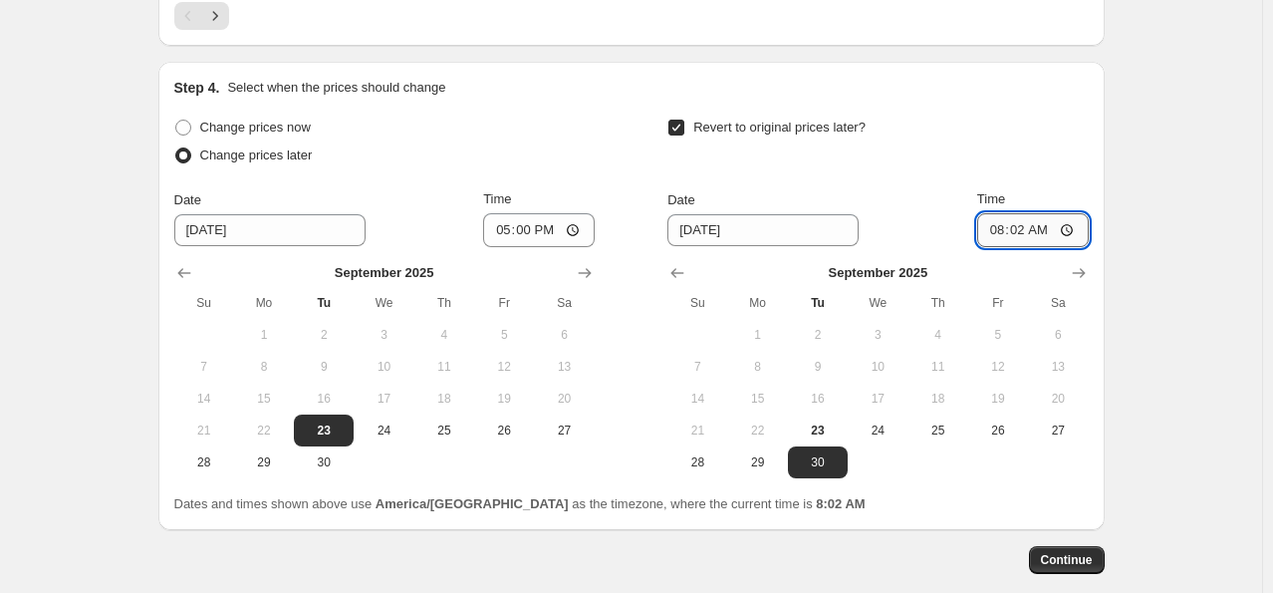
drag, startPoint x: 999, startPoint y: 226, endPoint x: 986, endPoint y: 219, distance: 14.7
click at [996, 225] on input "08:02" at bounding box center [1033, 230] width 112 height 34
type input "17:00"
click at [1092, 562] on span "Continue" at bounding box center [1067, 560] width 52 height 16
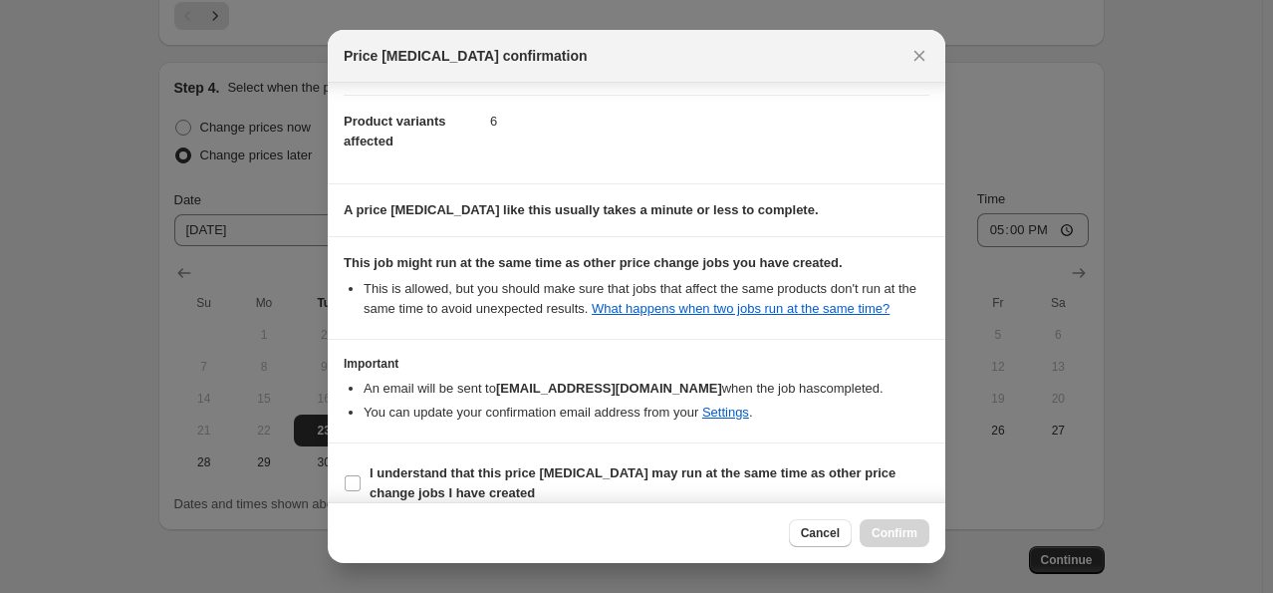
scroll to position [239, 0]
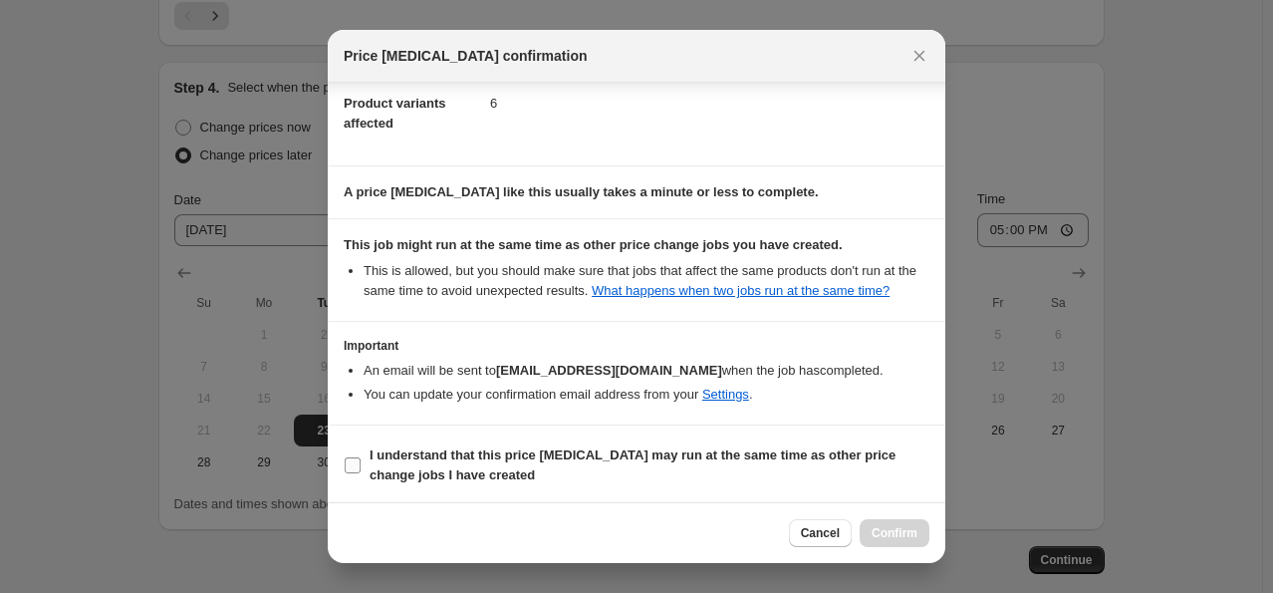
click at [356, 462] on input "I understand that this price [MEDICAL_DATA] may run at the same time as other p…" at bounding box center [353, 465] width 16 height 16
checkbox input "true"
click at [895, 531] on span "Confirm" at bounding box center [895, 533] width 46 height 16
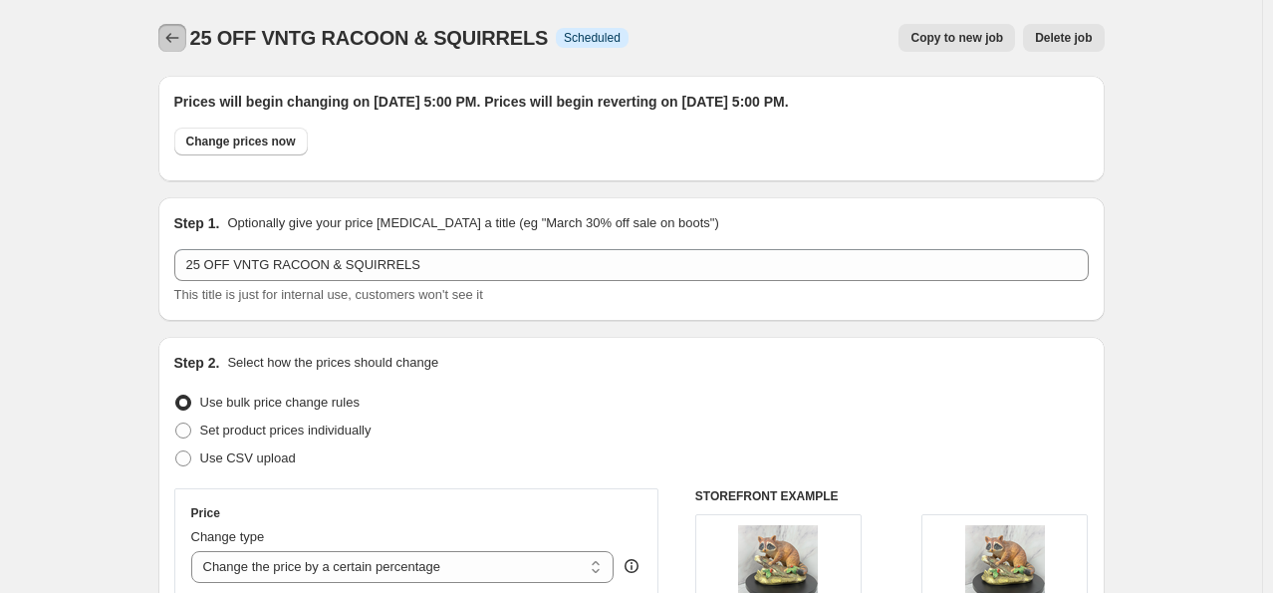
click at [166, 36] on icon "Price change jobs" at bounding box center [172, 38] width 20 height 20
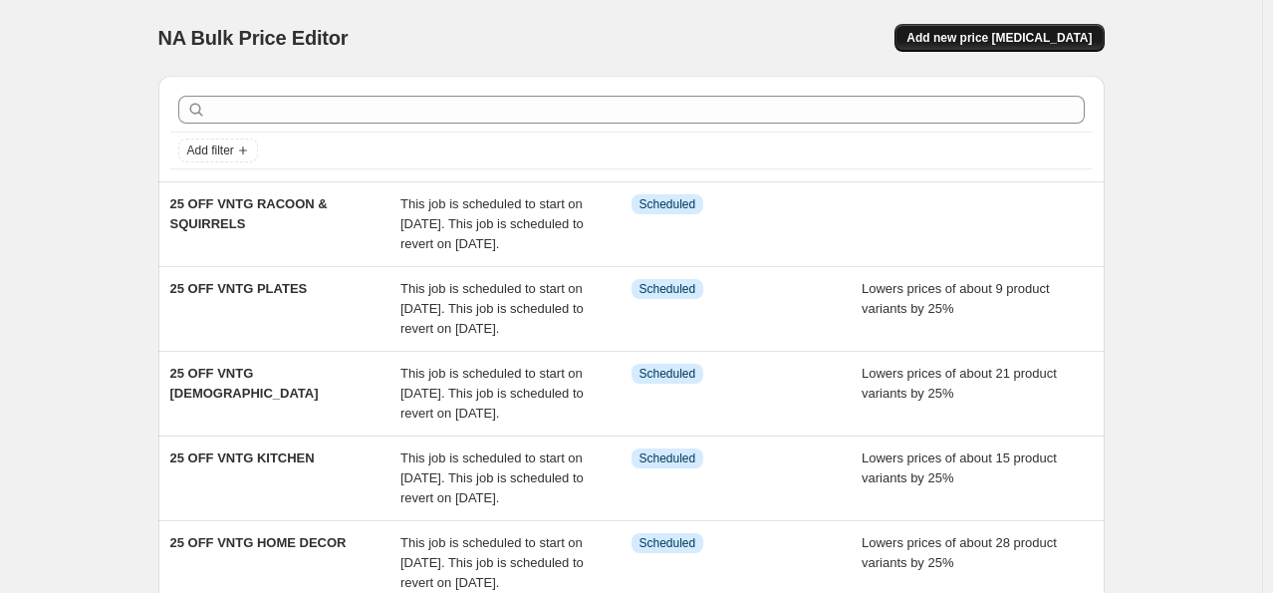
click at [975, 39] on span "Add new price [MEDICAL_DATA]" at bounding box center [999, 38] width 185 height 16
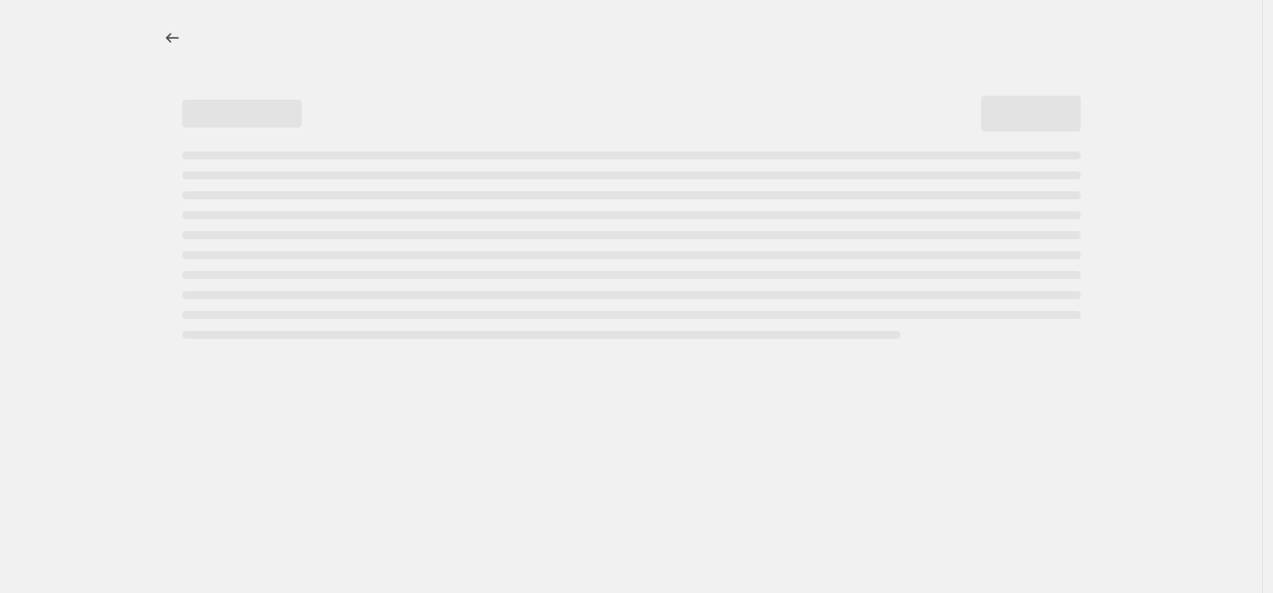
select select "percentage"
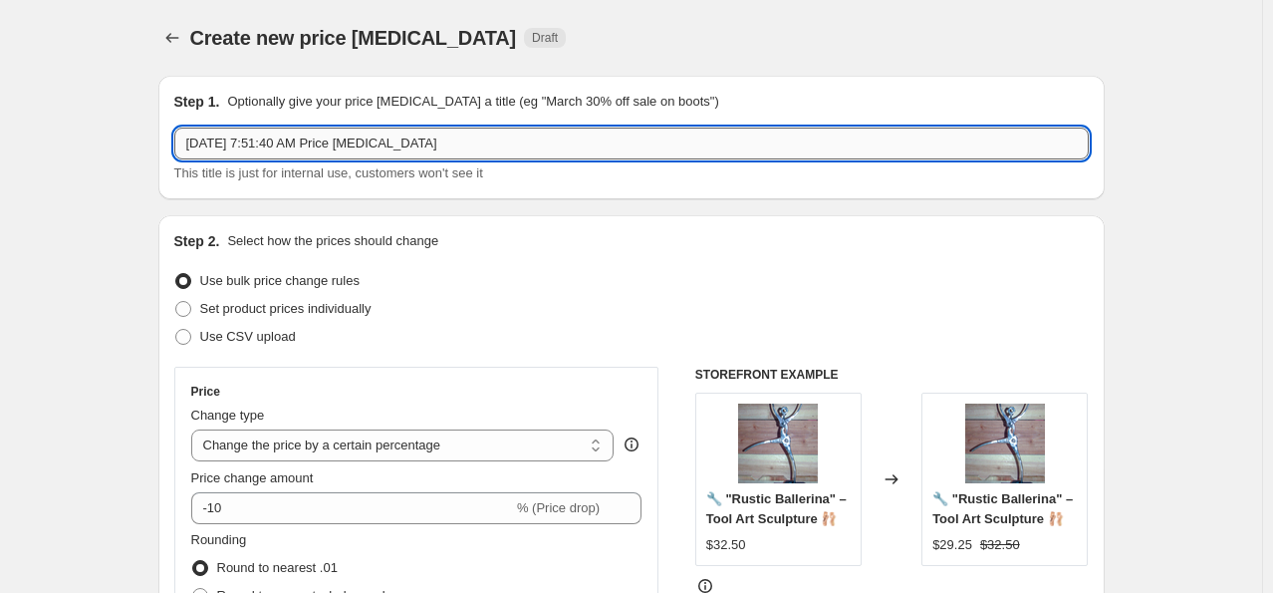
click at [478, 134] on input "[DATE] 7:51:40 AM Price [MEDICAL_DATA]" at bounding box center [631, 144] width 915 height 32
click at [478, 135] on input "[DATE] 7:51:40 AM Price [MEDICAL_DATA]" at bounding box center [631, 144] width 915 height 32
click at [473, 139] on input "[DATE] 7:51:40 AM Price [MEDICAL_DATA]" at bounding box center [631, 144] width 915 height 32
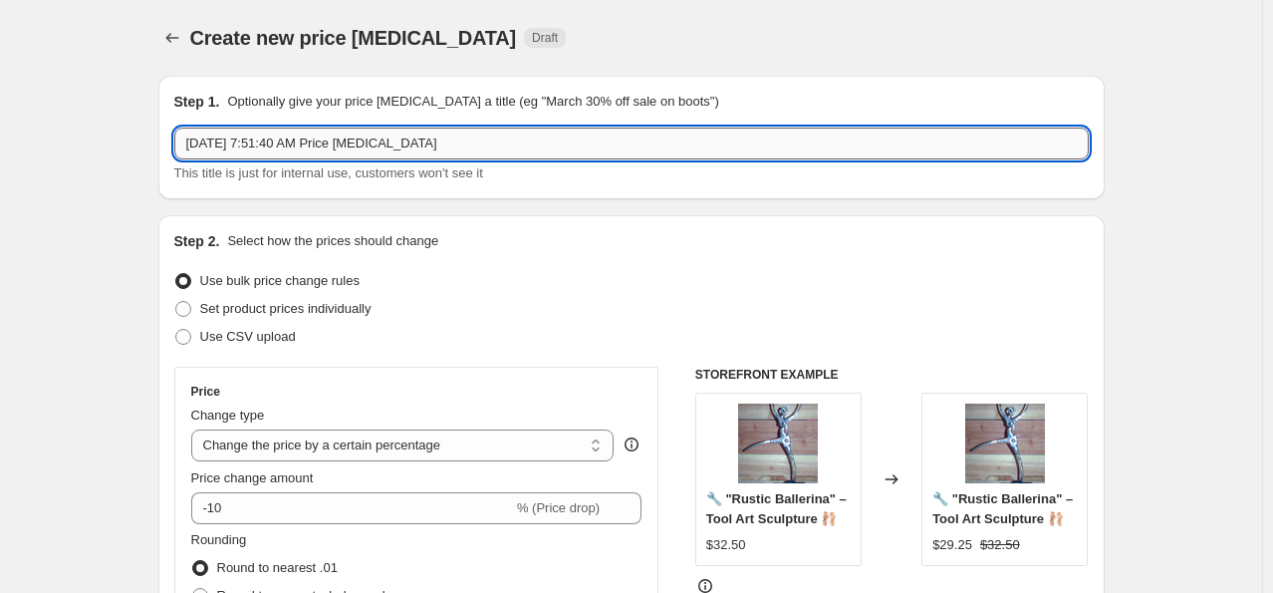
click at [473, 139] on input "[DATE] 7:51:40 AM Price [MEDICAL_DATA]" at bounding box center [631, 144] width 915 height 32
type input "25 OFF VNTG TRINKET BOWLS"
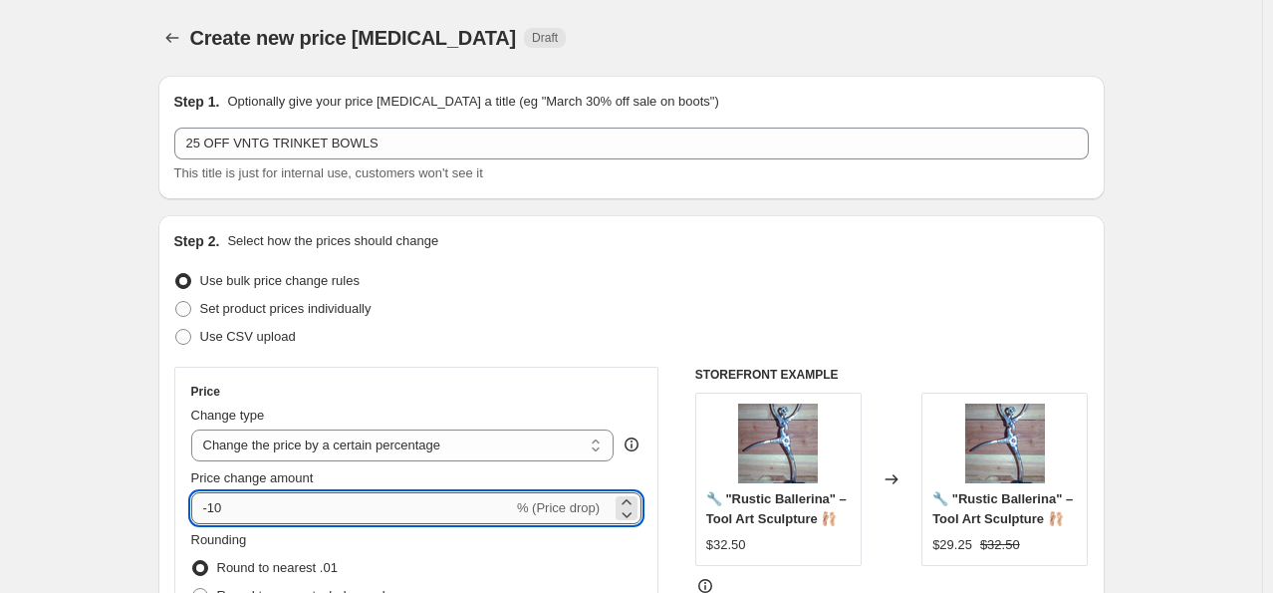
click at [313, 505] on input "-10" at bounding box center [352, 508] width 322 height 32
type input "-1"
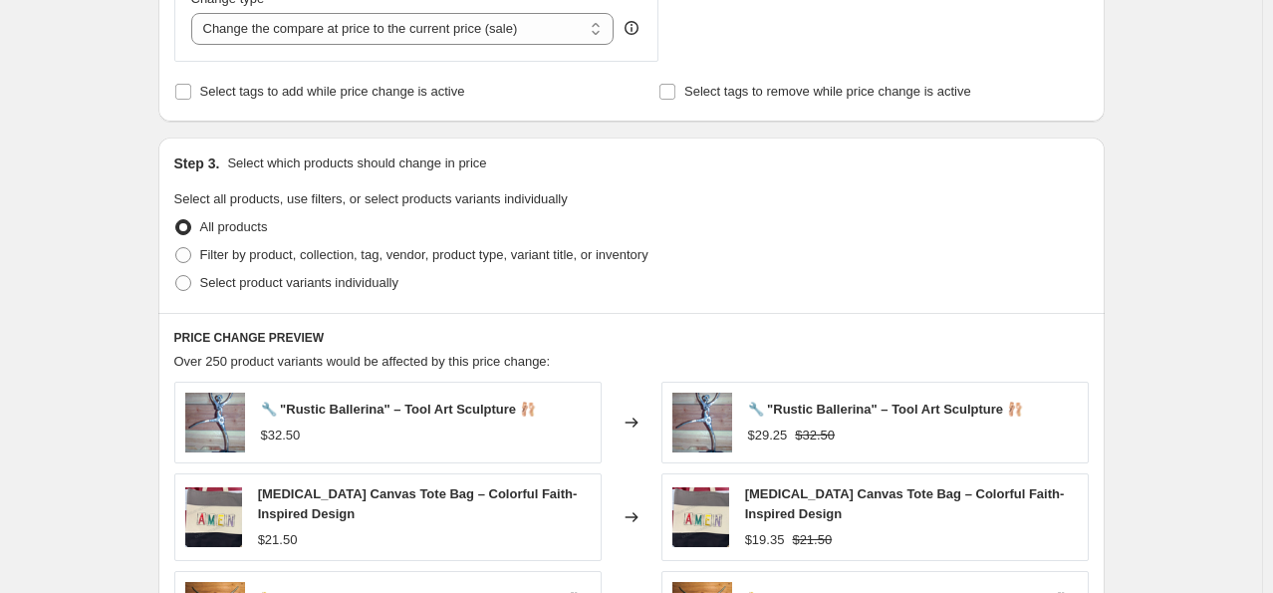
scroll to position [797, 0]
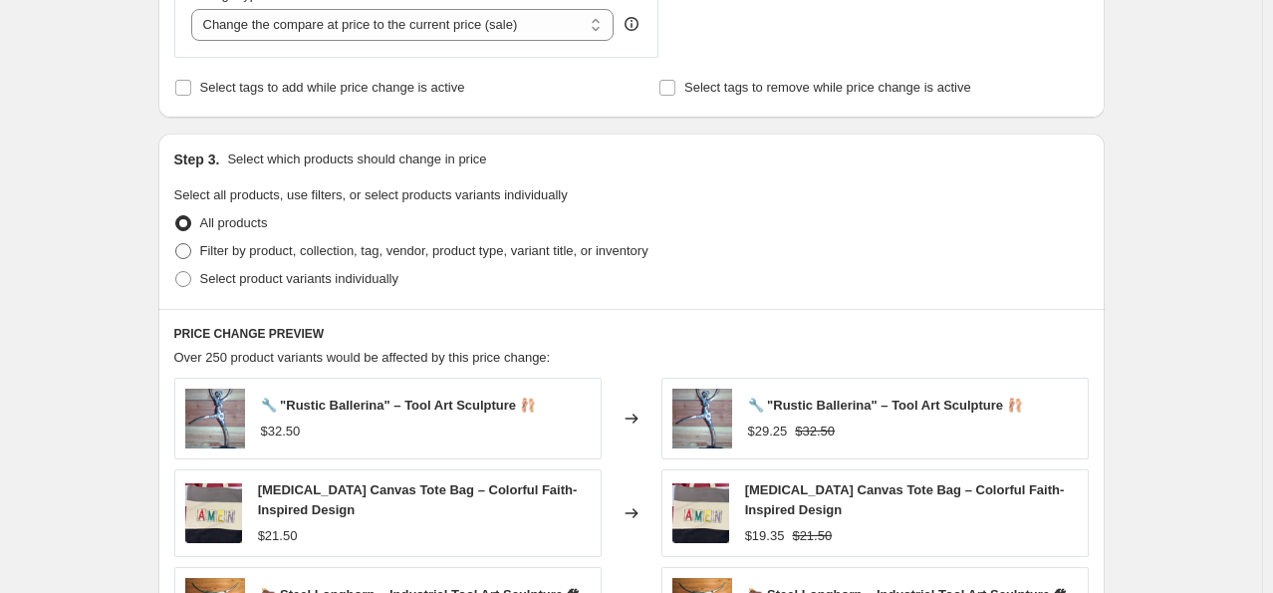
type input "-25"
click at [191, 255] on span at bounding box center [183, 251] width 16 height 16
click at [176, 244] on input "Filter by product, collection, tag, vendor, product type, variant title, or inv…" at bounding box center [175, 243] width 1 height 1
radio input "true"
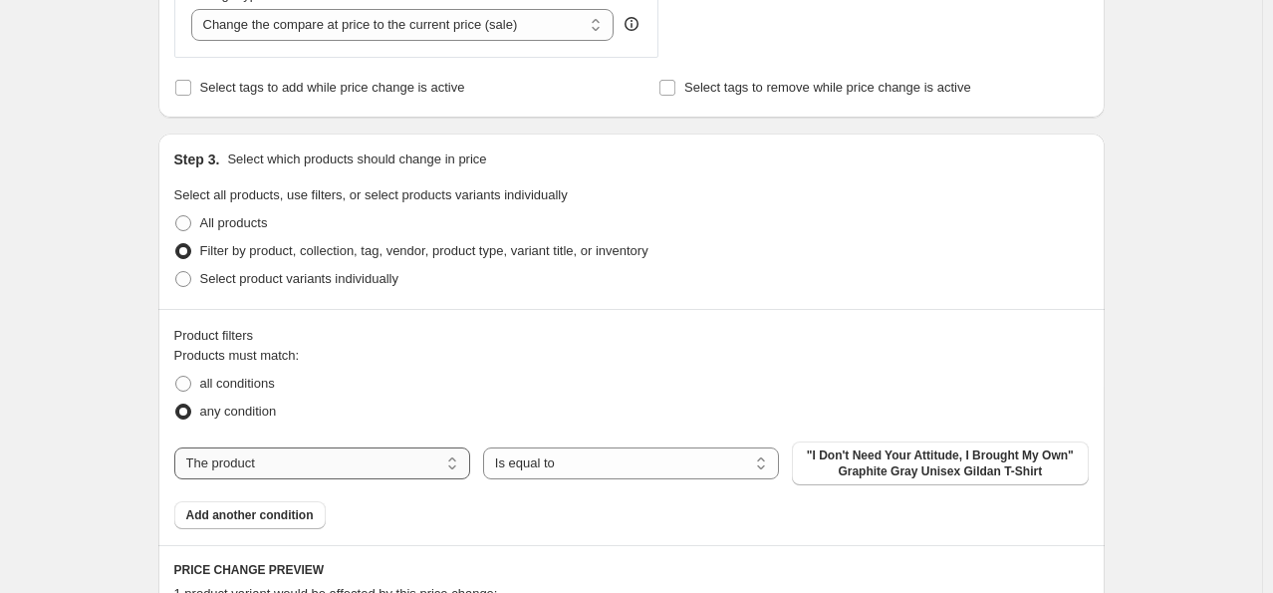
click at [324, 467] on select "The product The product's collection The product's tag The product's vendor The…" at bounding box center [322, 463] width 296 height 32
select select "collection"
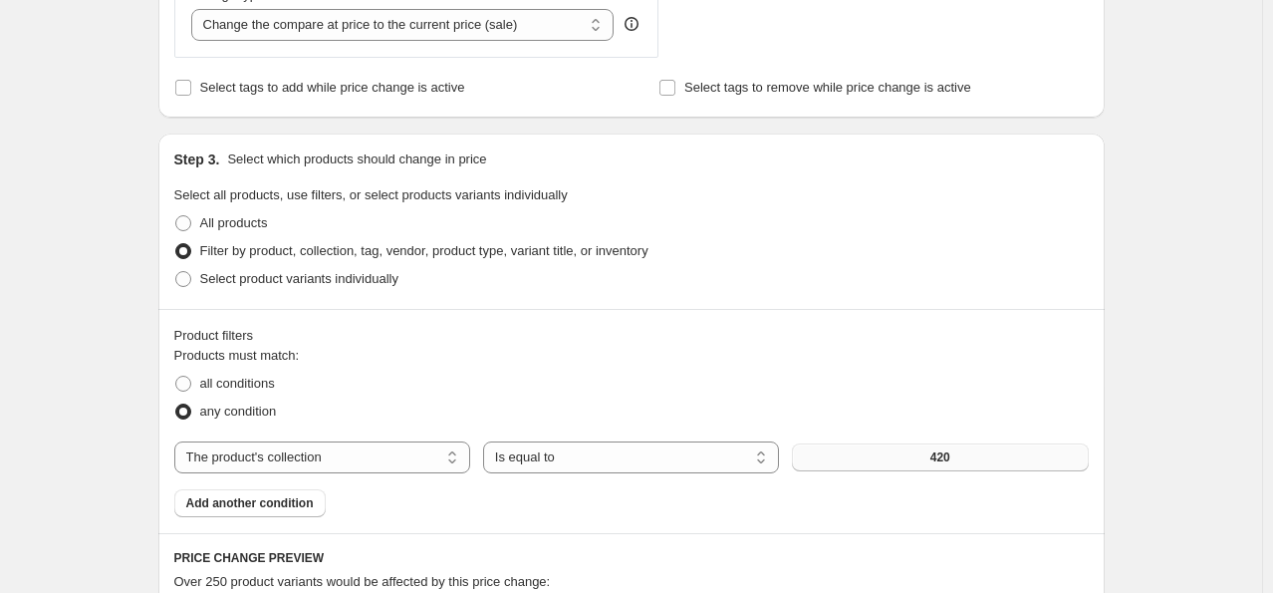
click at [839, 454] on button "420" at bounding box center [940, 457] width 296 height 28
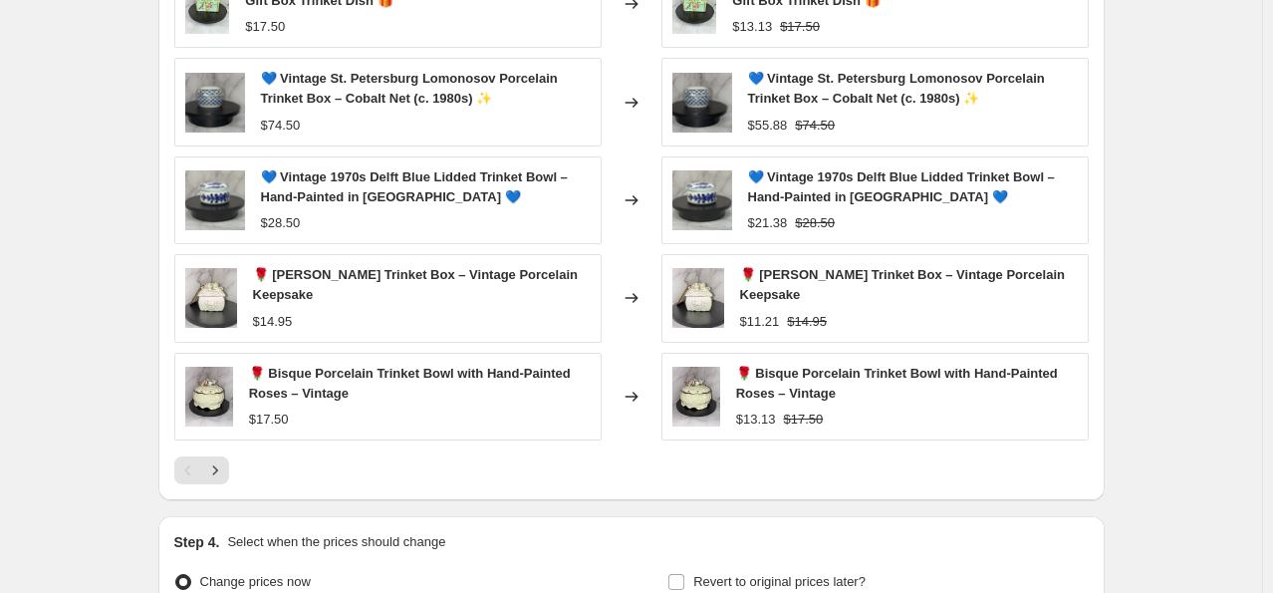
scroll to position [1653, 0]
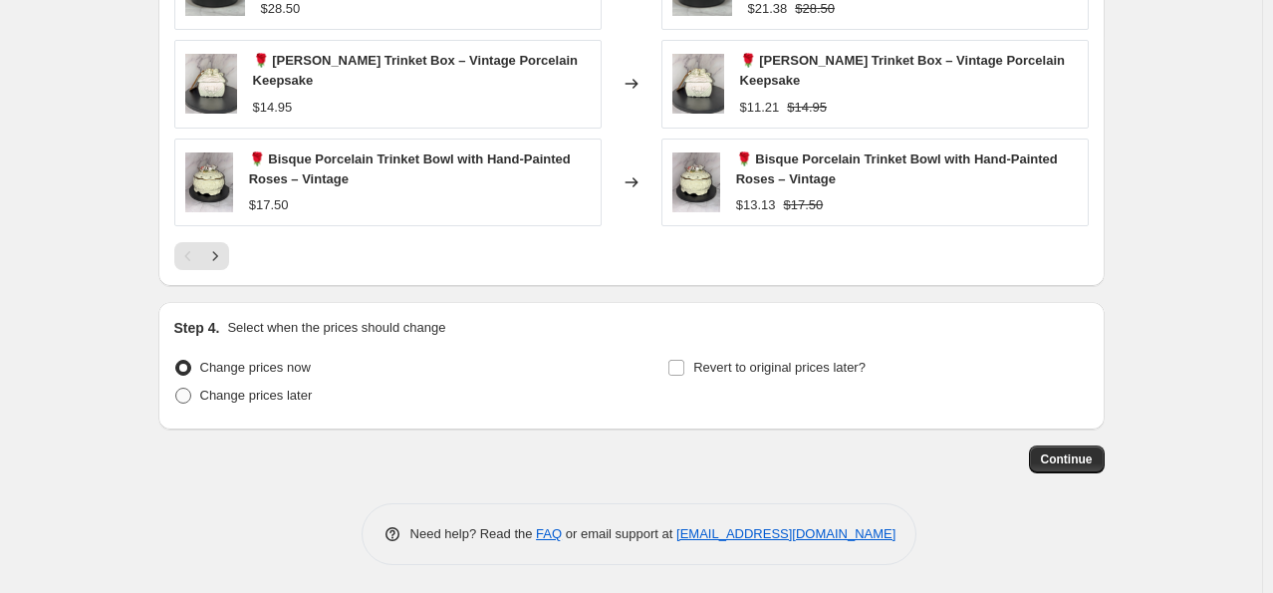
click at [208, 399] on span "Change prices later" at bounding box center [256, 395] width 113 height 15
click at [176, 389] on input "Change prices later" at bounding box center [175, 388] width 1 height 1
radio input "true"
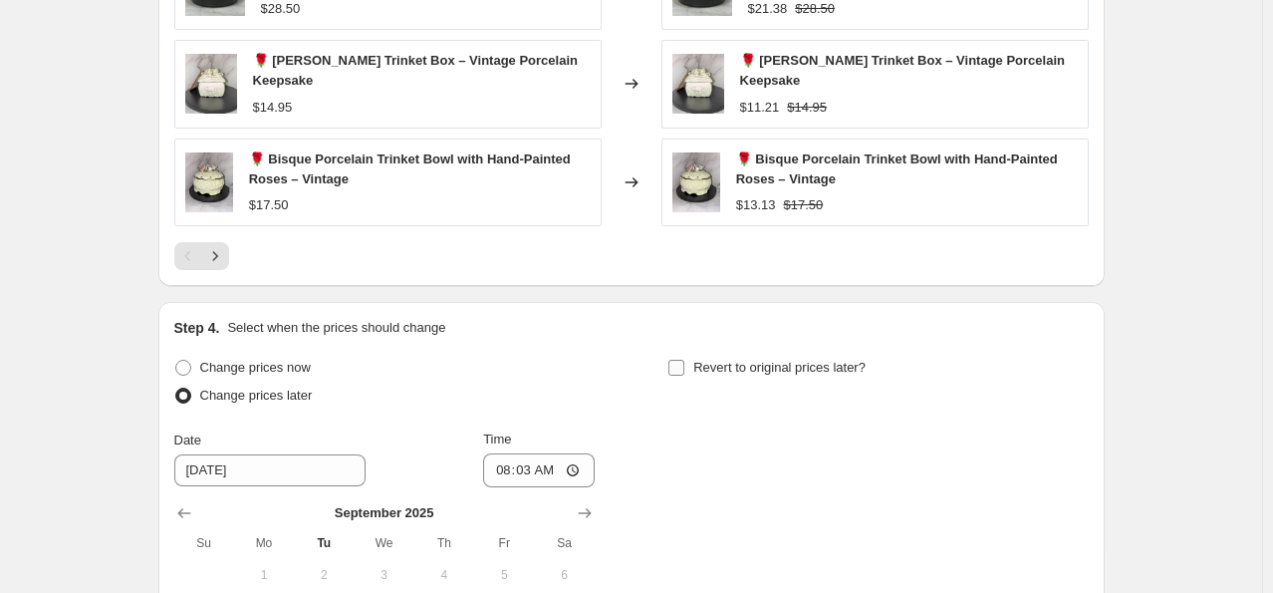
click at [684, 366] on input "Revert to original prices later?" at bounding box center [676, 368] width 16 height 16
checkbox input "true"
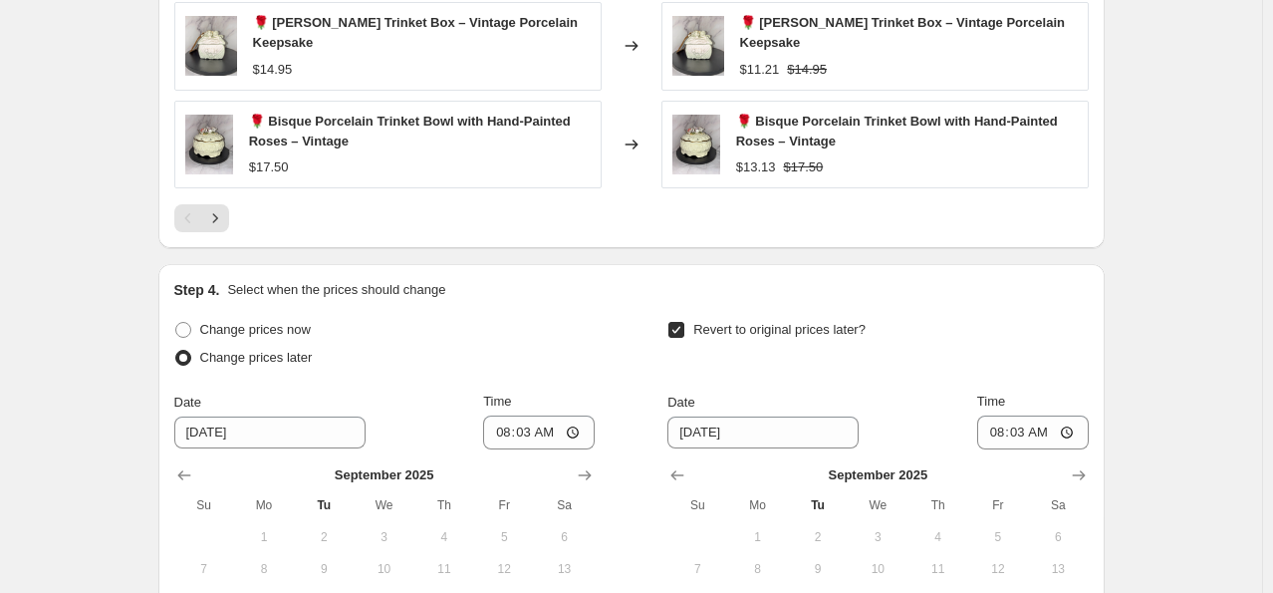
scroll to position [1852, 0]
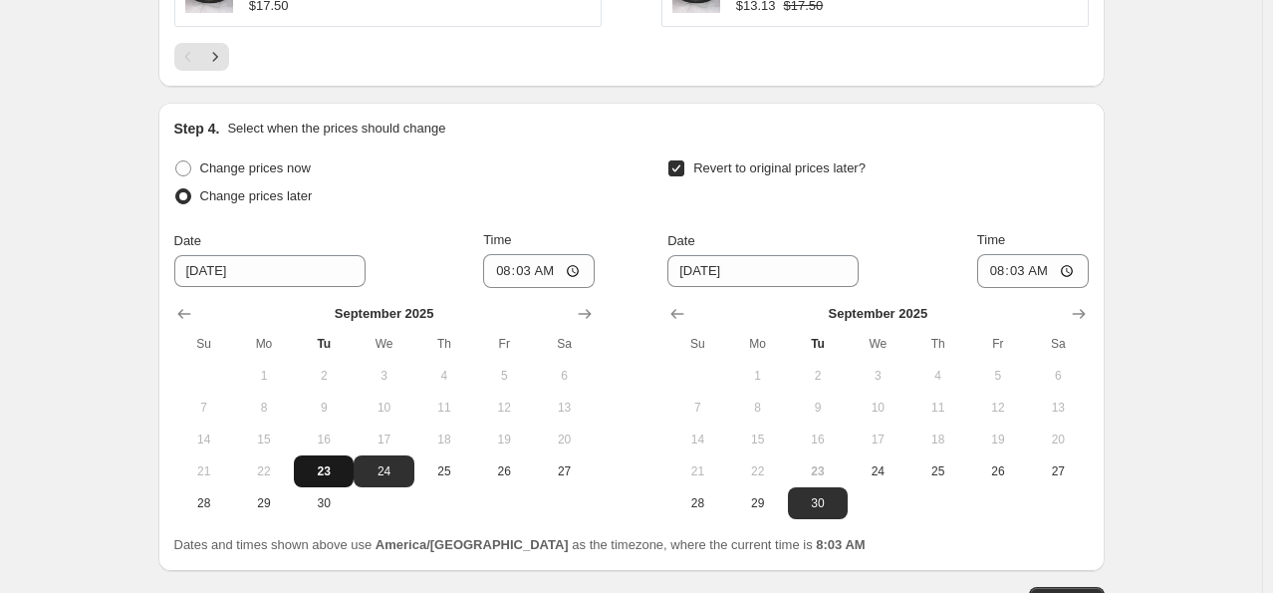
click at [328, 473] on span "23" at bounding box center [324, 471] width 44 height 16
type input "[DATE]"
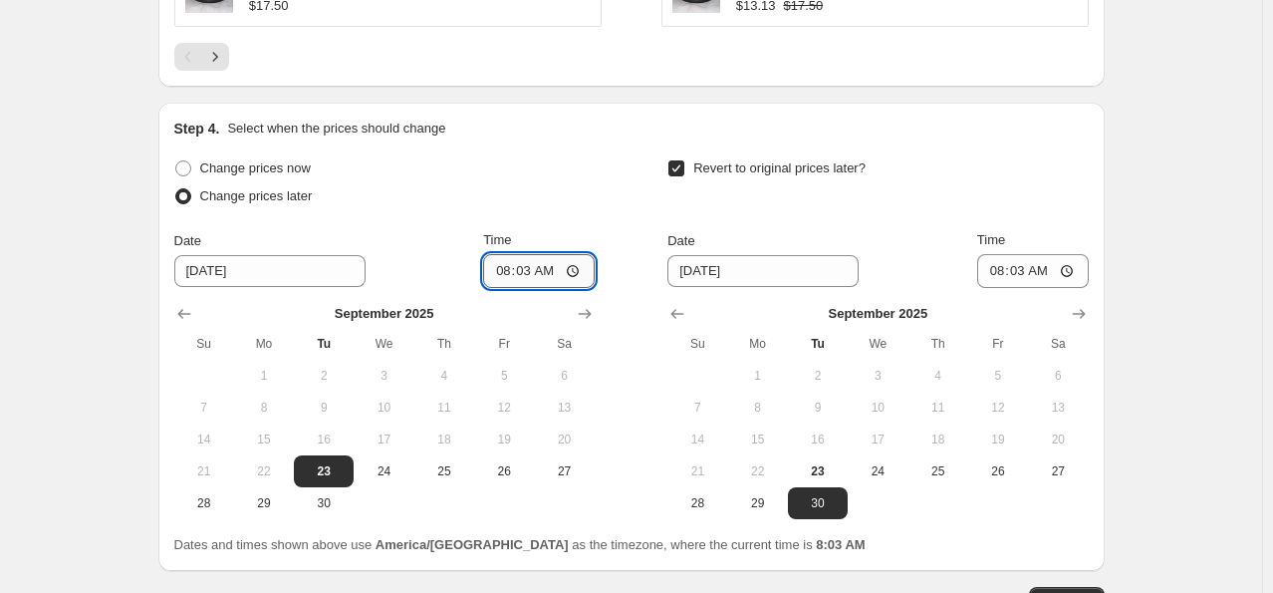
click at [511, 275] on input "08:03" at bounding box center [539, 271] width 112 height 34
type input "17:00"
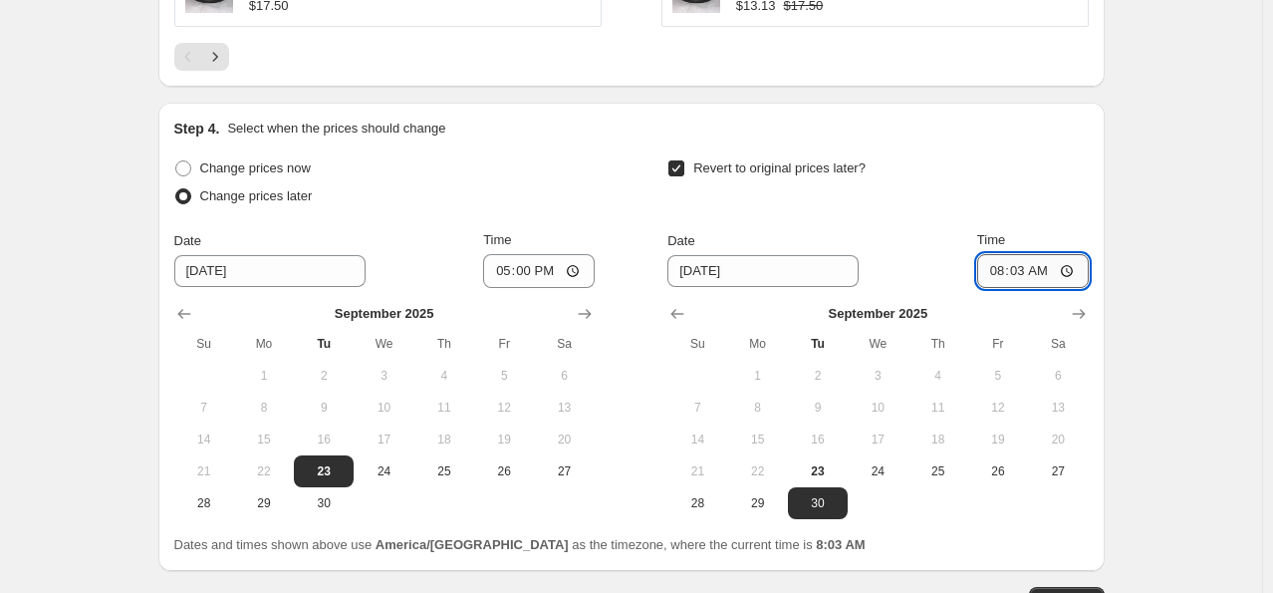
click at [998, 264] on input "08:03" at bounding box center [1033, 271] width 112 height 34
type input "17:00"
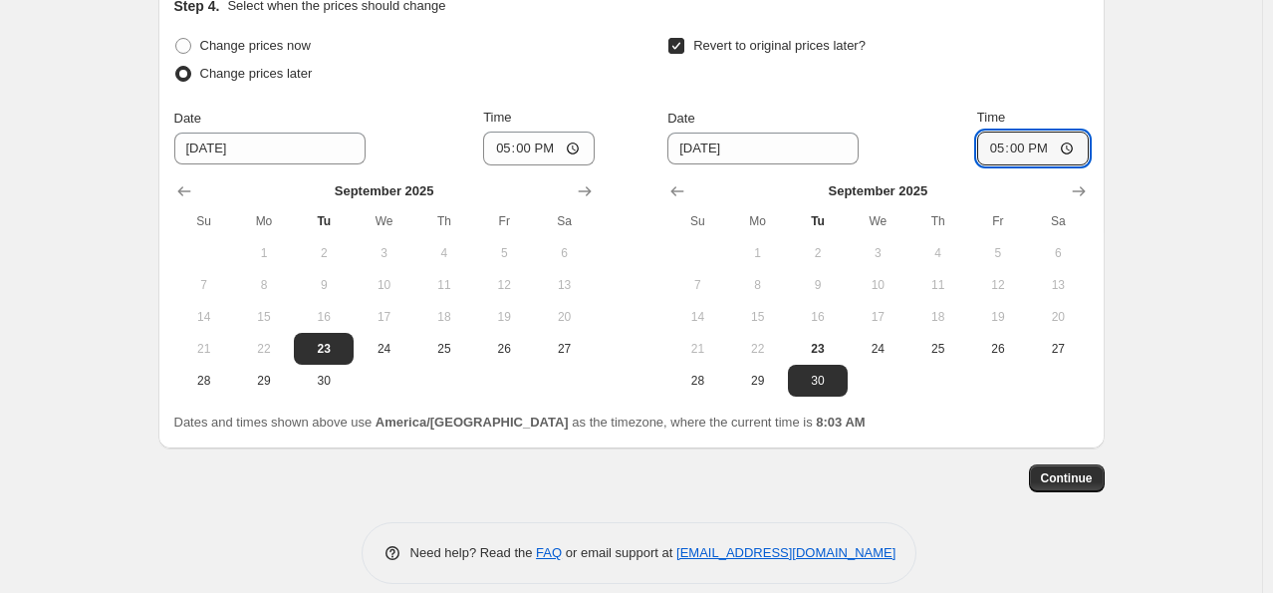
scroll to position [1993, 0]
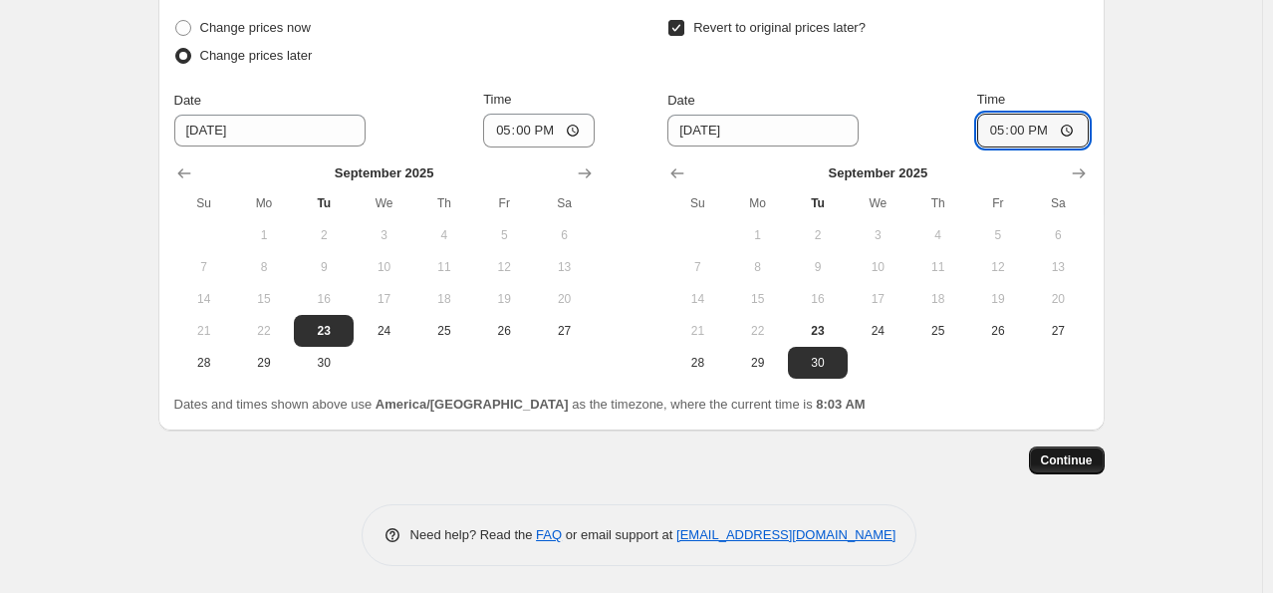
click at [1069, 452] on span "Continue" at bounding box center [1067, 460] width 52 height 16
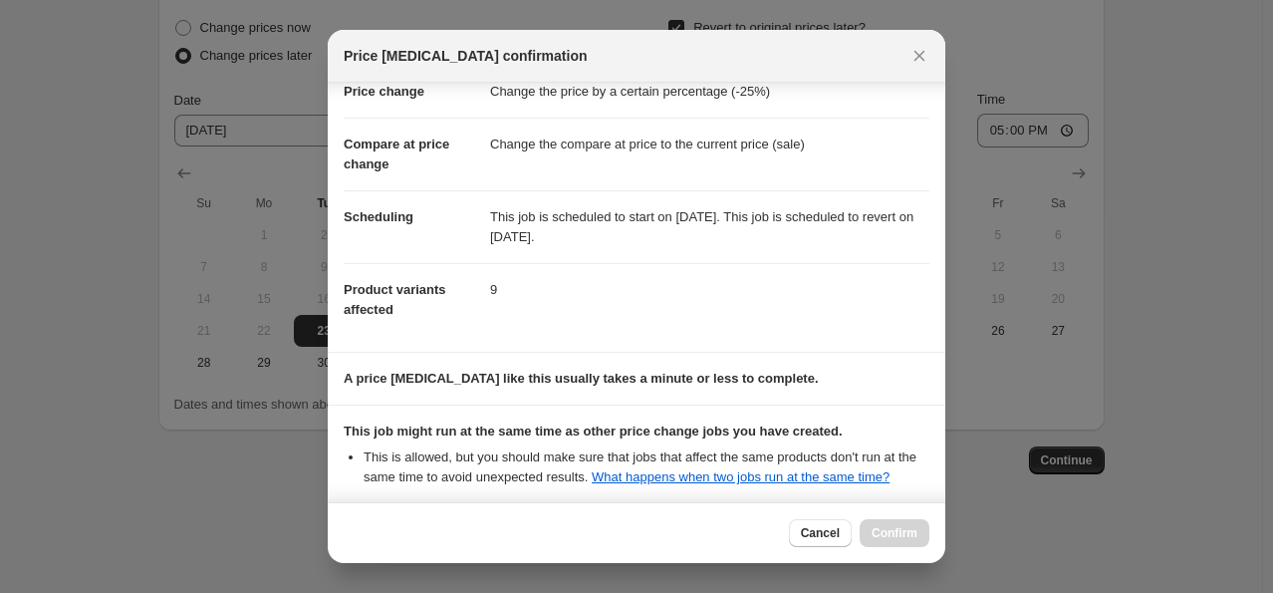
scroll to position [239, 0]
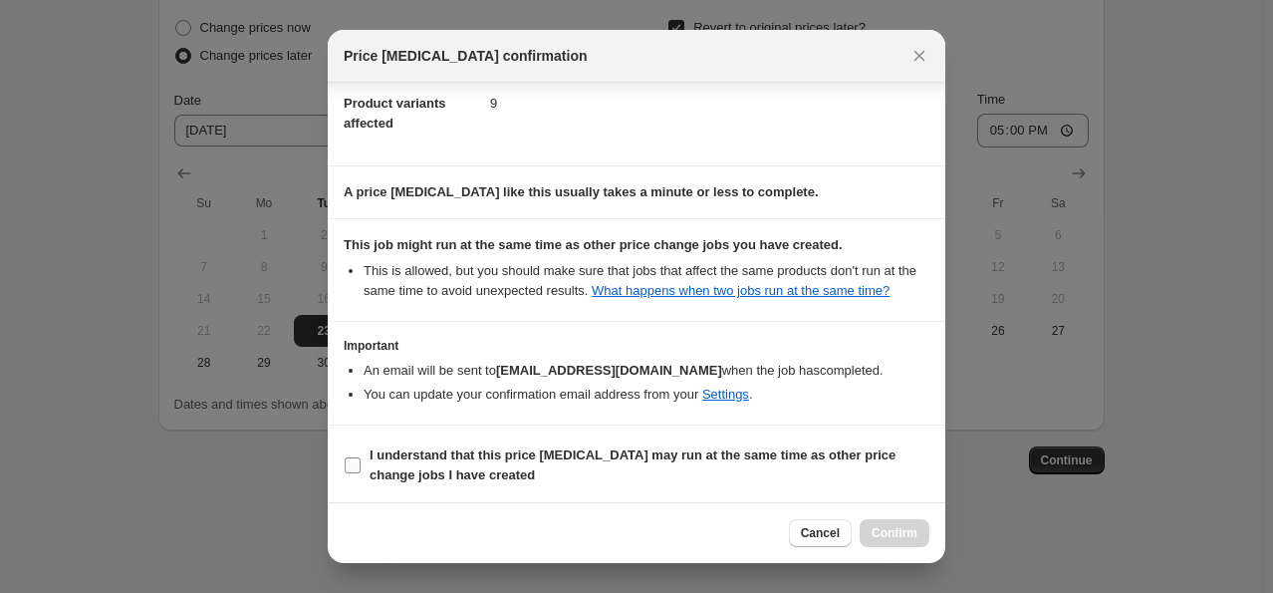
click at [347, 451] on label "I understand that this price [MEDICAL_DATA] may run at the same time as other p…" at bounding box center [637, 465] width 586 height 48
click at [347, 457] on input "I understand that this price [MEDICAL_DATA] may run at the same time as other p…" at bounding box center [353, 465] width 16 height 16
checkbox input "true"
click at [876, 527] on span "Confirm" at bounding box center [895, 533] width 46 height 16
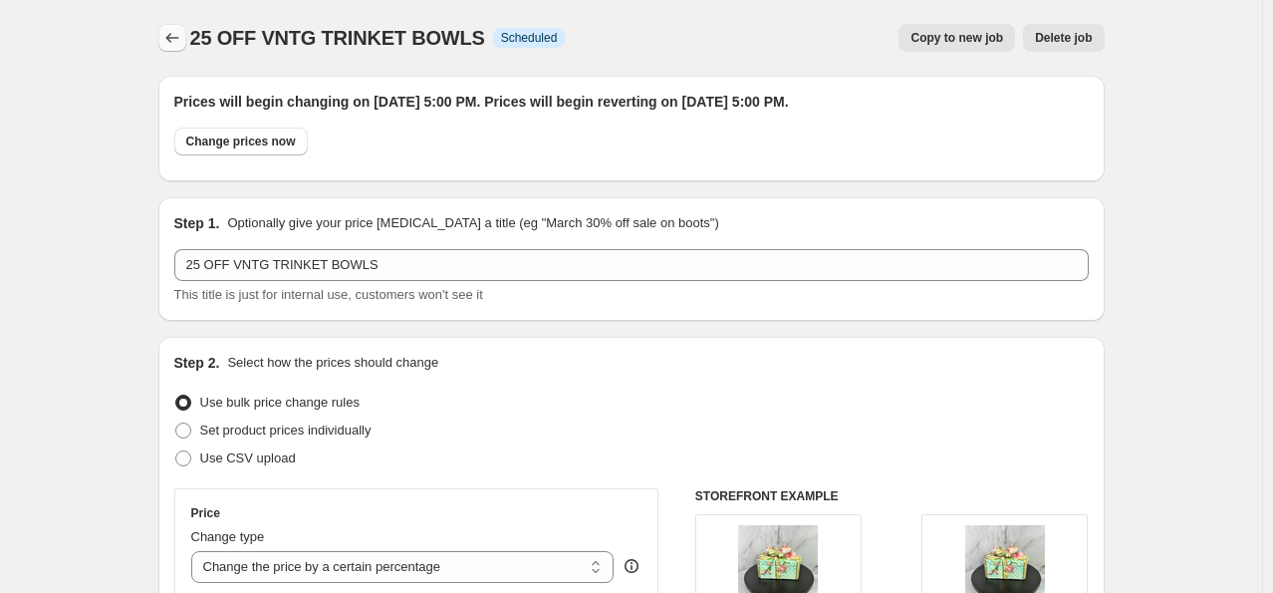
click at [170, 34] on icon "Price change jobs" at bounding box center [172, 38] width 20 height 20
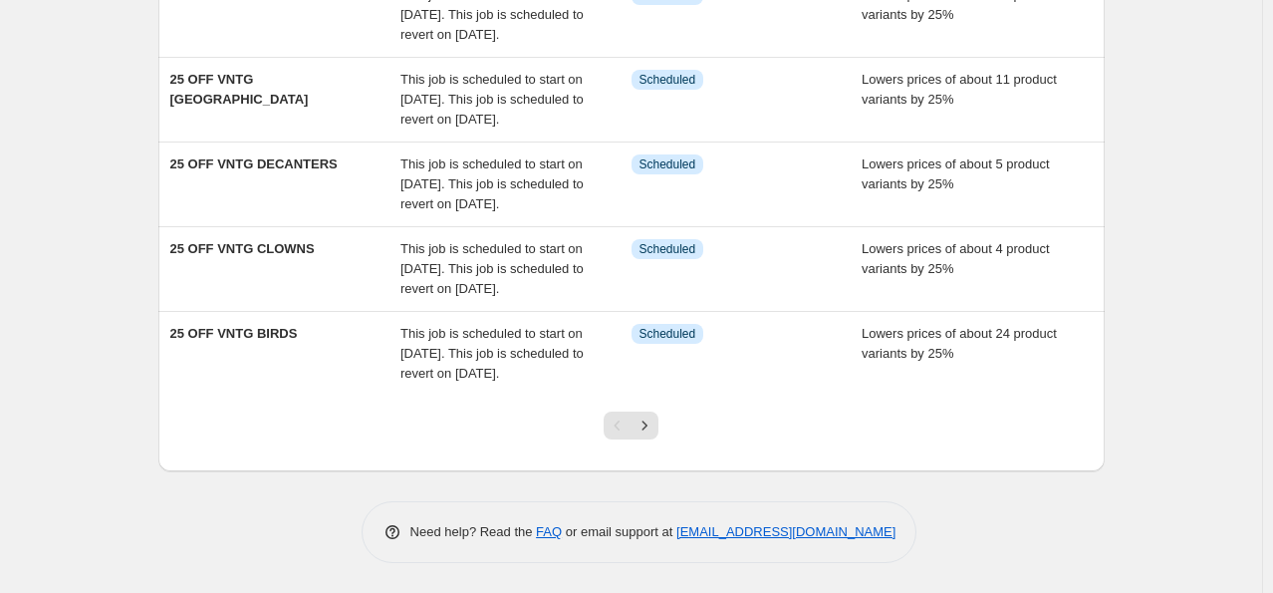
scroll to position [797, 0]
click at [646, 435] on icon "Next" at bounding box center [645, 425] width 20 height 20
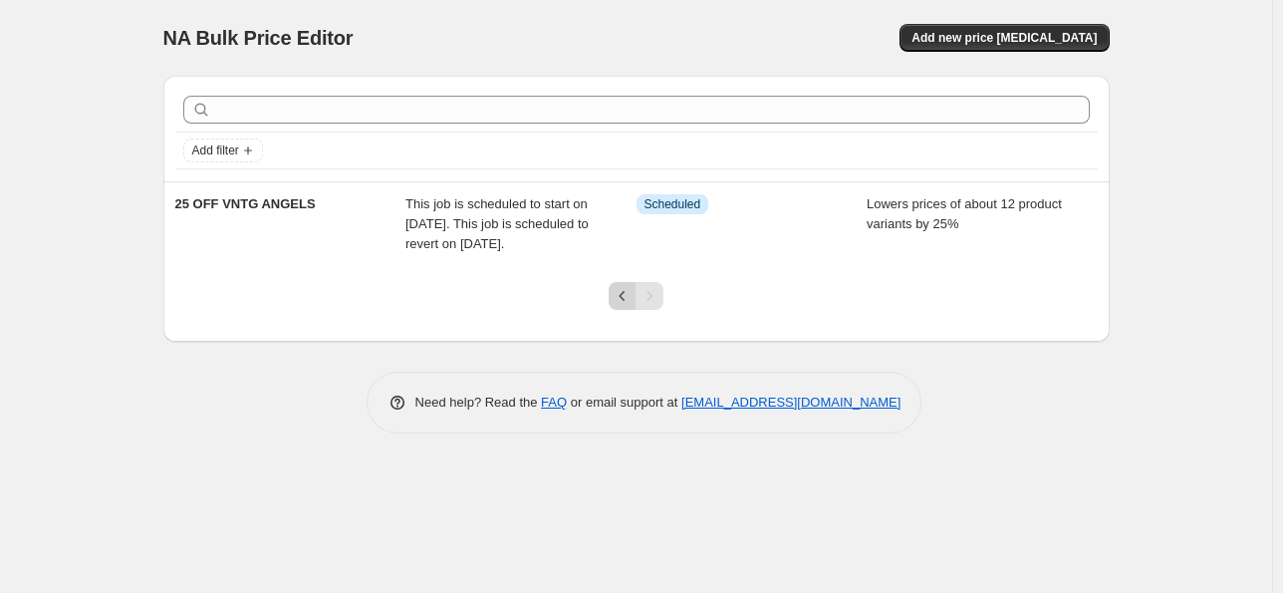
click at [618, 306] on icon "Previous" at bounding box center [623, 296] width 20 height 20
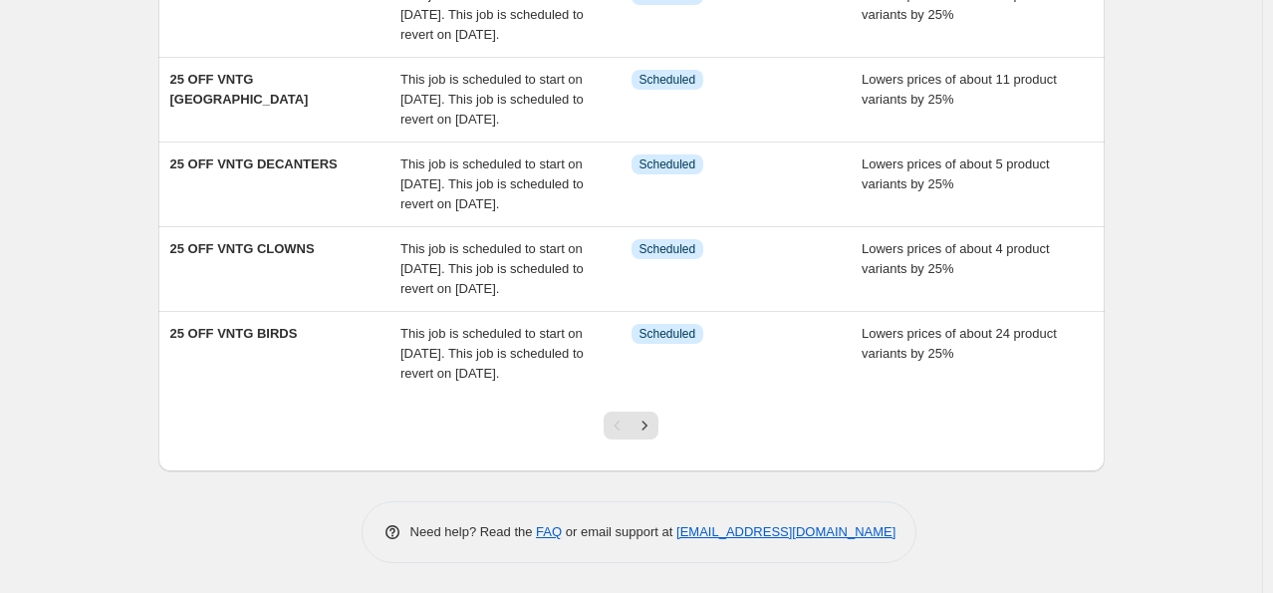
scroll to position [829, 0]
click at [655, 421] on icon "Next" at bounding box center [645, 425] width 20 height 20
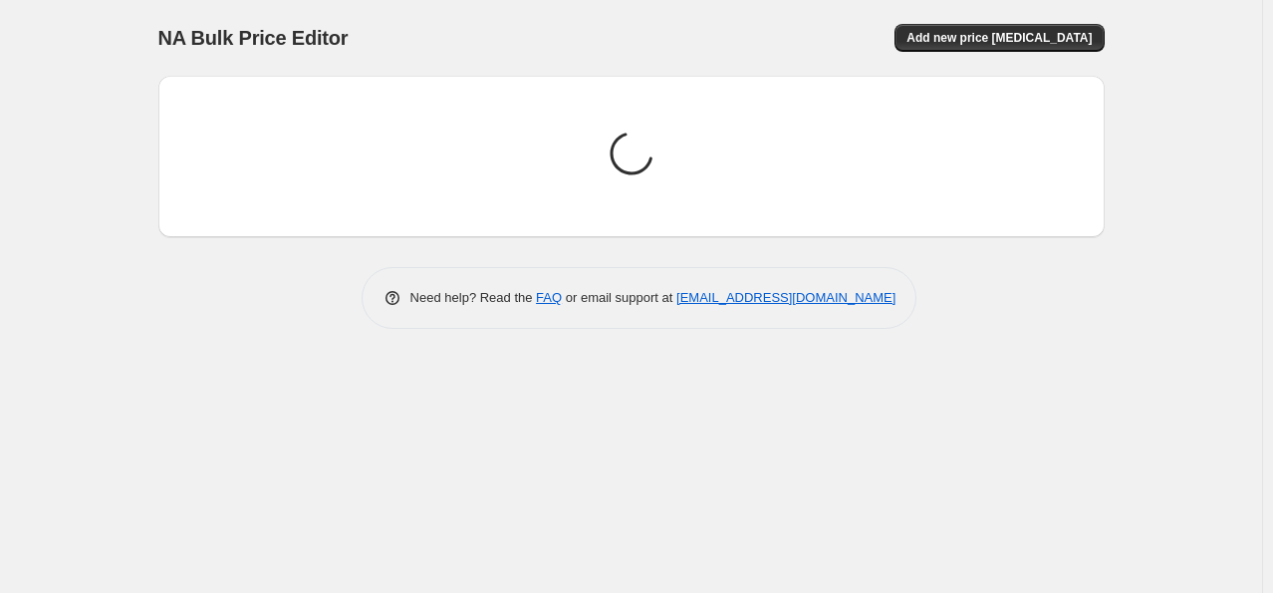
scroll to position [0, 0]
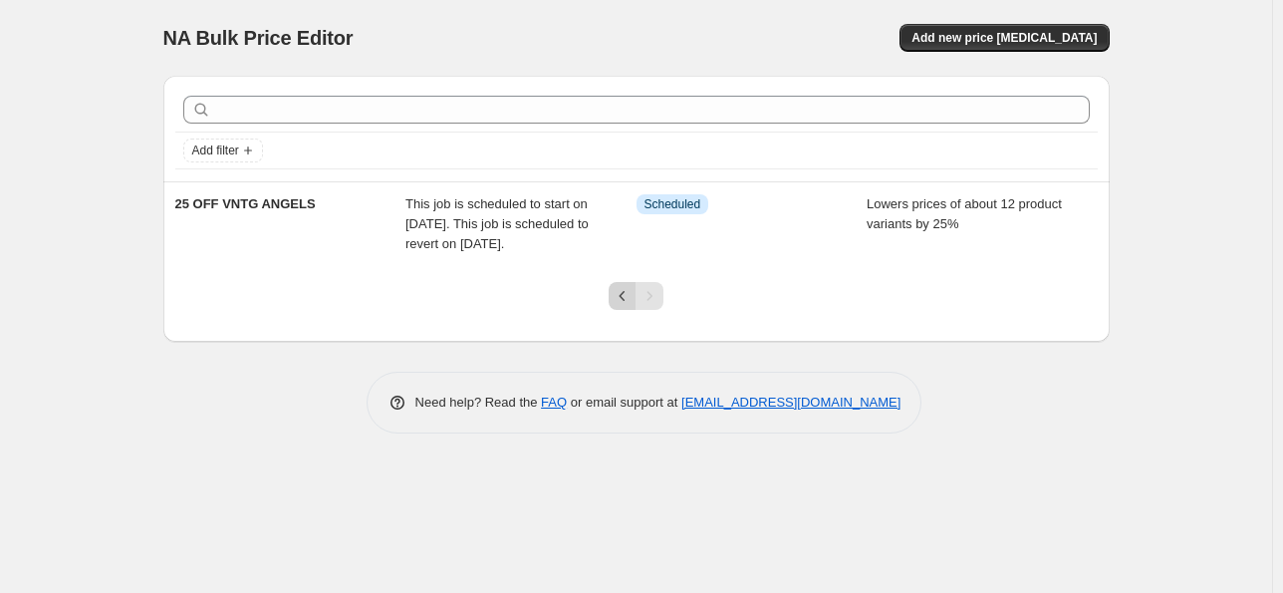
click at [623, 306] on icon "Previous" at bounding box center [623, 296] width 20 height 20
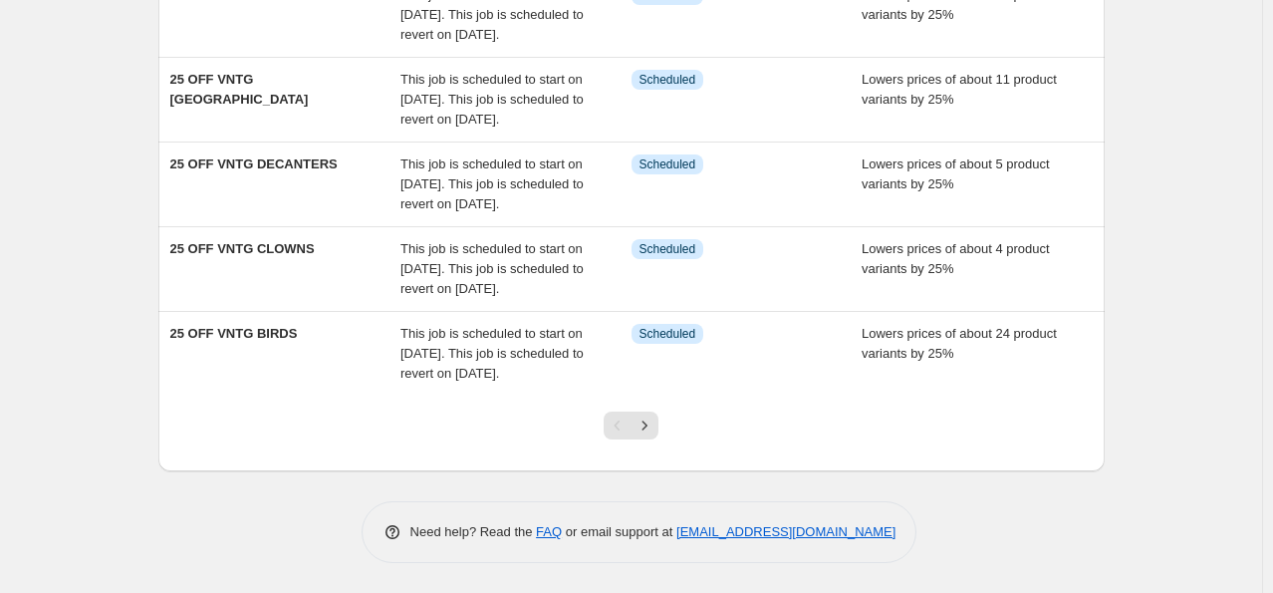
scroll to position [829, 0]
click at [648, 424] on icon "Next" at bounding box center [645, 424] width 5 height 9
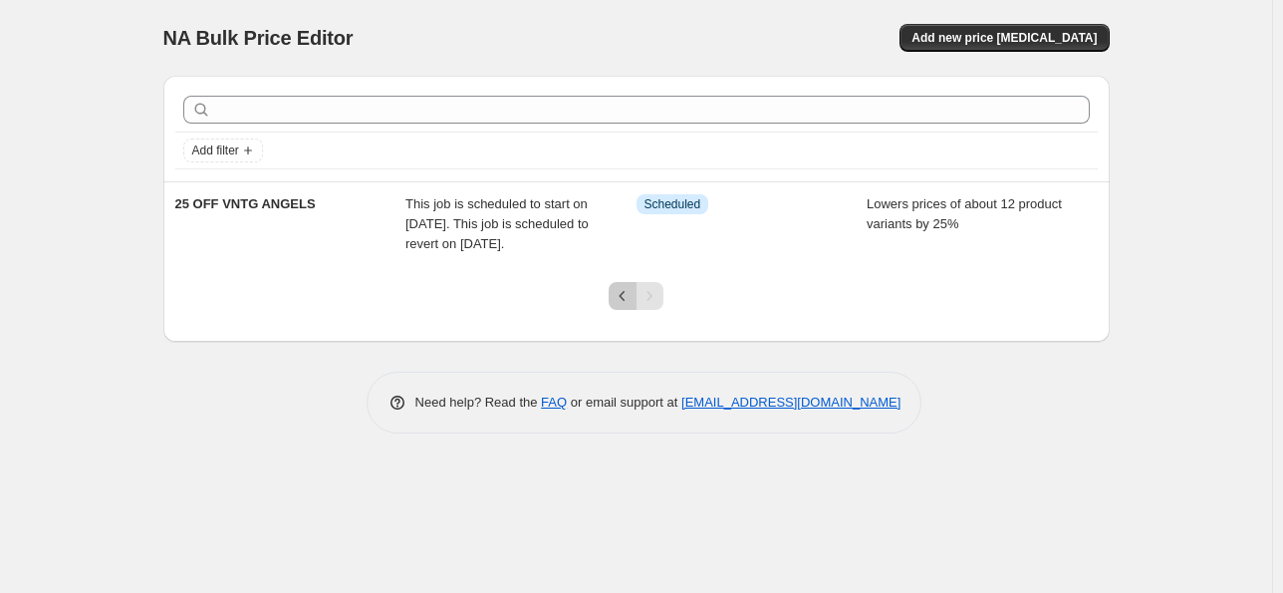
click at [617, 306] on icon "Previous" at bounding box center [623, 296] width 20 height 20
